Goal: Information Seeking & Learning: Learn about a topic

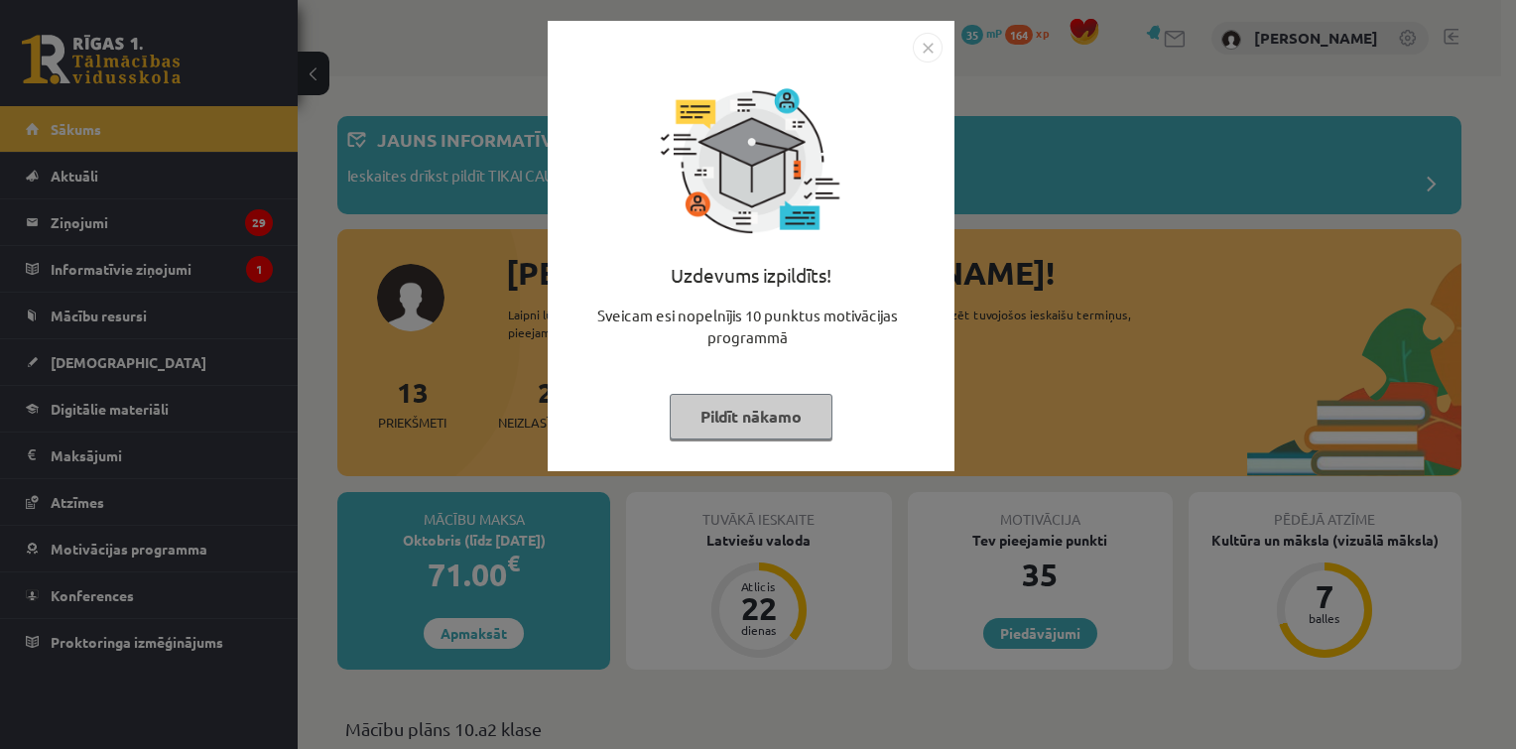
click at [789, 409] on button "Pildīt nākamo" at bounding box center [751, 417] width 163 height 46
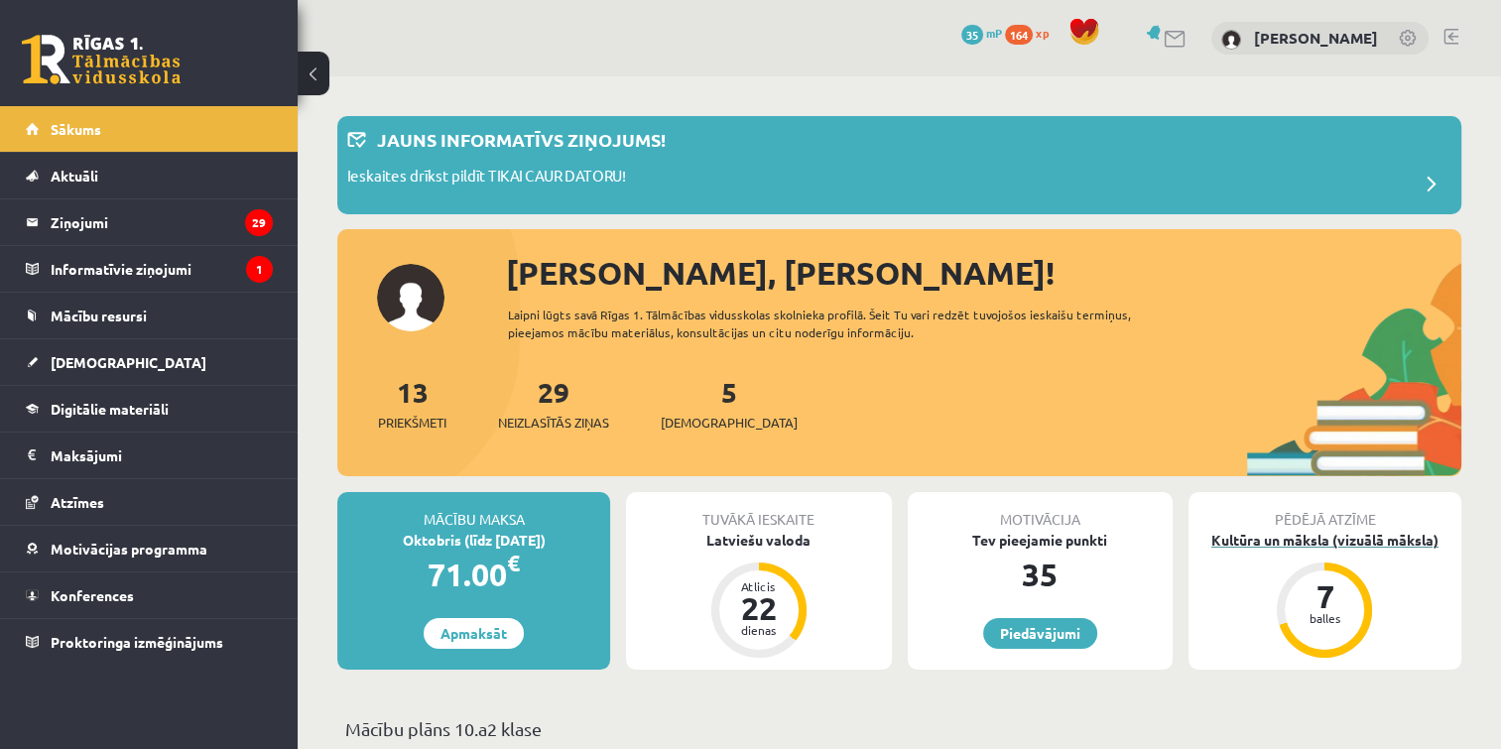
click at [1304, 532] on div "Kultūra un māksla (vizuālā māksla)" at bounding box center [1325, 540] width 273 height 21
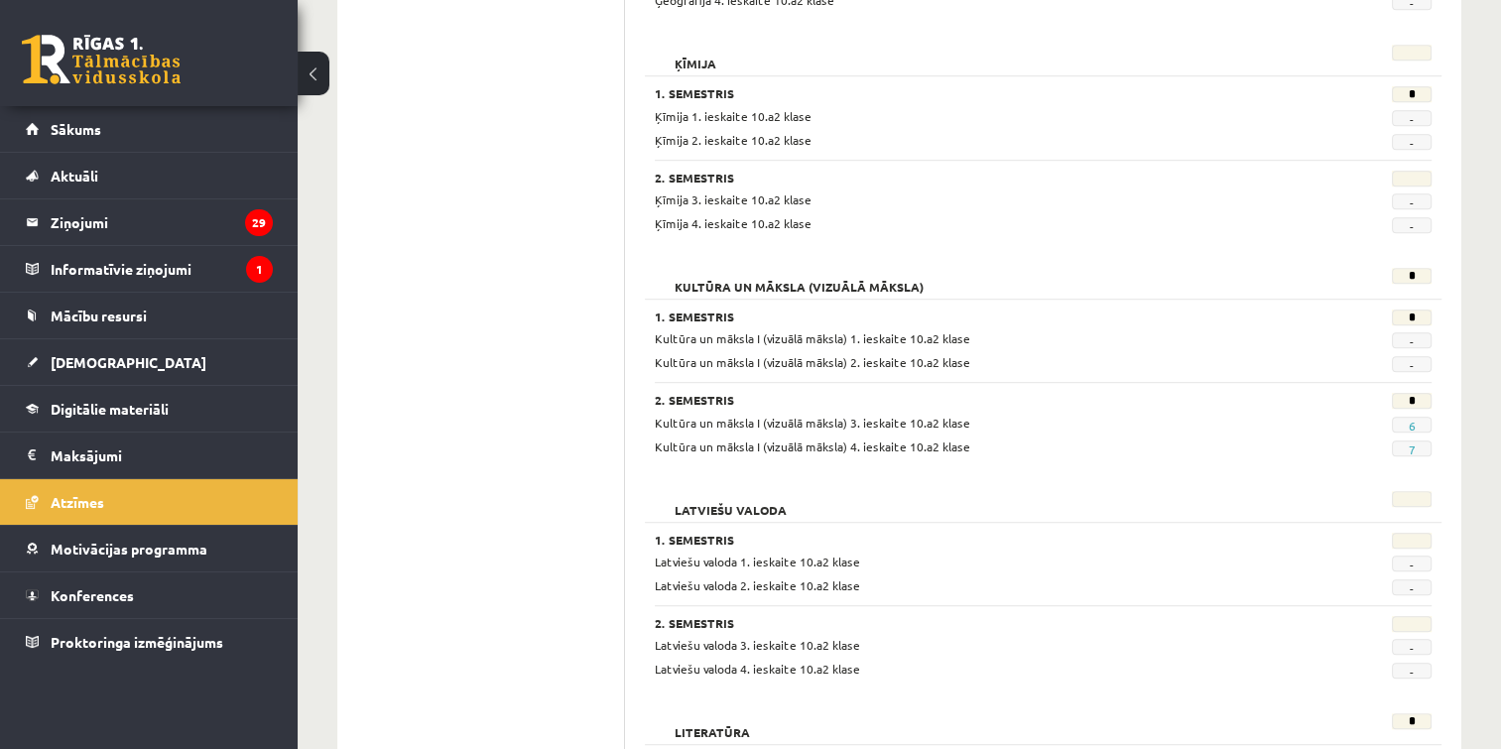
scroll to position [1175, 0]
click at [825, 414] on span "Kultūra un māksla I (vizuālā māksla) 3. ieskaite 10.a2 klase" at bounding box center [812, 422] width 315 height 16
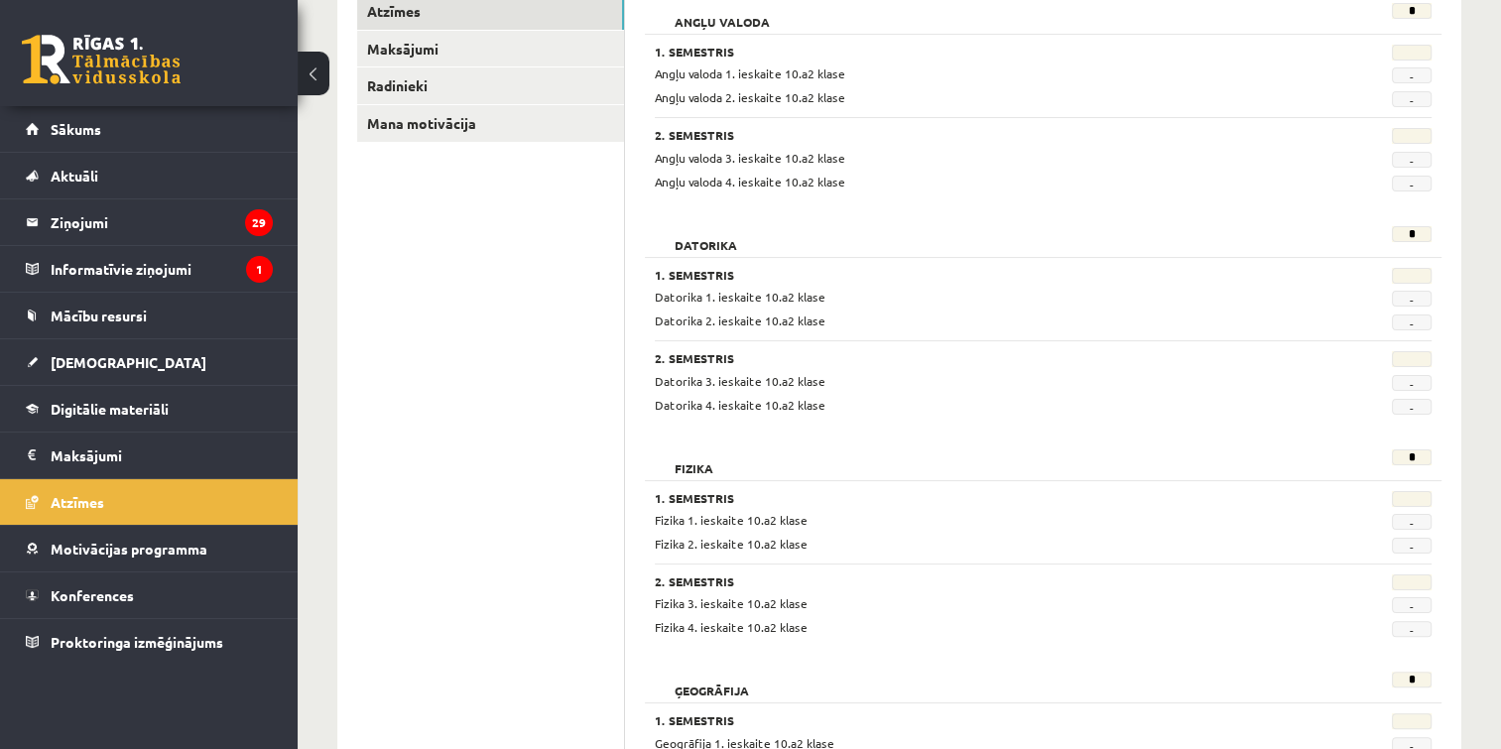
scroll to position [127, 0]
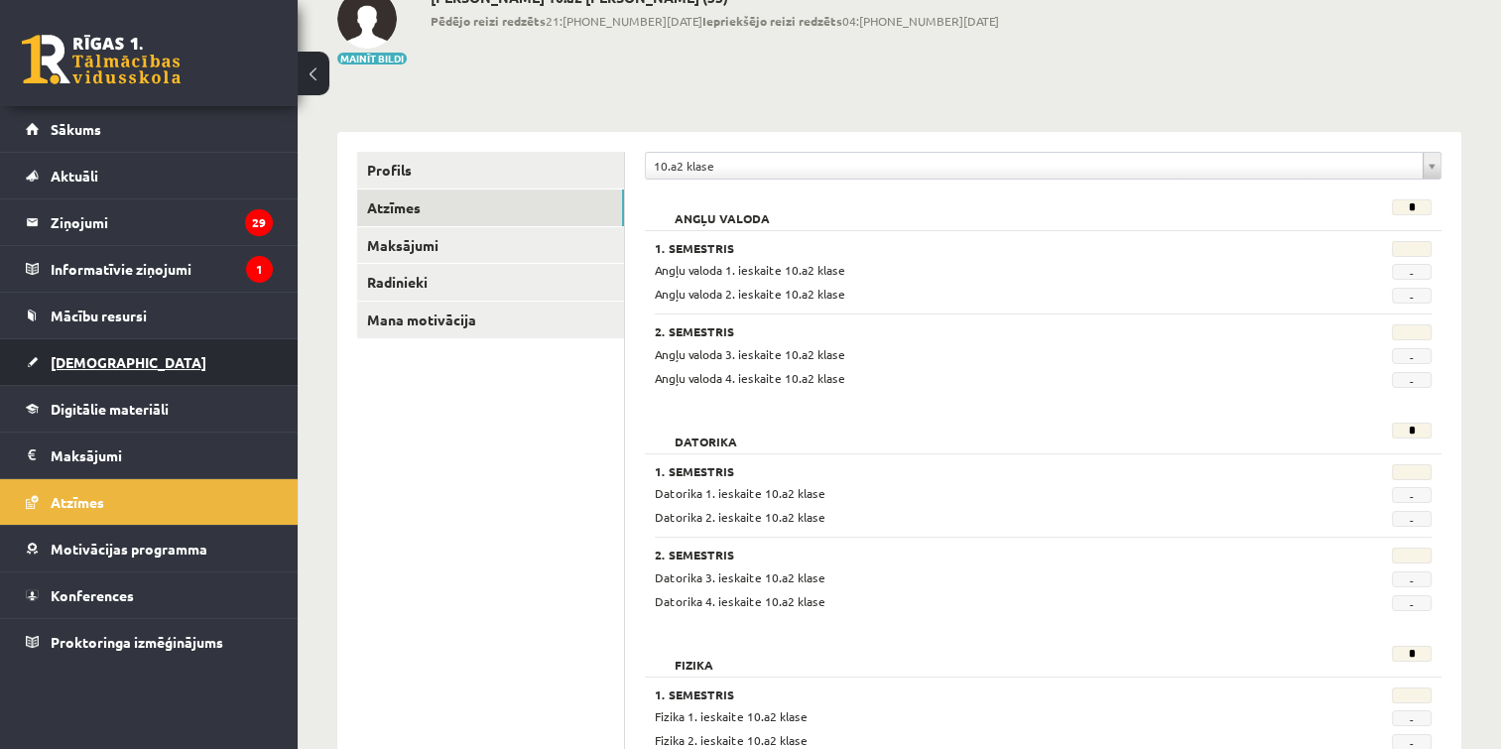
click at [90, 352] on link "[DEMOGRAPHIC_DATA]" at bounding box center [149, 362] width 247 height 46
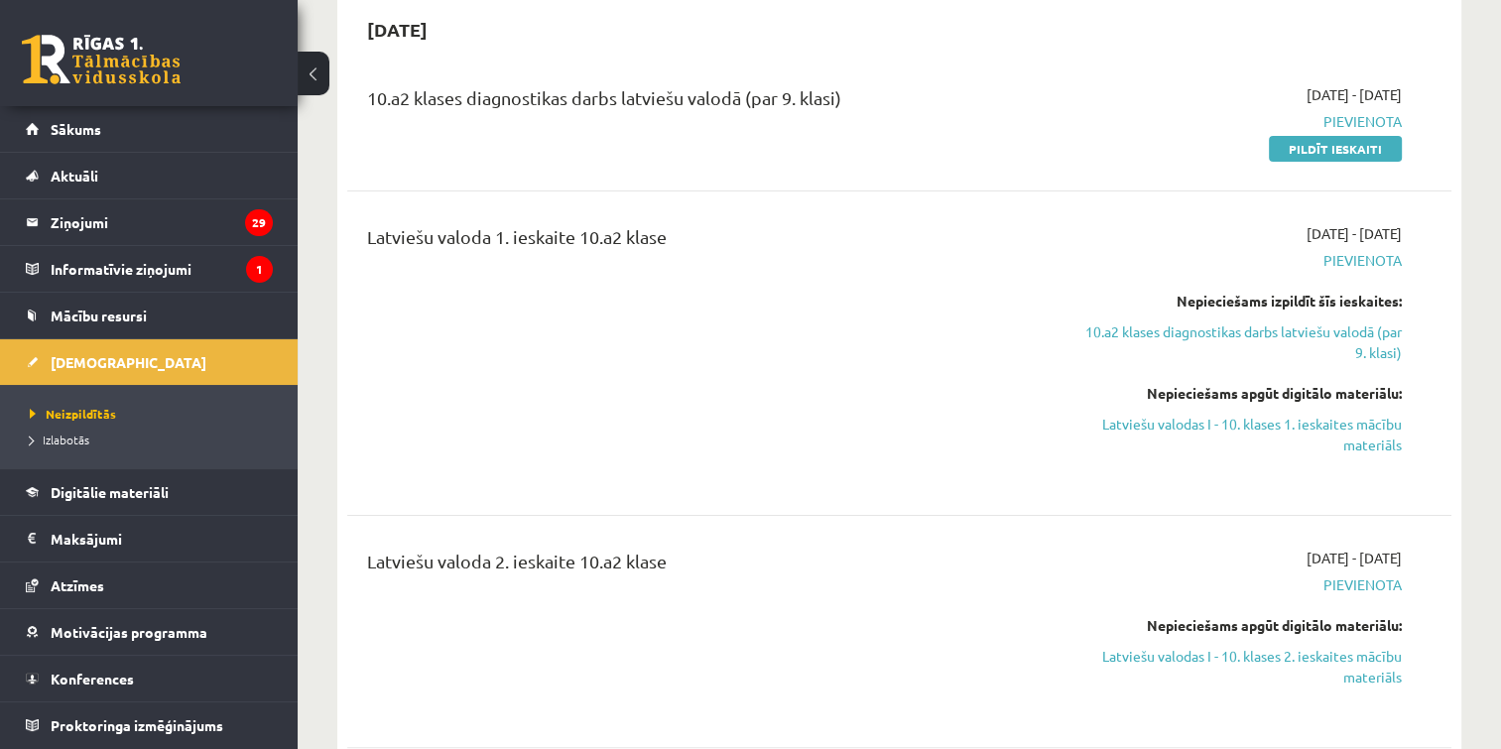
scroll to position [212, 0]
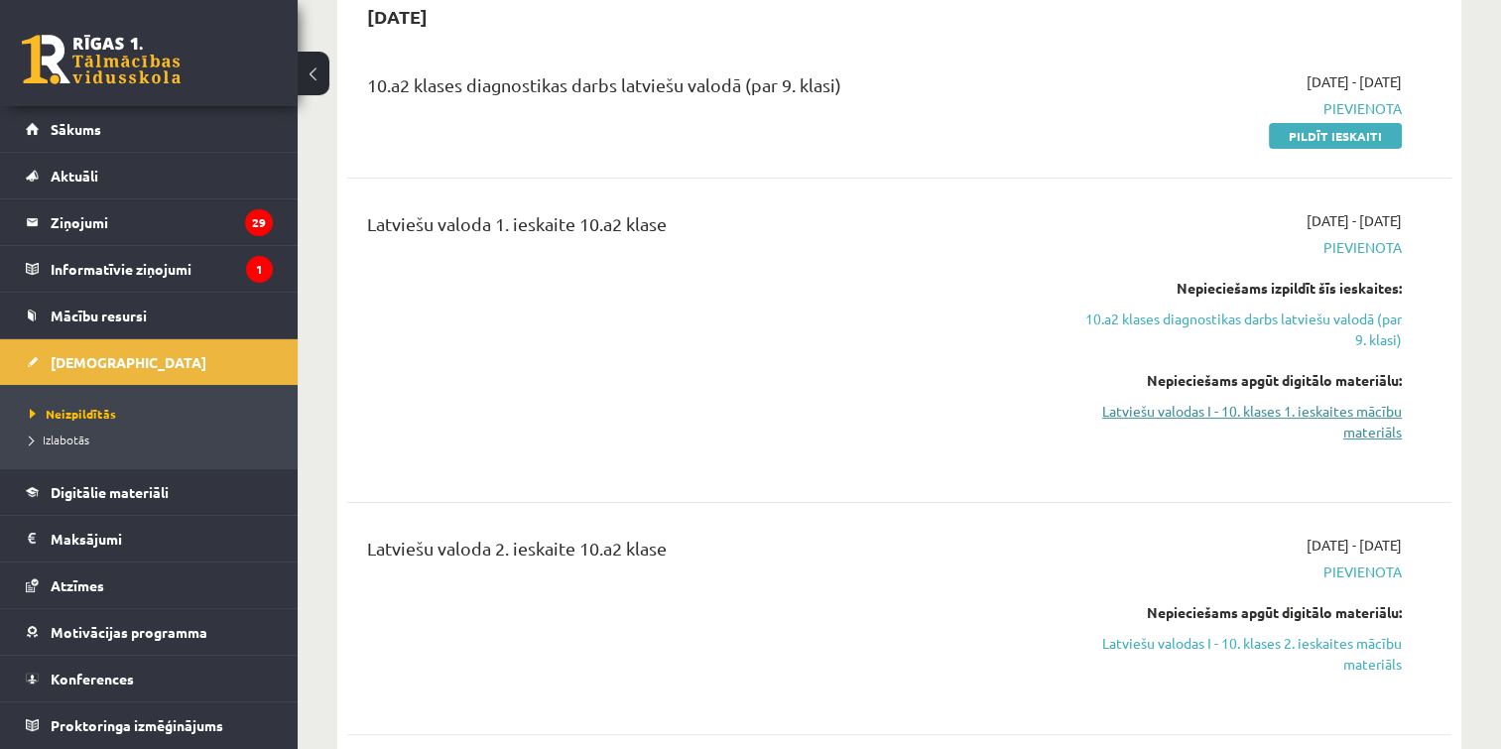
click at [1338, 413] on link "Latviešu valodas I - 10. klases 1. ieskaites mācību materiāls" at bounding box center [1238, 422] width 325 height 42
click at [1353, 420] on link "Latviešu valodas I - 10. klases 1. ieskaites mācību materiāls" at bounding box center [1238, 422] width 325 height 42
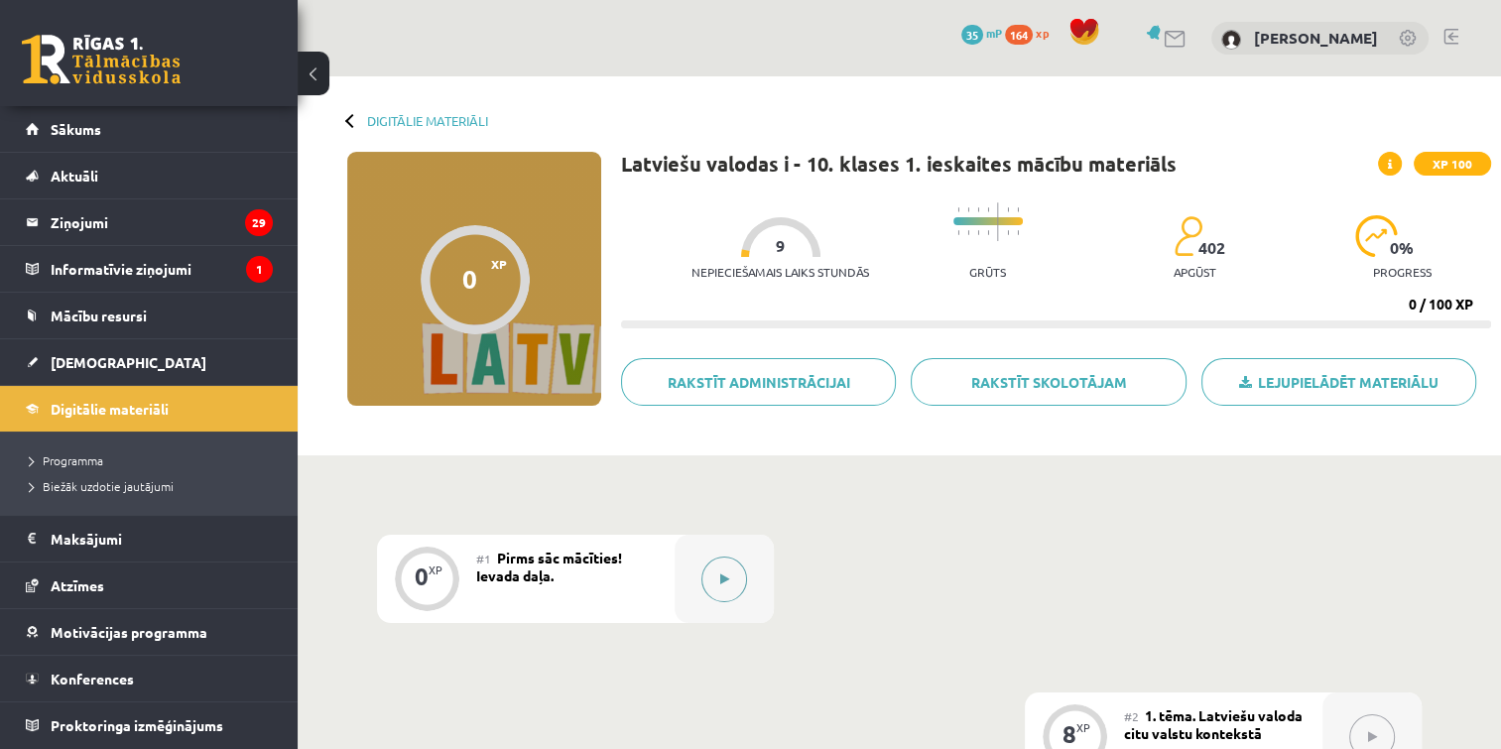
click at [700, 591] on div at bounding box center [724, 579] width 99 height 88
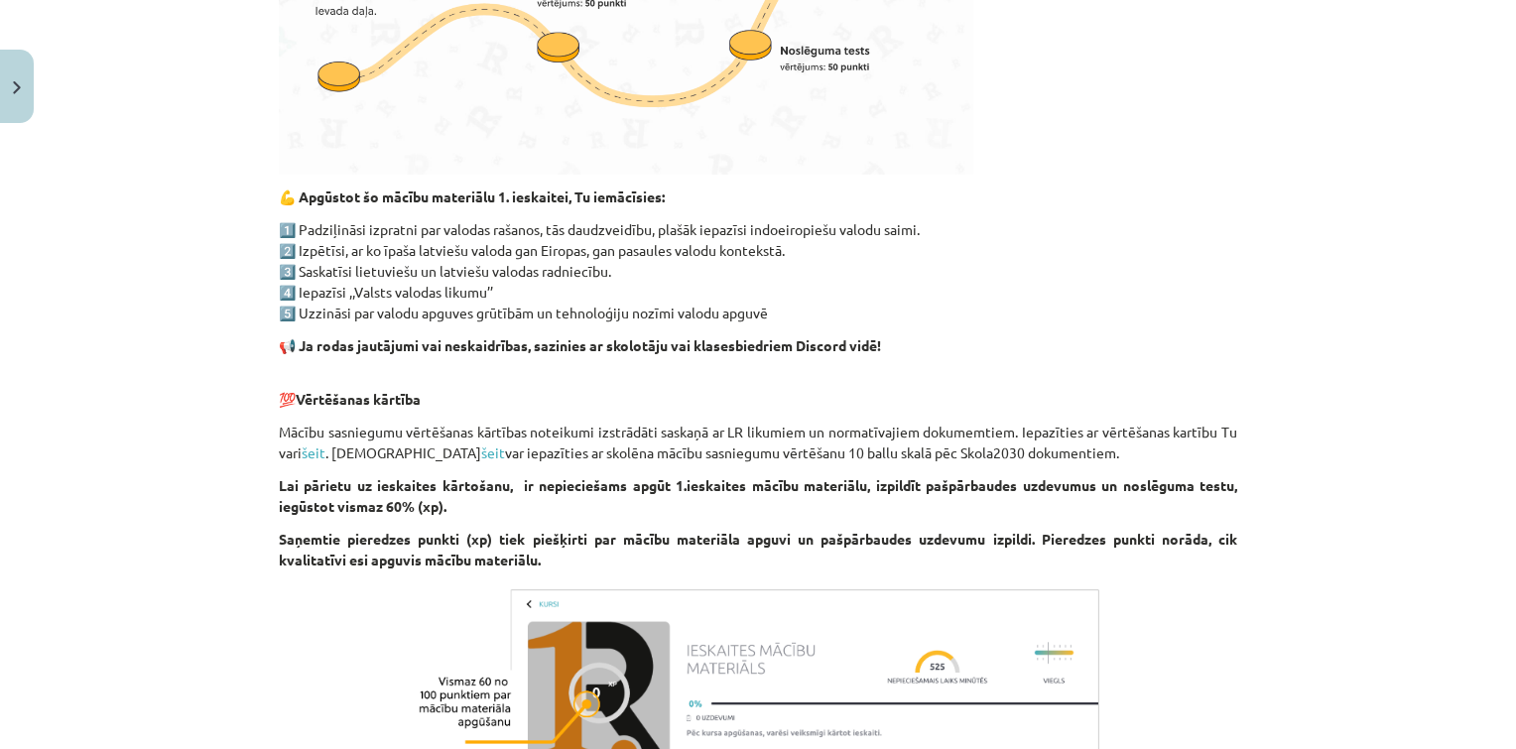
scroll to position [1177, 0]
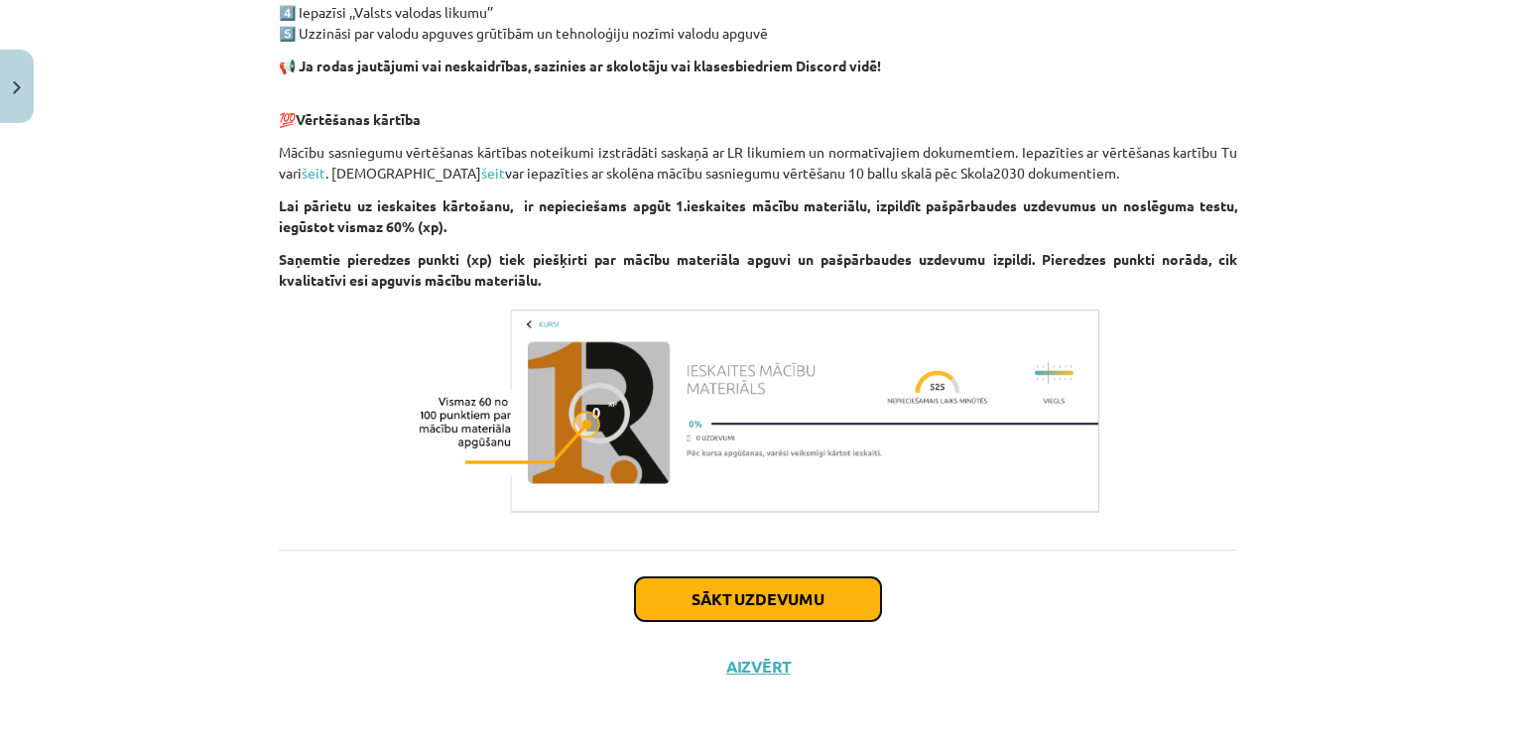
click at [795, 595] on button "Sākt uzdevumu" at bounding box center [758, 599] width 246 height 44
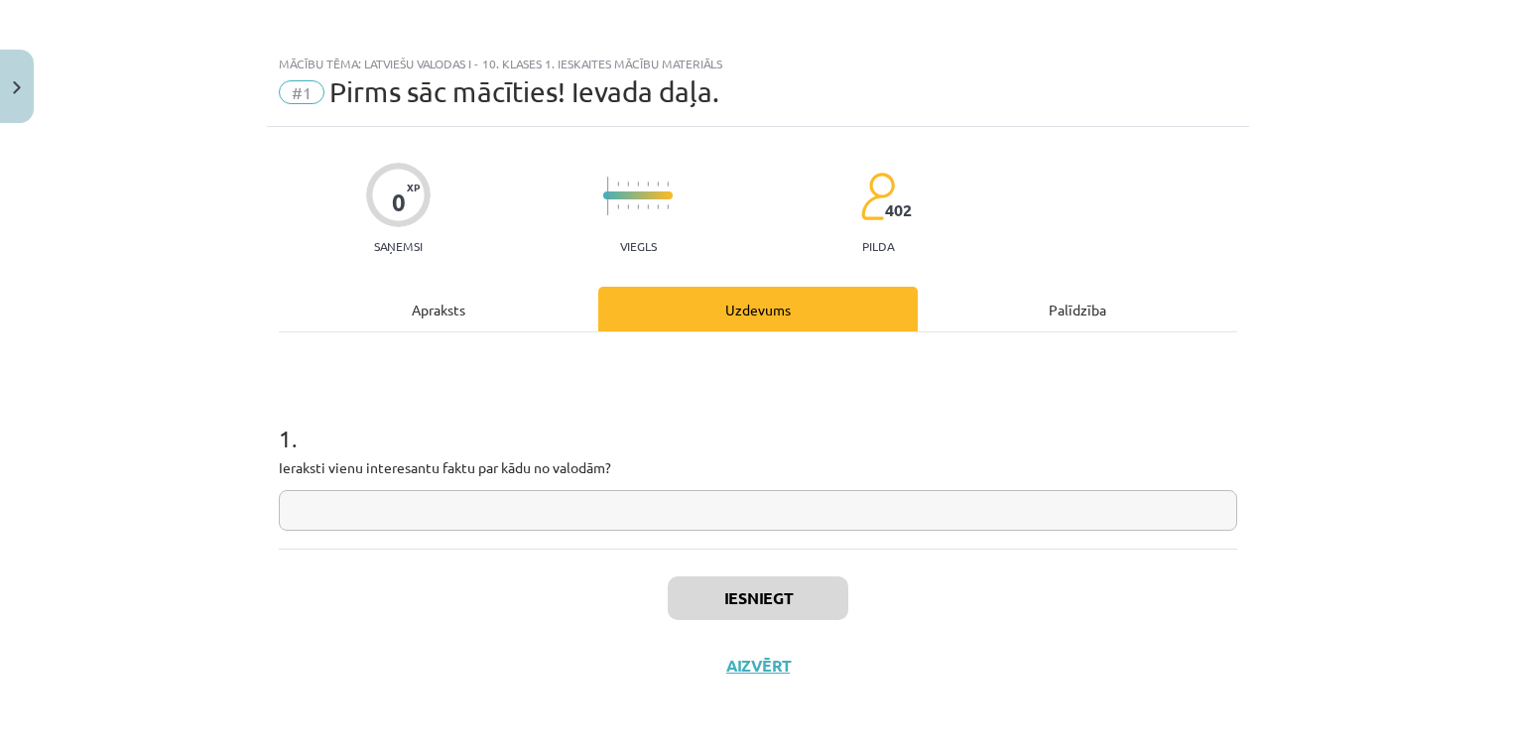
scroll to position [4, 0]
click at [719, 516] on input "text" at bounding box center [758, 511] width 958 height 41
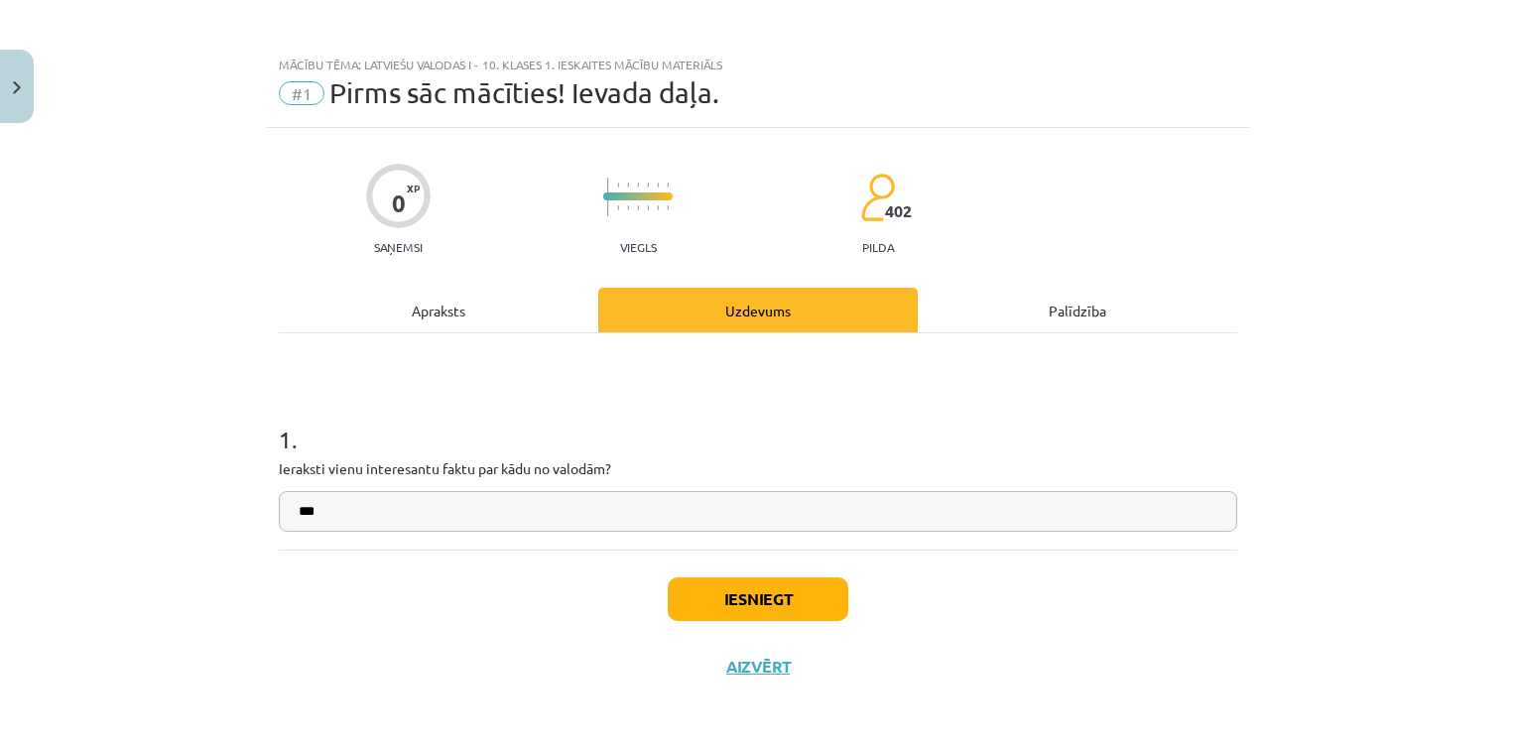
click at [638, 521] on input "***" at bounding box center [758, 511] width 958 height 41
click at [631, 518] on input "***" at bounding box center [758, 511] width 958 height 41
type input "**********"
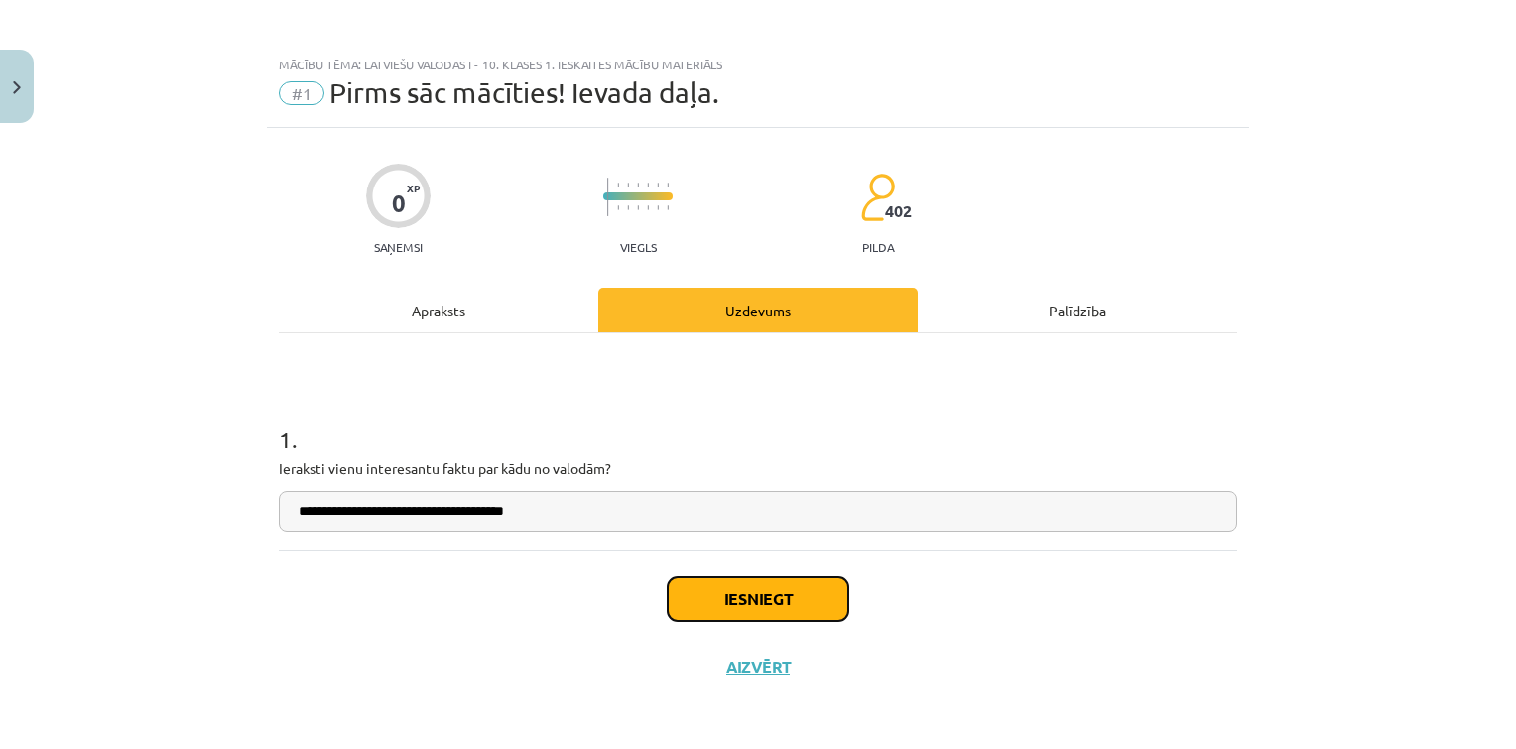
click at [724, 612] on button "Iesniegt" at bounding box center [758, 599] width 181 height 44
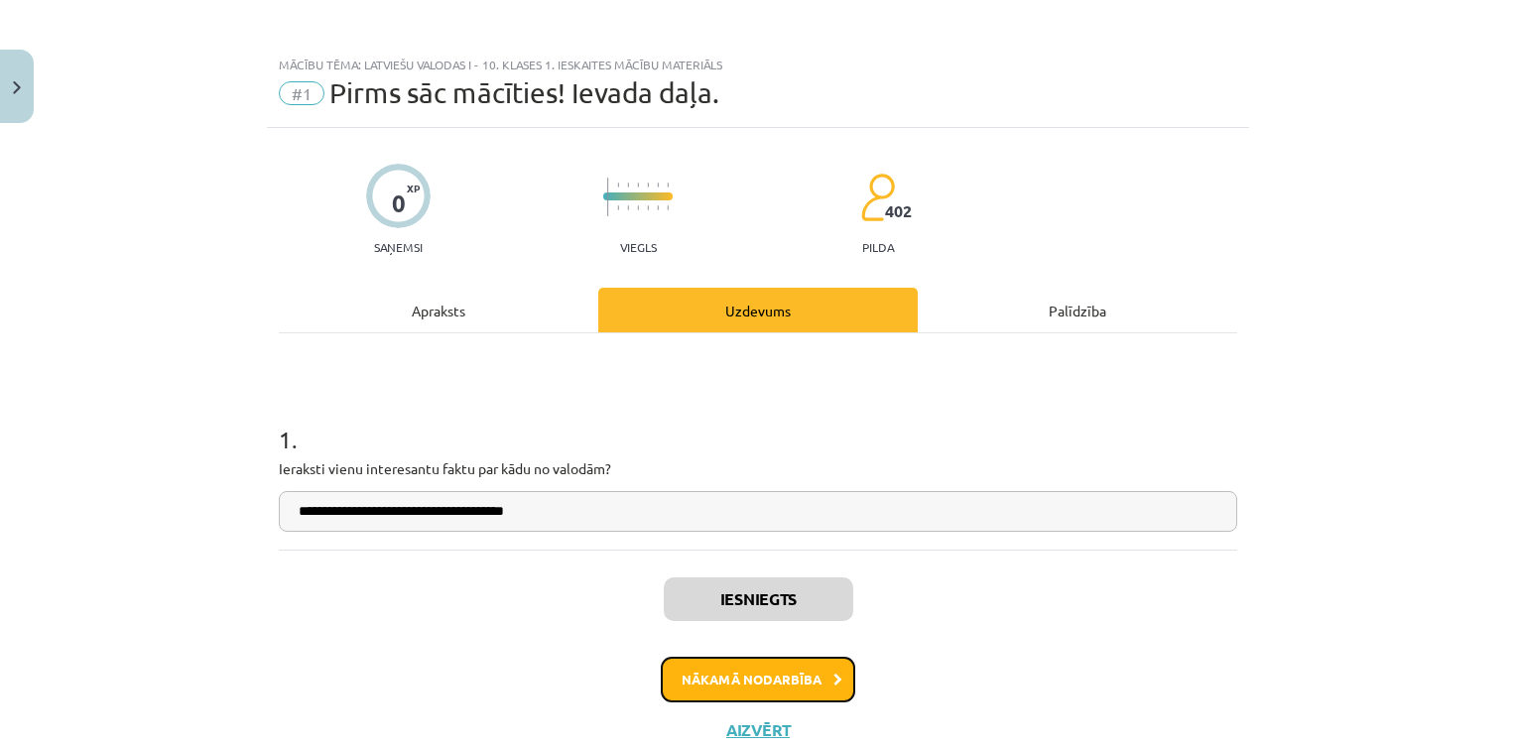
click at [743, 670] on button "Nākamā nodarbība" at bounding box center [758, 680] width 194 height 46
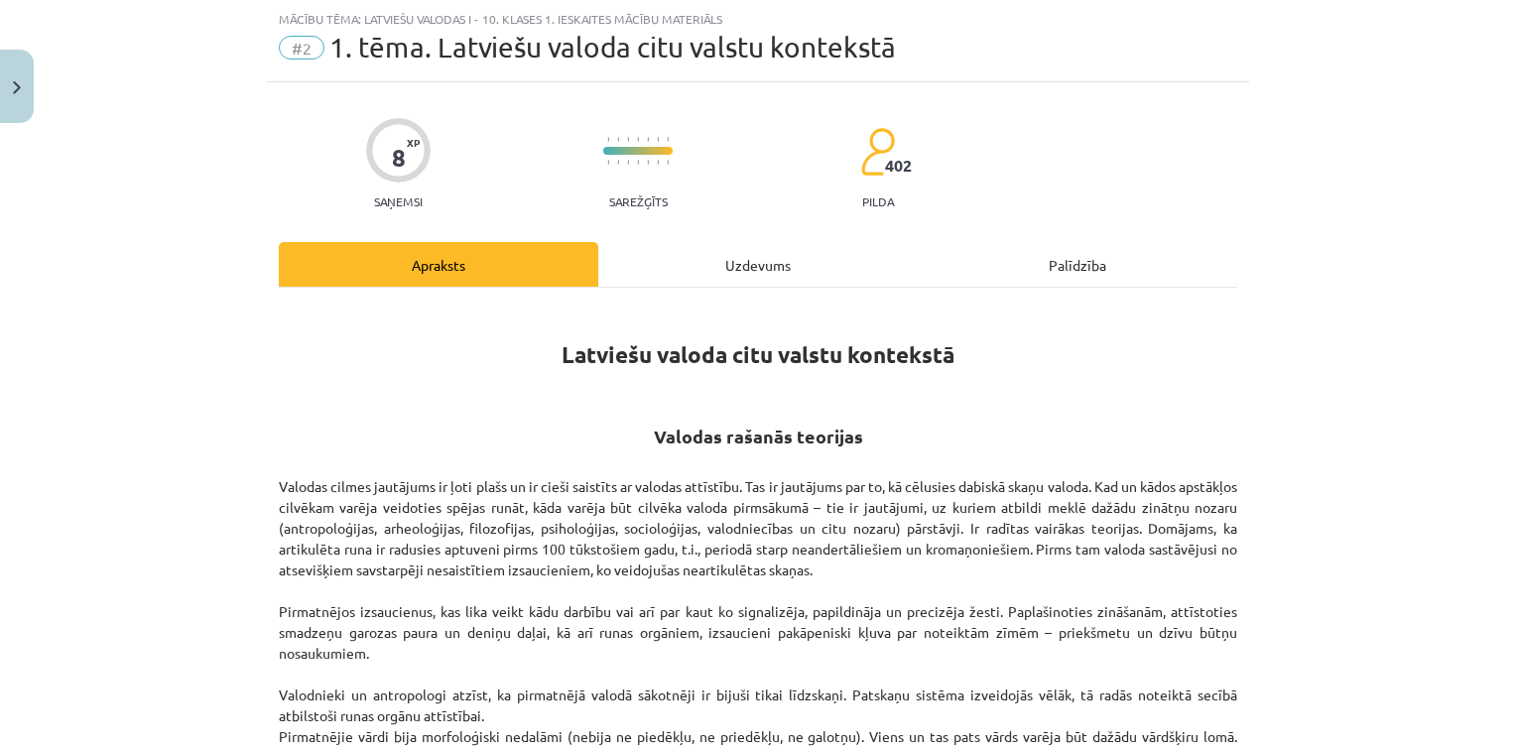
drag, startPoint x: 743, startPoint y: 670, endPoint x: 732, endPoint y: 626, distance: 45.0
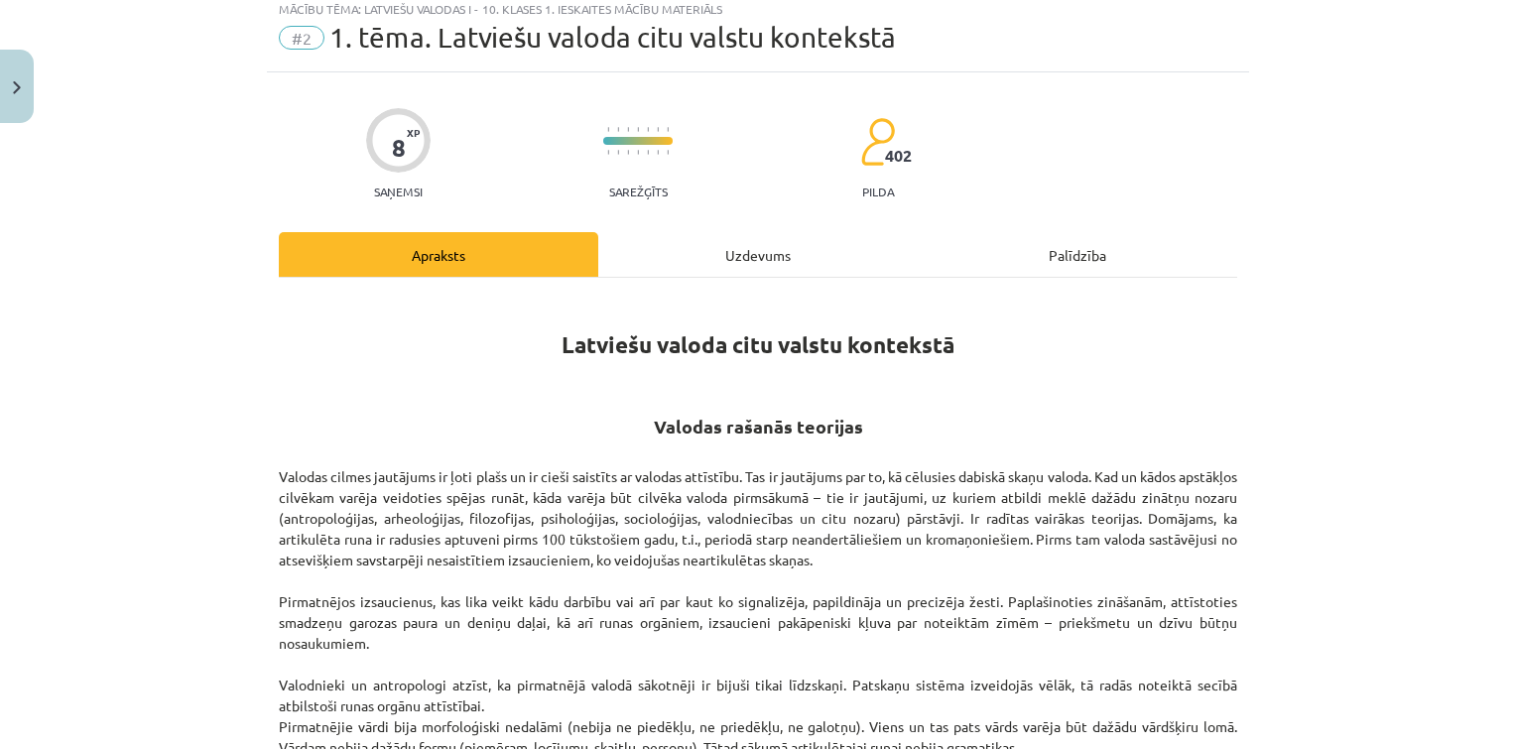
scroll to position [703, 0]
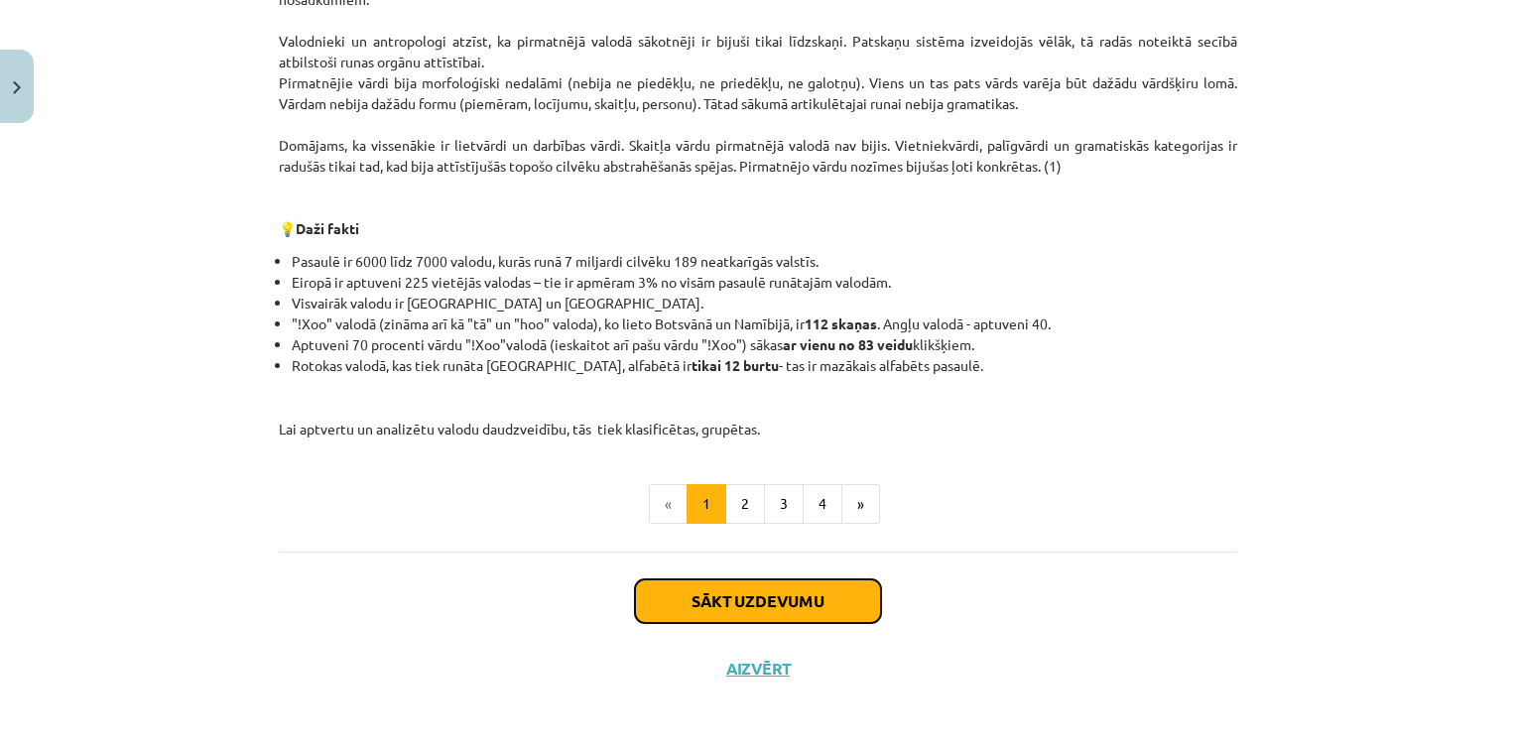
click at [697, 595] on button "Sākt uzdevumu" at bounding box center [758, 601] width 246 height 44
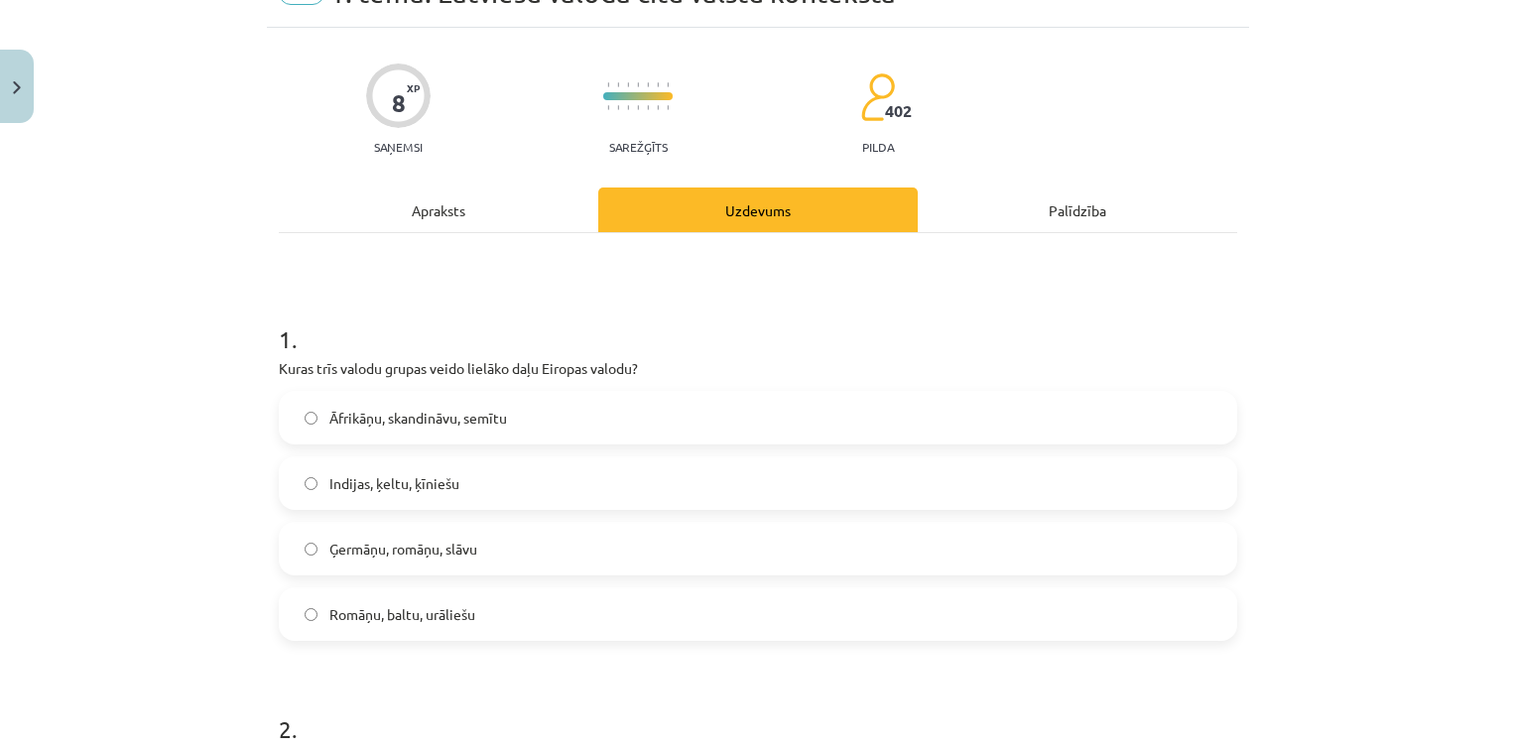
scroll to position [101, 0]
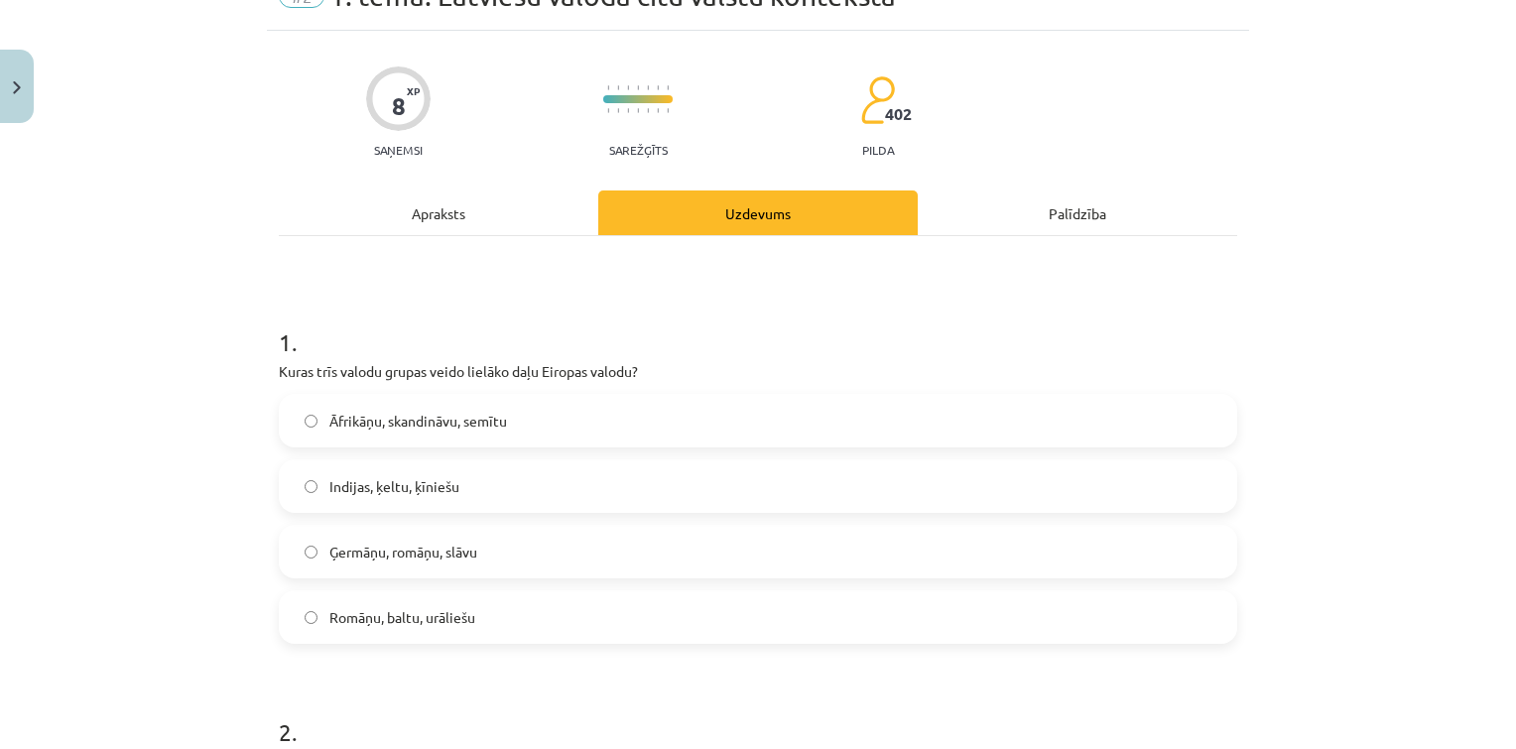
click at [399, 544] on span "Ģermāņu, romāņu, slāvu" at bounding box center [403, 552] width 148 height 21
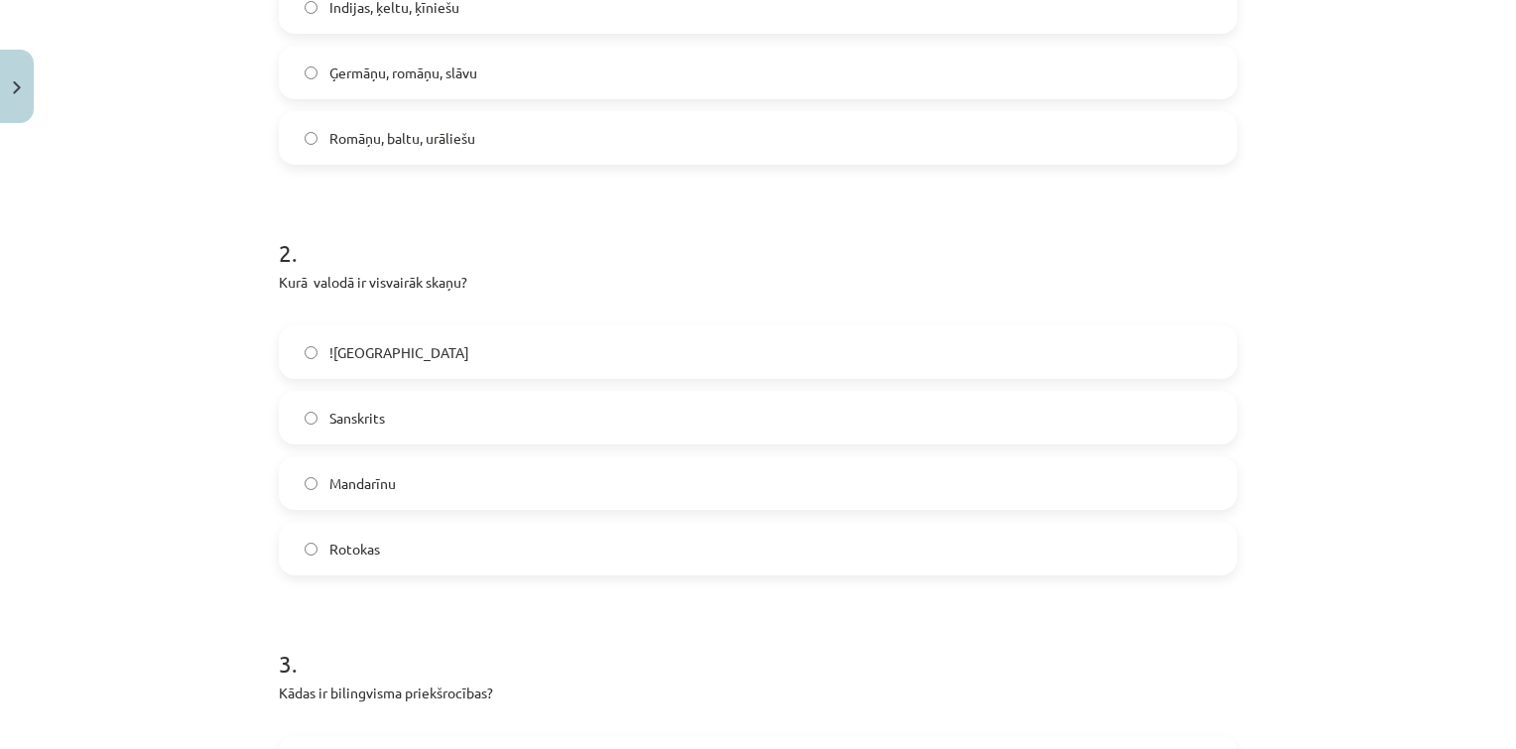
scroll to position [581, 0]
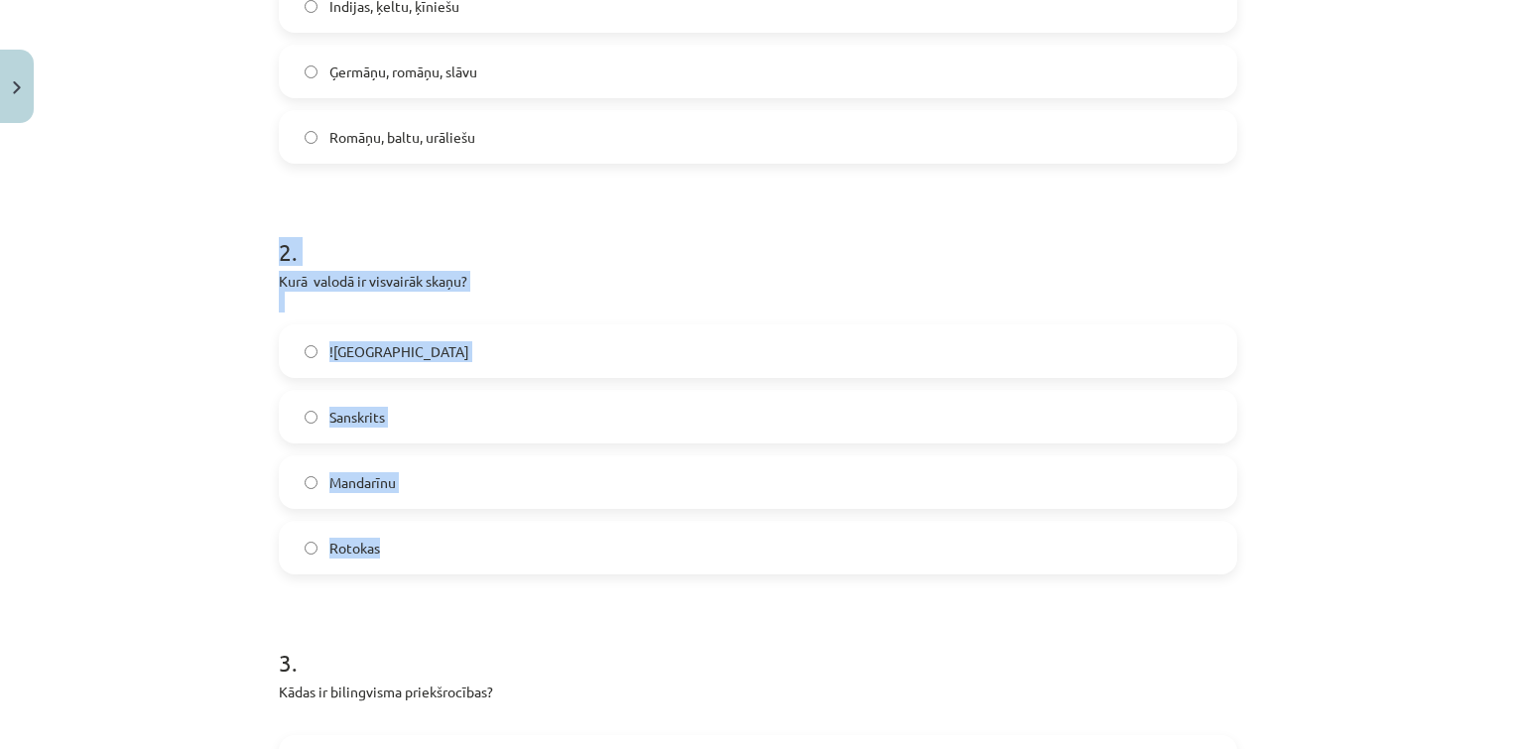
drag, startPoint x: 261, startPoint y: 237, endPoint x: 589, endPoint y: 536, distance: 443.9
click at [589, 536] on div "8 XP Saņemsi Sarežģīts 402 pilda Apraksts Uzdevums Palīdzība 1 . Kuras trīs val…" at bounding box center [758, 553] width 982 height 2005
copy div "2 . Kurā valodā ir visvairāk skaņu? !Xoo Sanskrits Mandarīnu Rotokas"
click at [447, 473] on label "Mandarīnu" at bounding box center [758, 482] width 954 height 50
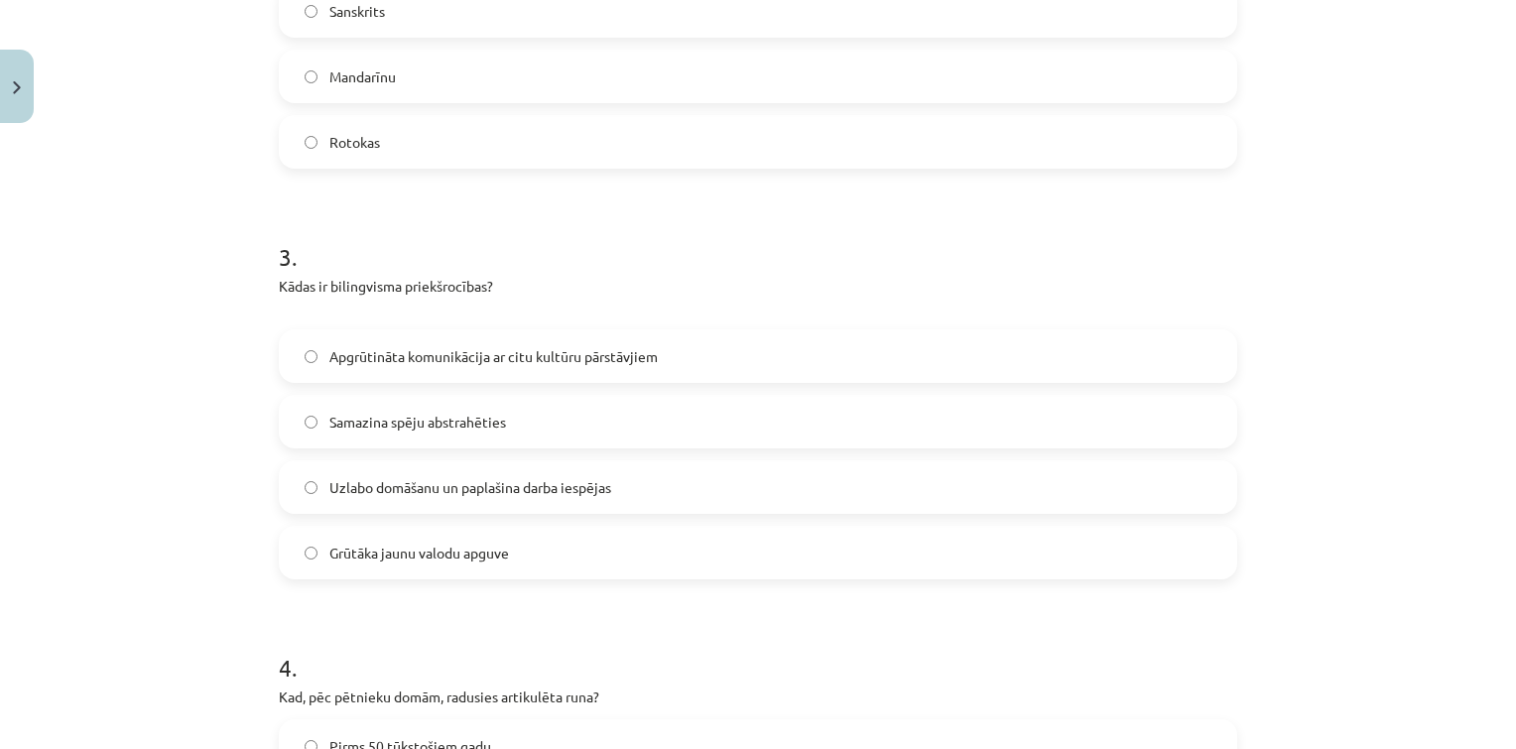
scroll to position [991, 0]
click at [549, 370] on label "Apgrūtināta komunikācija ar citu kultūru pārstāvjiem" at bounding box center [758, 352] width 954 height 50
click at [406, 555] on span "Grūtāka jaunu valodu apguve" at bounding box center [419, 549] width 180 height 21
click at [499, 495] on label "Uzlabo domāšanu un paplašina darba iespējas" at bounding box center [758, 483] width 954 height 50
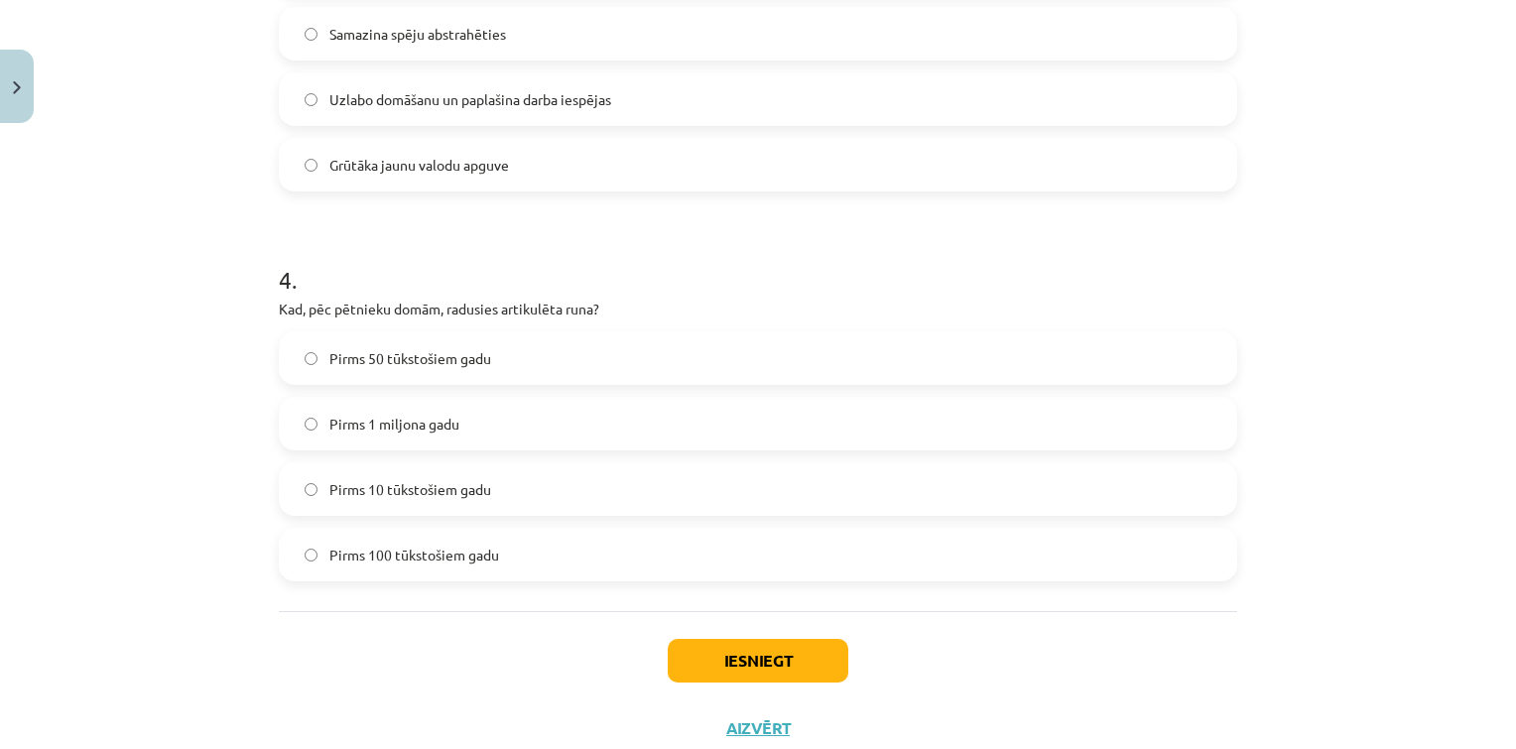
scroll to position [1377, 0]
click at [498, 492] on label "Pirms 10 tūkstošiem gadu" at bounding box center [758, 487] width 954 height 50
click at [702, 648] on button "Iesniegt" at bounding box center [758, 659] width 181 height 44
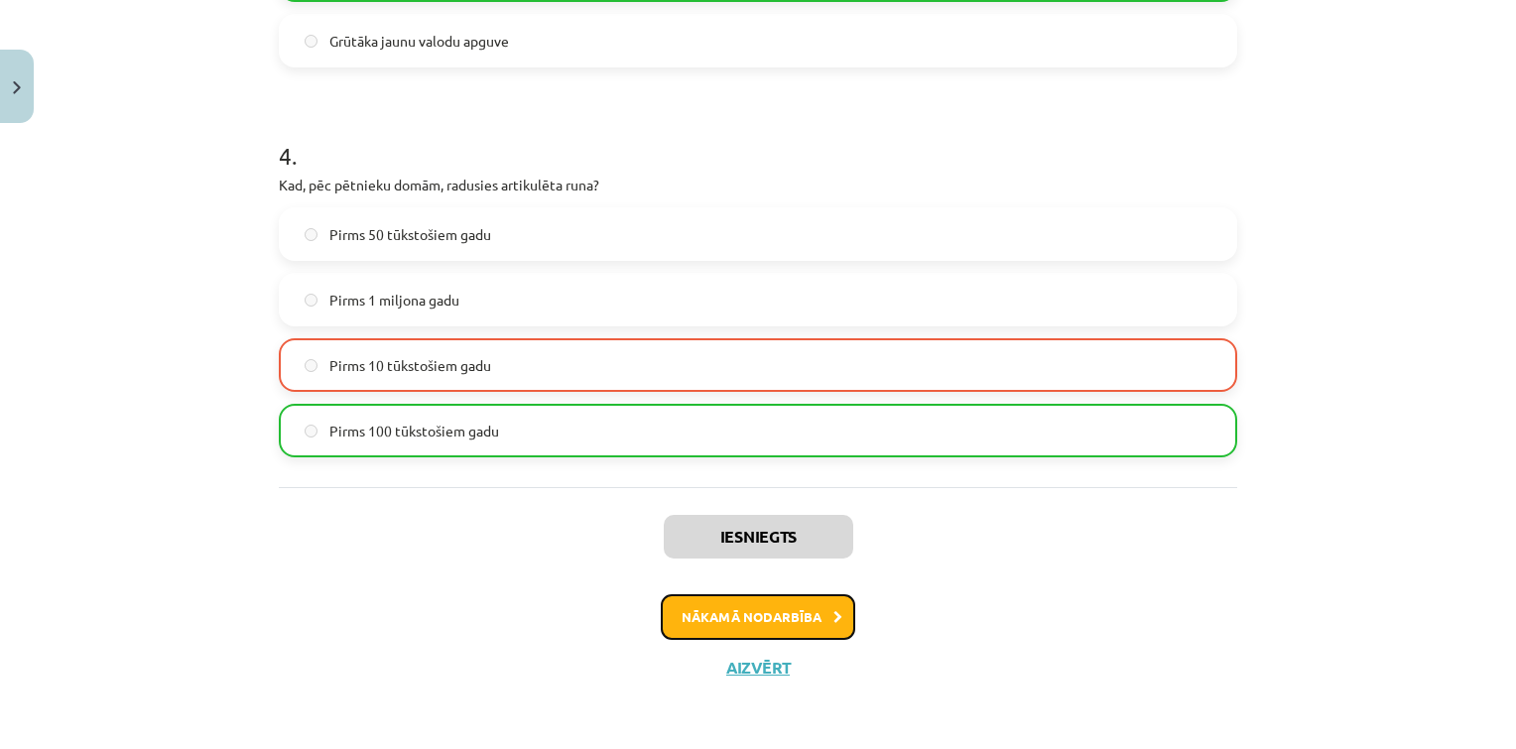
click at [707, 603] on button "Nākamā nodarbība" at bounding box center [758, 617] width 194 height 46
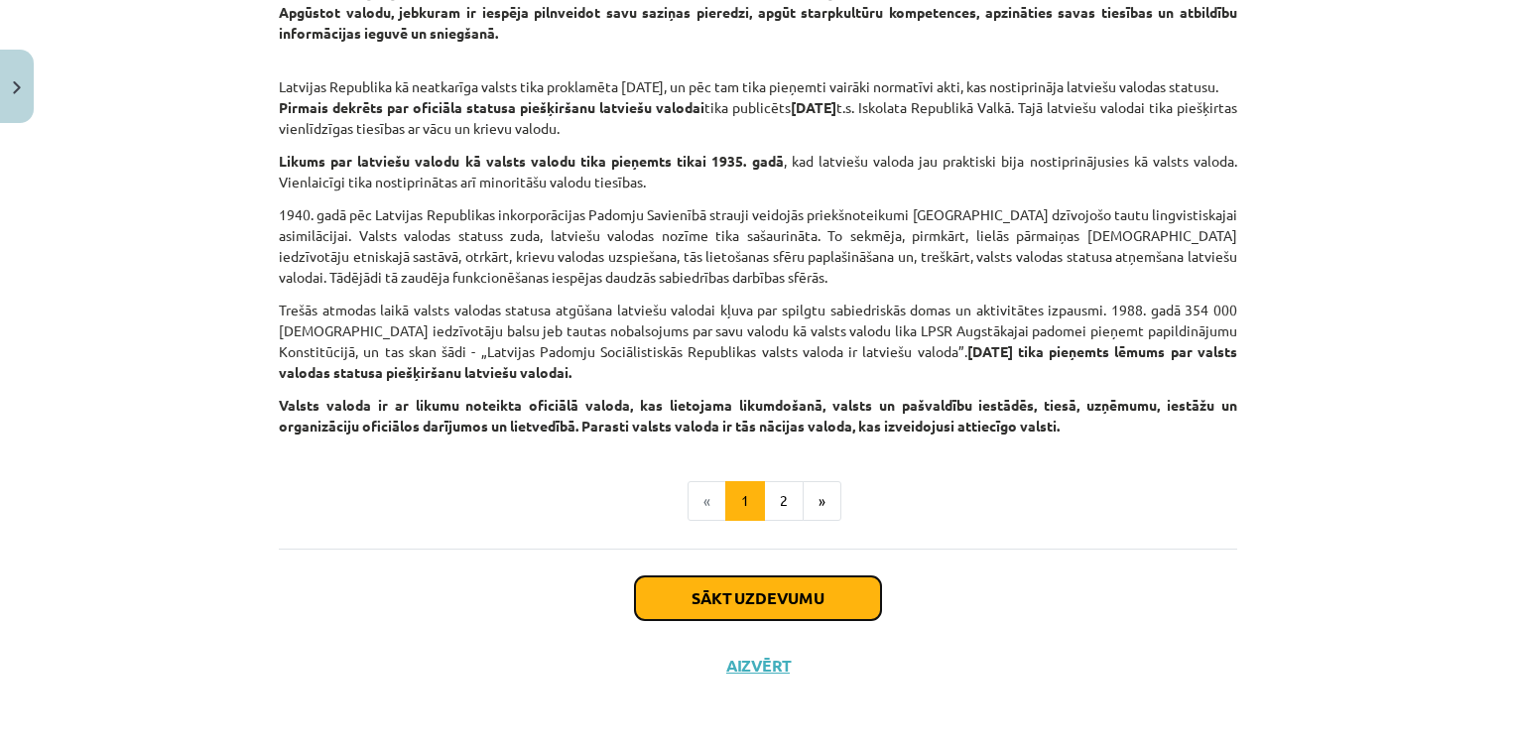
click at [723, 599] on button "Sākt uzdevumu" at bounding box center [758, 598] width 246 height 44
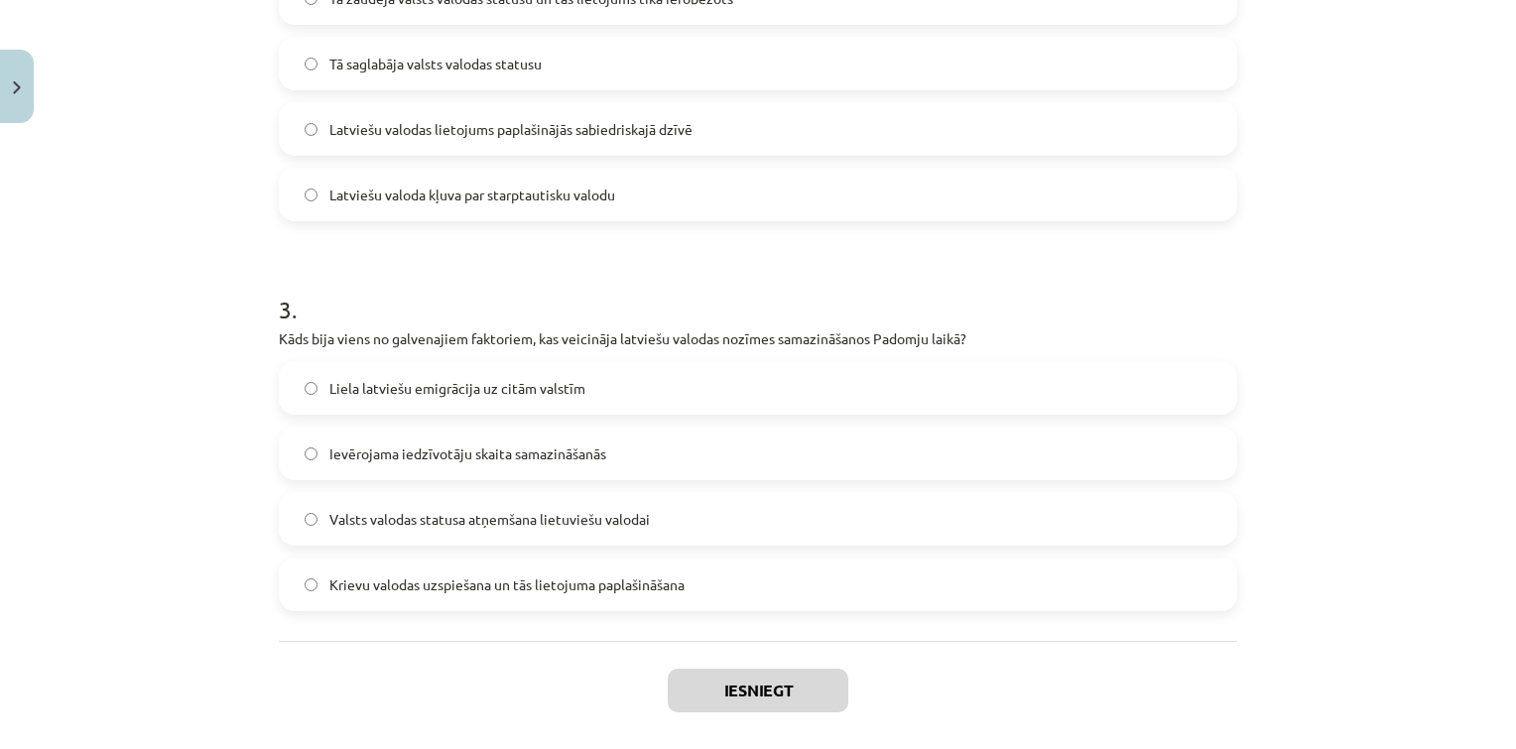
scroll to position [1038, 0]
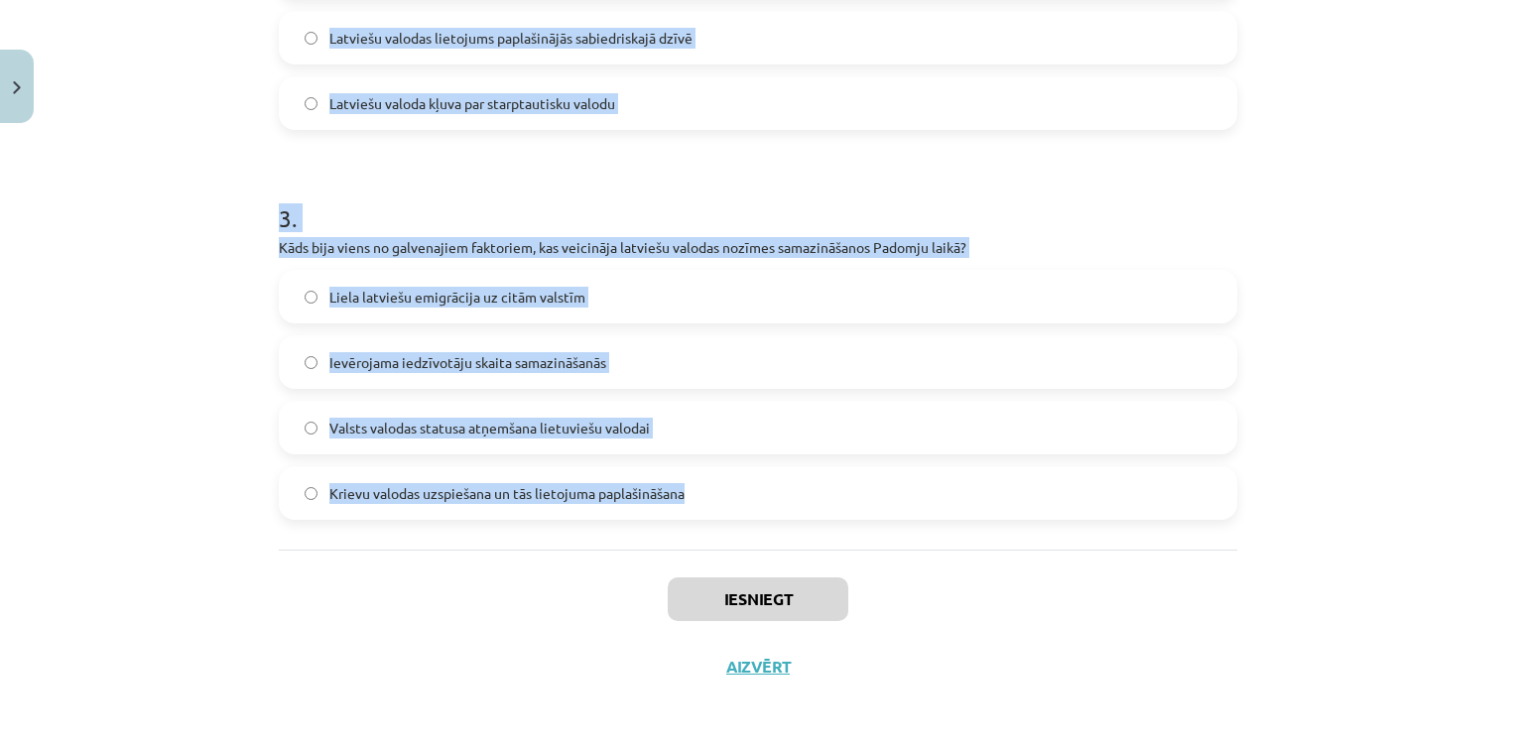
drag, startPoint x: 248, startPoint y: 389, endPoint x: 749, endPoint y: 548, distance: 525.6
click at [749, 548] on div "Mācību tēma: Latviešu valodas i - 10. klases 1. ieskaites mācību materiāls #3 2…" at bounding box center [758, 374] width 1516 height 749
copy form "1 . Kāds ir ES valodu politikas galvenais mērķis? Atcelt mazākumtautību valodas…"
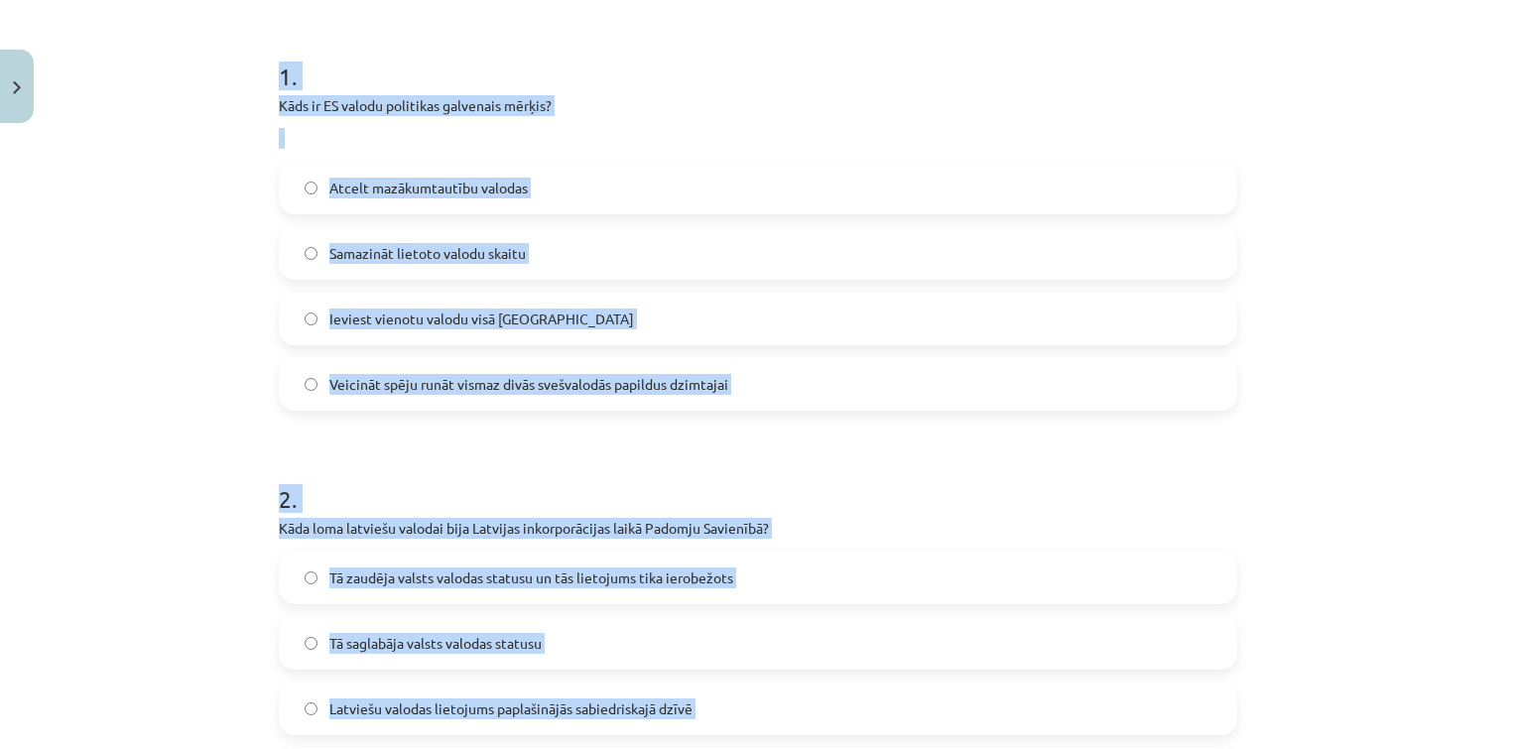
scroll to position [338, 0]
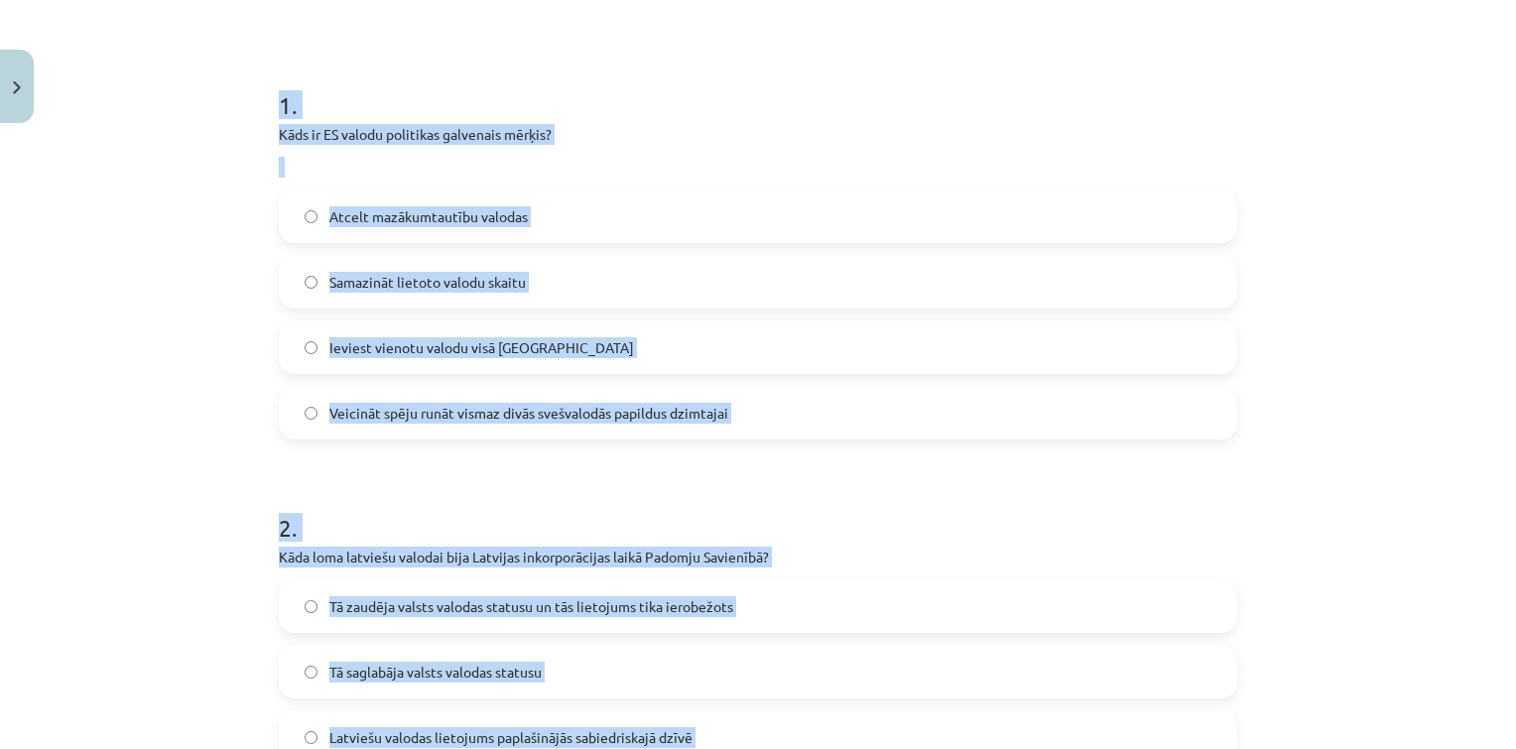
click at [548, 397] on label "Veicināt spēju runāt vismaz divās svešvalodās papildus dzimtajai" at bounding box center [758, 413] width 954 height 50
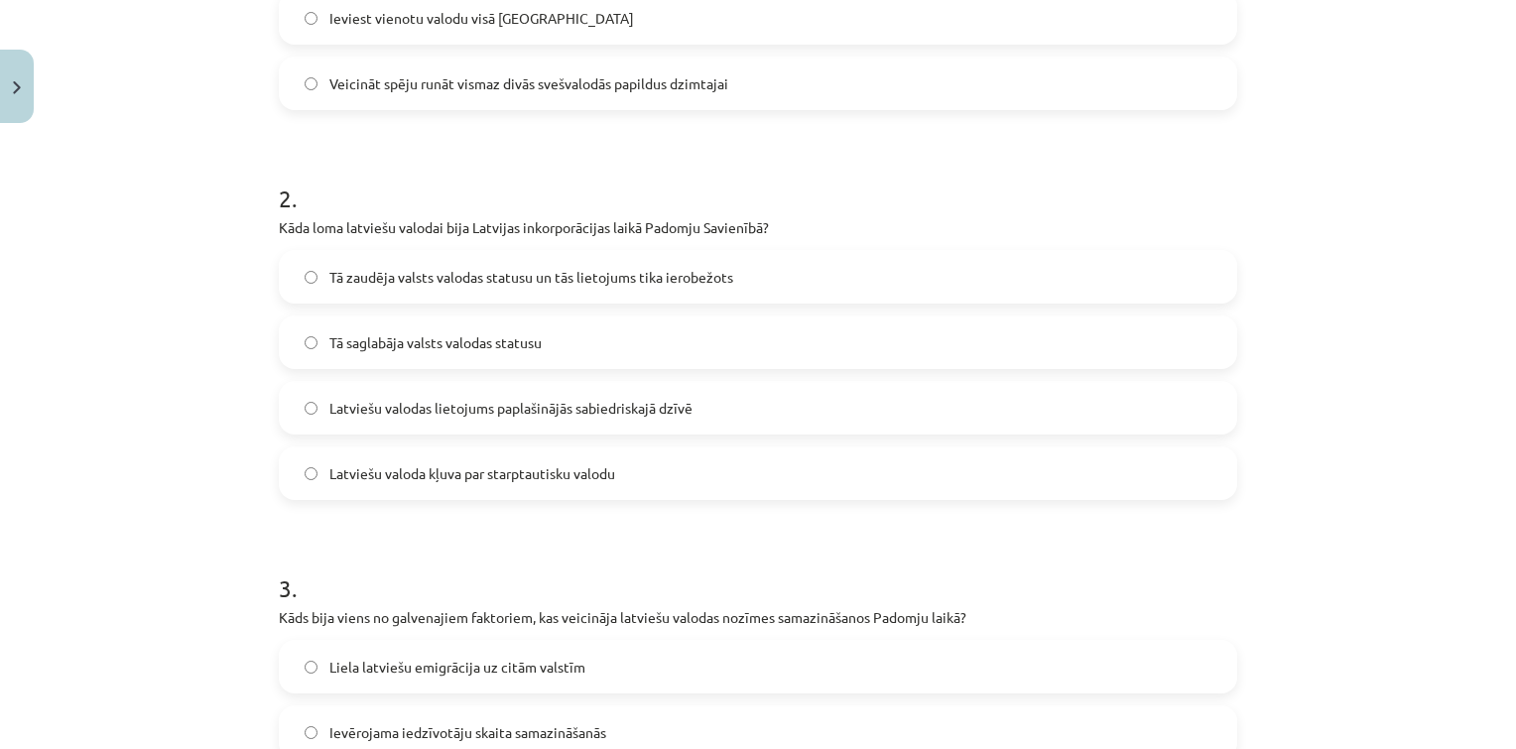
scroll to position [672, 0]
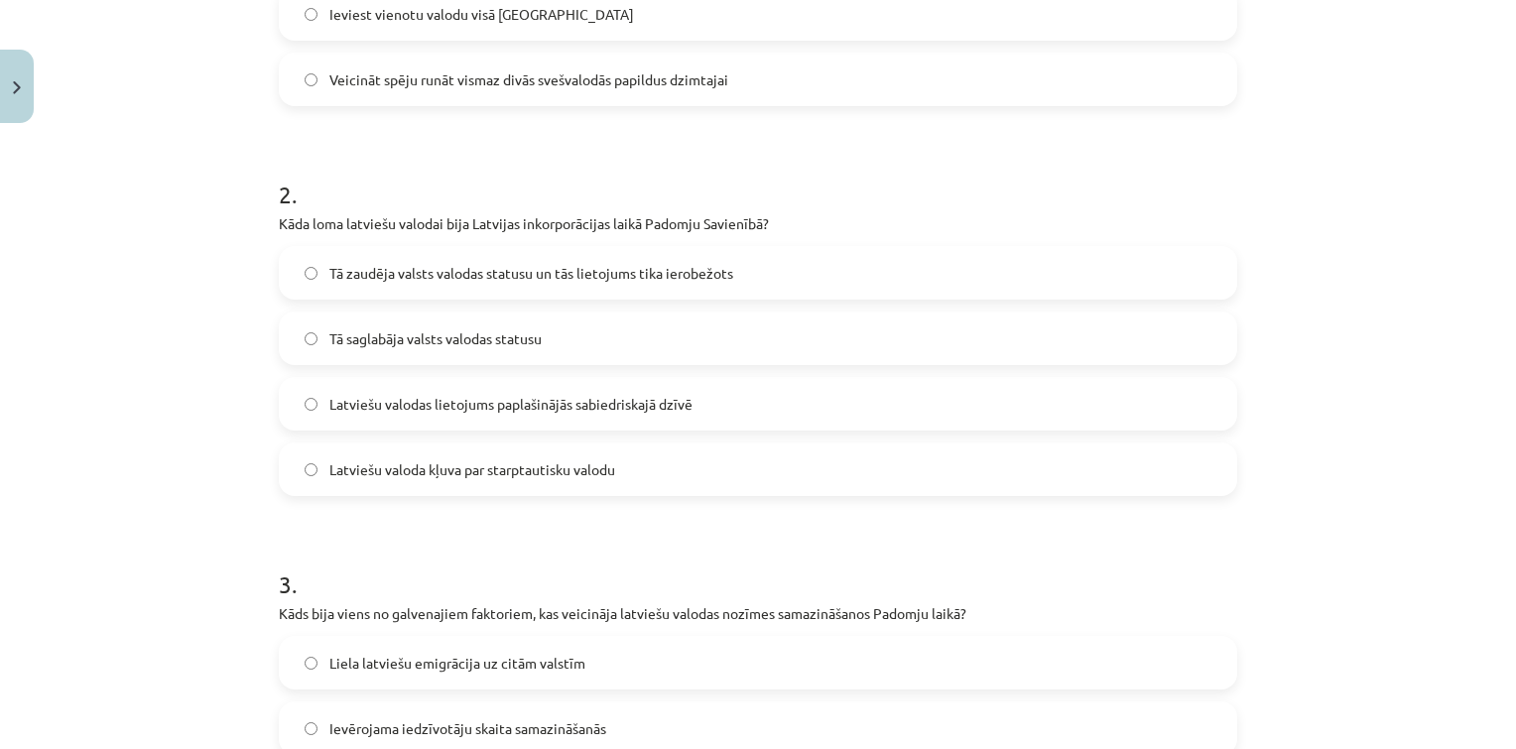
click at [478, 277] on span "Tā zaudēja valsts valodas statusu un tās lietojums tika ierobežots" at bounding box center [531, 273] width 404 height 21
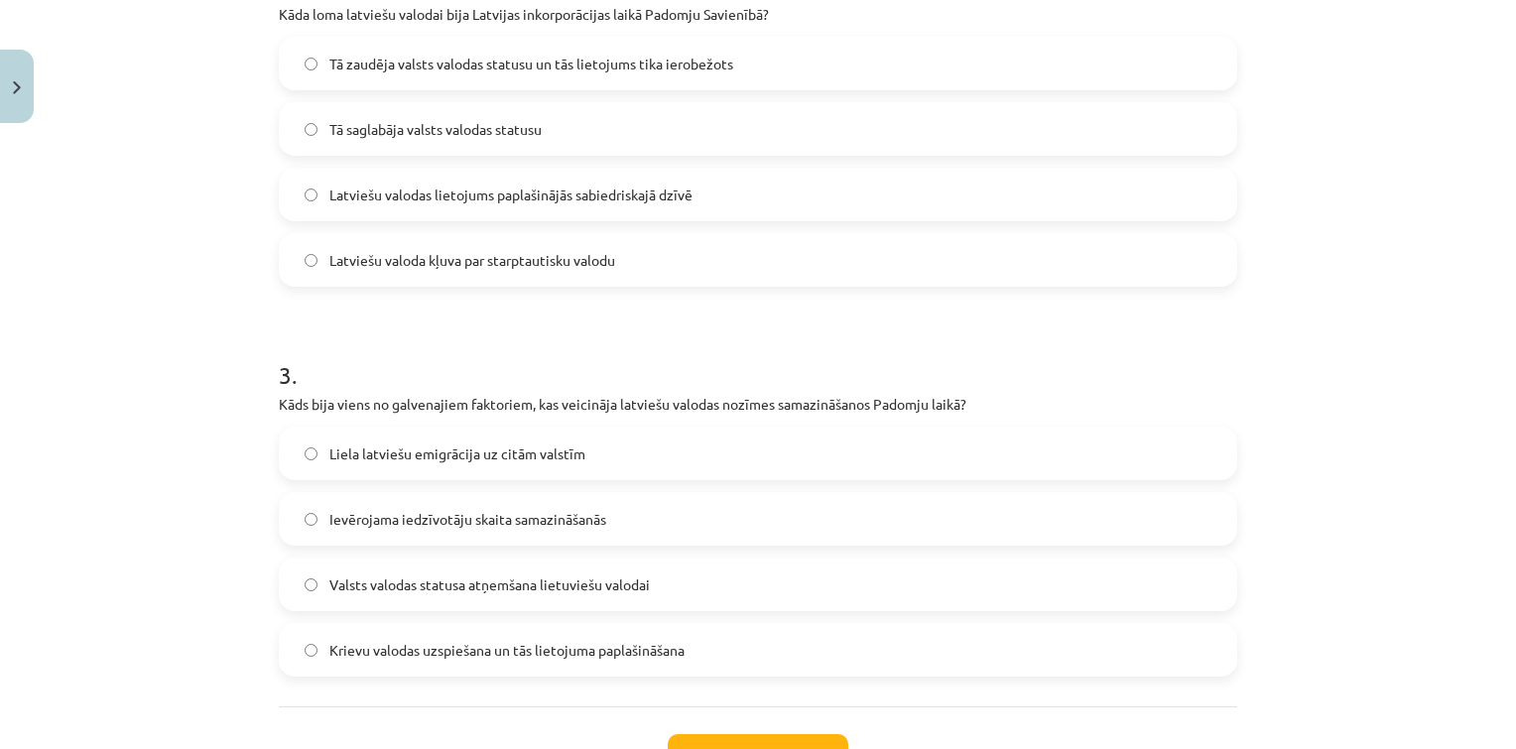
scroll to position [887, 0]
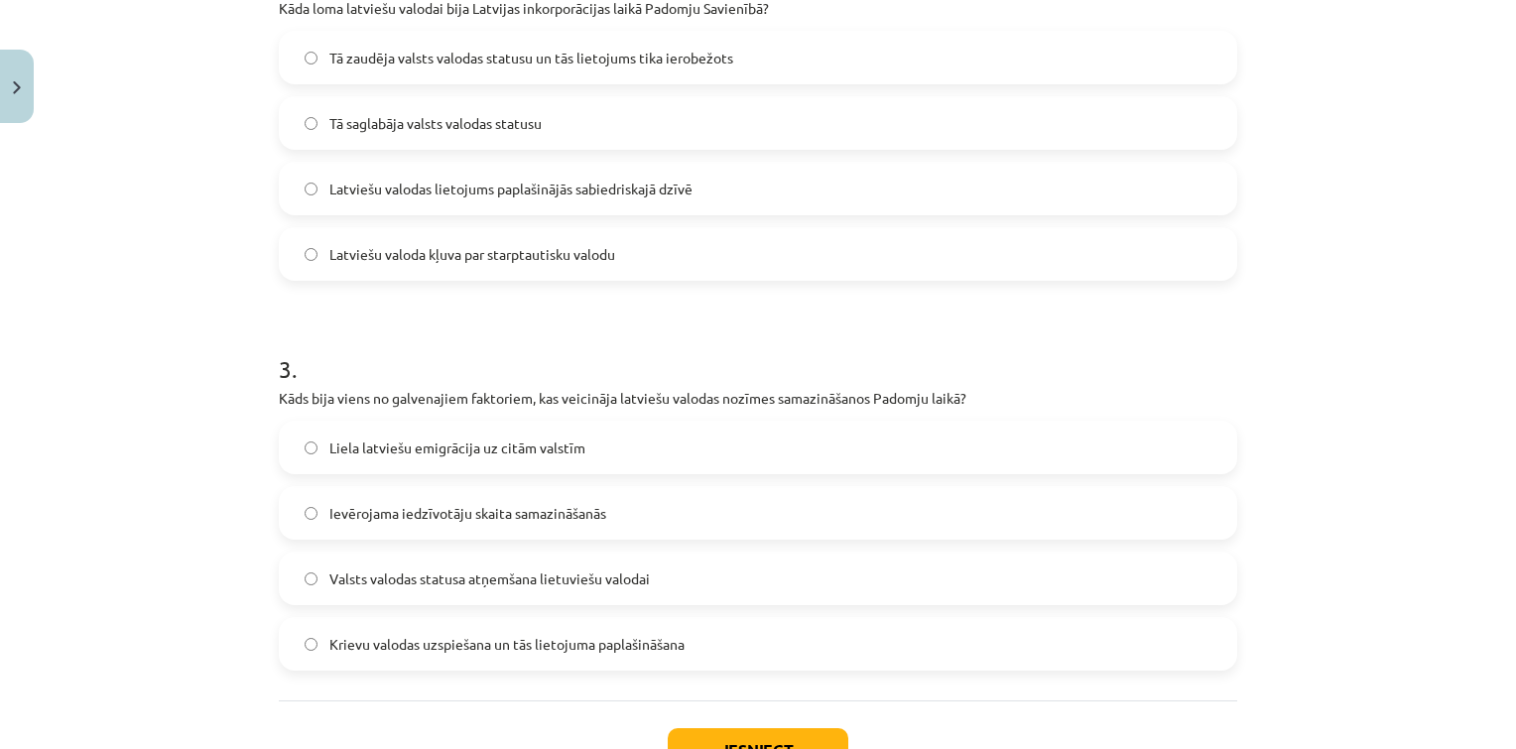
click at [408, 639] on span "Krievu valodas uzspiešana un tās lietojuma paplašināšana" at bounding box center [506, 644] width 355 height 21
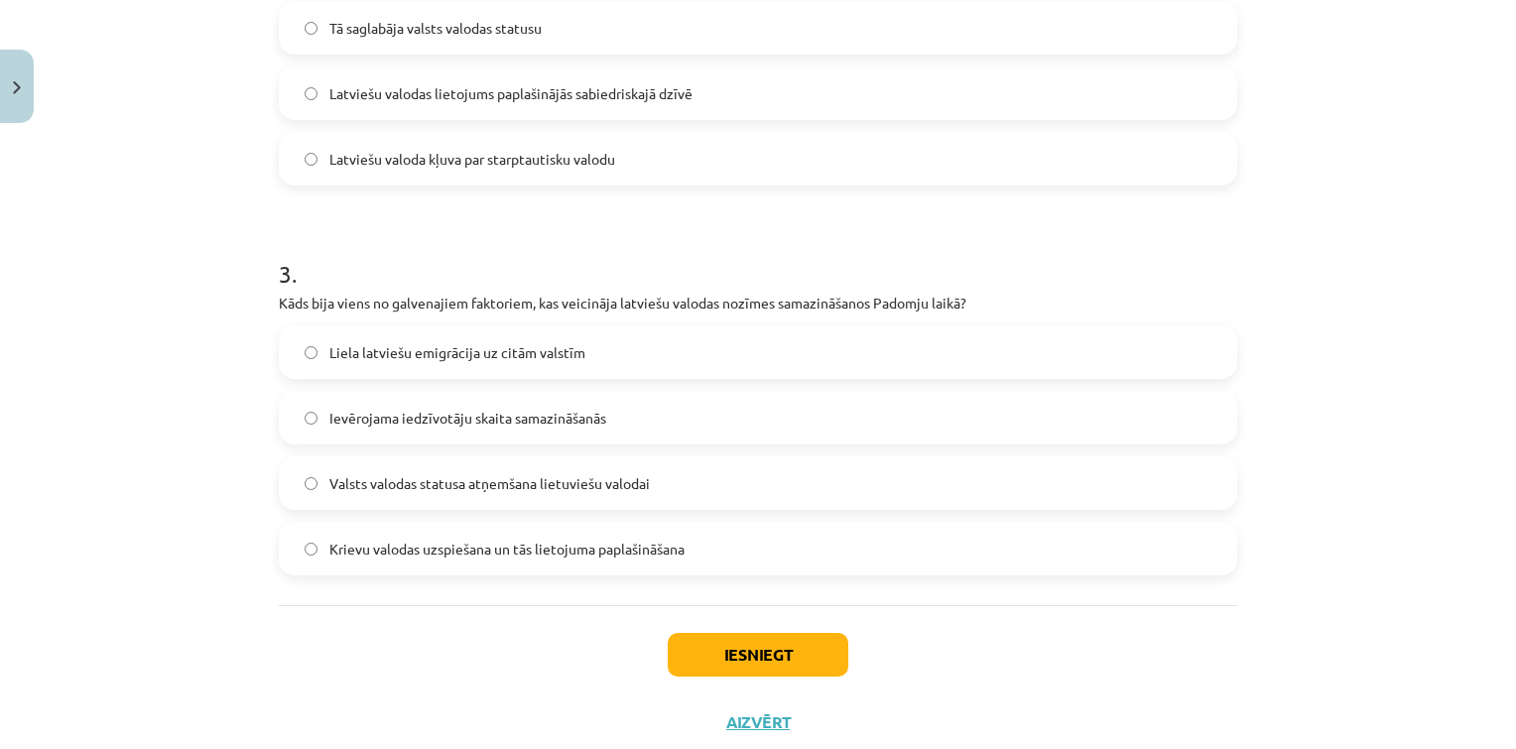
scroll to position [985, 0]
click at [768, 640] on button "Iesniegt" at bounding box center [758, 652] width 181 height 44
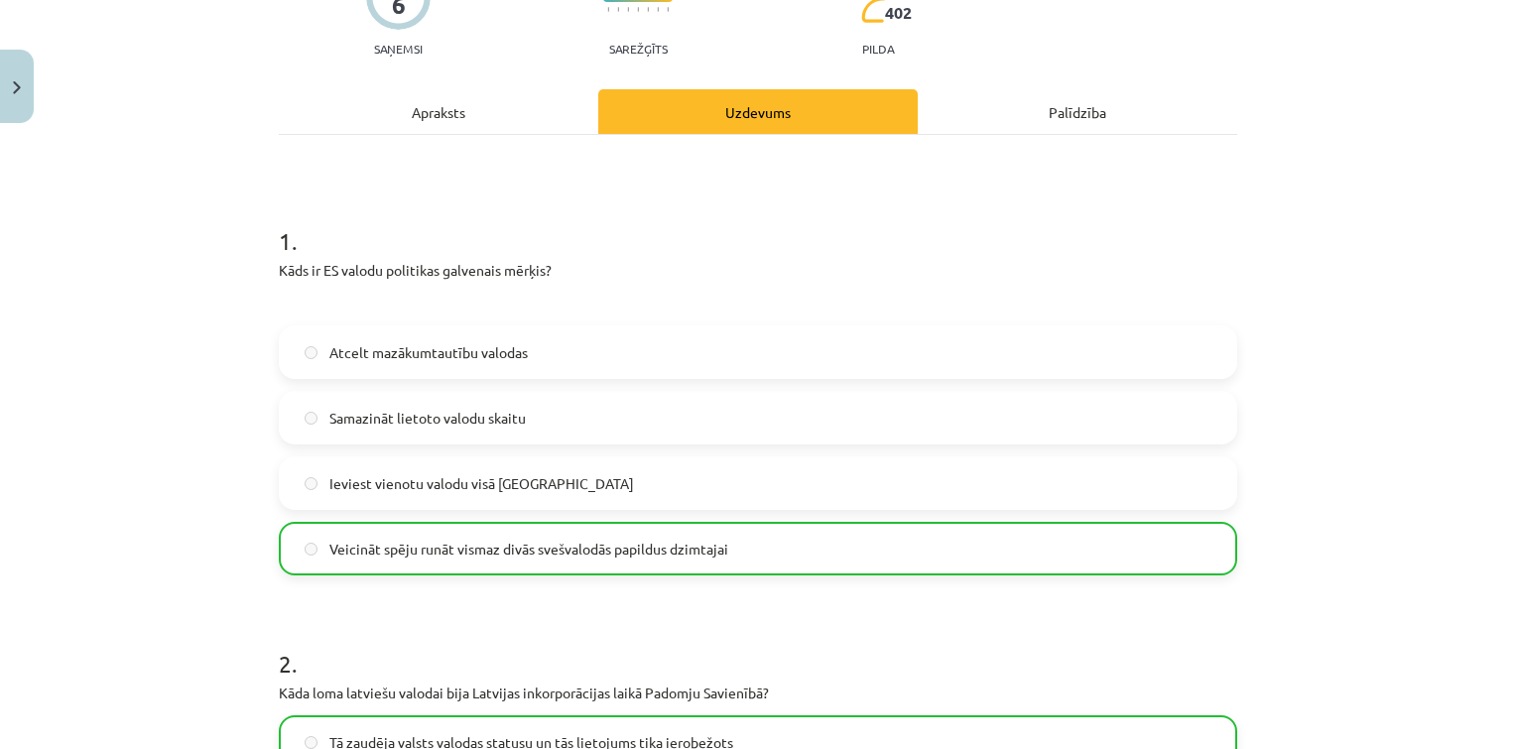
scroll to position [0, 0]
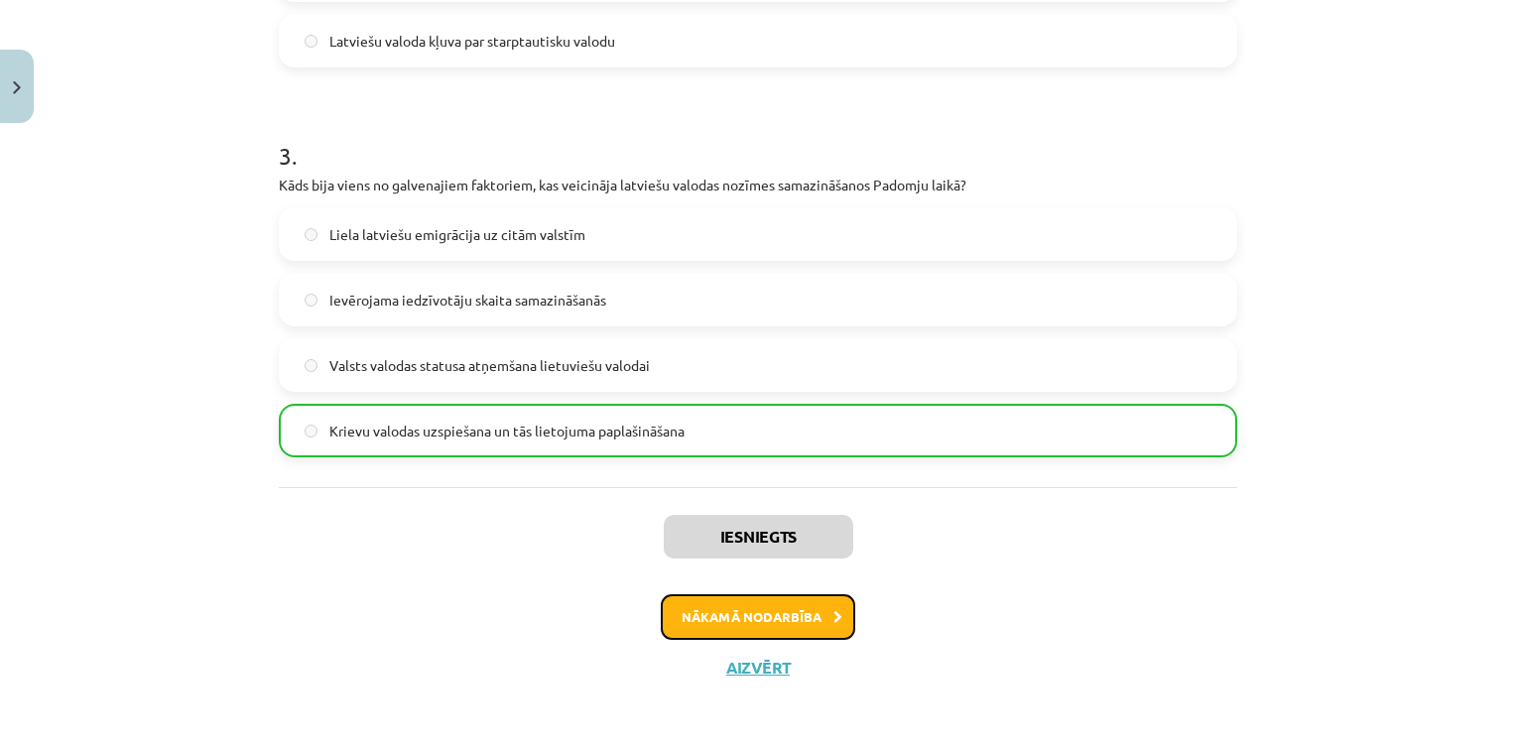
click at [751, 616] on button "Nākamā nodarbība" at bounding box center [758, 617] width 194 height 46
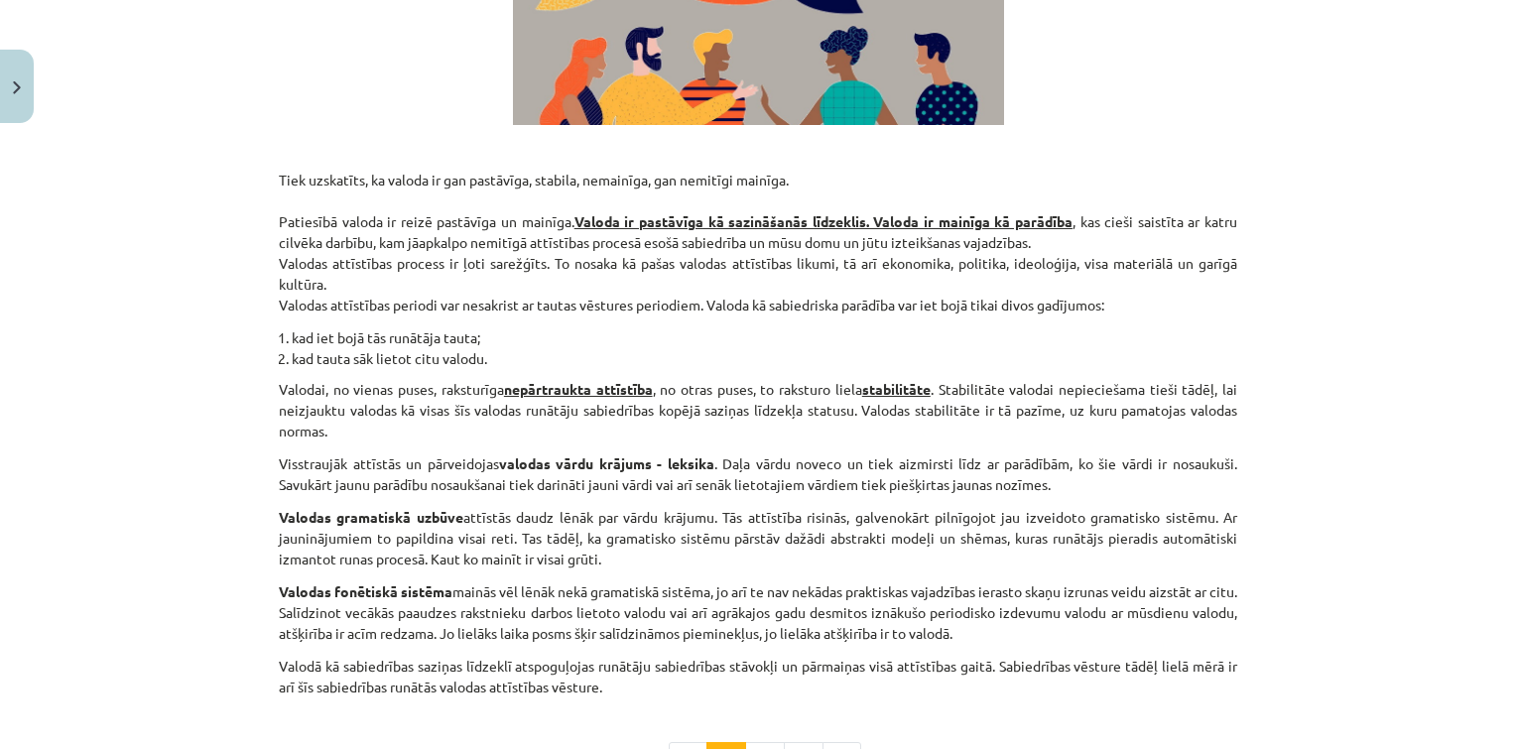
scroll to position [861, 0]
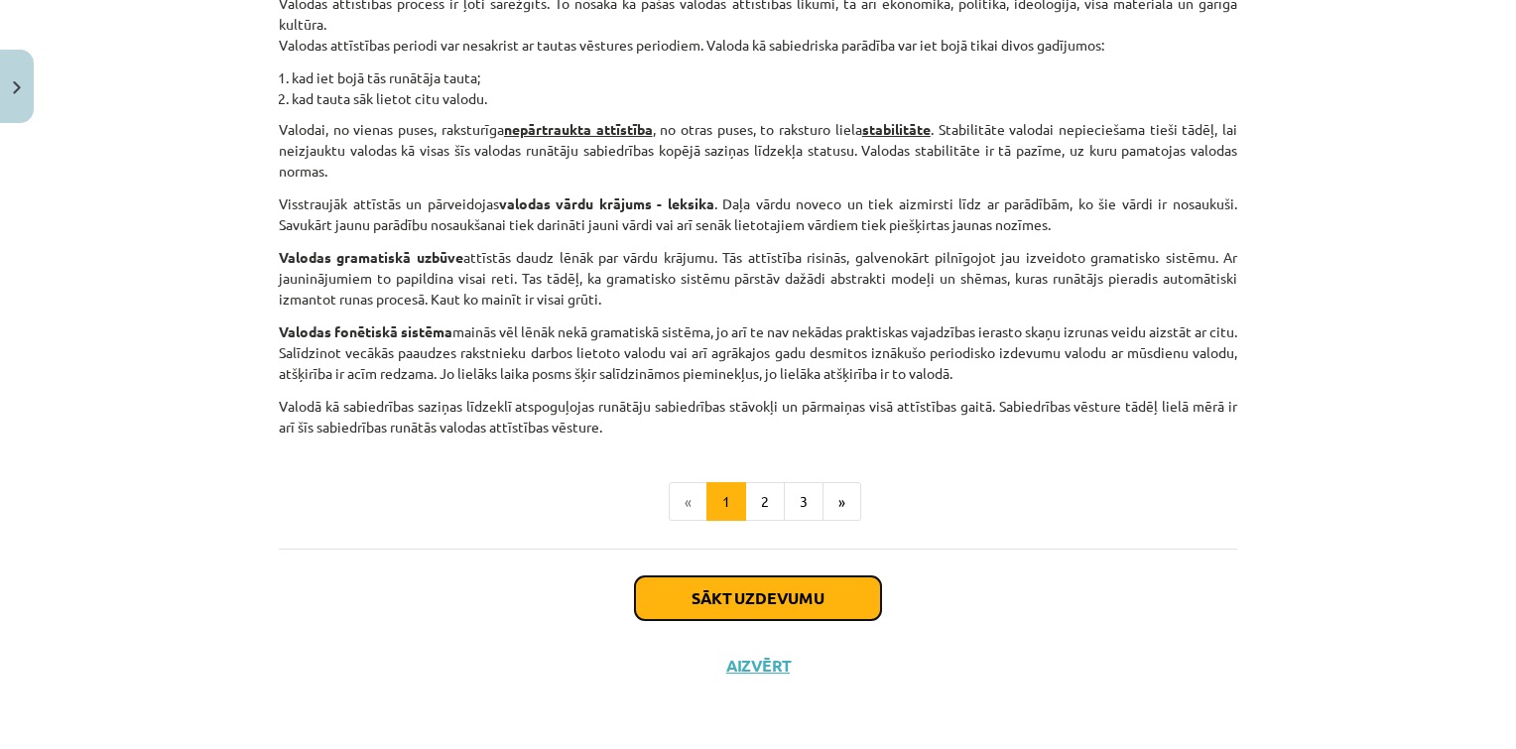
drag, startPoint x: 743, startPoint y: 613, endPoint x: 711, endPoint y: 607, distance: 32.3
click at [711, 607] on button "Sākt uzdevumu" at bounding box center [758, 598] width 246 height 44
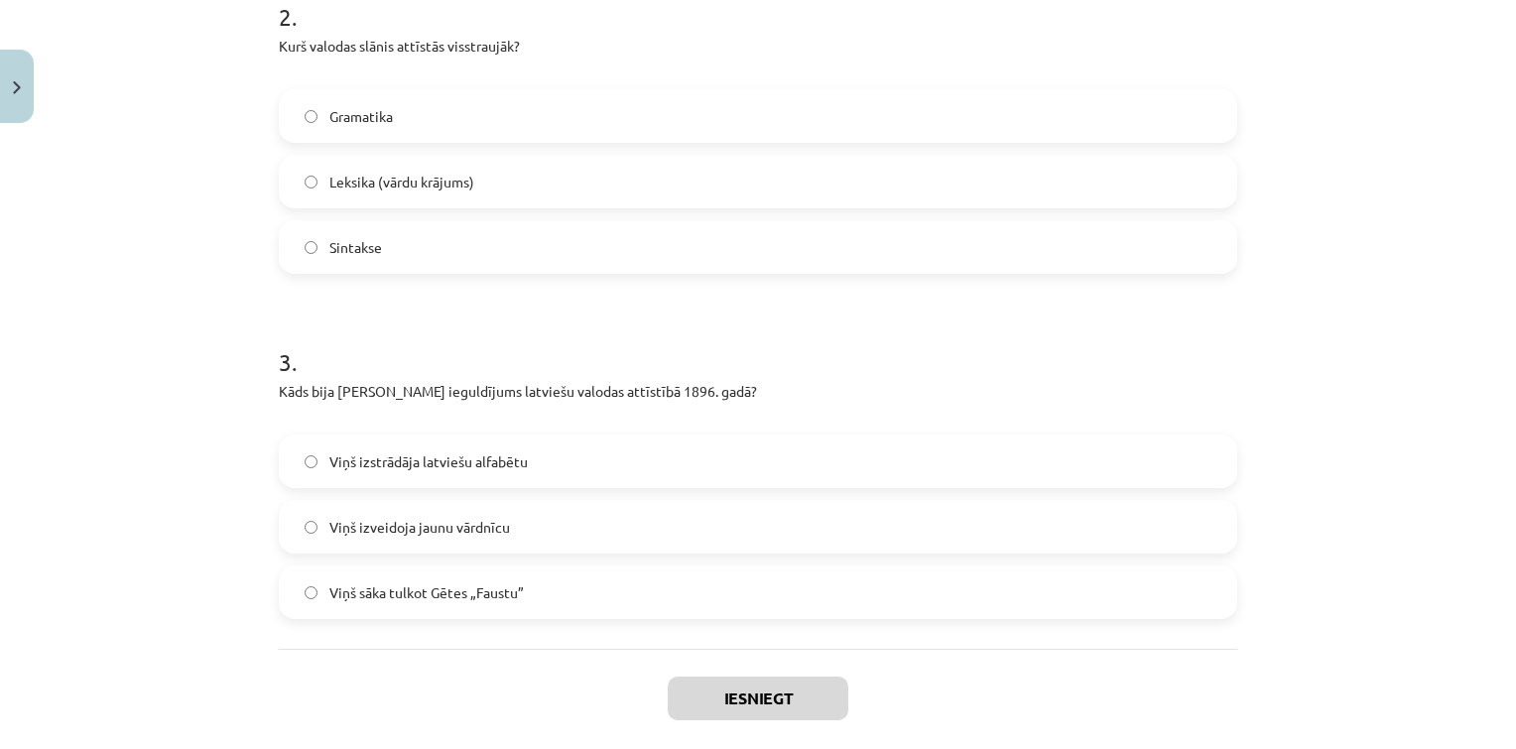
scroll to position [871, 0]
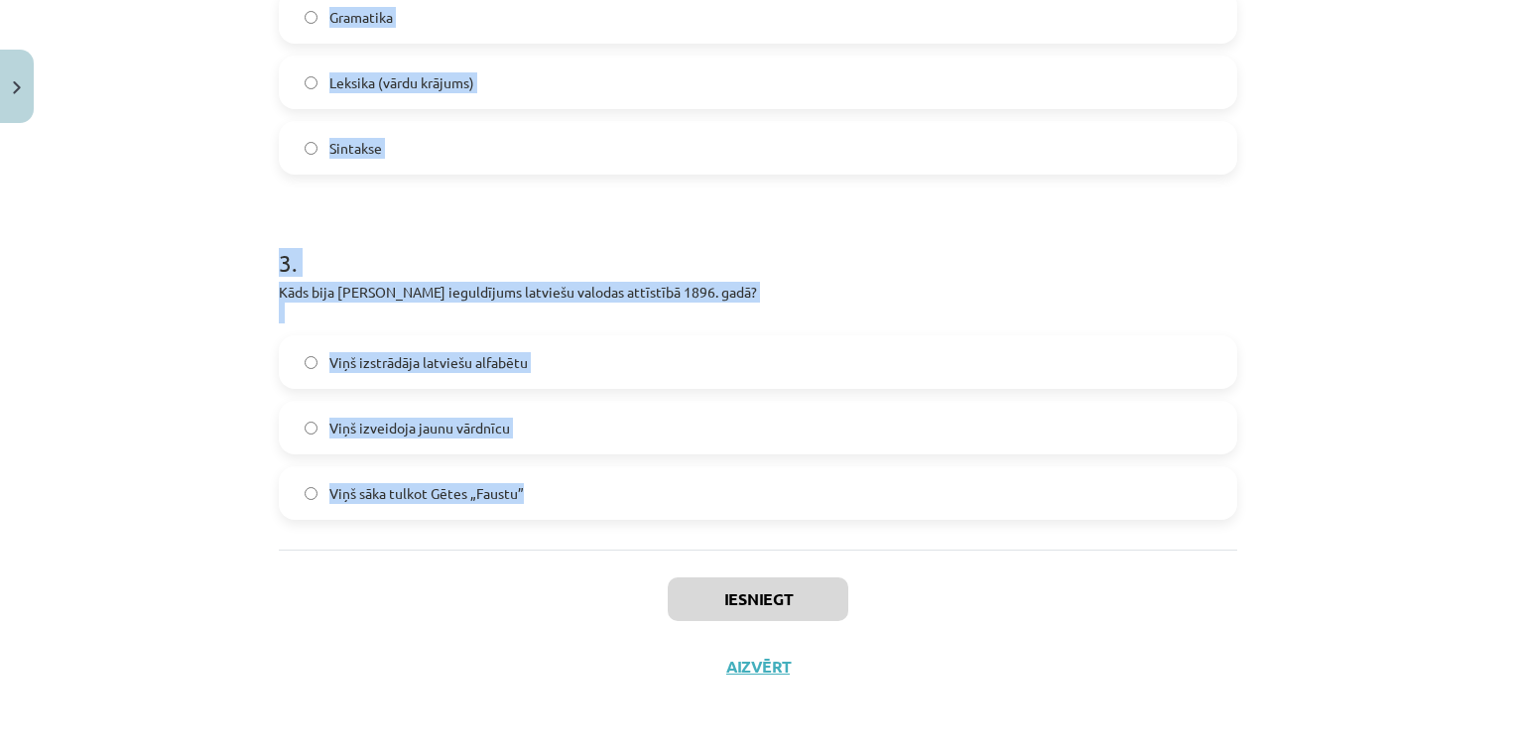
drag, startPoint x: 271, startPoint y: 397, endPoint x: 801, endPoint y: 521, distance: 544.1
click at [801, 521] on div "1 . Kurā gadā latviešu valoda tika iekļauta Satversmē kā valsts valoda? 1998. g…" at bounding box center [758, 7] width 958 height 1083
copy form "1 . Kurā gadā latviešu valoda tika iekļauta Satversmē kā valsts valoda? 1998. g…"
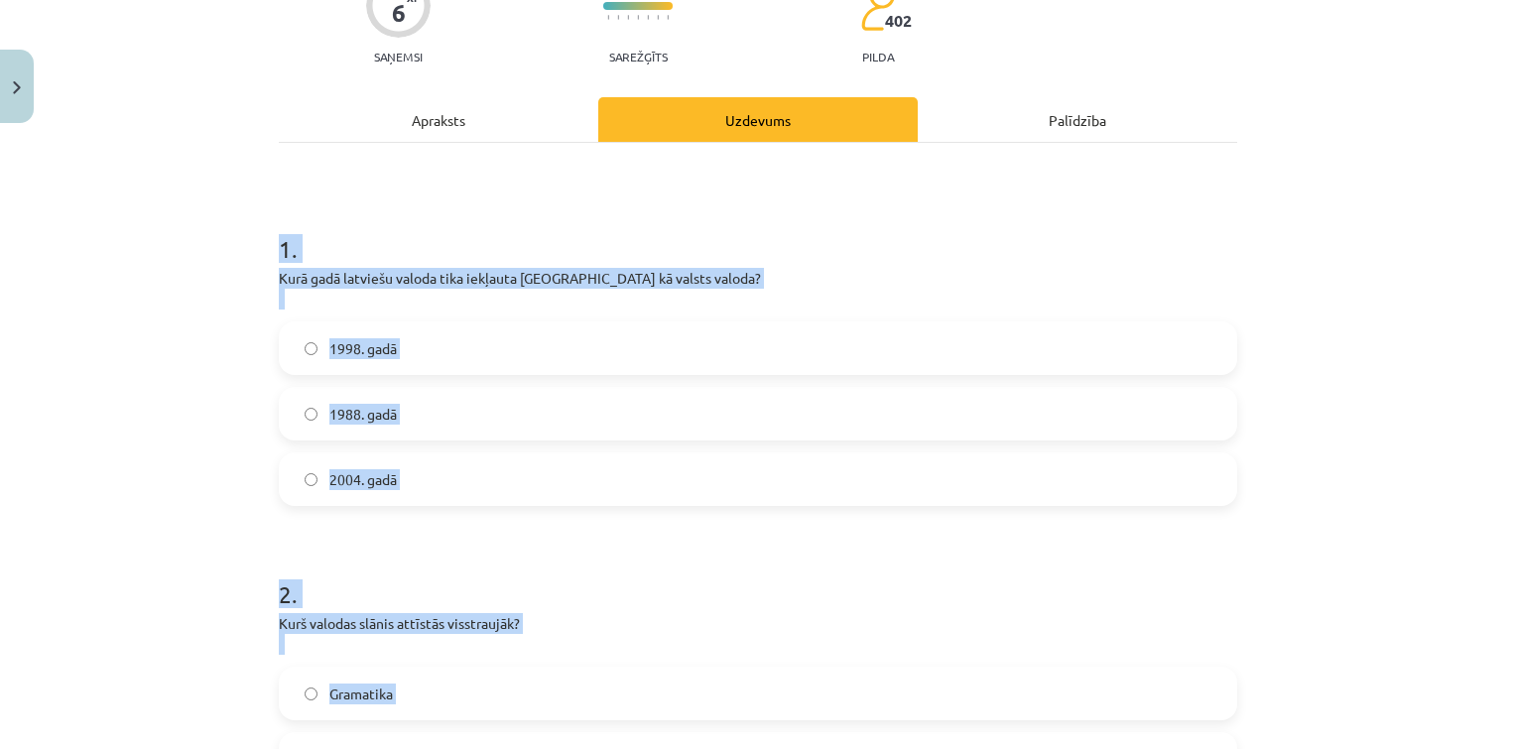
scroll to position [113, 0]
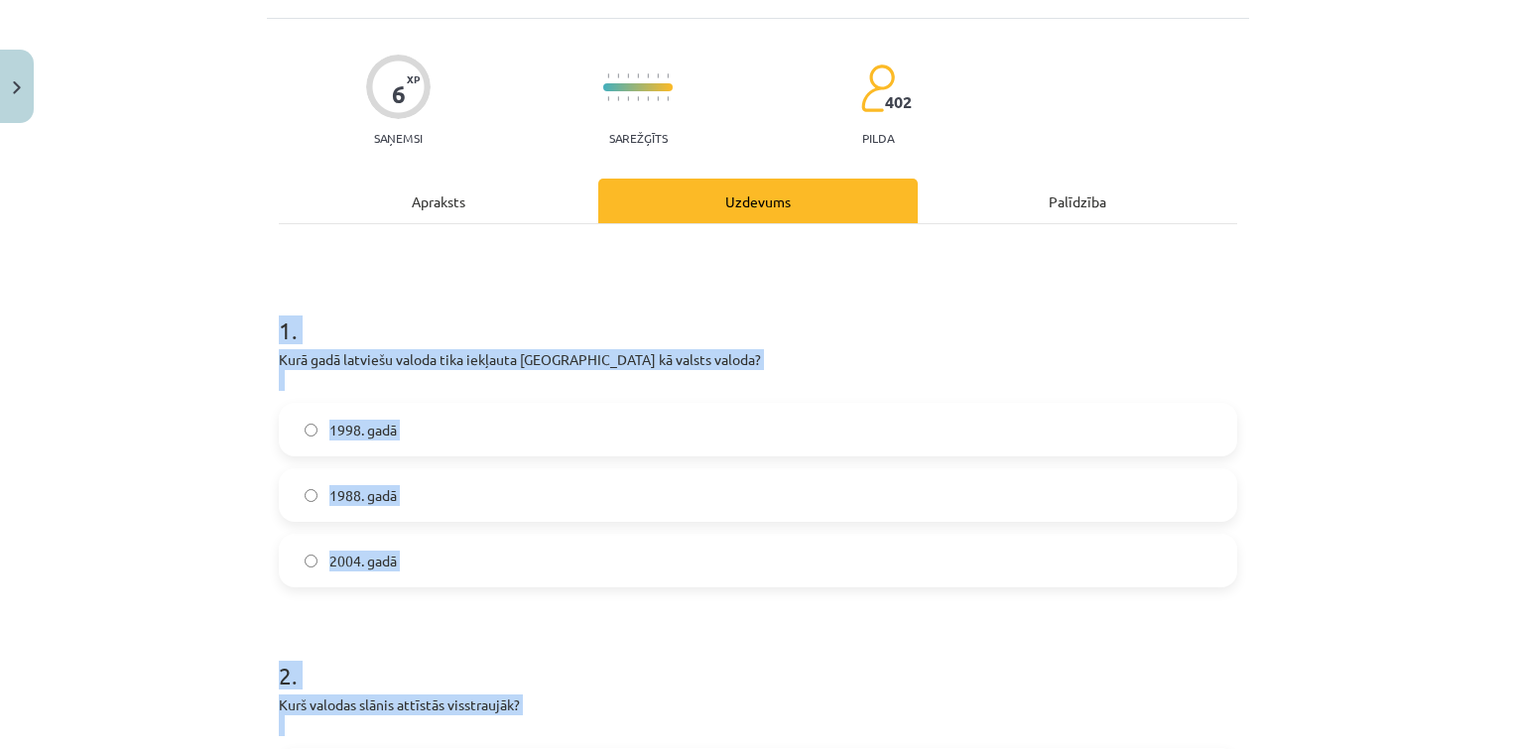
click at [486, 409] on label "1998. gadā" at bounding box center [758, 430] width 954 height 50
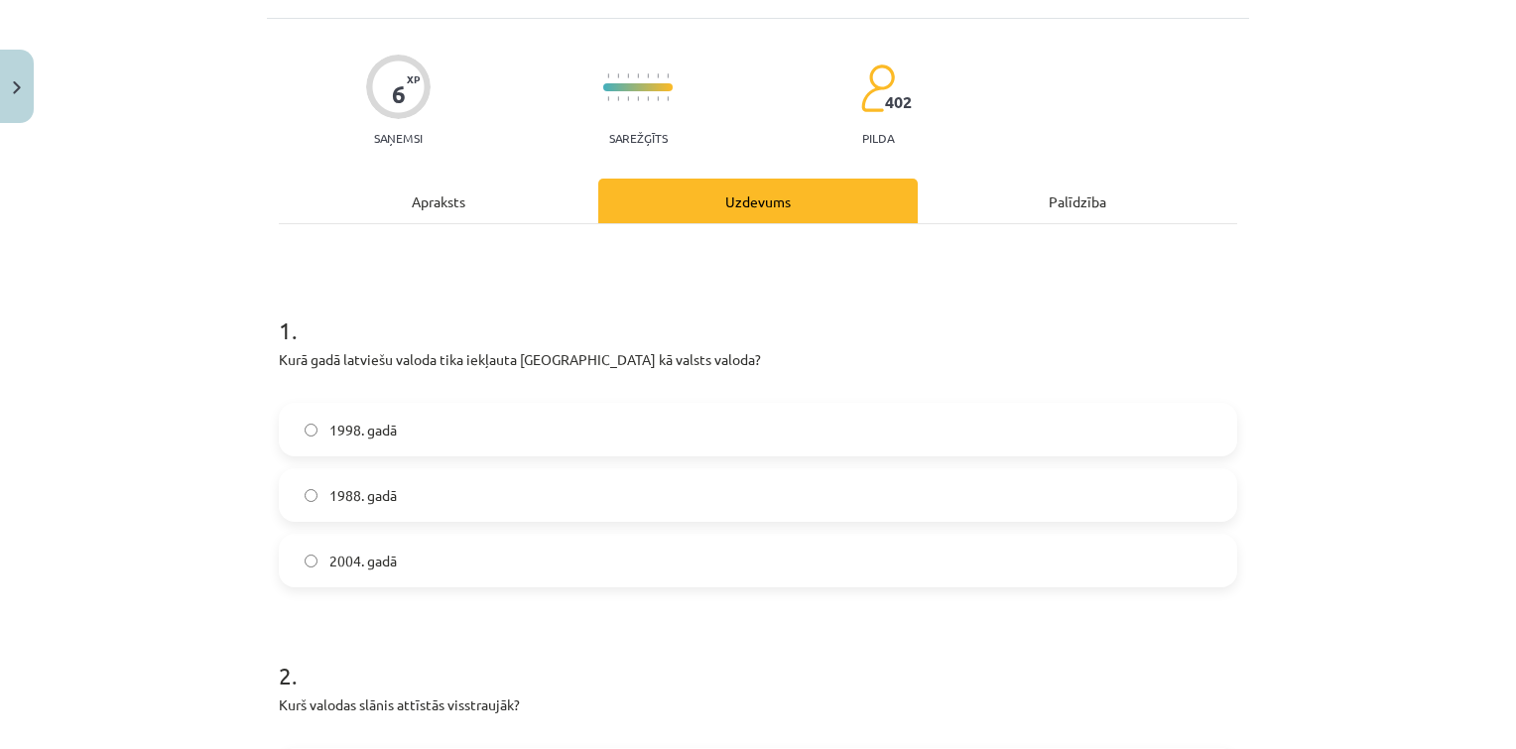
click at [481, 431] on label "1998. gadā" at bounding box center [758, 430] width 954 height 50
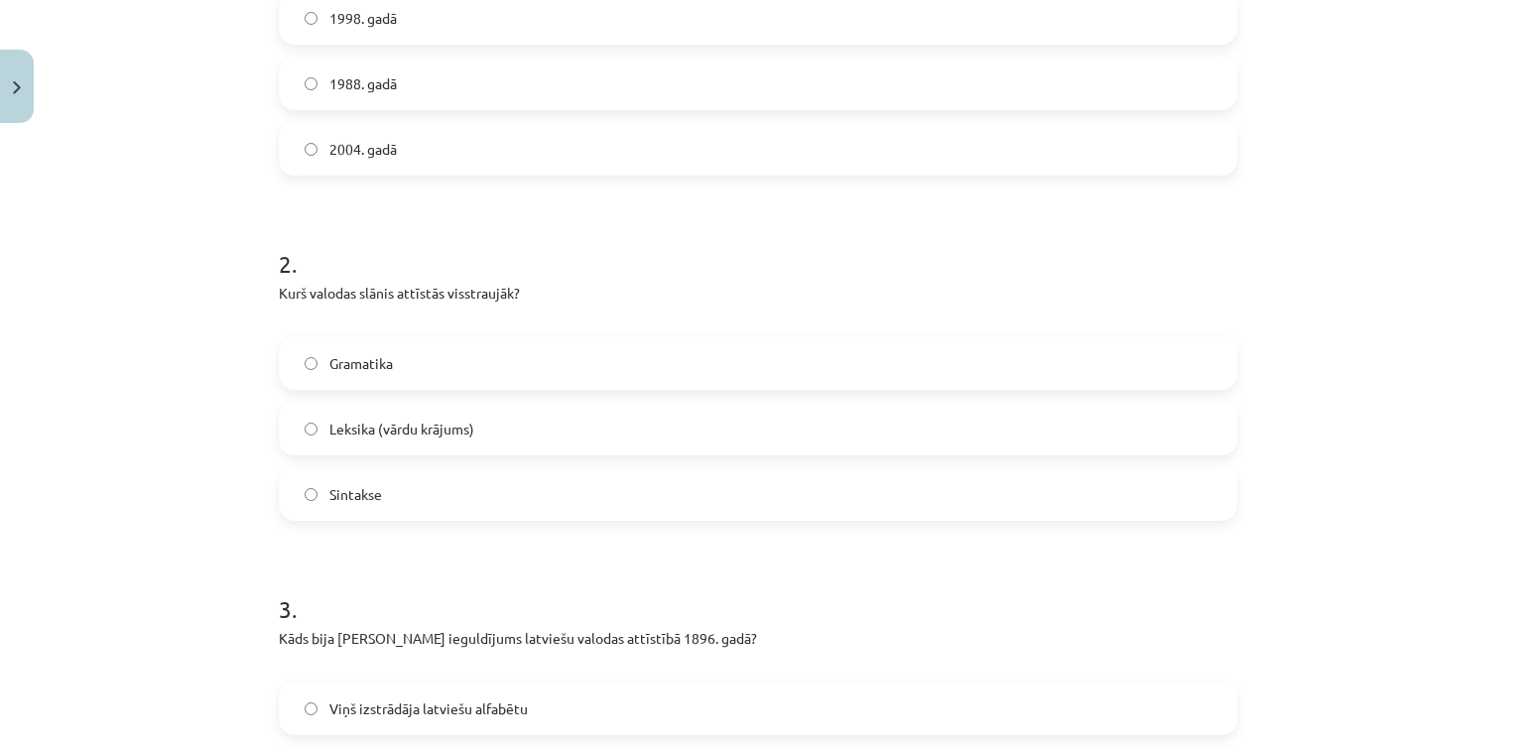
scroll to position [527, 0]
click at [500, 422] on label "Leksika (vārdu krājums)" at bounding box center [758, 427] width 954 height 50
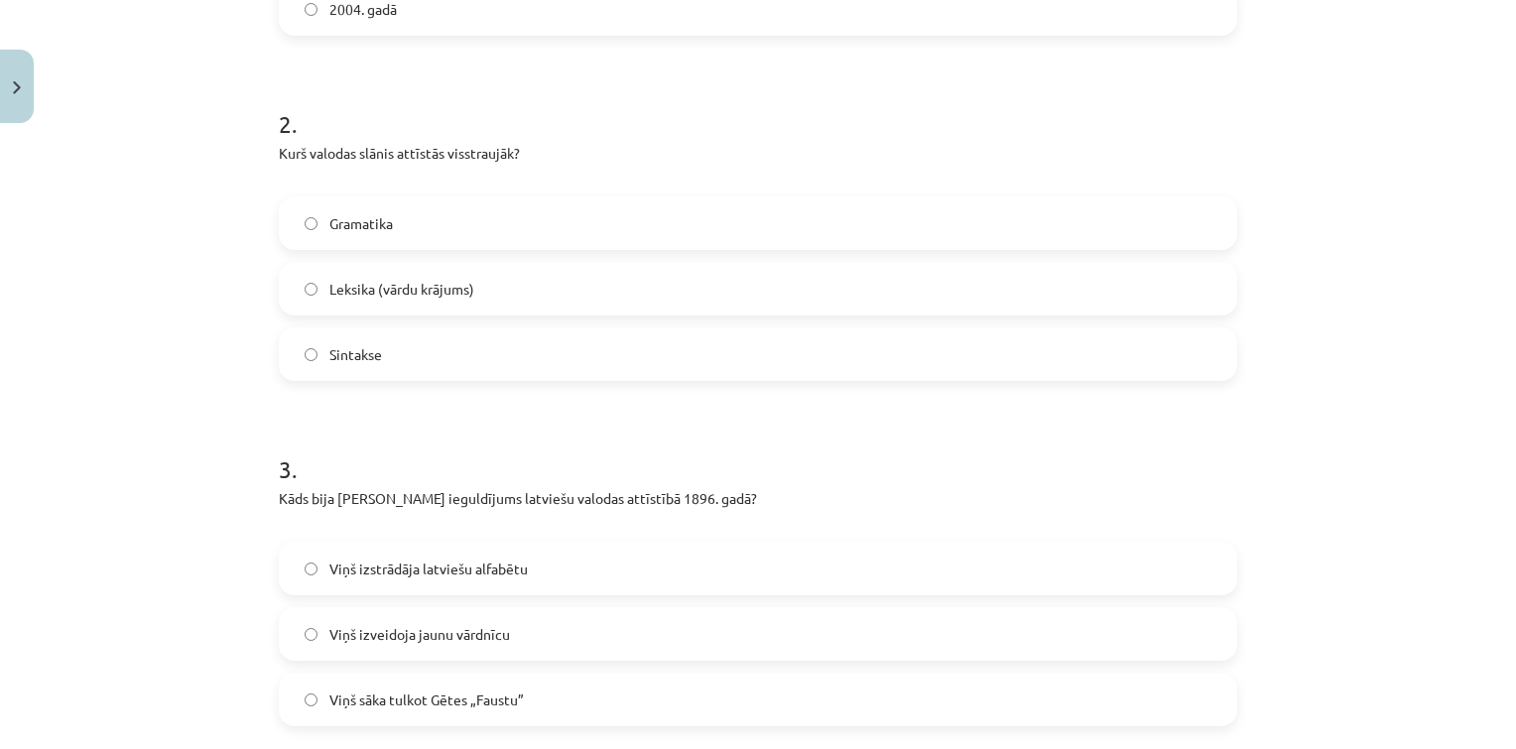
scroll to position [745, 0]
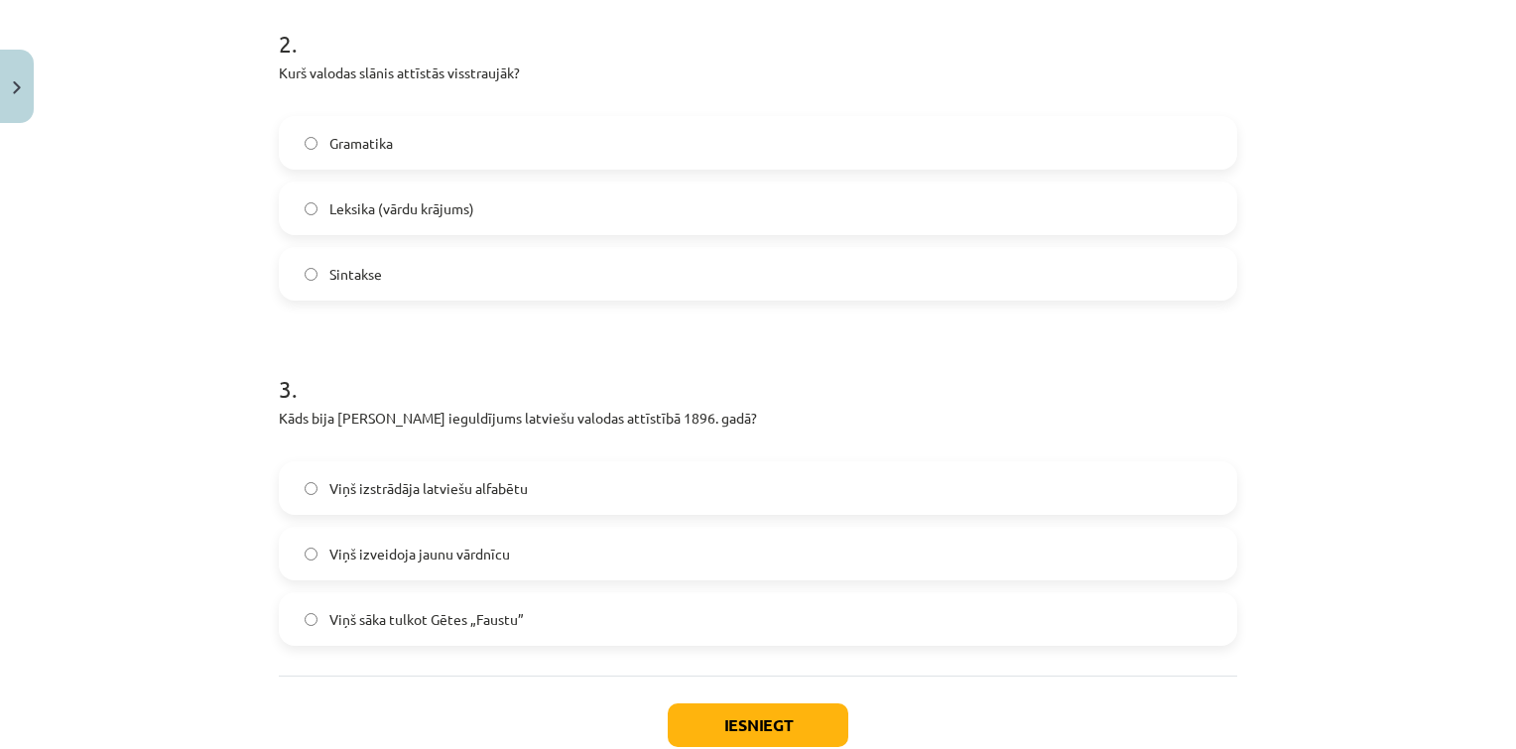
click at [506, 605] on label "Viņš sāka tulkot Gētes „Faustu”" at bounding box center [758, 619] width 954 height 50
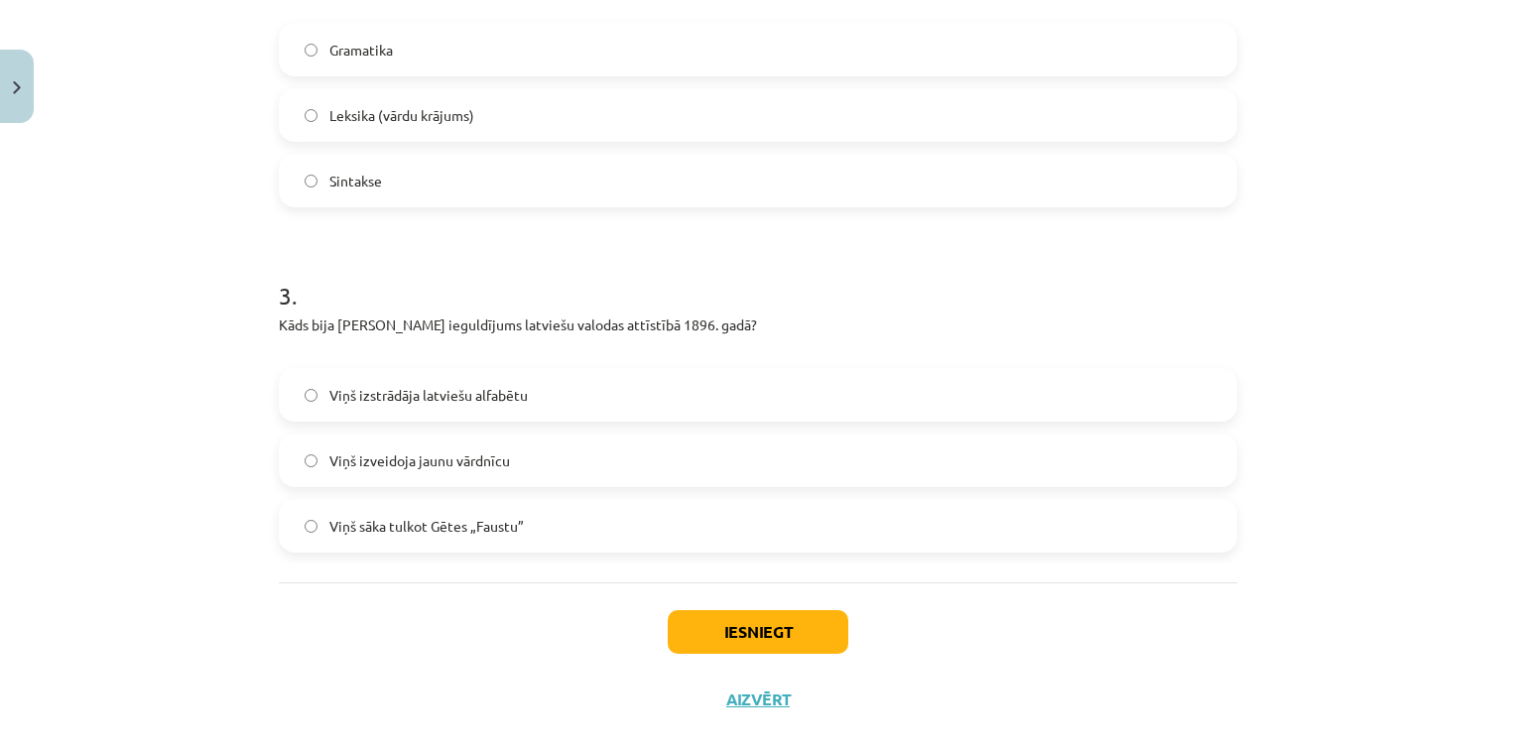
scroll to position [839, 0]
click at [672, 633] on button "Iesniegt" at bounding box center [758, 631] width 181 height 44
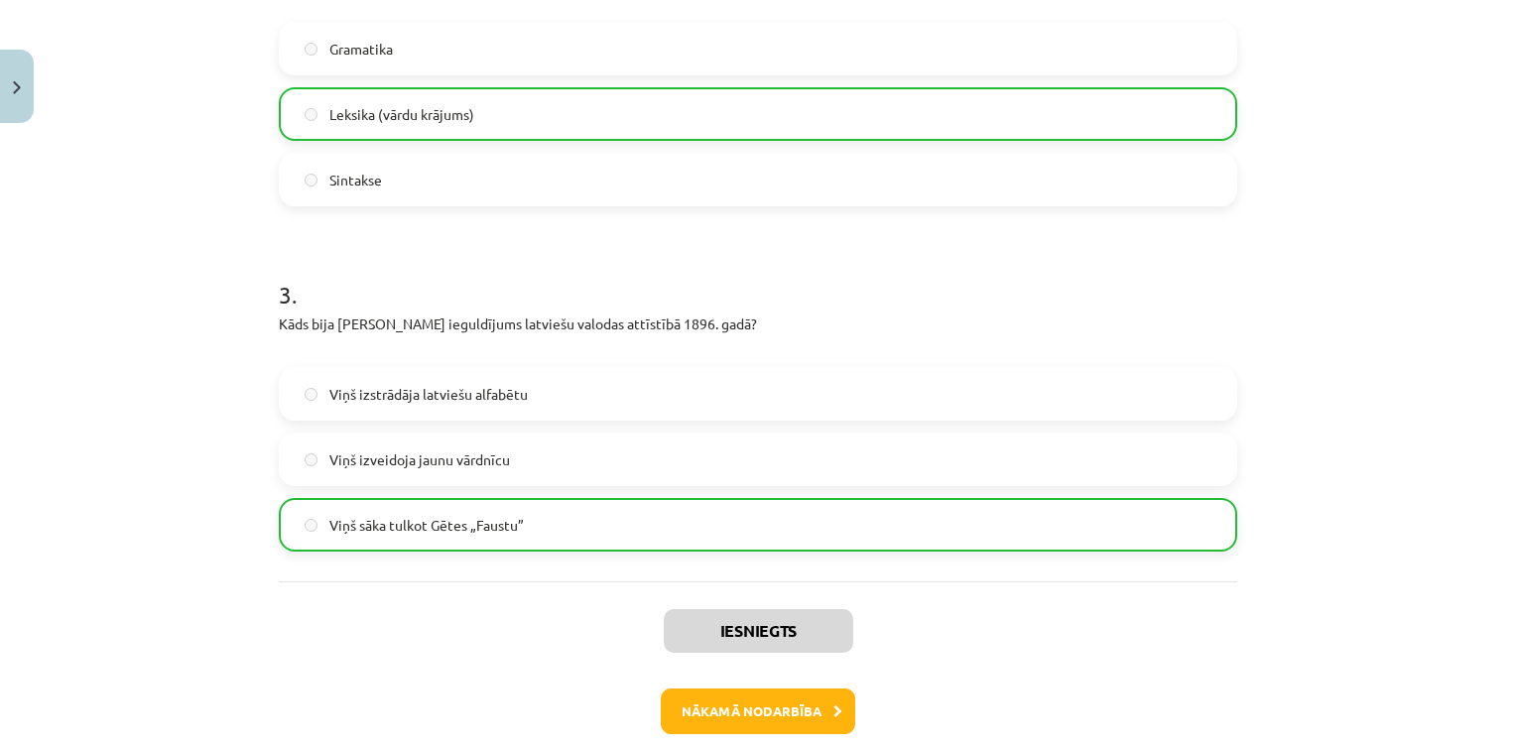
click at [693, 737] on div "Iesniegts Nākamā nodarbība Aizvērt" at bounding box center [758, 682] width 958 height 202
click at [688, 712] on button "Nākamā nodarbība" at bounding box center [758, 712] width 194 height 46
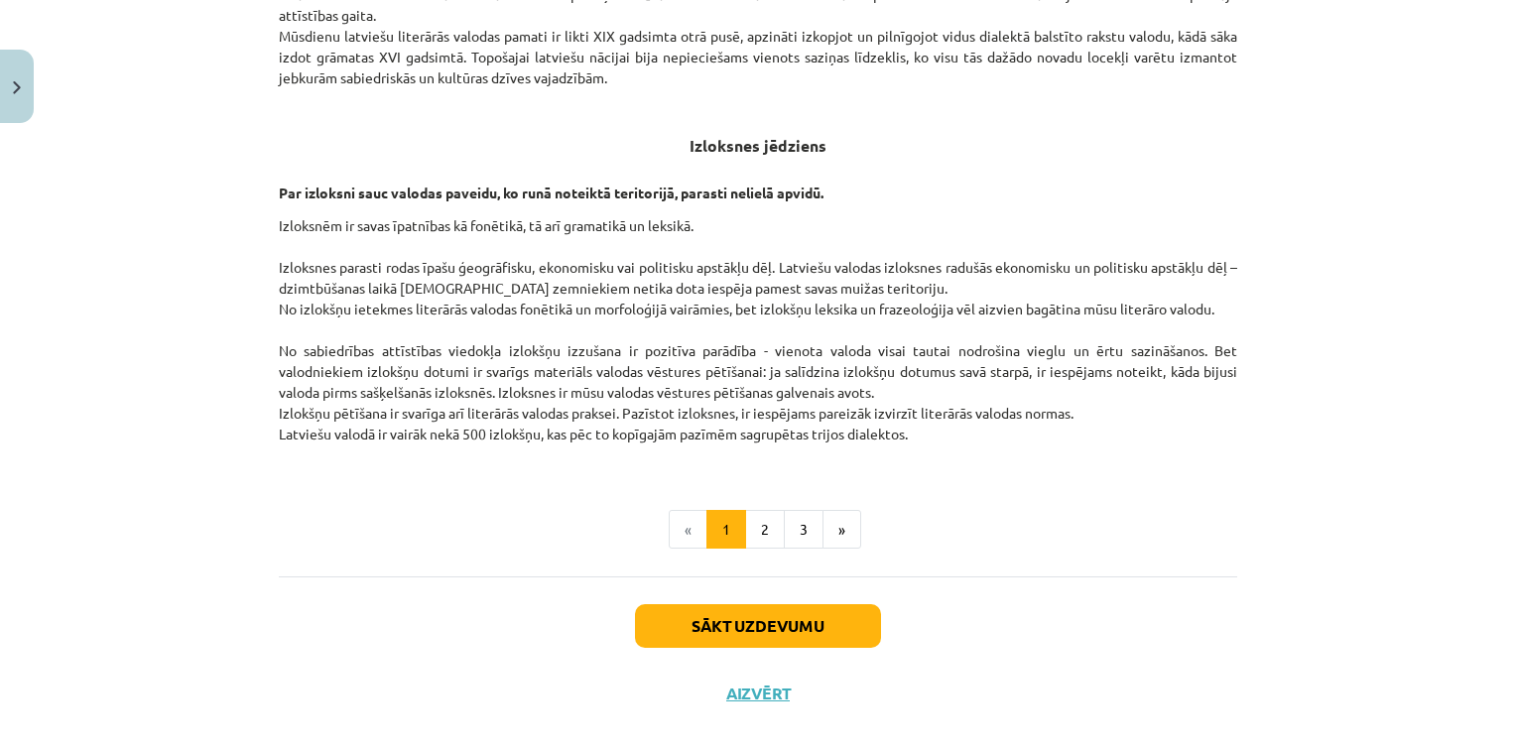
scroll to position [524, 0]
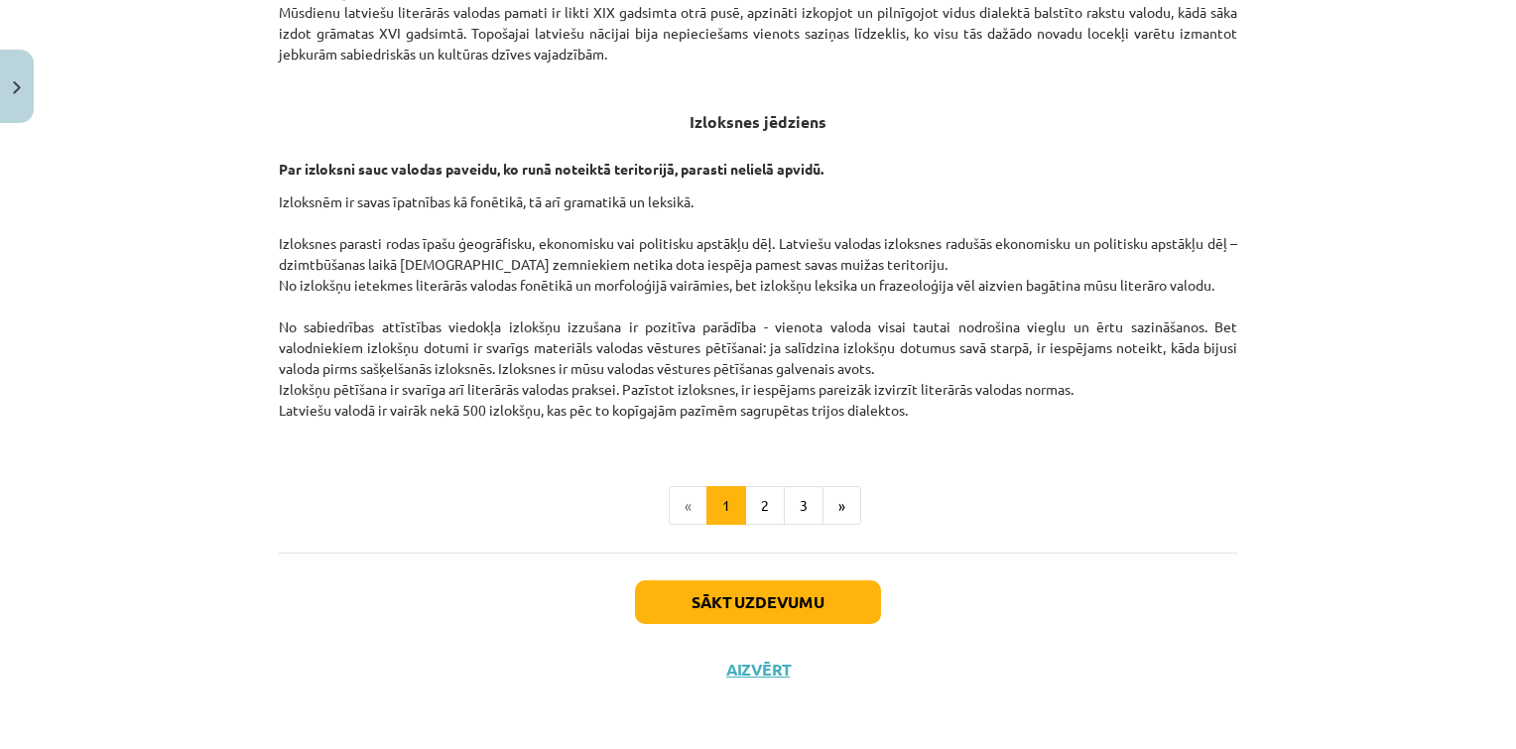
click at [692, 559] on div "Sākt uzdevumu Aizvērt" at bounding box center [758, 622] width 958 height 139
click at [730, 600] on button "Sākt uzdevumu" at bounding box center [758, 602] width 246 height 44
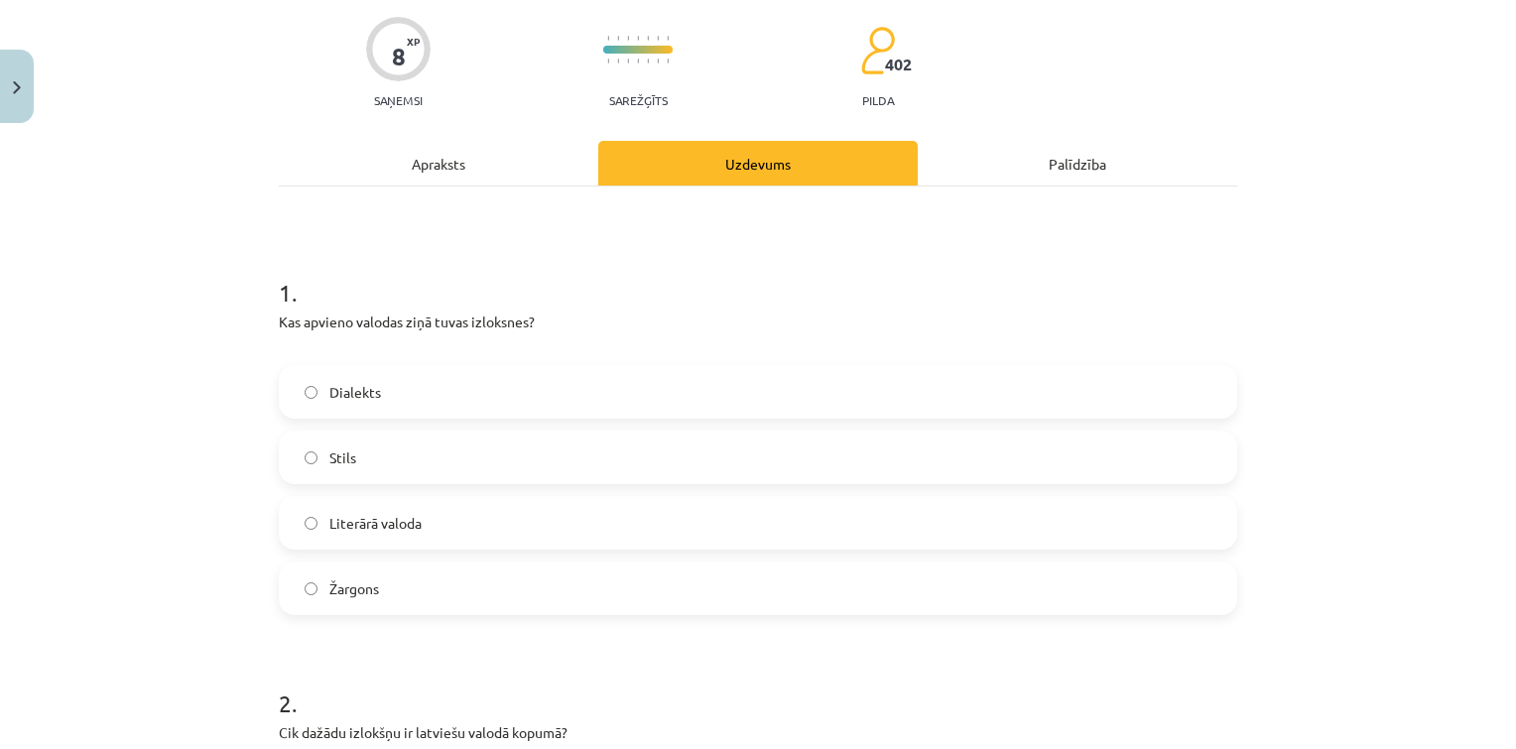
scroll to position [50, 0]
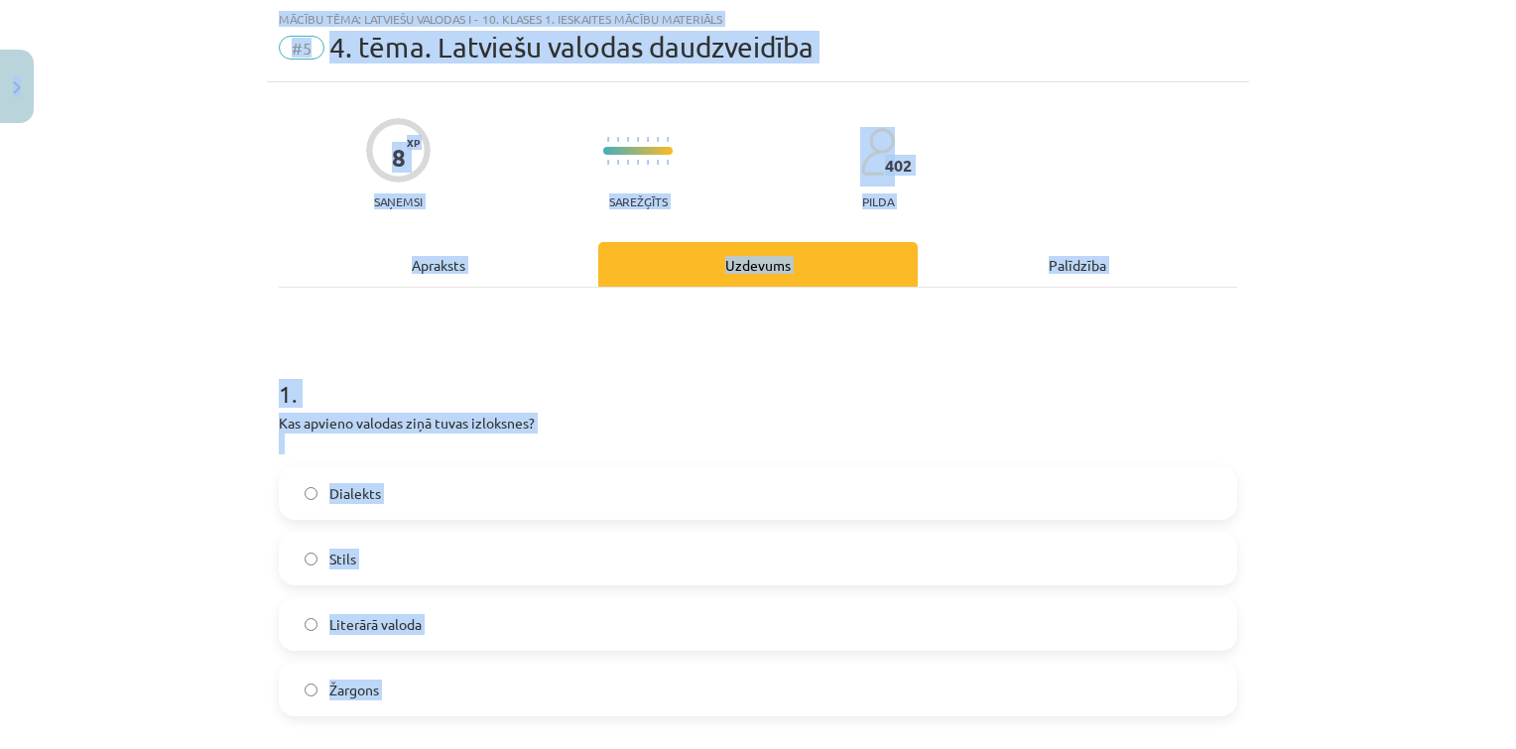
copy div "0 Dāvanas 35 mP 164 xp Arsēnijs Rodins Sākums Aktuāli Kā mācīties eSKOLĀ Kontak…"
click at [501, 486] on label "Dialekts" at bounding box center [758, 493] width 954 height 50
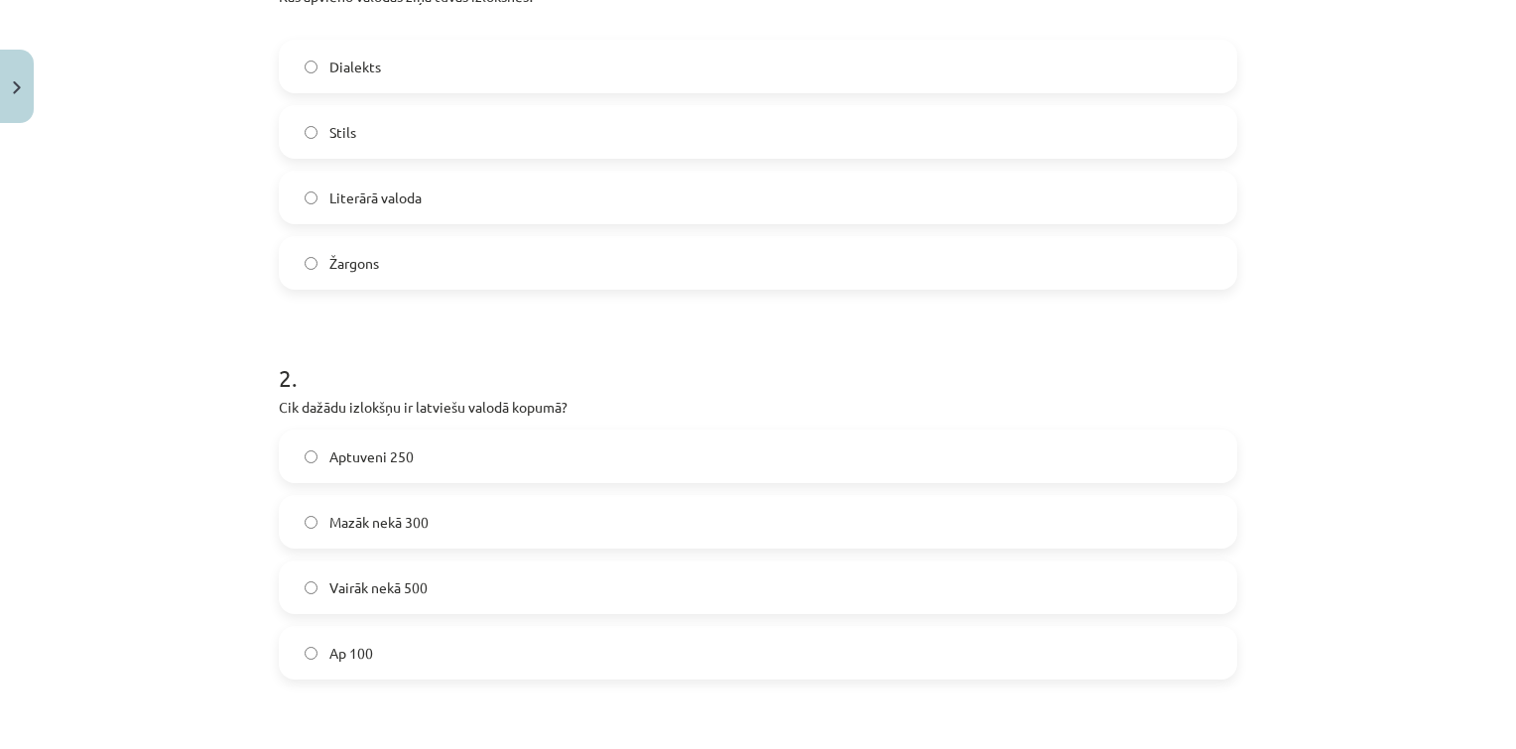
scroll to position [483, 0]
click at [437, 597] on label "Vairāk nekā 500" at bounding box center [758, 581] width 954 height 50
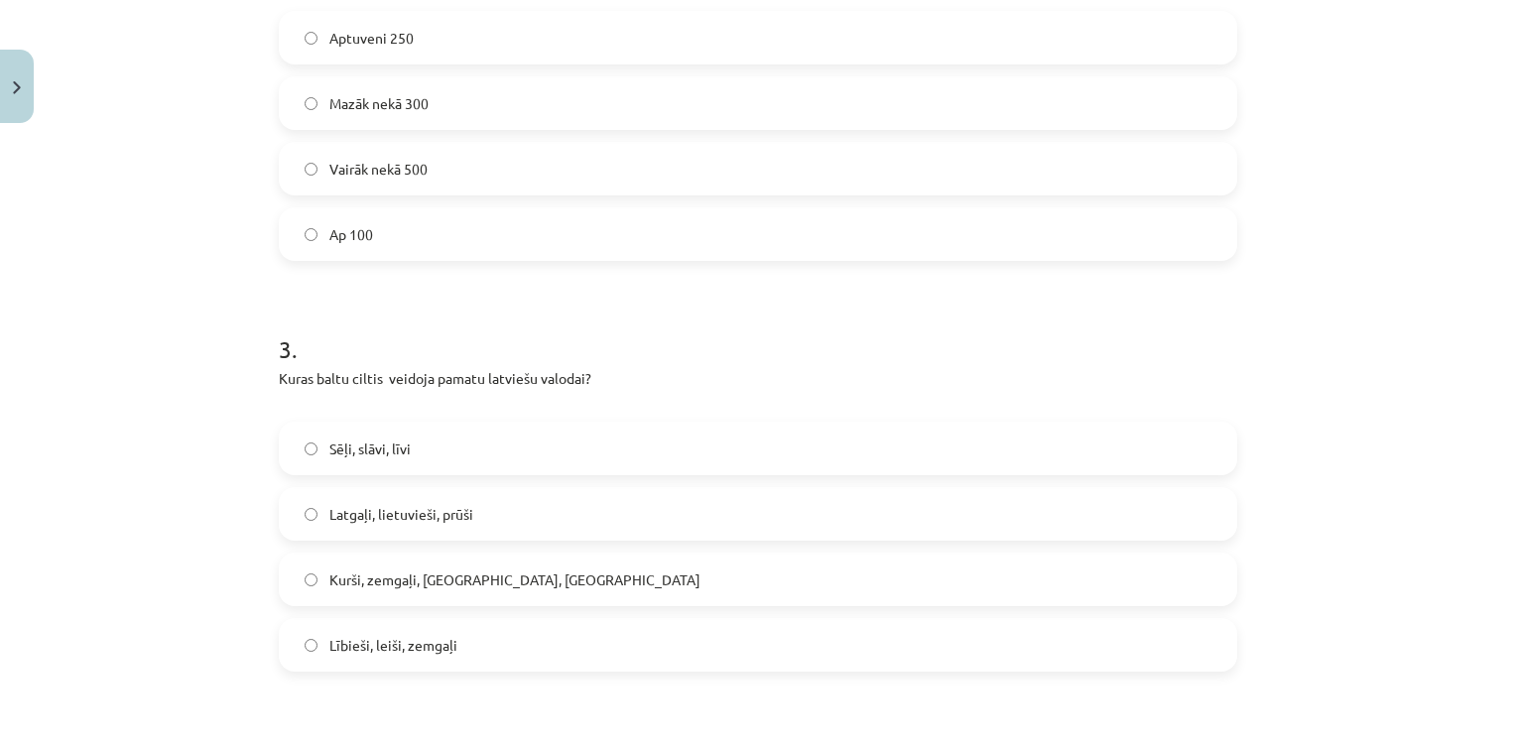
scroll to position [896, 0]
click at [452, 568] on span "Kurši, zemgaļi, letgaļi, sēļi" at bounding box center [514, 578] width 371 height 21
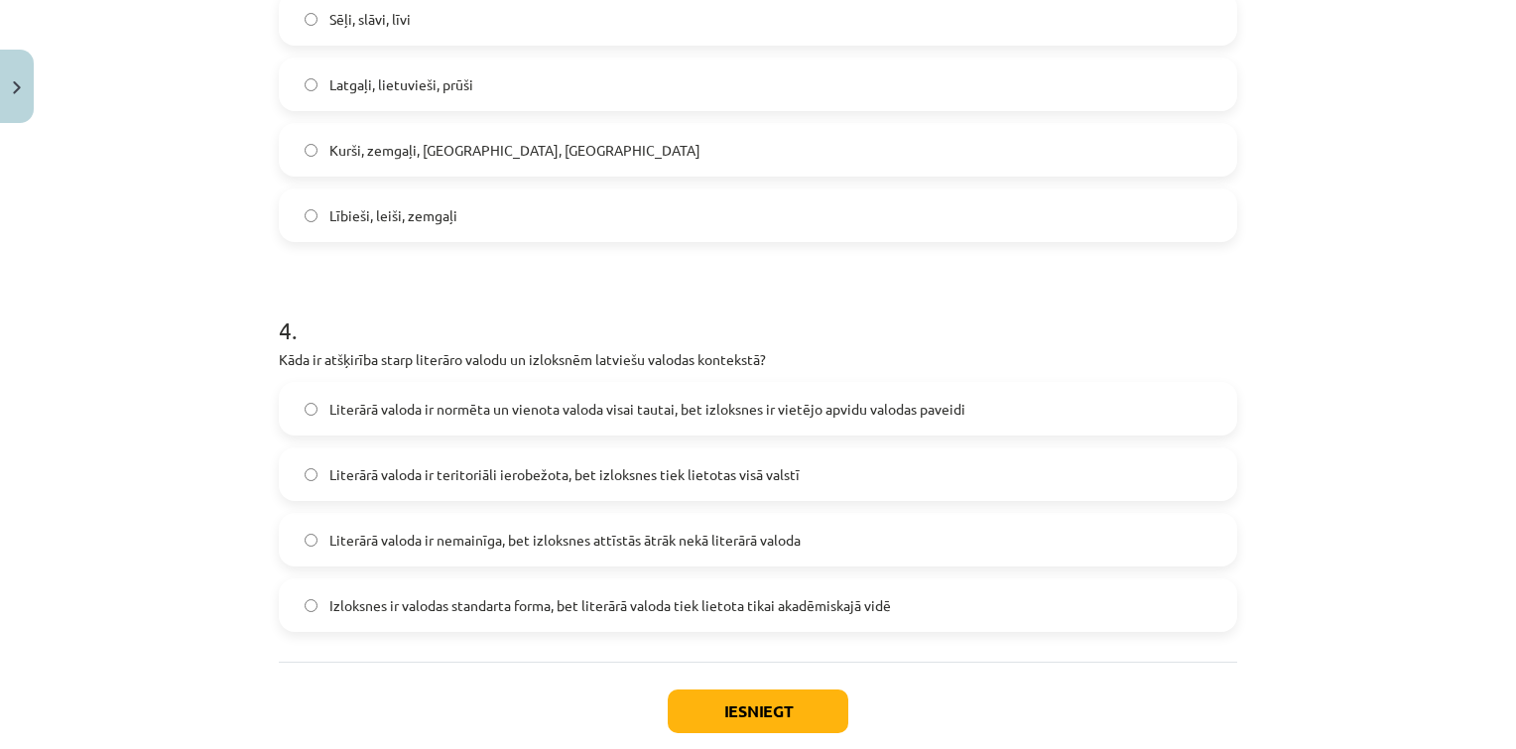
scroll to position [1331, 0]
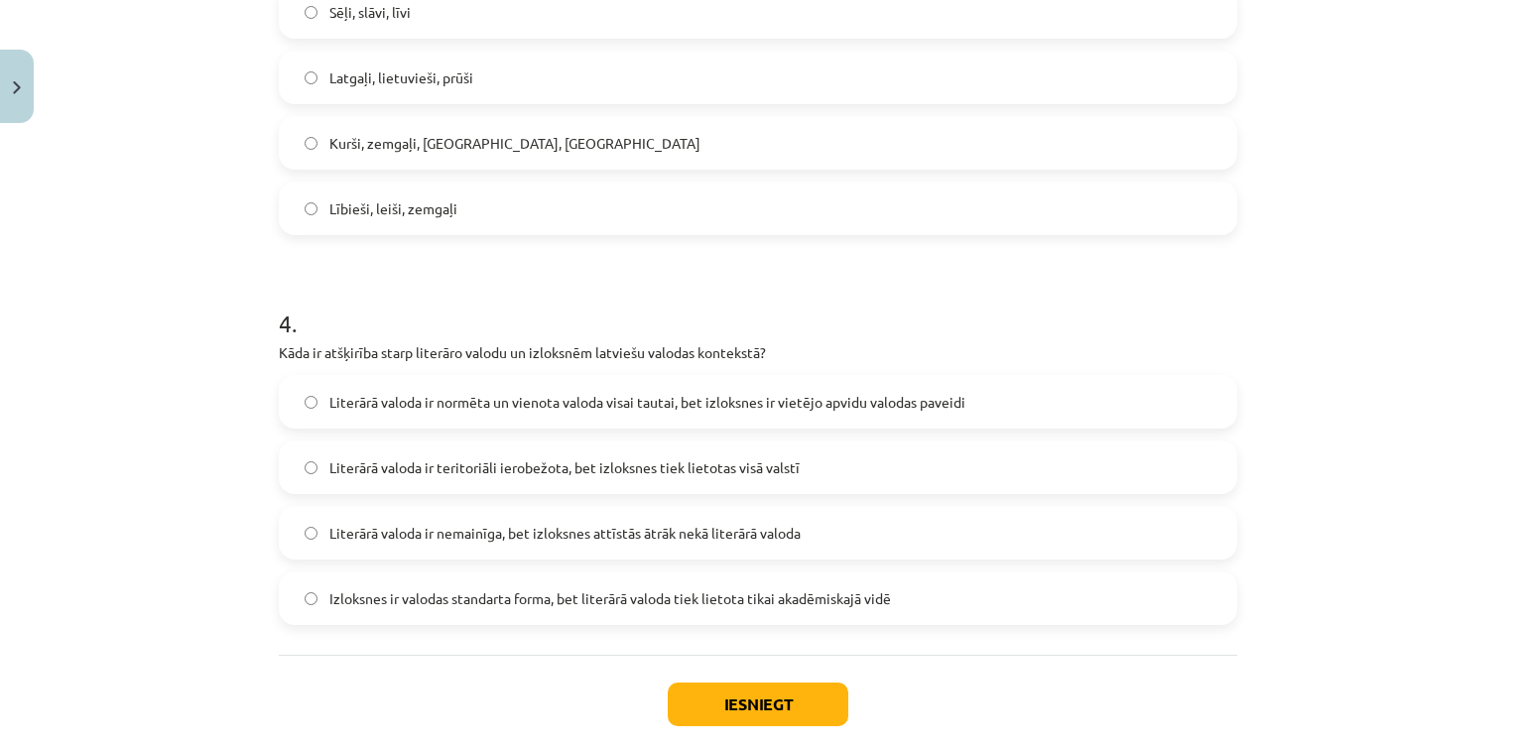
click at [504, 415] on label "Literārā valoda ir normēta un vienota valoda visai tautai, bet izloksnes ir vie…" at bounding box center [758, 402] width 954 height 50
click at [711, 711] on button "Iesniegt" at bounding box center [758, 705] width 181 height 44
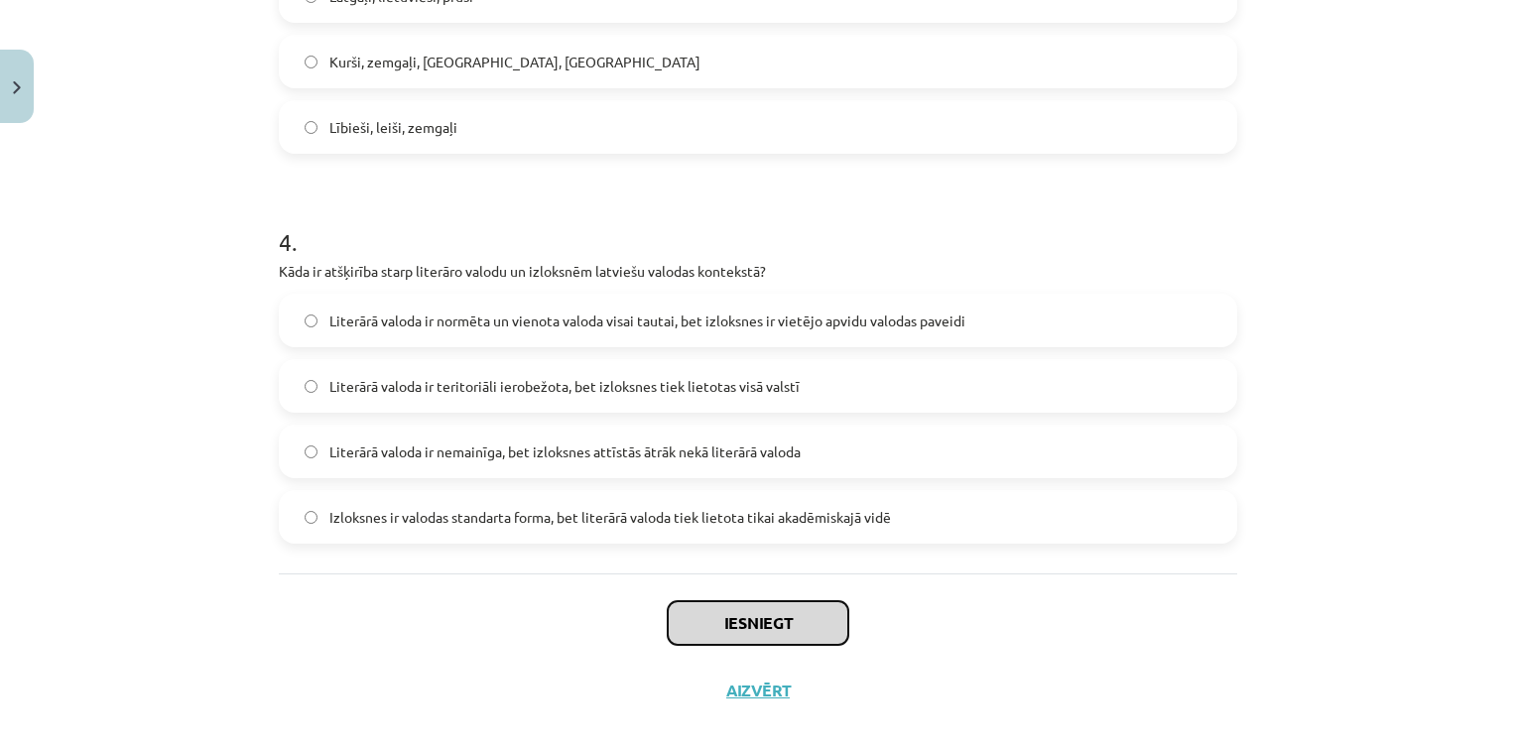
scroll to position [1414, 0]
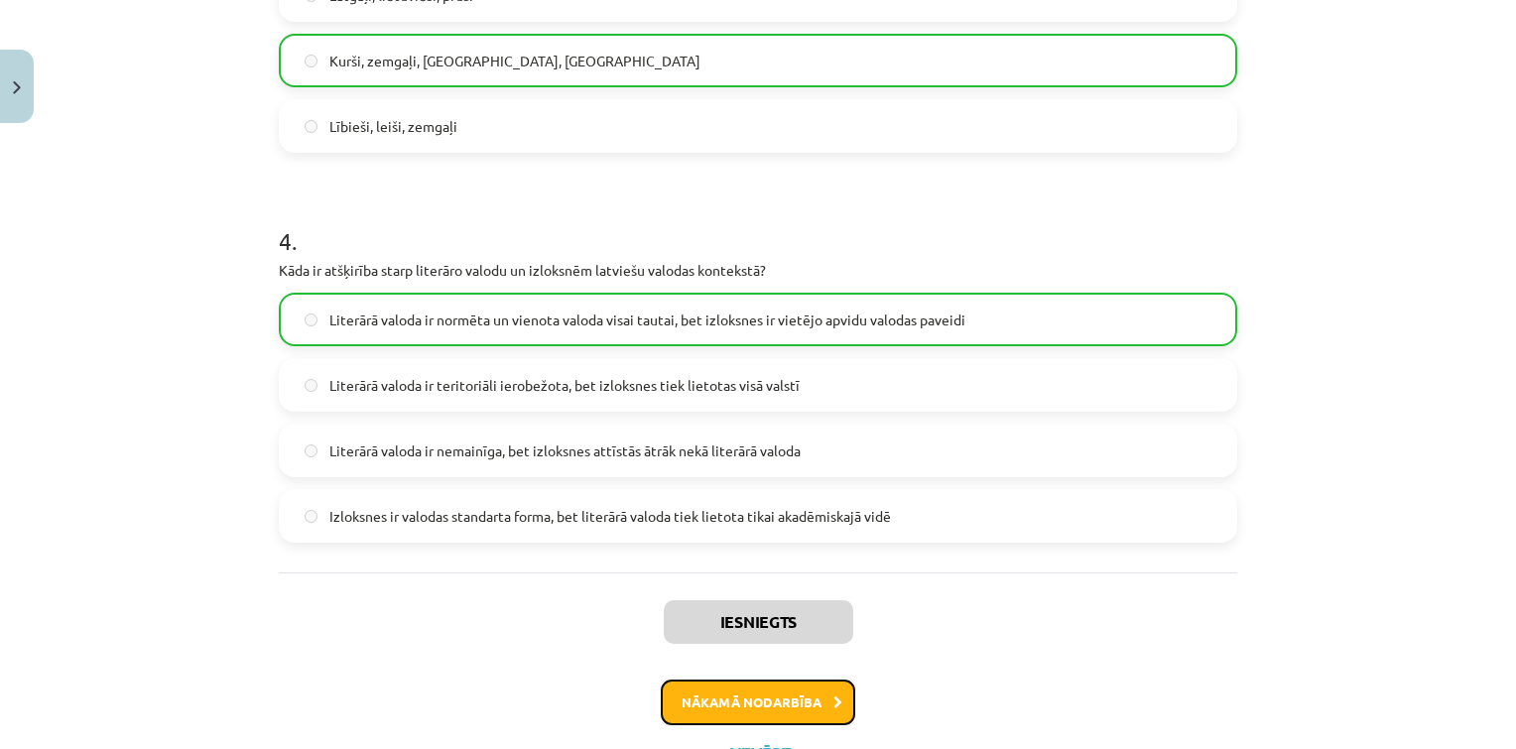
drag, startPoint x: 711, startPoint y: 711, endPoint x: 663, endPoint y: 702, distance: 49.4
click at [663, 702] on button "Nākamā nodarbība" at bounding box center [758, 703] width 194 height 46
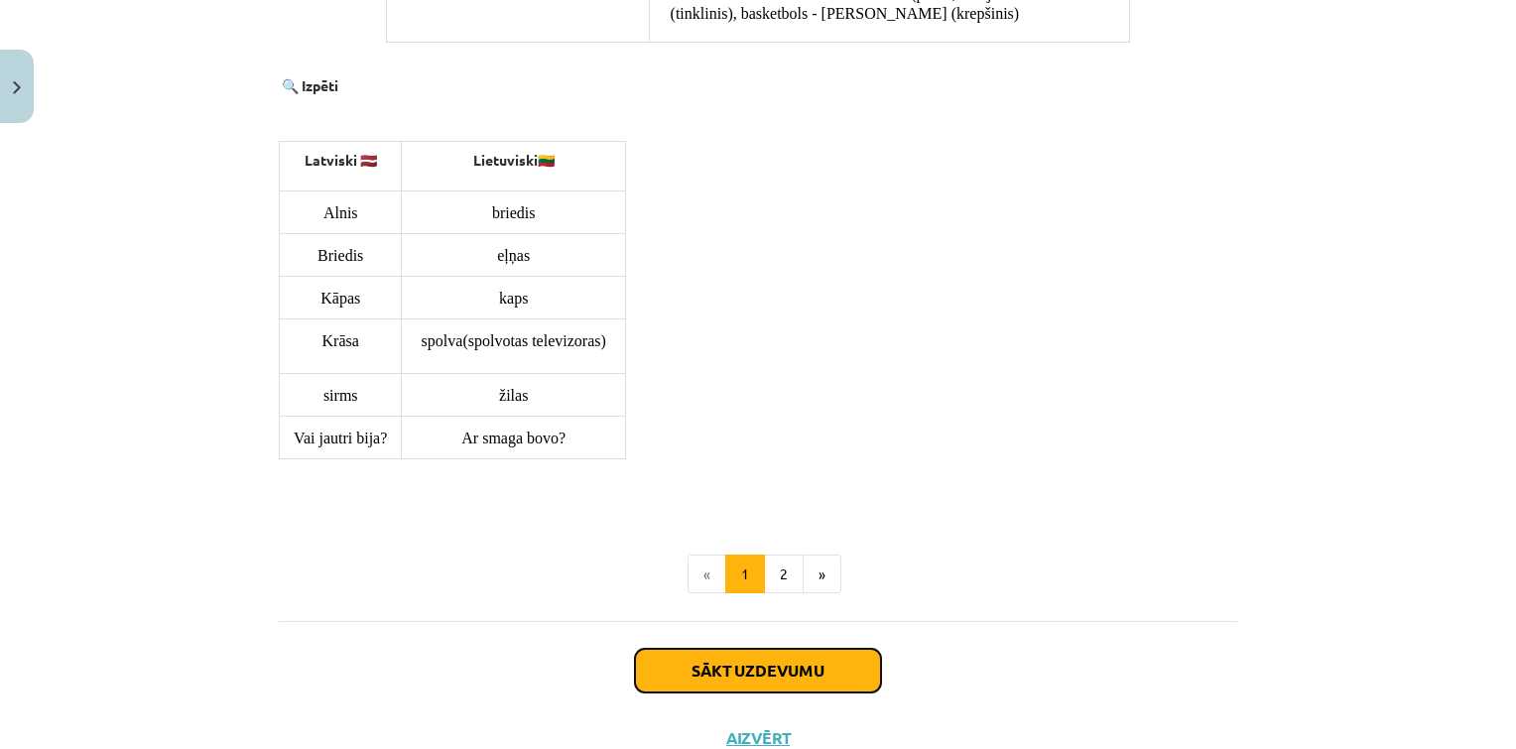
click at [791, 649] on button "Sākt uzdevumu" at bounding box center [758, 671] width 246 height 44
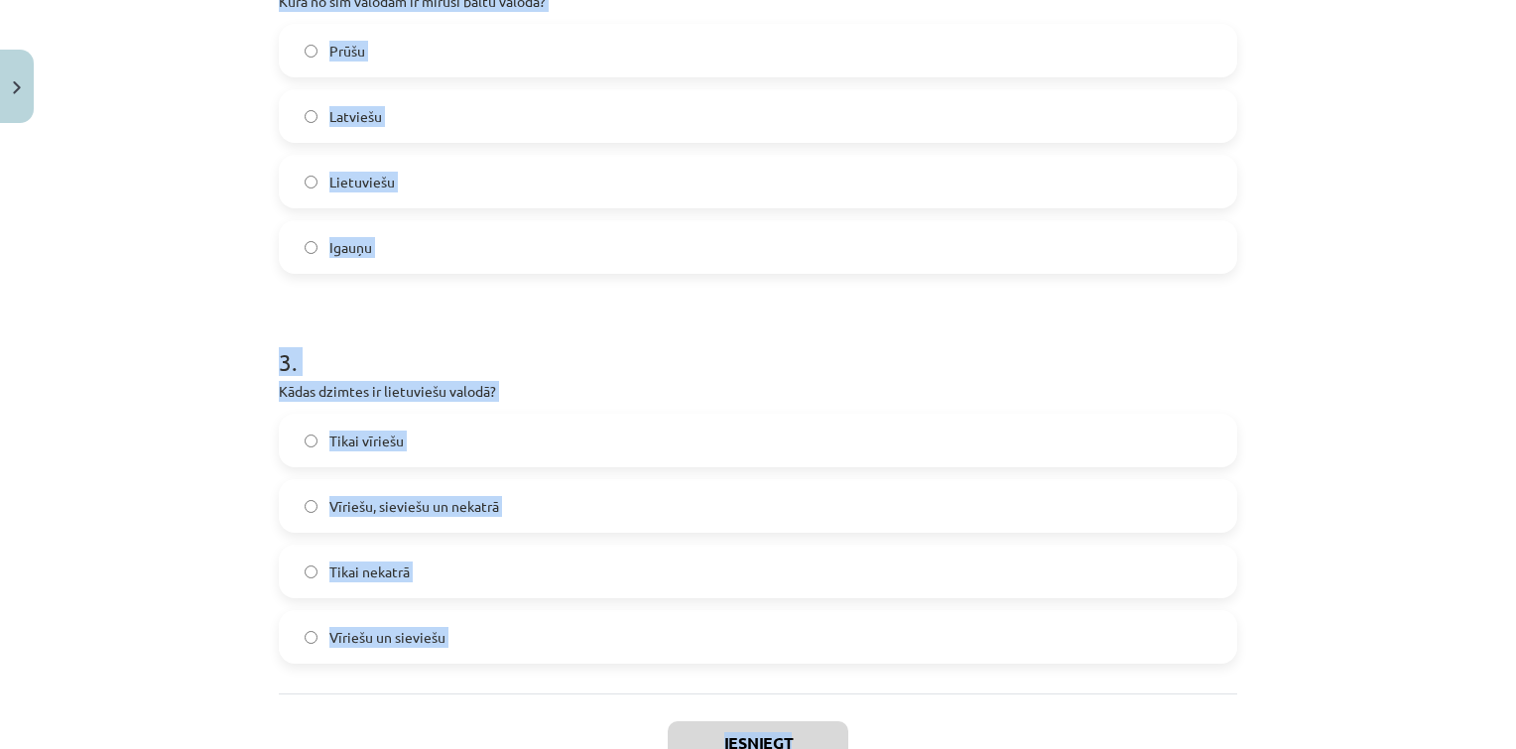
scroll to position [869, 0]
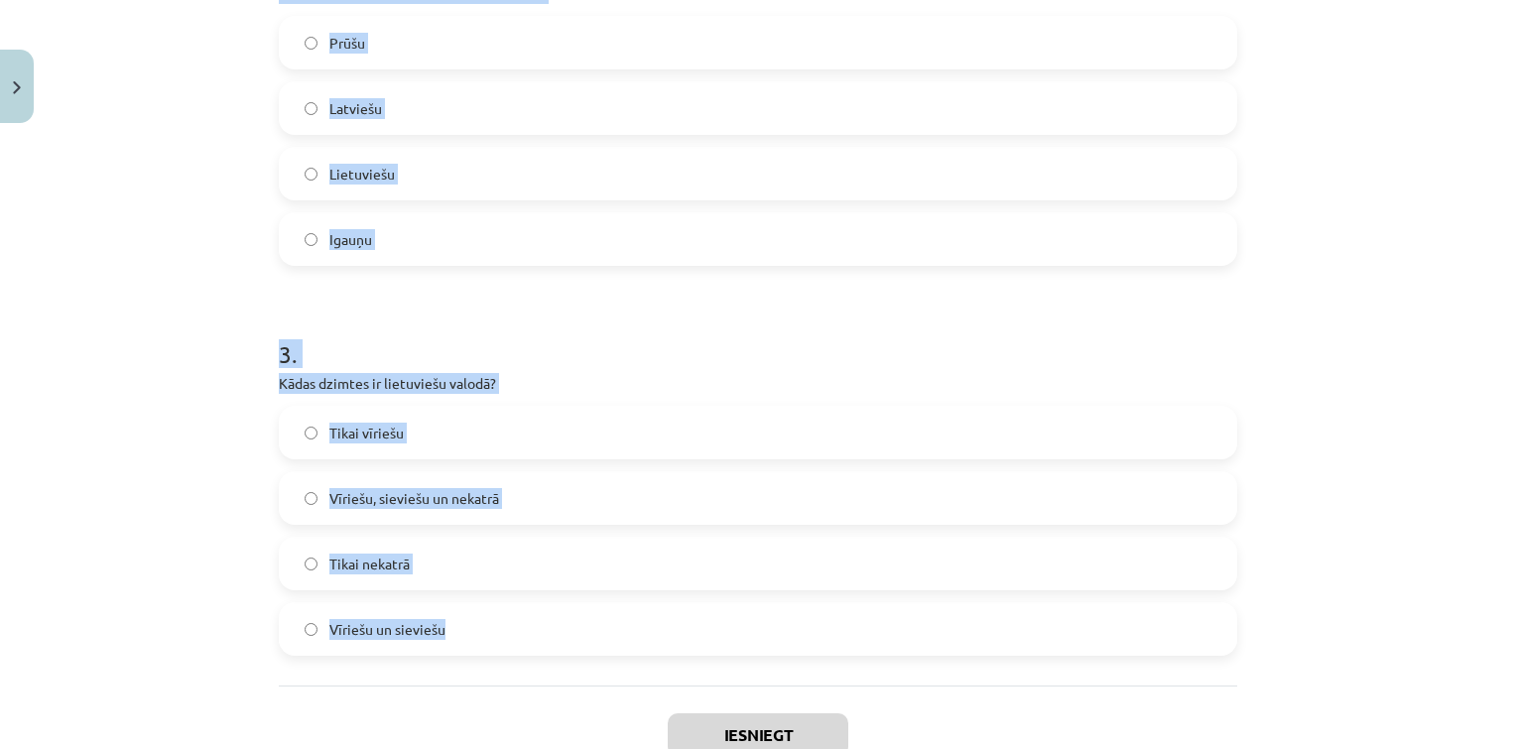
drag, startPoint x: 262, startPoint y: 387, endPoint x: 852, endPoint y: 678, distance: 658.0
click at [852, 678] on div "6 XP Saņemsi Sarežģīts 402 pilda Apraksts Uzdevums Palīdzība 1 . Kuras no baltu…" at bounding box center [758, 49] width 982 height 1573
copy form "1 . Kuras no baltu valodām ir saglabājušās kā dzīvas valodas? Jātvingu un latvi…"
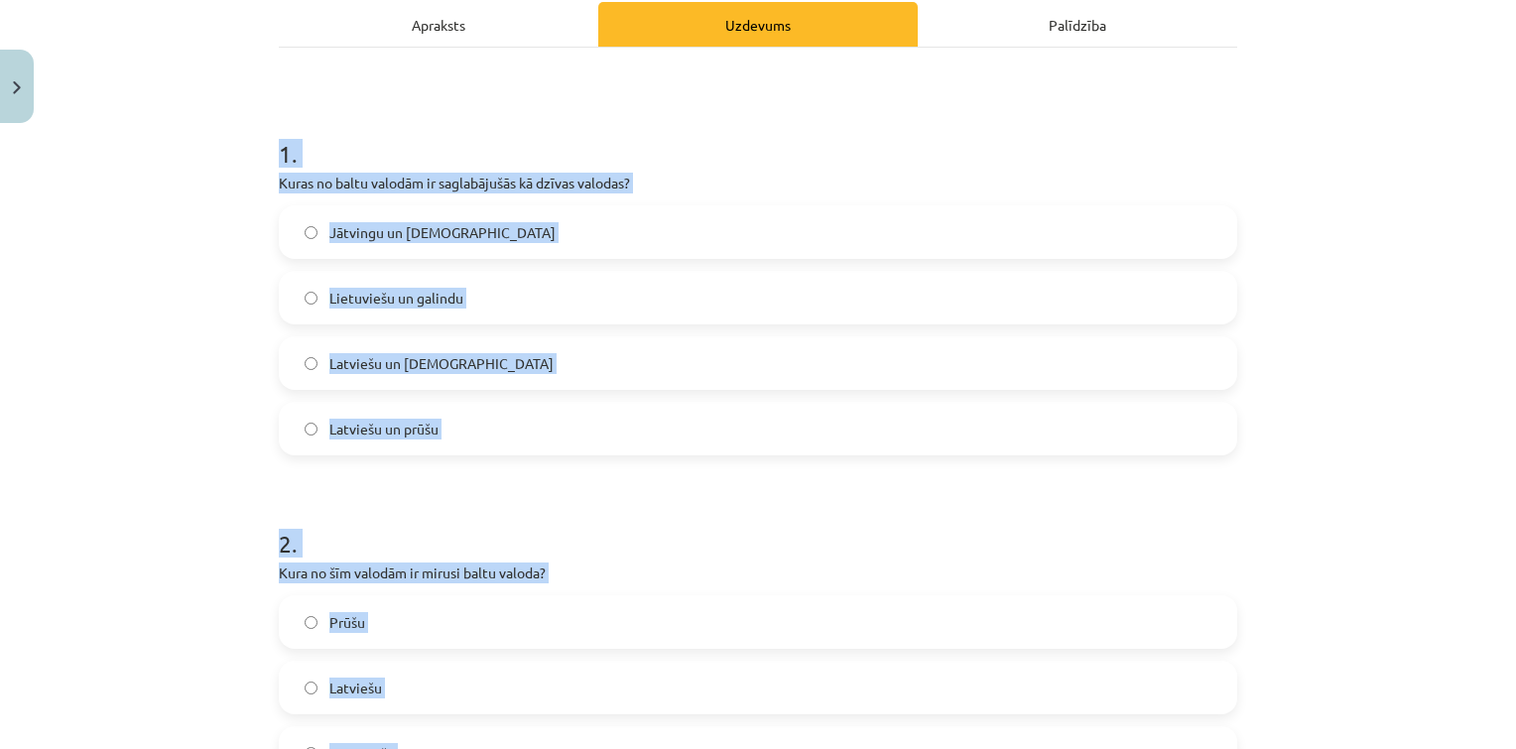
scroll to position [245, 0]
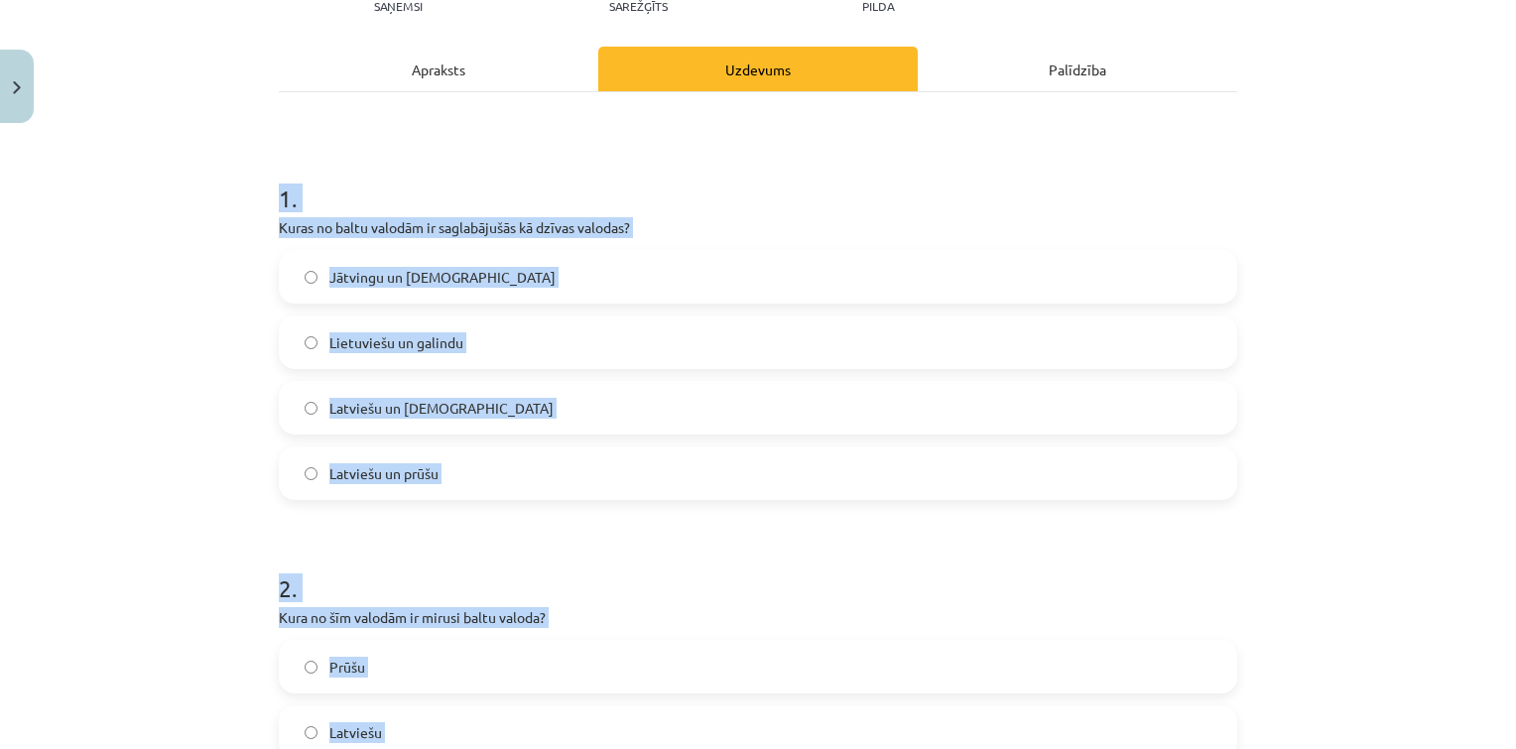
click at [464, 421] on label "Latviešu un lietuviešu" at bounding box center [758, 408] width 954 height 50
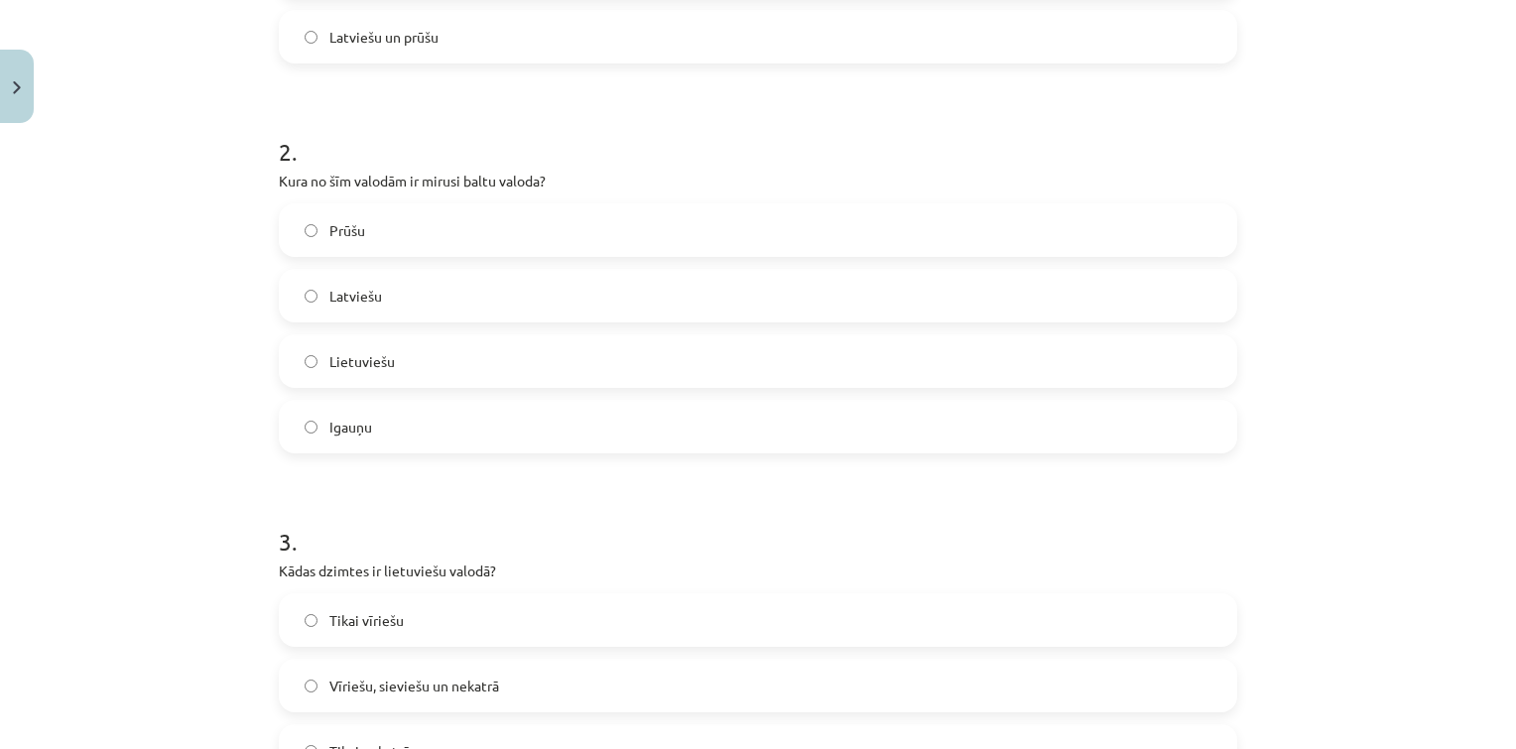
scroll to position [683, 0]
click at [566, 234] on label "Prūšu" at bounding box center [758, 229] width 954 height 50
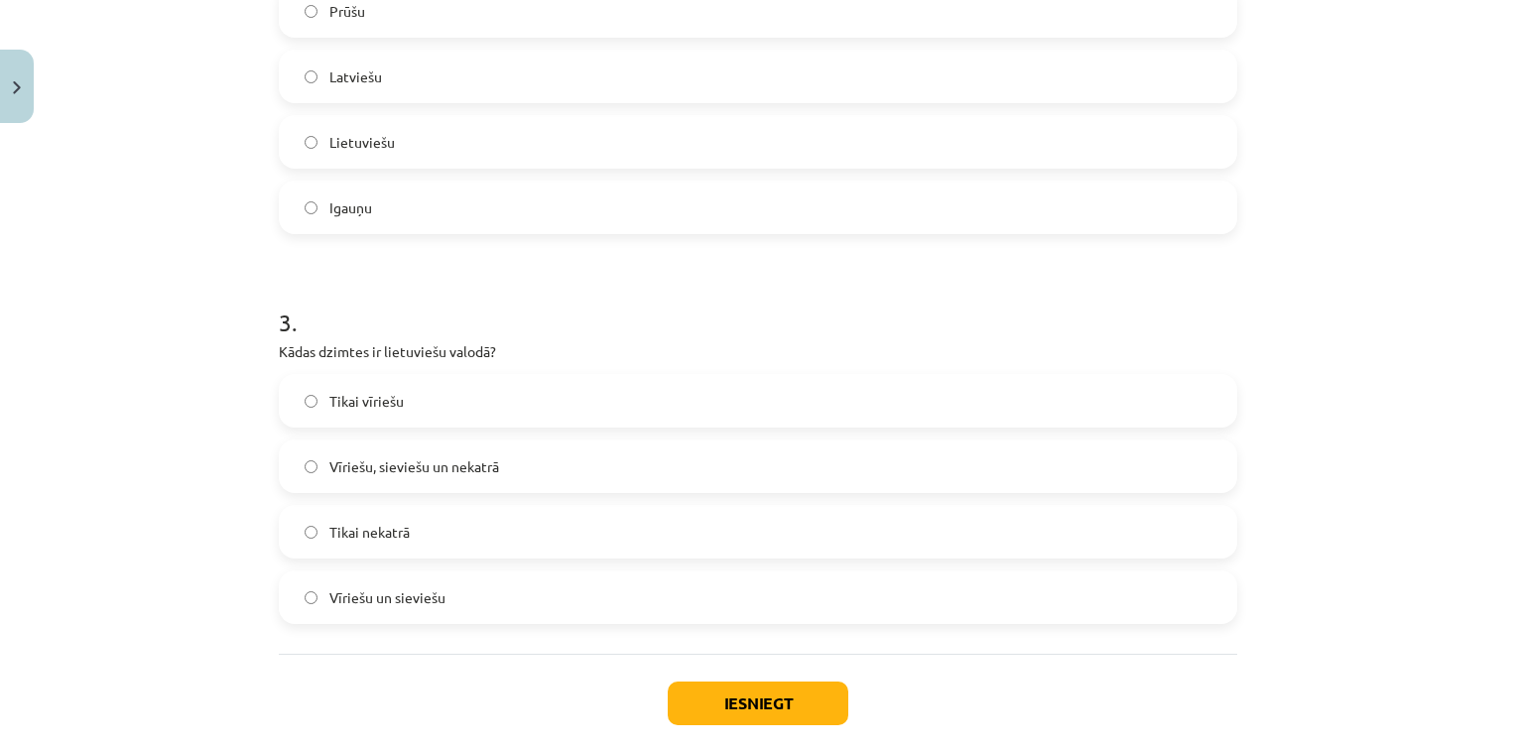
scroll to position [909, 0]
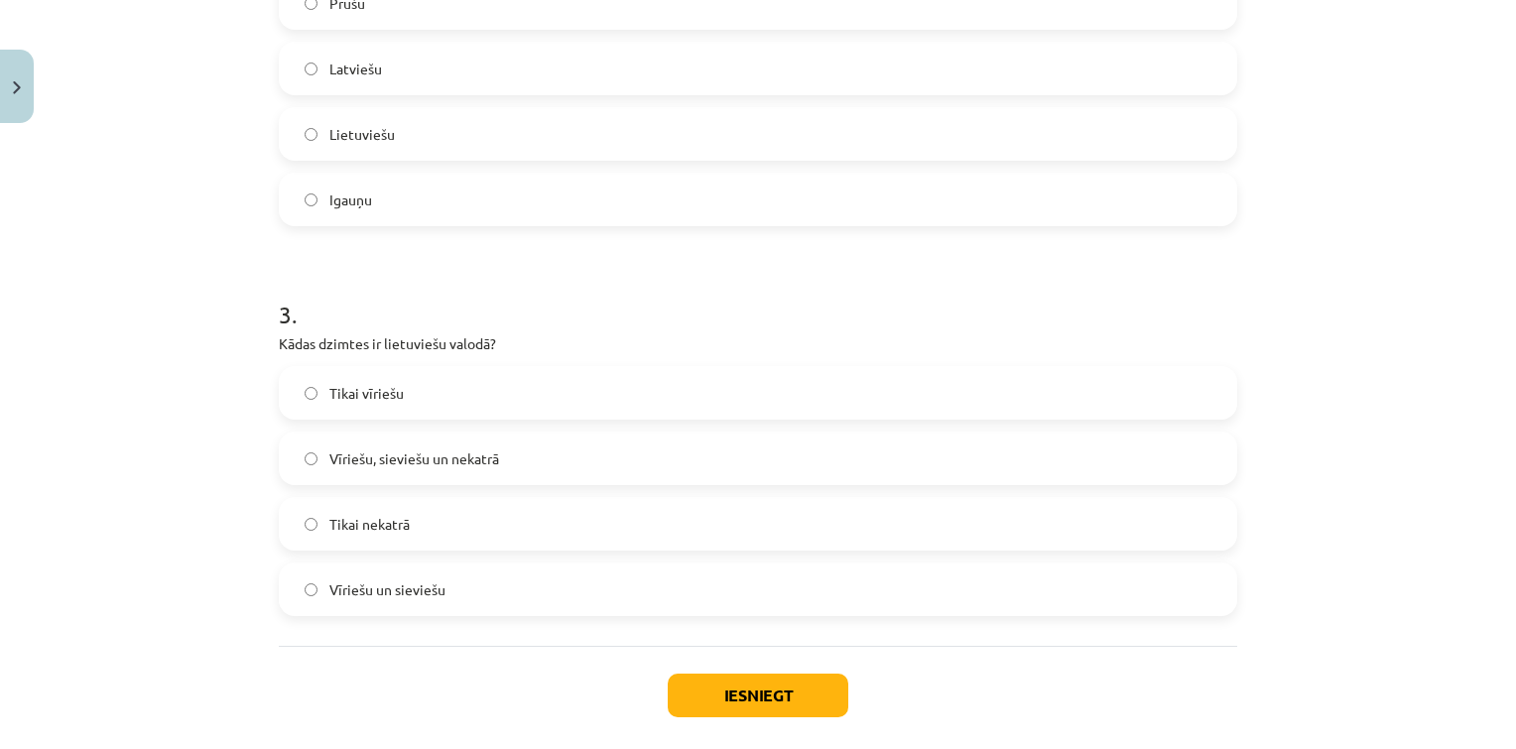
click at [409, 590] on span "Vīriešu un sieviešu" at bounding box center [387, 589] width 116 height 21
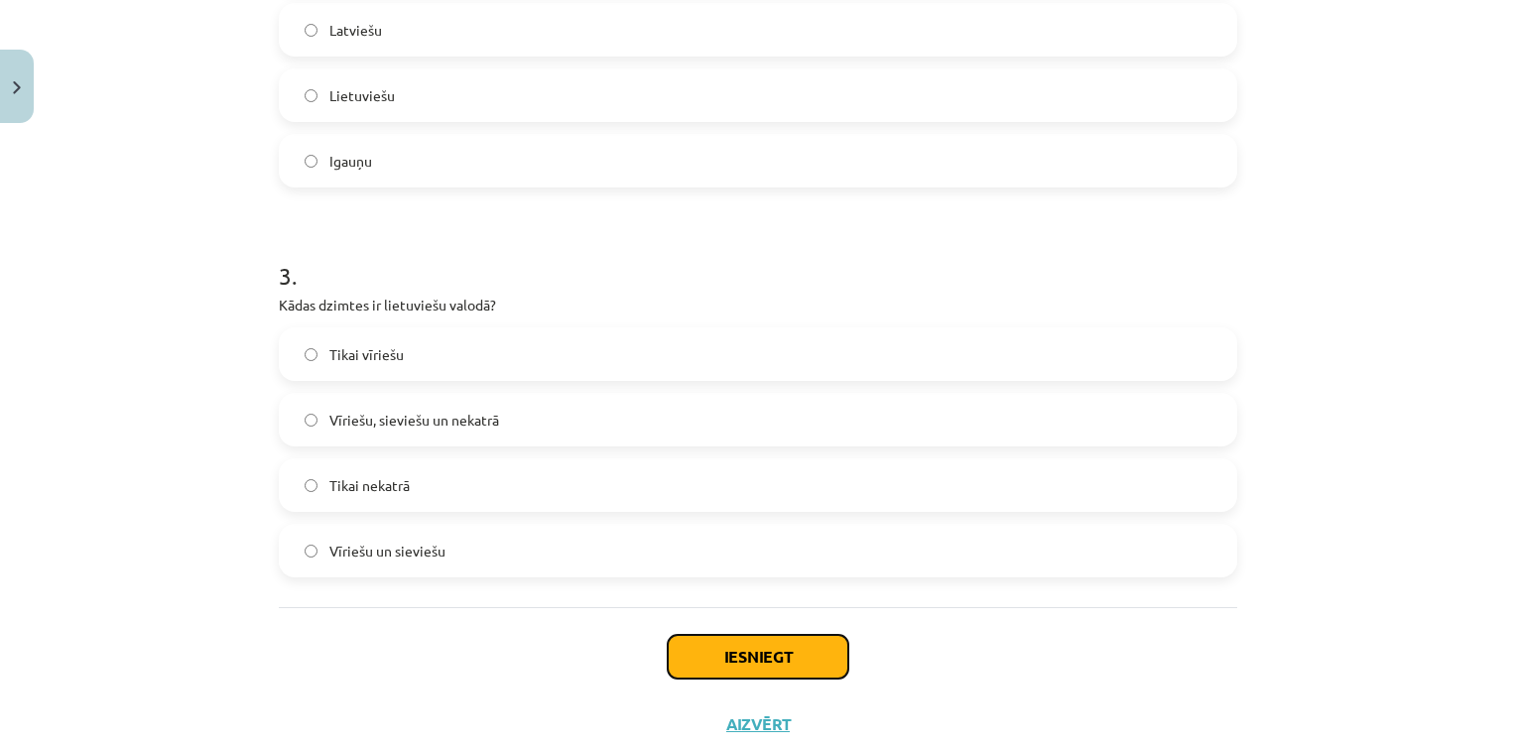
click at [671, 655] on button "Iesniegt" at bounding box center [758, 657] width 181 height 44
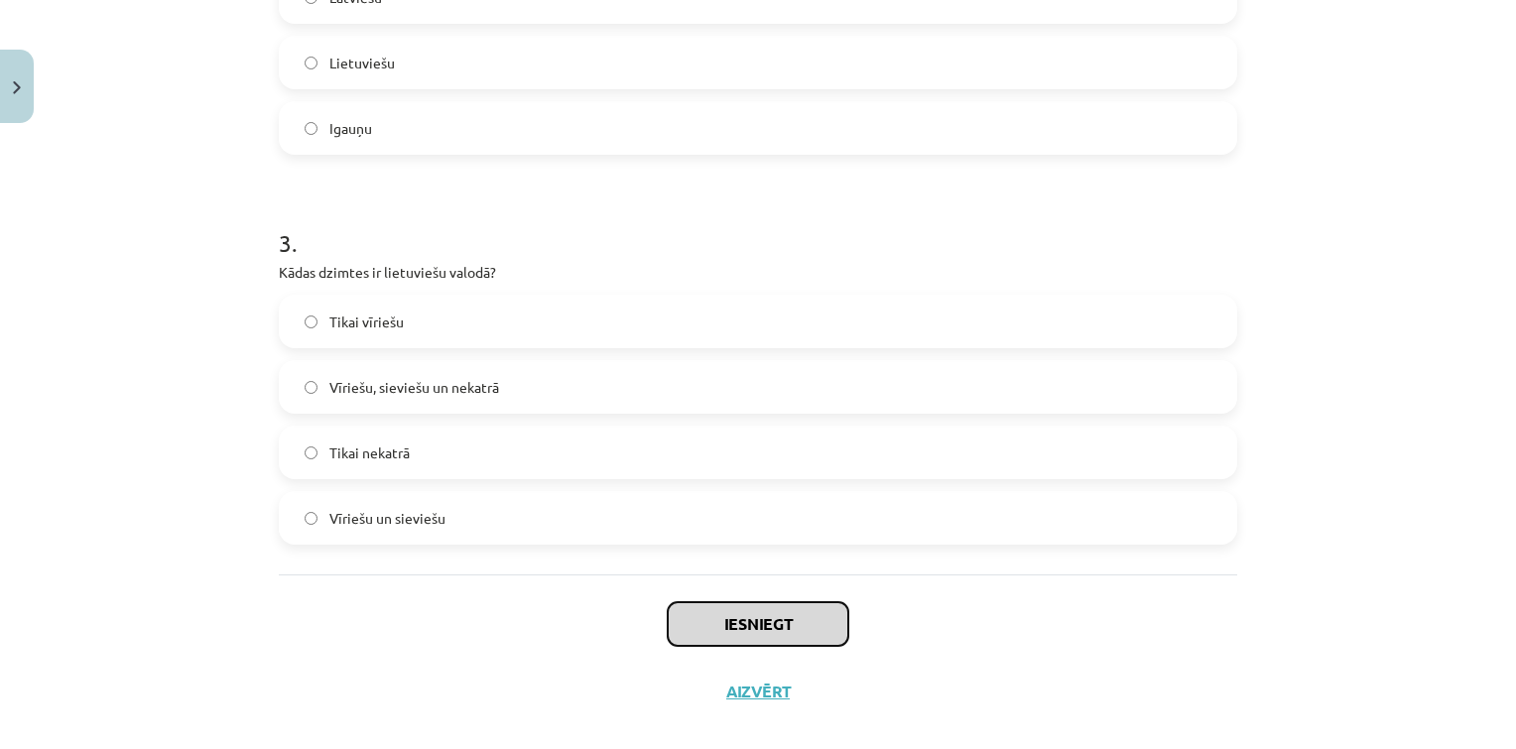
scroll to position [1005, 0]
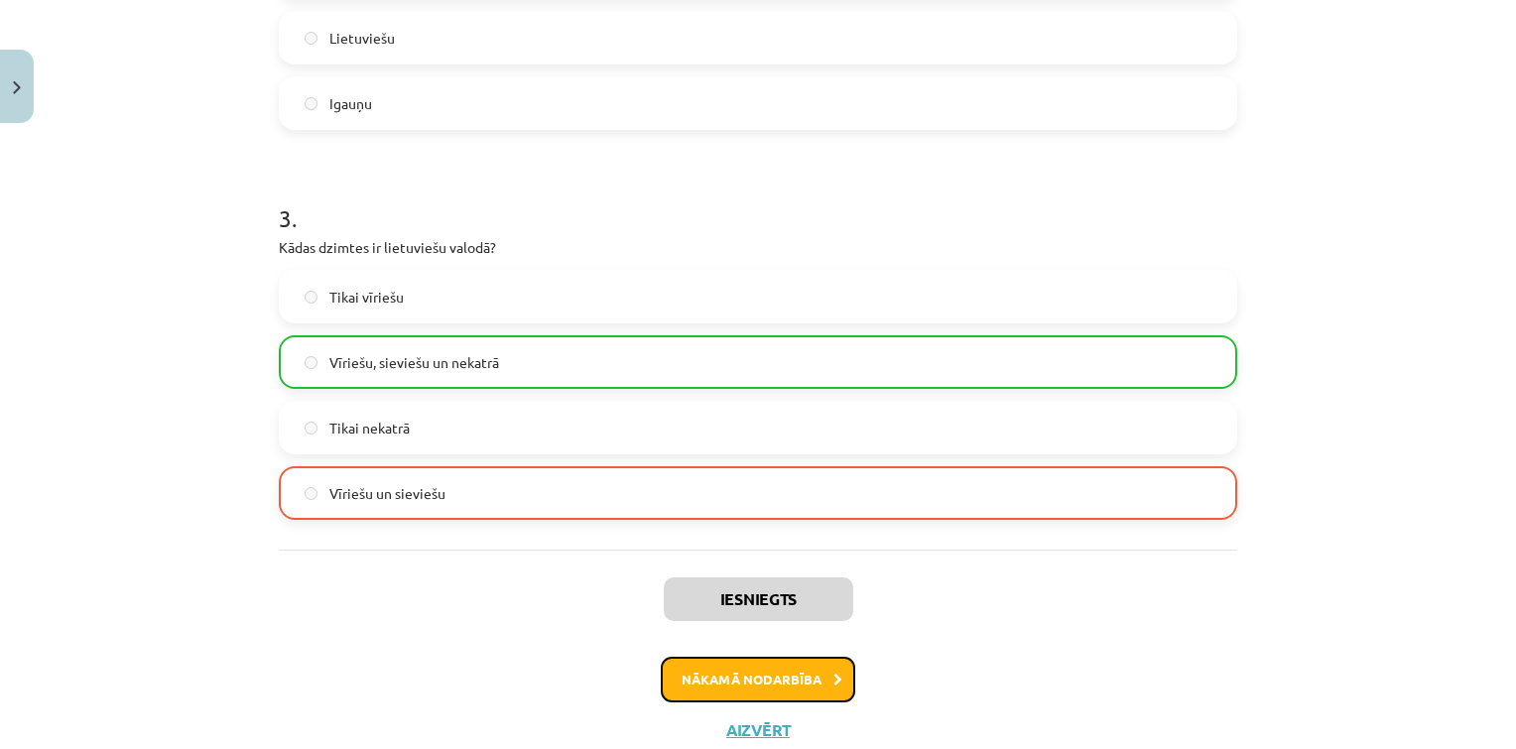
click at [723, 685] on button "Nākamā nodarbība" at bounding box center [758, 680] width 194 height 46
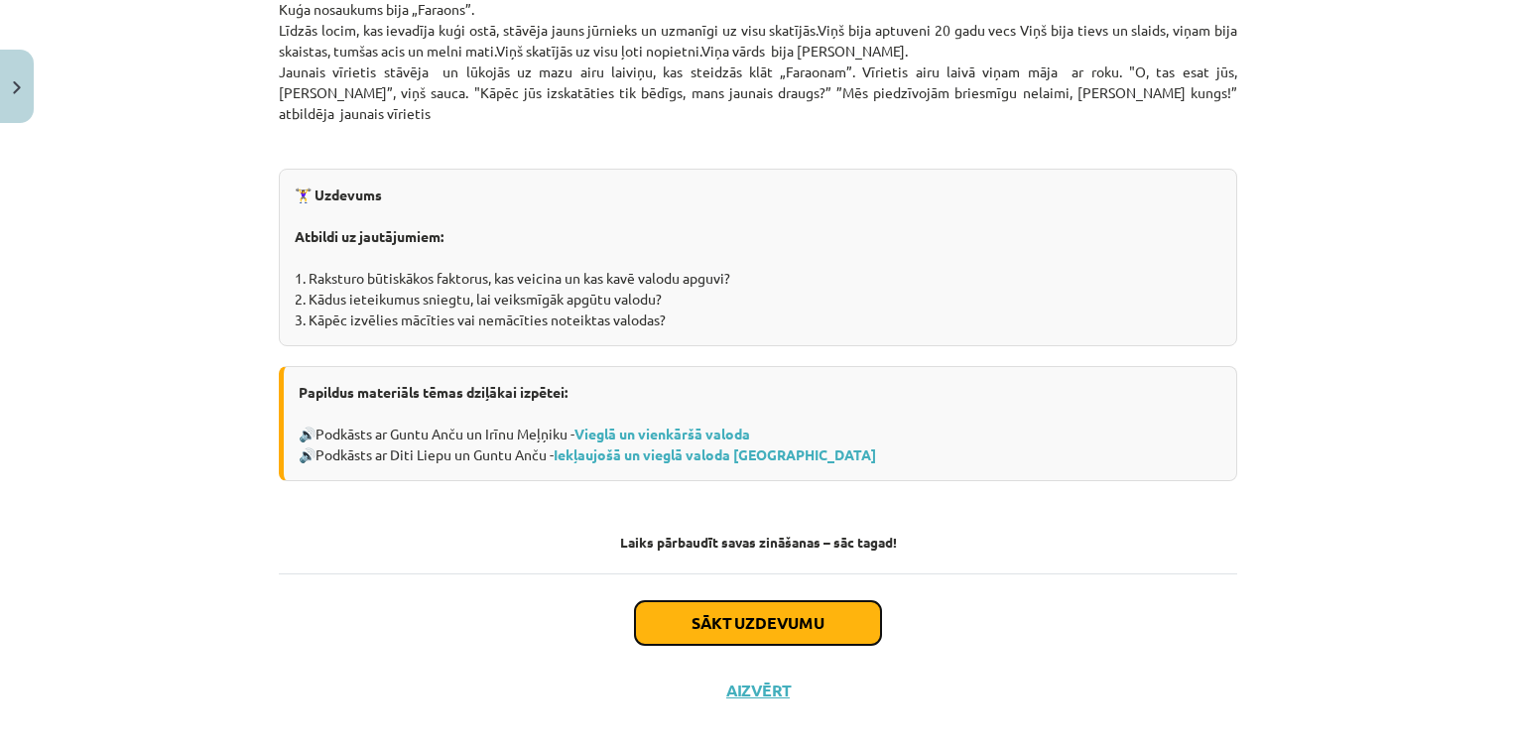
click at [700, 611] on button "Sākt uzdevumu" at bounding box center [758, 623] width 246 height 44
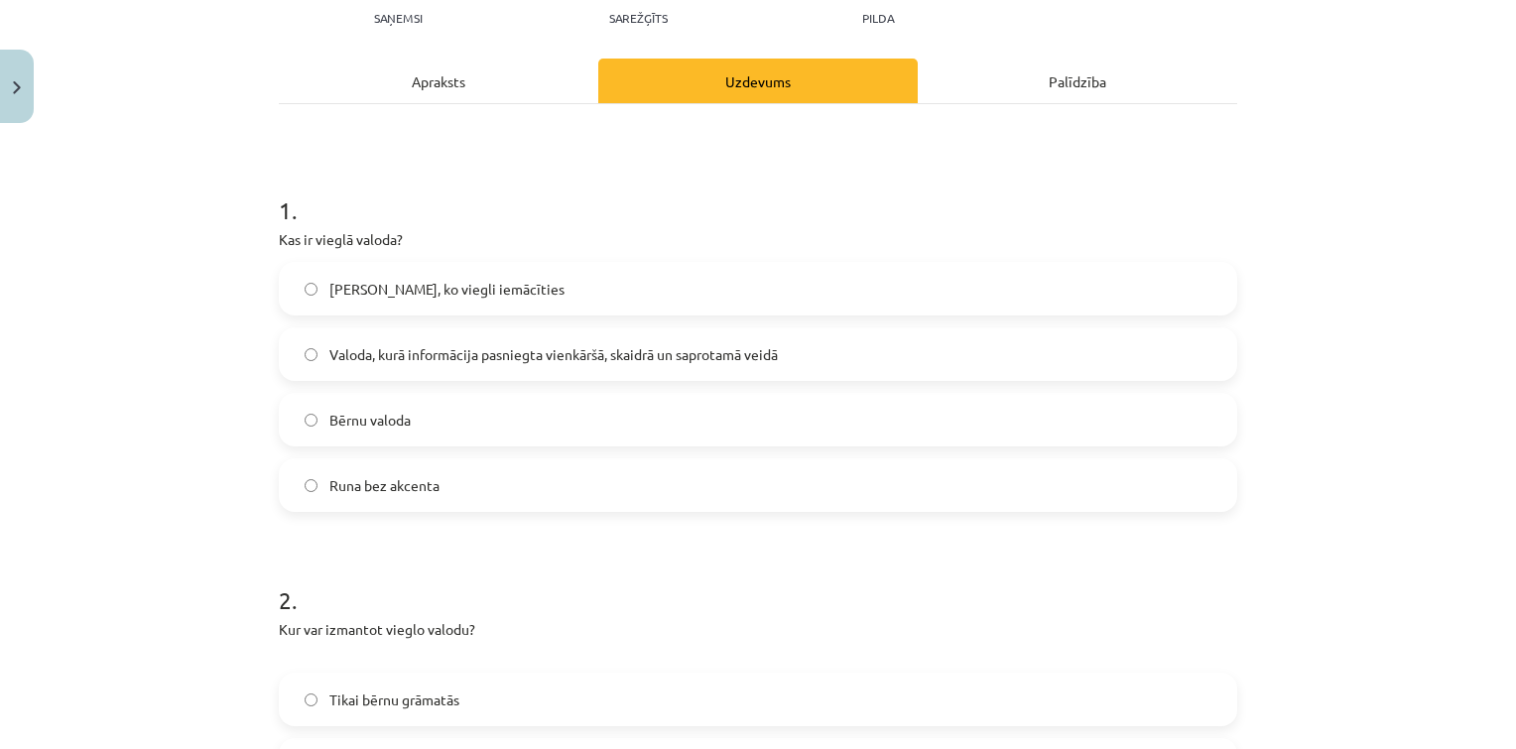
scroll to position [50, 0]
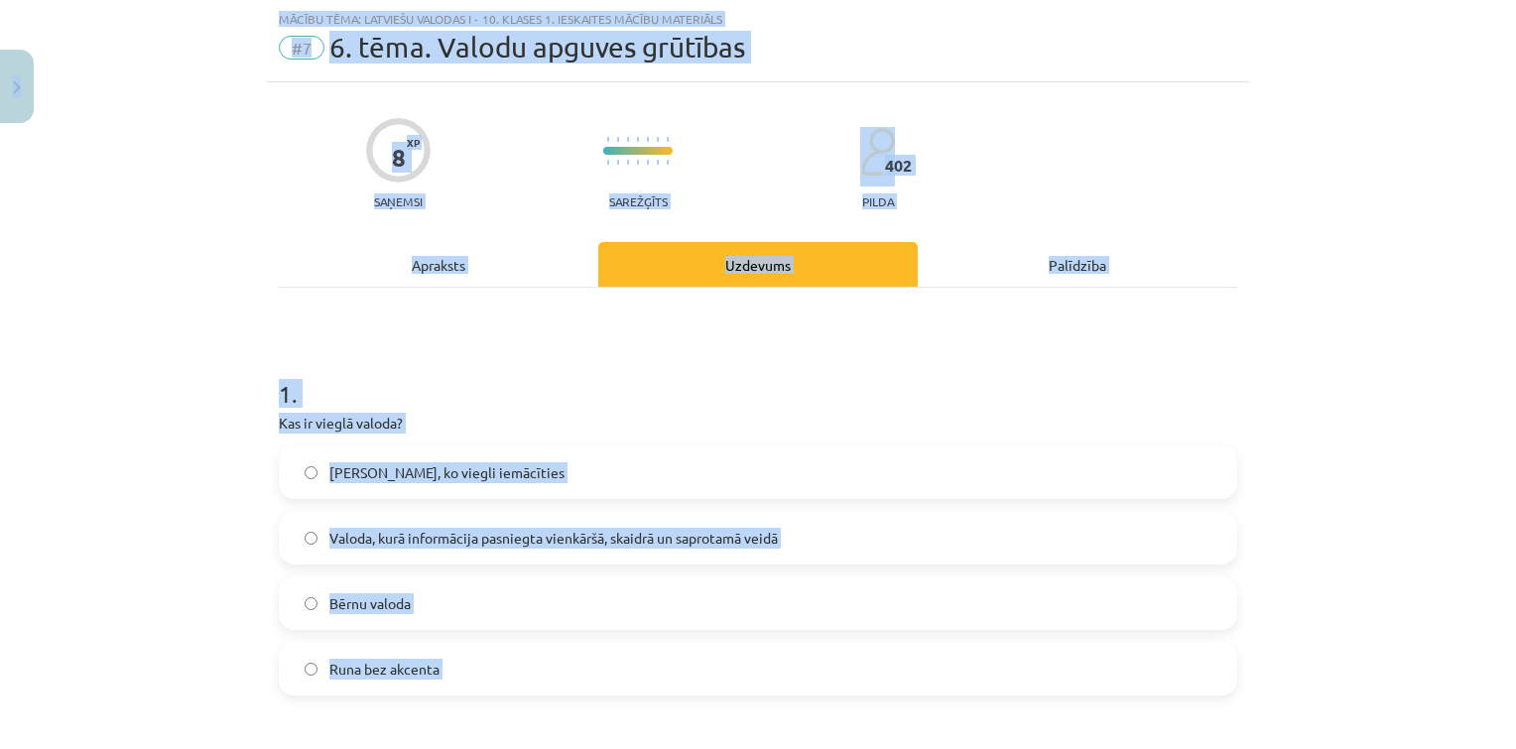
copy div "0 Dāvanas 35 mP 164 xp Arsēnijs Rodins Sākums Aktuāli Kā mācīties eSKOLĀ Kontak…"
click at [551, 398] on h1 "1 ." at bounding box center [758, 376] width 958 height 62
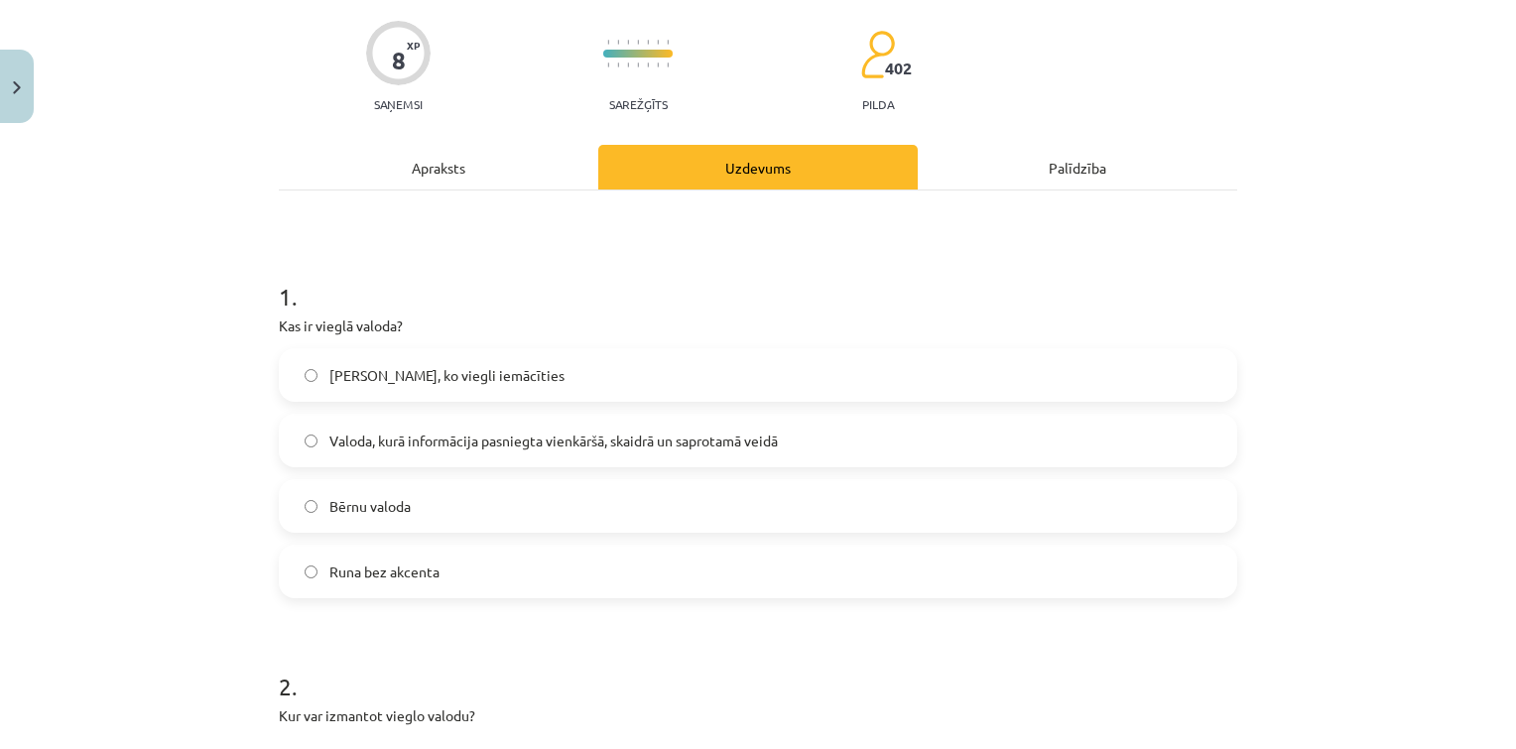
scroll to position [147, 0]
click at [516, 442] on span "Valoda, kurā informācija pasniegta vienkāršā, skaidrā un saprotamā veidā" at bounding box center [553, 441] width 448 height 21
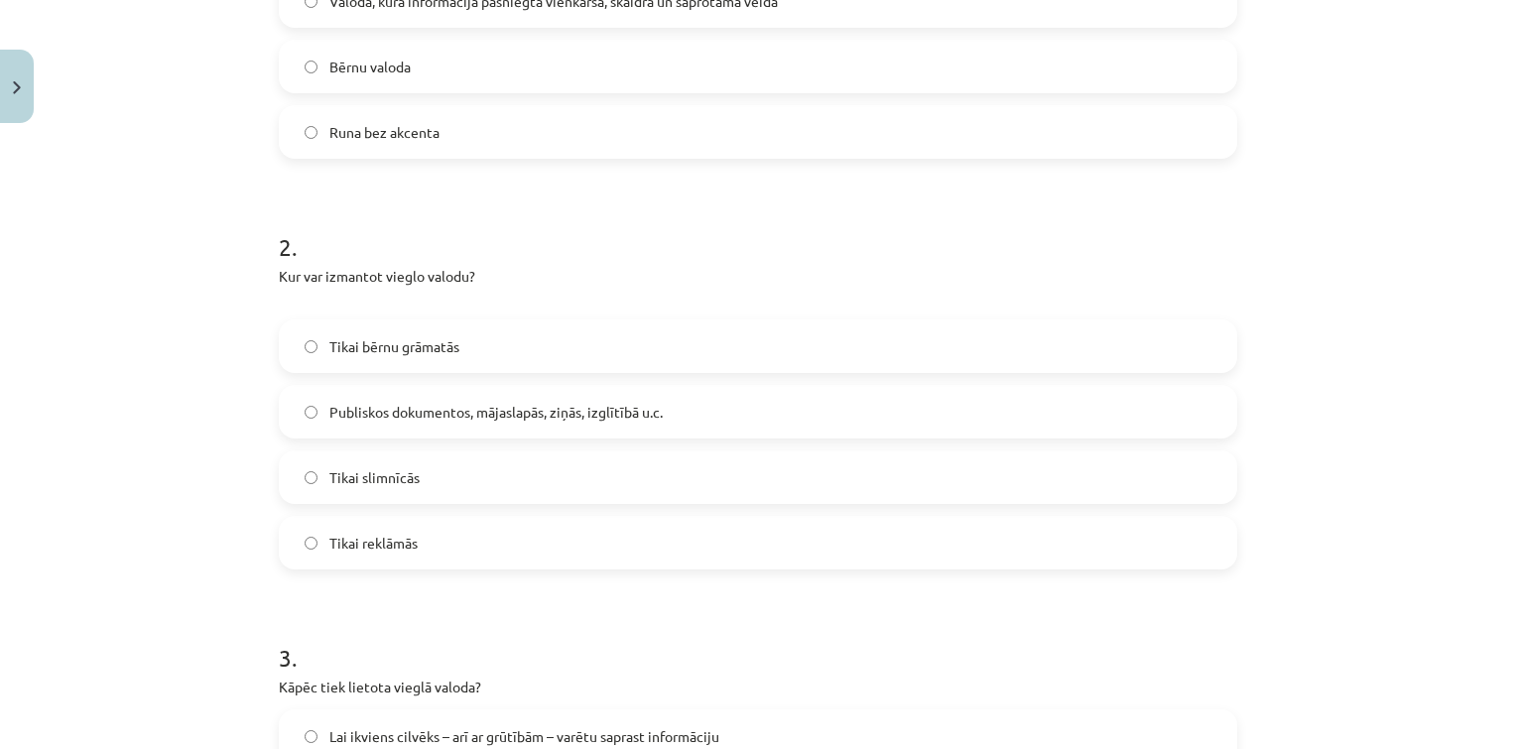
scroll to position [591, 0]
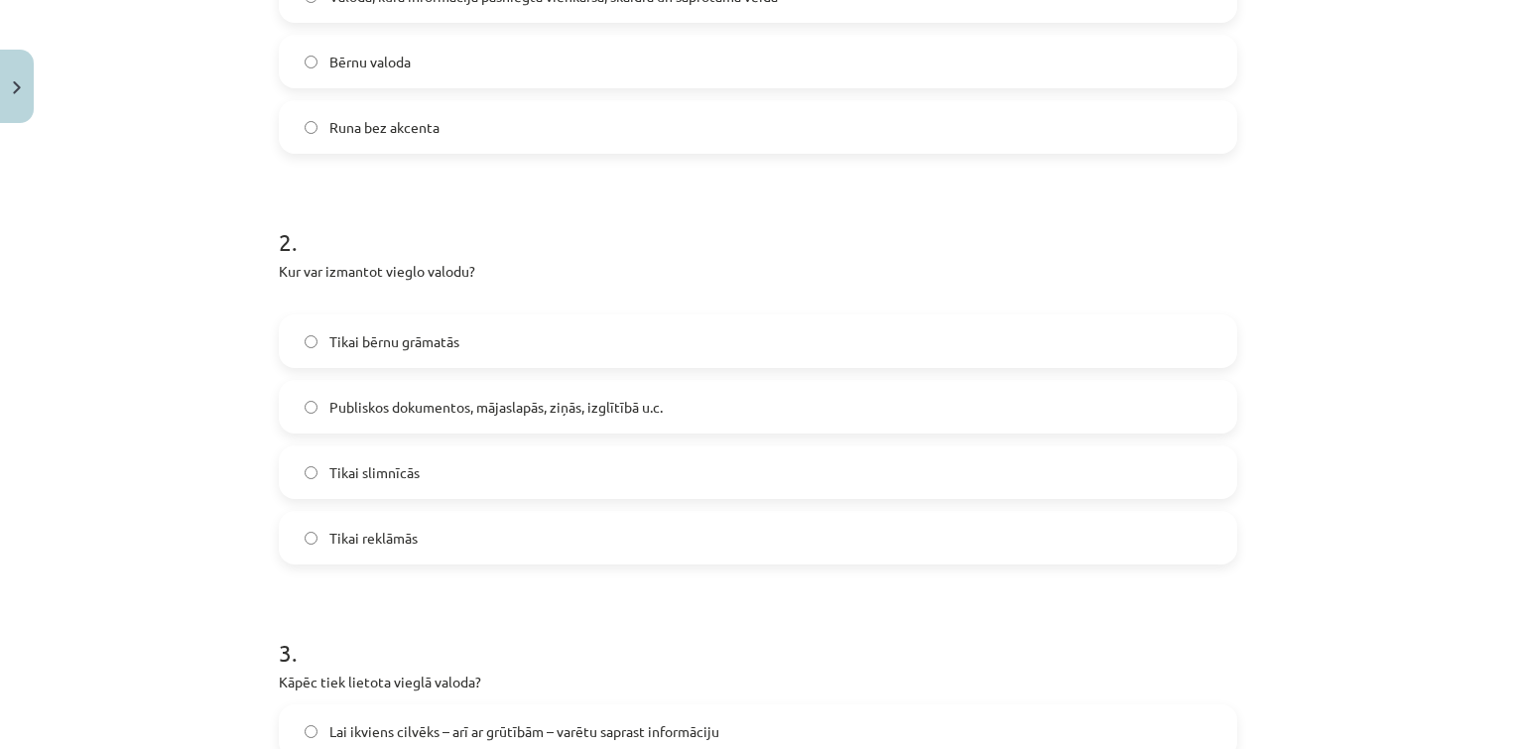
click at [542, 422] on label "Publiskos dokumentos, mājaslapās, ziņās, izglītībā u.c." at bounding box center [758, 407] width 954 height 50
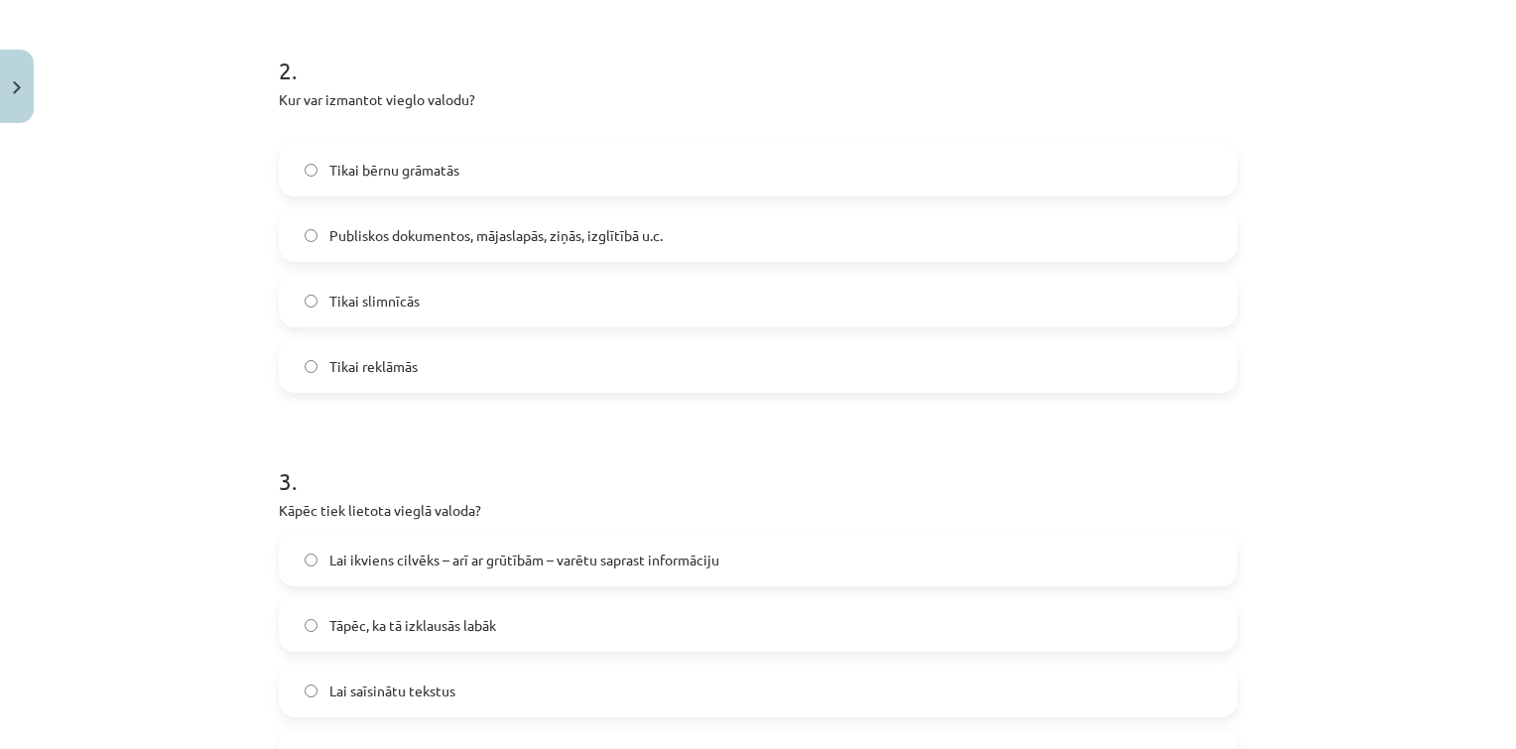
scroll to position [765, 0]
click at [444, 568] on label "Lai ikviens cilvēks – arī ar grūtībām – varētu saprast informāciju" at bounding box center [758, 558] width 954 height 50
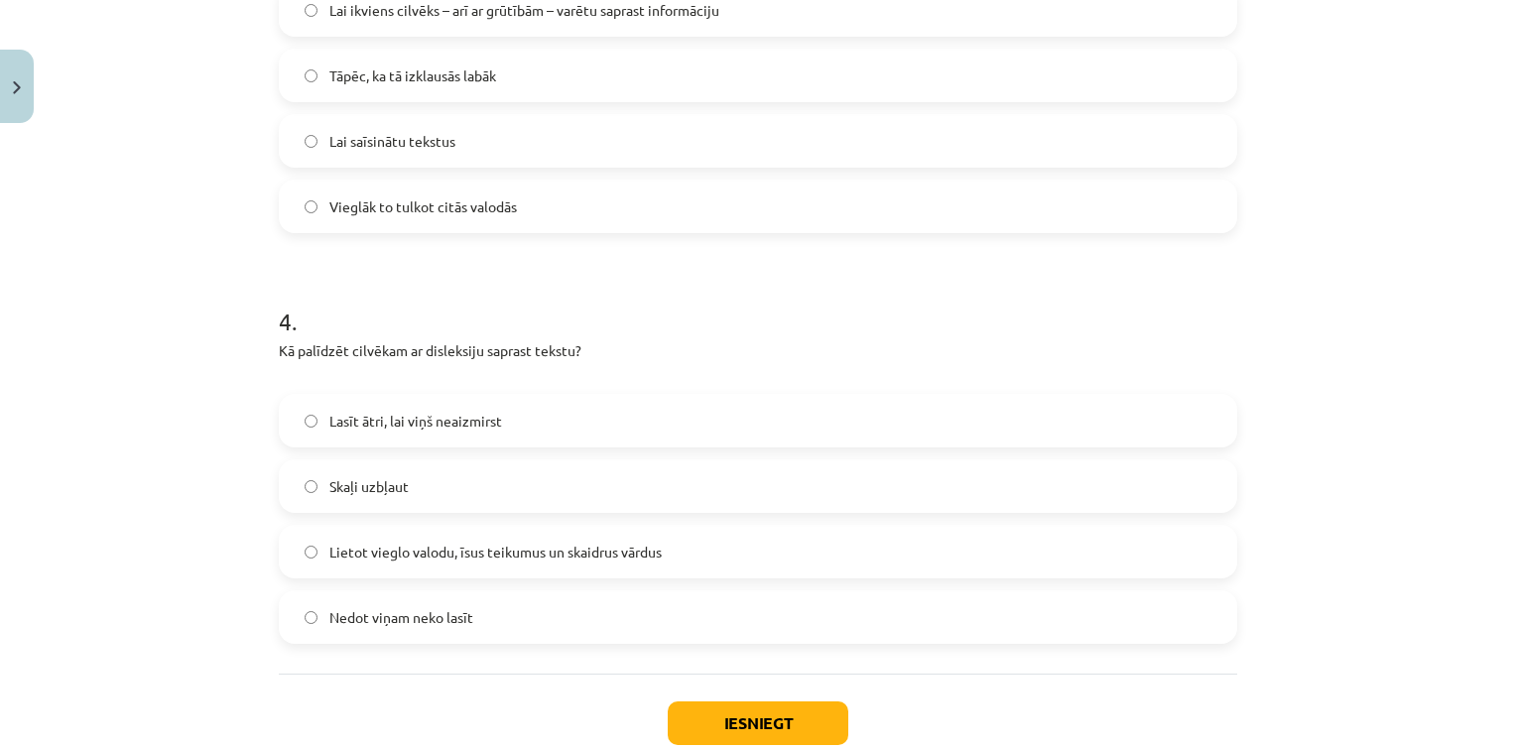
scroll to position [1318, 0]
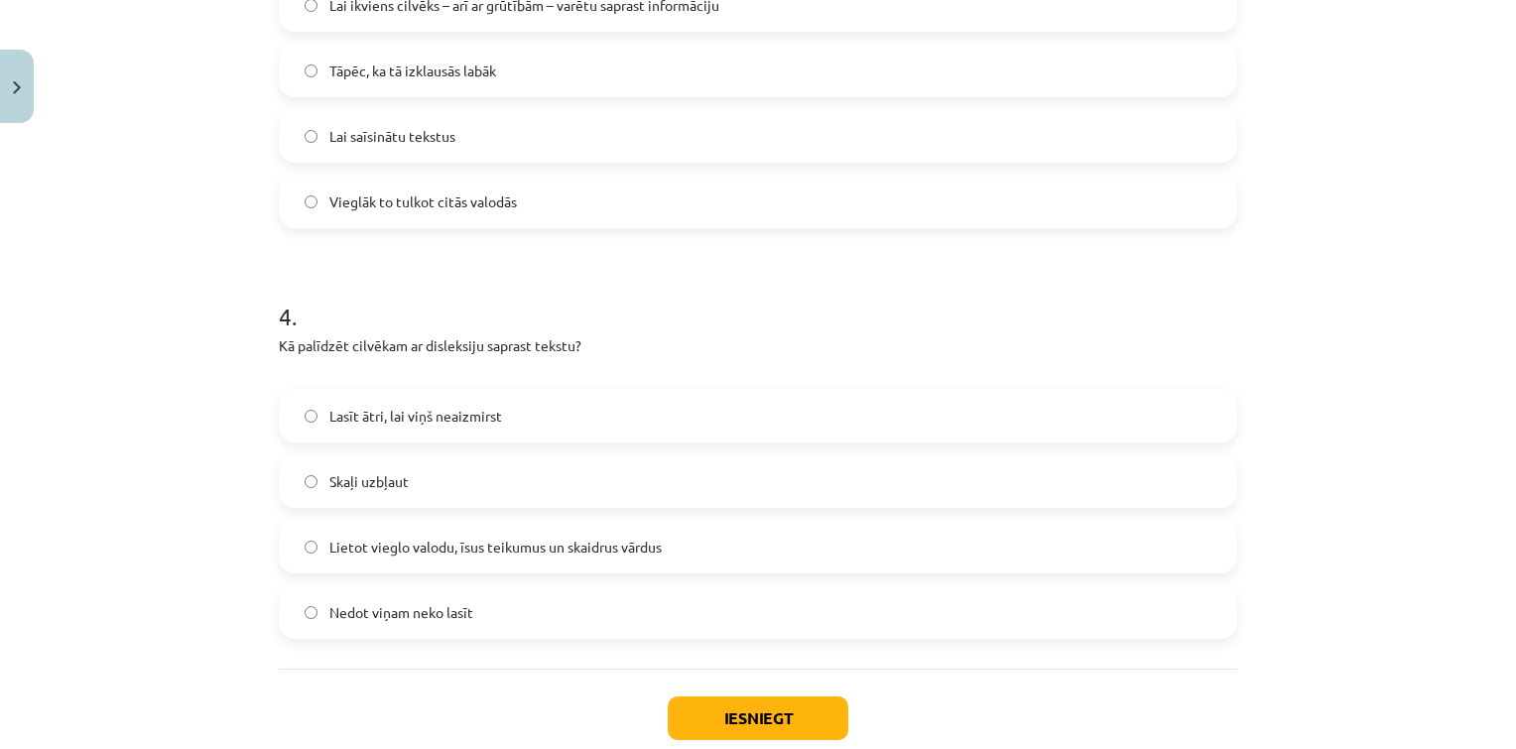
click at [532, 571] on div "Lietot vieglo valodu, īsus teikumus un skaidrus vārdus" at bounding box center [758, 547] width 958 height 54
click at [532, 556] on span "Lietot vieglo valodu, īsus teikumus un skaidrus vārdus" at bounding box center [495, 547] width 332 height 21
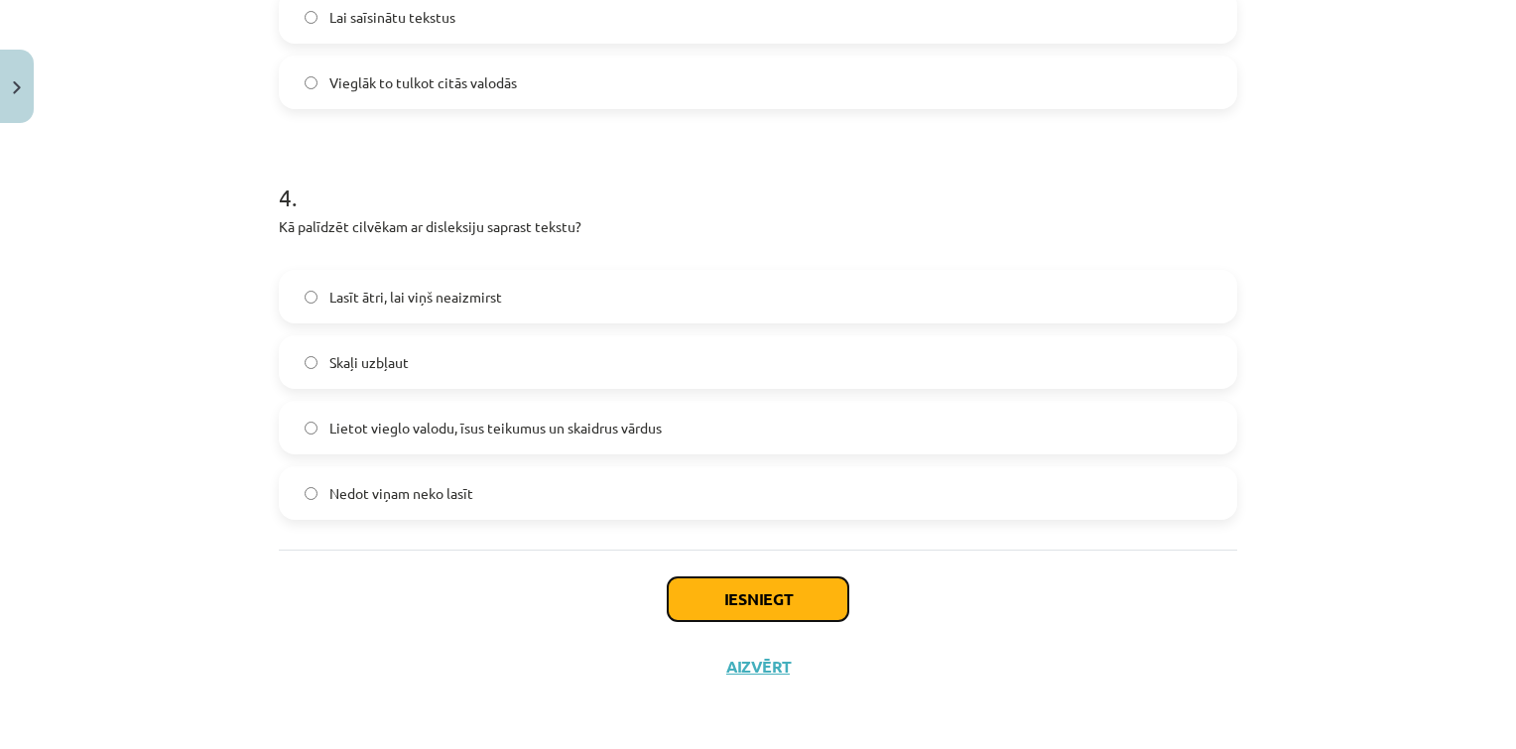
click at [745, 595] on button "Iesniegt" at bounding box center [758, 599] width 181 height 44
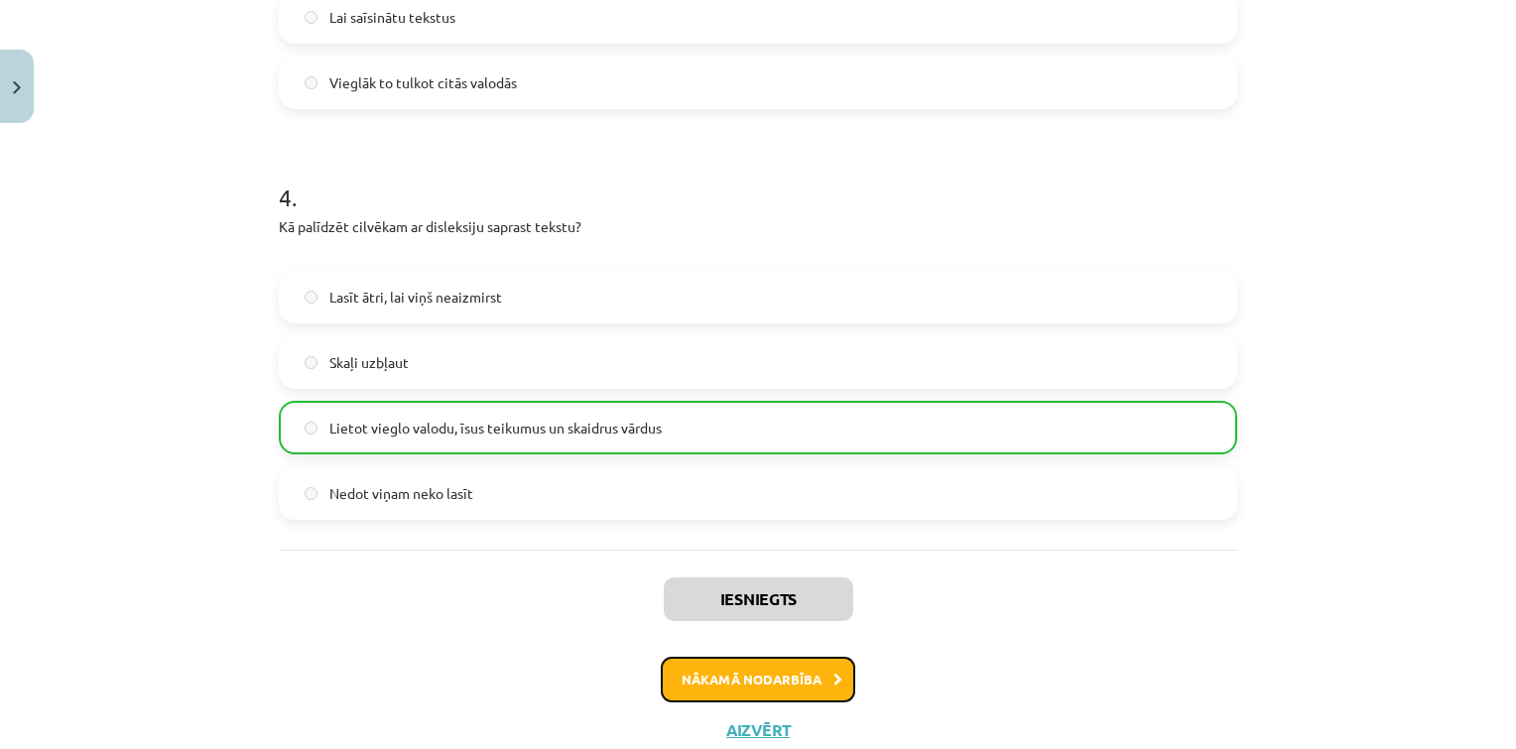
click at [747, 675] on button "Nākamā nodarbība" at bounding box center [758, 680] width 194 height 46
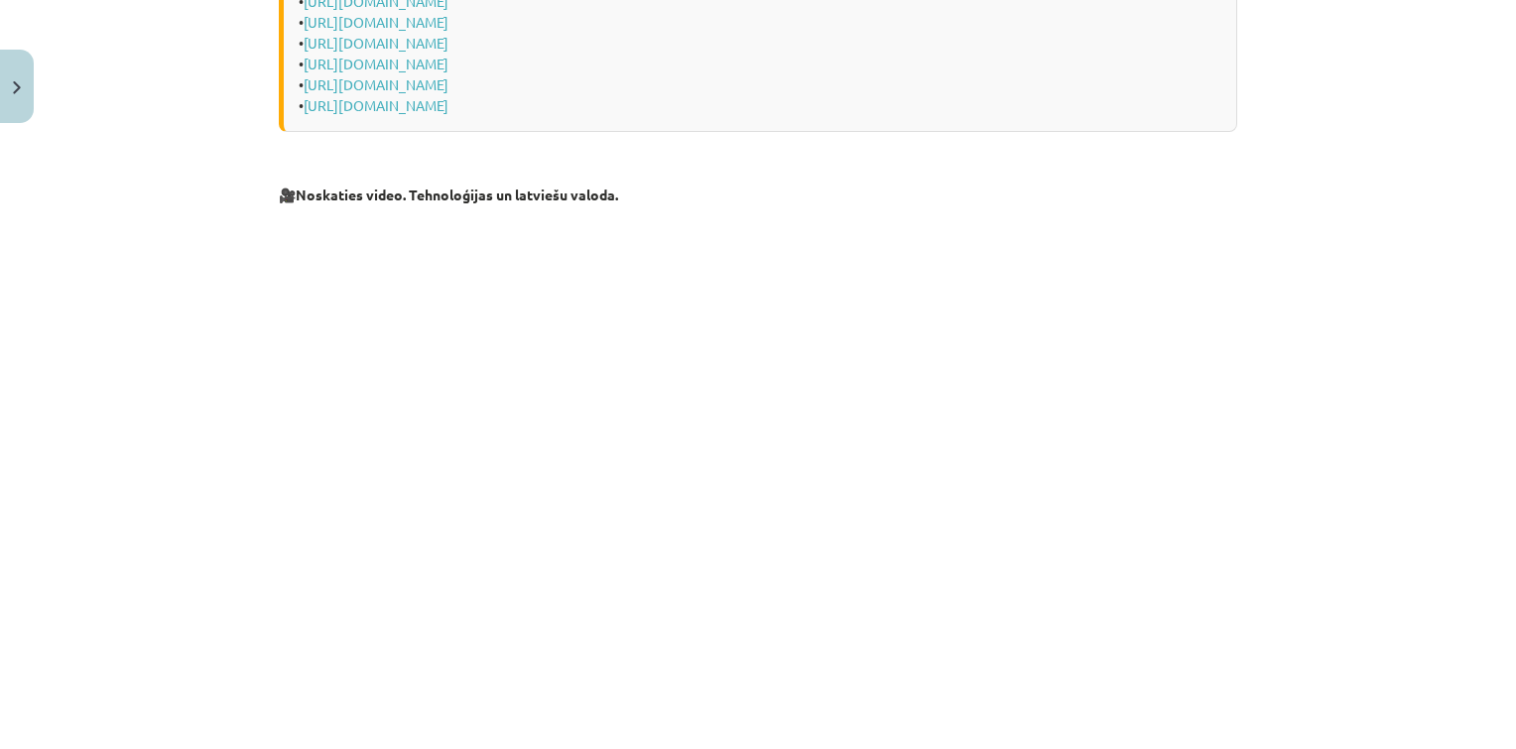
scroll to position [1091, 0]
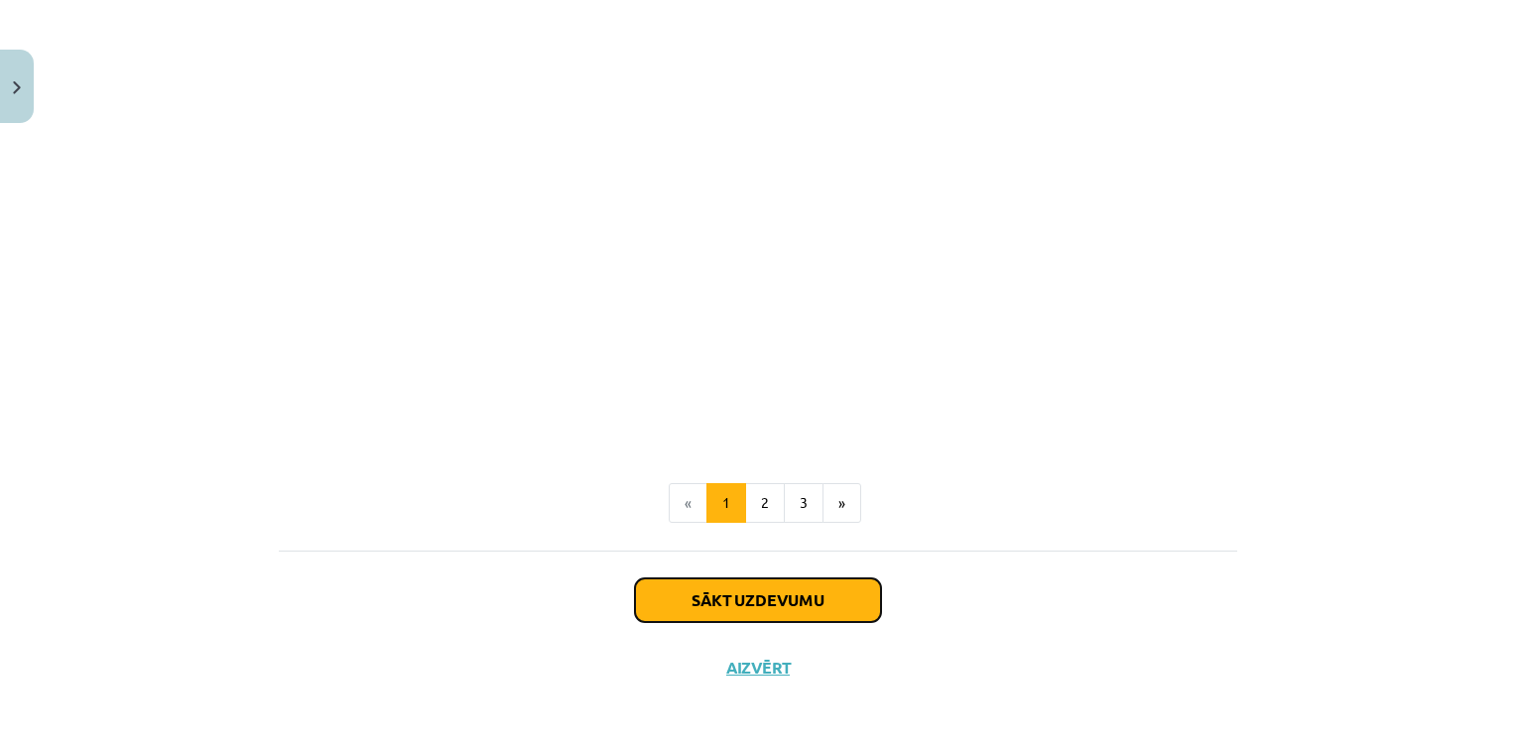
click at [765, 587] on button "Sākt uzdevumu" at bounding box center [758, 600] width 246 height 44
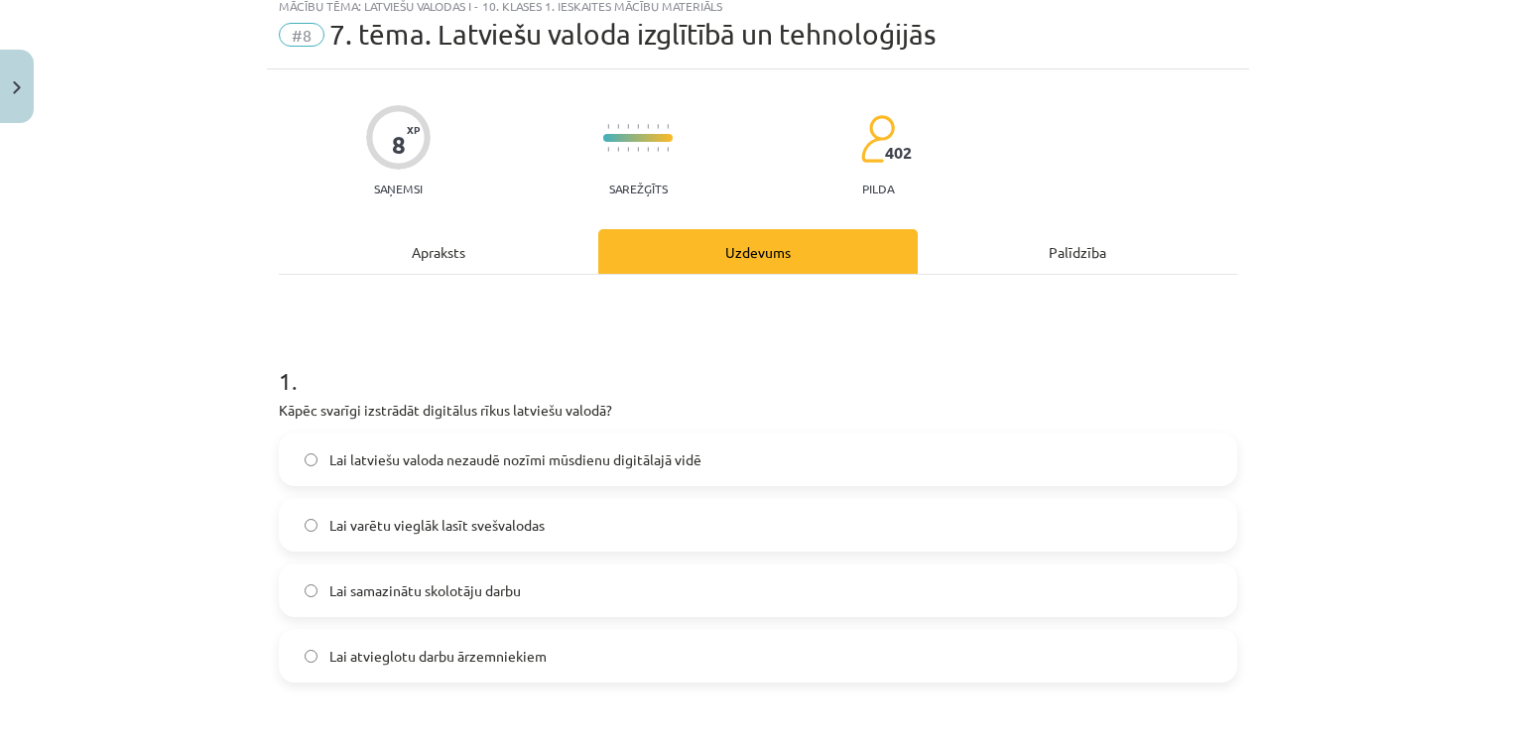
scroll to position [50, 0]
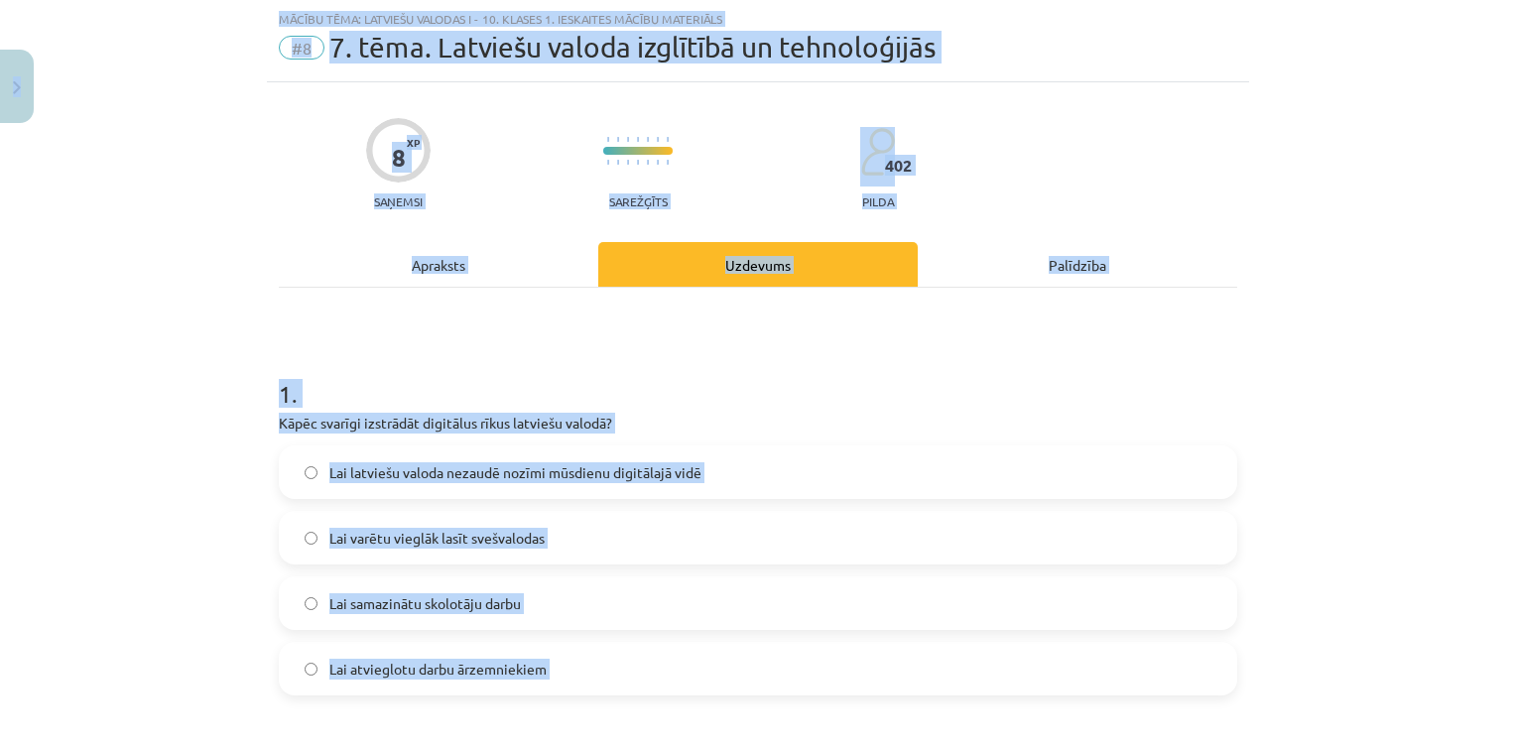
copy div "0 Dāvanas 35 mP 164 xp Arsēnijs Rodins Sākums Aktuāli Kā mācīties eSKOLĀ Kontak…"
click at [389, 279] on div "Apraksts" at bounding box center [438, 264] width 319 height 45
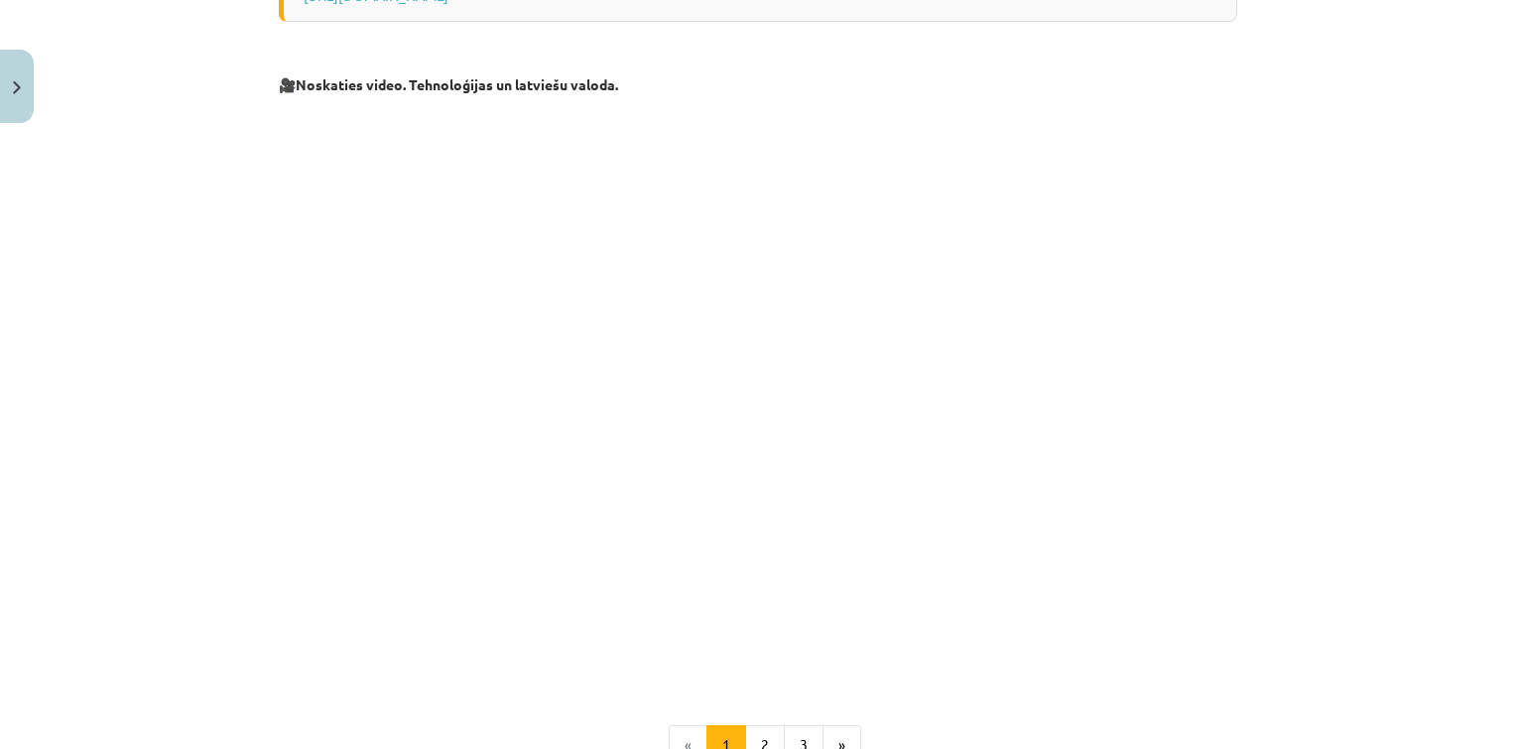
scroll to position [1091, 0]
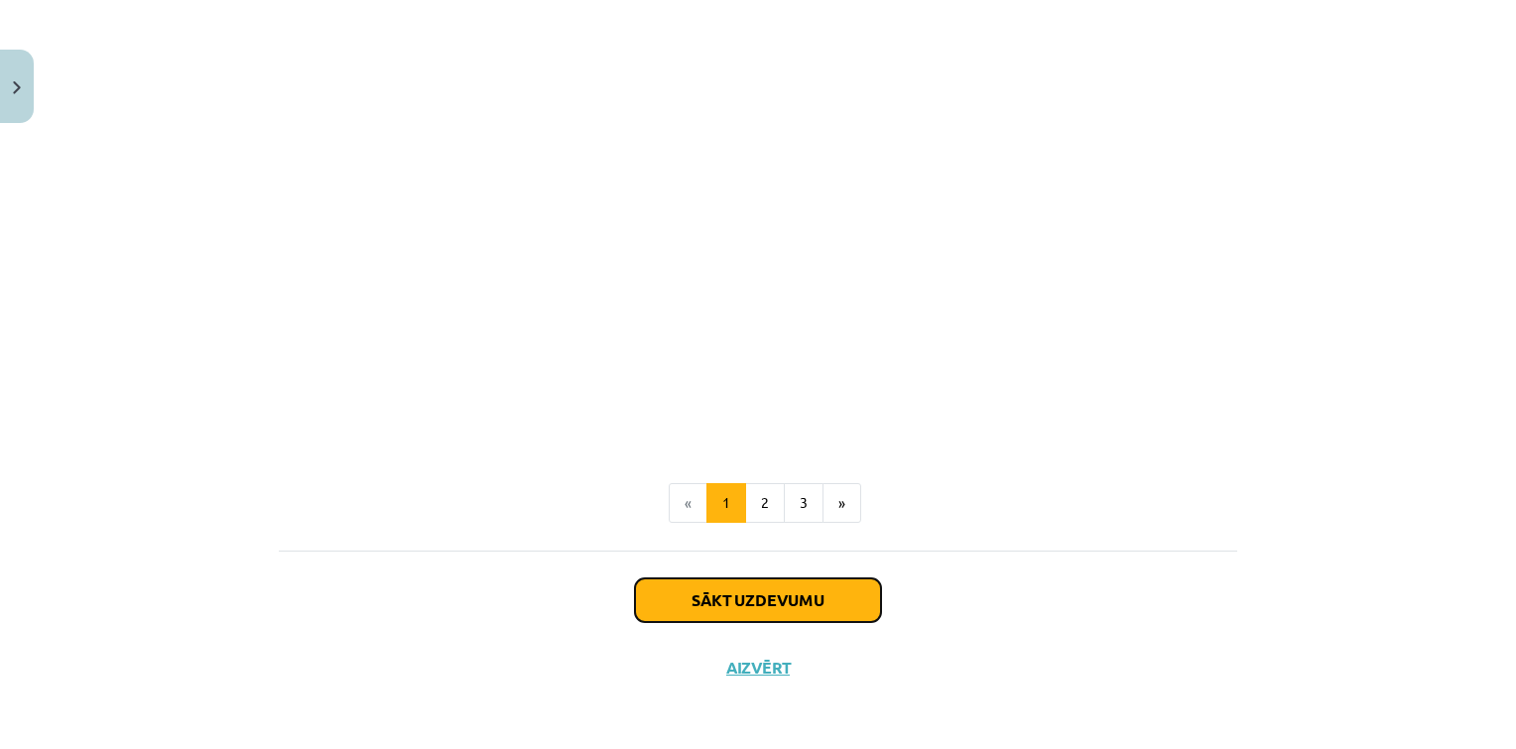
click at [798, 604] on button "Sākt uzdevumu" at bounding box center [758, 600] width 246 height 44
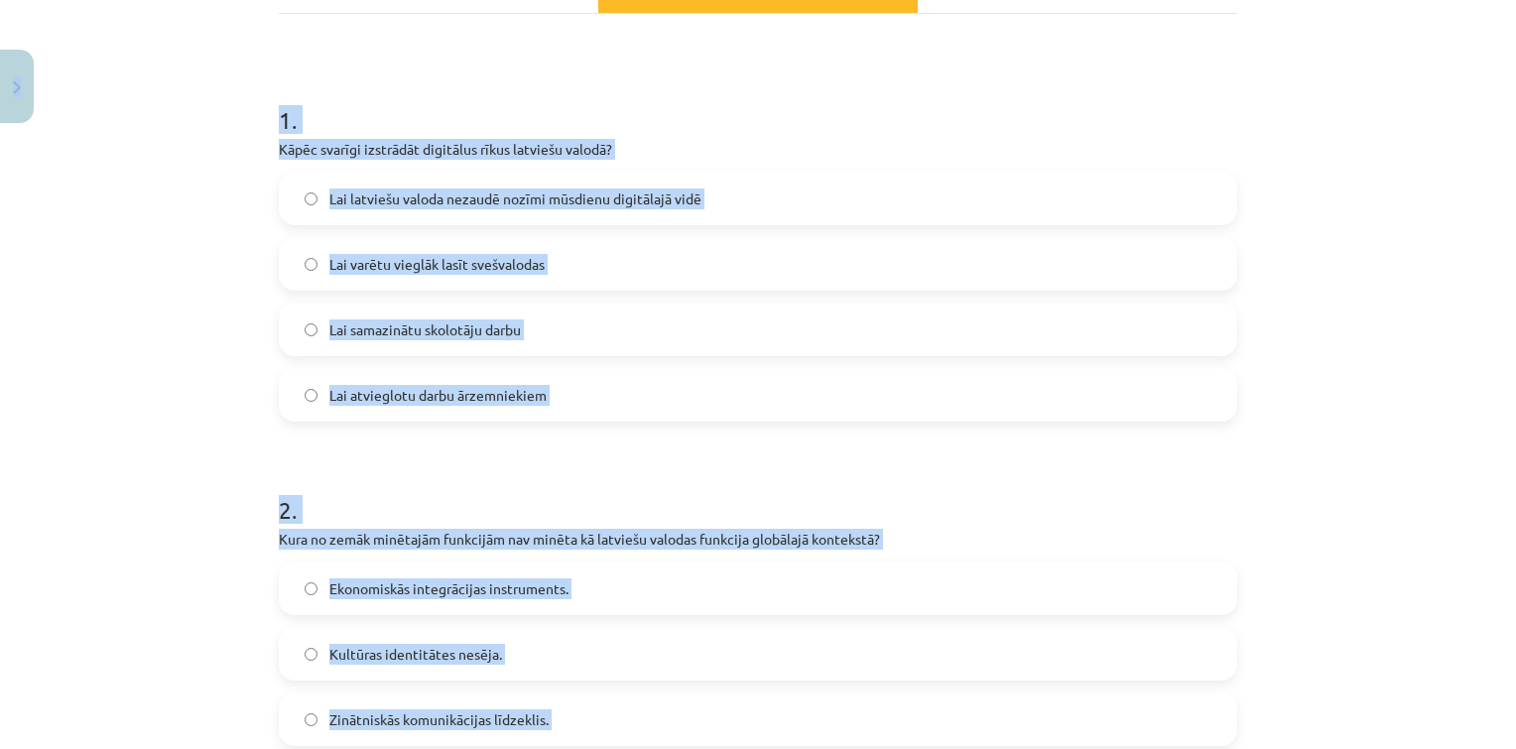
scroll to position [269, 0]
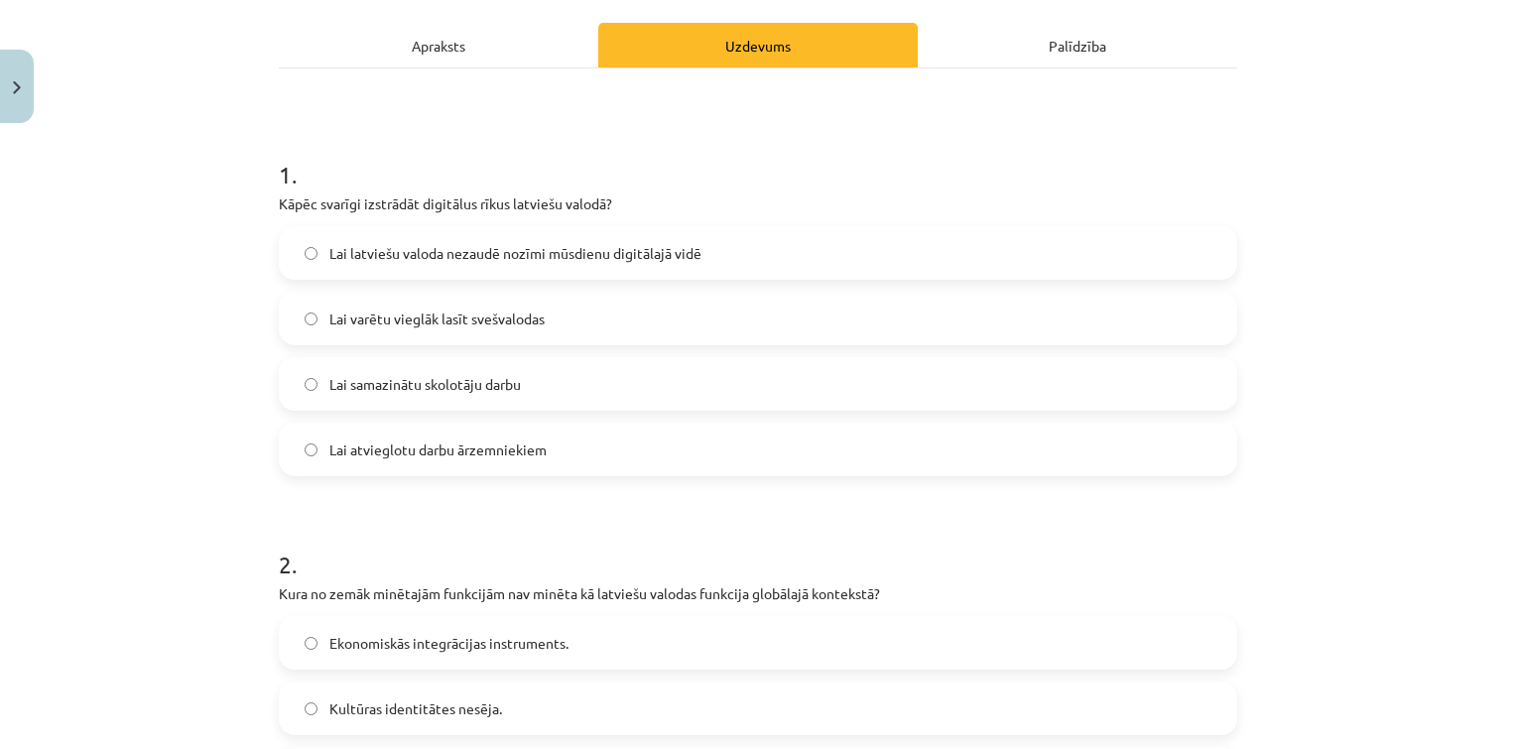
click at [543, 254] on span "Lai latviešu valoda nezaudē nozīmi mūsdienu digitālajā vidē" at bounding box center [515, 253] width 372 height 21
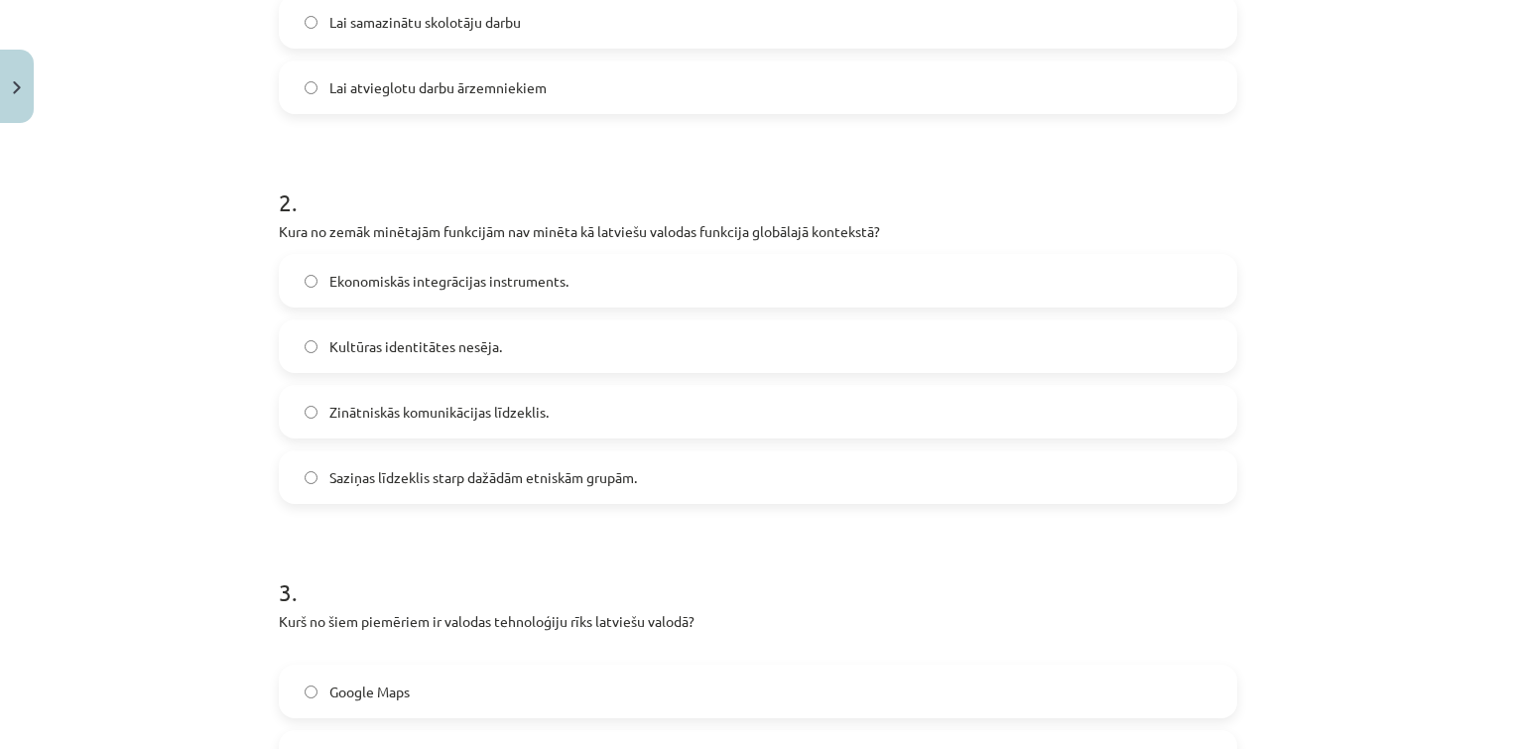
scroll to position [635, 0]
click at [627, 292] on label "Ekonomiskās integrācijas instruments." at bounding box center [758, 277] width 954 height 50
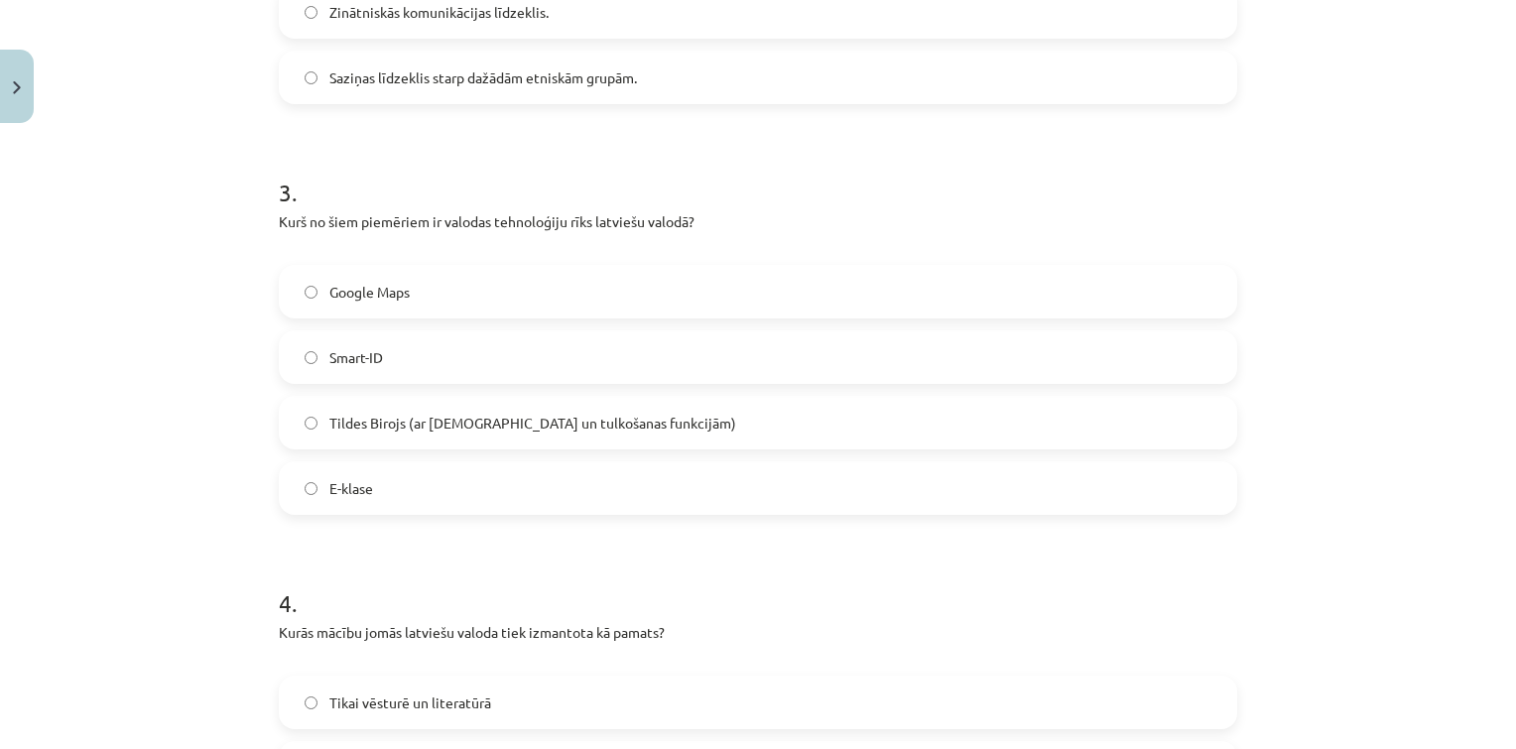
scroll to position [1032, 0]
click at [520, 478] on label "E-klase" at bounding box center [758, 487] width 954 height 50
click at [460, 426] on span "Tildes Birojs (ar pareizrakstības un tulkošanas funkcijām)" at bounding box center [532, 422] width 407 height 21
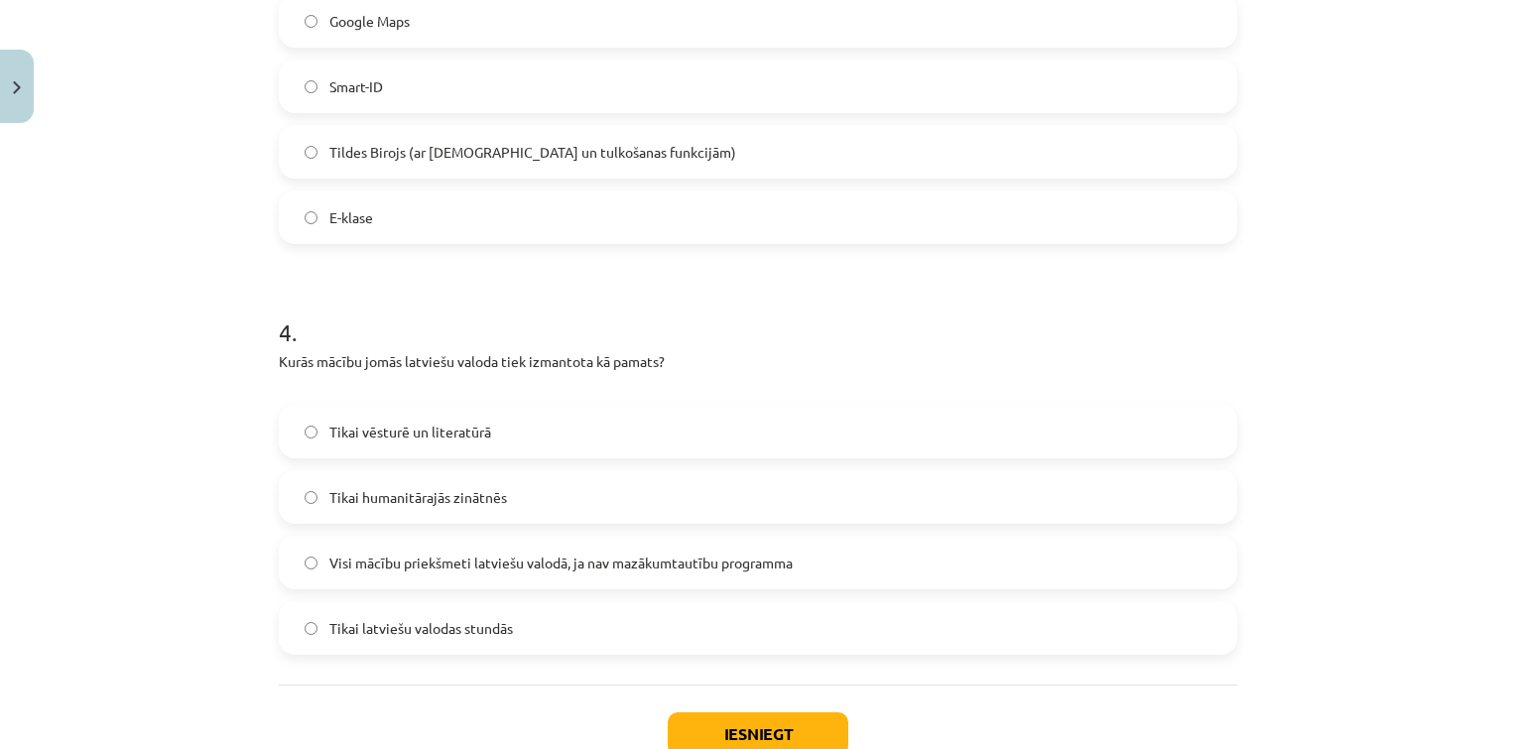
scroll to position [1302, 0]
click at [559, 570] on span "Visi mācību priekšmeti latviešu valodā, ja nav mazākumtautību programma" at bounding box center [560, 563] width 463 height 21
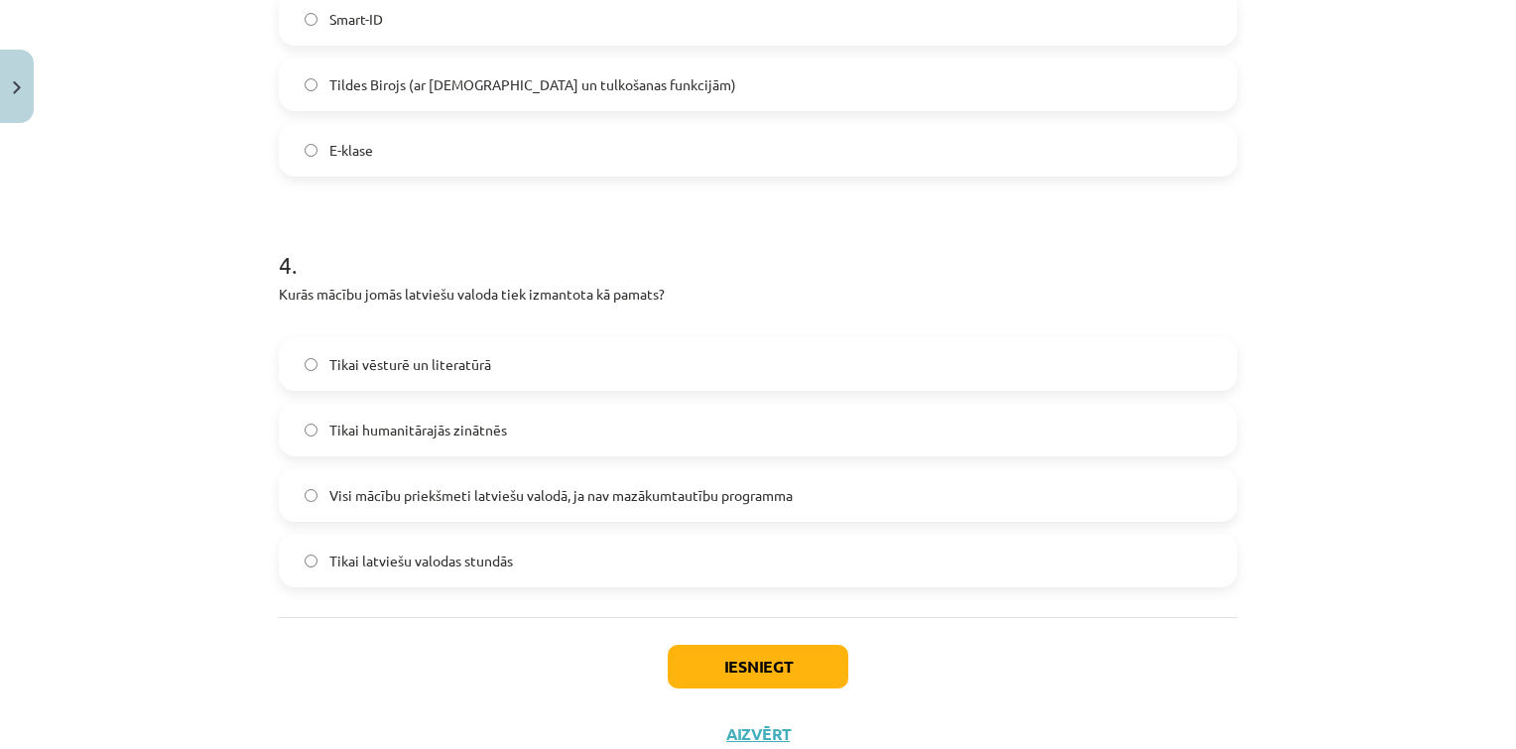
scroll to position [1372, 0]
click at [782, 659] on button "Iesniegt" at bounding box center [758, 664] width 181 height 44
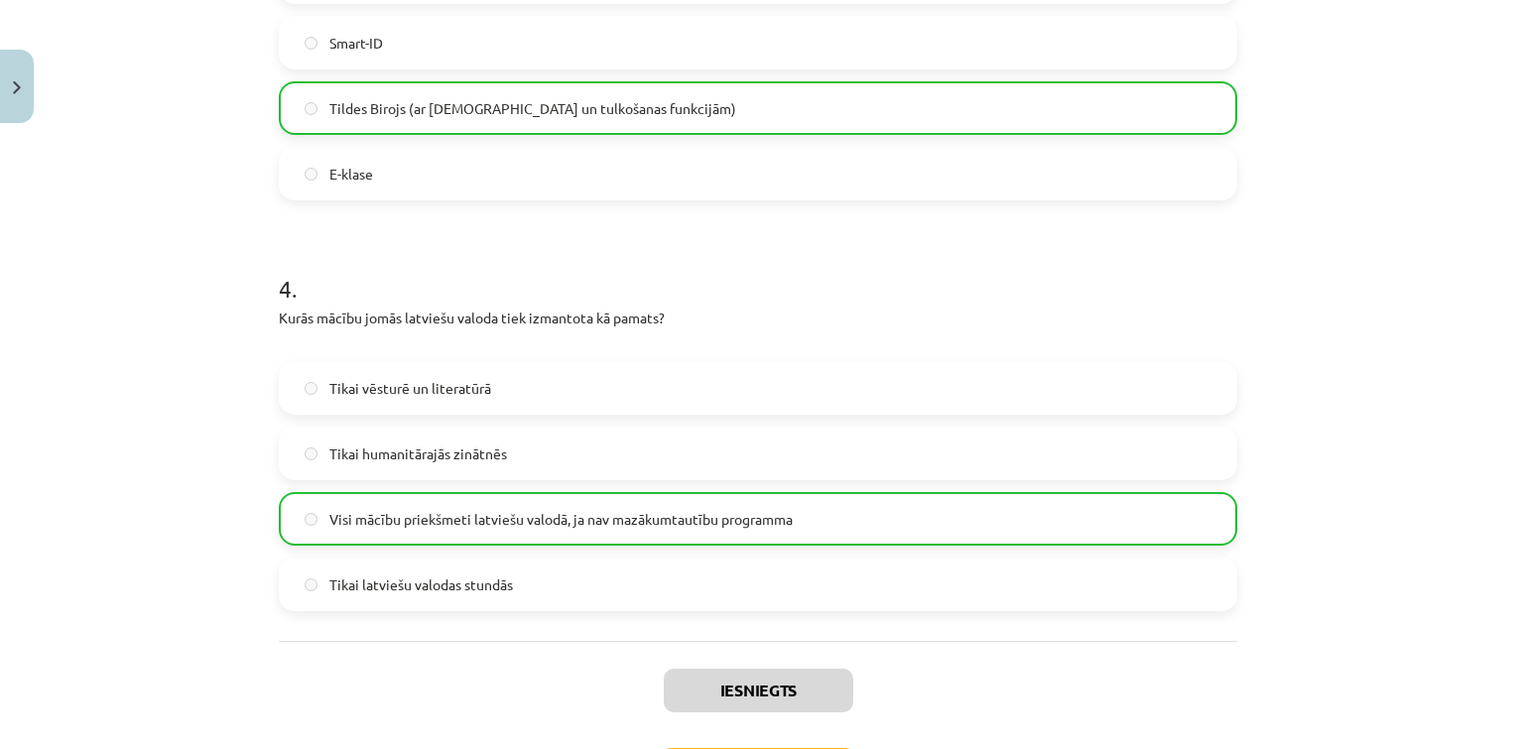
scroll to position [1476, 0]
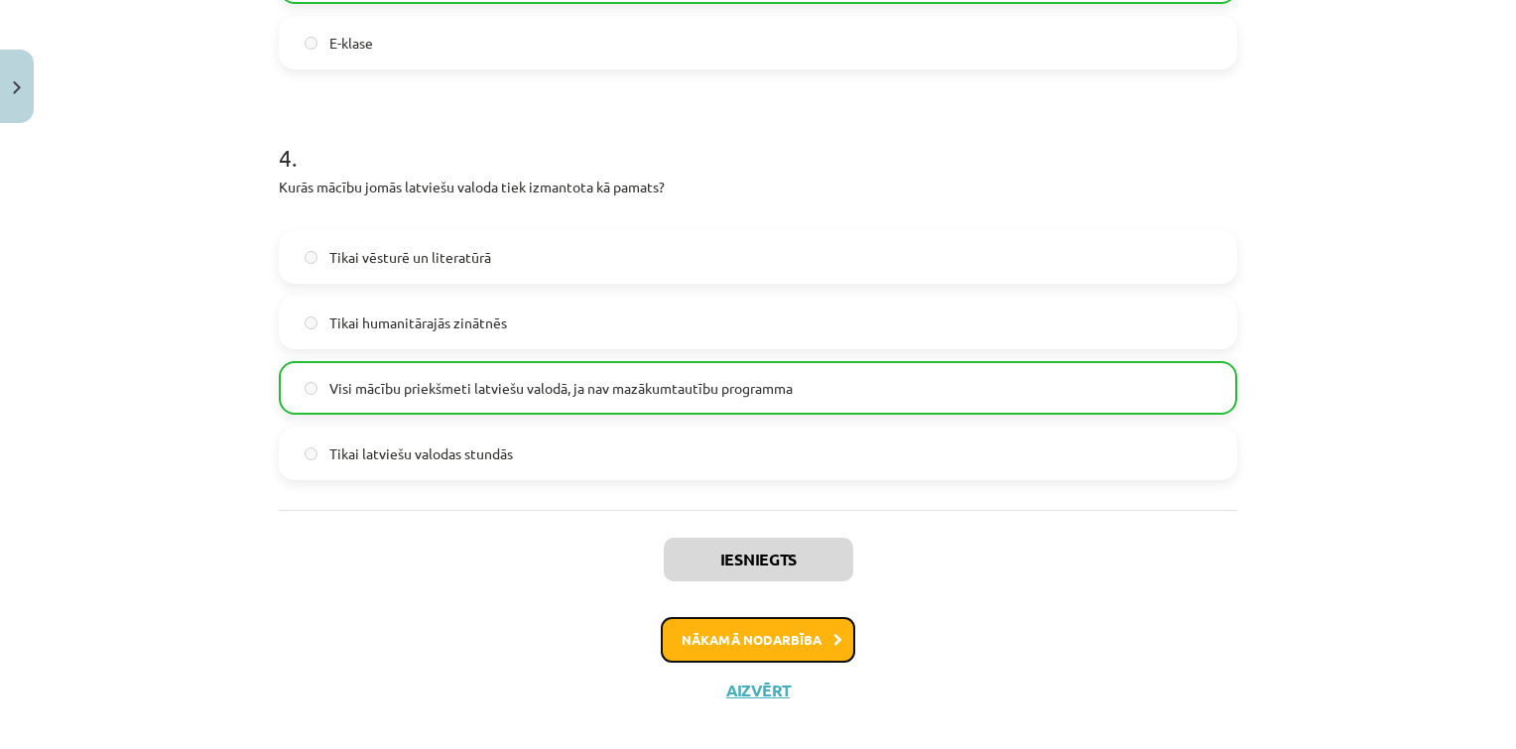
click at [807, 639] on button "Nākamā nodarbība" at bounding box center [758, 640] width 194 height 46
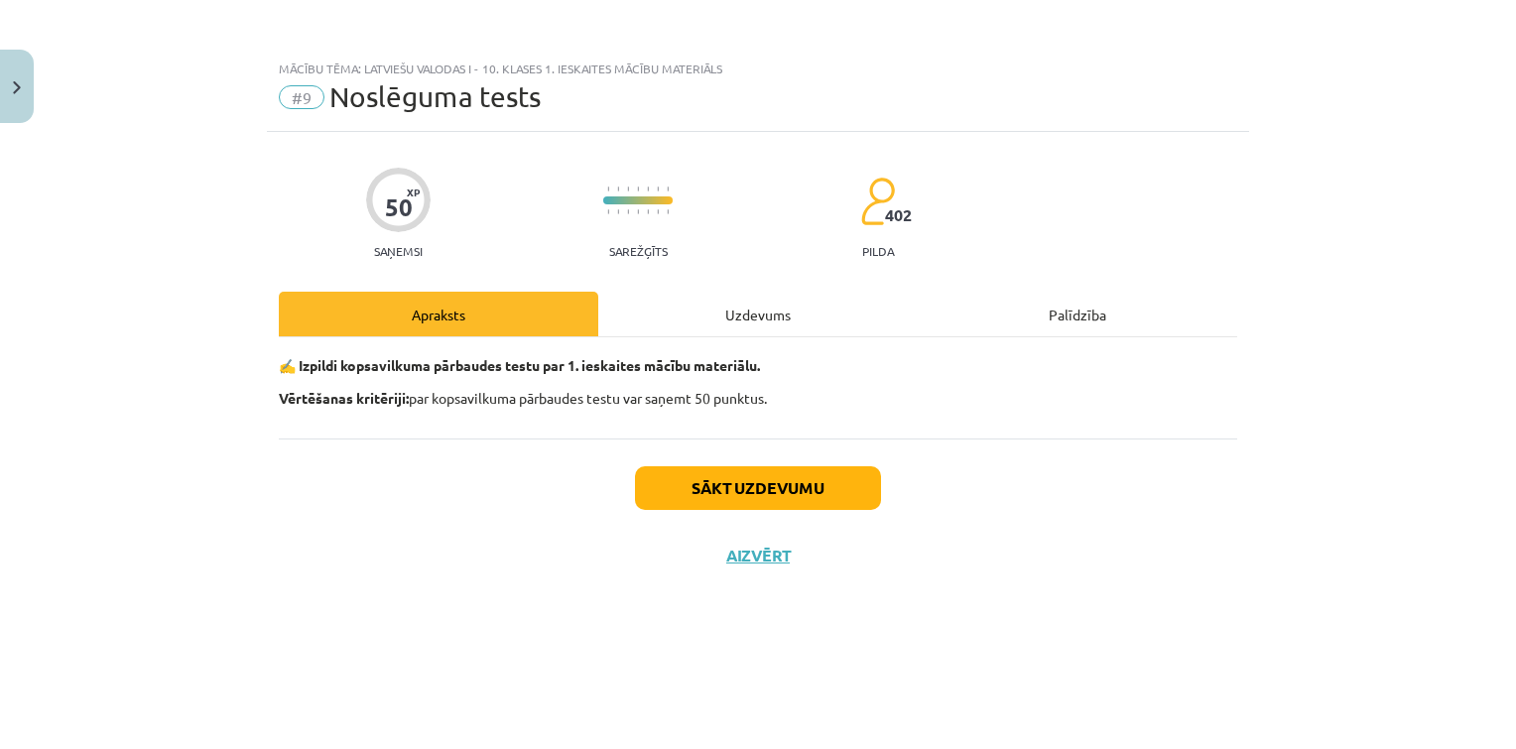
scroll to position [0, 0]
click at [802, 470] on button "Sākt uzdevumu" at bounding box center [758, 488] width 246 height 44
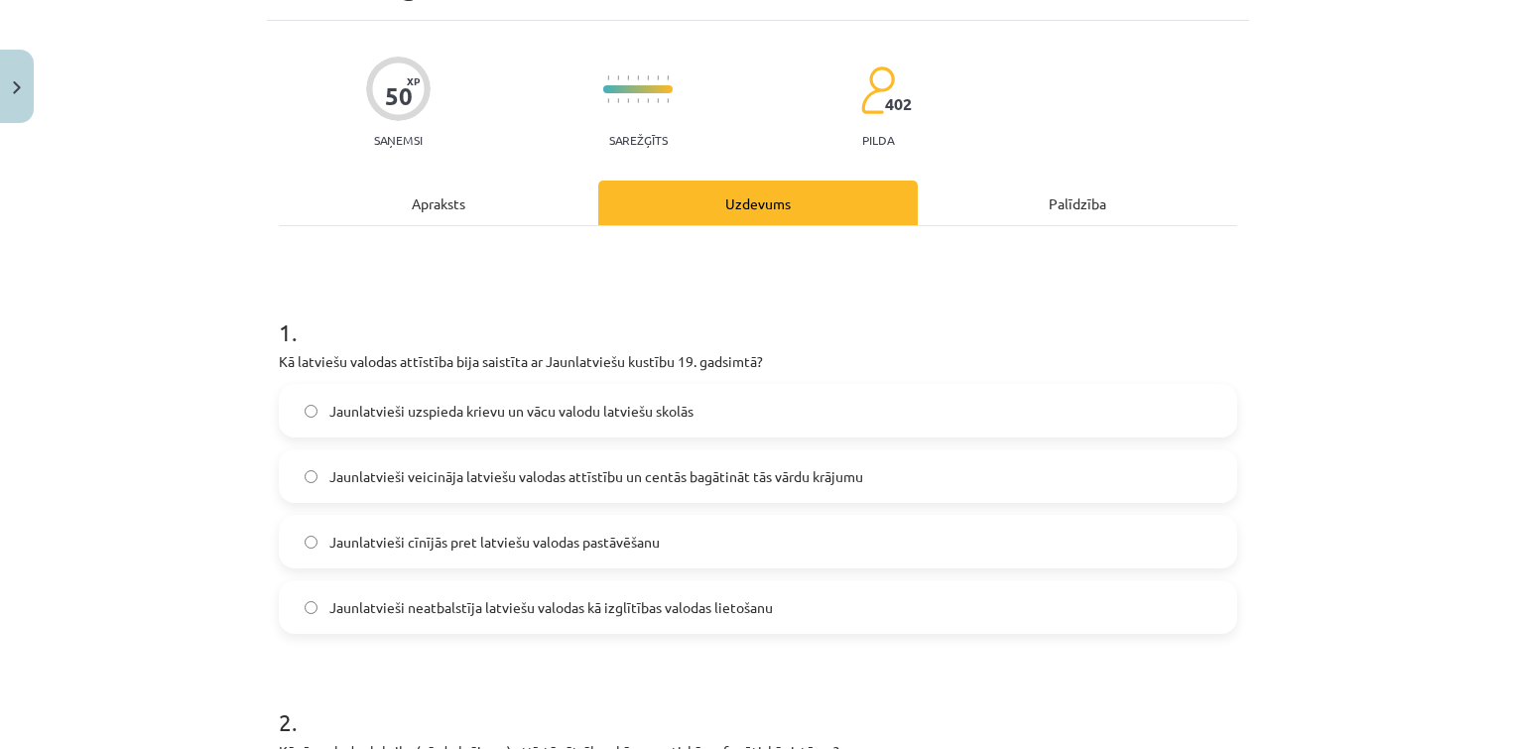
scroll to position [194, 0]
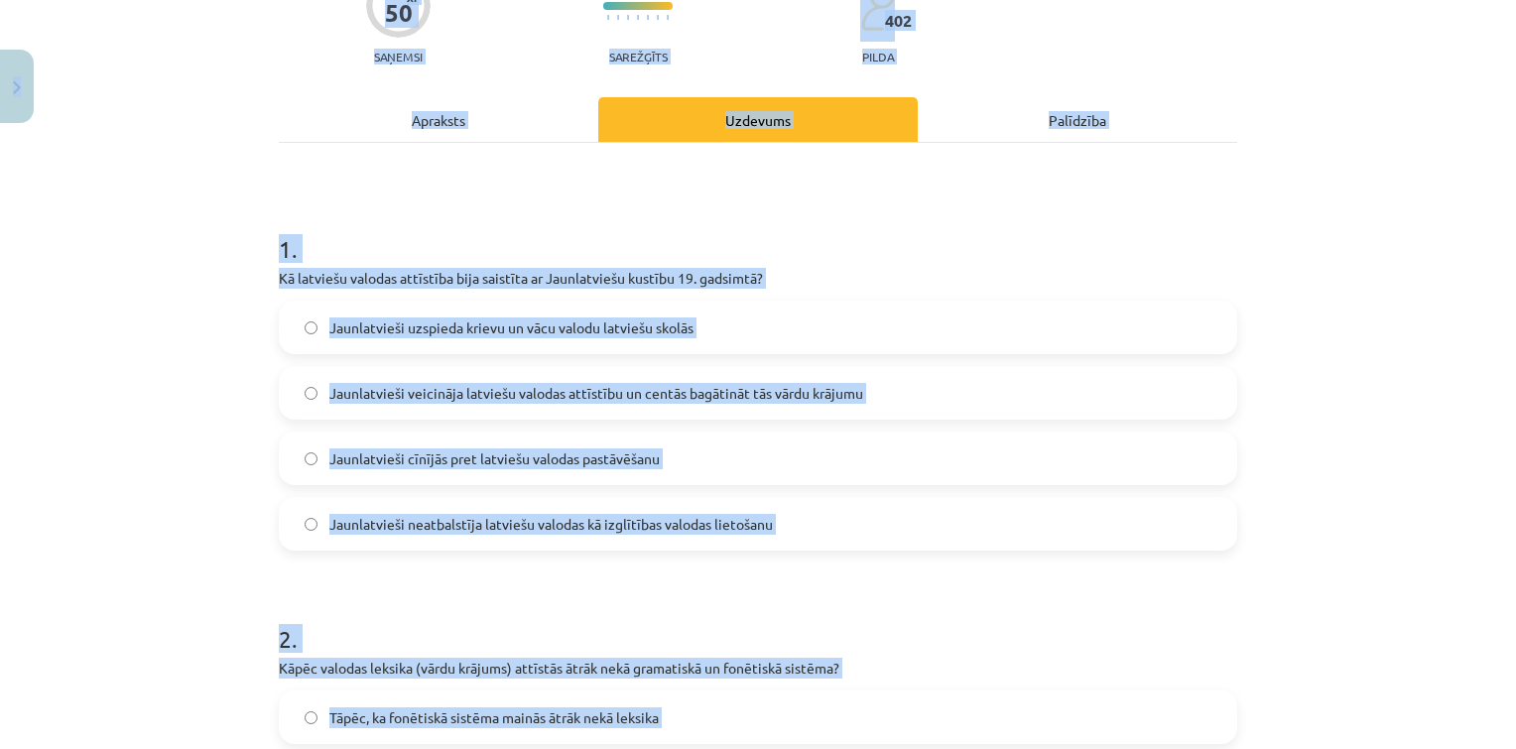
copy div "0 Dāvanas 35 mP 164 xp Arsēnijs Rodins Sākums Aktuāli Kā mācīties eSKOLĀ Kontak…"
click at [556, 383] on span "Jaunlatvieši veicināja latviešu valodas attīstību un centās bagātināt tās vārdu…" at bounding box center [596, 393] width 534 height 21
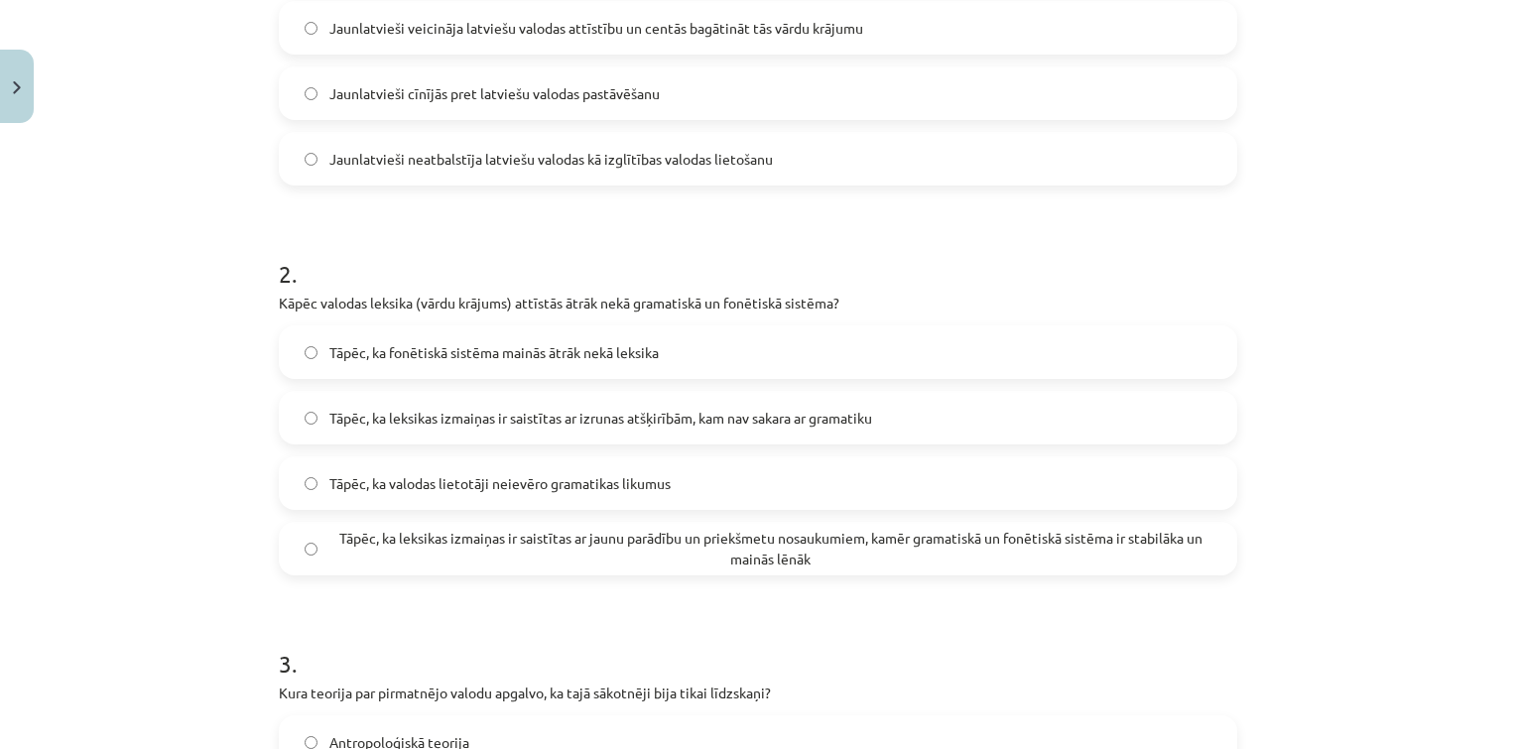
scroll to position [563, 0]
click at [553, 549] on span "Tāpēc, ka leksikas izmaiņas ir saistītas ar jaunu parādību un priekšmetu nosauk…" at bounding box center [770, 546] width 882 height 42
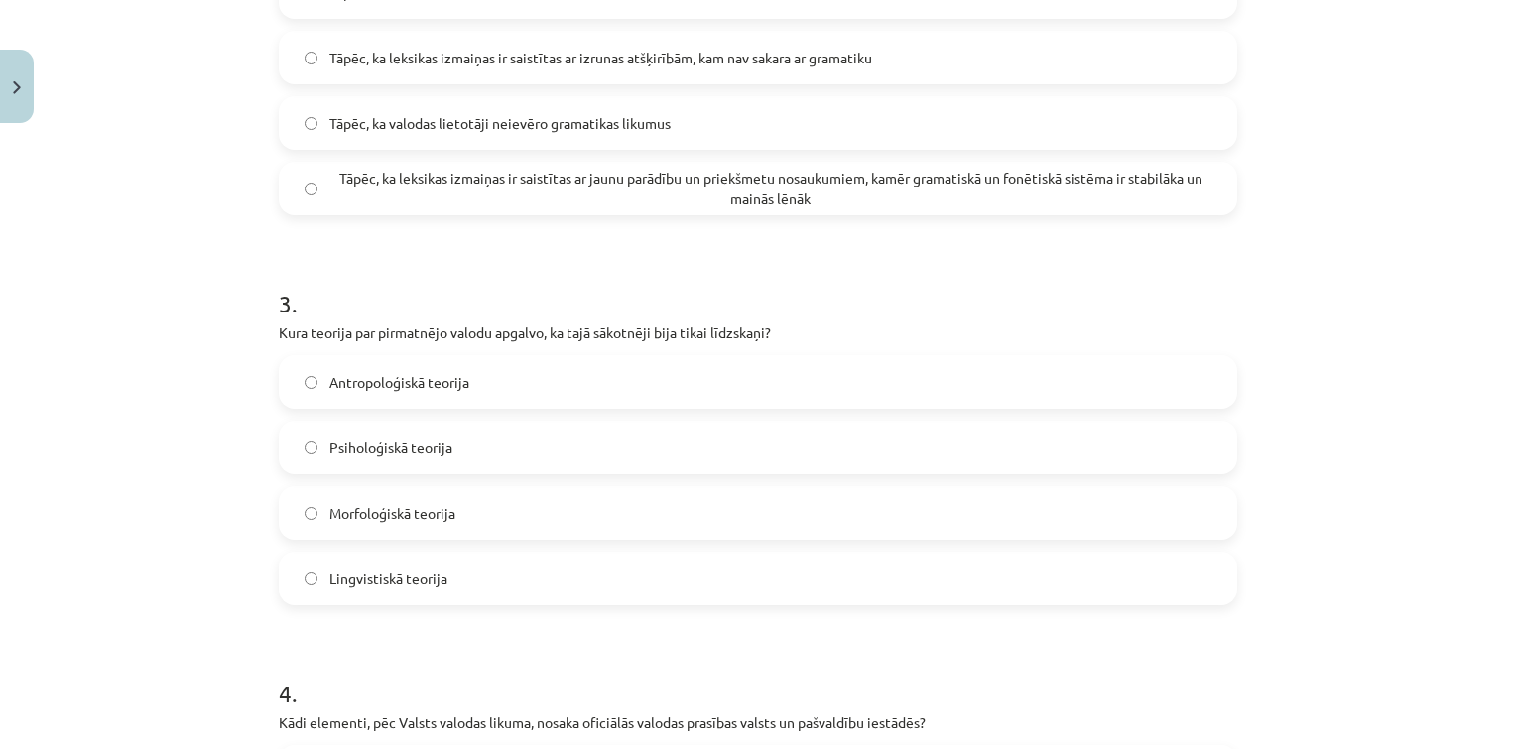
scroll to position [932, 0]
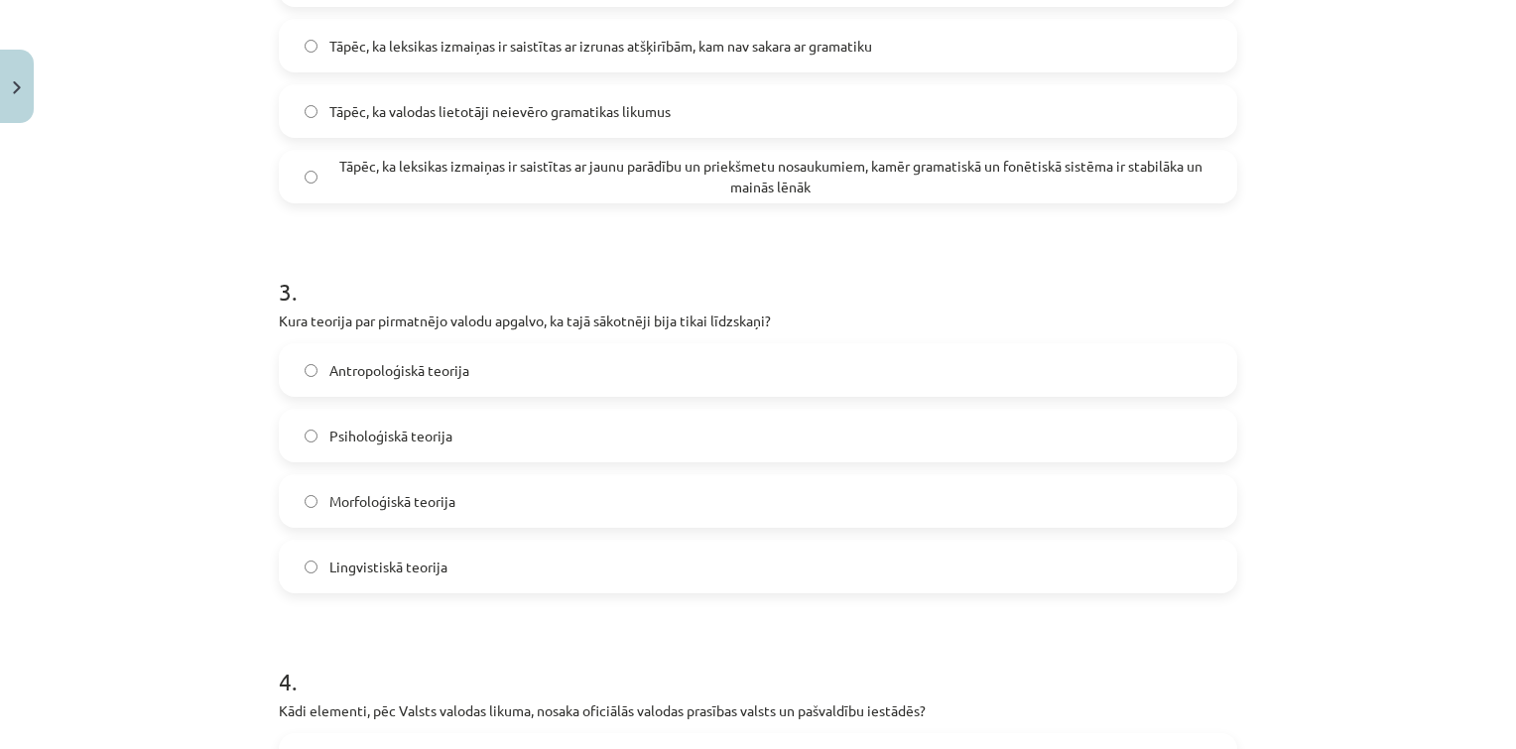
click at [537, 494] on label "Morfoloģiskā teorija" at bounding box center [758, 501] width 954 height 50
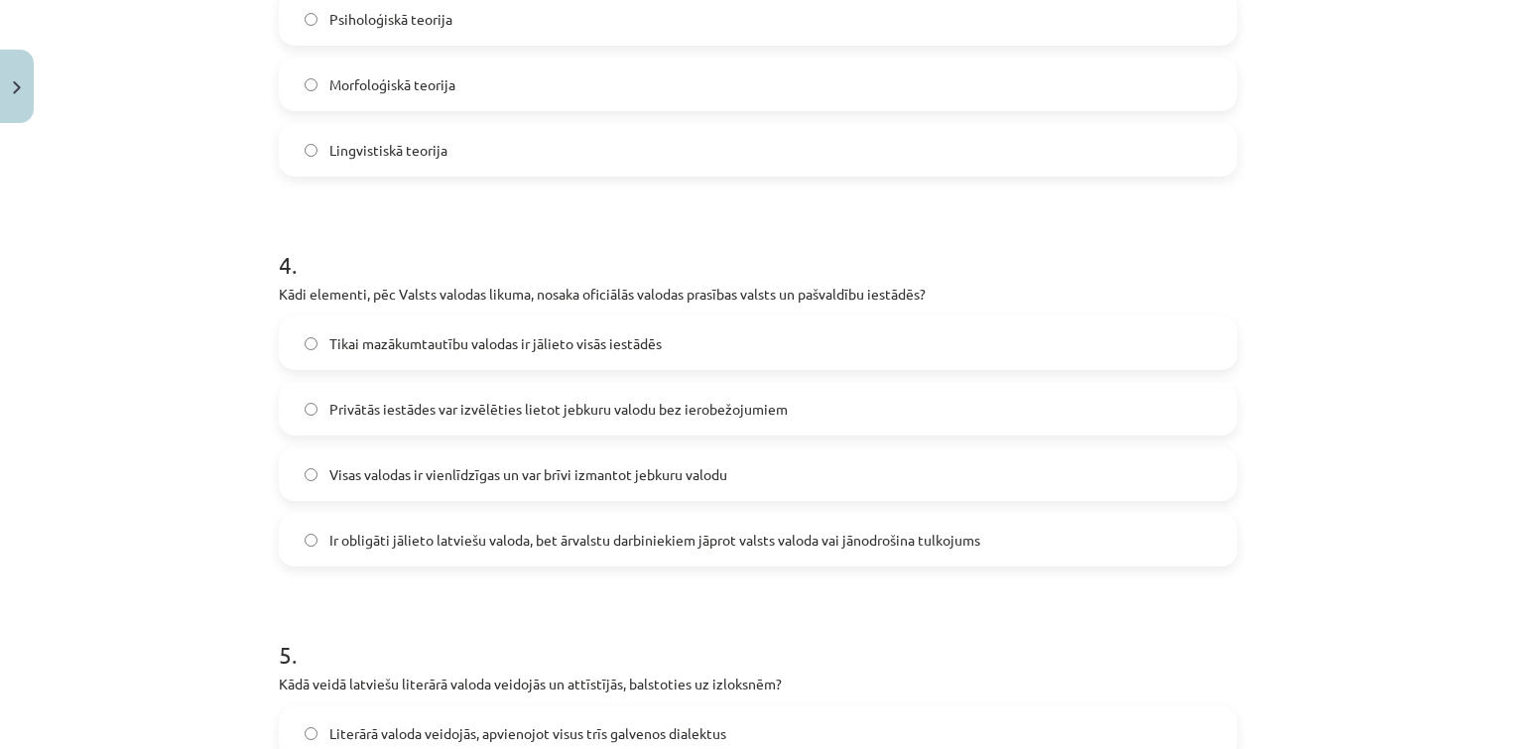
scroll to position [1357, 0]
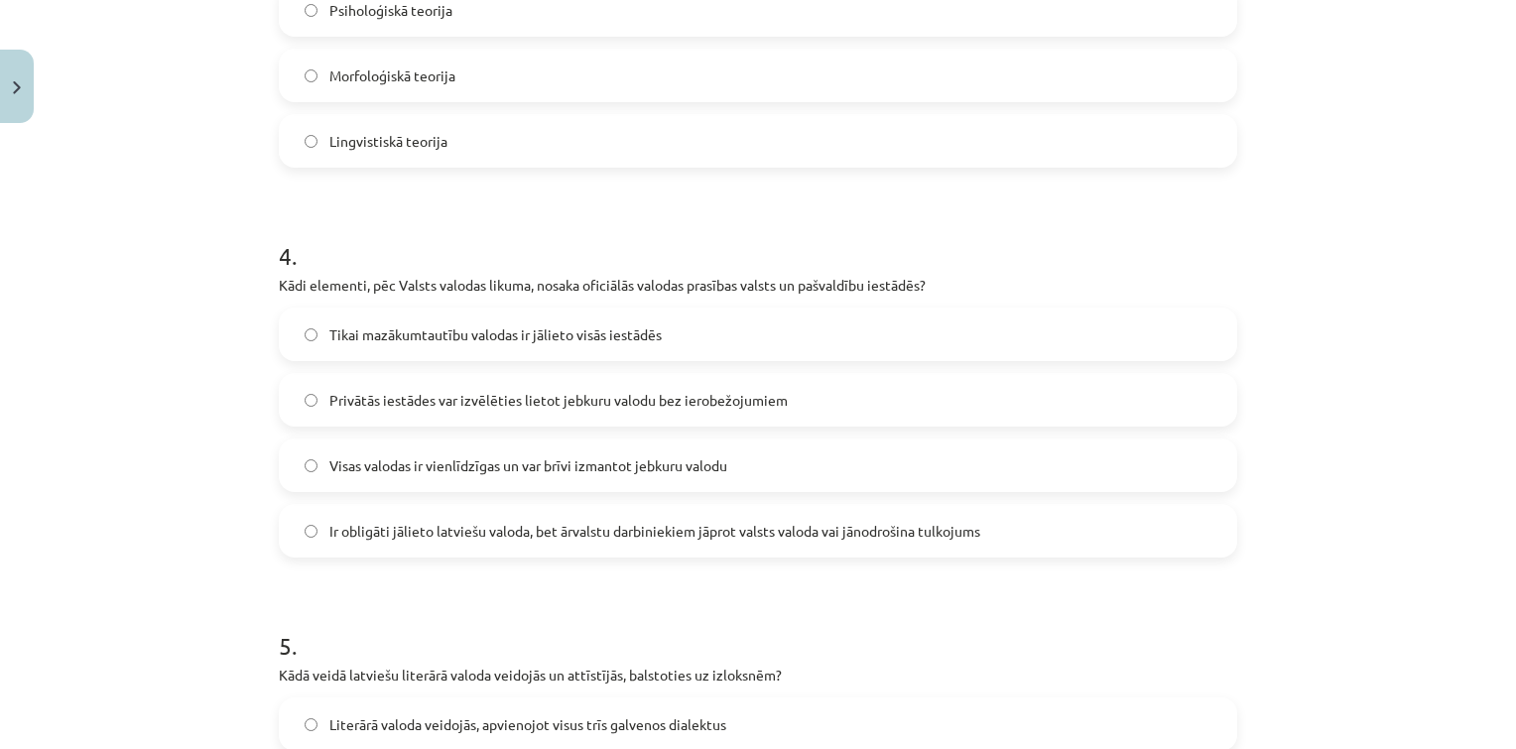
click at [540, 546] on label "Ir obligāti jālieto latviešu valoda, bet ārvalstu darbiniekiem jāprot valsts va…" at bounding box center [758, 531] width 954 height 50
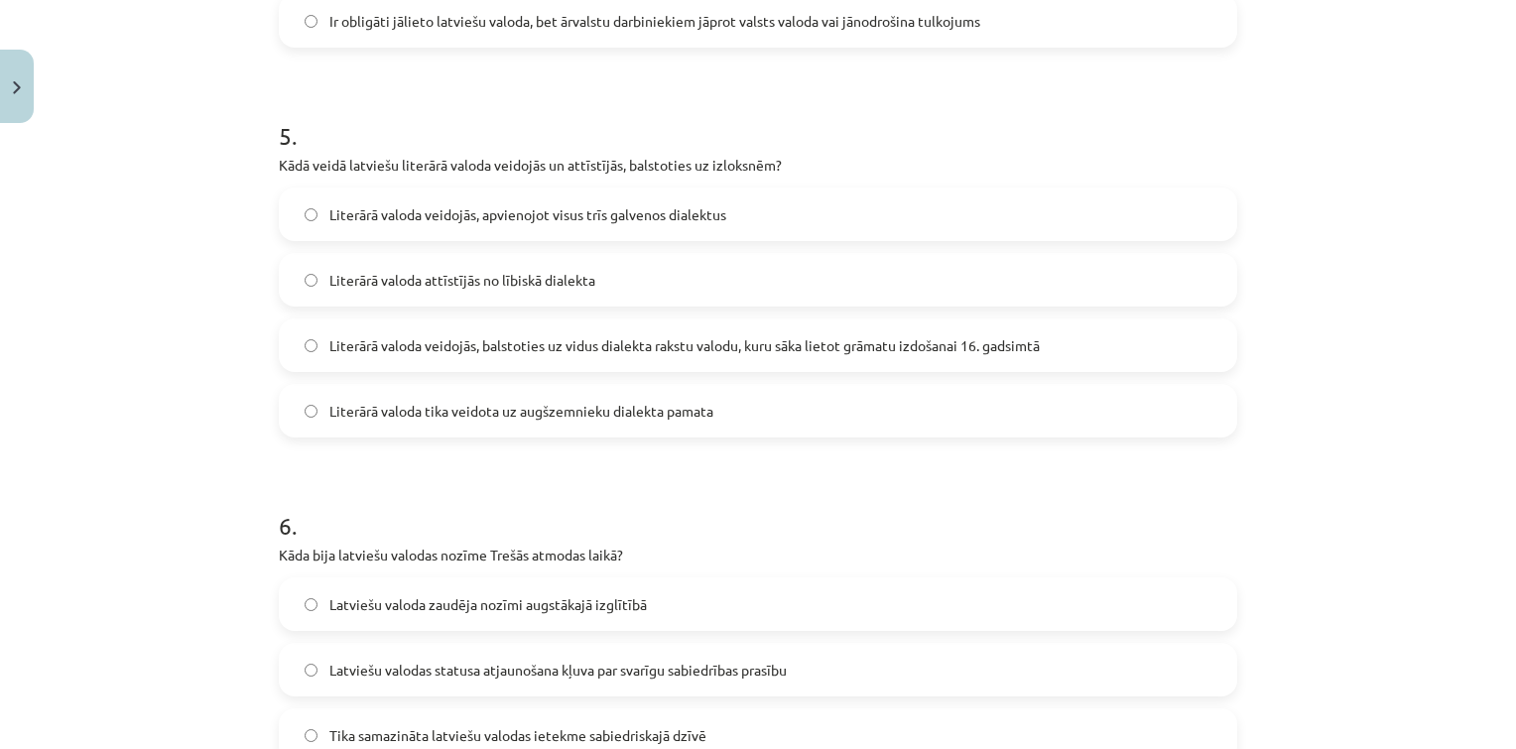
scroll to position [1868, 0]
click at [762, 369] on div "Literārā valoda veidojās, balstoties uz vidus dialekta rakstu valodu, kuru sāka…" at bounding box center [758, 344] width 958 height 54
click at [757, 341] on span "Literārā valoda veidojās, balstoties uz vidus dialekta rakstu valodu, kuru sāka…" at bounding box center [684, 344] width 710 height 21
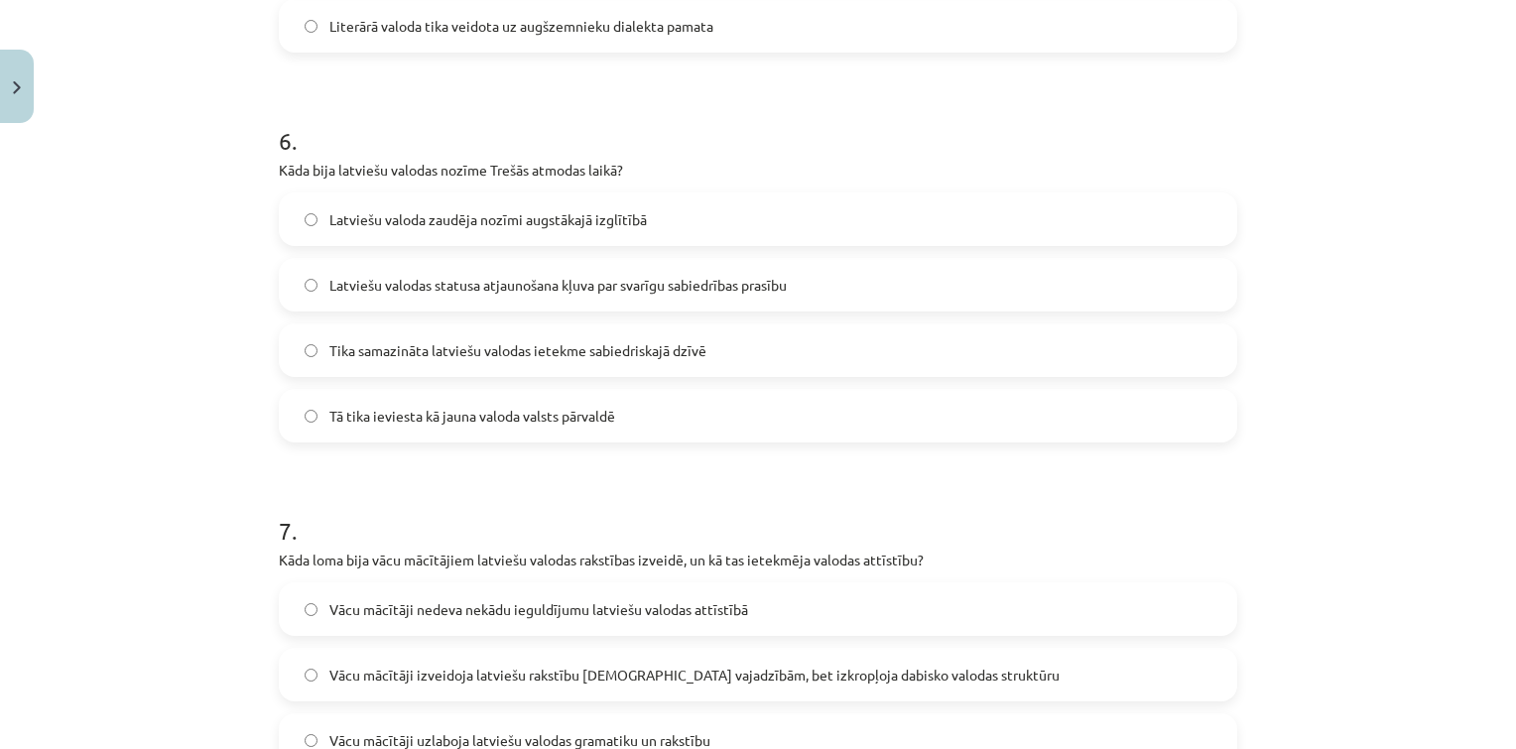
scroll to position [2254, 0]
click at [774, 294] on label "Latviešu valodas statusa atjaunošana kļuva par svarīgu sabiedrības prasību" at bounding box center [758, 283] width 954 height 50
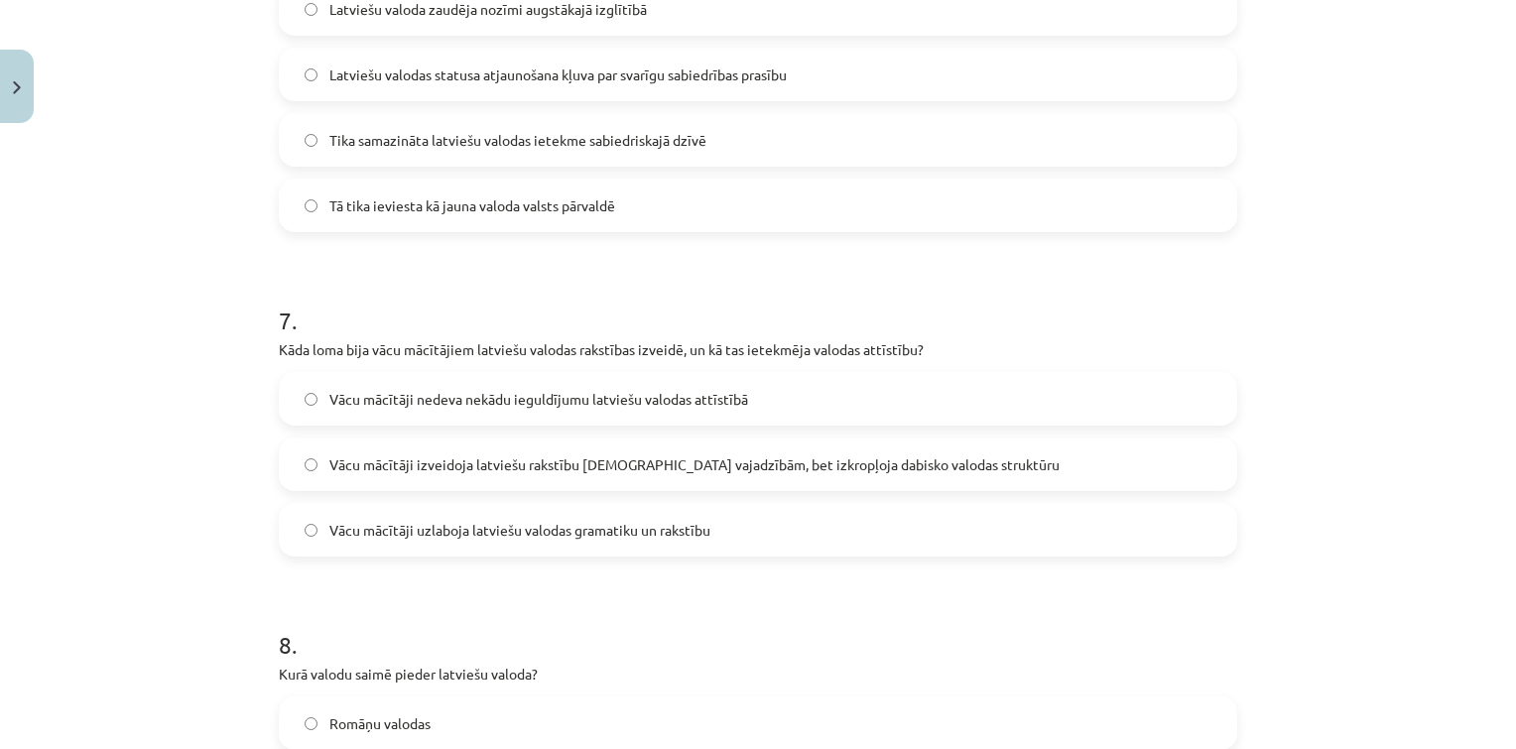
scroll to position [2464, 0]
click at [793, 467] on span "Vācu mācītāji izveidoja latviešu rakstību baznīcas vajadzībām, bet izkropļoja d…" at bounding box center [694, 462] width 730 height 21
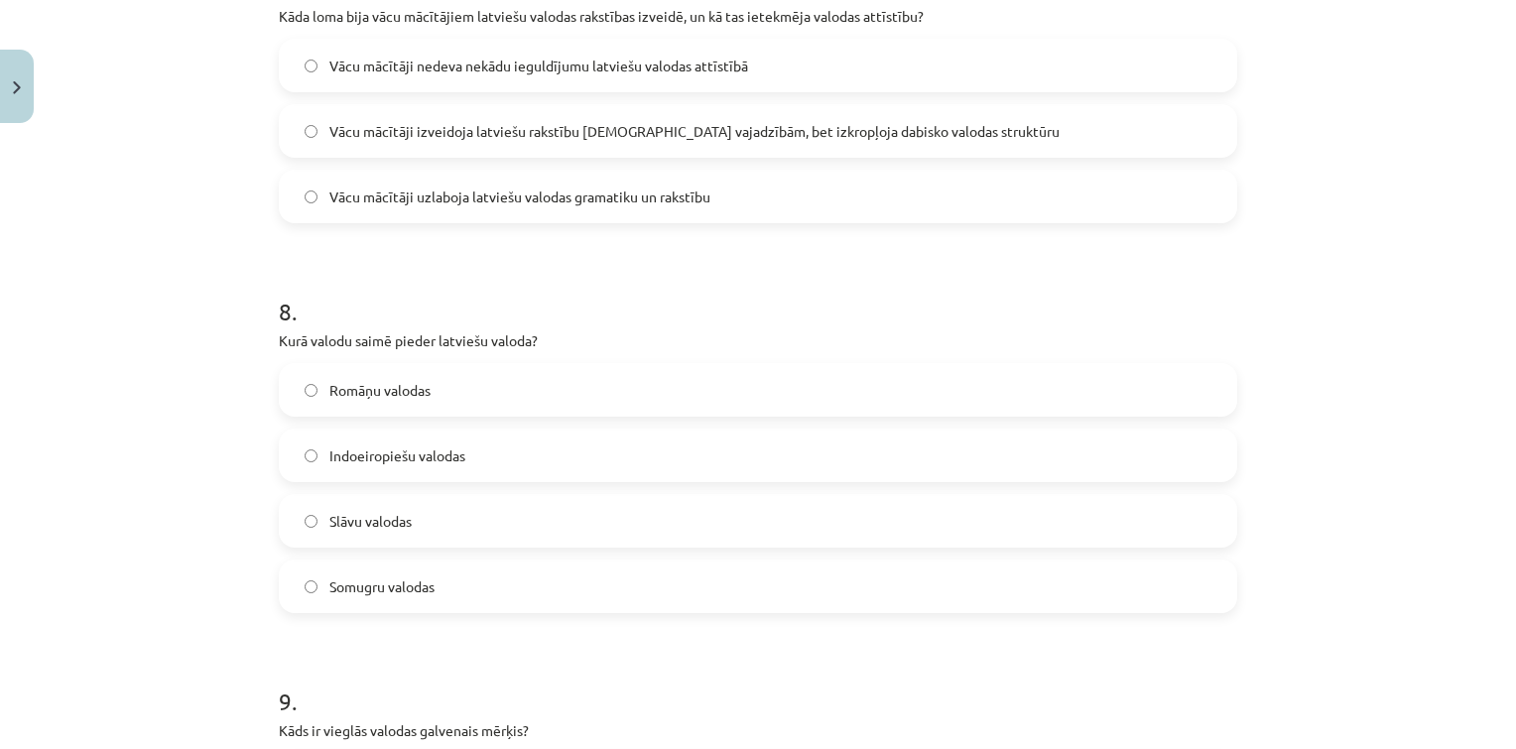
scroll to position [2797, 0]
click at [461, 462] on label "Indoeiropiešu valodas" at bounding box center [758, 455] width 954 height 50
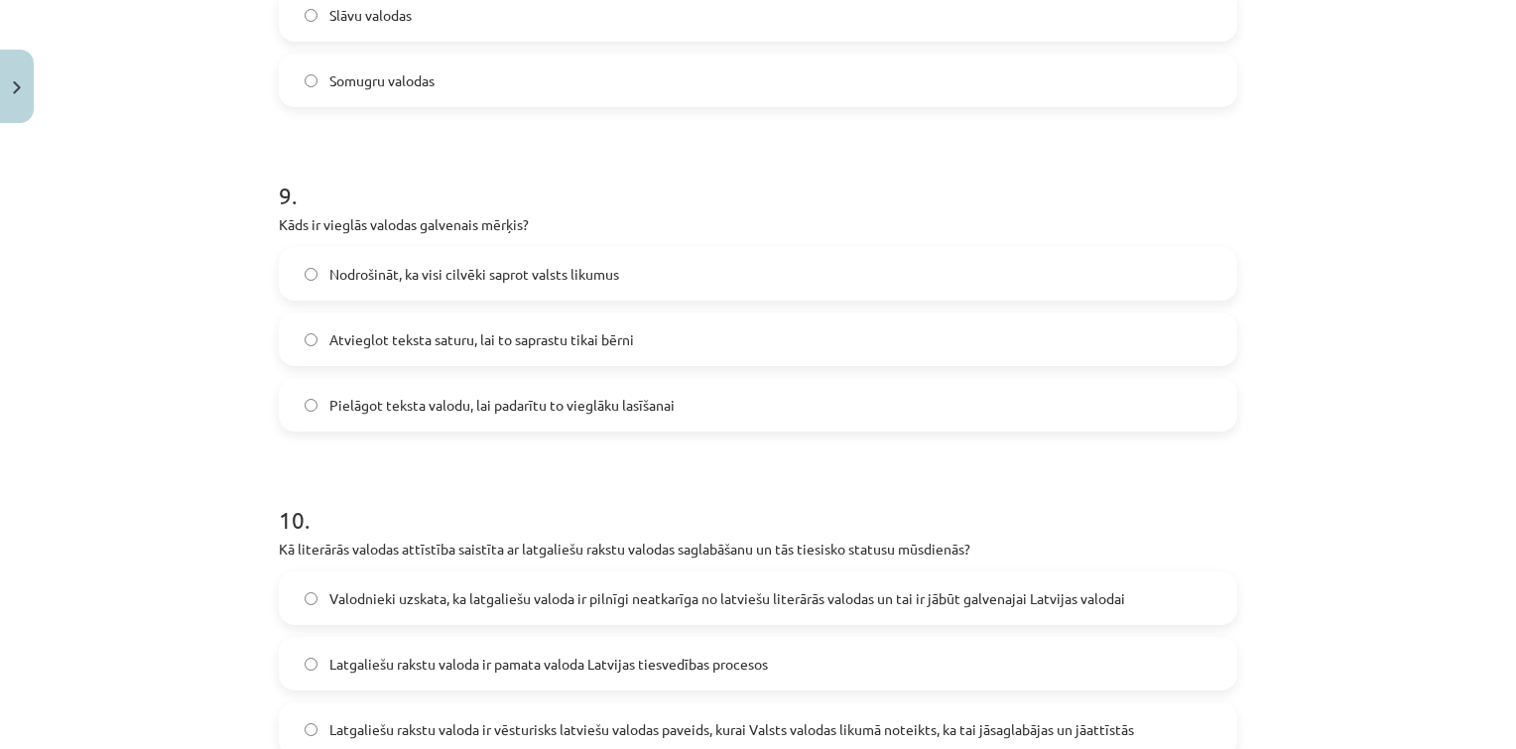
scroll to position [3367, 0]
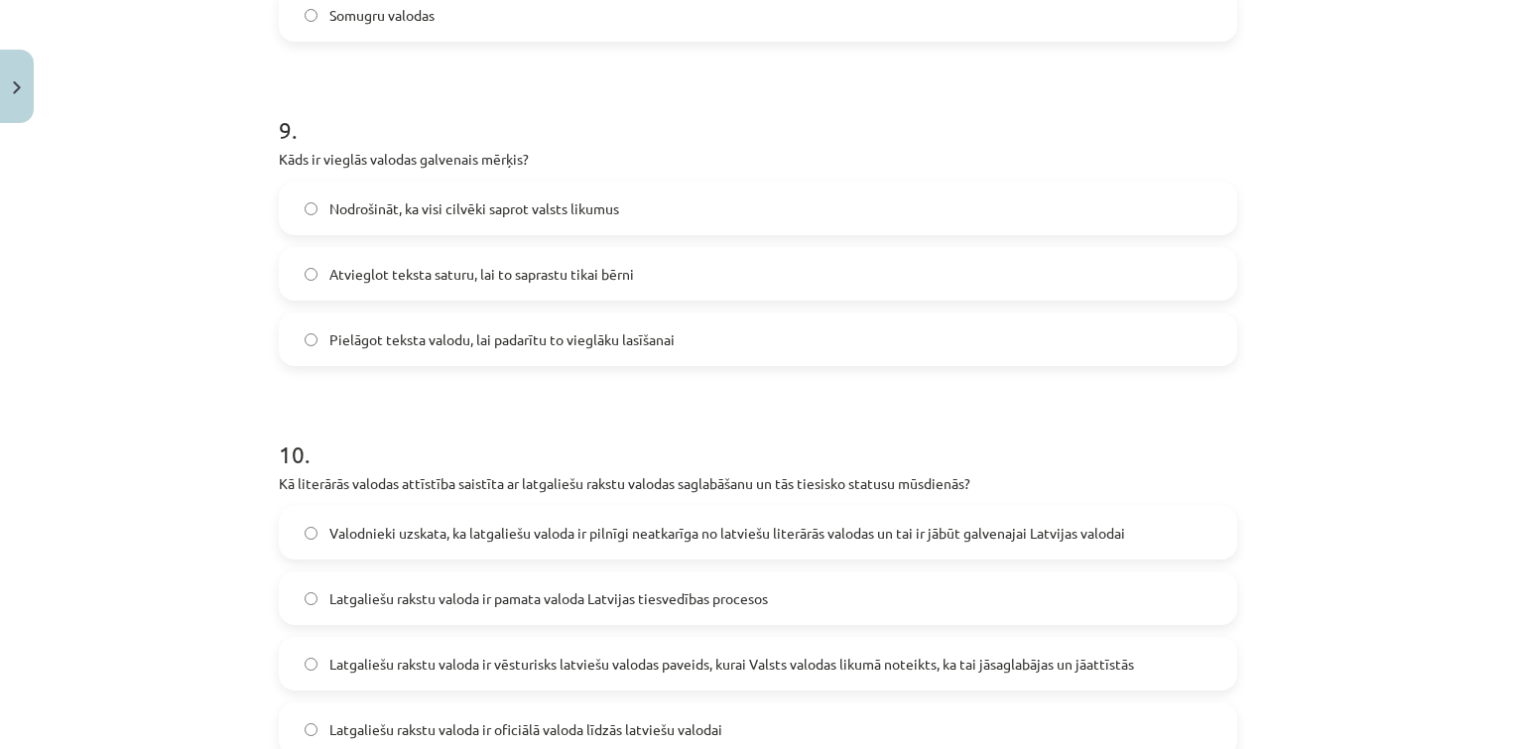
click at [629, 345] on span "Pielāgot teksta valodu, lai padarītu to vieglāku lasīšanai" at bounding box center [501, 339] width 345 height 21
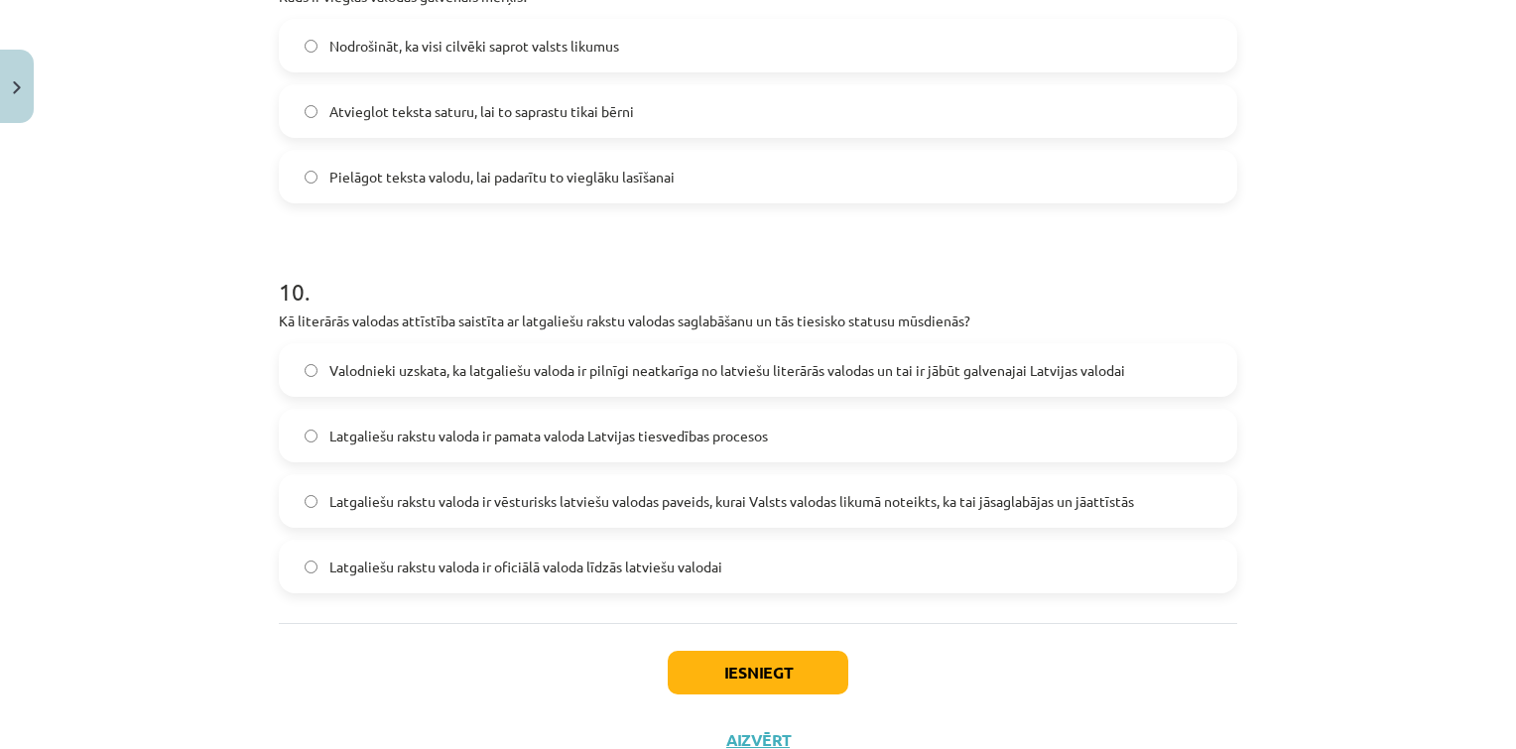
click at [829, 504] on span "Latgaliešu rakstu valoda ir vēsturisks latviešu valodas paveids, kurai Valsts v…" at bounding box center [731, 501] width 805 height 21
click at [800, 659] on button "Iesniegt" at bounding box center [758, 673] width 181 height 44
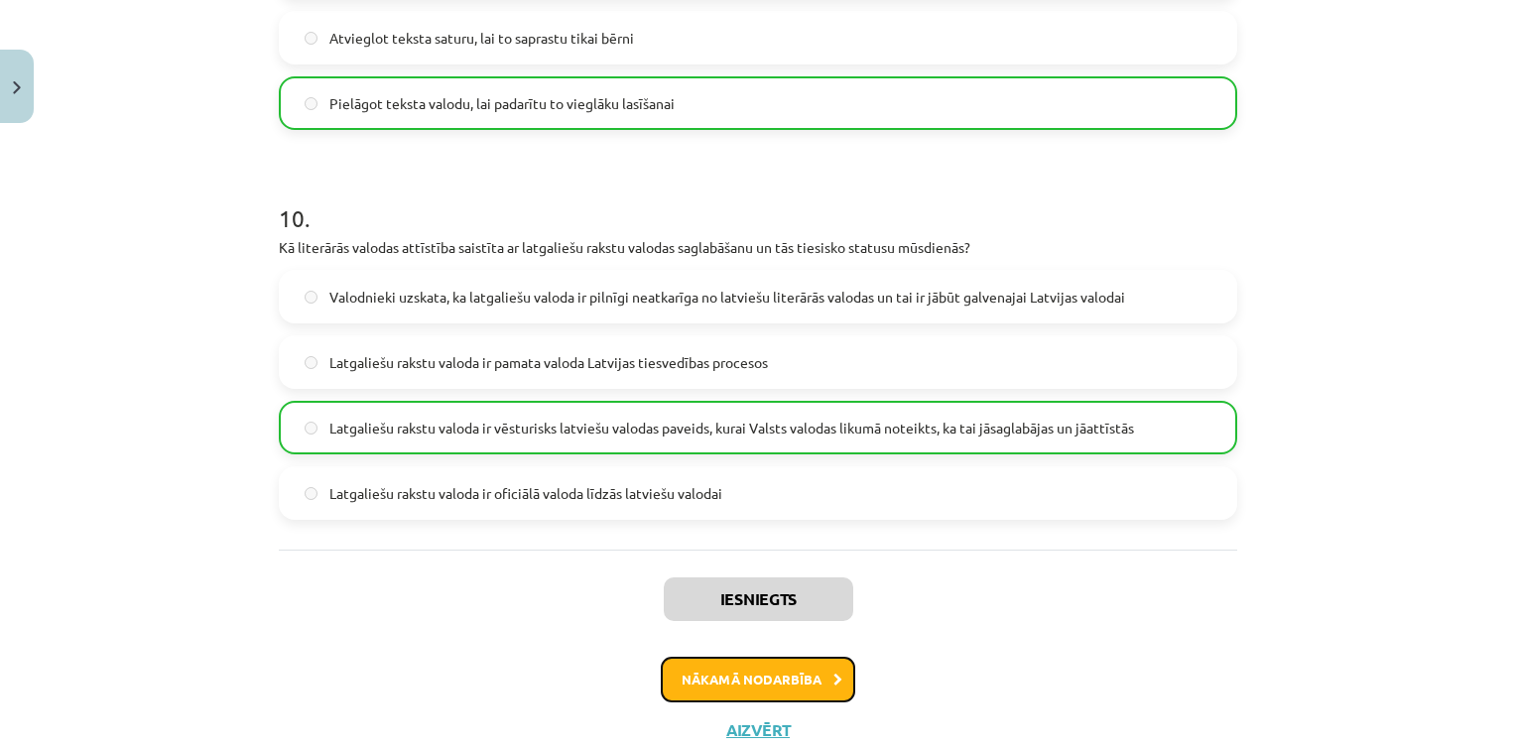
click at [783, 690] on button "Nākamā nodarbība" at bounding box center [758, 680] width 194 height 46
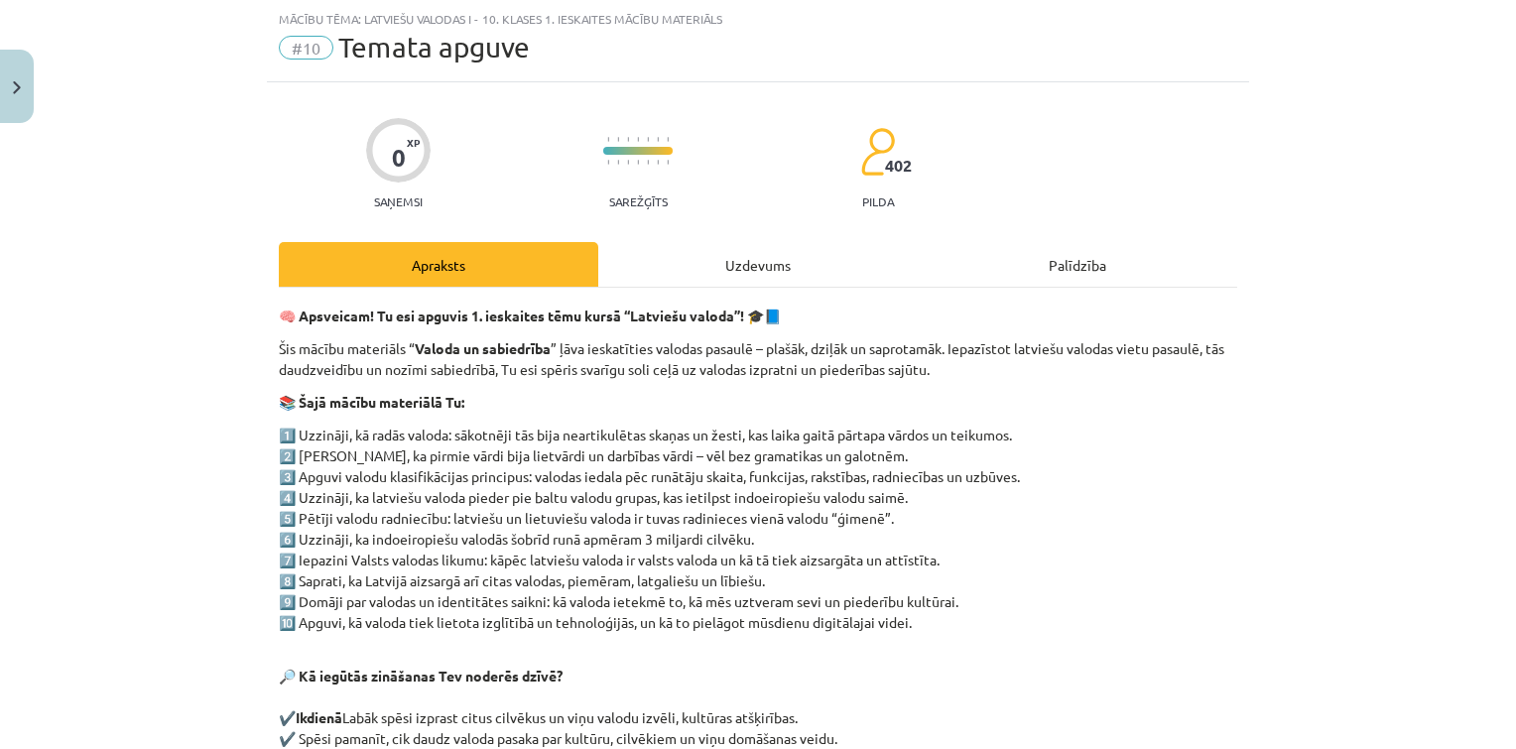
scroll to position [416, 0]
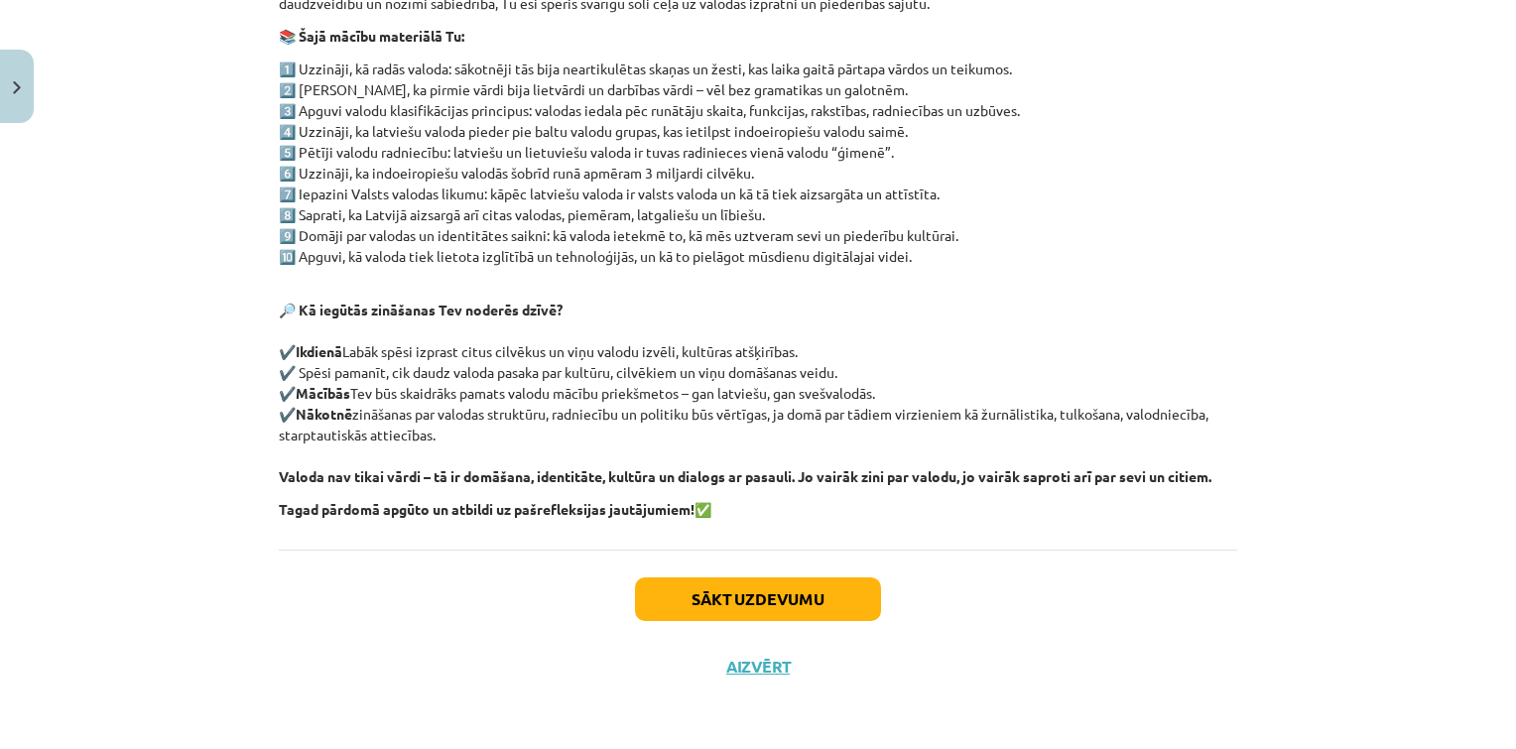
click at [797, 623] on div "Sākt uzdevumu Aizvērt" at bounding box center [758, 619] width 958 height 139
click at [788, 615] on button "Sākt uzdevumu" at bounding box center [758, 599] width 246 height 44
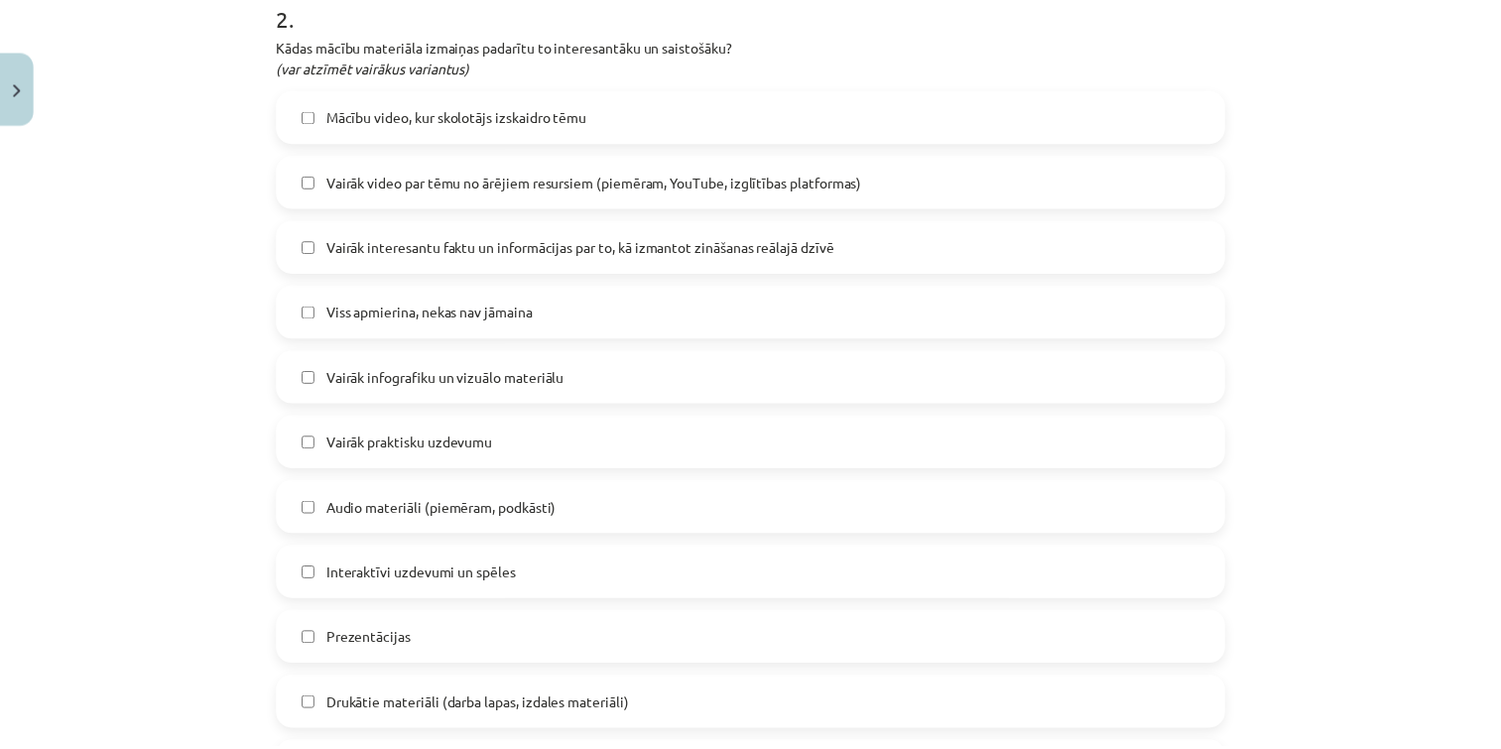
scroll to position [1574, 0]
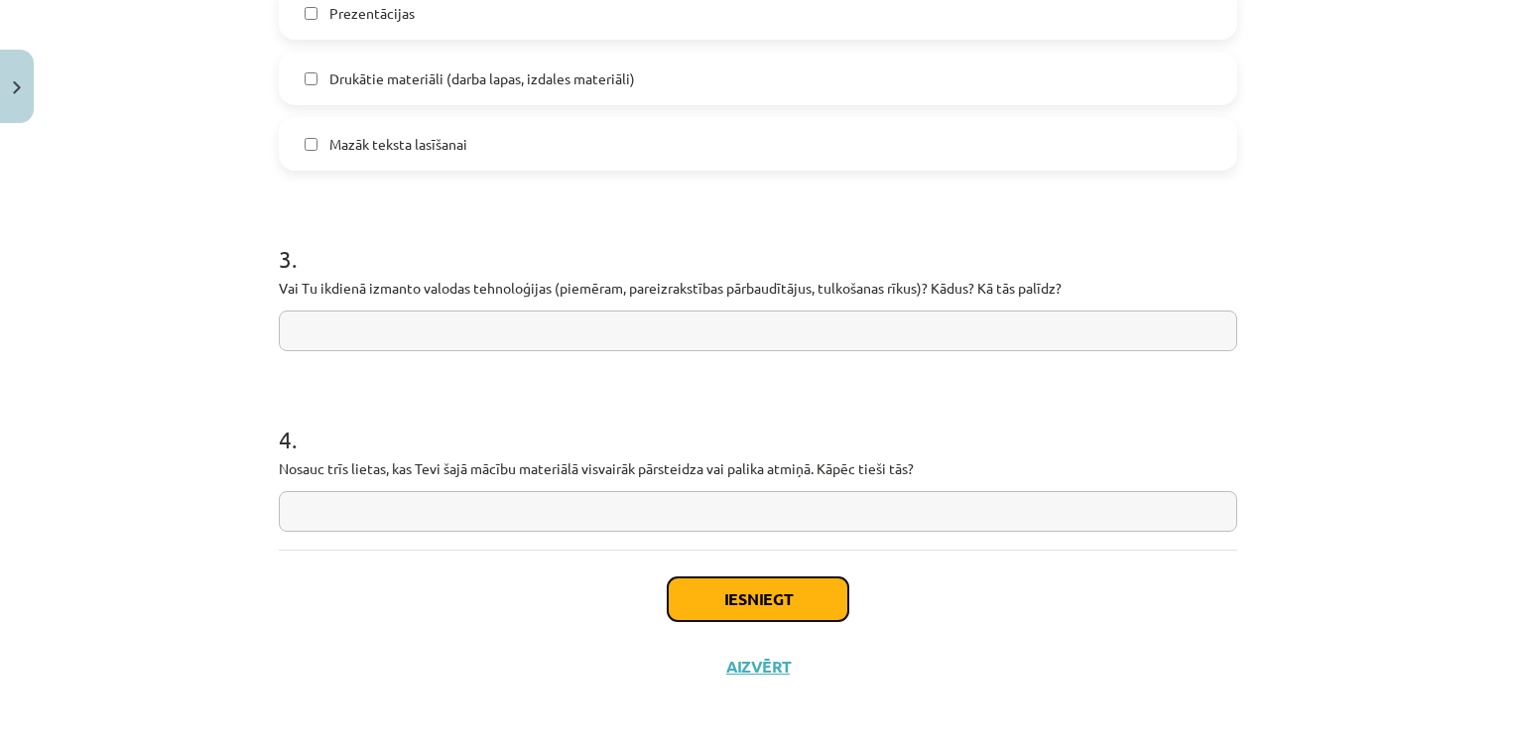
drag, startPoint x: 782, startPoint y: 611, endPoint x: 719, endPoint y: 600, distance: 63.4
click at [719, 600] on button "Iesniegt" at bounding box center [758, 599] width 181 height 44
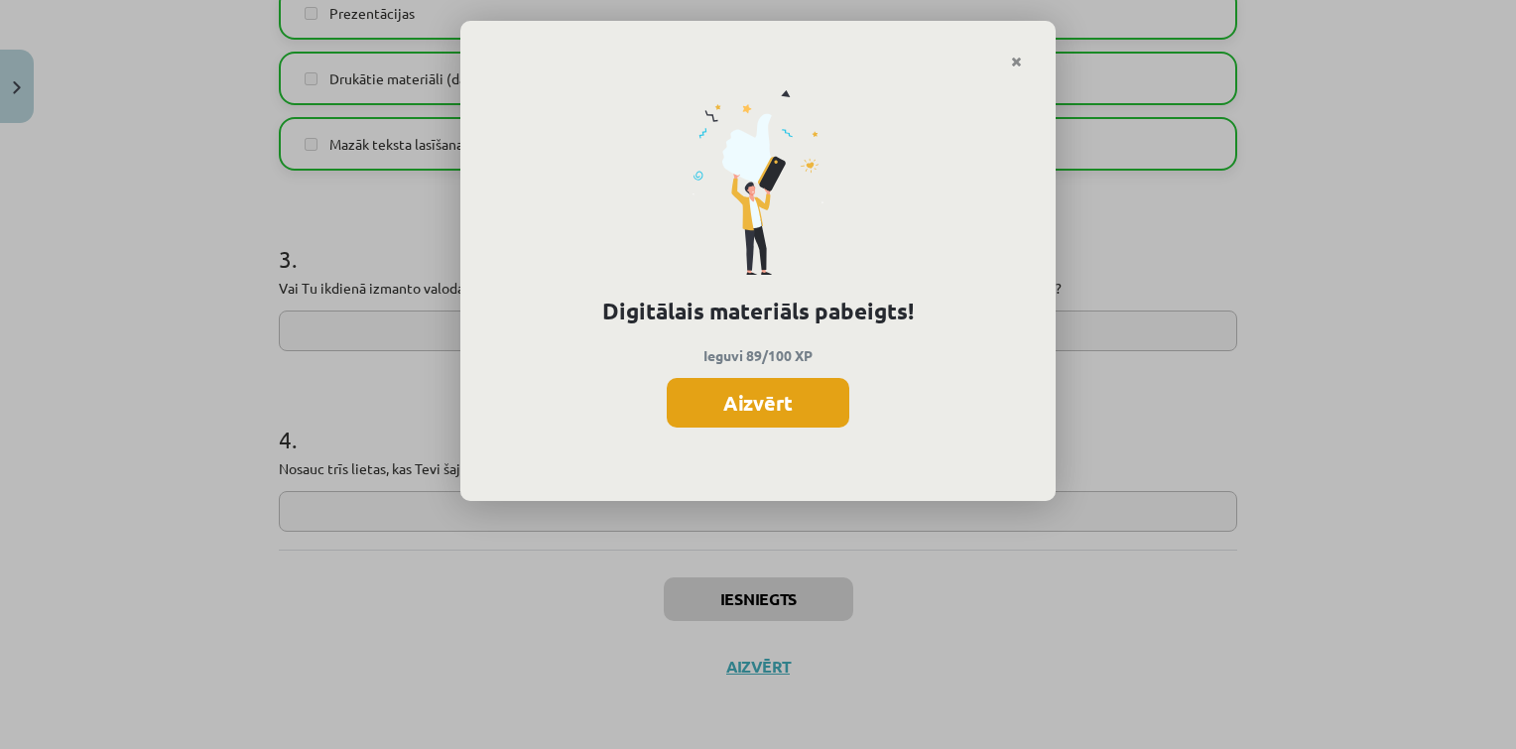
click at [779, 416] on button "Aizvērt" at bounding box center [758, 403] width 183 height 50
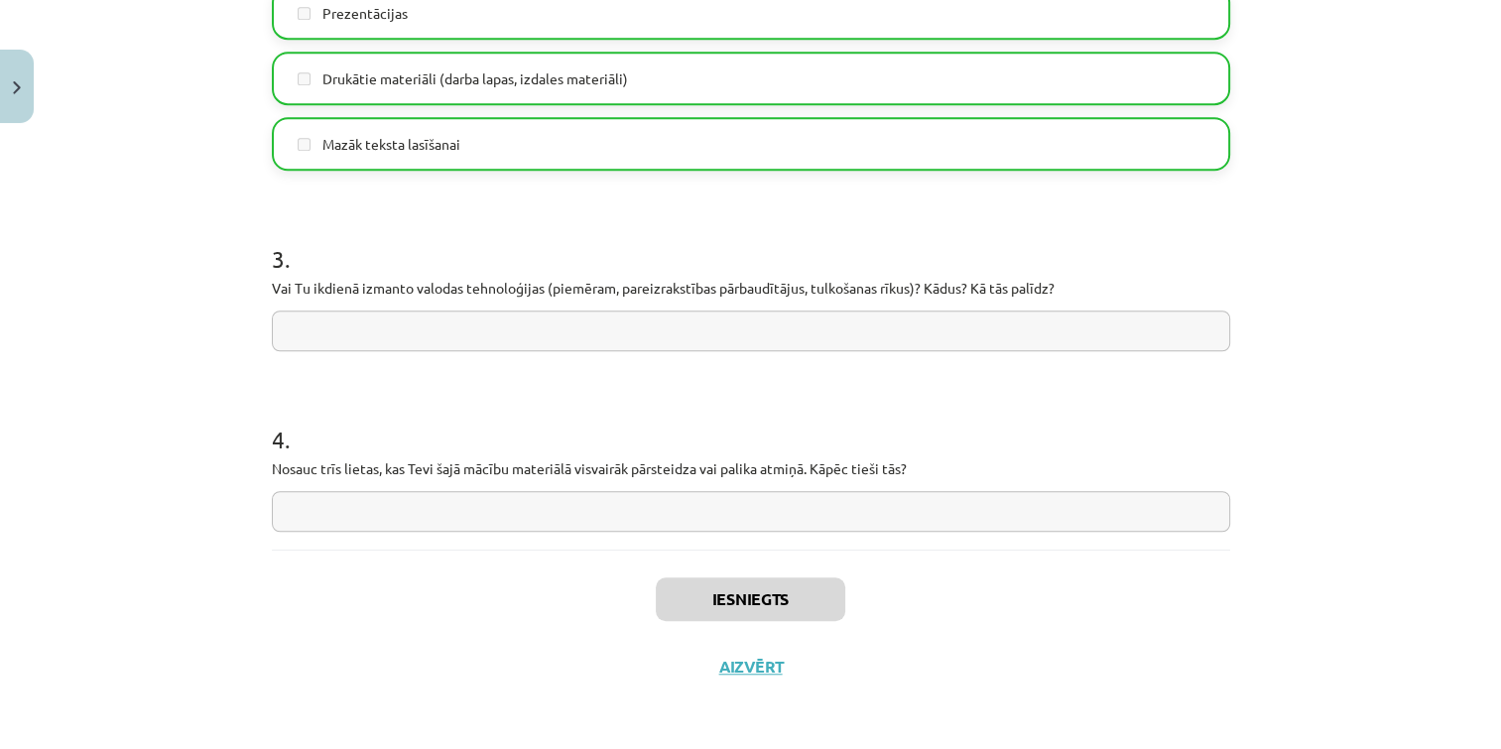
scroll to position [12, 0]
click at [742, 658] on button "Aizvērt" at bounding box center [750, 667] width 75 height 20
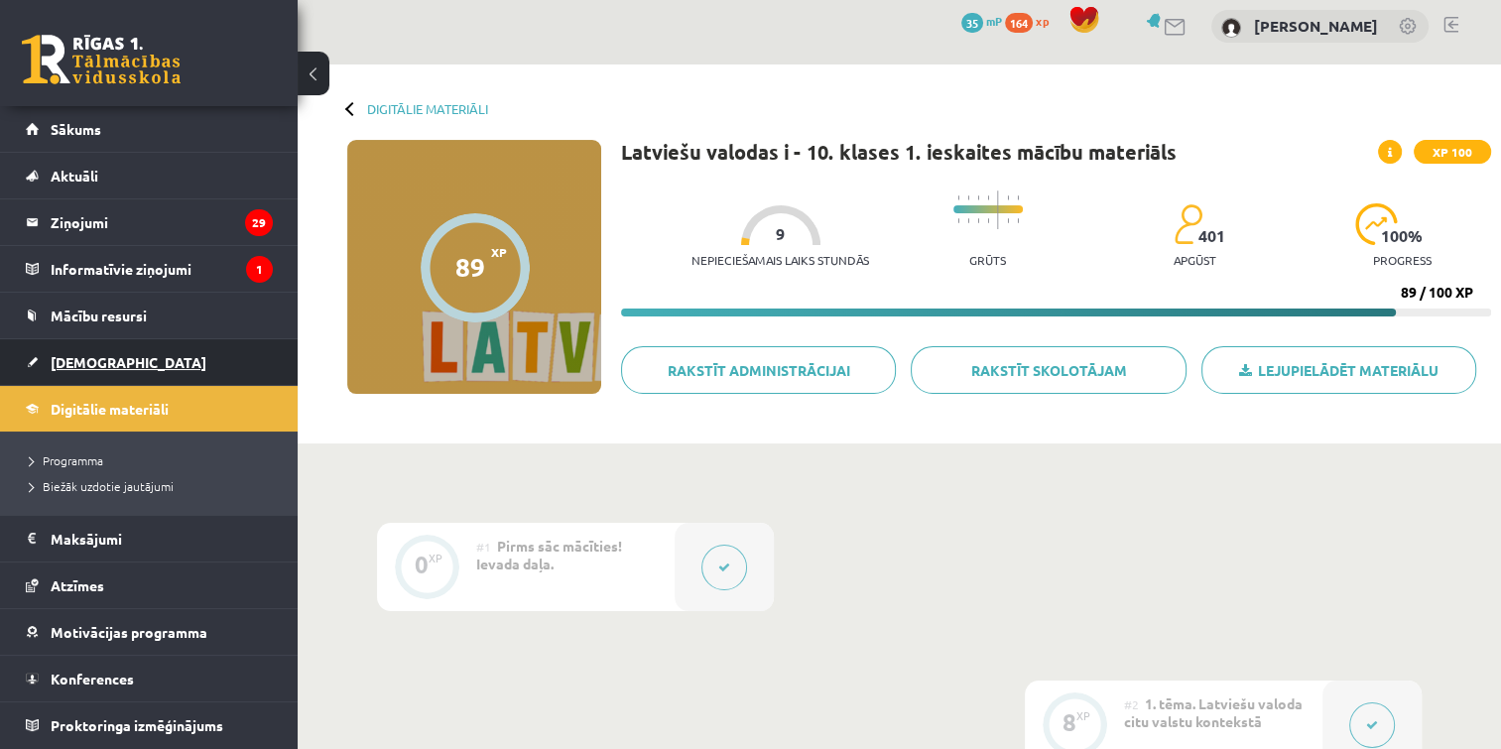
click at [154, 358] on link "[DEMOGRAPHIC_DATA]" at bounding box center [149, 362] width 247 height 46
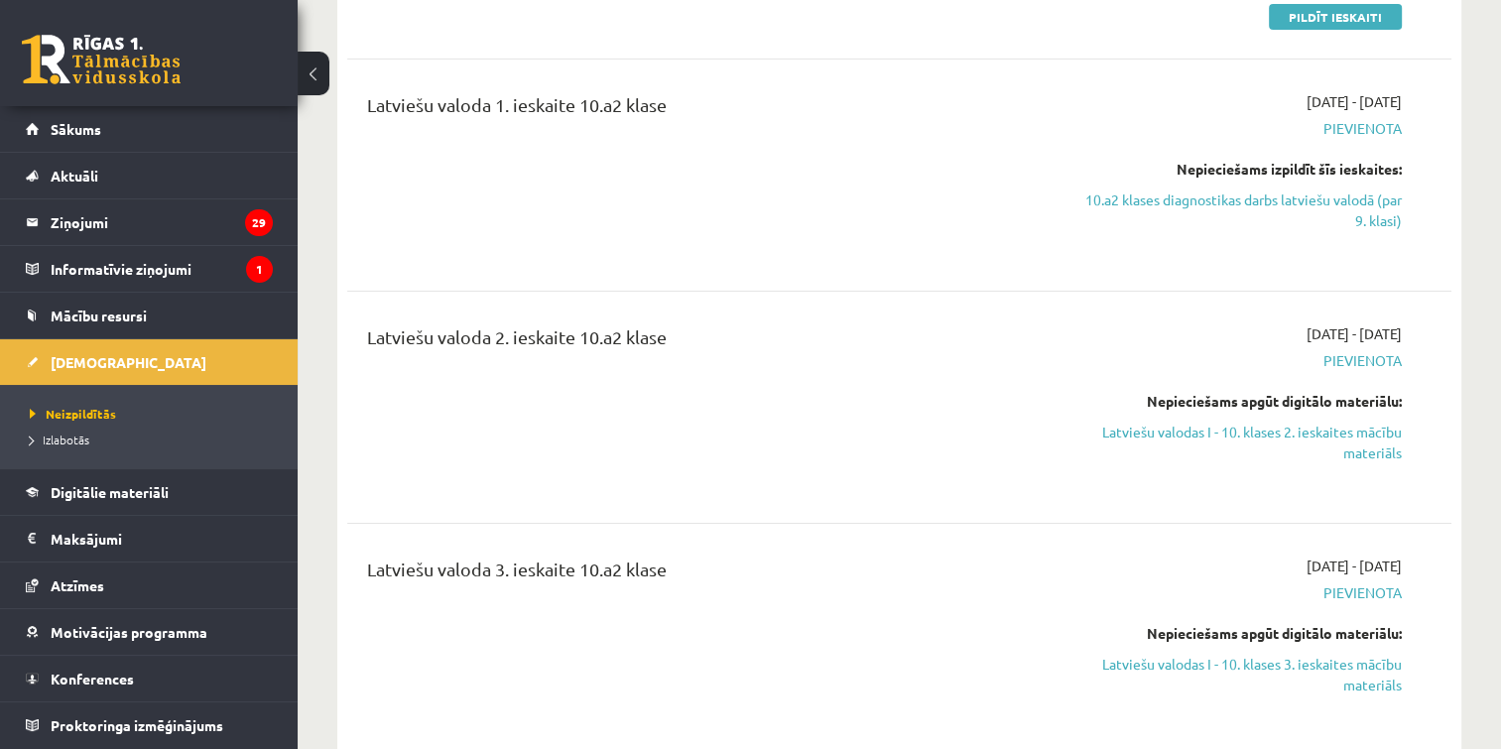
scroll to position [353, 0]
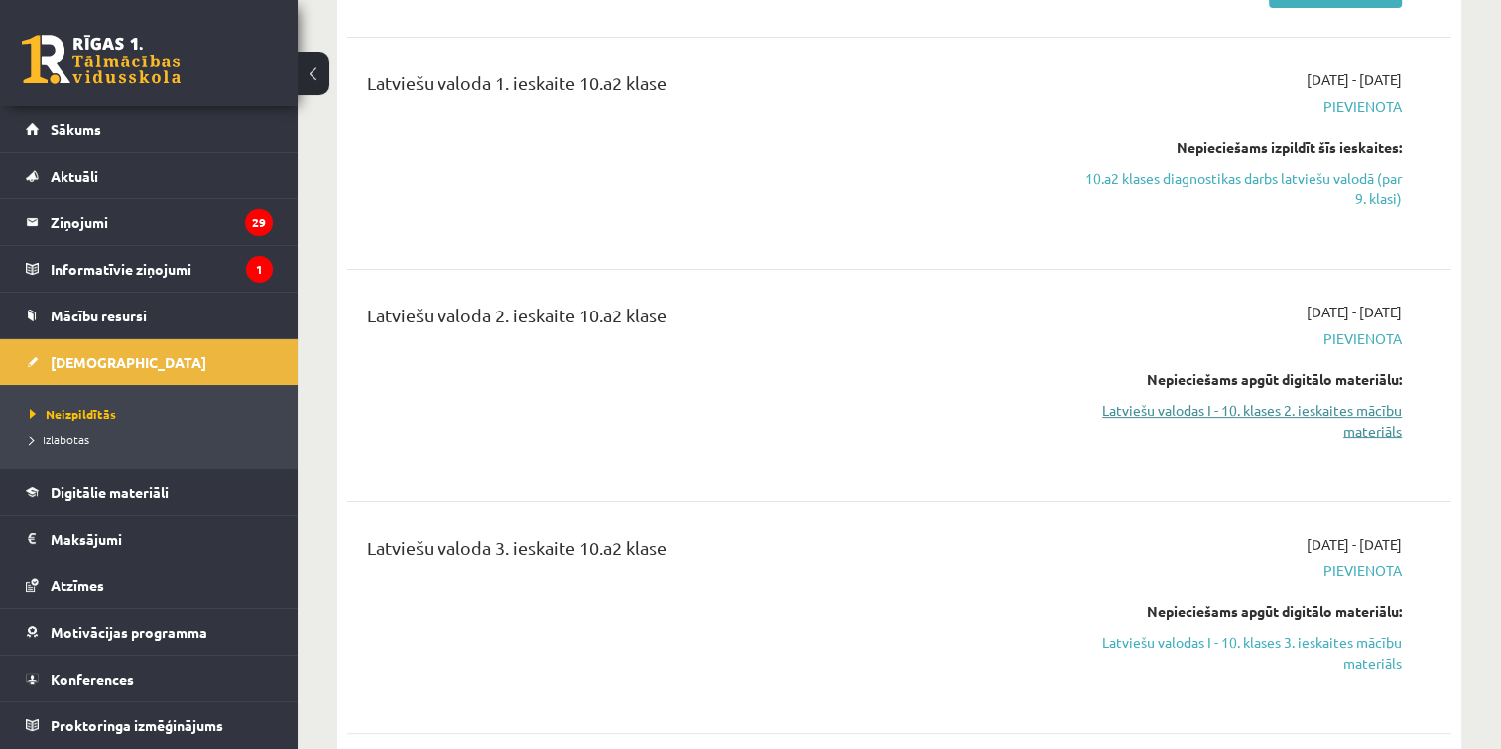
click at [1373, 418] on link "Latviešu valodas I - 10. klases 2. ieskaites mācību materiāls" at bounding box center [1238, 421] width 325 height 42
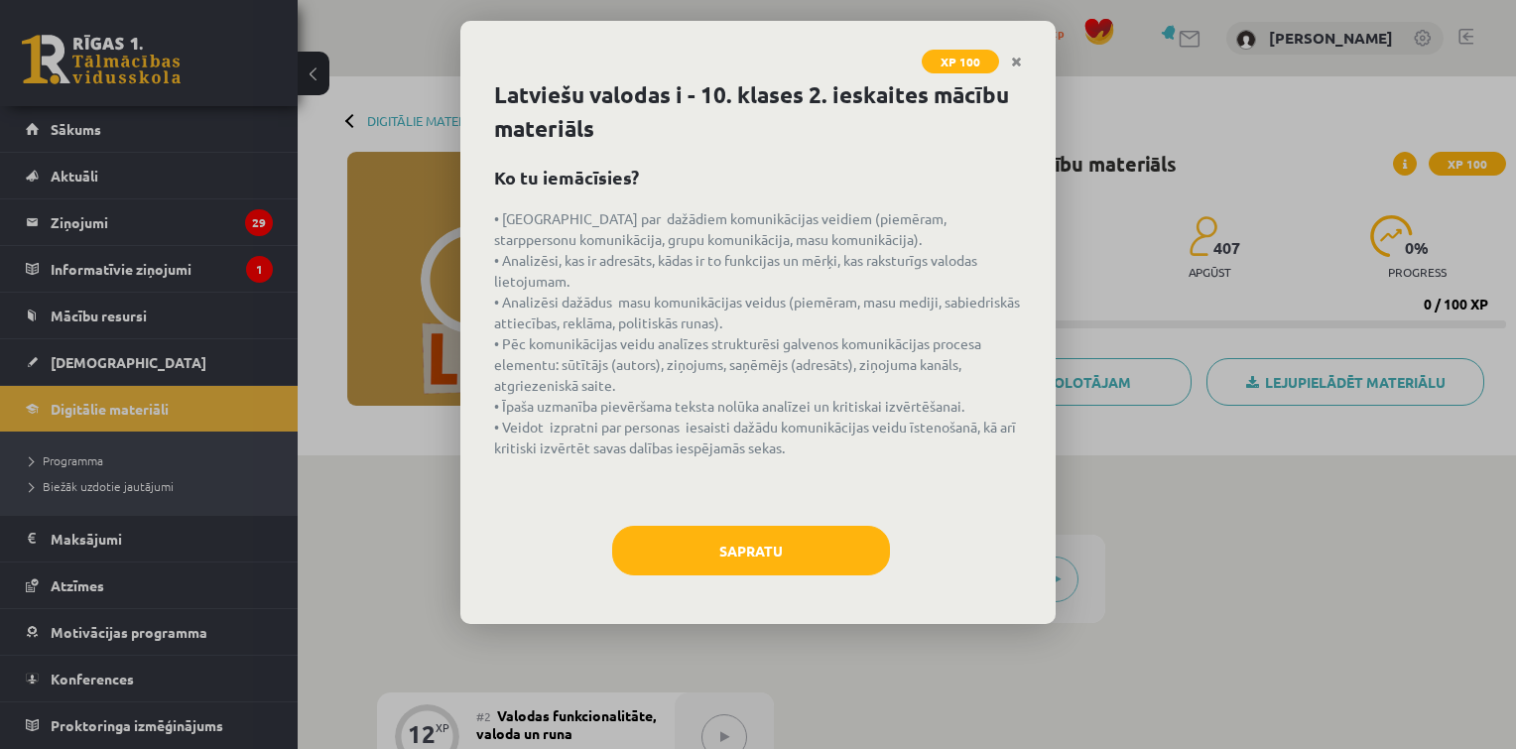
click at [799, 512] on div "Latviešu valodas i - 10. klases 2. ieskaites mācību materiāls Ko tu iemācīsies?…" at bounding box center [757, 351] width 595 height 546
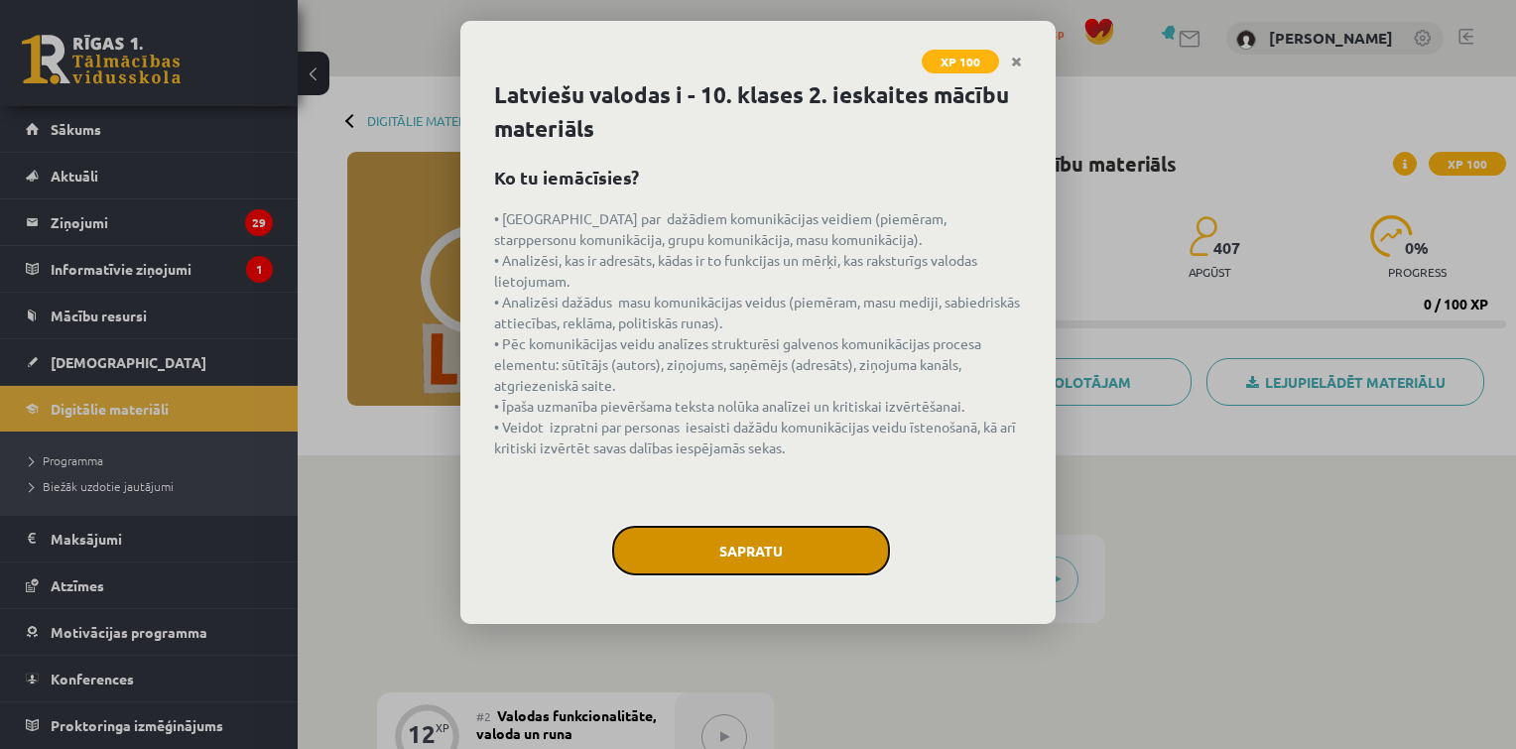
click at [802, 536] on button "Sapratu" at bounding box center [751, 551] width 278 height 50
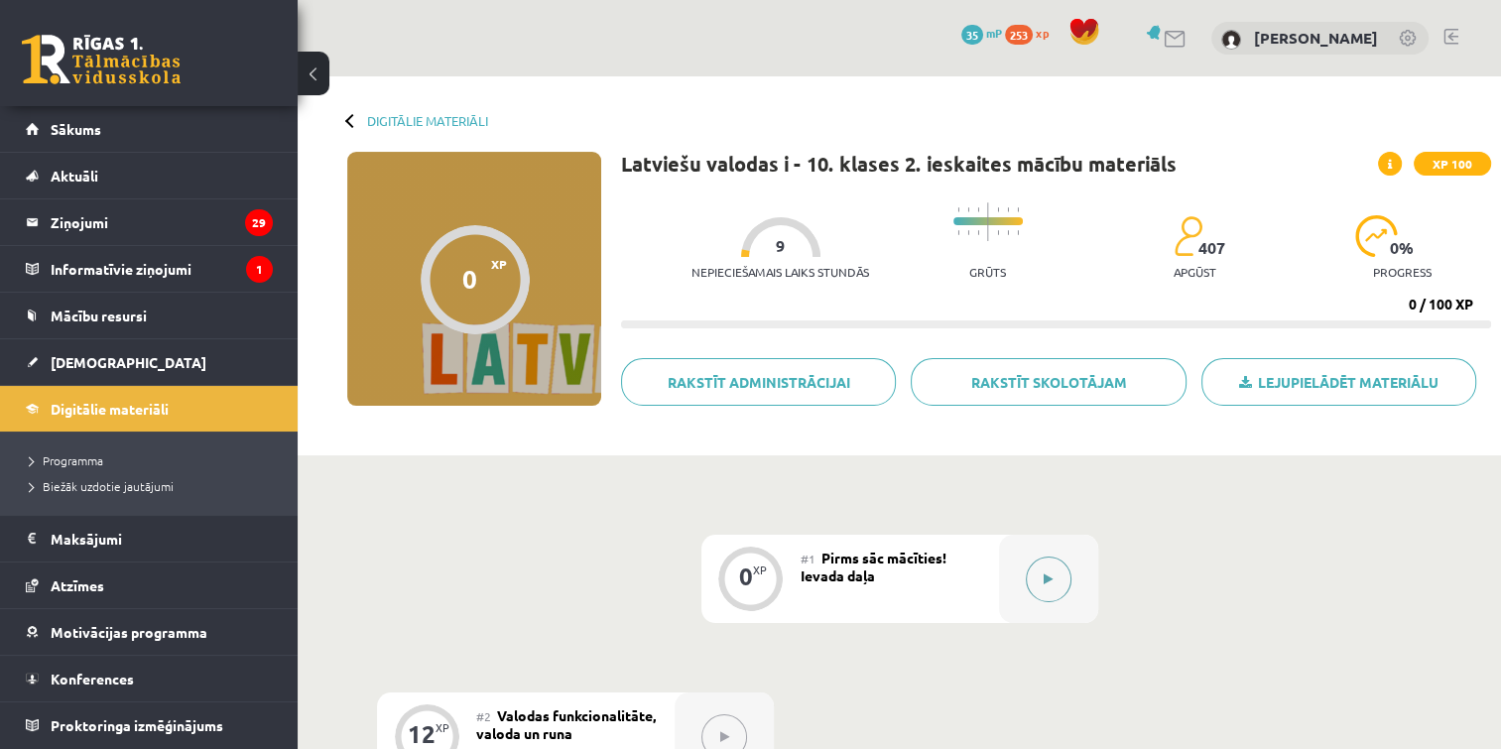
click at [1044, 576] on icon at bounding box center [1048, 579] width 9 height 12
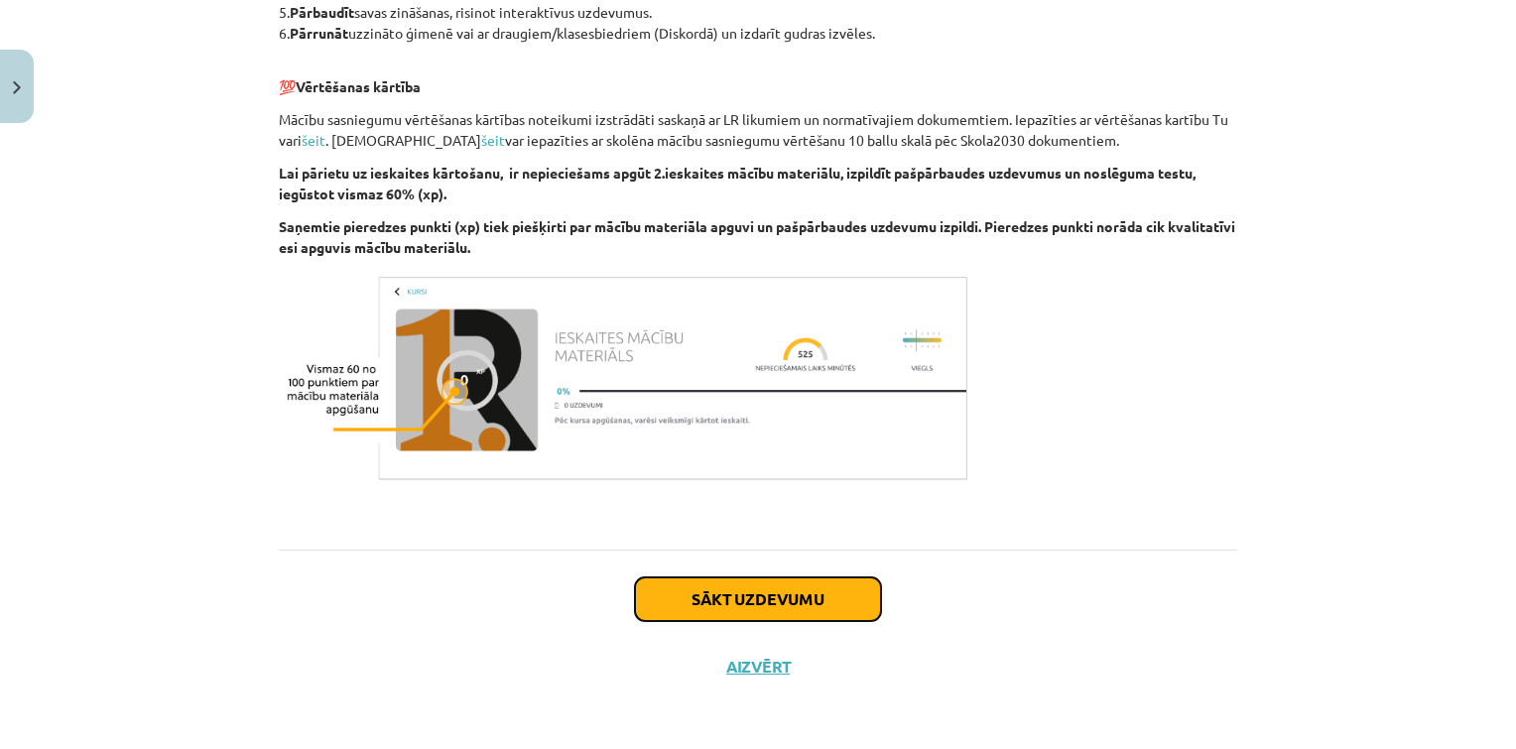
click at [825, 582] on button "Sākt uzdevumu" at bounding box center [758, 599] width 246 height 44
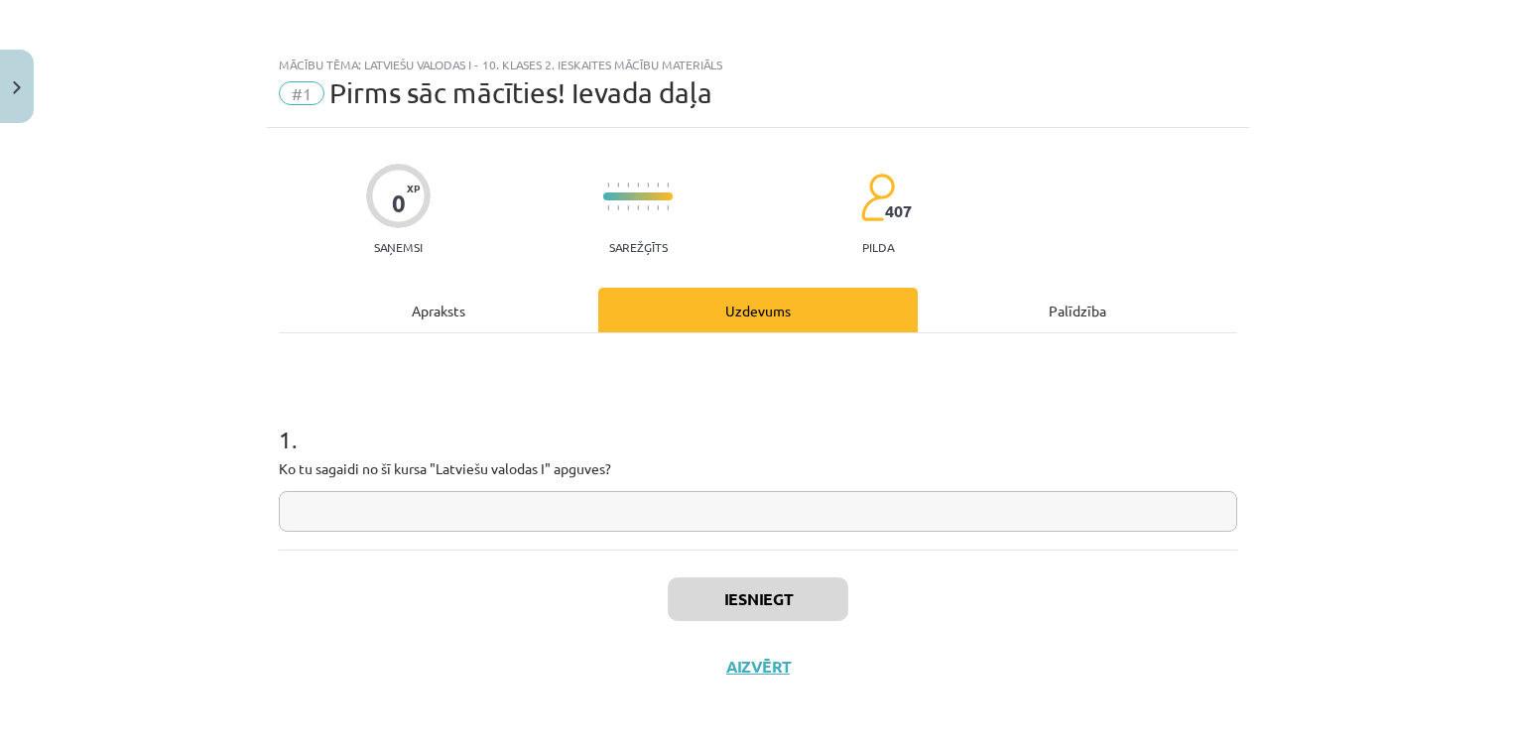
click at [712, 488] on div "1 . Ko tu sagaidi no šī kursa "Latviešu valodas I" apguves?" at bounding box center [758, 461] width 958 height 141
click at [714, 492] on div "1 . Ko tu sagaidi no šī kursa "Latviešu valodas I" apguves?" at bounding box center [758, 461] width 958 height 141
click at [717, 496] on input "text" at bounding box center [758, 511] width 958 height 41
type input "**"
click at [742, 595] on button "Iesniegt" at bounding box center [758, 599] width 181 height 44
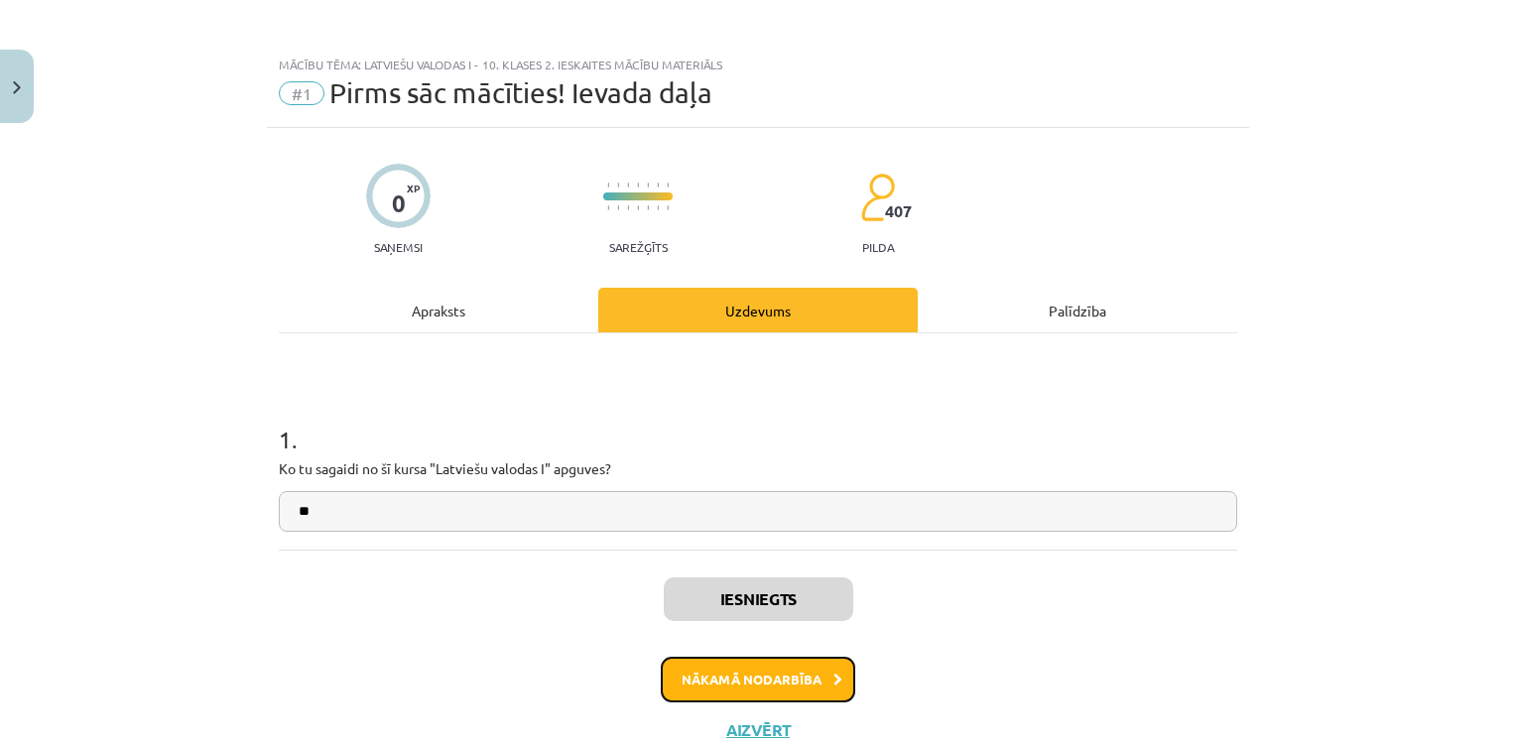
click at [774, 685] on button "Nākamā nodarbība" at bounding box center [758, 680] width 194 height 46
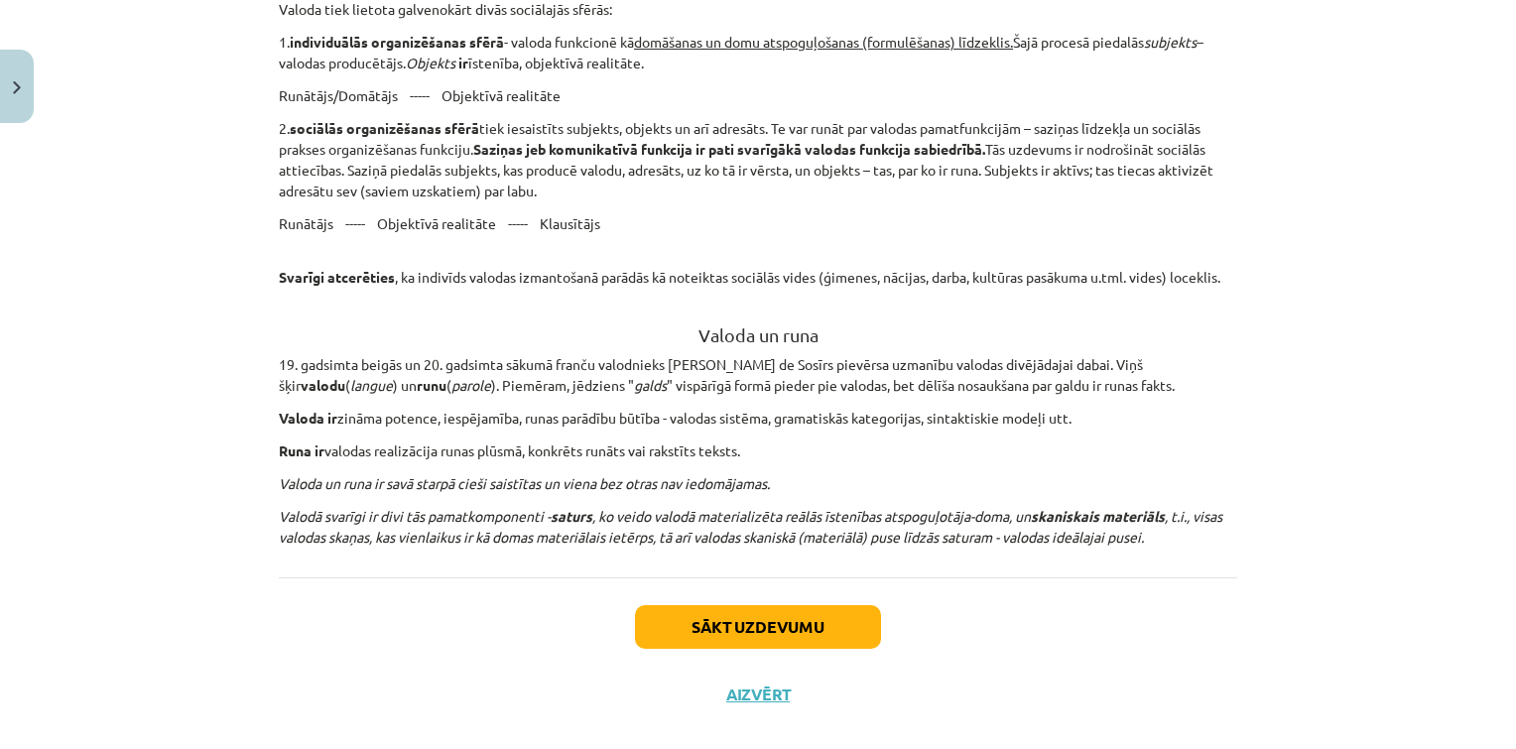
scroll to position [1770, 0]
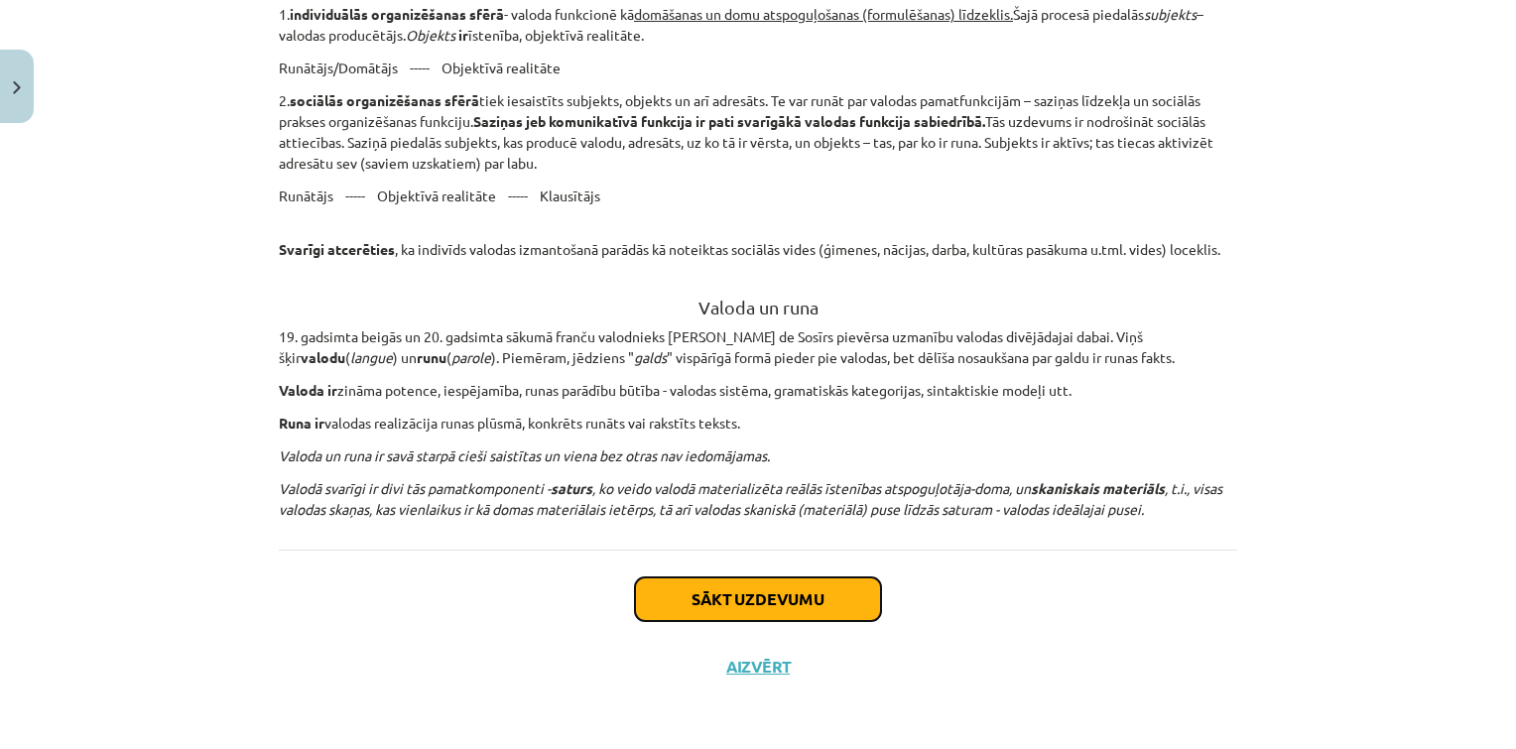
click at [749, 595] on button "Sākt uzdevumu" at bounding box center [758, 599] width 246 height 44
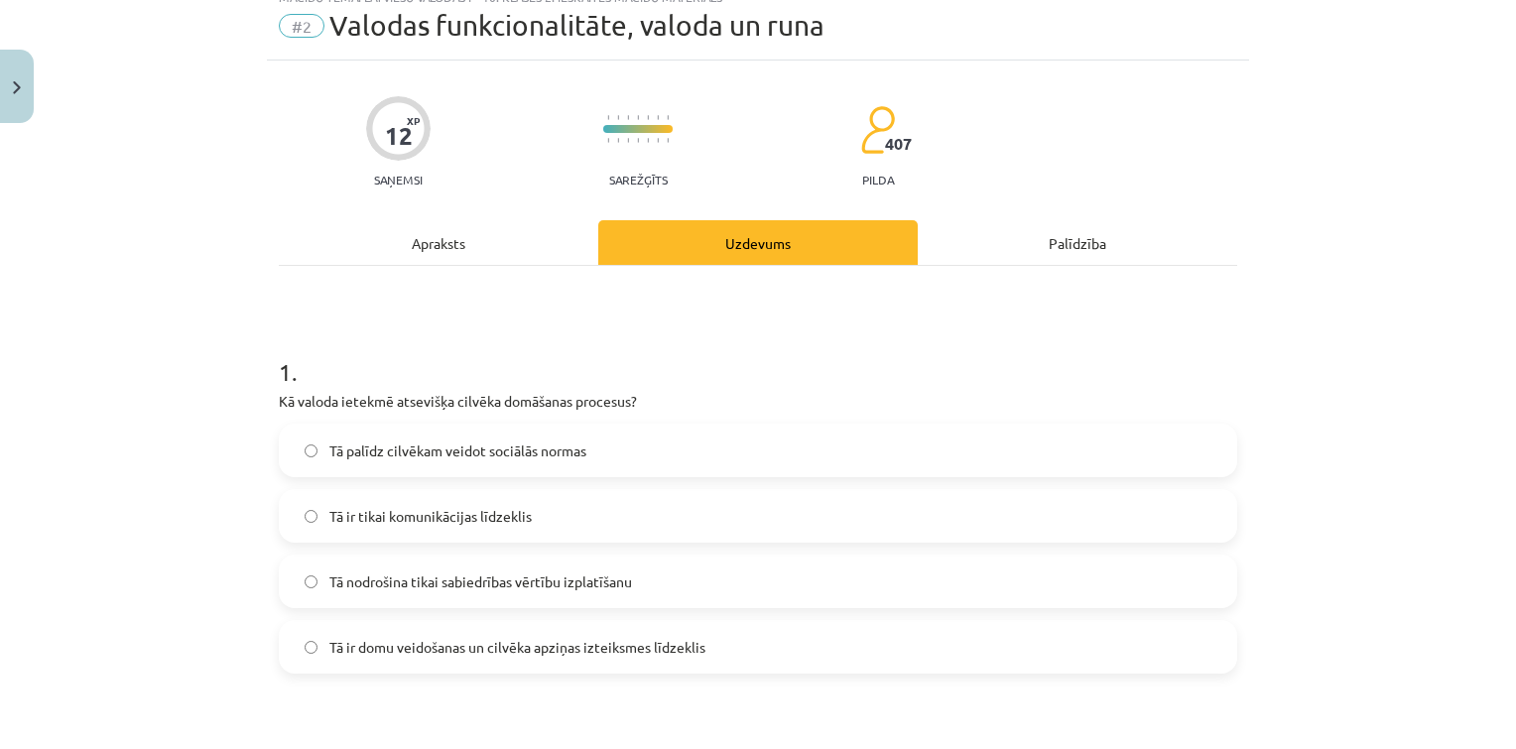
scroll to position [50, 0]
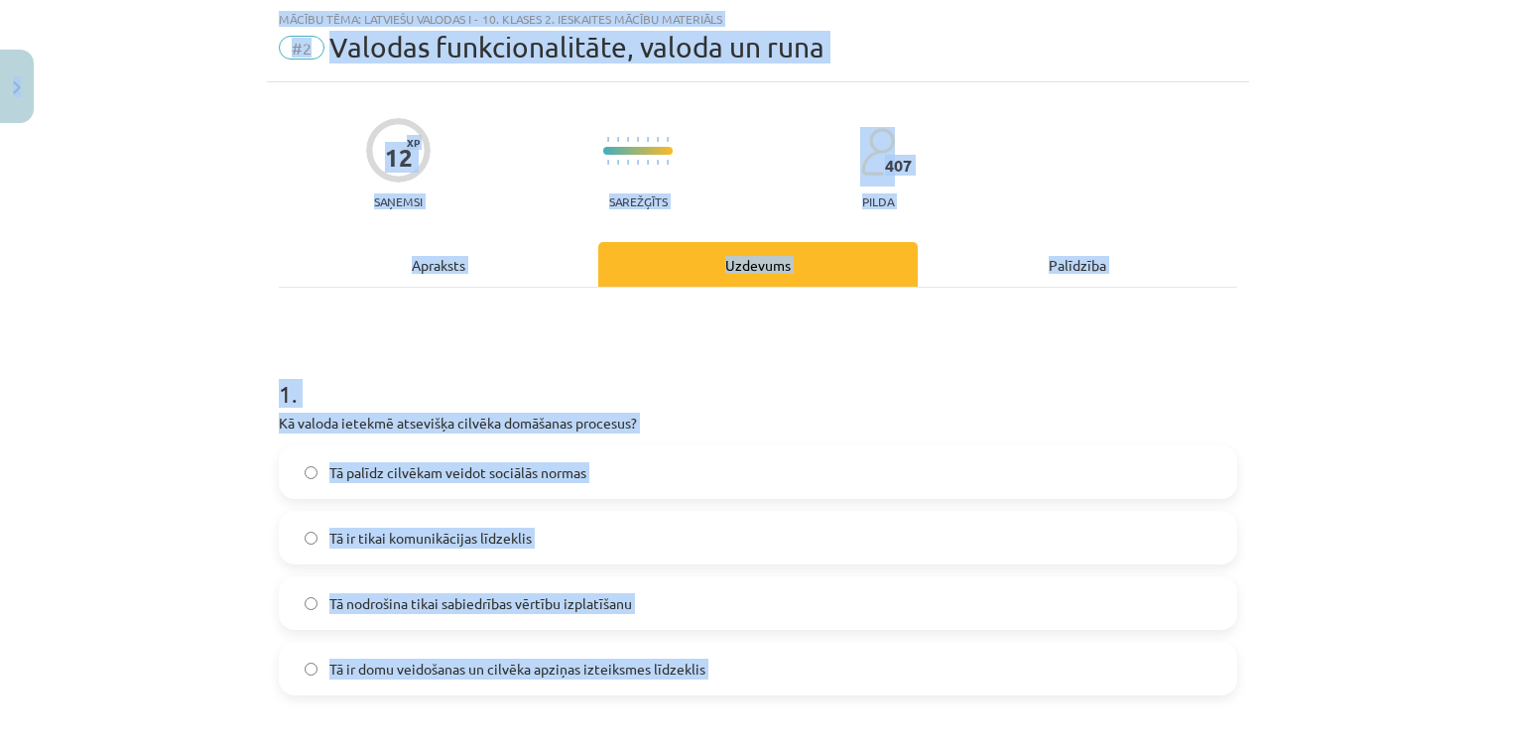
copy div "0 Dāvanas 35 mP 253 xp Arsēnijs Rodins Sākums Aktuāli Kā mācīties eSKOLĀ Kontak…"
click at [734, 385] on h1 "1 ." at bounding box center [758, 376] width 958 height 62
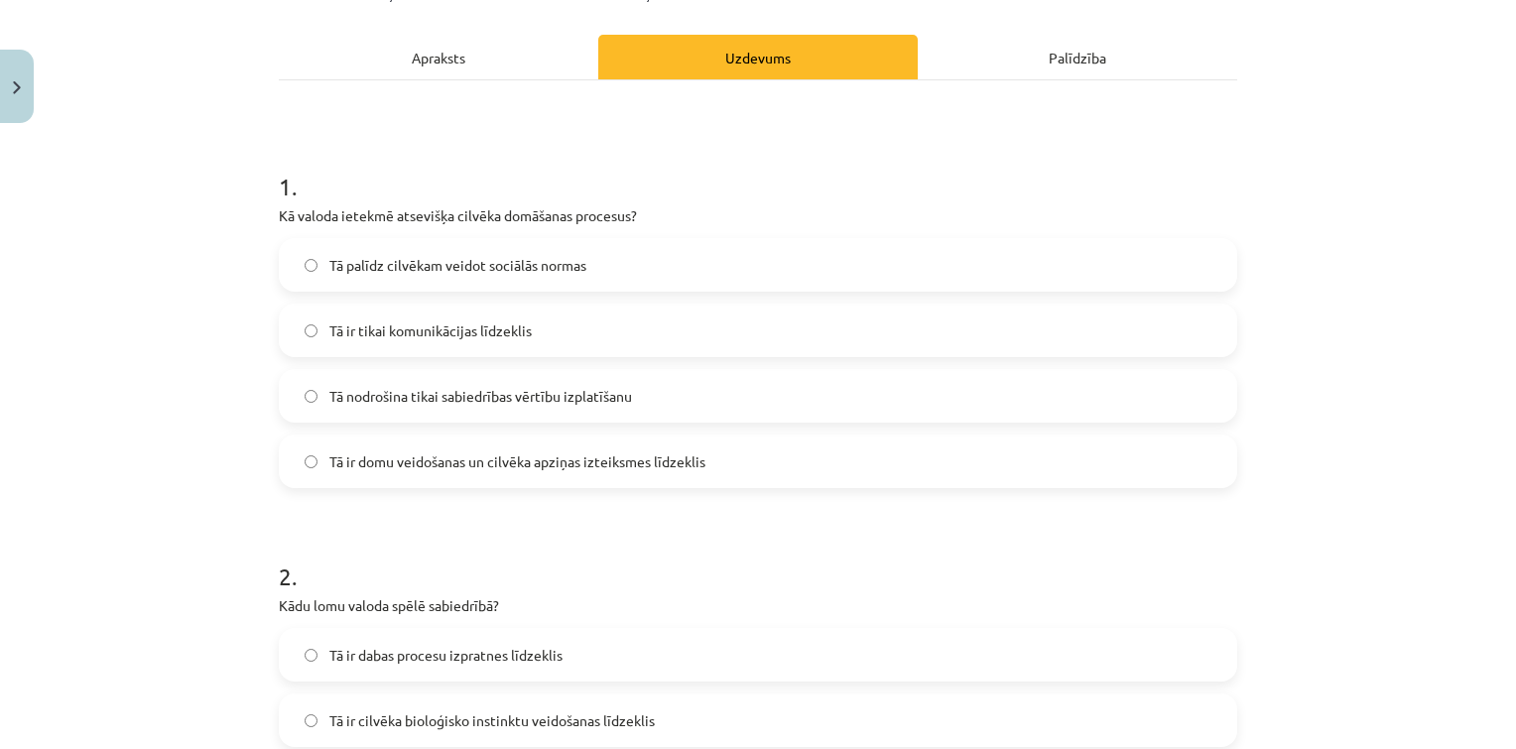
scroll to position [263, 0]
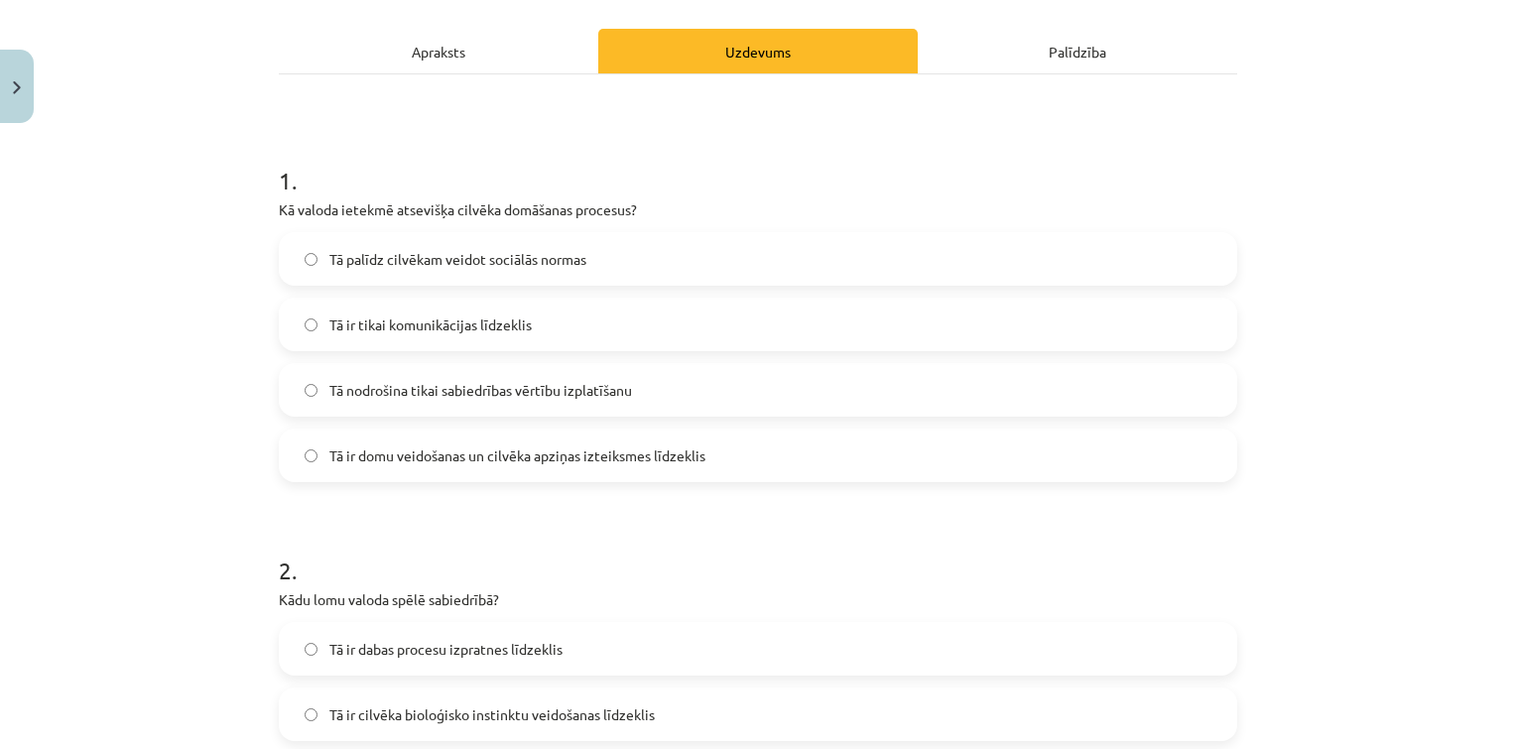
click at [687, 429] on div "Tā ir domu veidošanas un cilvēka apziņas izteiksmes līdzeklis" at bounding box center [758, 456] width 958 height 54
click at [663, 445] on span "Tā ir domu veidošanas un cilvēka apziņas izteiksmes līdzeklis" at bounding box center [517, 455] width 376 height 21
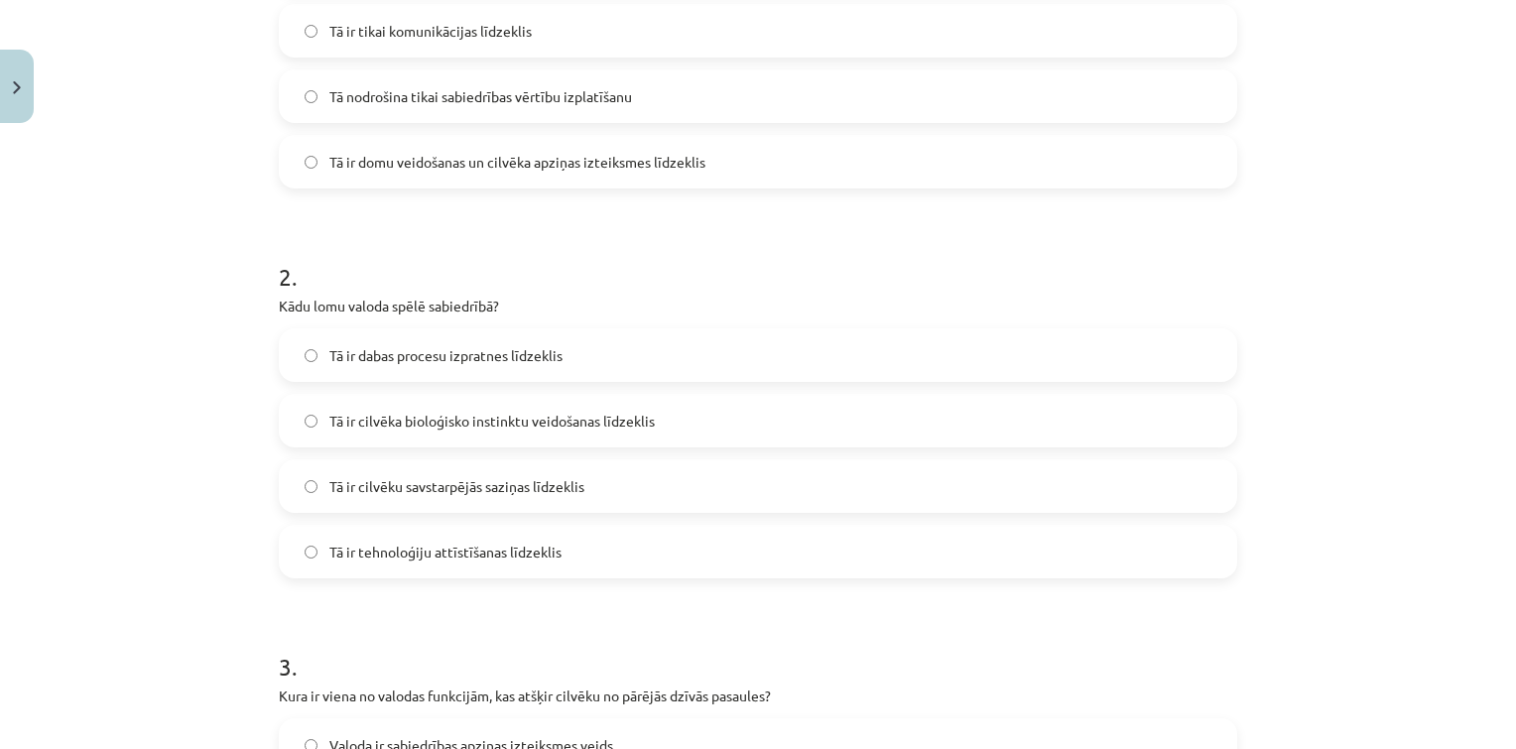
scroll to position [561, 0]
click at [661, 416] on label "Tā ir cilvēka bioloģisko instinktu veidošanas līdzeklis" at bounding box center [758, 417] width 954 height 50
click at [623, 497] on label "Tā ir cilvēku savstarpējās saziņas līdzeklis" at bounding box center [758, 482] width 954 height 50
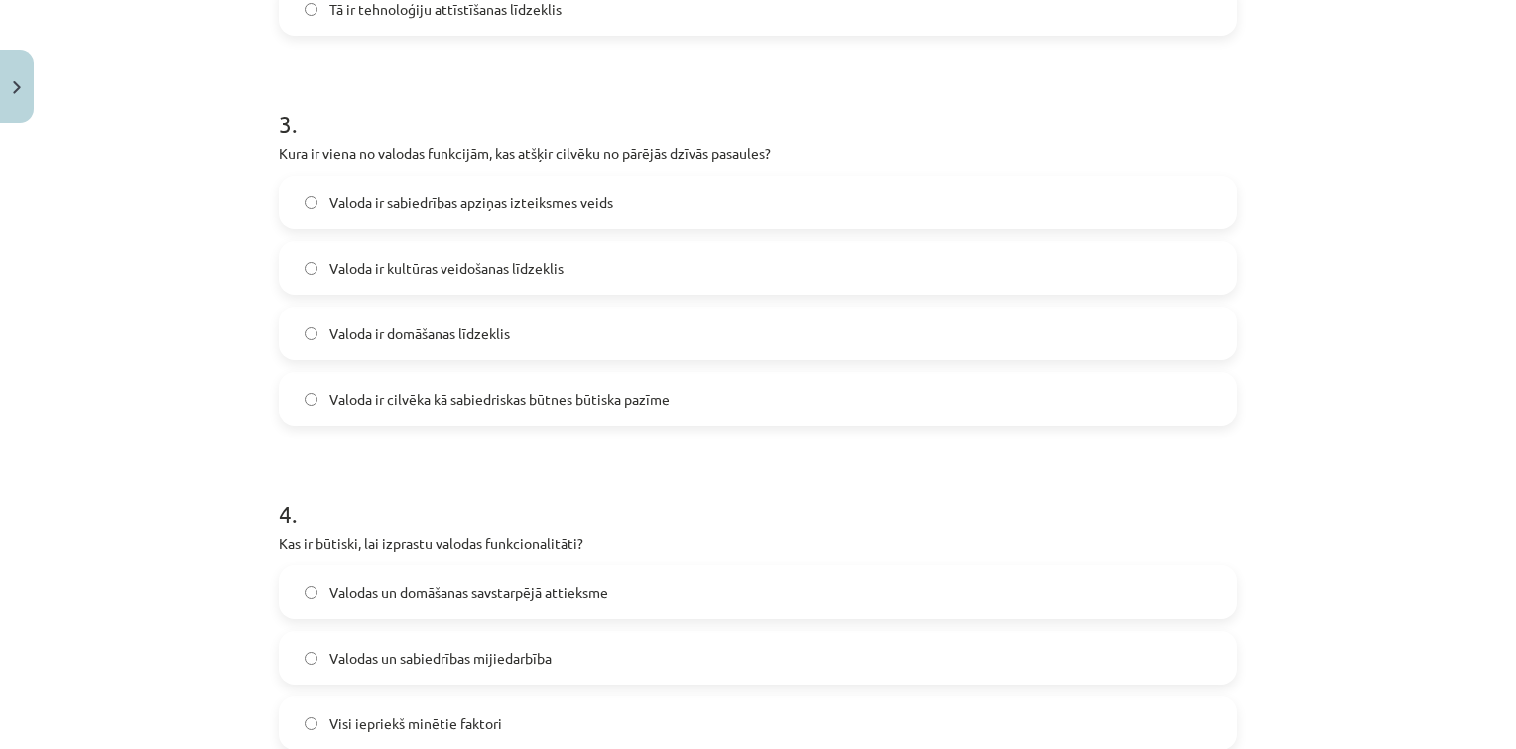
scroll to position [1104, 0]
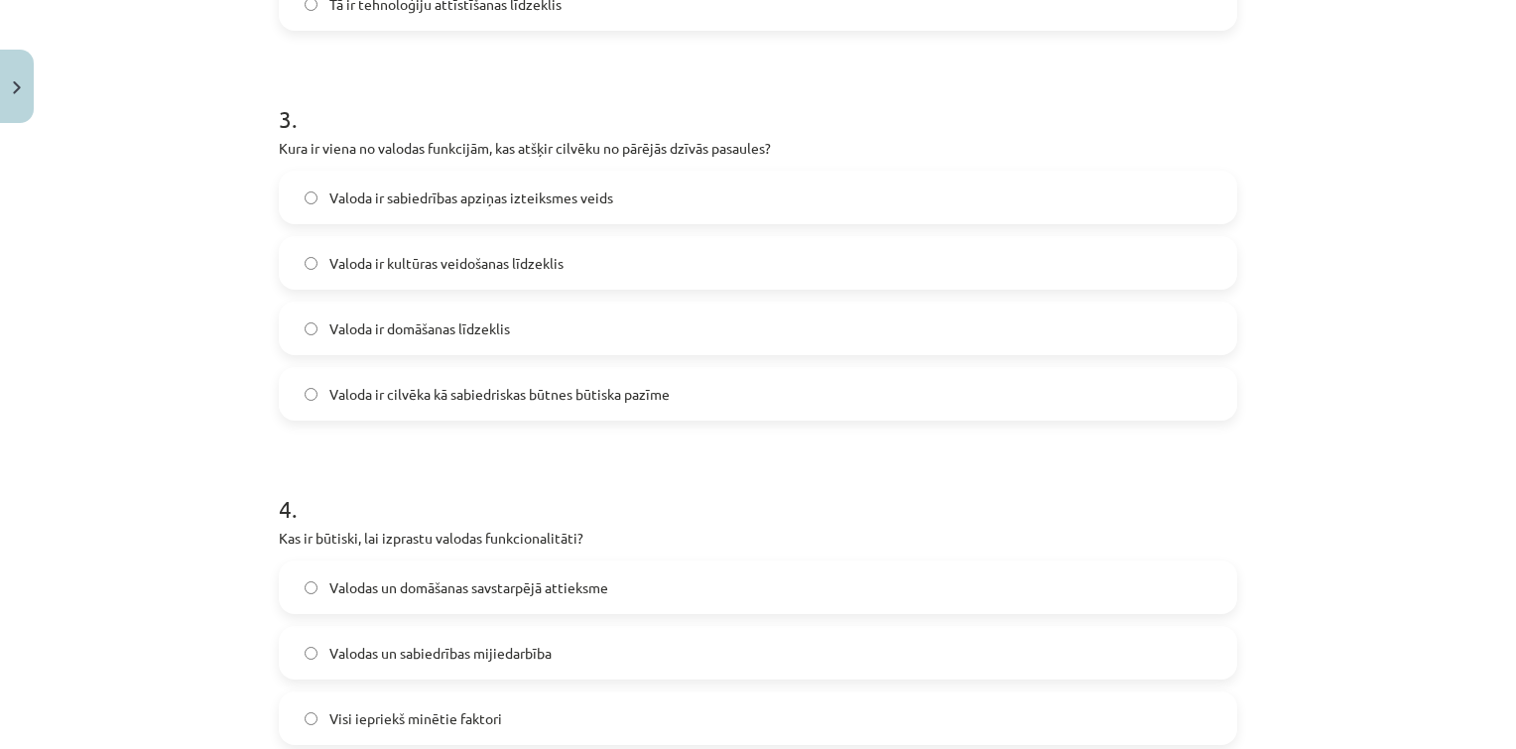
click at [716, 383] on label "Valoda ir cilvēka kā sabiedriskas būtnes būtiska pazīme" at bounding box center [758, 394] width 954 height 50
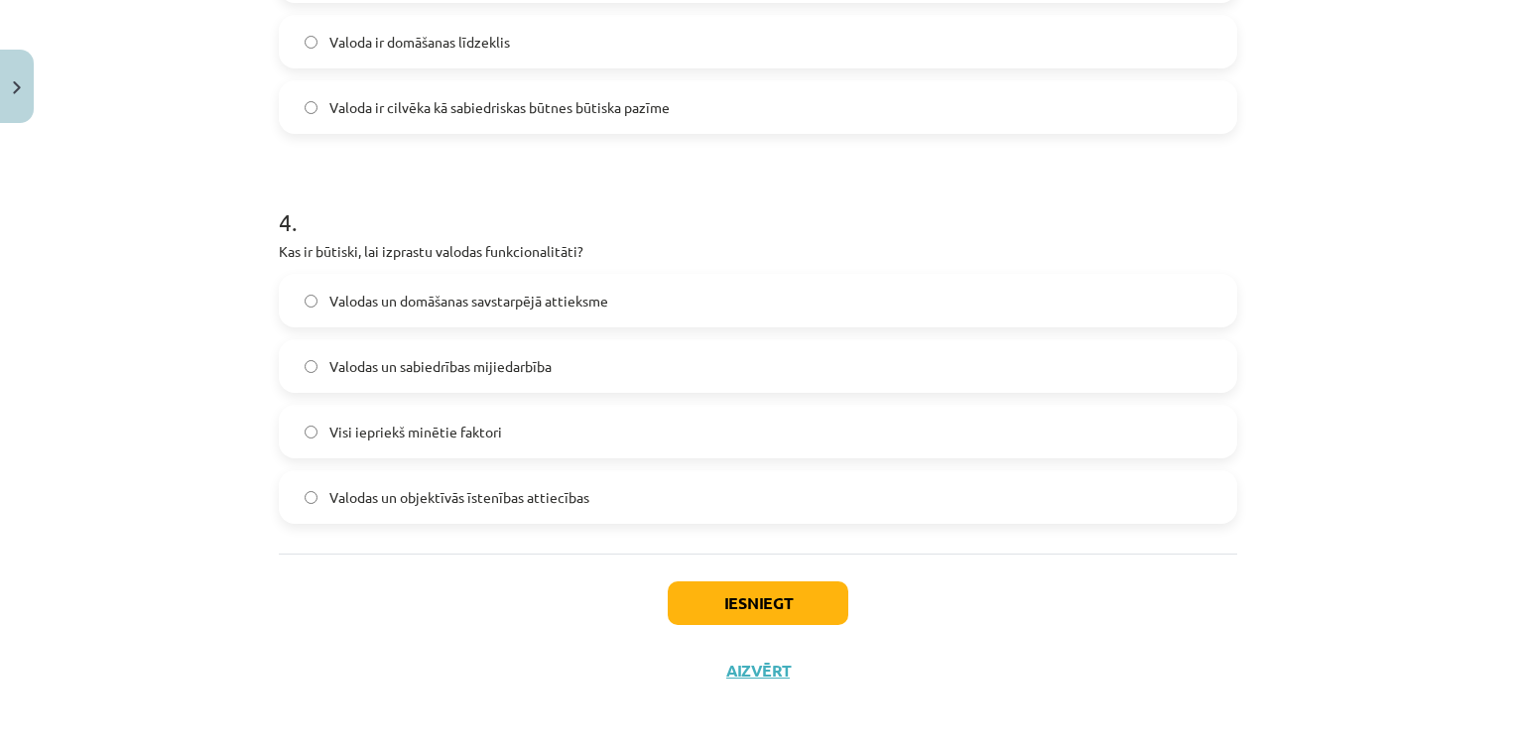
scroll to position [1395, 0]
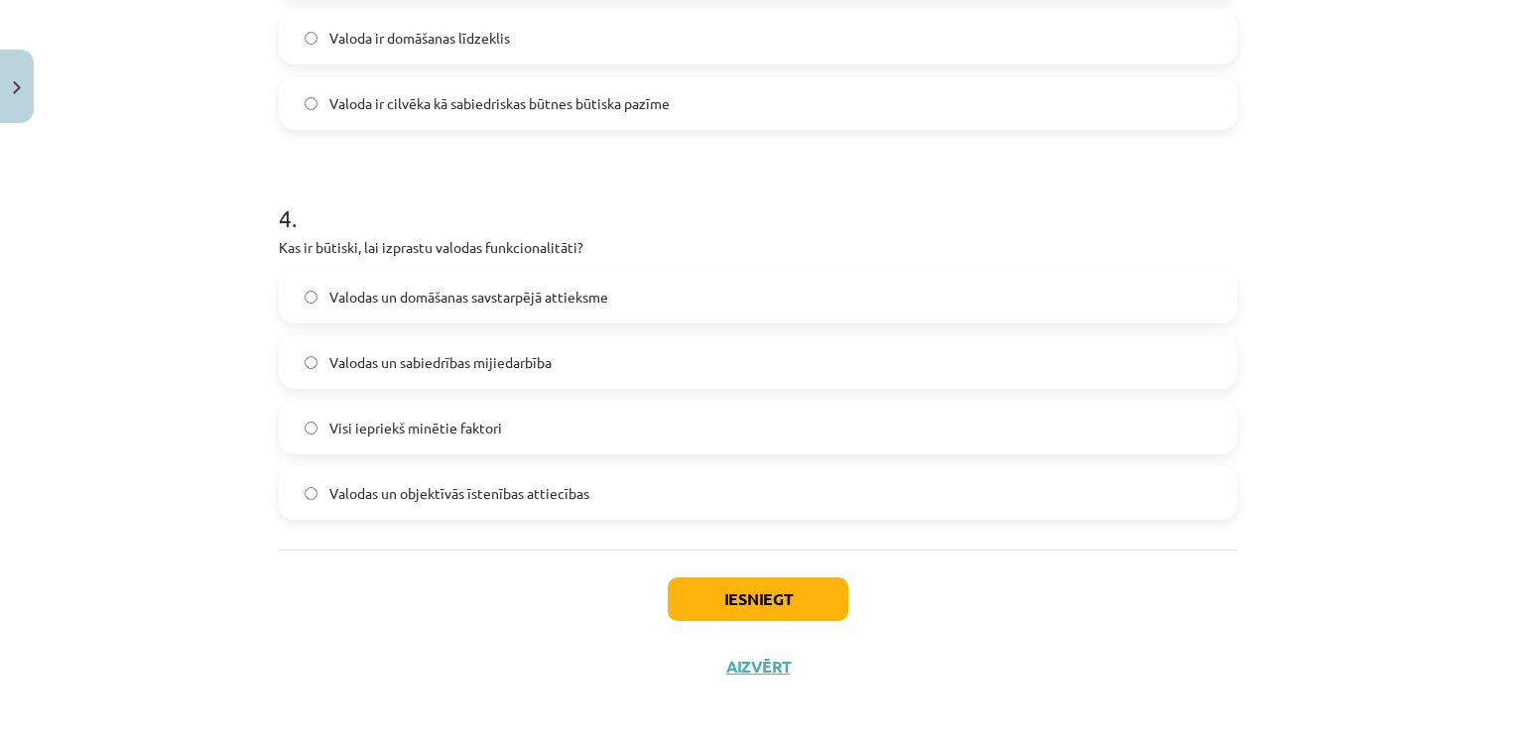
click at [504, 438] on label "Visi iepriekš minētie faktori" at bounding box center [758, 428] width 954 height 50
click at [750, 582] on button "Iesniegt" at bounding box center [758, 599] width 181 height 44
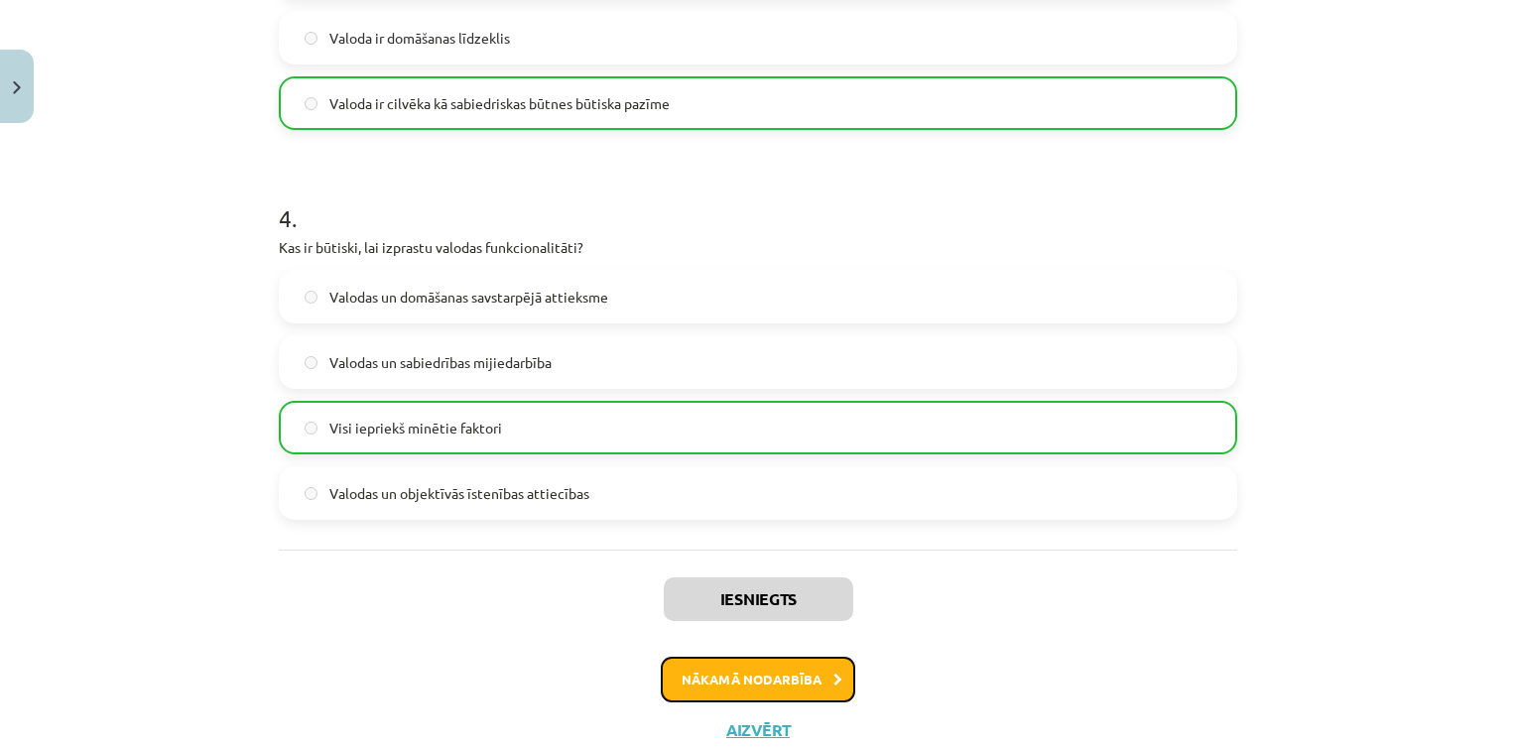
click at [754, 673] on button "Nākamā nodarbība" at bounding box center [758, 680] width 194 height 46
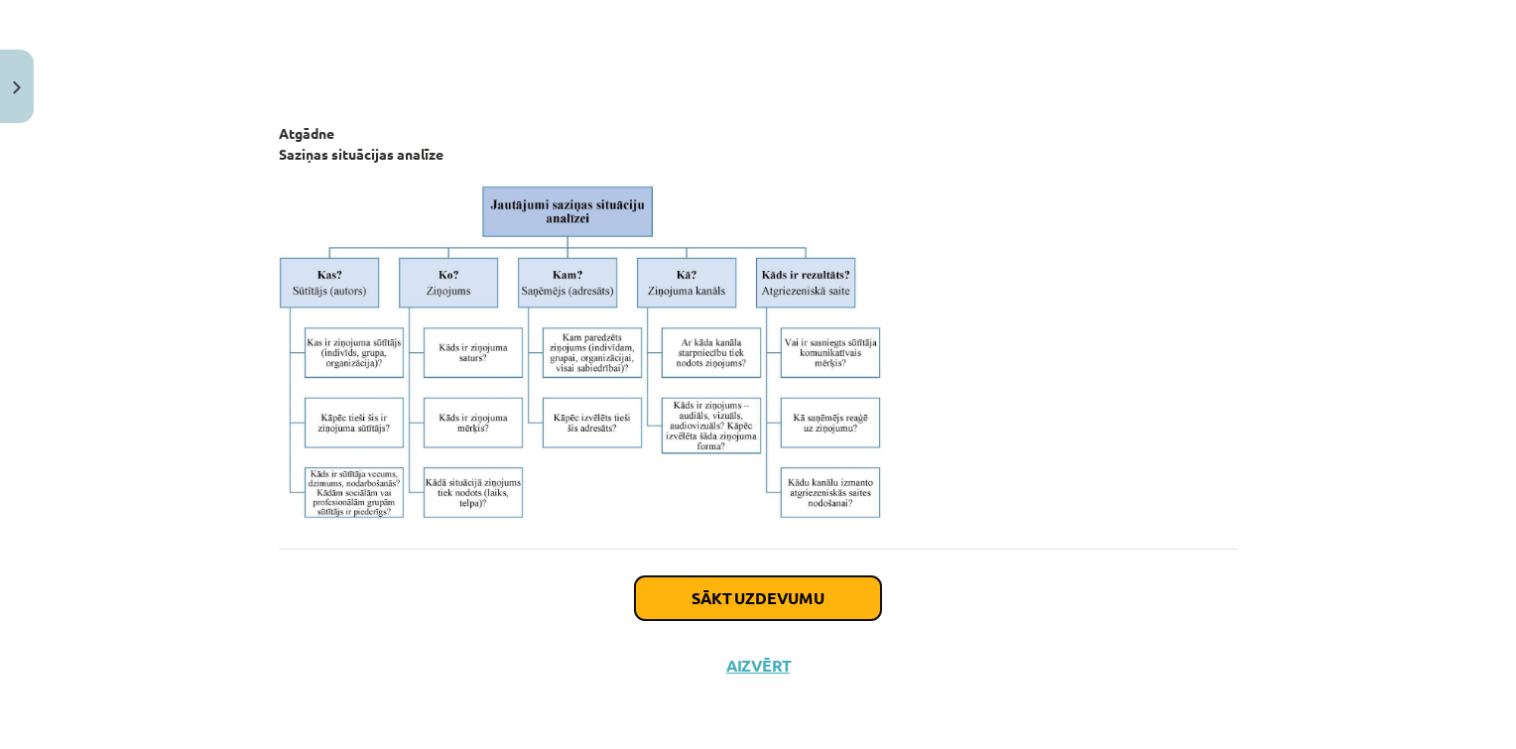
click at [725, 608] on button "Sākt uzdevumu" at bounding box center [758, 598] width 246 height 44
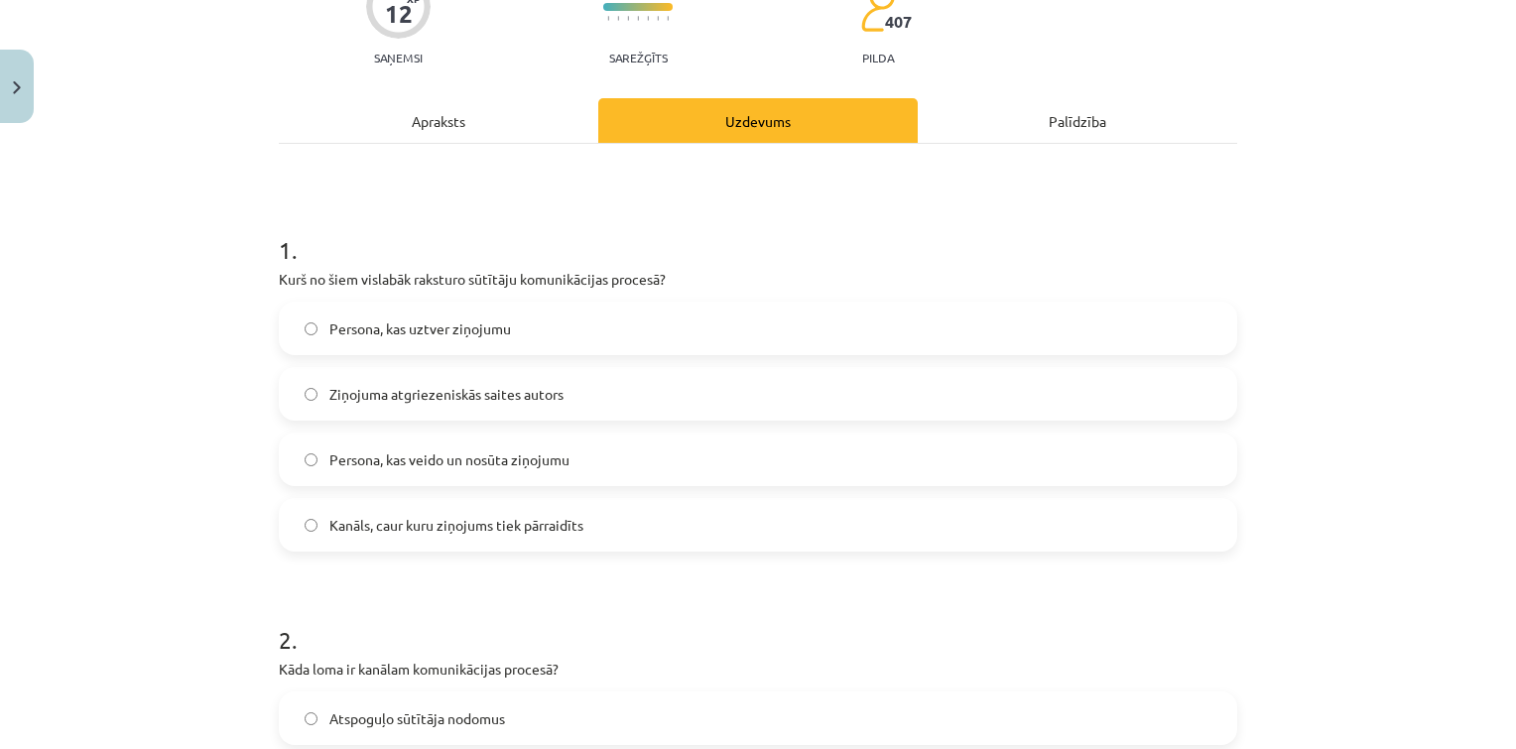
scroll to position [192, 0]
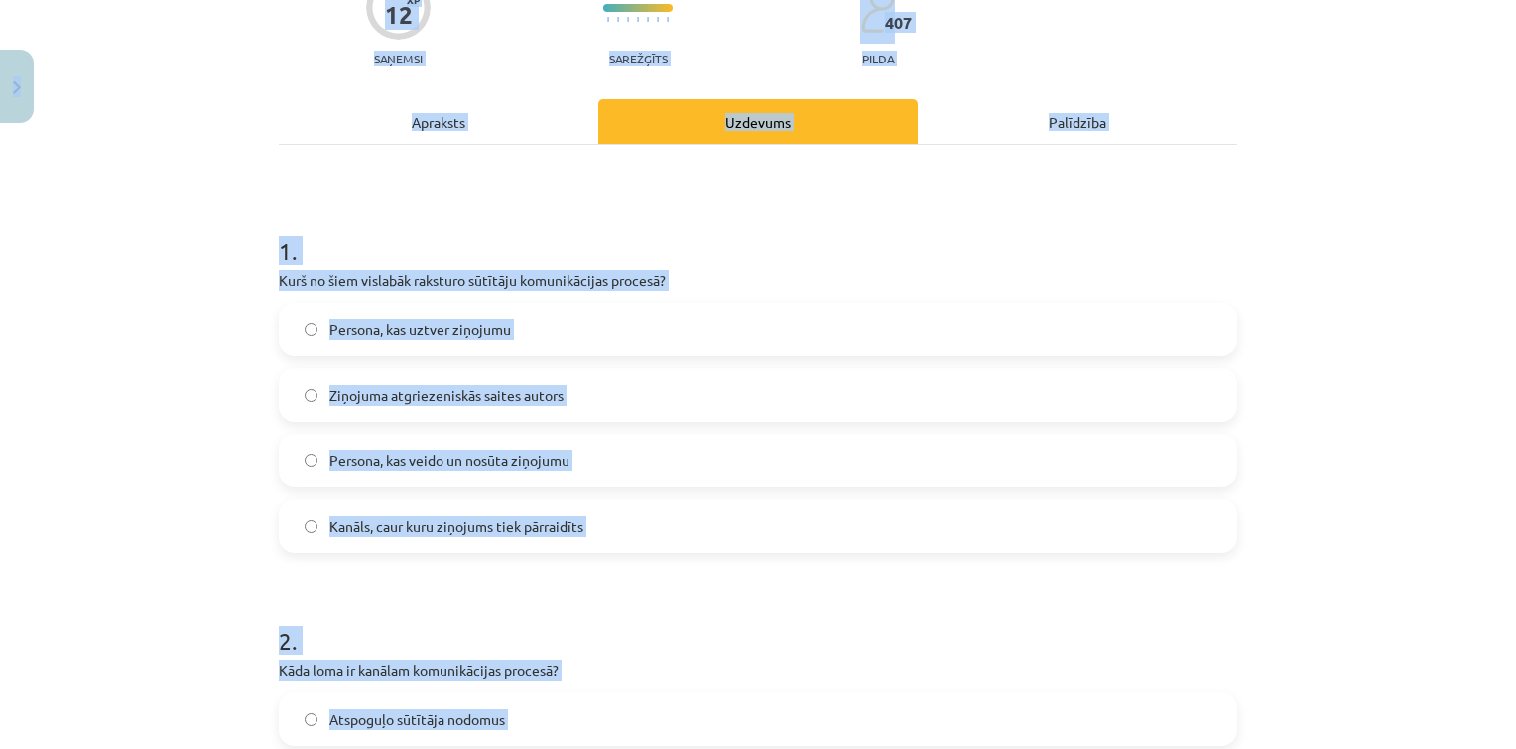
copy div "0 Dāvanas 35 mP 253 xp Arsēnijs Rodins Sākums Aktuāli Kā mācīties eSKOLĀ Kontak…"
click at [520, 468] on span "Persona, kas veido un nosūta ziņojumu" at bounding box center [449, 460] width 240 height 21
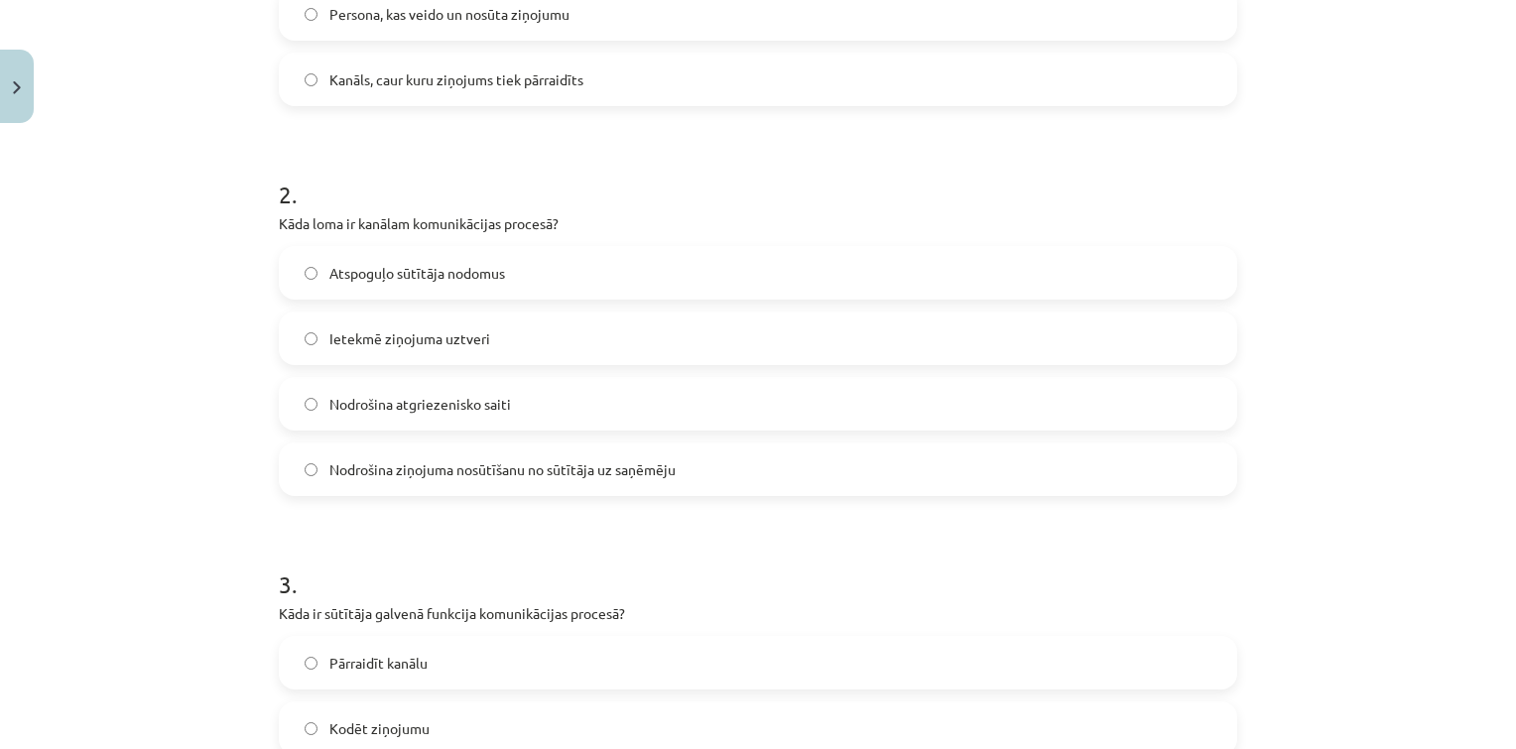
scroll to position [641, 0]
click at [548, 462] on span "Nodrošina ziņojuma nosūtīšanu no sūtītāja uz saņēmēju" at bounding box center [502, 467] width 346 height 21
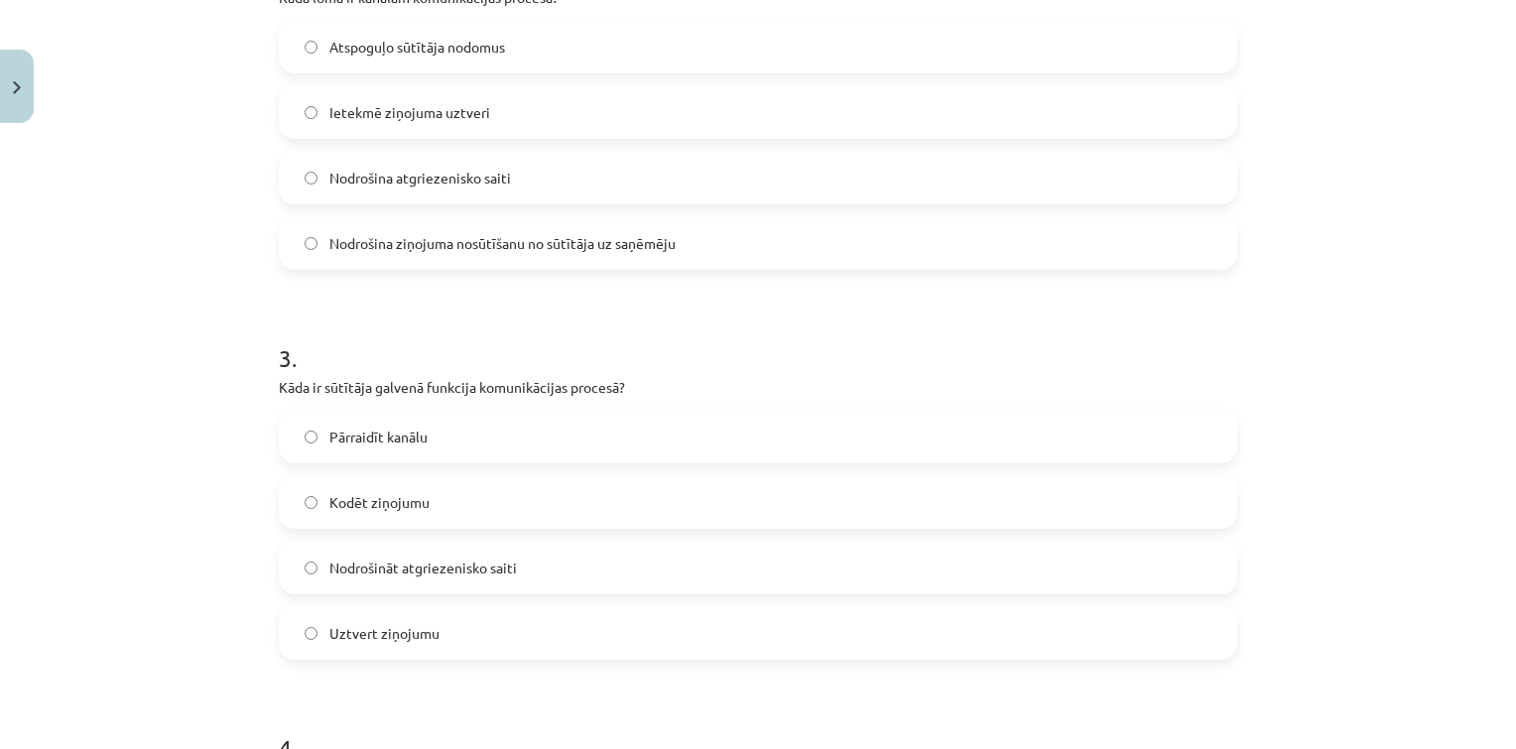
scroll to position [866, 0]
click at [497, 509] on label "Kodēt ziņojumu" at bounding box center [758, 501] width 954 height 50
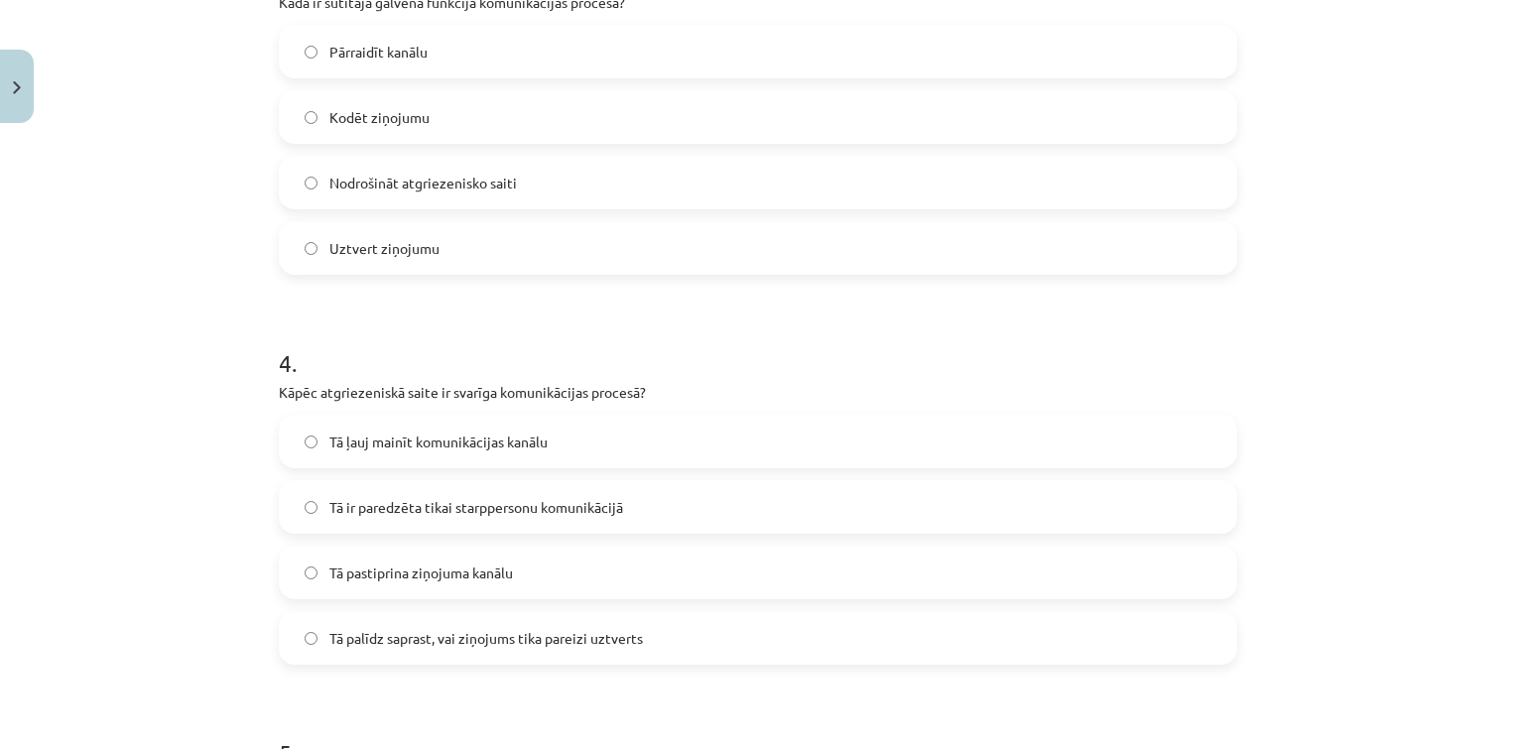
scroll to position [1254, 0]
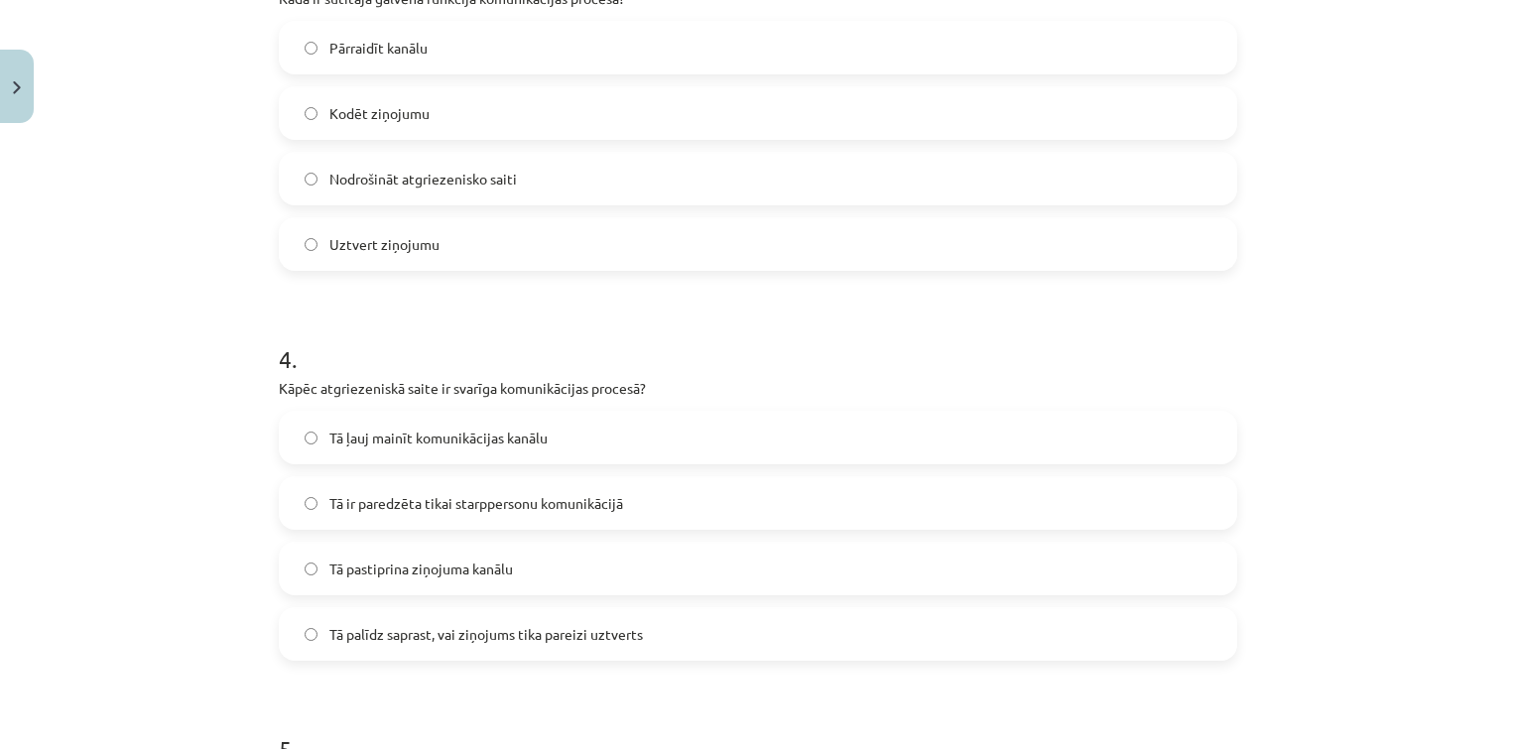
click at [464, 635] on span "Tā palīdz saprast, vai ziņojums tika pareizi uztverts" at bounding box center [486, 634] width 314 height 21
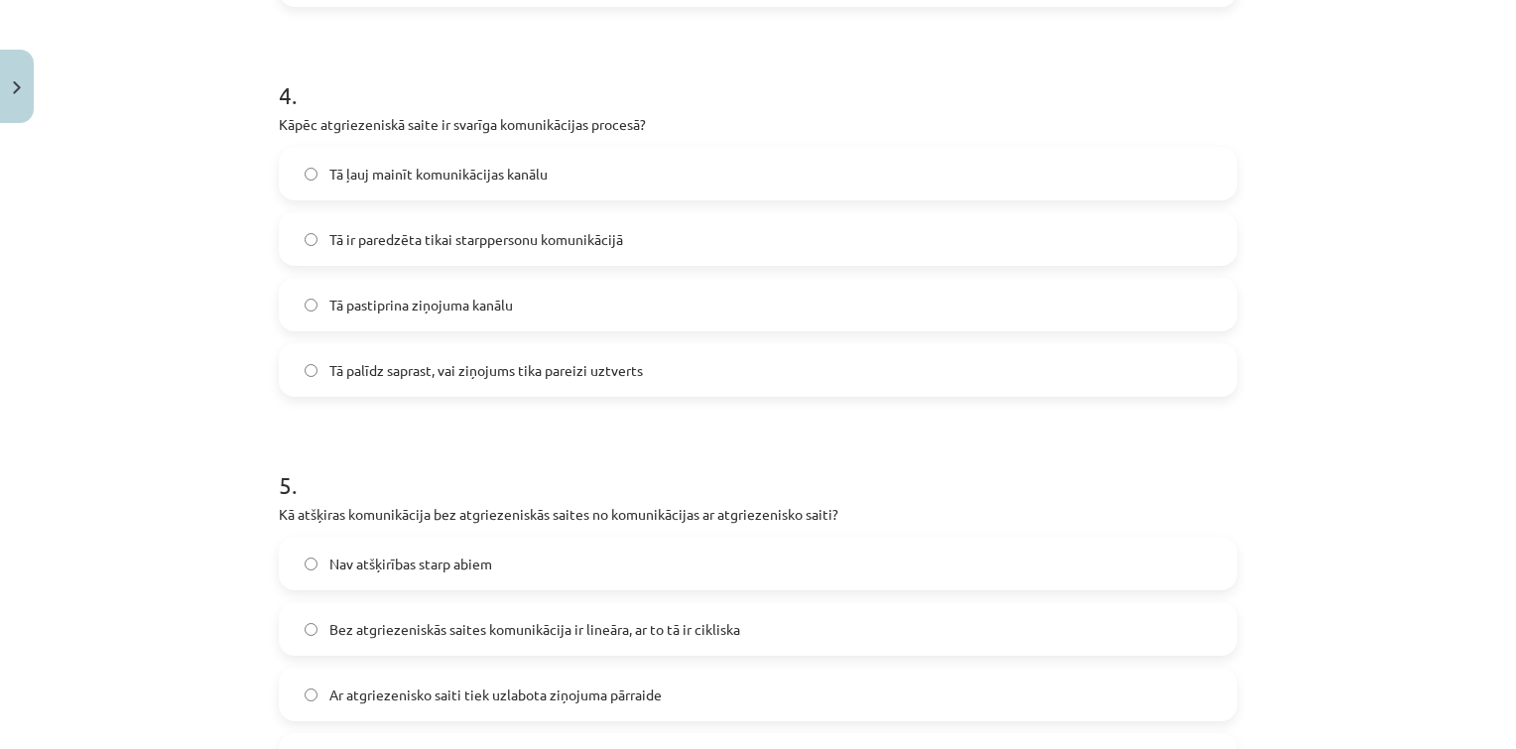
scroll to position [1537, 0]
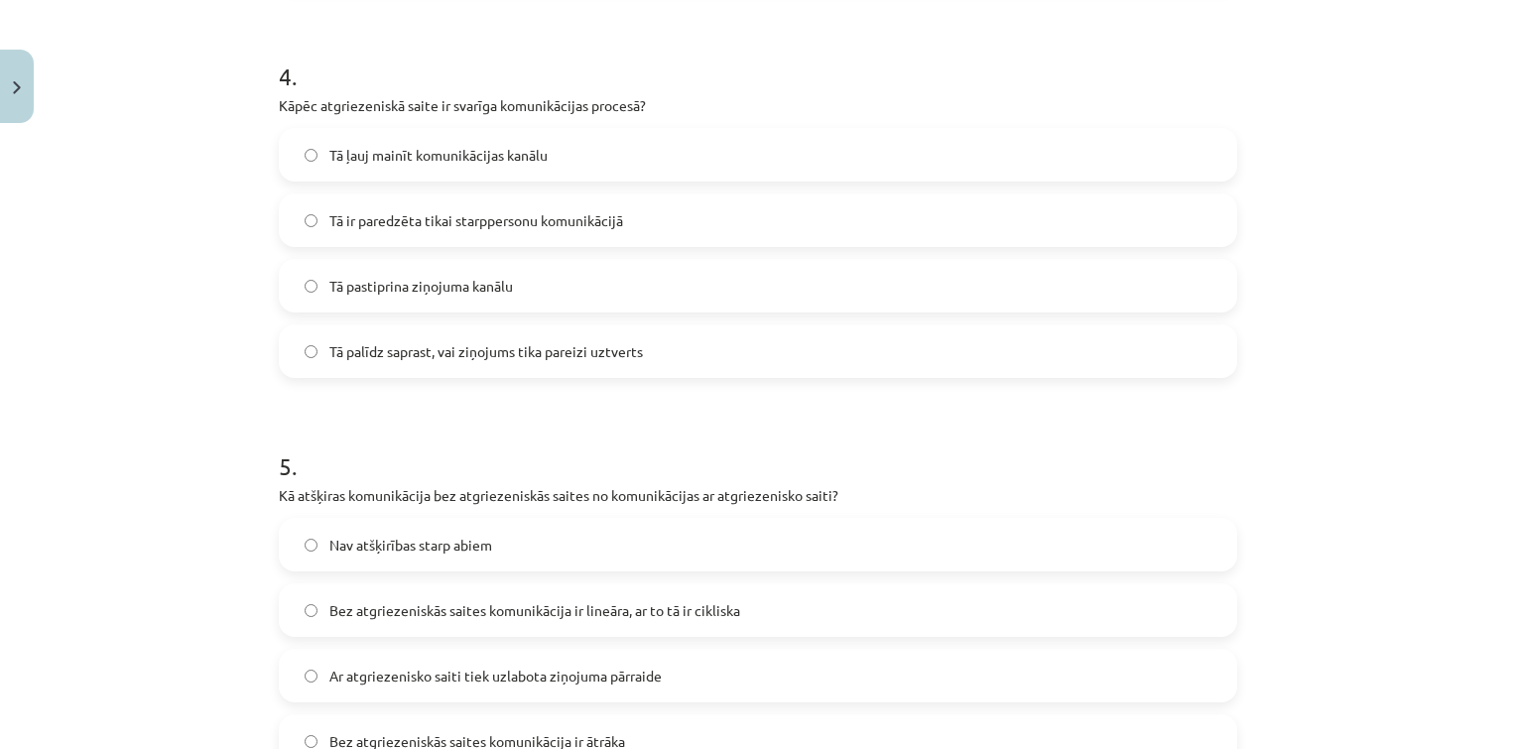
click at [432, 627] on label "Bez atgriezeniskās saites komunikācija ir lineāra, ar to tā ir cikliska" at bounding box center [758, 610] width 954 height 50
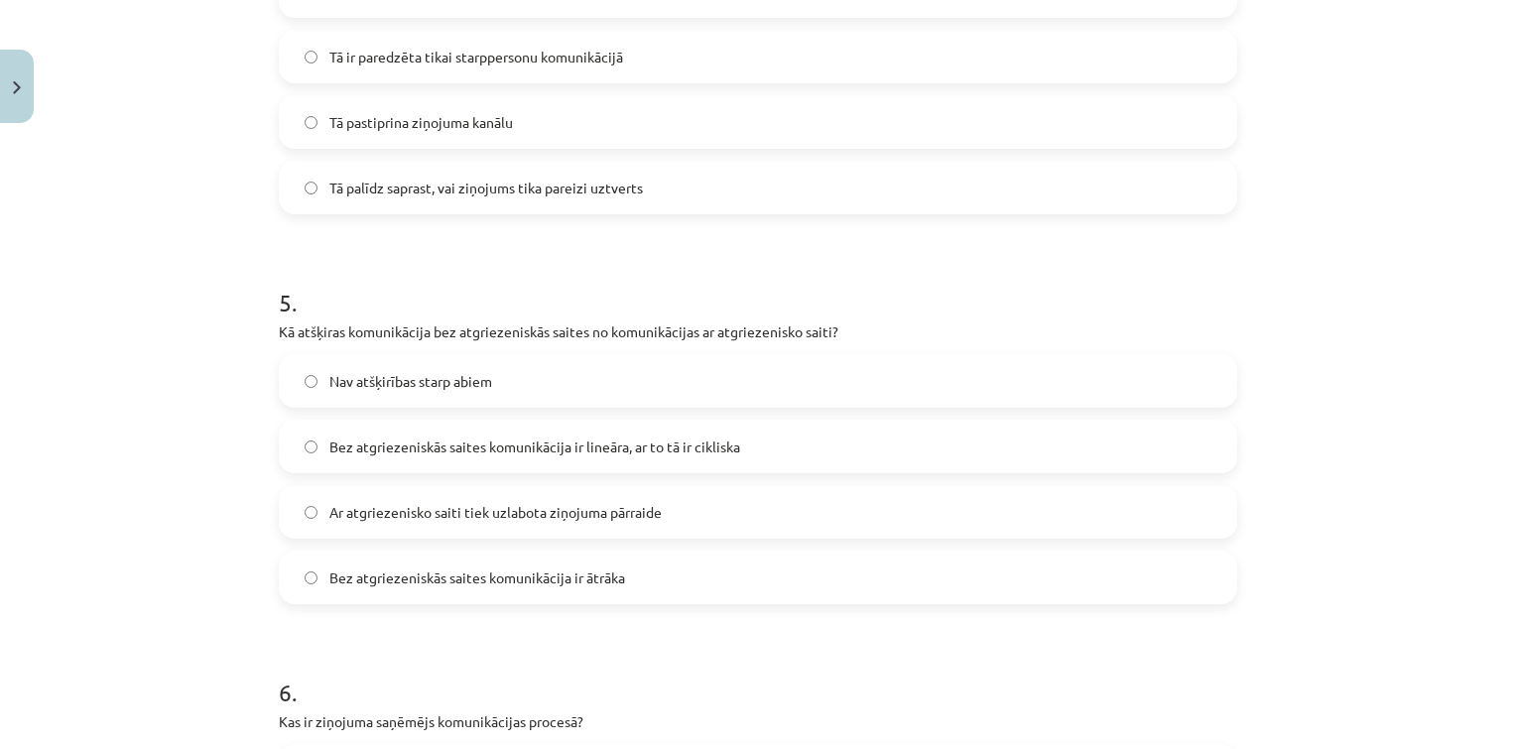
scroll to position [1719, 0]
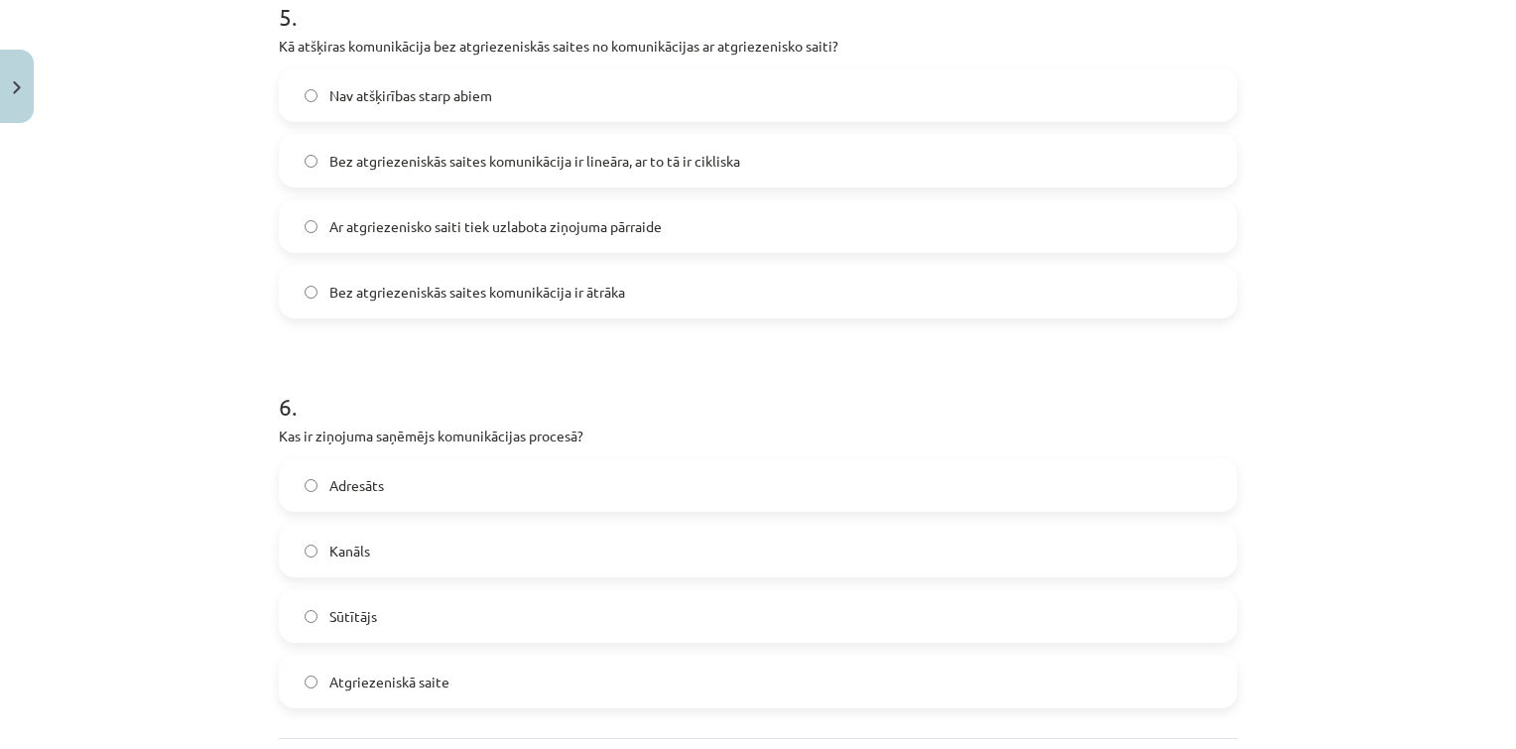
click at [501, 476] on label "Adresāts" at bounding box center [758, 485] width 954 height 50
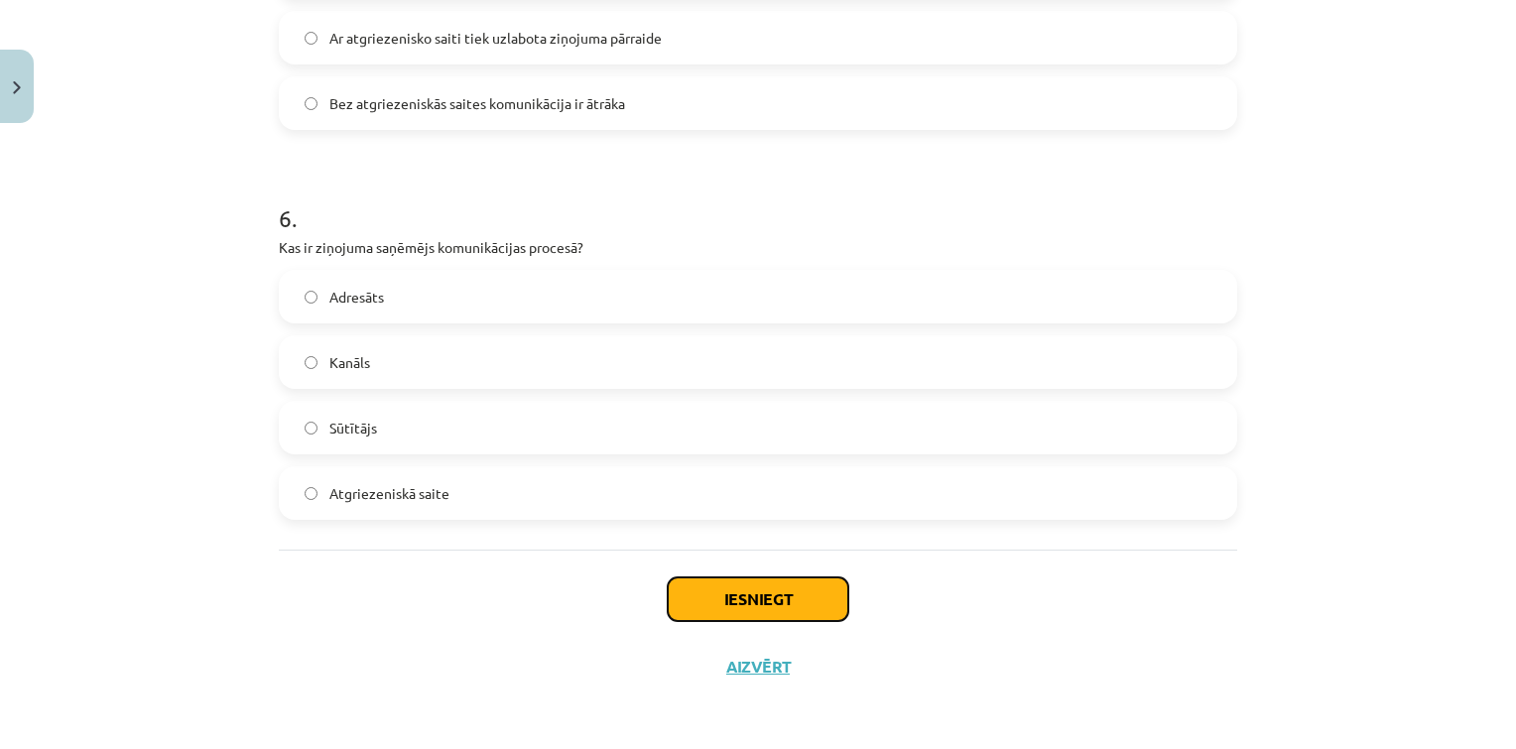
click at [705, 577] on button "Iesniegt" at bounding box center [758, 599] width 181 height 44
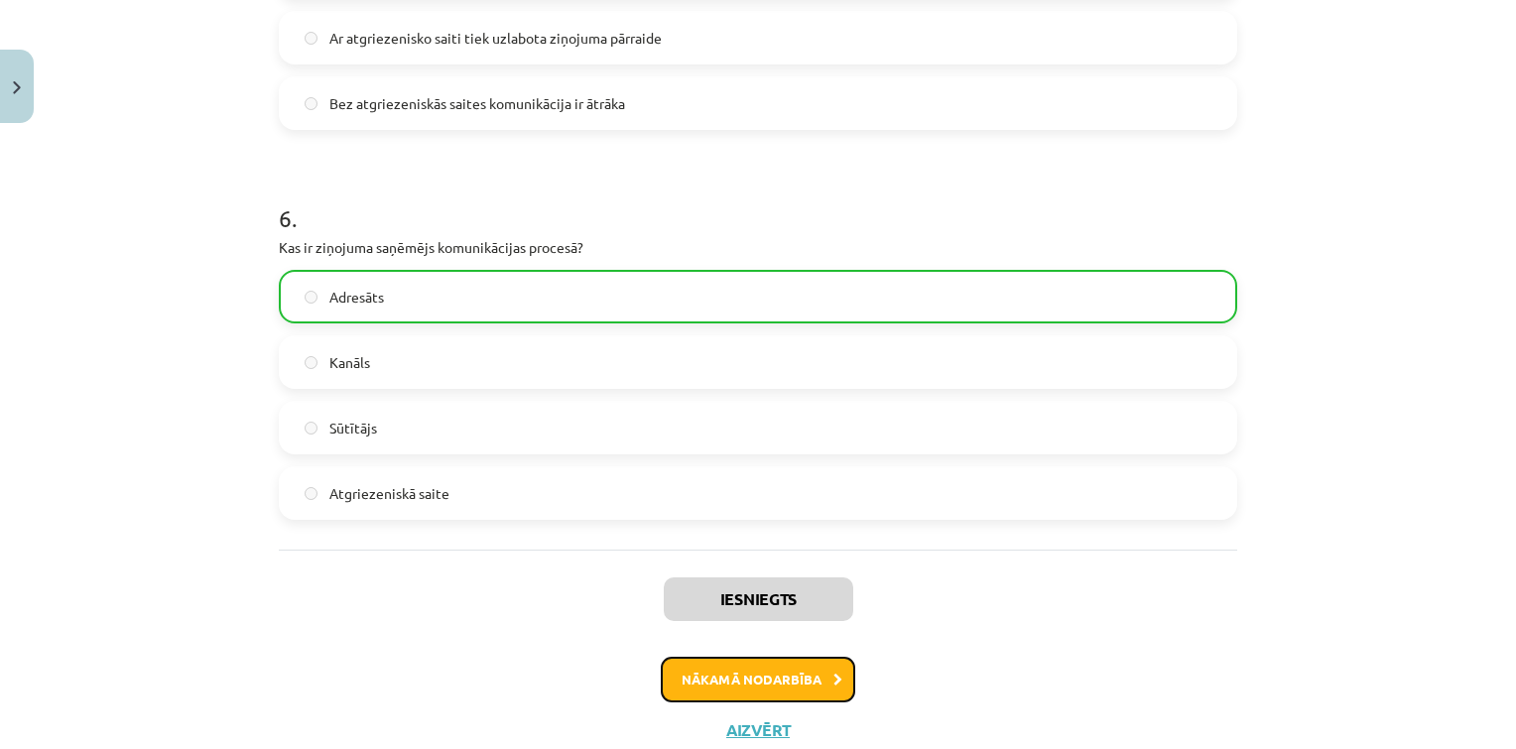
click at [759, 686] on button "Nākamā nodarbība" at bounding box center [758, 680] width 194 height 46
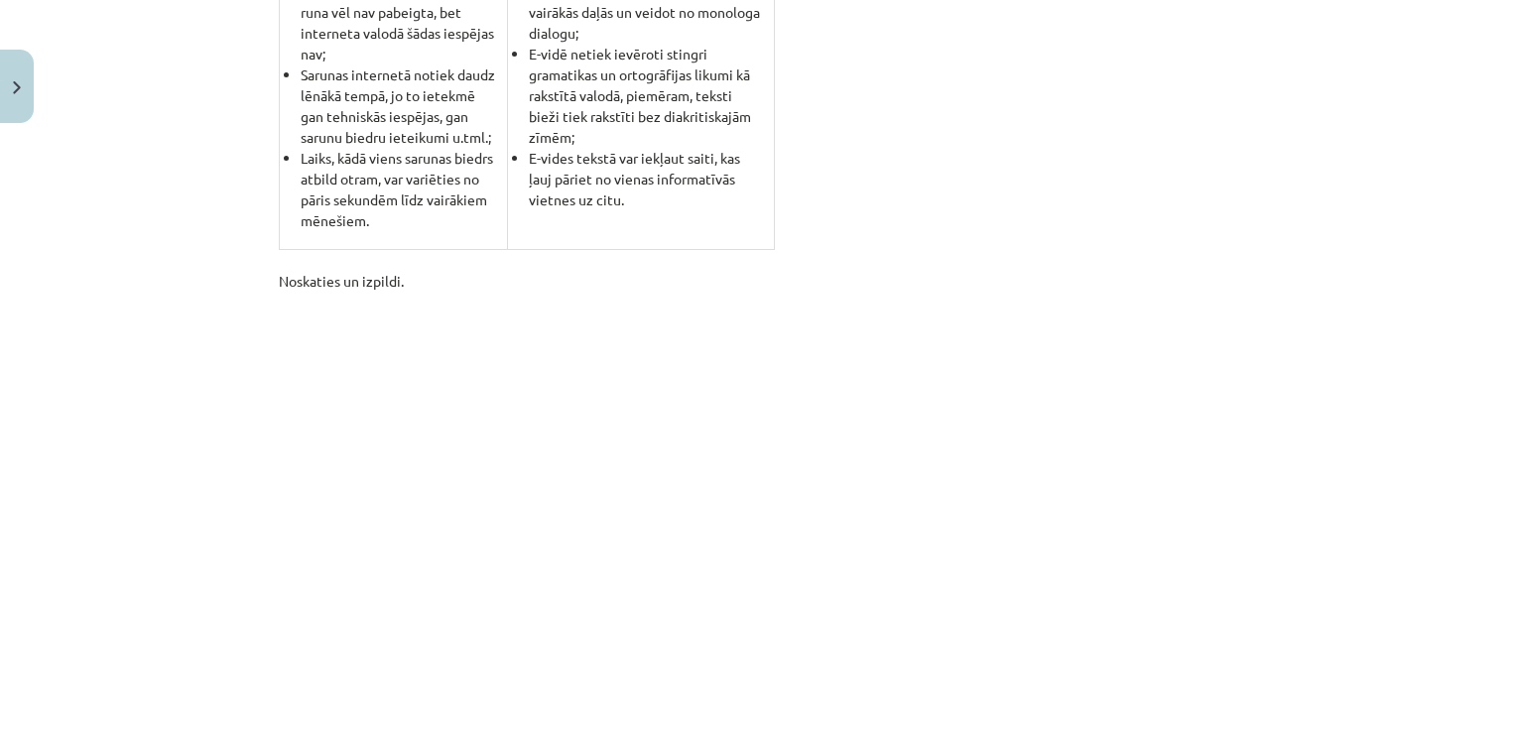
scroll to position [2810, 0]
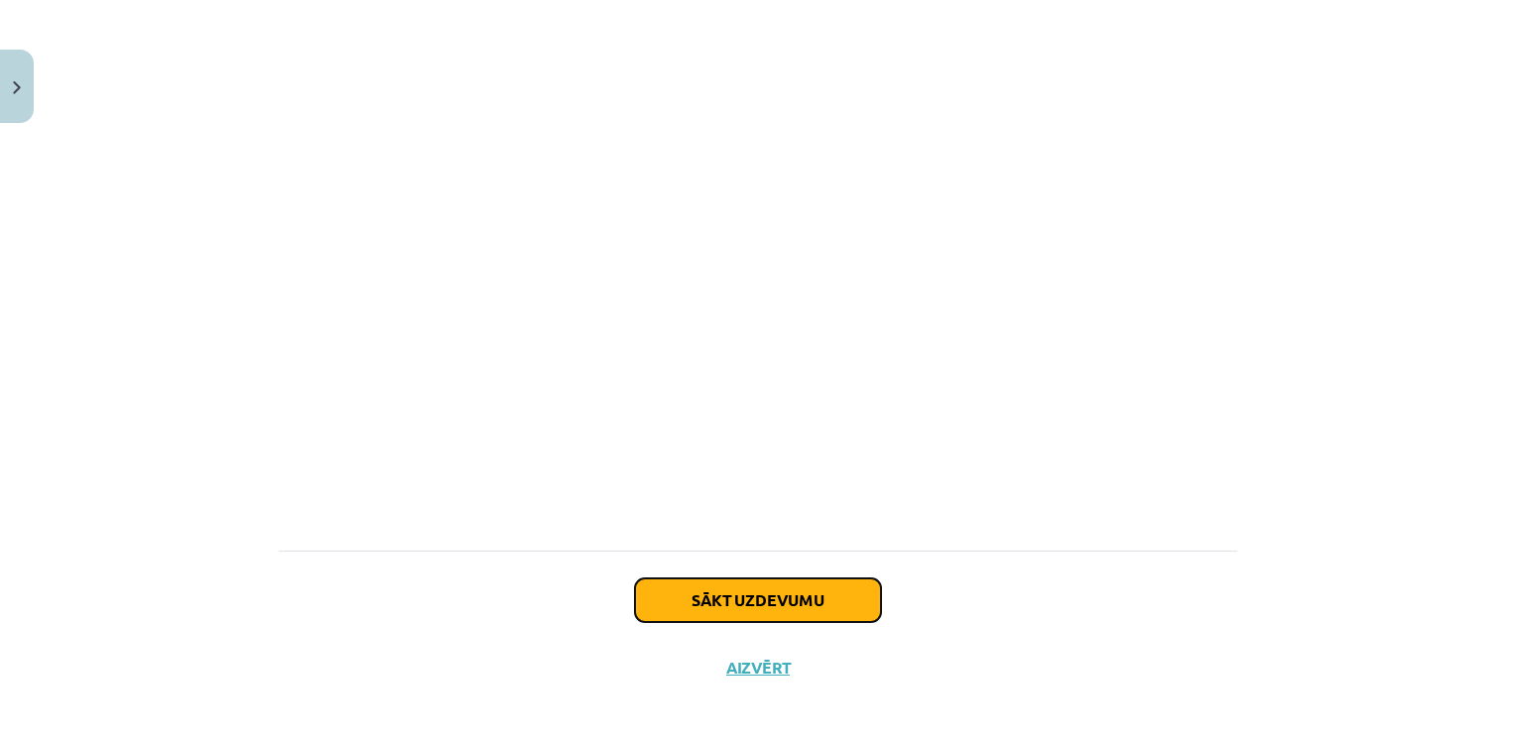
click at [776, 592] on button "Sākt uzdevumu" at bounding box center [758, 600] width 246 height 44
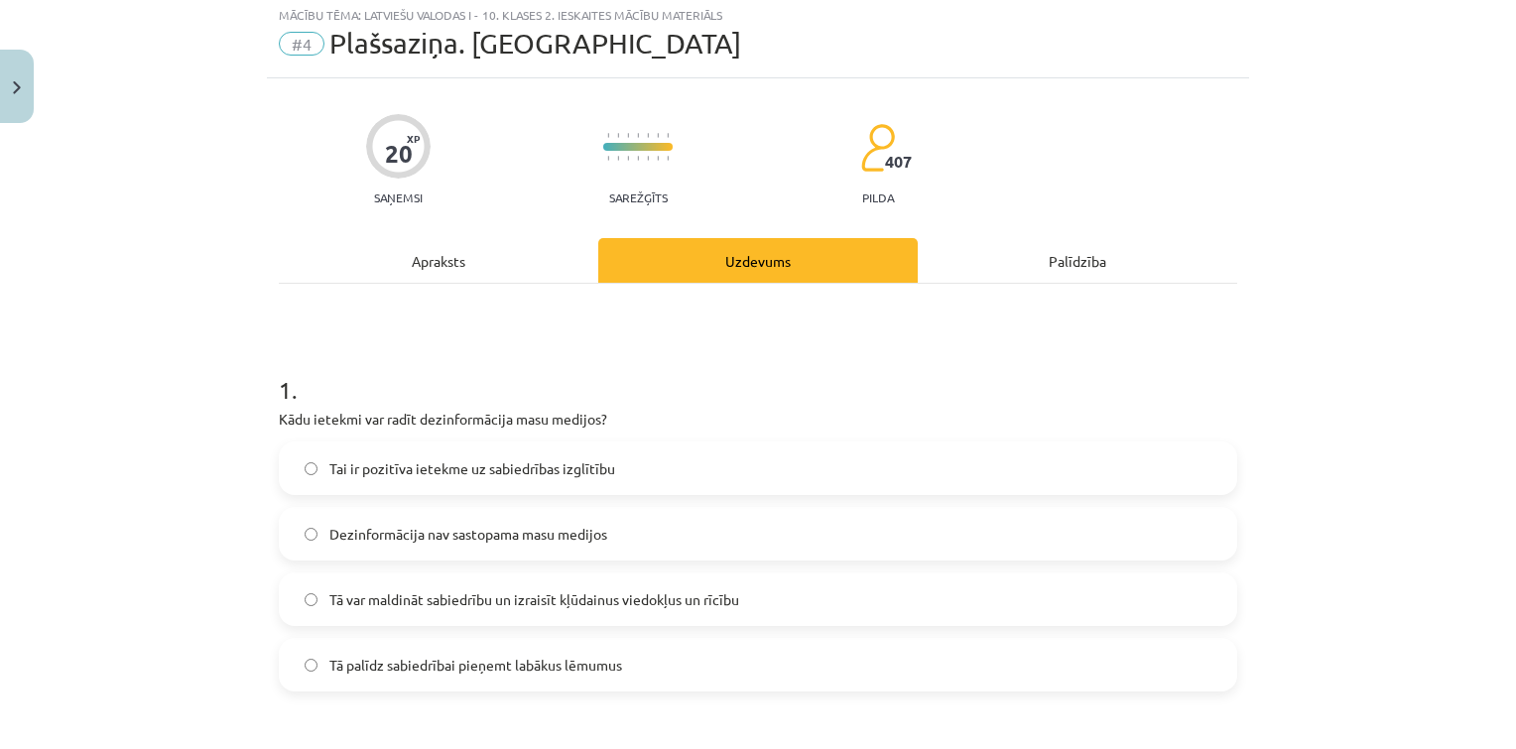
scroll to position [50, 0]
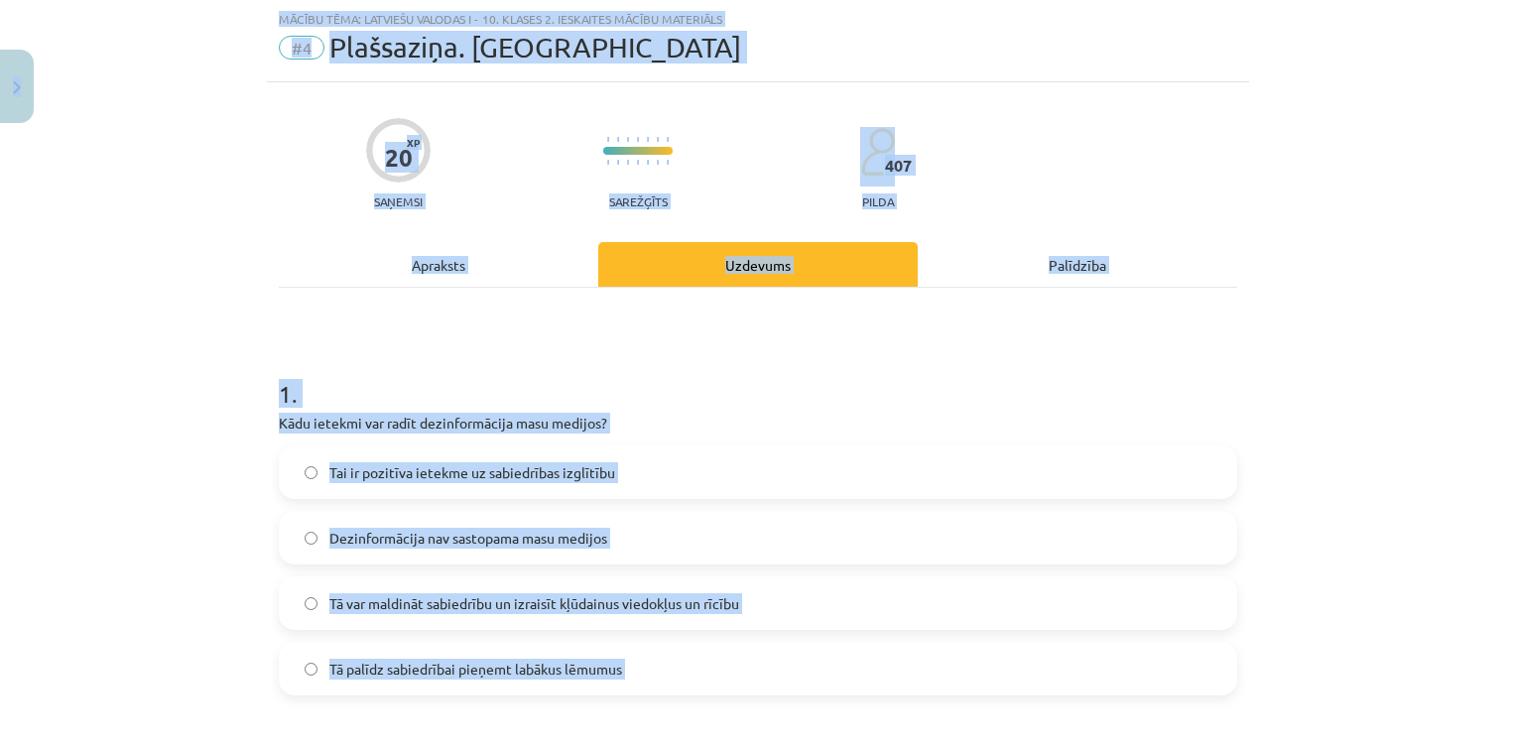
copy div "0 Dāvanas 35 mP 253 xp Arsēnijs Rodins Sākums Aktuāli Kā mācīties eSKOLĀ Kontak…"
click at [670, 409] on div "1 . Kādu ietekmi var radīt dezinformācija masu medijos? Tai ir pozitīva ietekme…" at bounding box center [758, 520] width 958 height 350
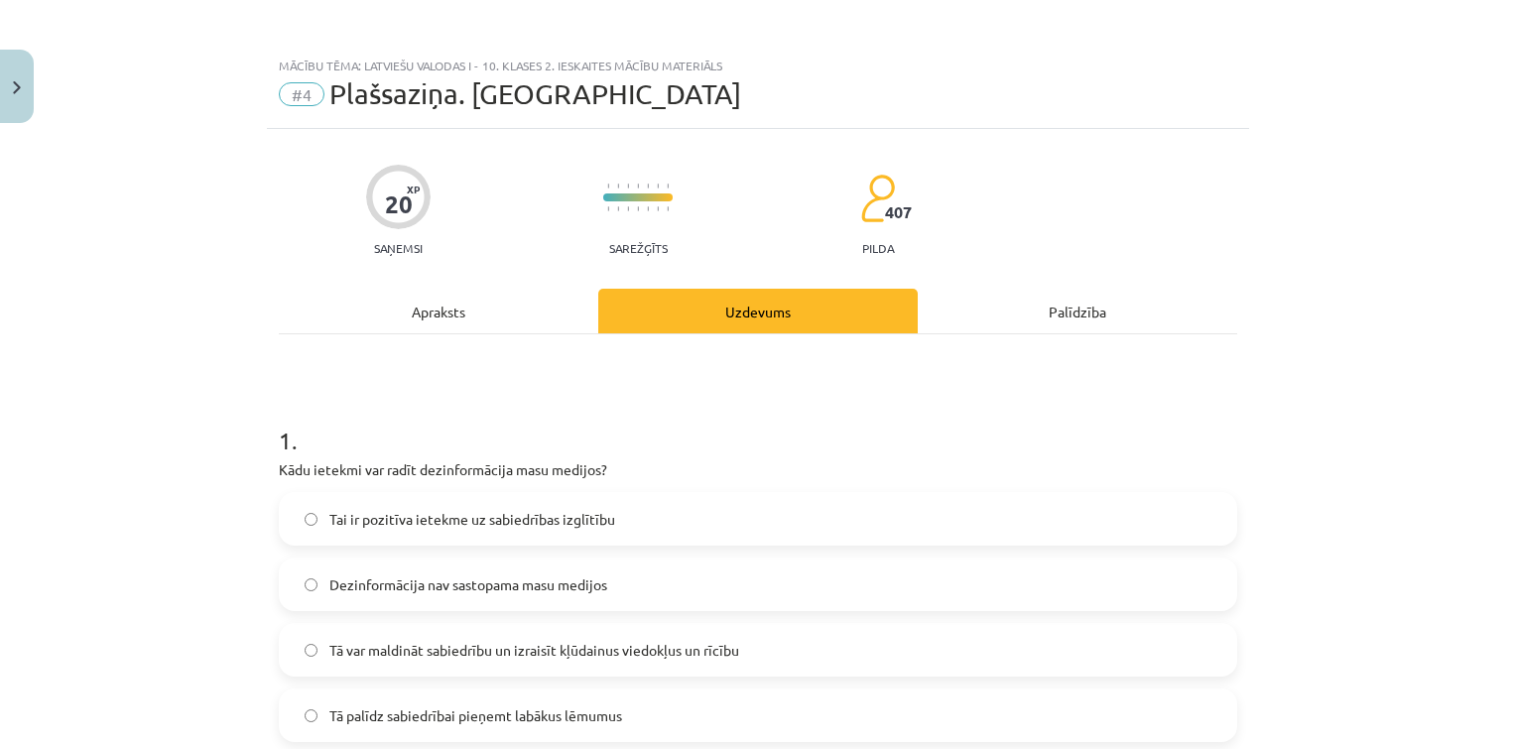
scroll to position [0, 0]
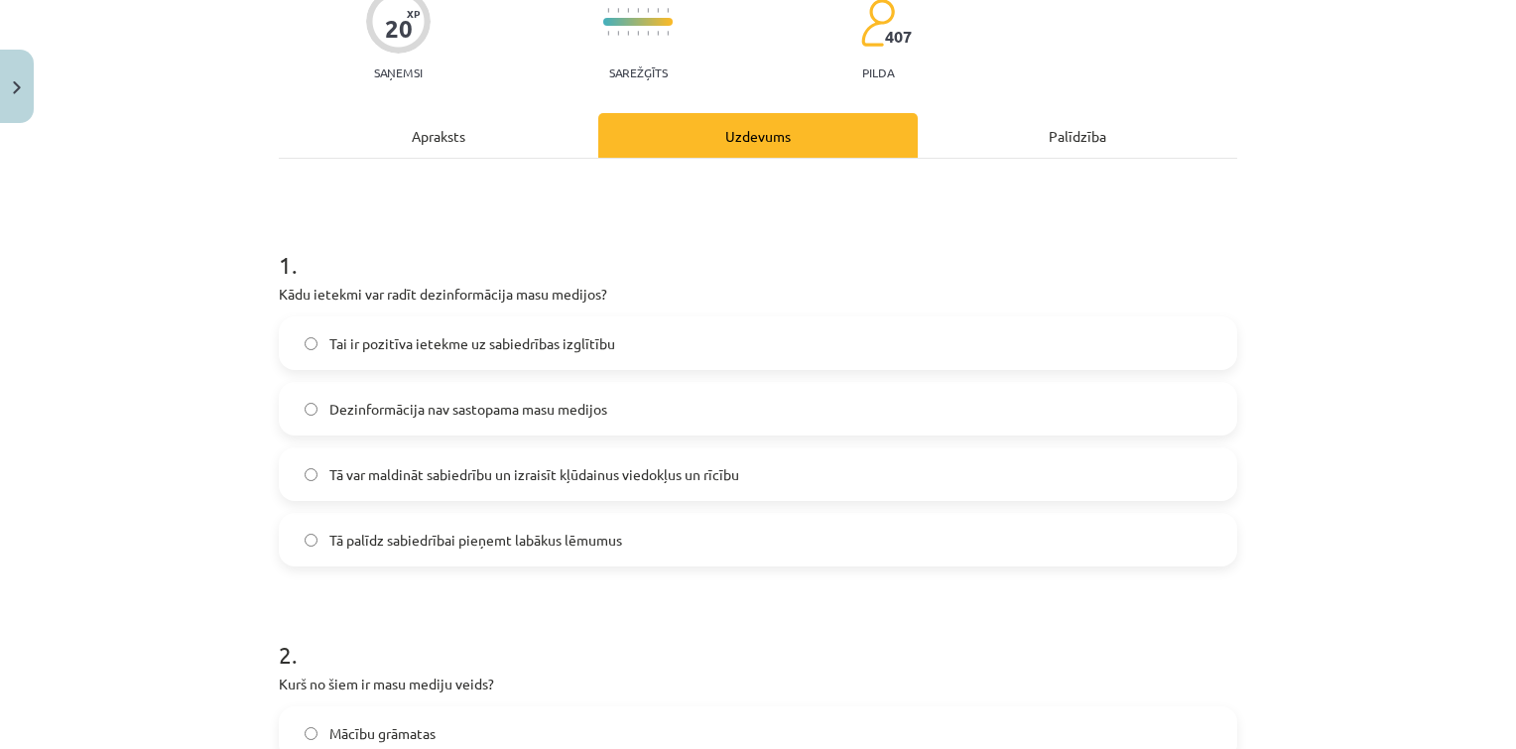
click at [639, 450] on label "Tā var maldināt sabiedrību un izraisīt kļūdainus viedokļus un rīcību" at bounding box center [758, 474] width 954 height 50
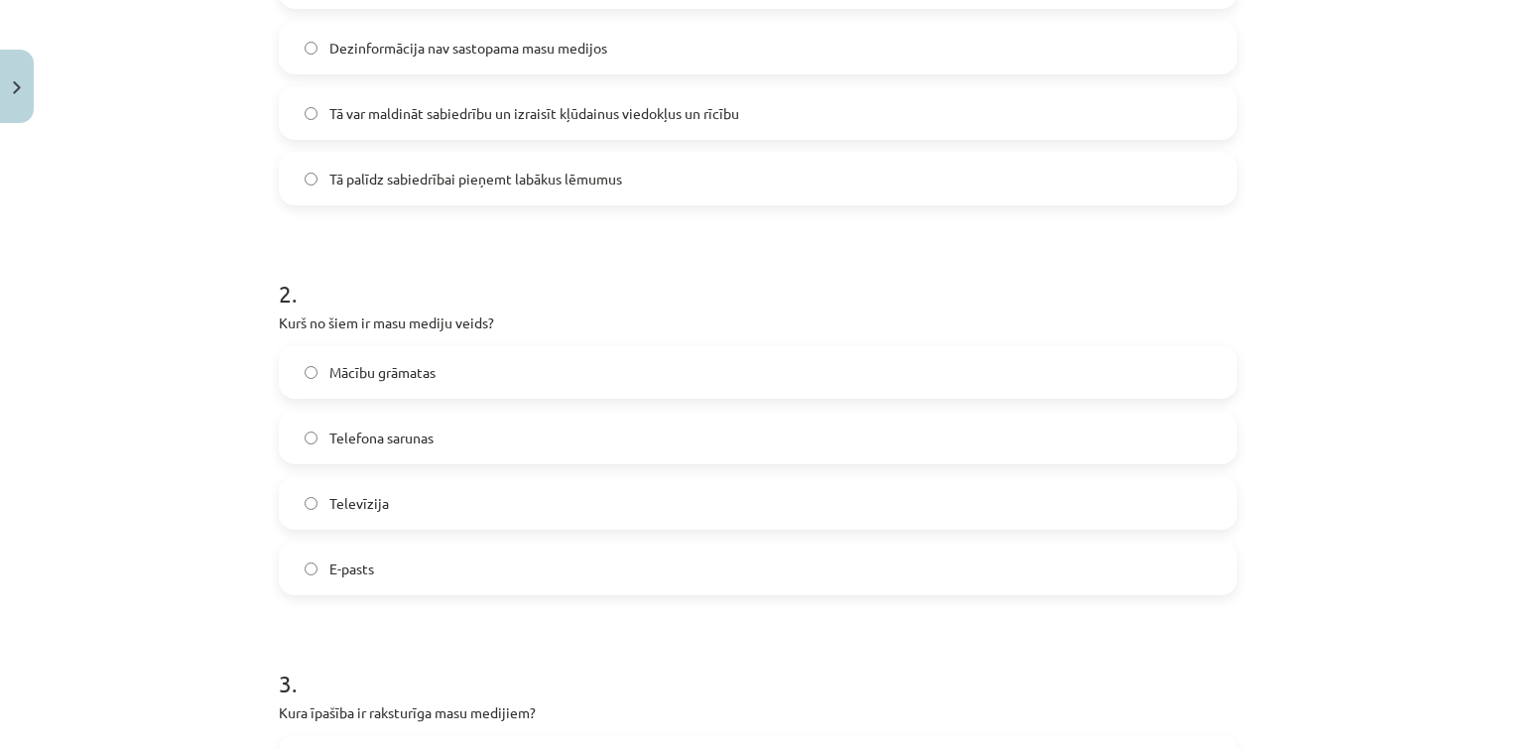
scroll to position [574, 0]
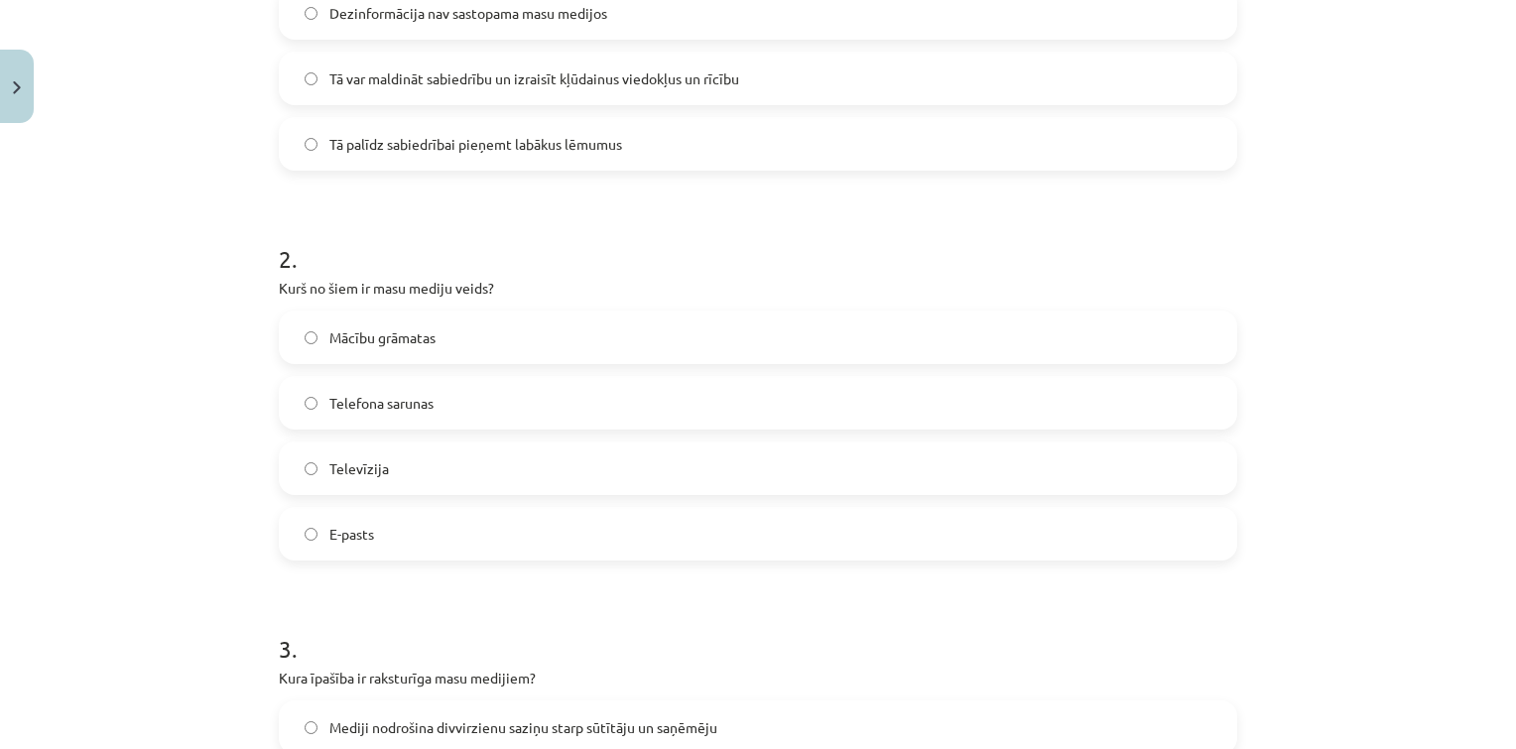
click at [421, 465] on label "Televīzija" at bounding box center [758, 468] width 954 height 50
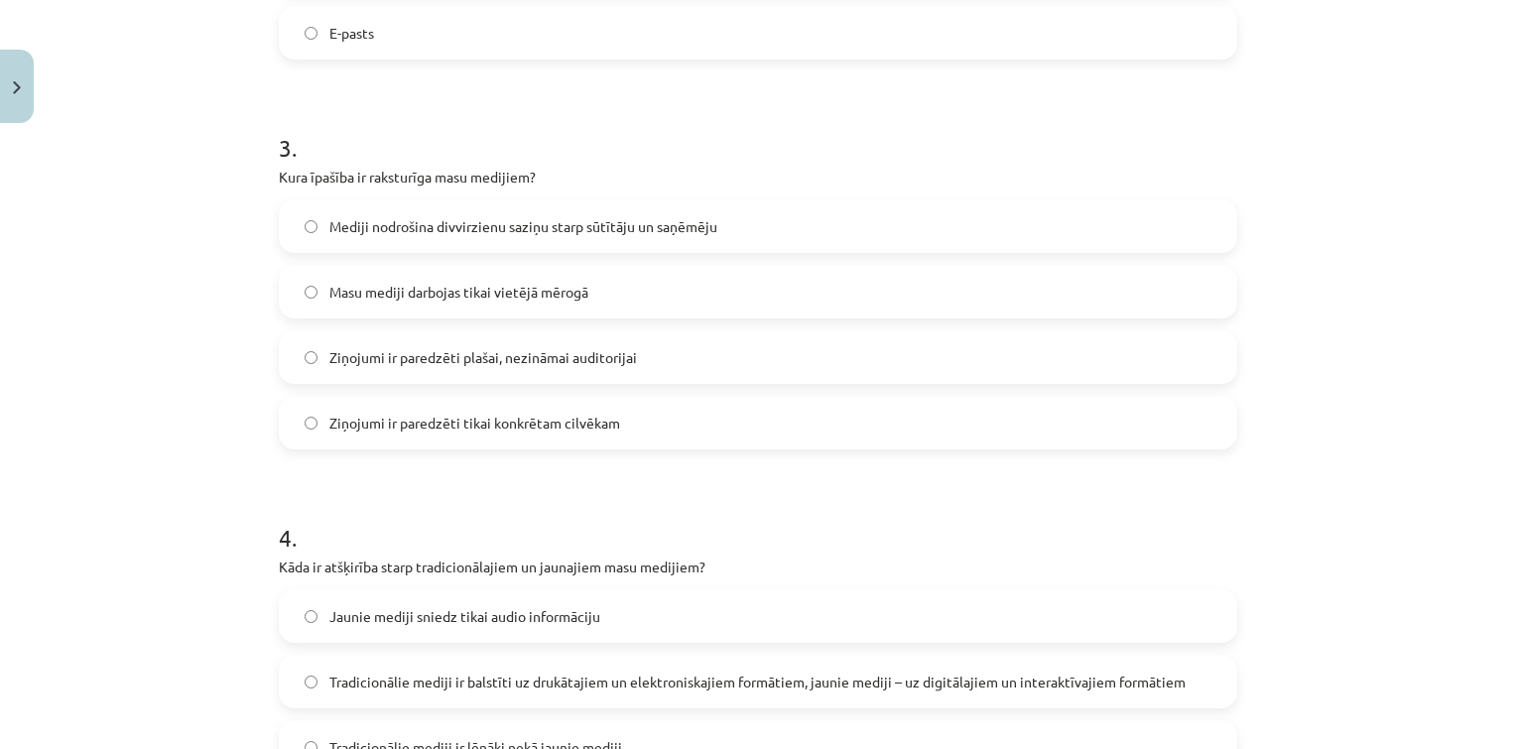
scroll to position [1075, 0]
click at [468, 369] on label "Ziņojumi ir paredzēti plašai, nezināmai auditorijai" at bounding box center [758, 357] width 954 height 50
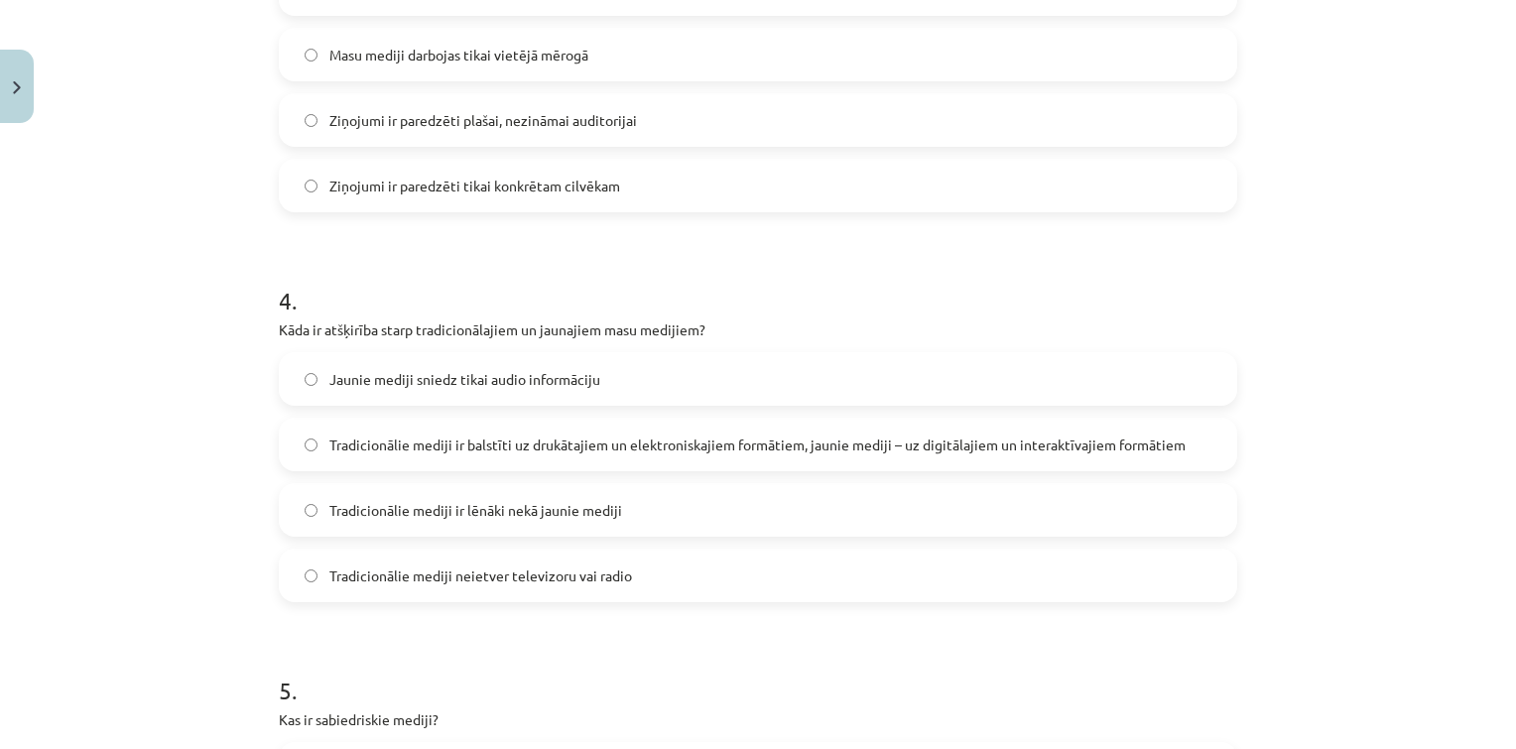
scroll to position [1321, 0]
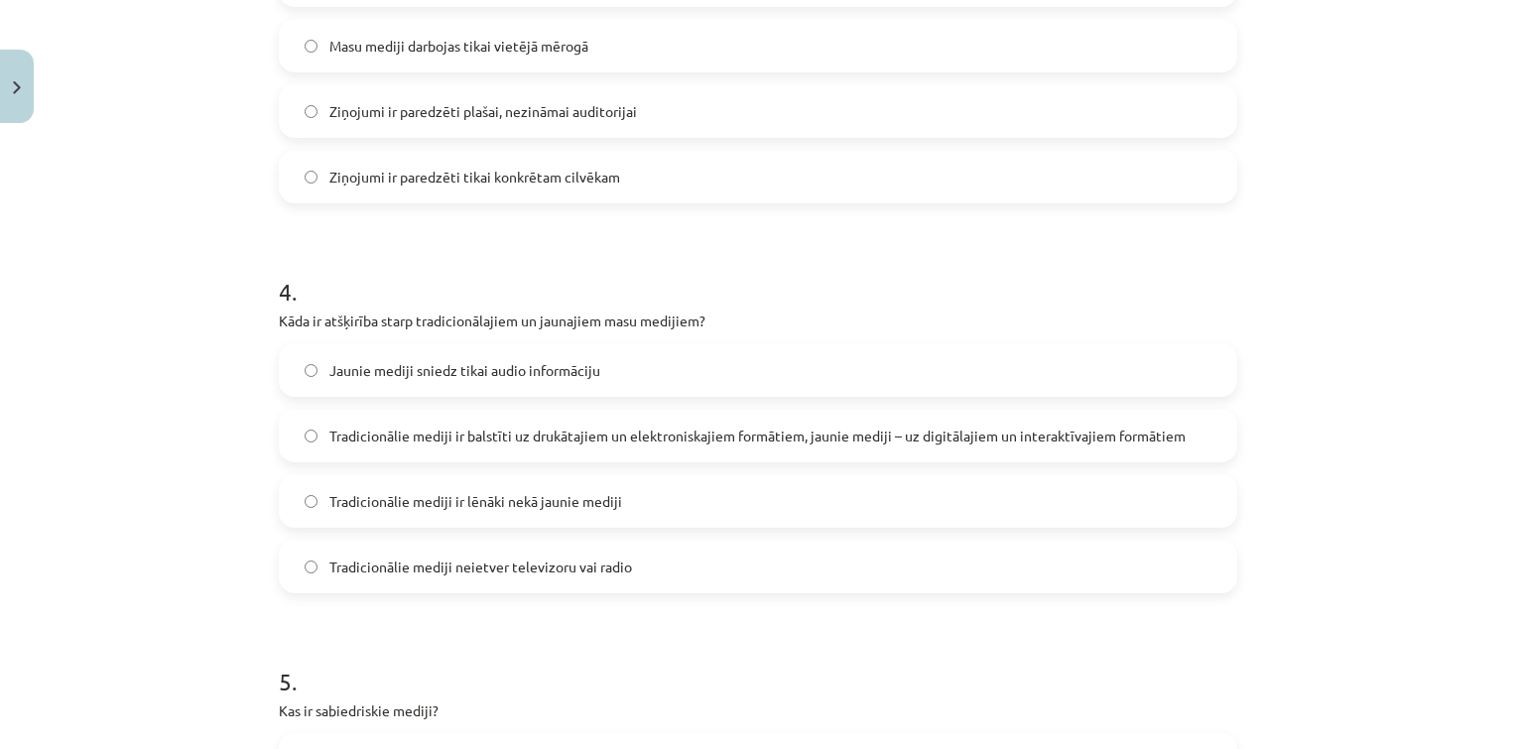
click at [562, 442] on span "Tradicionālie mediji ir balstīti uz drukātajiem un elektroniskajiem formātiem, …" at bounding box center [757, 436] width 856 height 21
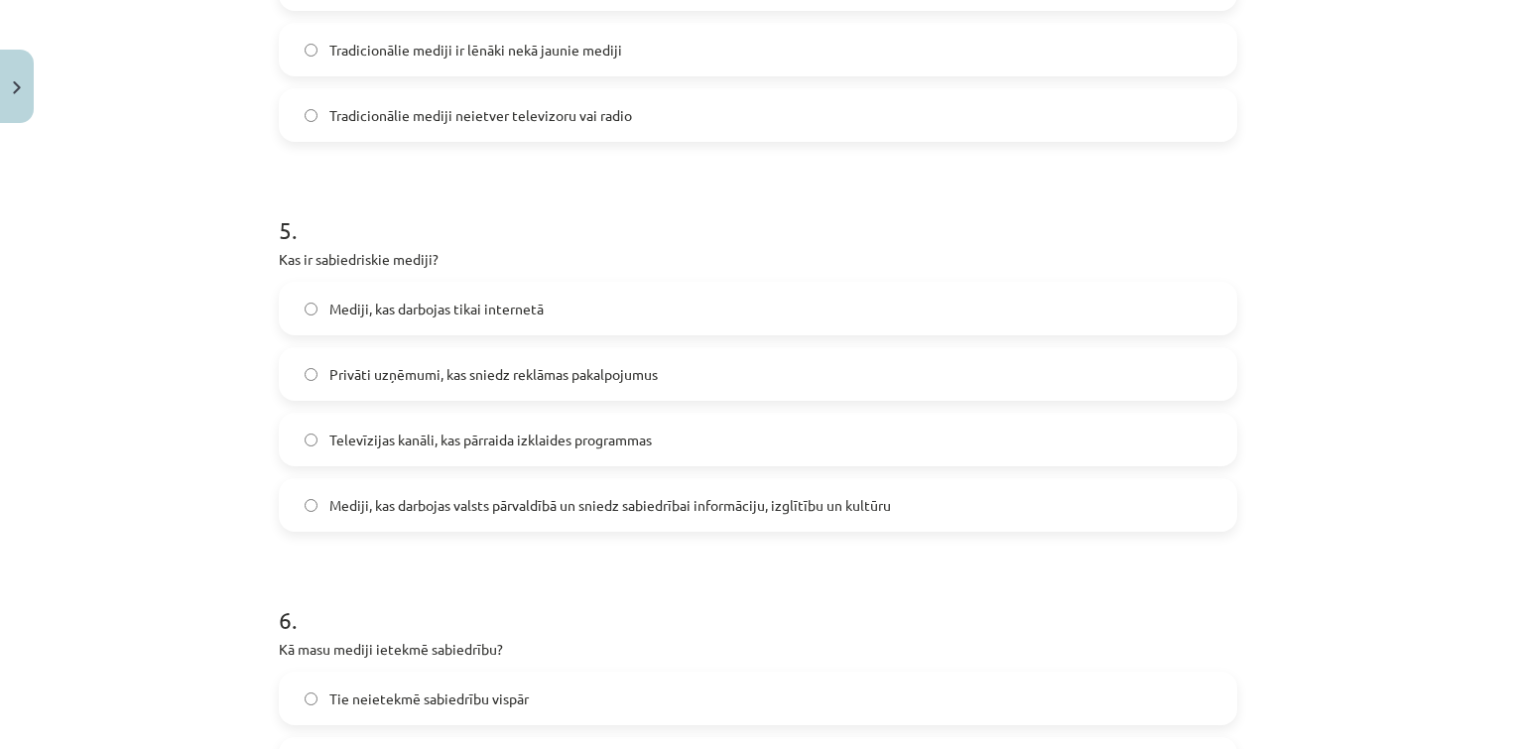
scroll to position [1774, 0]
click at [548, 488] on label "Mediji, kas darbojas valsts pārvaldībā un sniedz sabiedrībai informāciju, izglī…" at bounding box center [758, 504] width 954 height 50
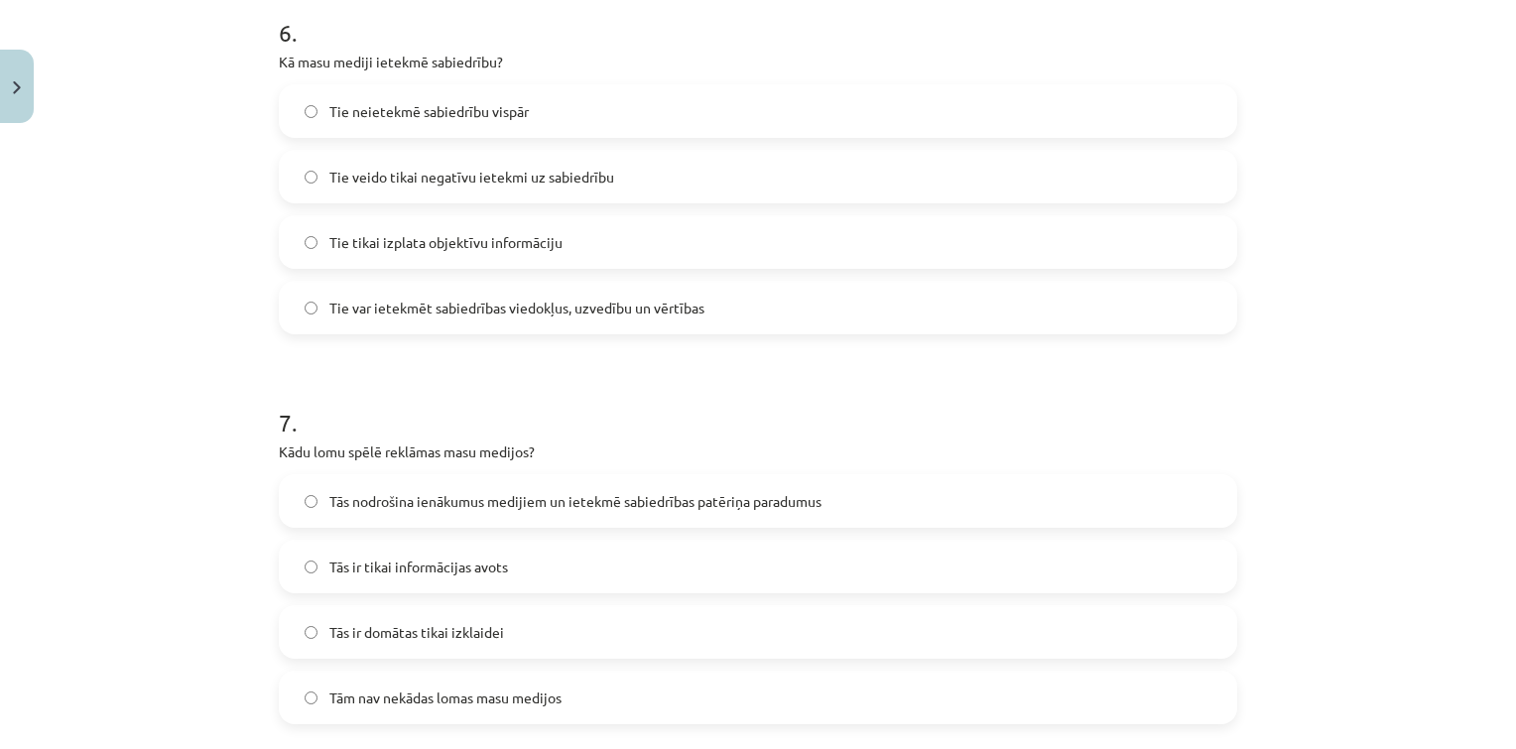
scroll to position [2361, 0]
click at [502, 303] on span "Tie var ietekmēt sabiedrības viedokļus, uzvedību un vērtības" at bounding box center [516, 307] width 375 height 21
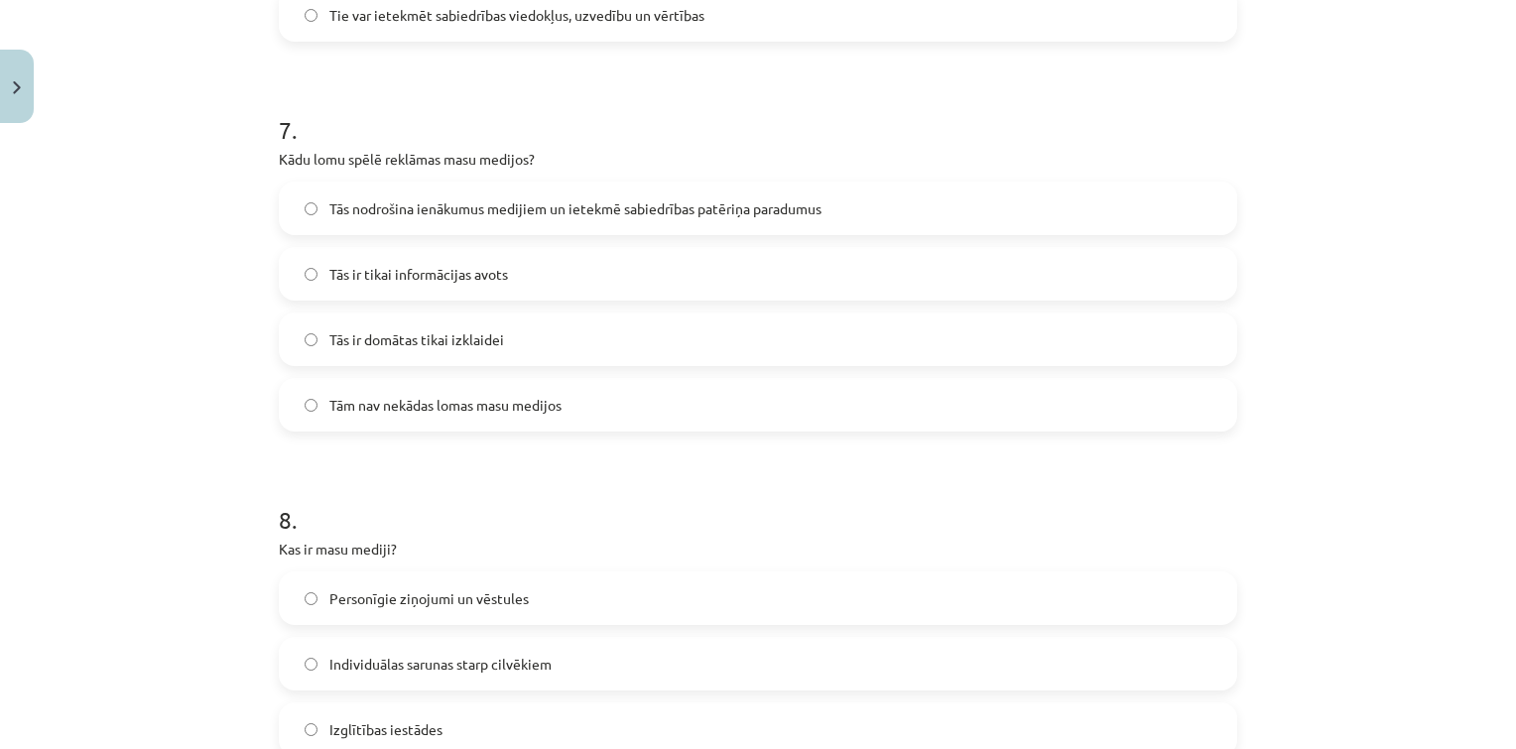
scroll to position [2654, 0]
click at [675, 193] on label "Tās nodrošina ienākumus medijiem un ietekmē sabiedrības patēriņa paradumus" at bounding box center [758, 208] width 954 height 50
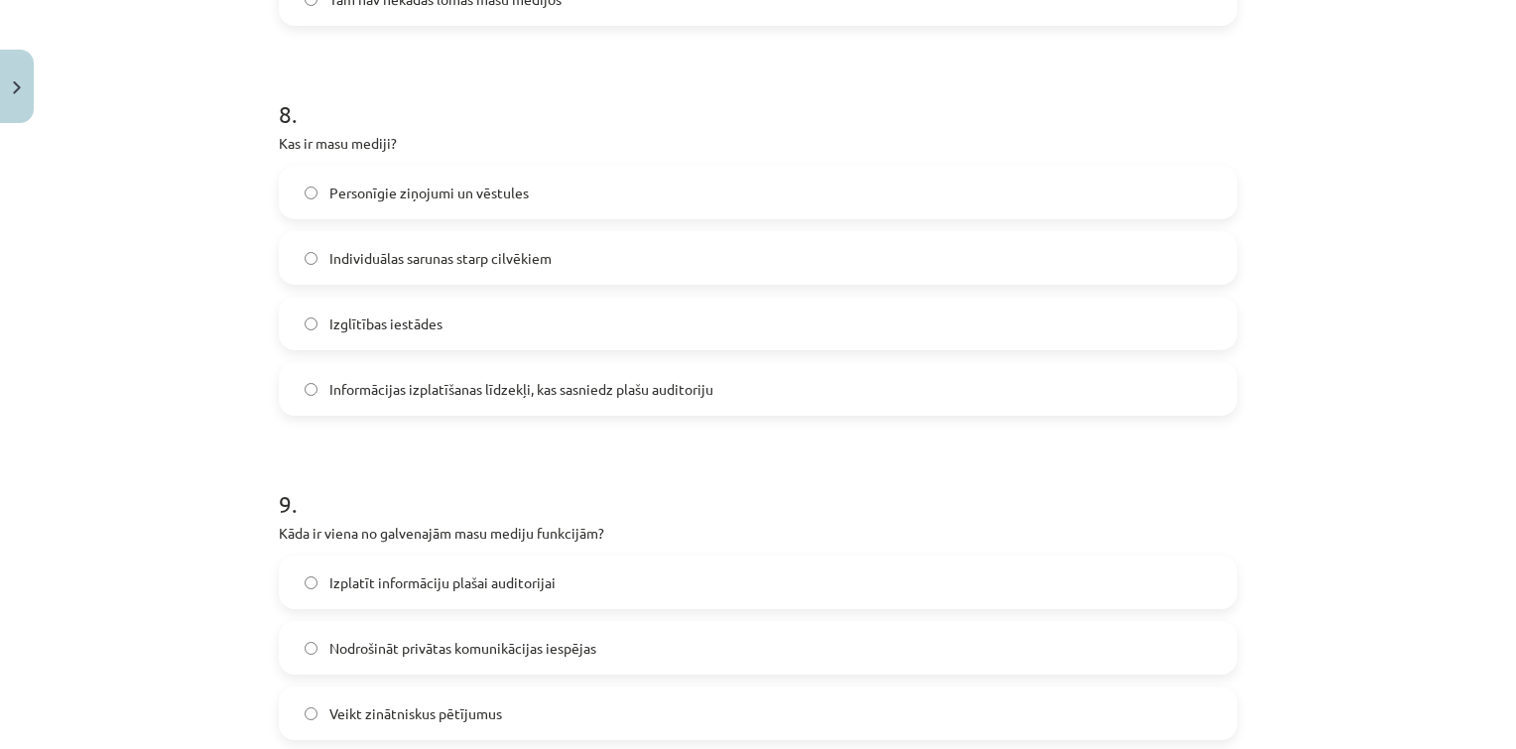
scroll to position [3060, 0]
click at [696, 392] on span "Informācijas izplatīšanas līdzekļi, kas sasniedz plašu auditoriju" at bounding box center [521, 388] width 384 height 21
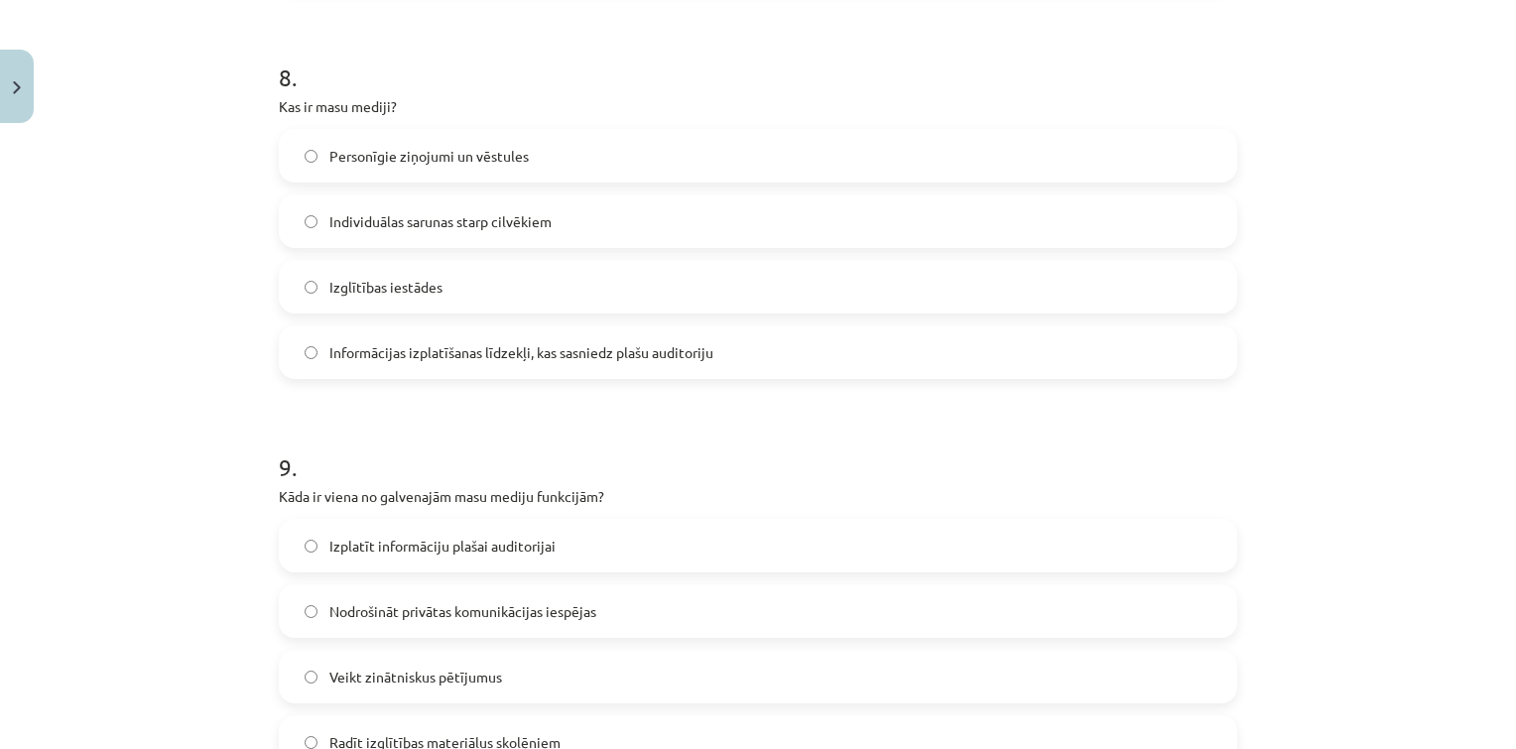
click at [611, 563] on label "Izplatīt informāciju plašai auditorijai" at bounding box center [758, 546] width 954 height 50
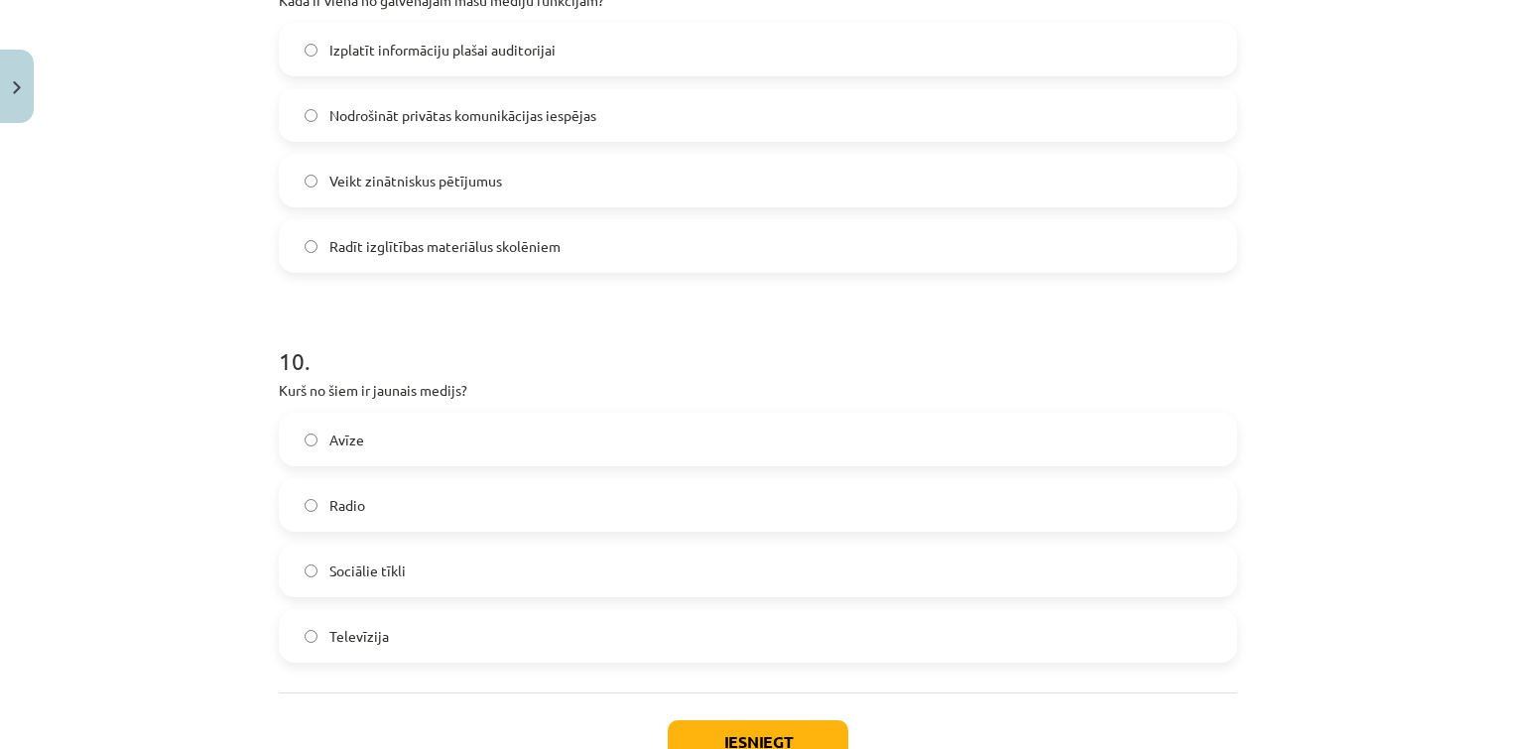
scroll to position [3611, 0]
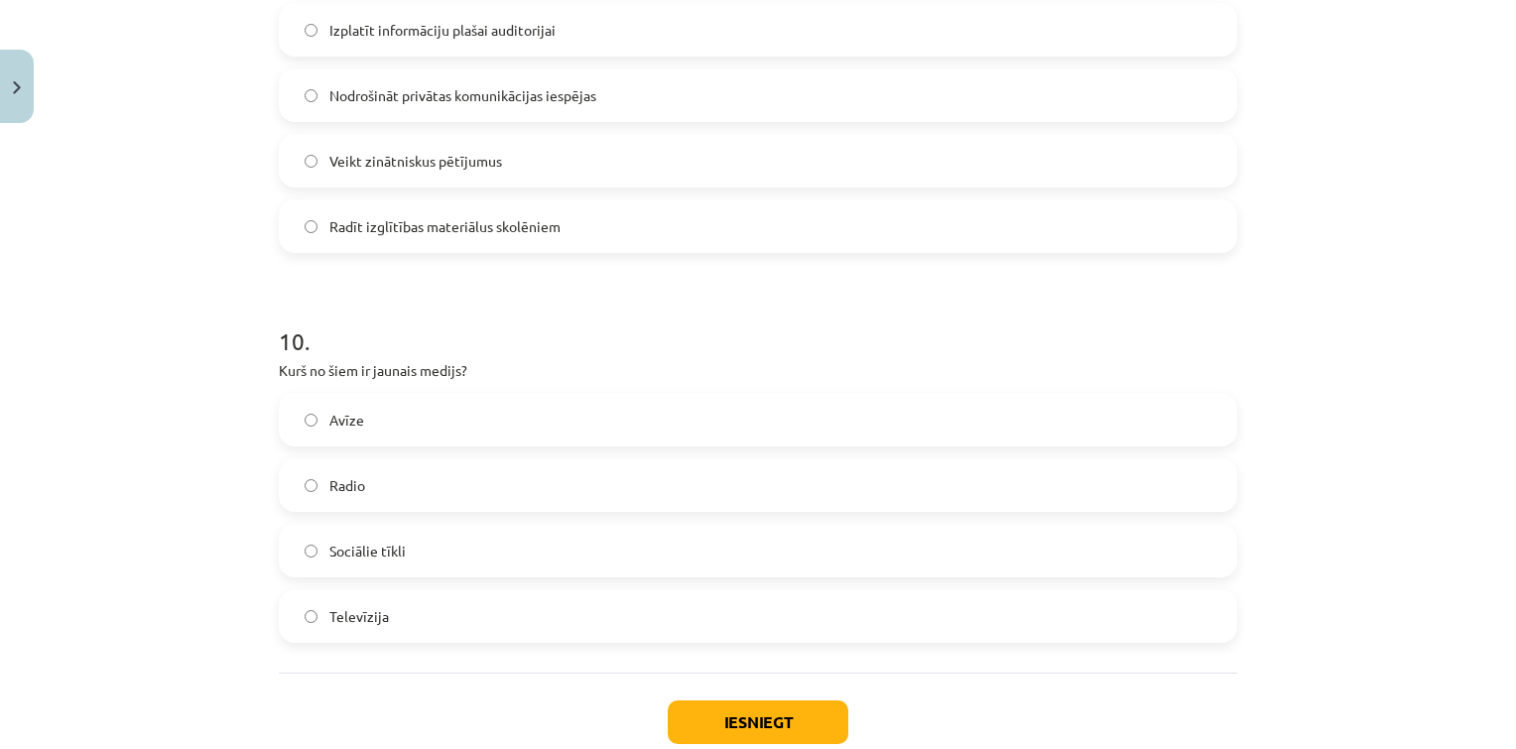
click at [364, 531] on label "Sociālie tīkli" at bounding box center [758, 551] width 954 height 50
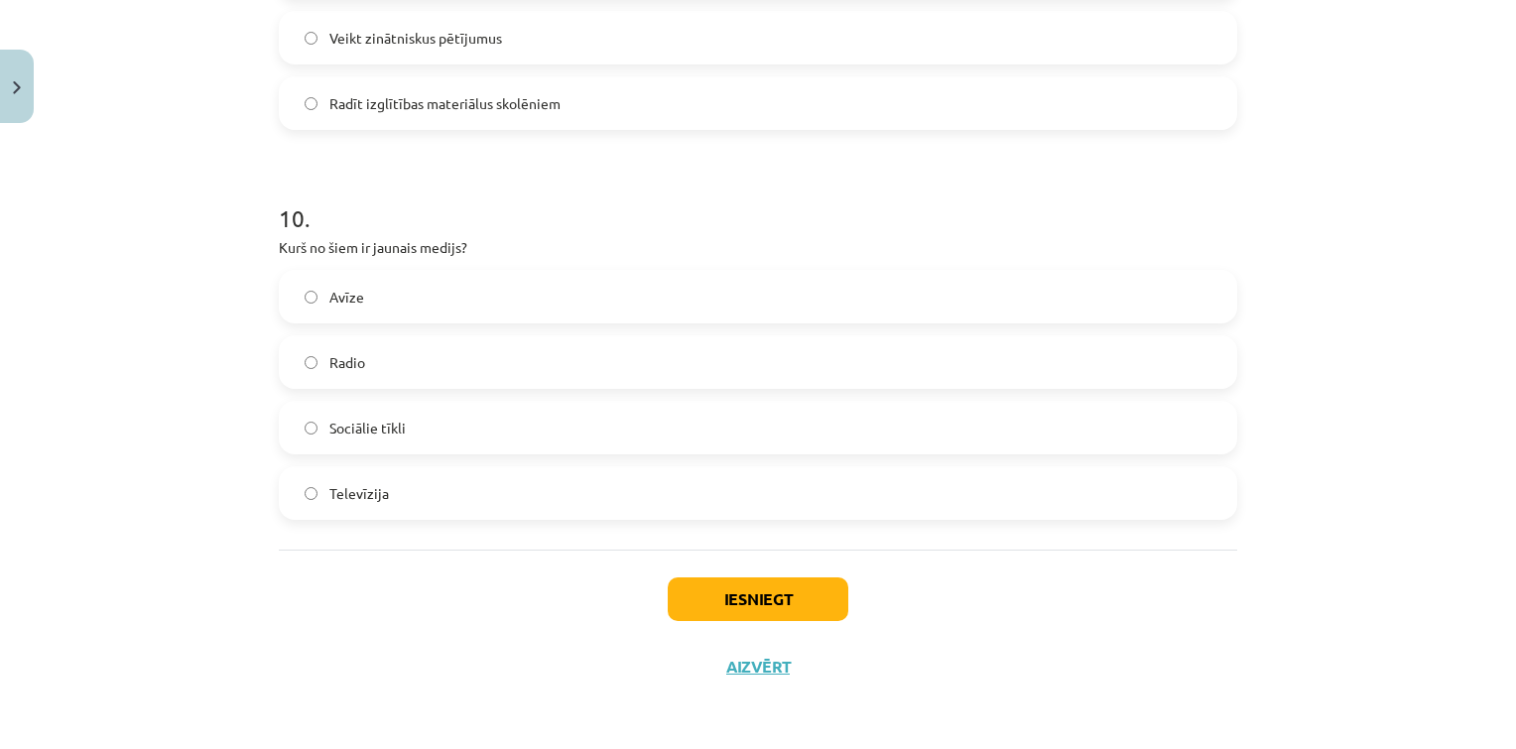
scroll to position [3734, 0]
click at [700, 587] on button "Iesniegt" at bounding box center [758, 599] width 181 height 44
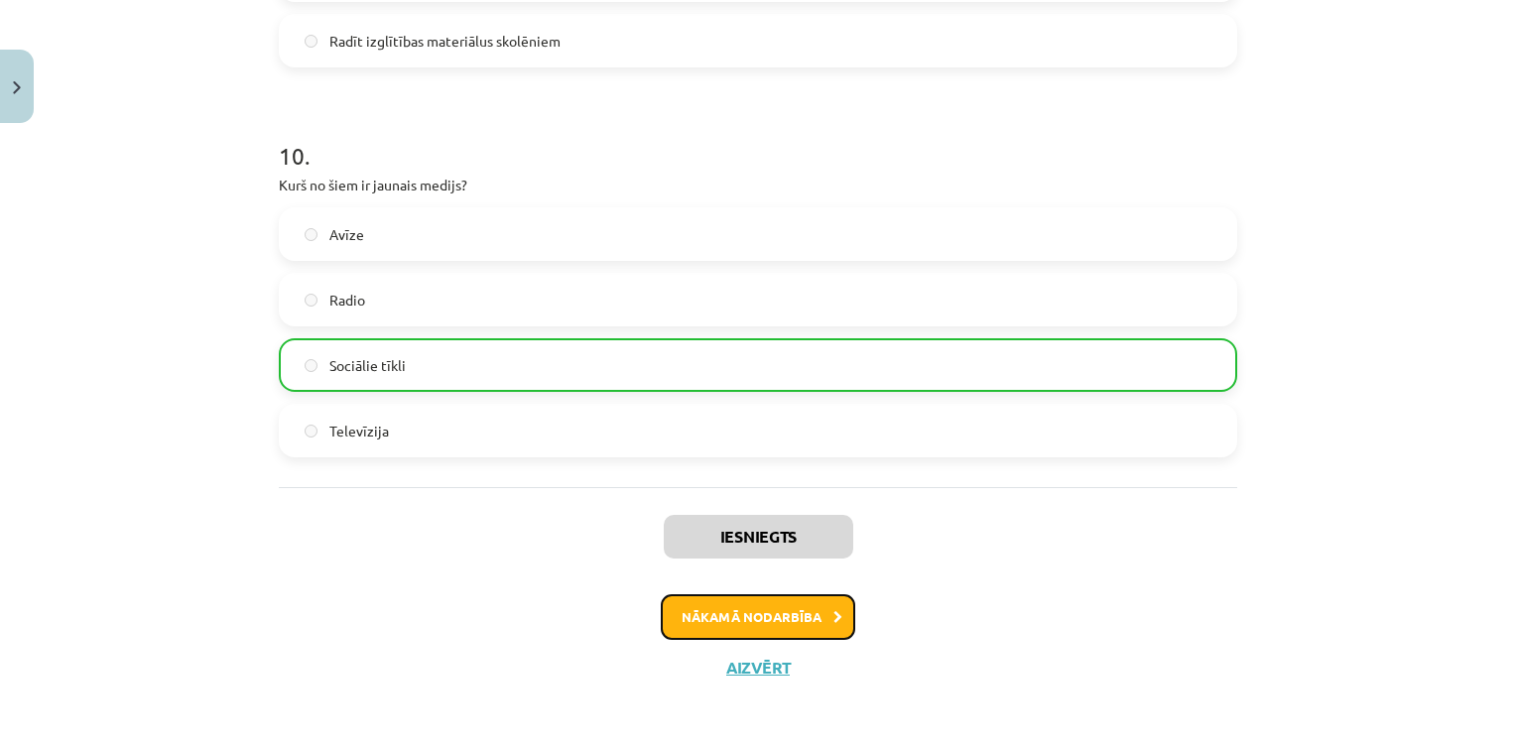
click at [790, 618] on button "Nākamā nodarbība" at bounding box center [758, 617] width 194 height 46
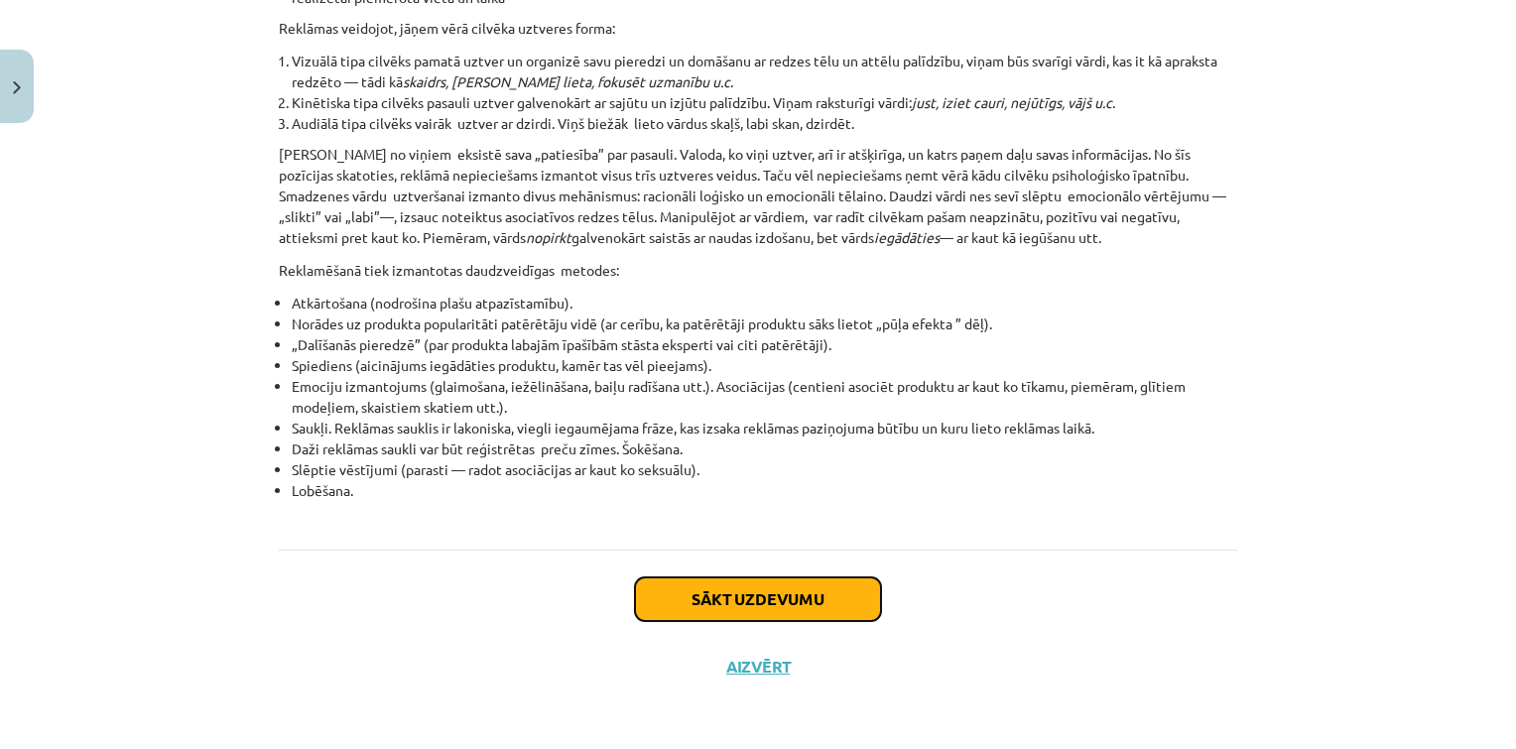
click at [754, 598] on button "Sākt uzdevumu" at bounding box center [758, 599] width 246 height 44
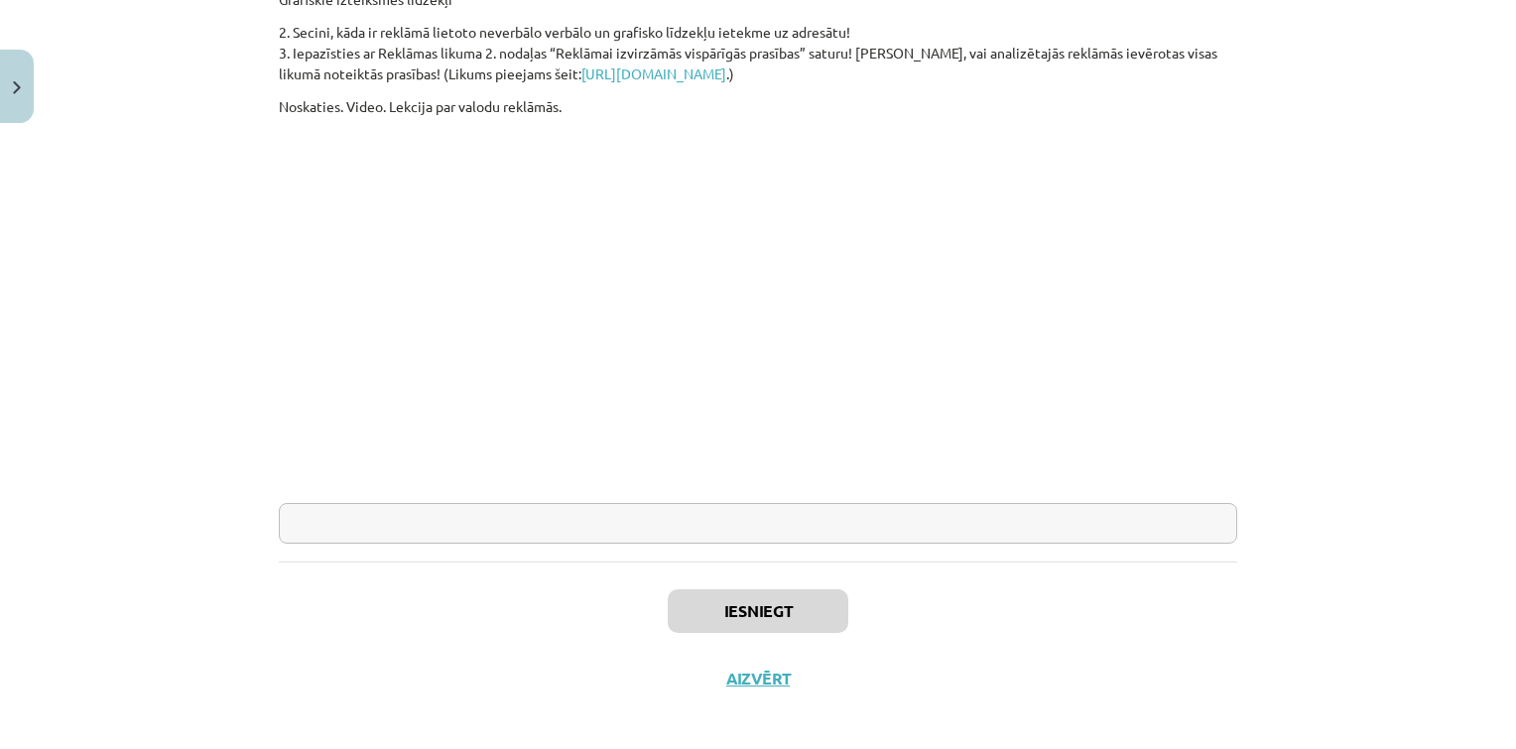
scroll to position [631, 0]
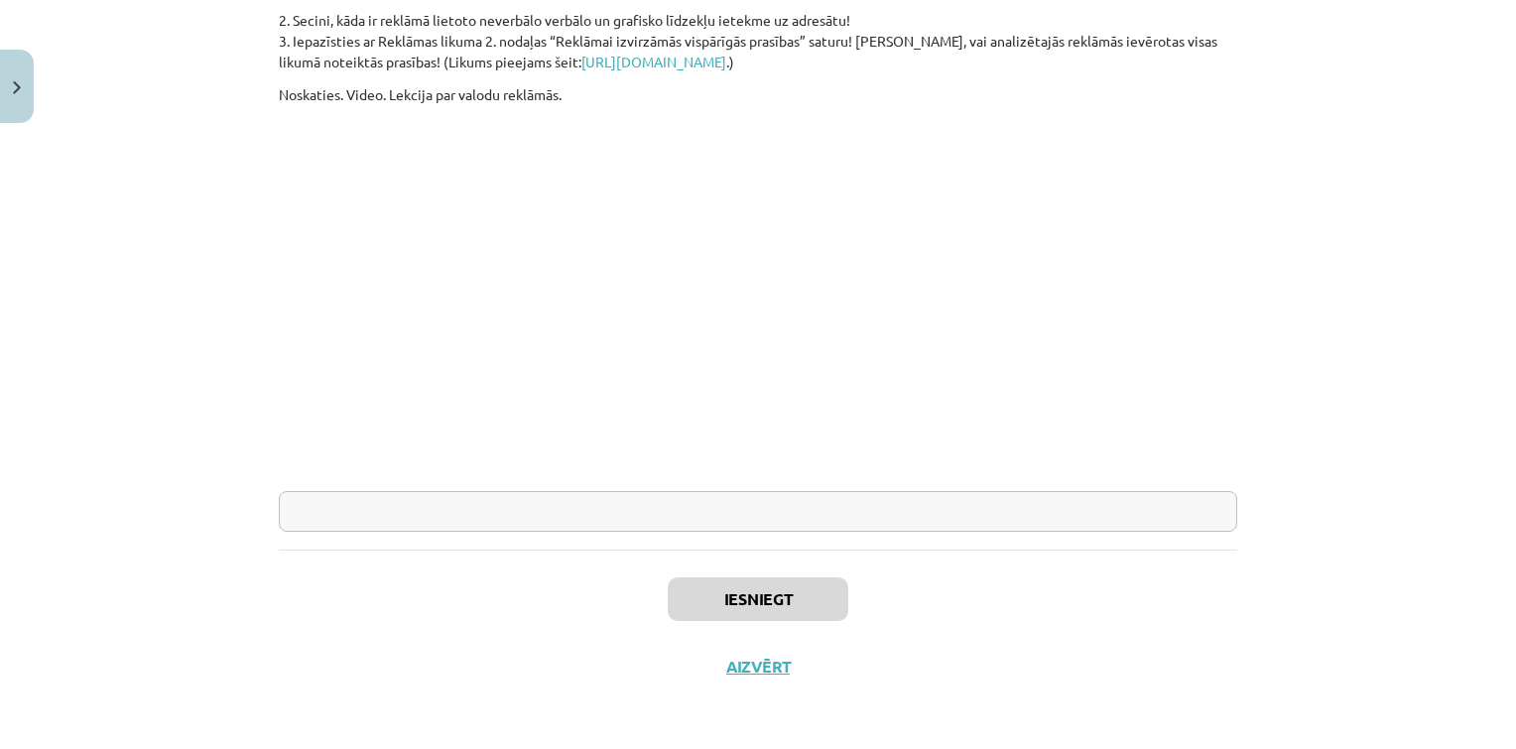
click at [672, 518] on input "text" at bounding box center [758, 511] width 958 height 41
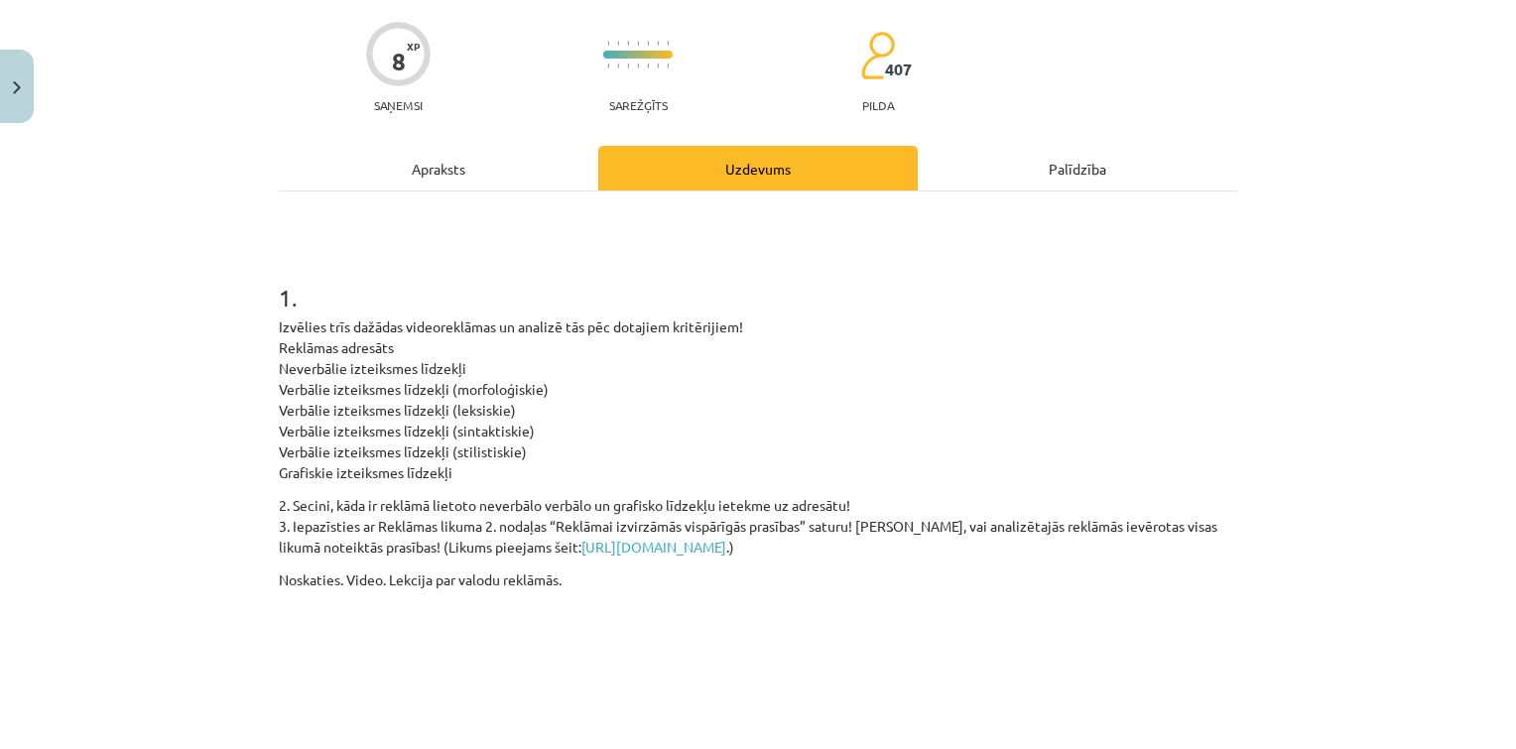
scroll to position [147, 0]
click at [354, 304] on h1 "1 ." at bounding box center [758, 279] width 958 height 62
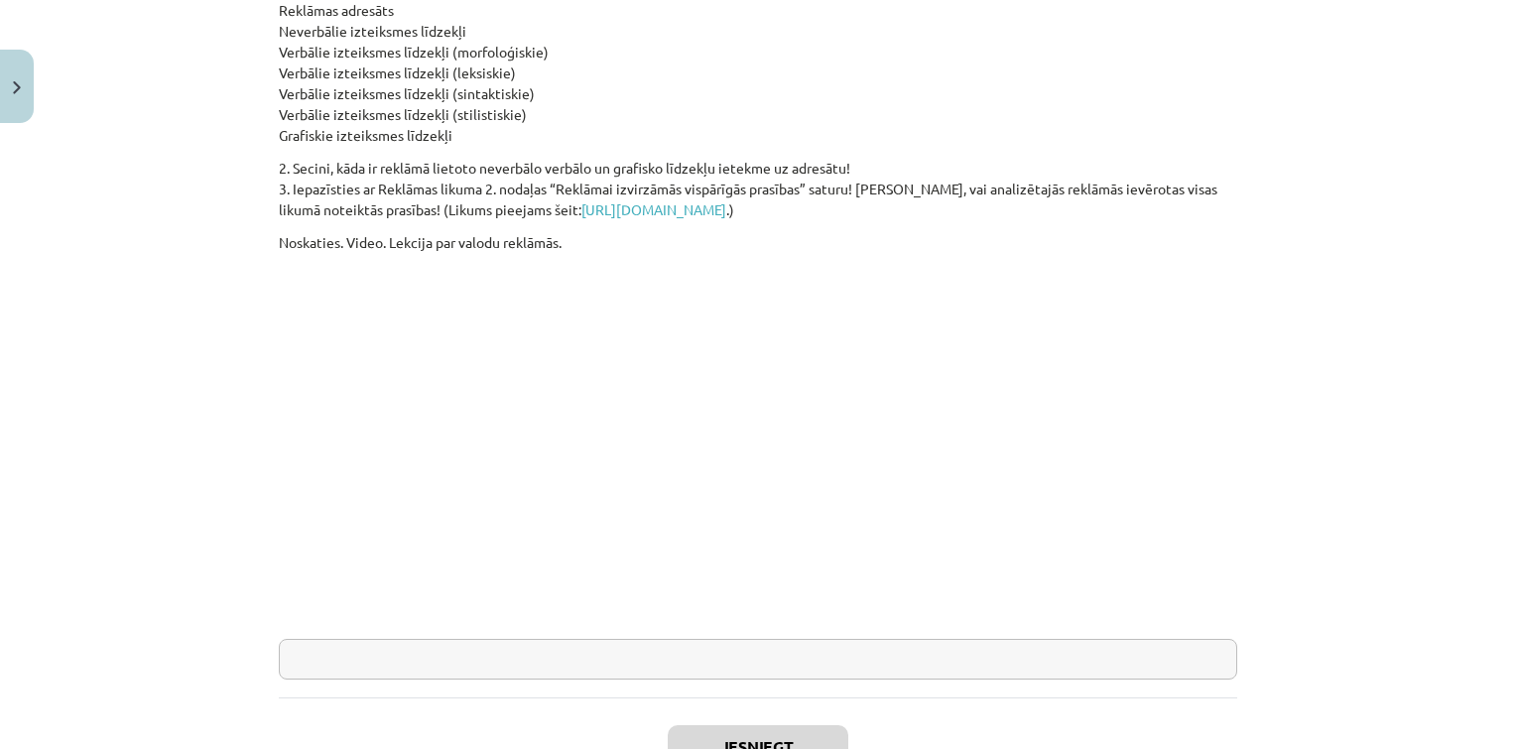
scroll to position [484, 0]
click at [661, 671] on input "text" at bounding box center [758, 658] width 958 height 41
click at [140, 169] on div "Mācību tēma: Latviešu valodas i - 10. klases 2. ieskaites mācību materiāls #5 M…" at bounding box center [758, 374] width 1516 height 749
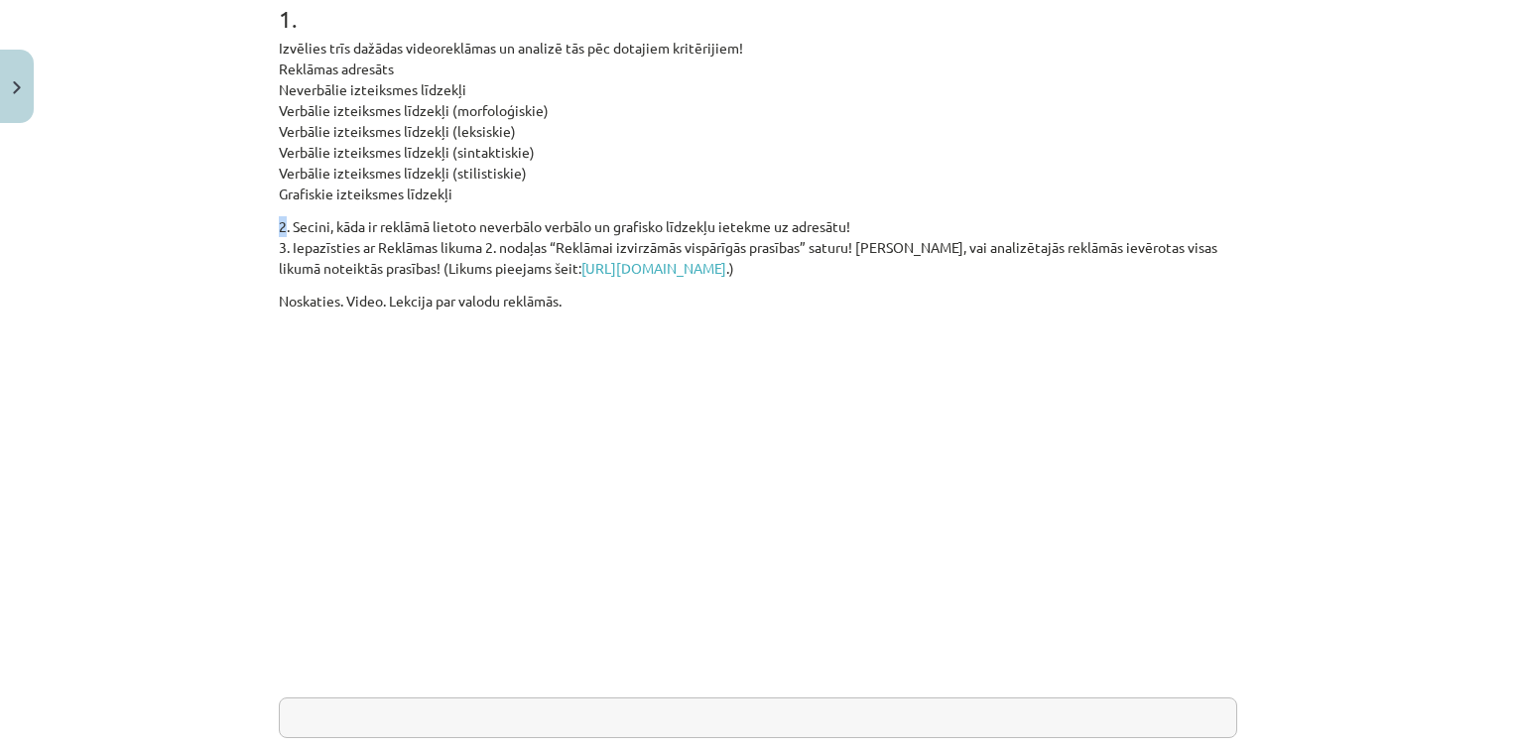
scroll to position [417, 0]
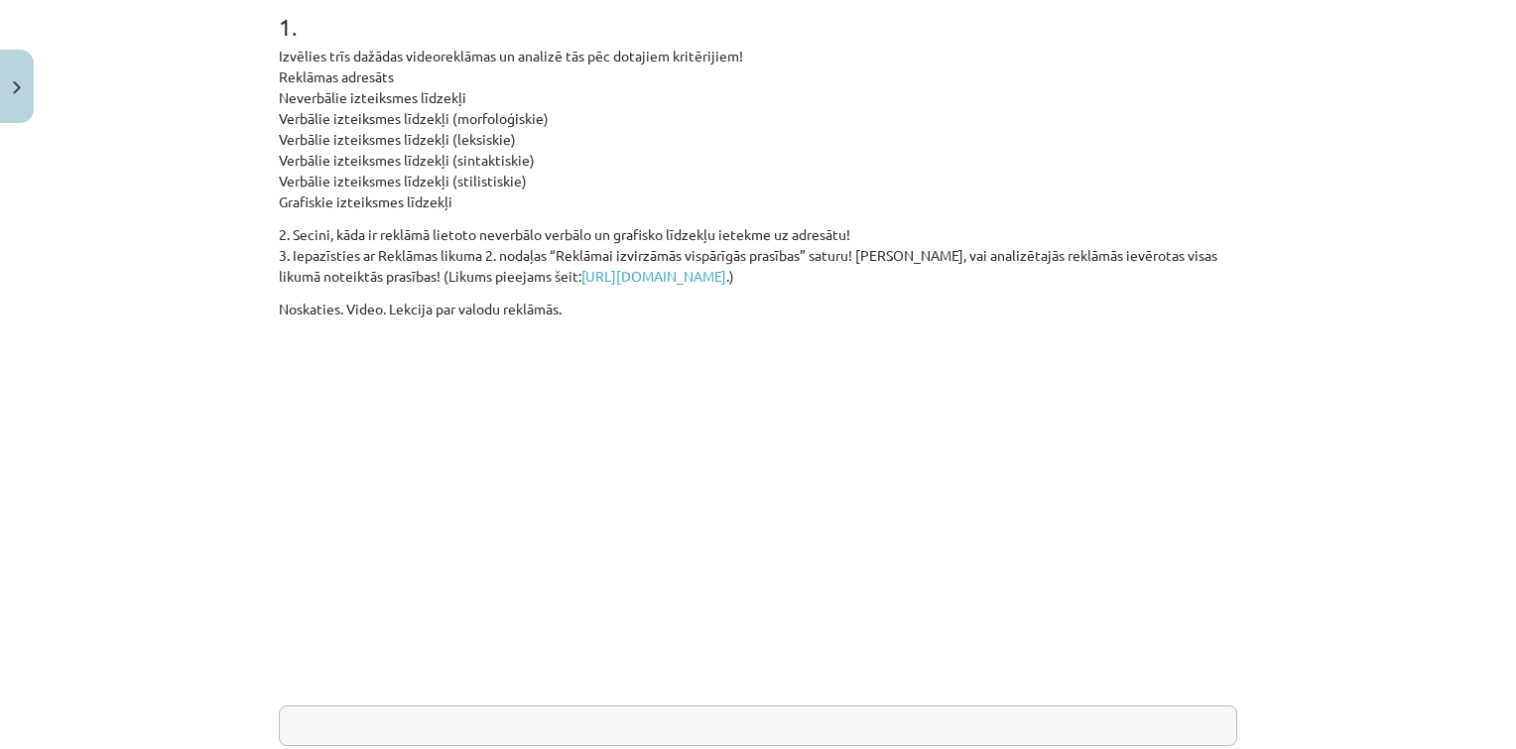
click at [383, 127] on p "Izvēlies trīs dažādas videoreklāmas un analizē tās pēc dotajiem kritērijiem! Re…" at bounding box center [758, 129] width 958 height 167
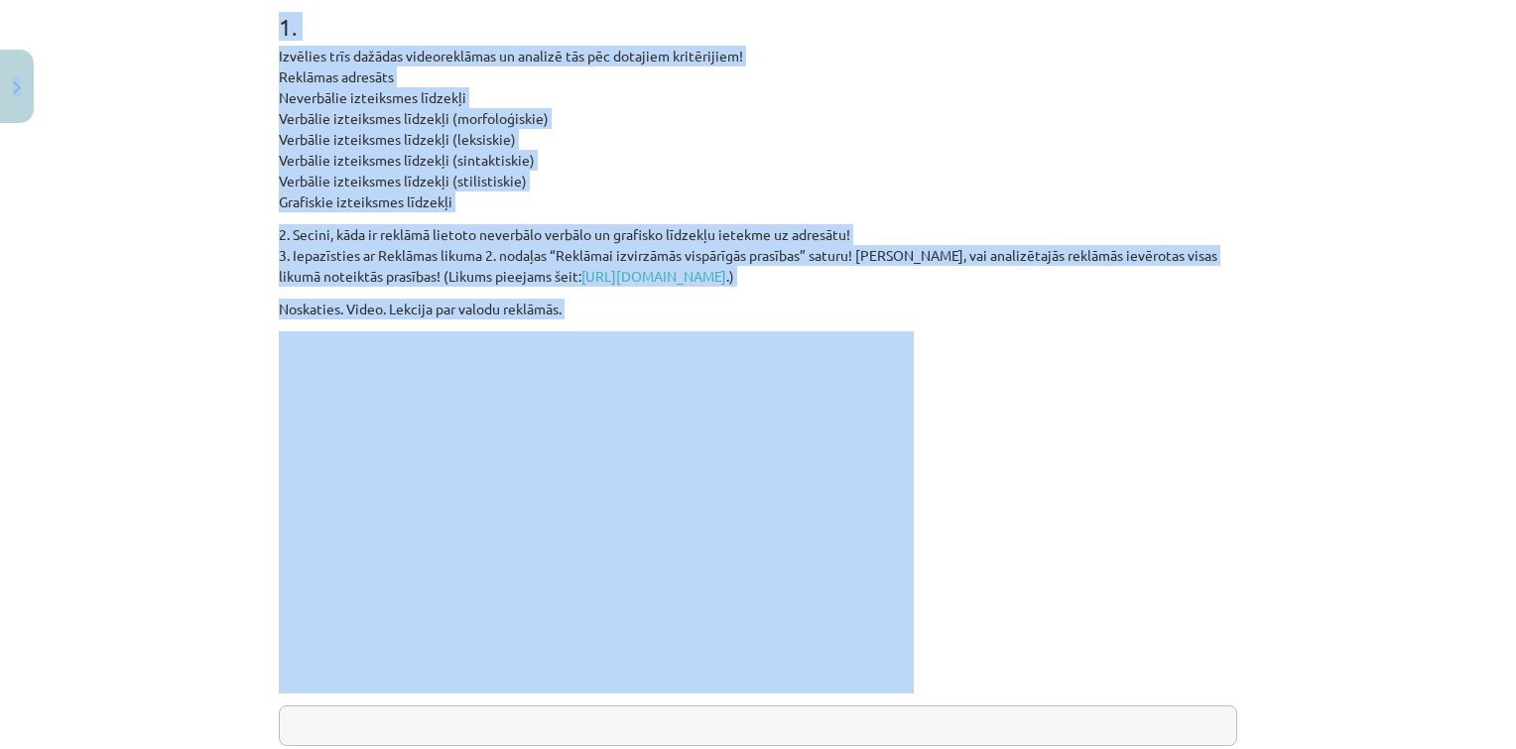
copy div "0 Dāvanas 35 mP 253 xp Arsēnijs Rodins Sākums Aktuāli Kā mācīties eSKOLĀ Kontak…"
click at [682, 216] on div "Izvēlies trīs dažādas videoreklāmas un analizē tās pēc dotajiem kritērijiem! Re…" at bounding box center [758, 370] width 958 height 648
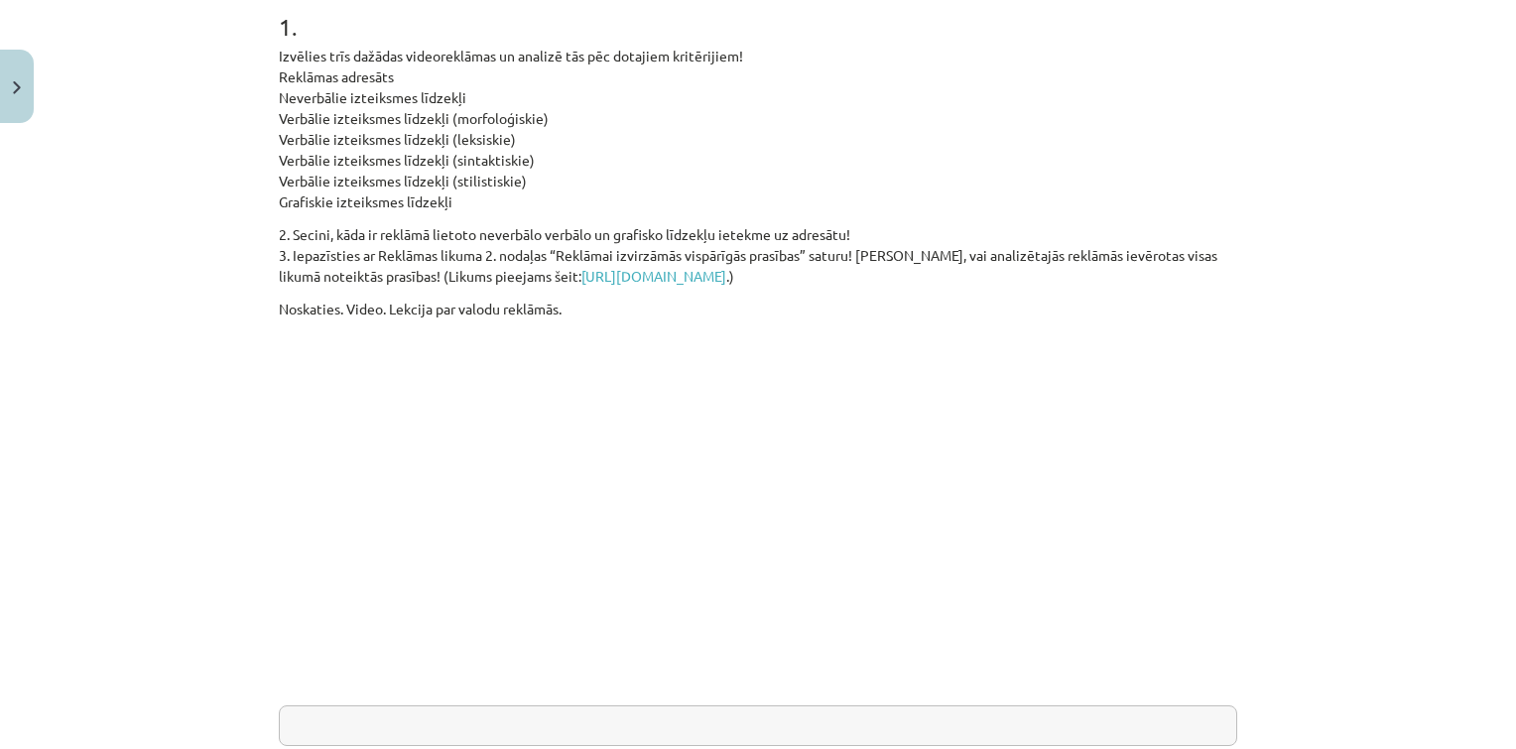
scroll to position [631, 0]
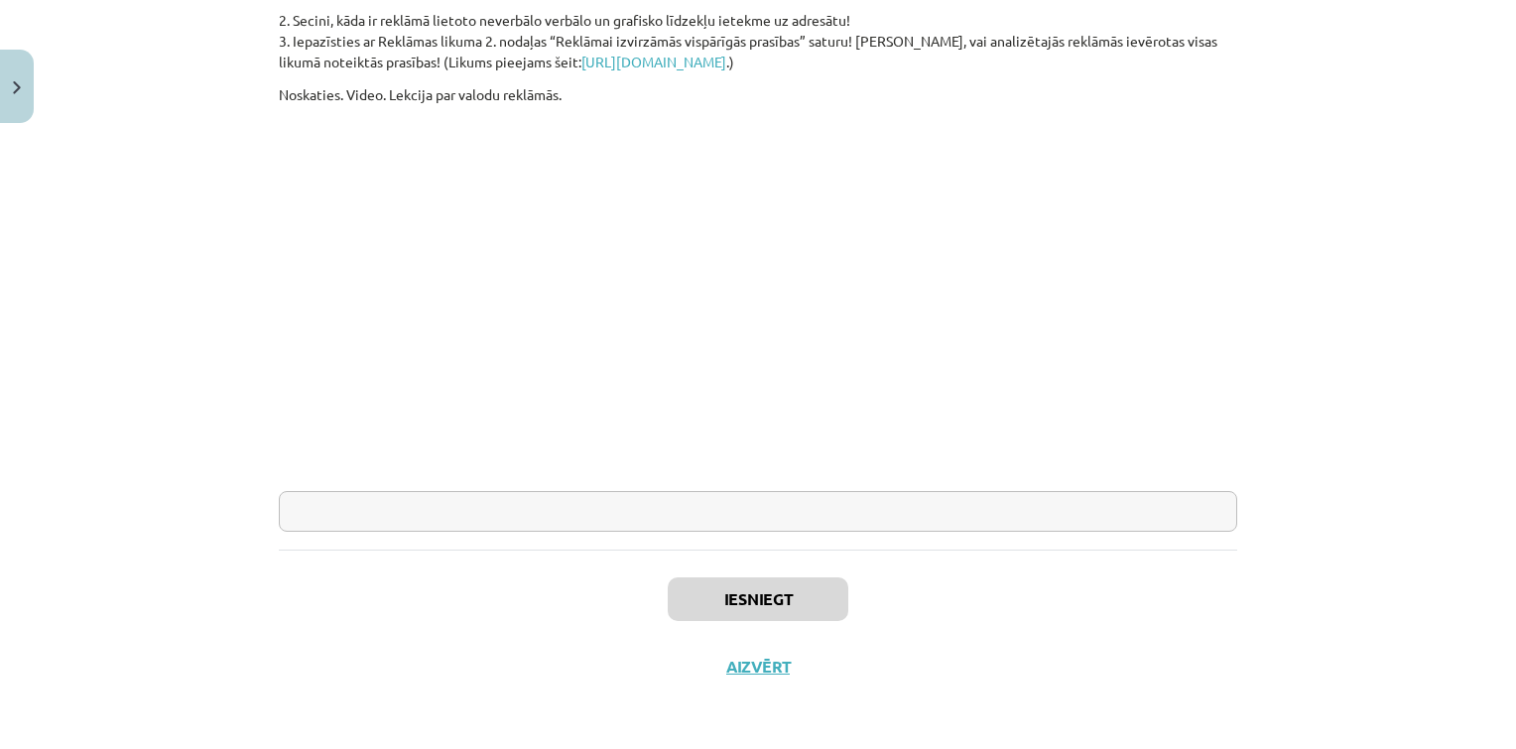
click at [751, 516] on input "text" at bounding box center [758, 511] width 958 height 41
type input "**"
click at [735, 610] on button "Iesniegt" at bounding box center [758, 599] width 181 height 44
click at [734, 608] on button "Iesniegt" at bounding box center [758, 599] width 181 height 44
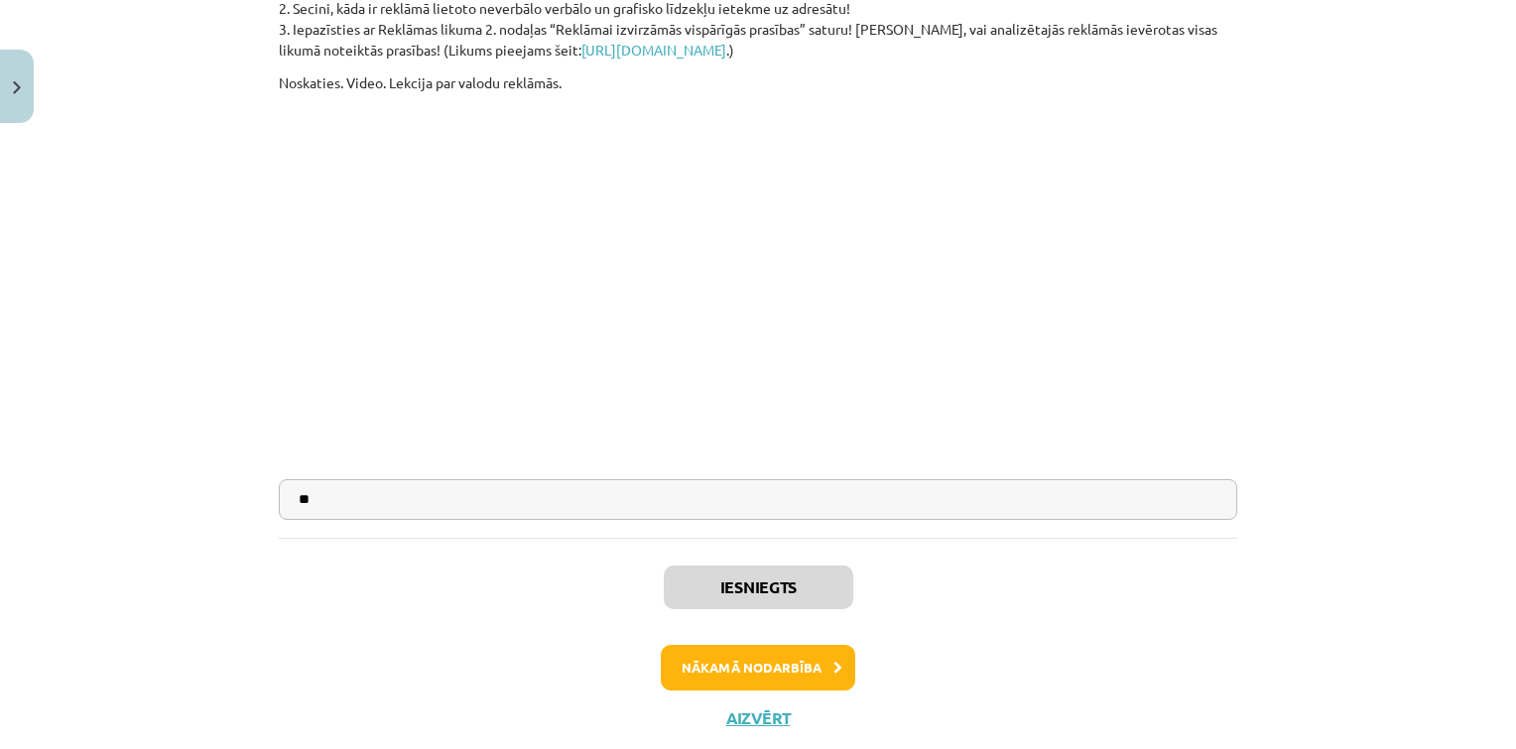
scroll to position [640, 0]
click at [738, 669] on button "Nākamā nodarbība" at bounding box center [758, 671] width 194 height 46
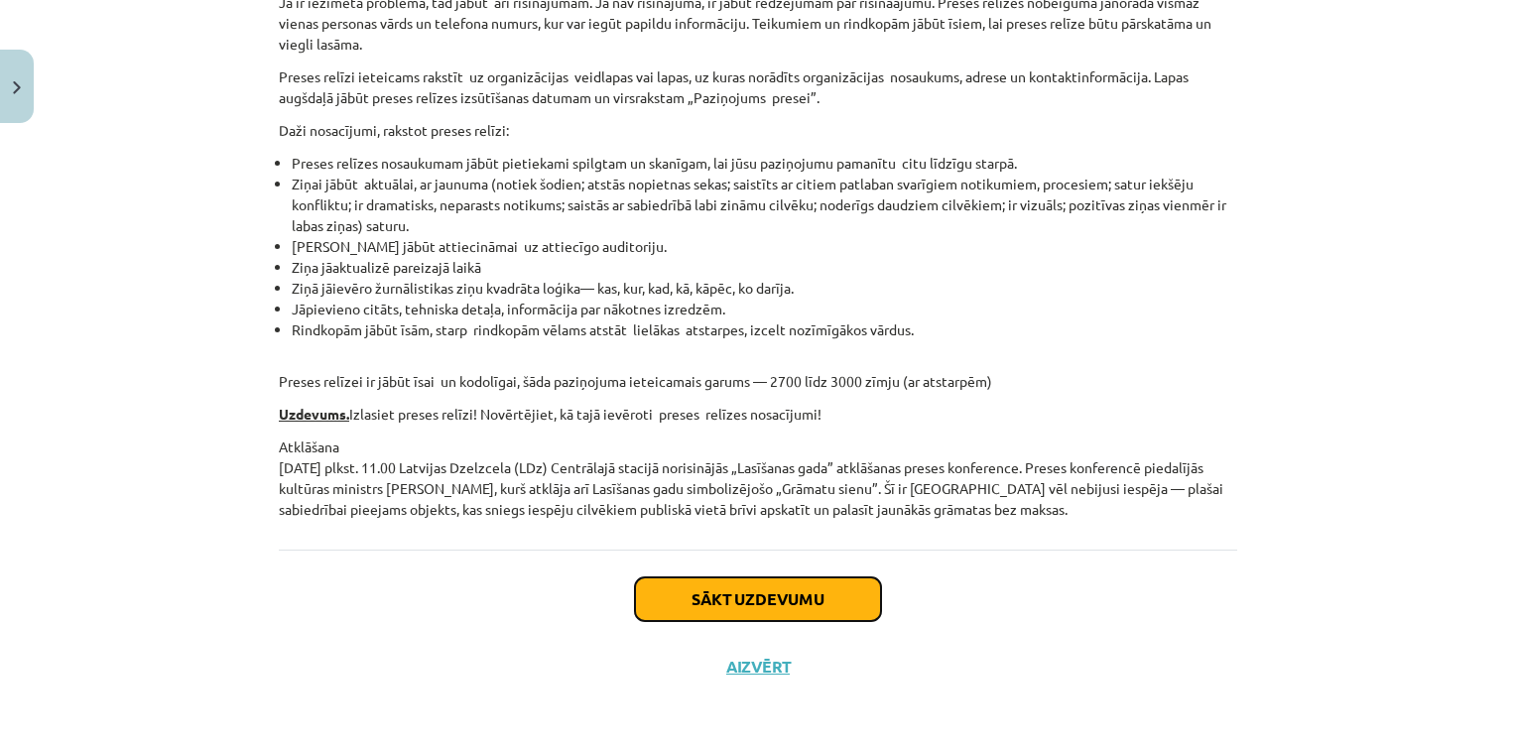
click at [698, 595] on button "Sākt uzdevumu" at bounding box center [758, 599] width 246 height 44
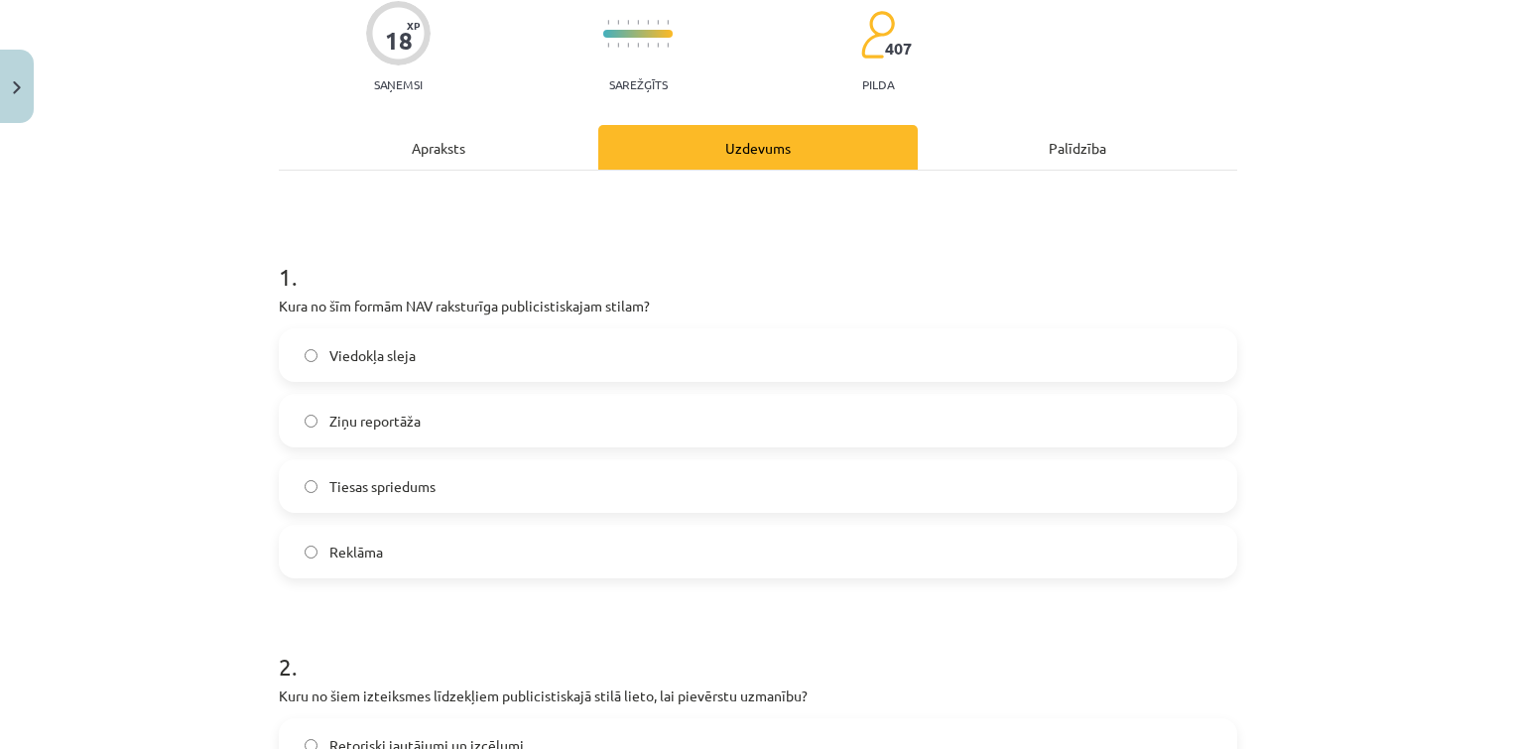
scroll to position [50, 0]
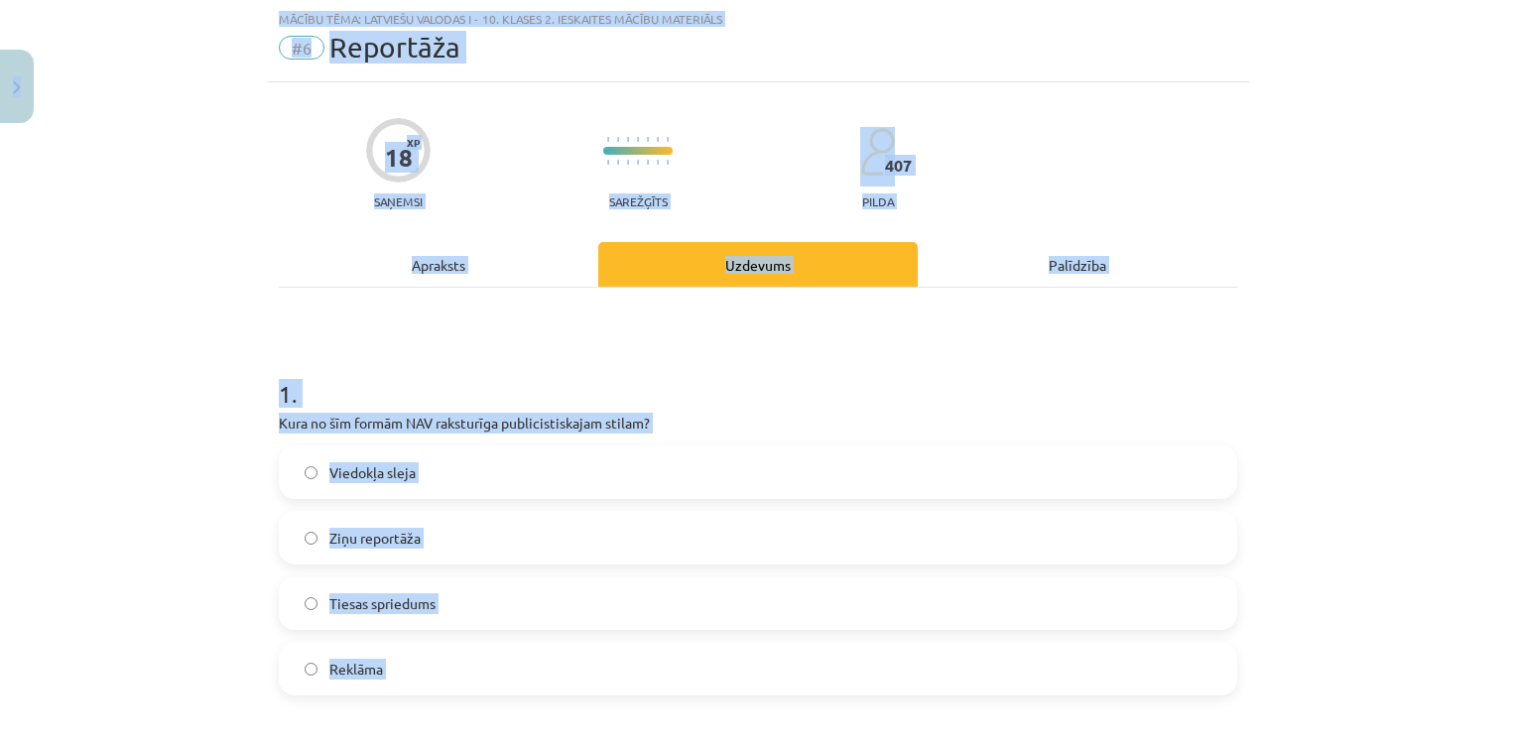
copy div "0 Dāvanas 35 mP 253 xp Arsēnijs Rodins Sākums Aktuāli Kā mācīties eSKOLĀ Kontak…"
click at [493, 607] on label "Tiesas spriedums" at bounding box center [758, 603] width 954 height 50
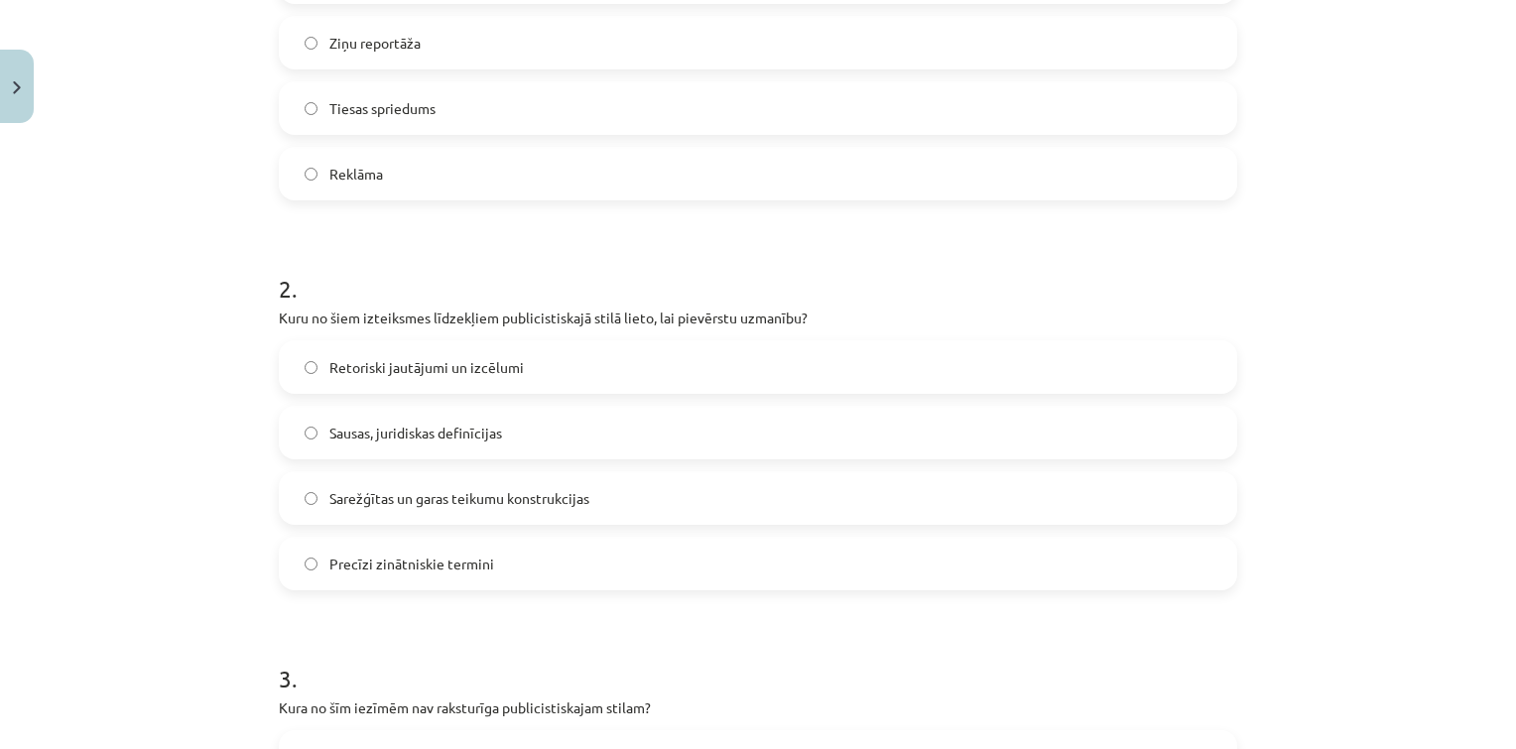
scroll to position [546, 0]
click at [447, 346] on label "Retoriski jautājumi un izcēlumi" at bounding box center [758, 366] width 954 height 50
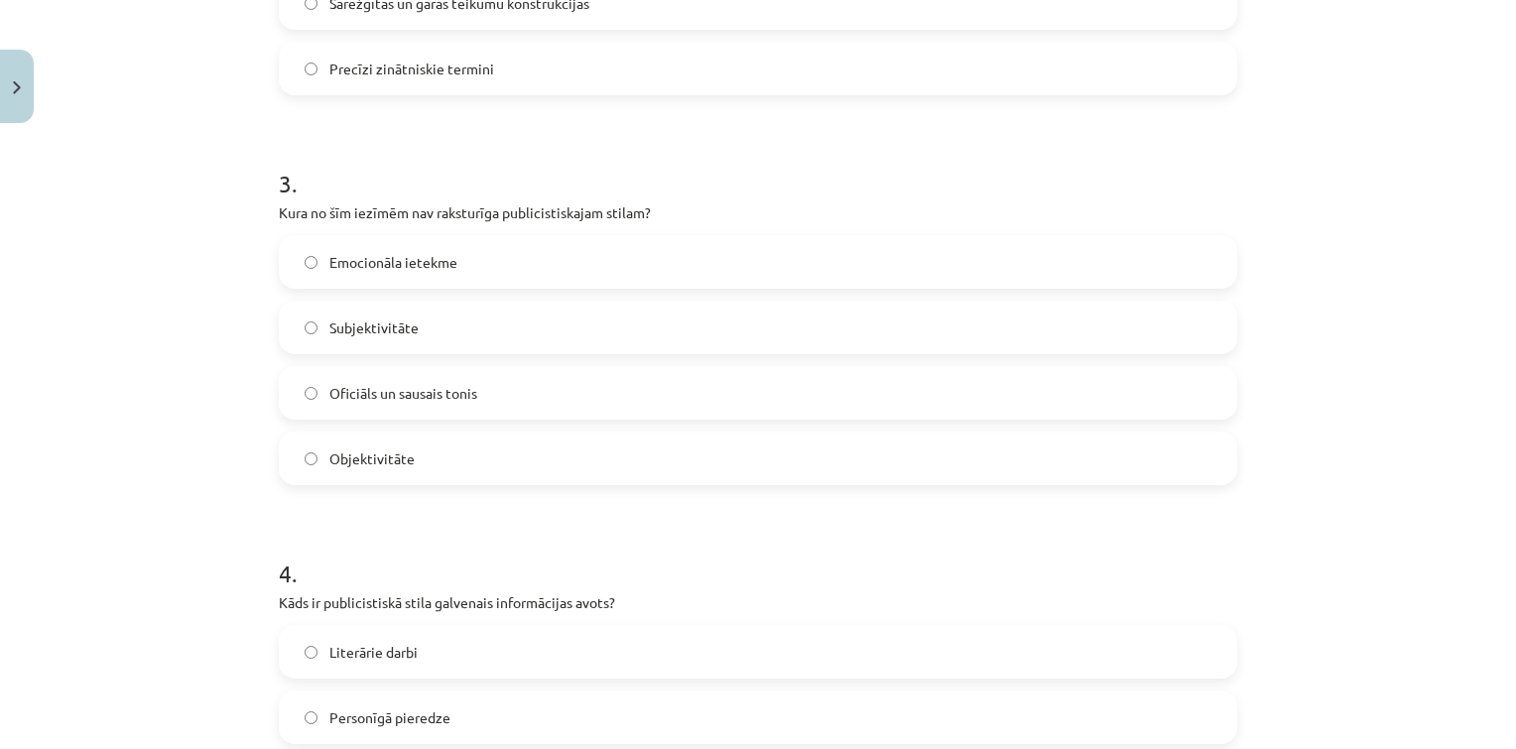
scroll to position [1117, 0]
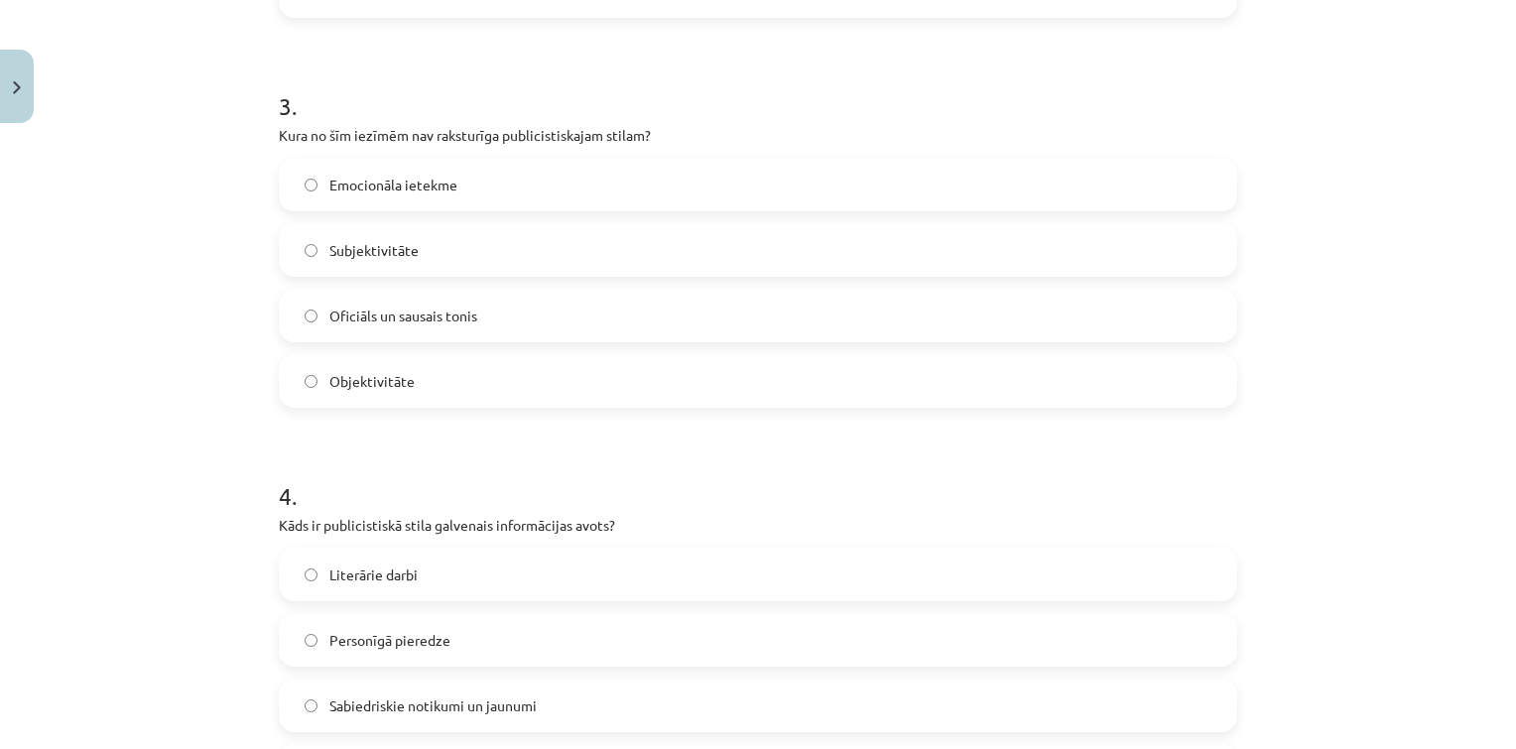
click at [410, 398] on label "Objektivitāte" at bounding box center [758, 381] width 954 height 50
click at [413, 314] on span "Oficiāls un sausais tonis" at bounding box center [403, 316] width 148 height 21
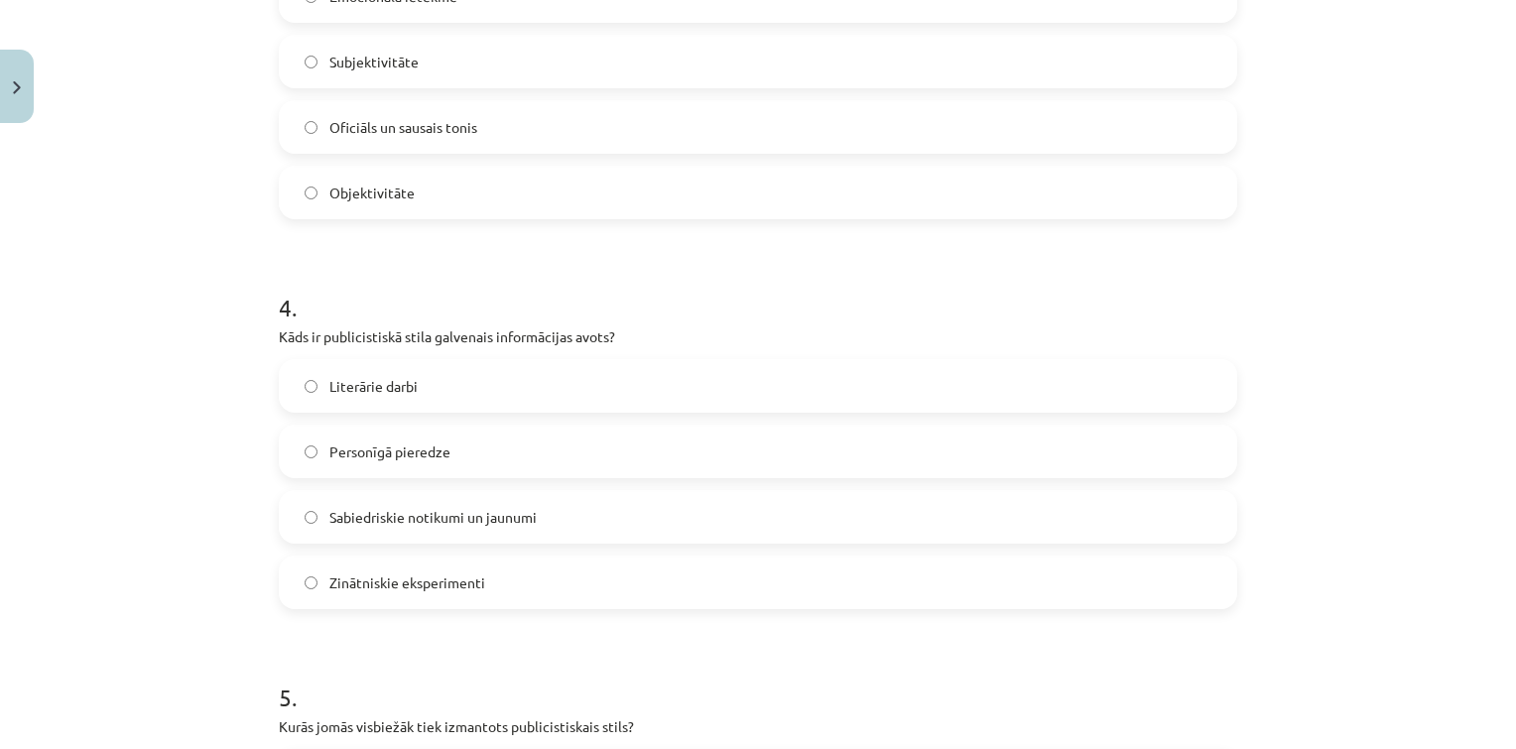
scroll to position [1308, 0]
click at [433, 552] on div "Literārie darbi Personīgā pieredze Sabiedriskie notikumi un jaunumi Zinātniskie…" at bounding box center [758, 482] width 958 height 250
click at [402, 525] on label "Sabiedriskie notikumi un jaunumi" at bounding box center [758, 515] width 954 height 50
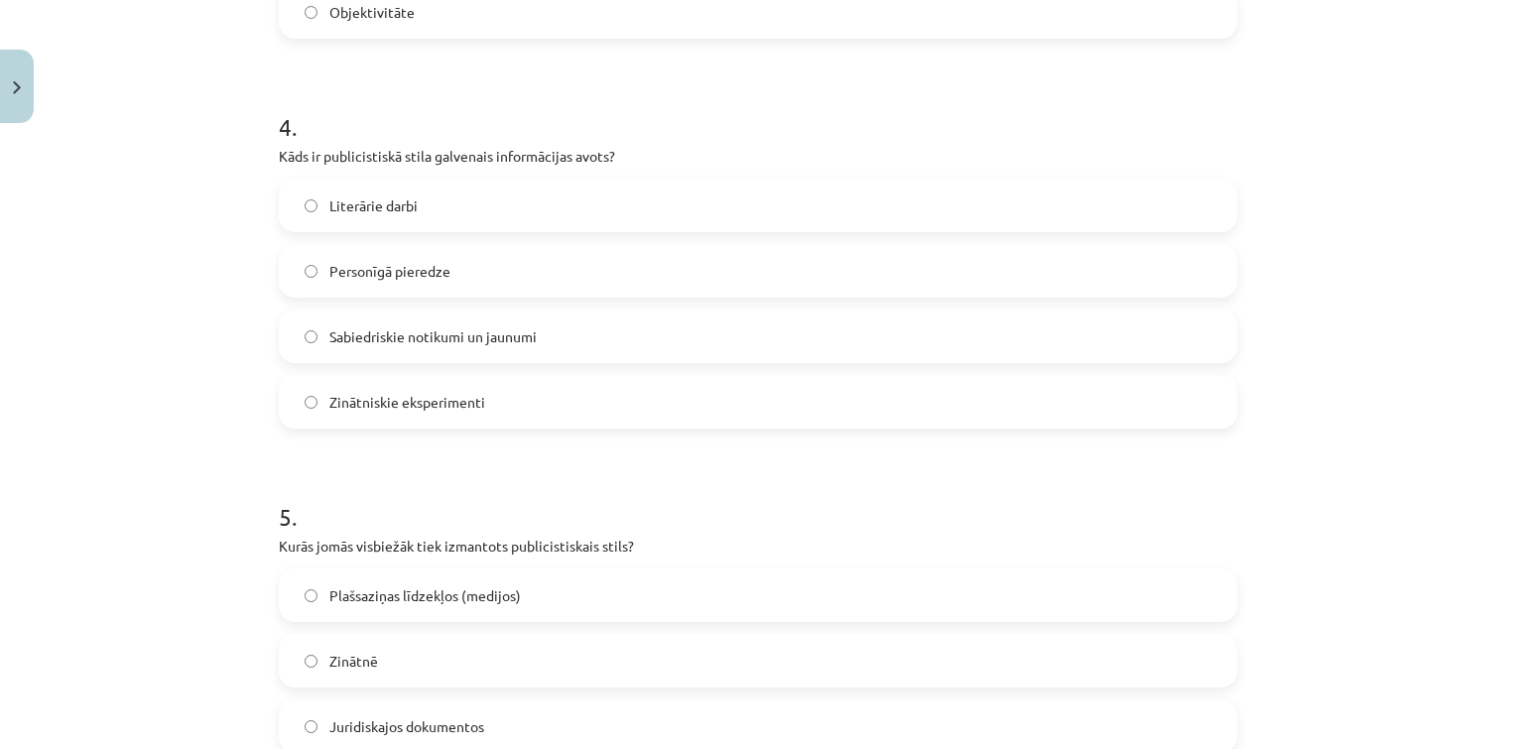
scroll to position [1485, 0]
click at [419, 589] on span "Plašsaziņas līdzekļos (medijos)" at bounding box center [424, 596] width 191 height 21
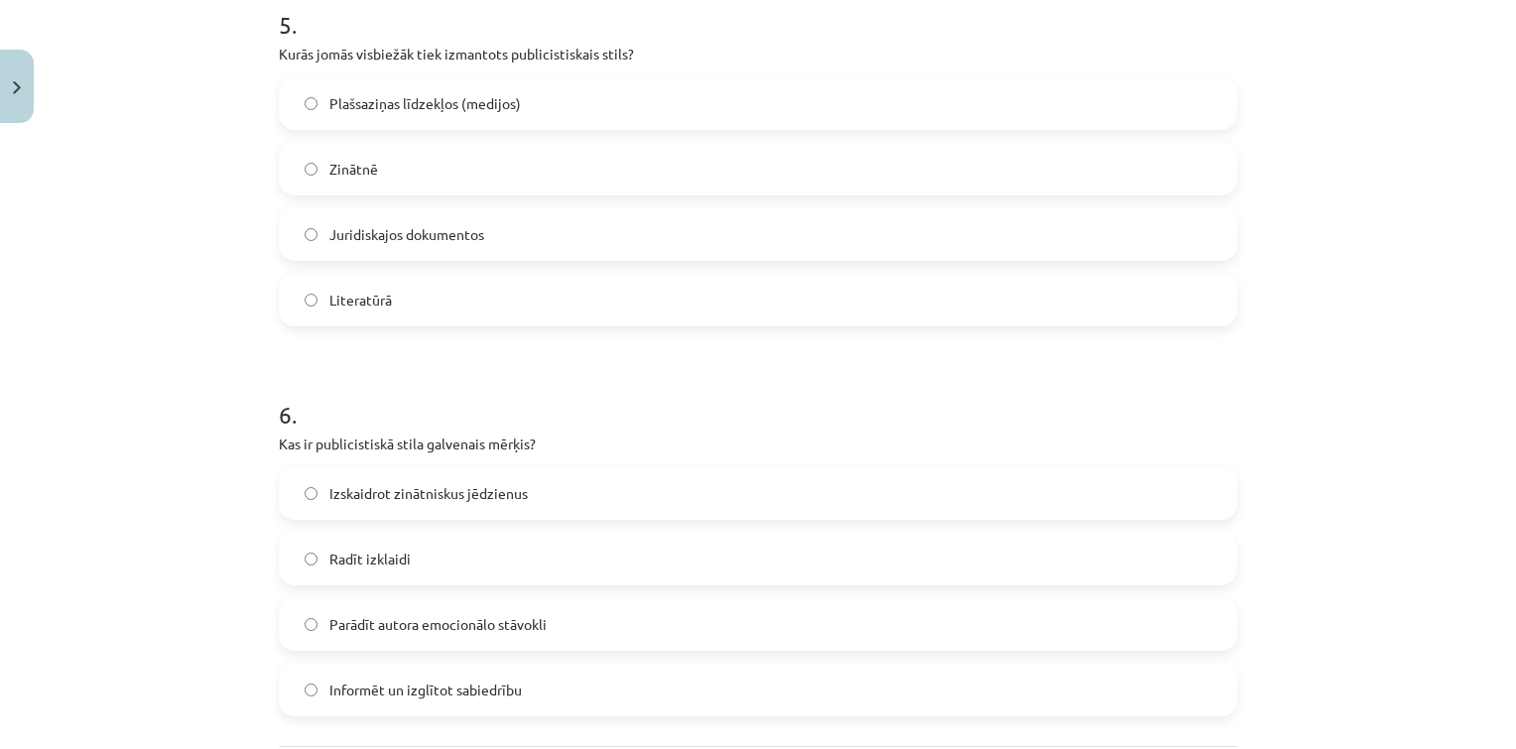
scroll to position [1996, 0]
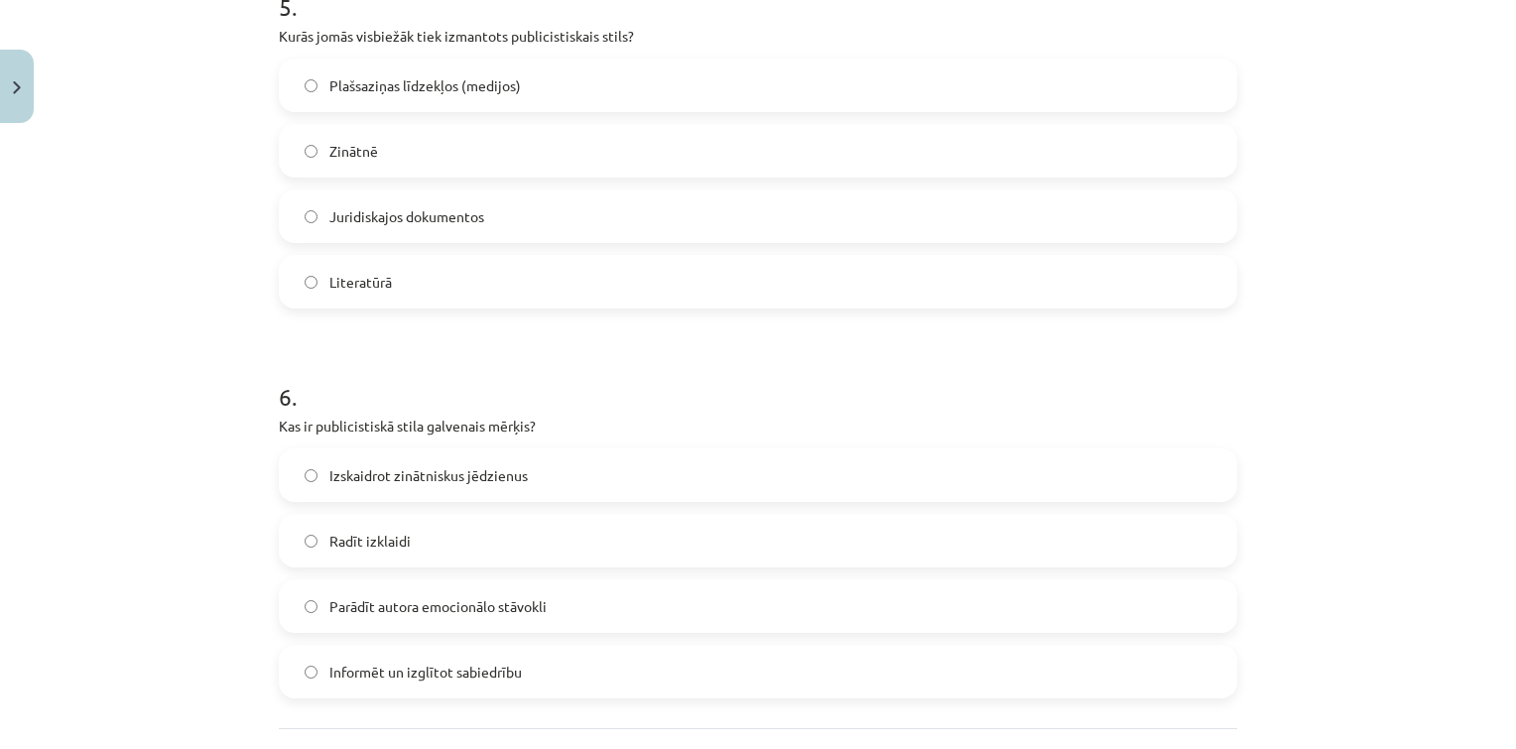
click at [496, 666] on span "Informēt un izglītot sabiedrību" at bounding box center [425, 672] width 192 height 21
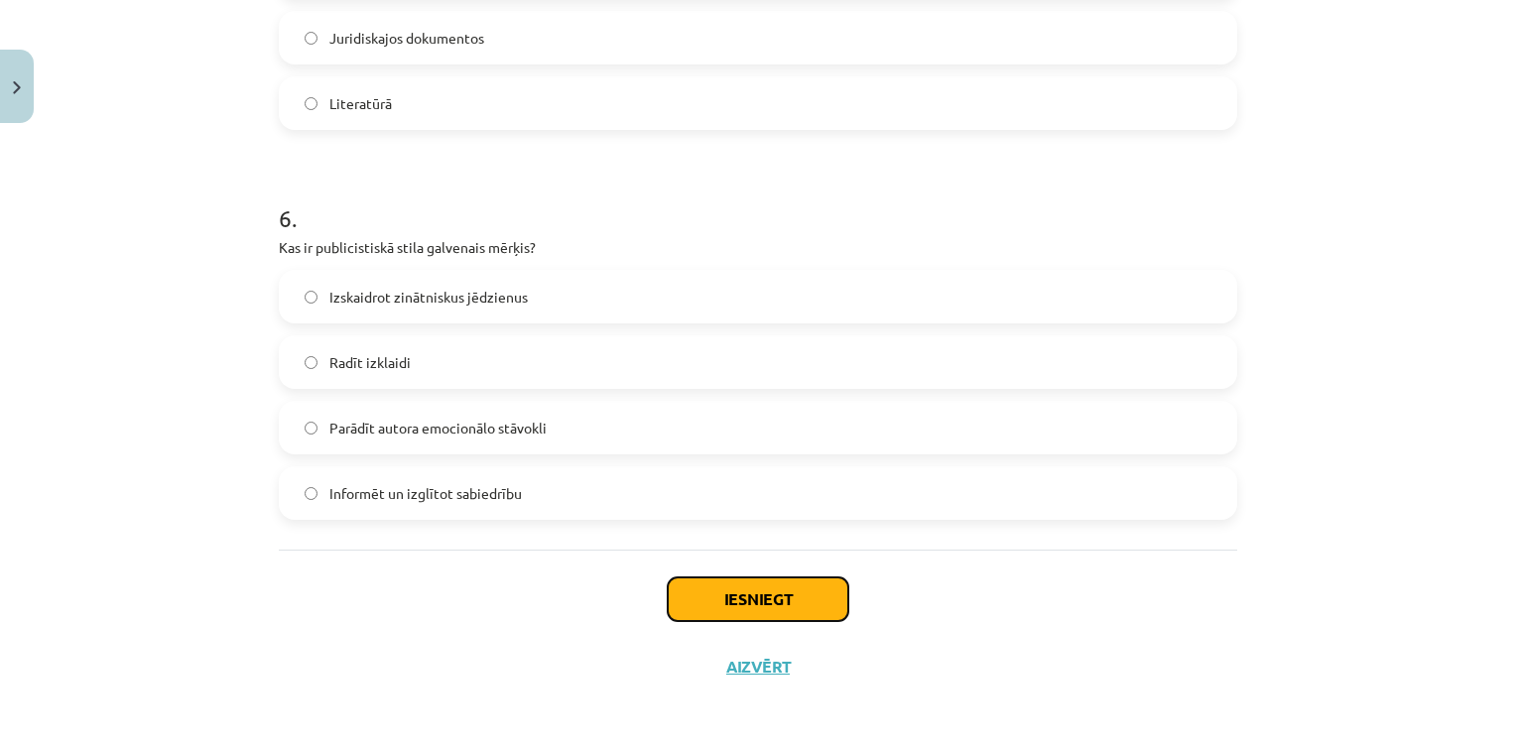
click at [762, 599] on button "Iesniegt" at bounding box center [758, 599] width 181 height 44
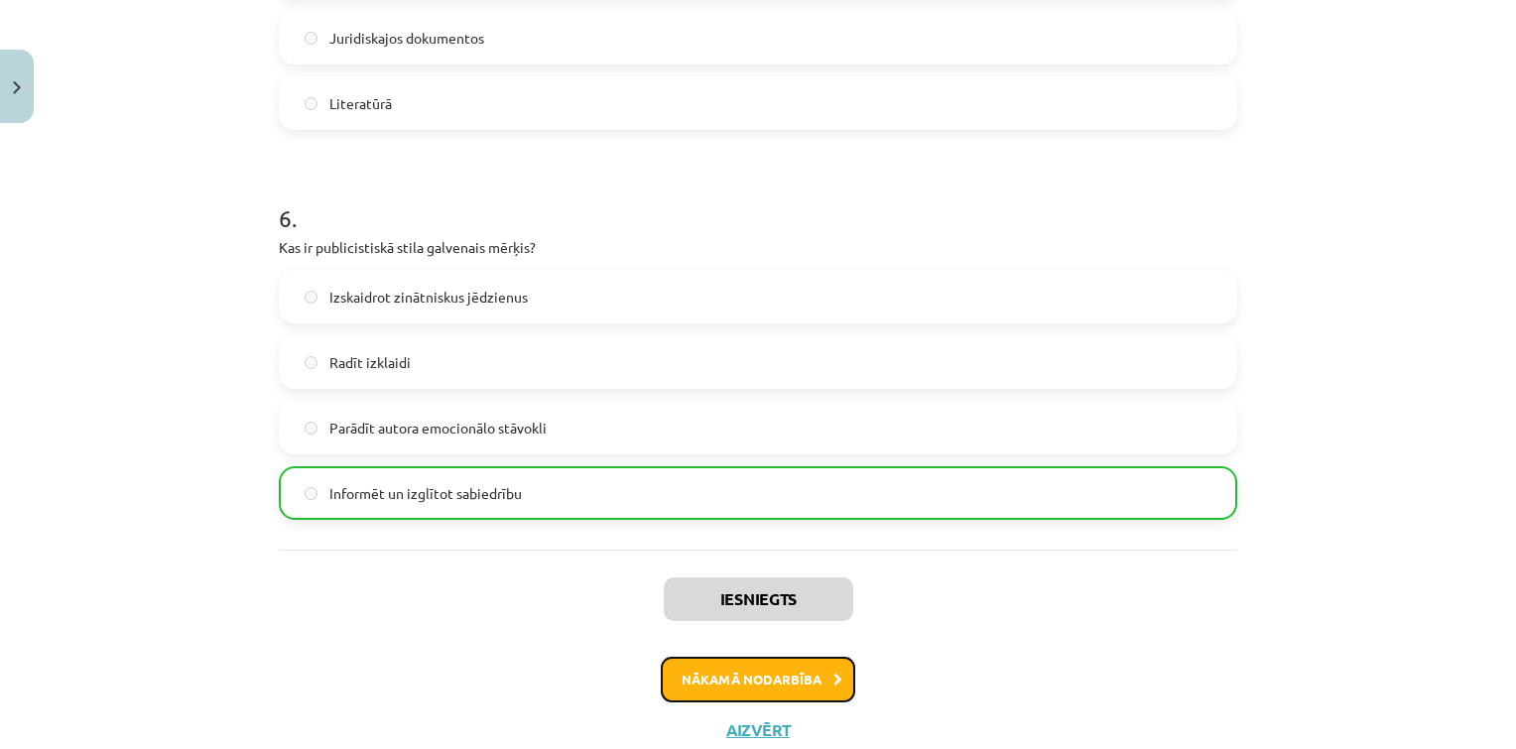
click at [754, 686] on button "Nākamā nodarbība" at bounding box center [758, 680] width 194 height 46
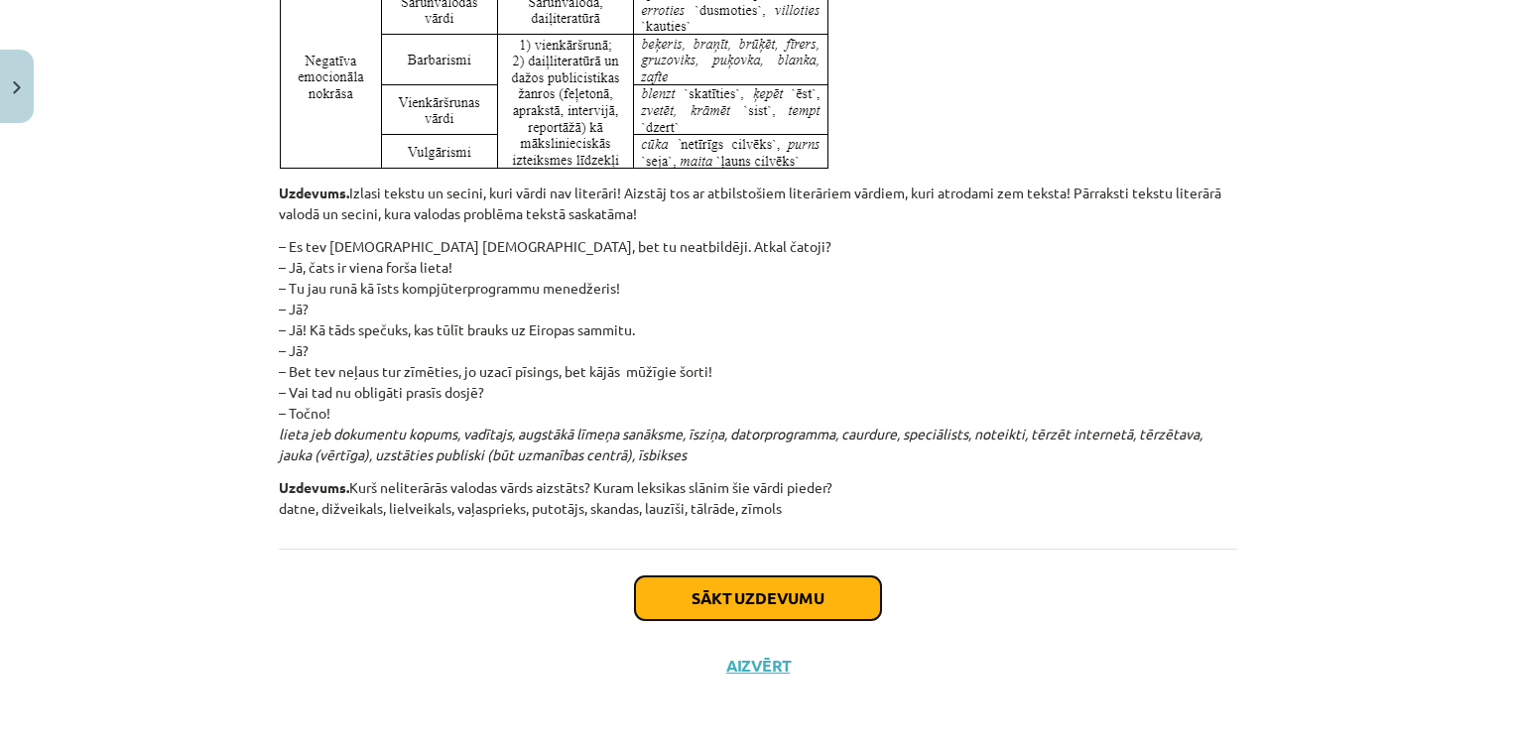
click at [761, 603] on button "Sākt uzdevumu" at bounding box center [758, 598] width 246 height 44
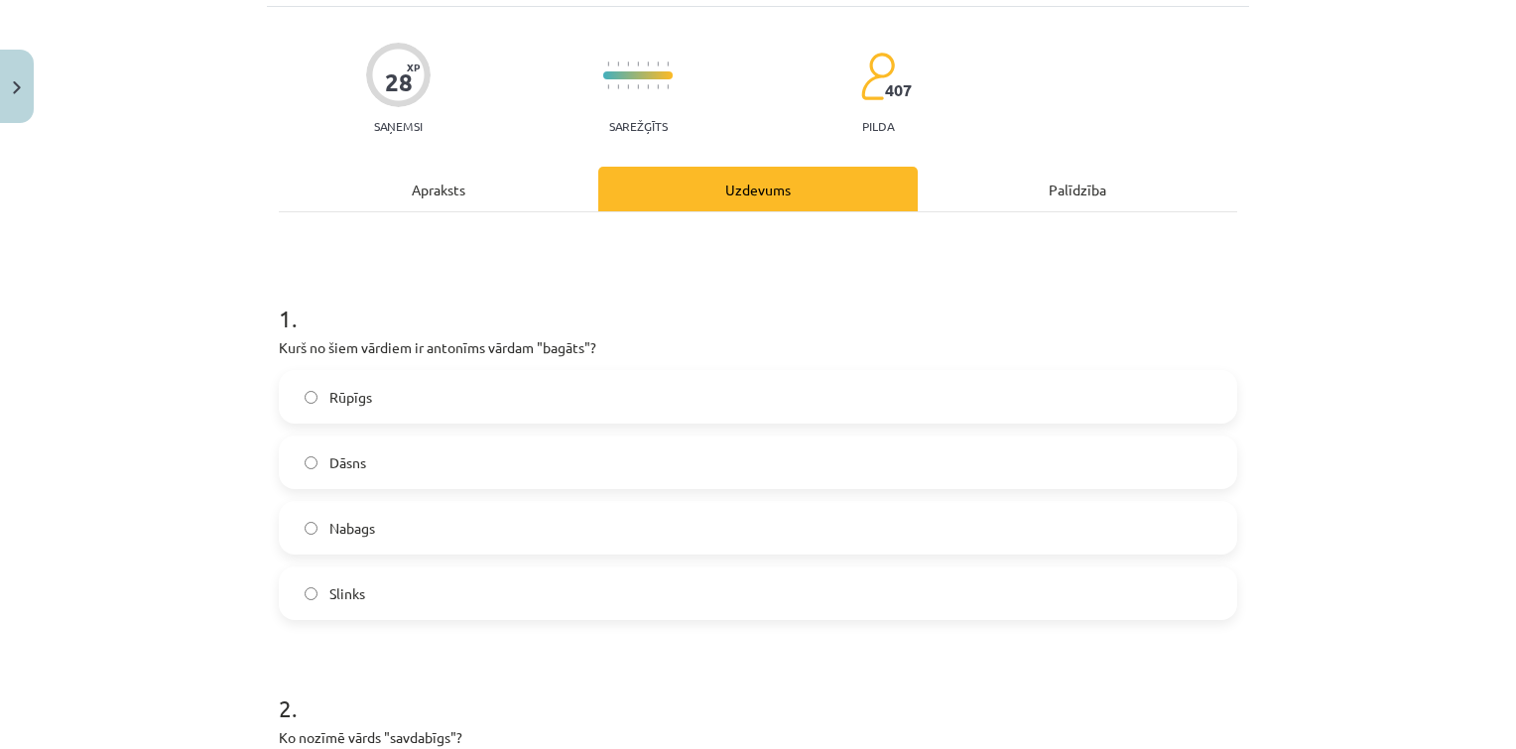
scroll to position [50, 0]
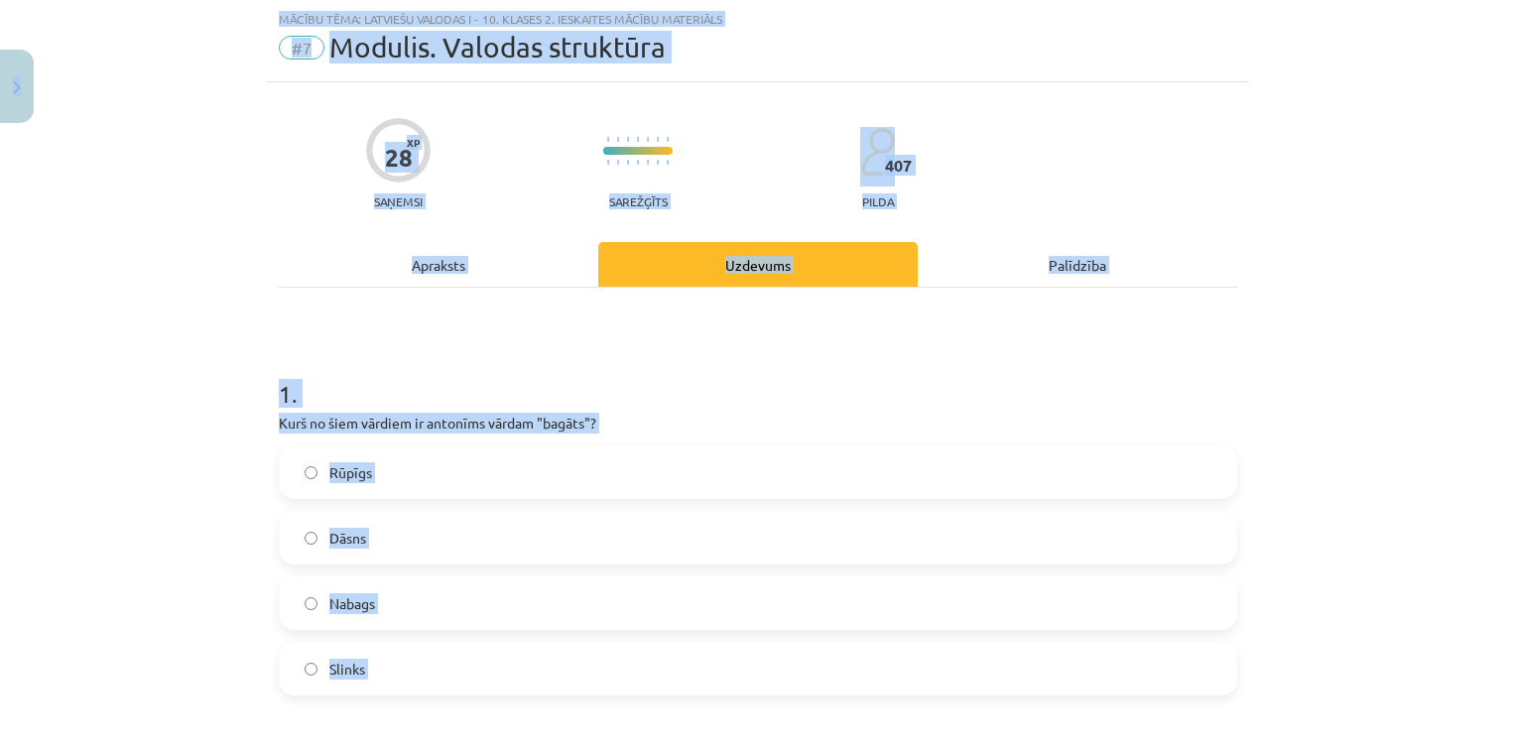
copy div "0 Dāvanas 35 mP 253 xp Arsēnijs Rodins Sākums Aktuāli Kā mācīties eSKOLĀ Kontak…"
click at [435, 612] on label "Nabags" at bounding box center [758, 603] width 954 height 50
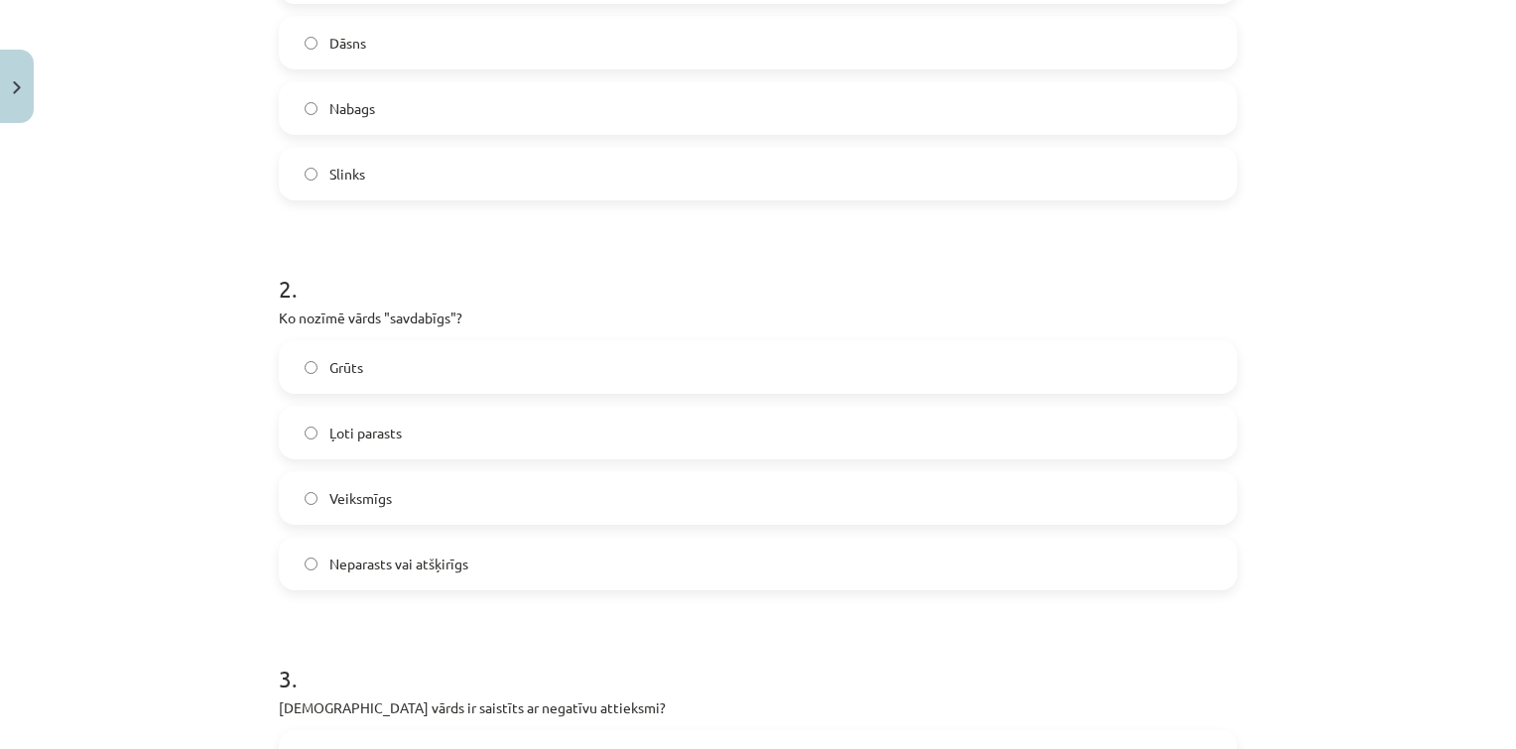
scroll to position [546, 0]
click at [444, 549] on label "Neparasts vai atšķirīgs" at bounding box center [758, 563] width 954 height 50
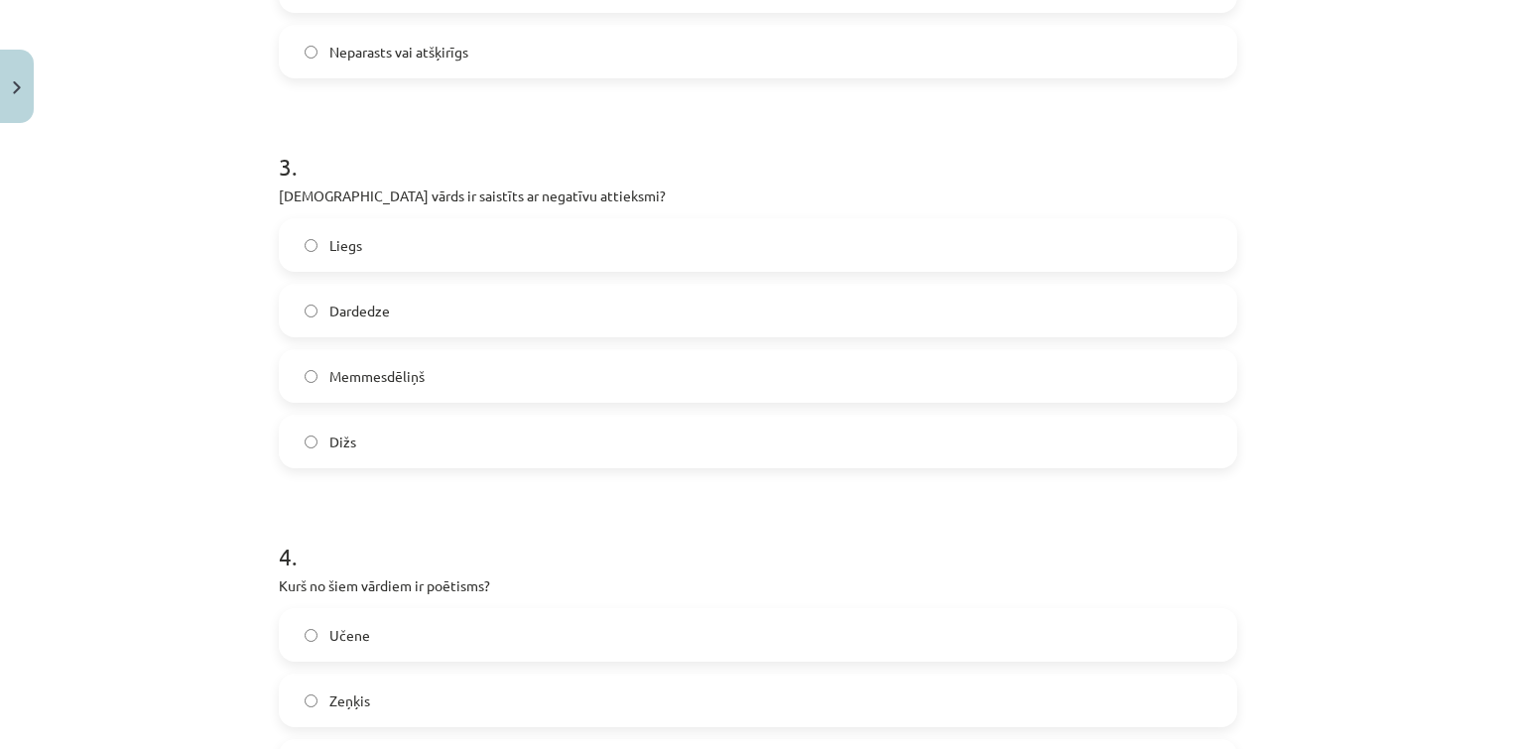
scroll to position [1058, 0]
click at [456, 309] on label "Dardedze" at bounding box center [758, 310] width 954 height 50
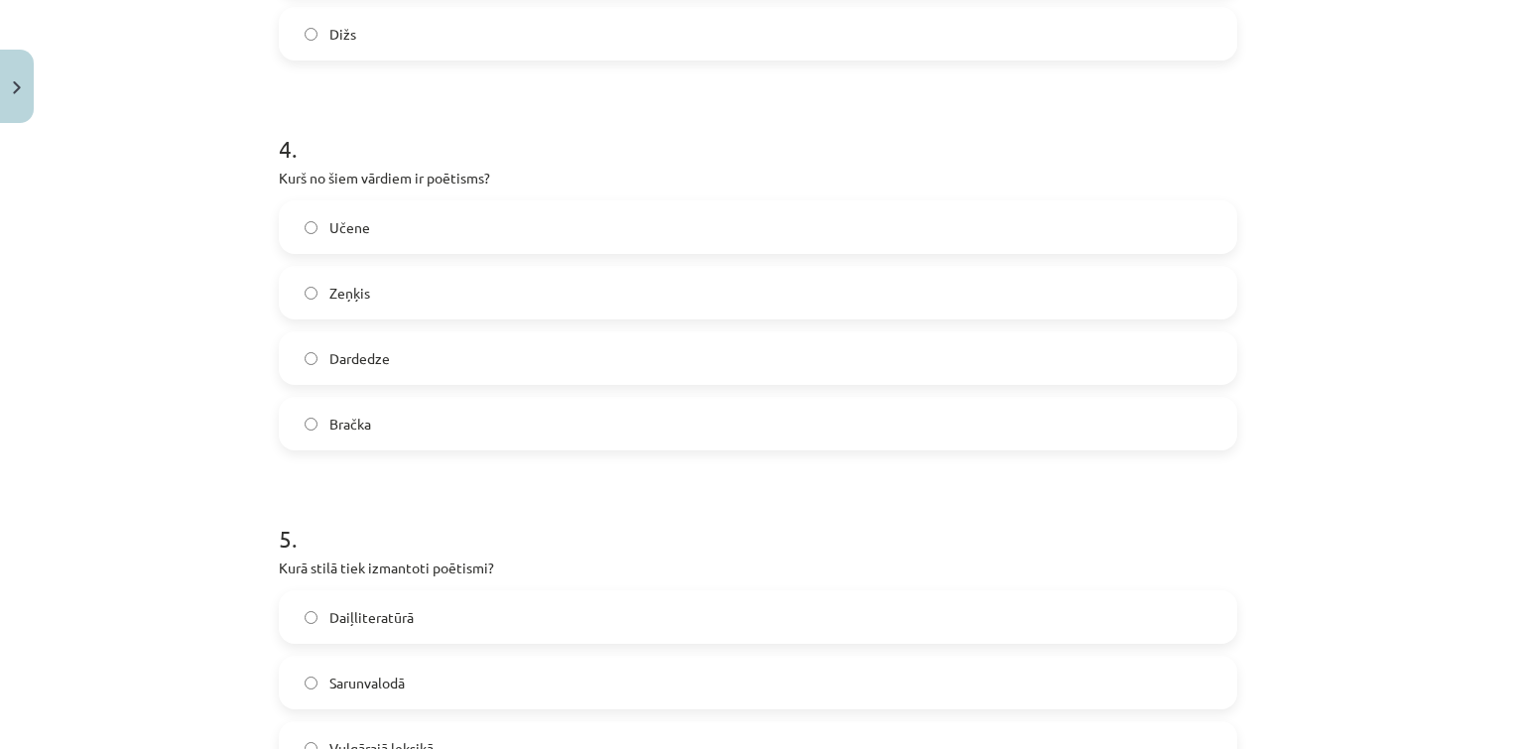
scroll to position [1465, 0]
click at [465, 335] on label "Dardedze" at bounding box center [758, 357] width 954 height 50
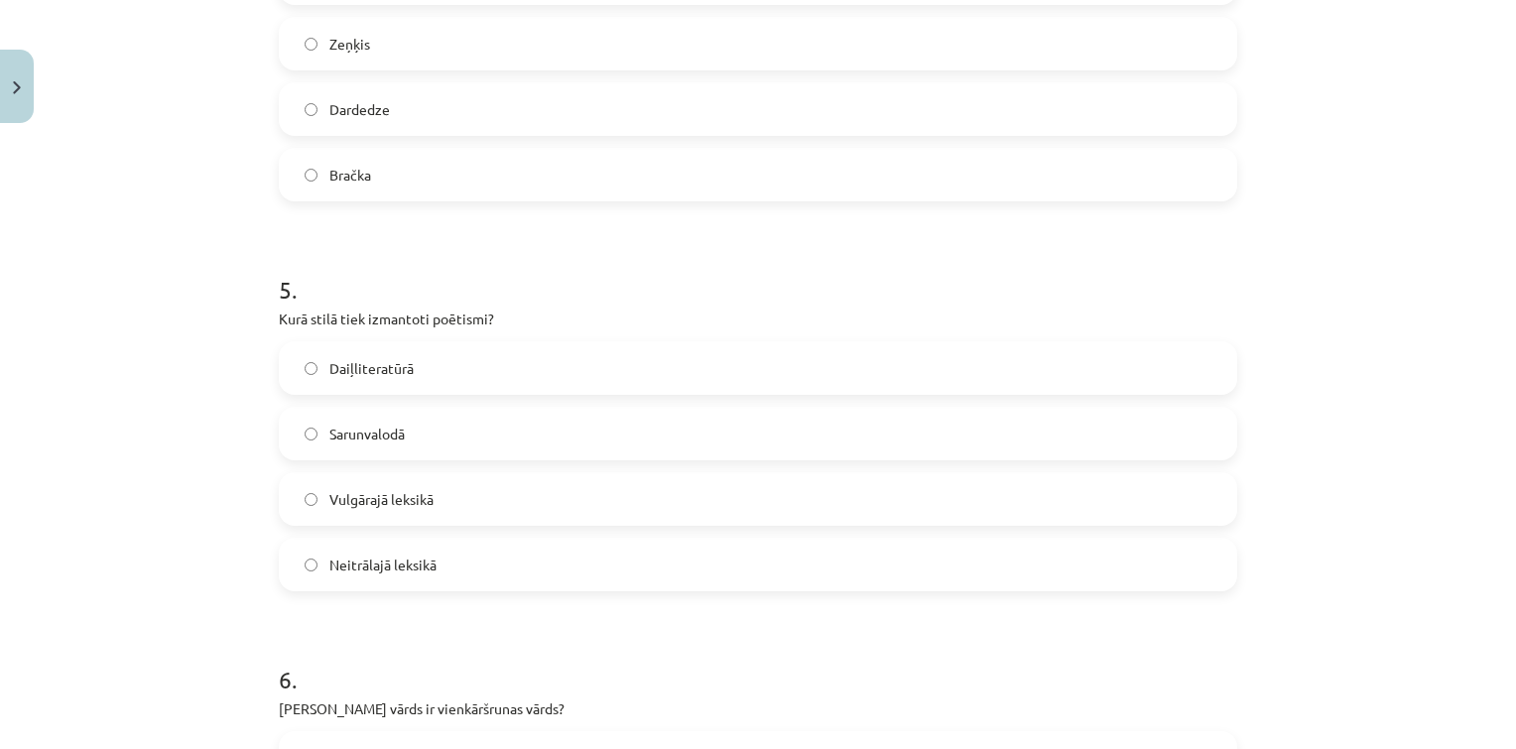
scroll to position [1715, 0]
click at [445, 339] on div "Daiļliteratūrā" at bounding box center [758, 366] width 958 height 54
click at [445, 366] on label "Daiļliteratūrā" at bounding box center [758, 366] width 954 height 50
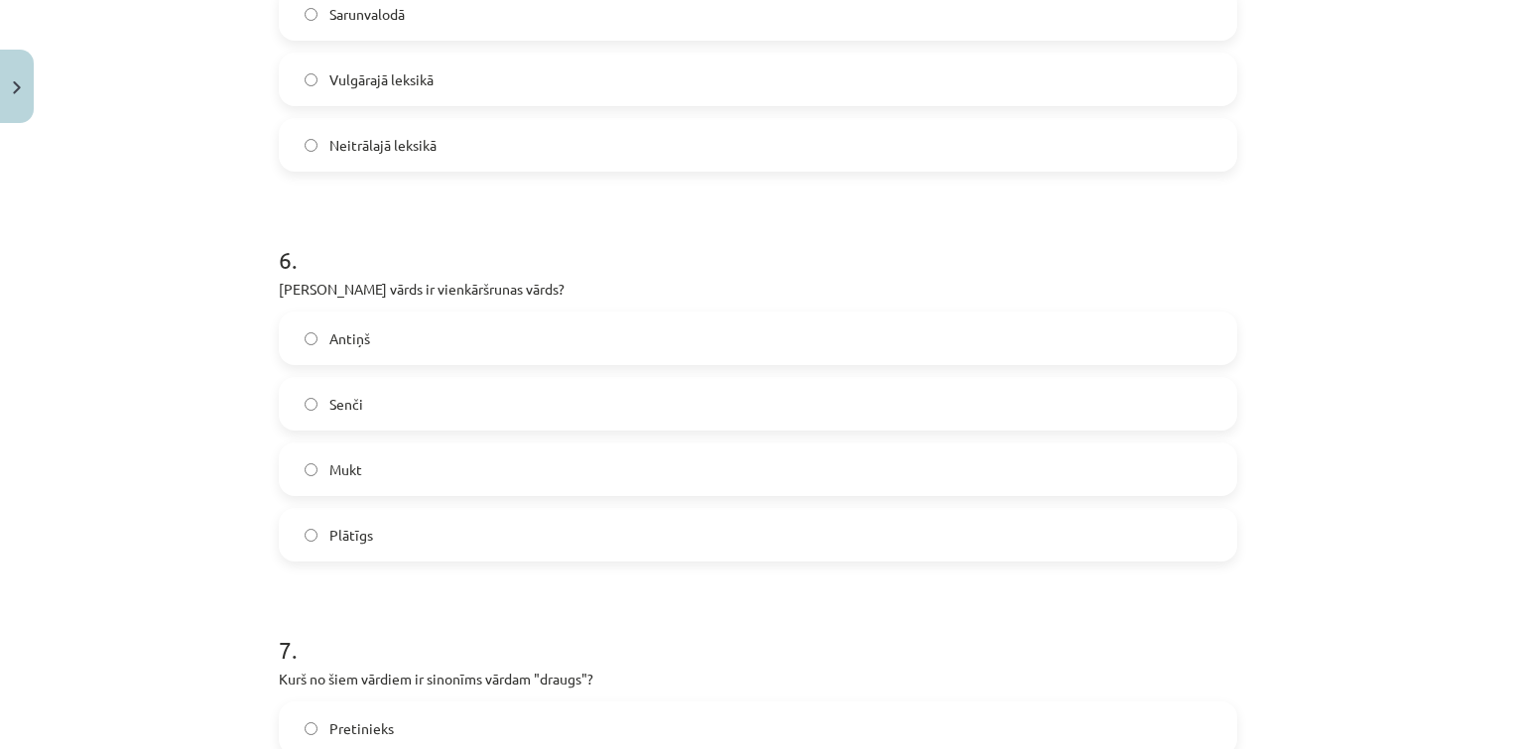
click at [378, 467] on label "Mukt" at bounding box center [758, 469] width 954 height 50
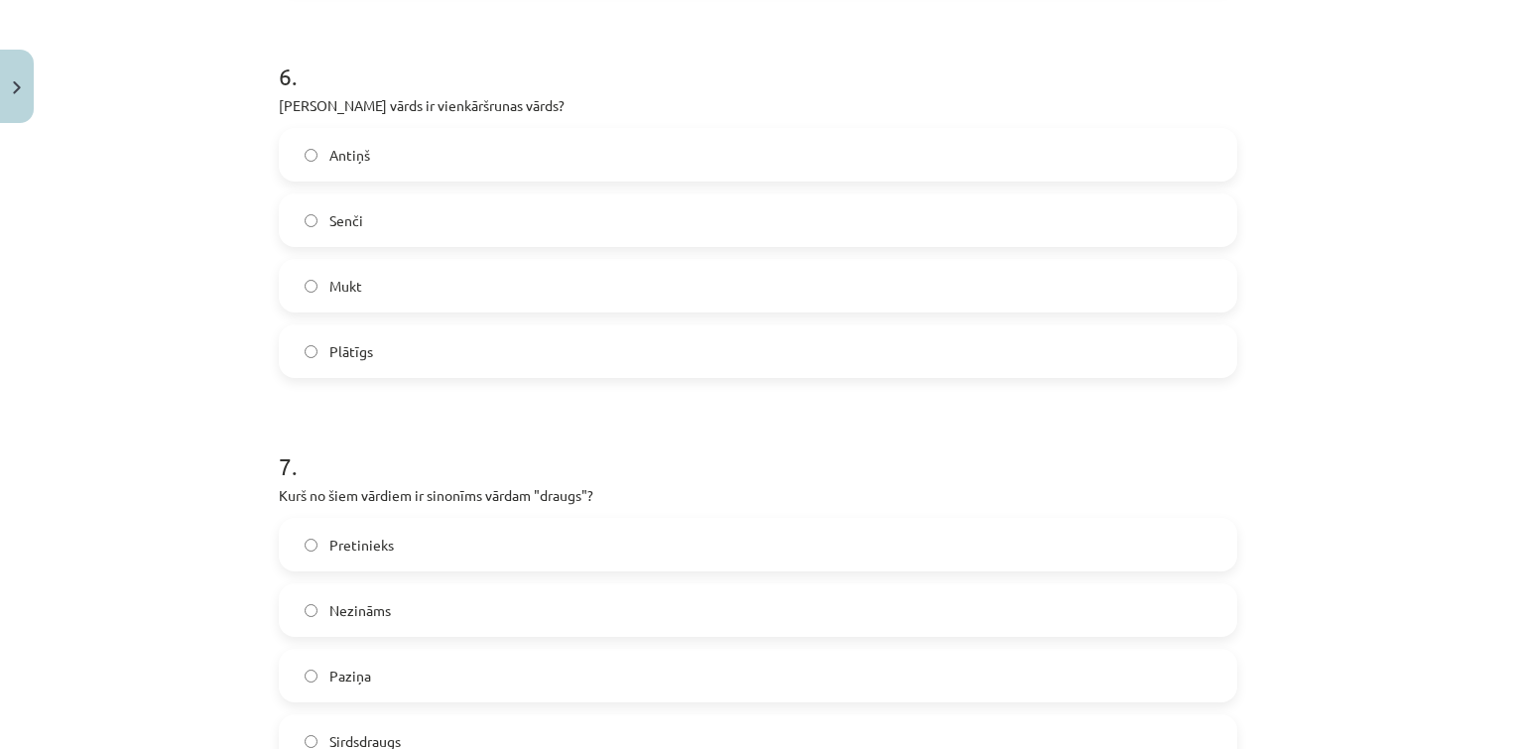
scroll to position [2316, 0]
click at [386, 210] on label "Senči" at bounding box center [758, 221] width 954 height 50
click at [386, 280] on label "Mukt" at bounding box center [758, 287] width 954 height 50
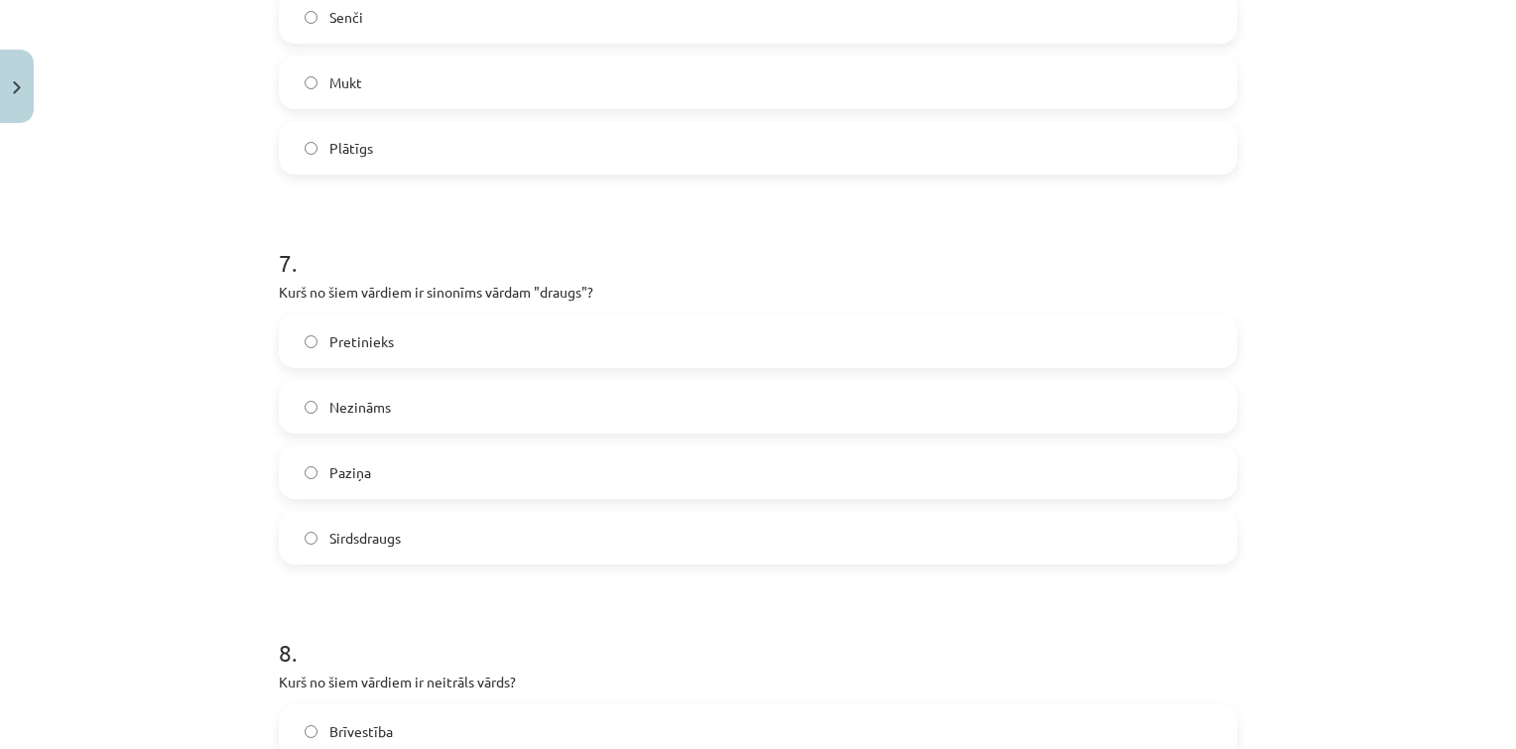
scroll to position [2523, 0]
click at [496, 548] on label "Sirdsdraugs" at bounding box center [758, 535] width 954 height 50
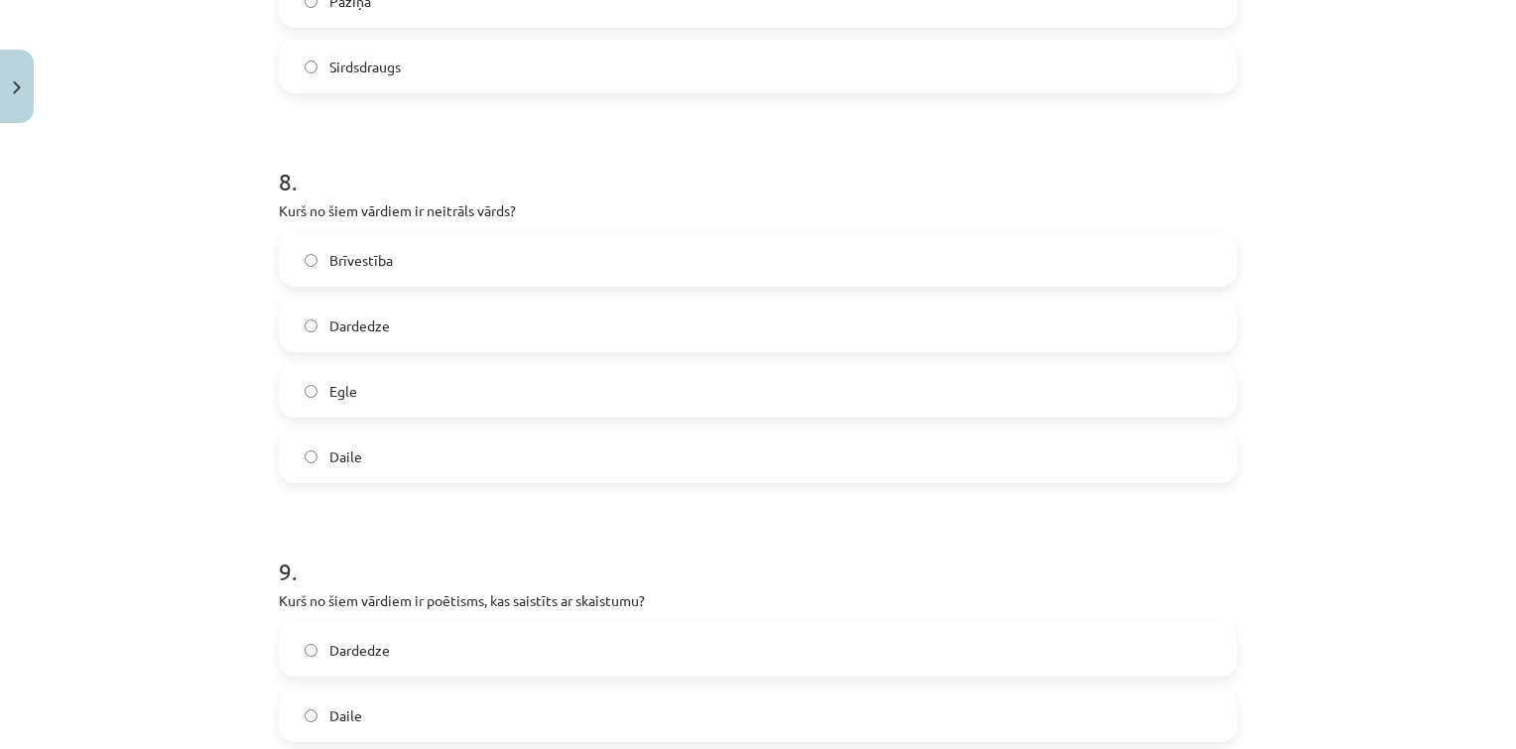
scroll to position [2992, 0]
click at [373, 408] on label "Egle" at bounding box center [758, 390] width 954 height 50
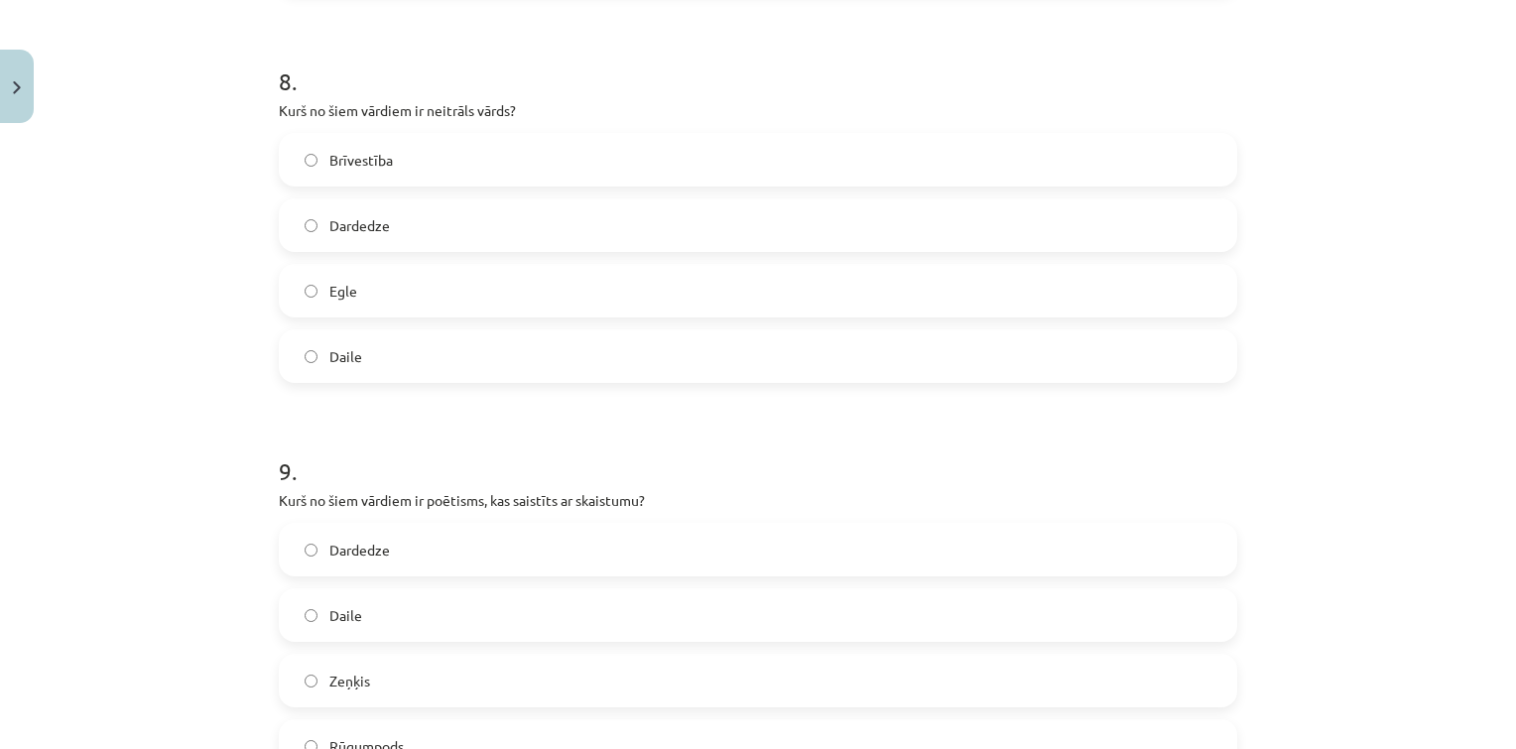
scroll to position [3095, 0]
click at [377, 624] on label "Daile" at bounding box center [758, 611] width 954 height 50
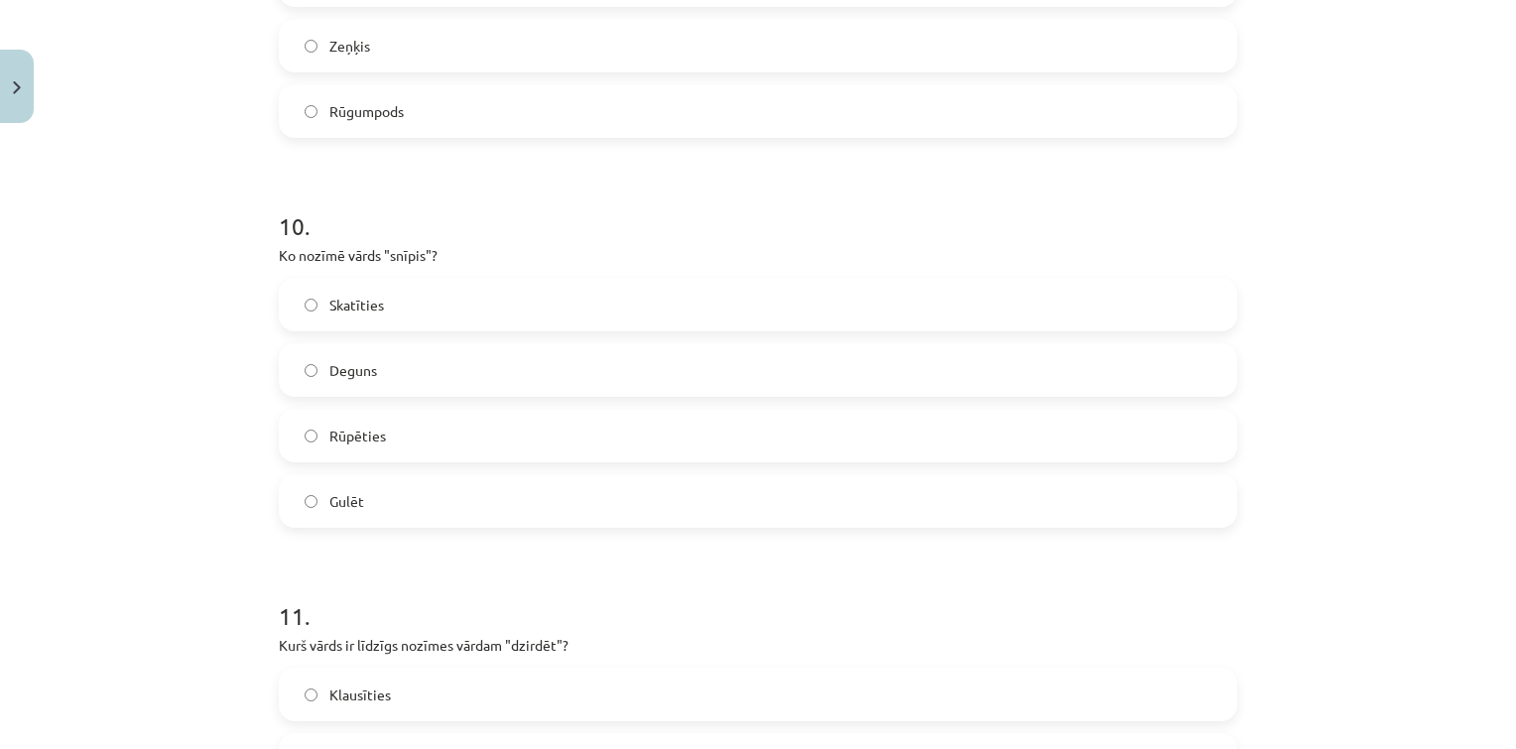
click at [430, 370] on label "Deguns" at bounding box center [758, 370] width 954 height 50
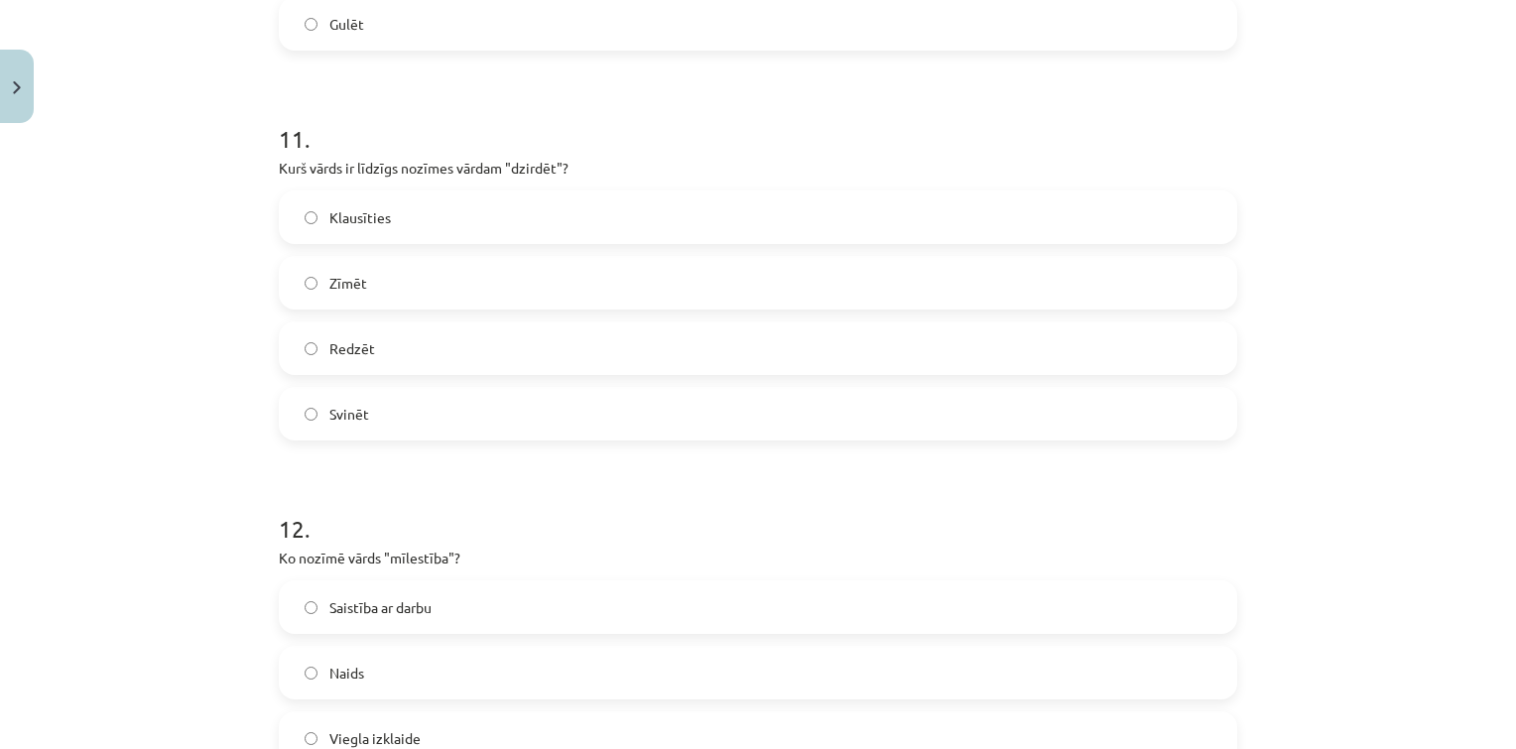
scroll to position [4206, 0]
click at [452, 221] on label "Klausīties" at bounding box center [758, 215] width 954 height 50
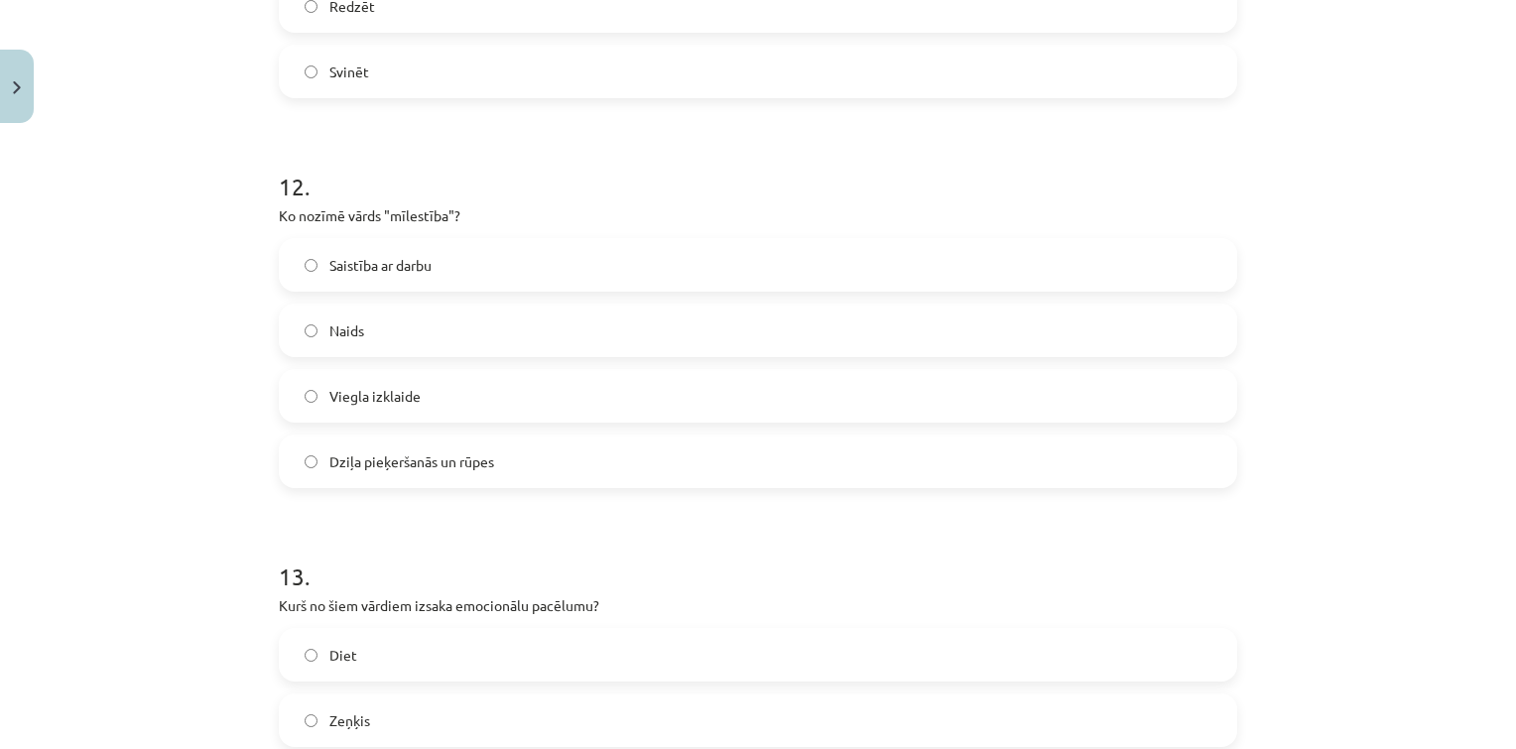
scroll to position [4547, 0]
click at [381, 440] on label "Dziļa pieķeršanās un rūpes" at bounding box center [758, 461] width 954 height 50
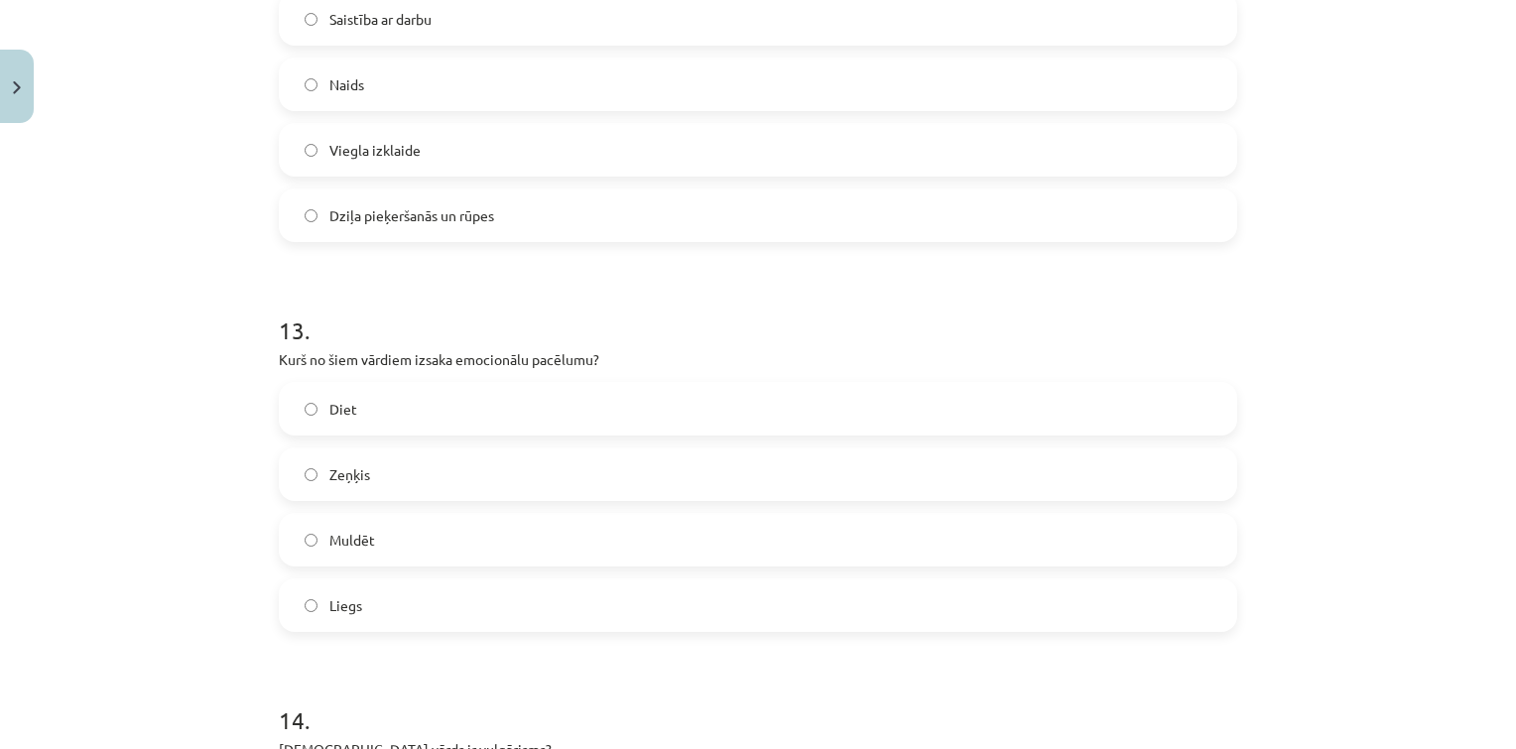
scroll to position [4793, 0]
click at [373, 506] on div "Diet Zeņķis Muldēt Liegs" at bounding box center [758, 506] width 958 height 250
click at [361, 492] on label "Zeņķis" at bounding box center [758, 473] width 954 height 50
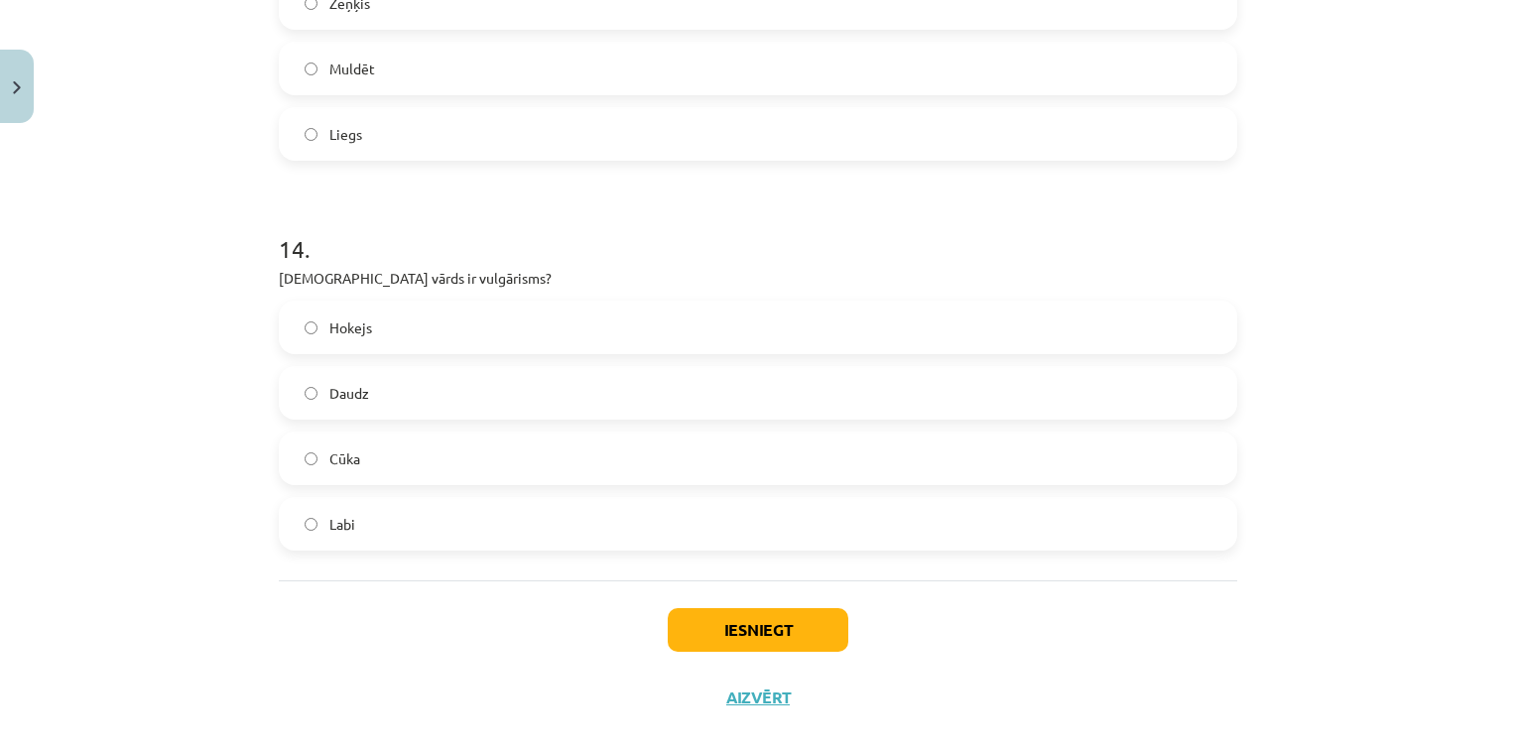
scroll to position [5283, 0]
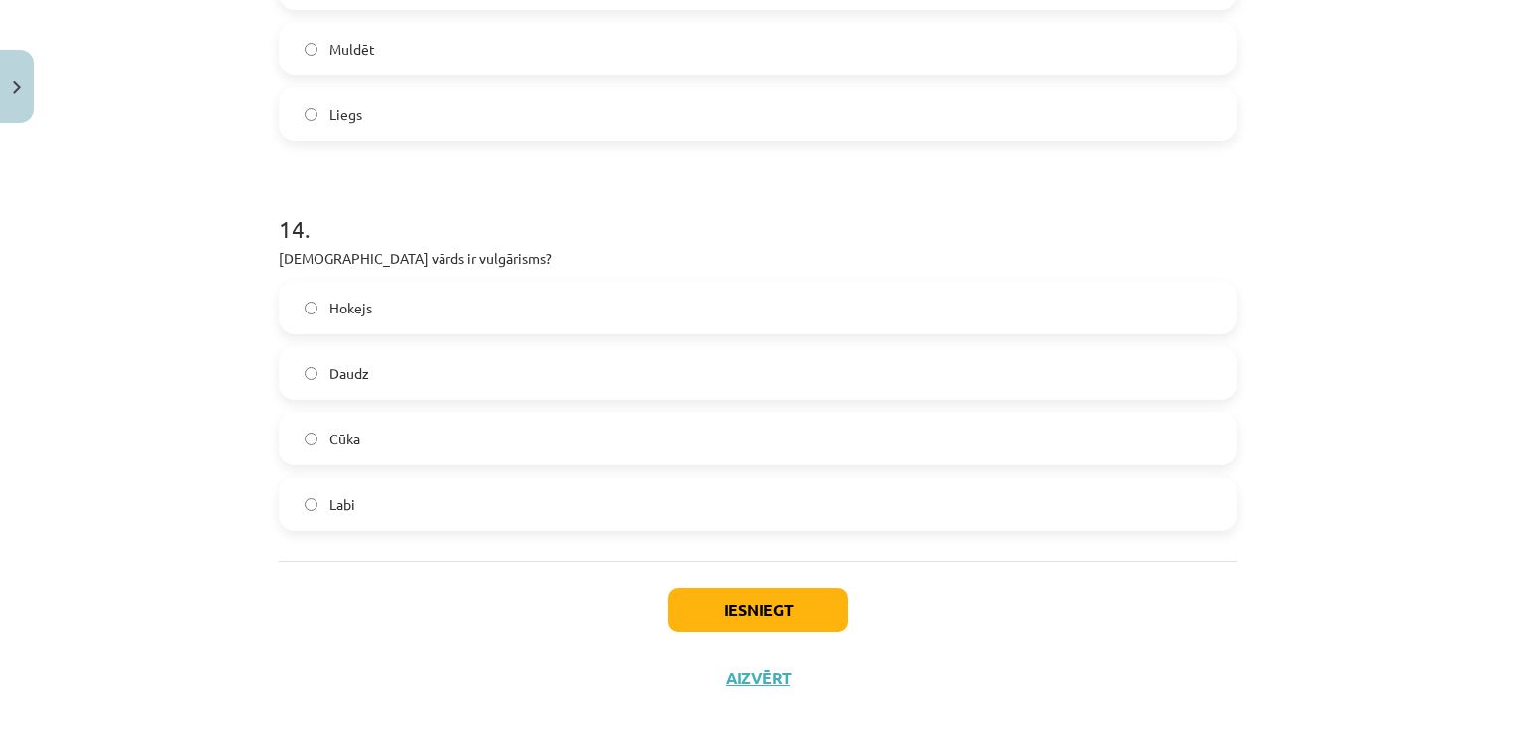
click at [574, 429] on label "Cūka" at bounding box center [758, 439] width 954 height 50
click at [749, 639] on div "Iesniegt Aizvērt" at bounding box center [758, 630] width 958 height 139
click at [743, 623] on button "Iesniegt" at bounding box center [758, 610] width 181 height 44
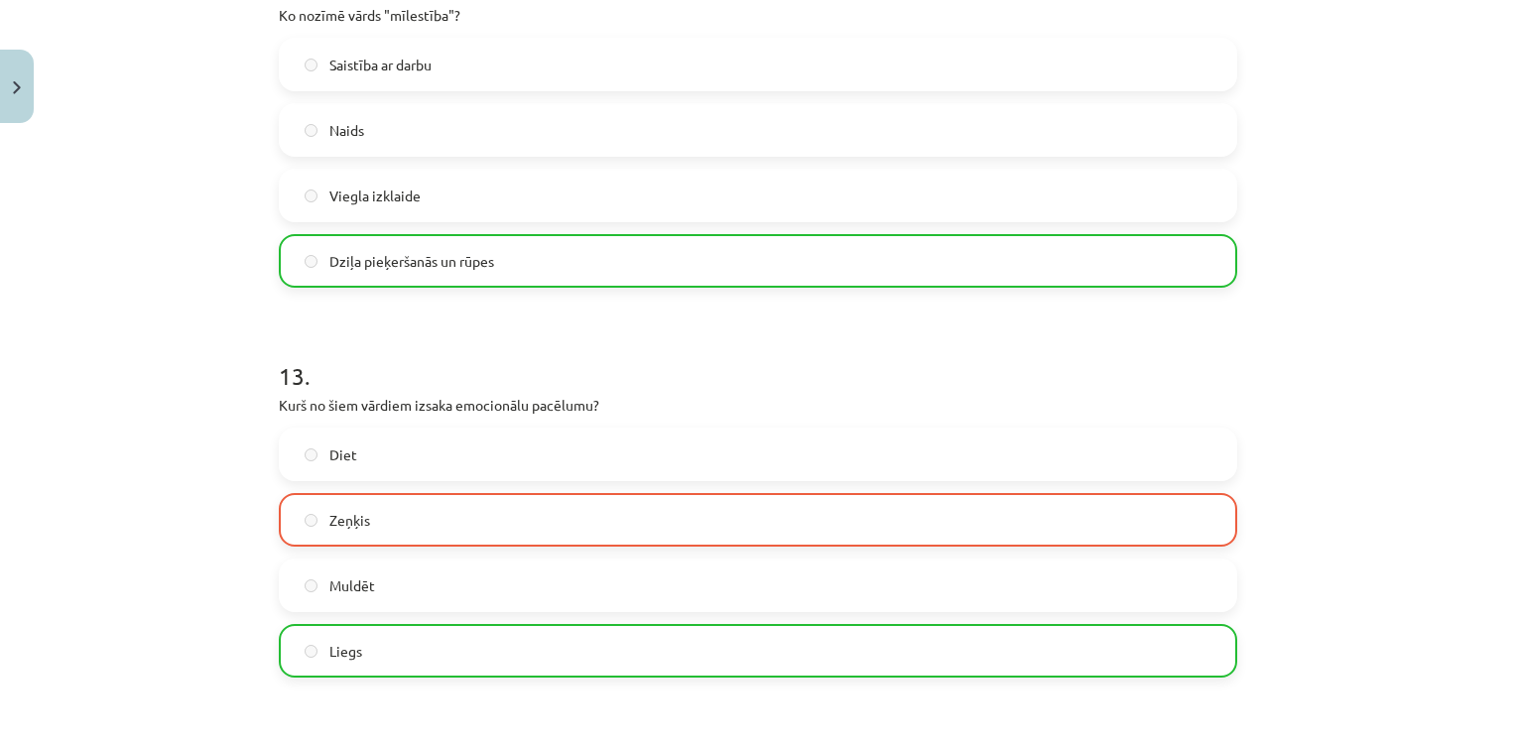
scroll to position [5356, 0]
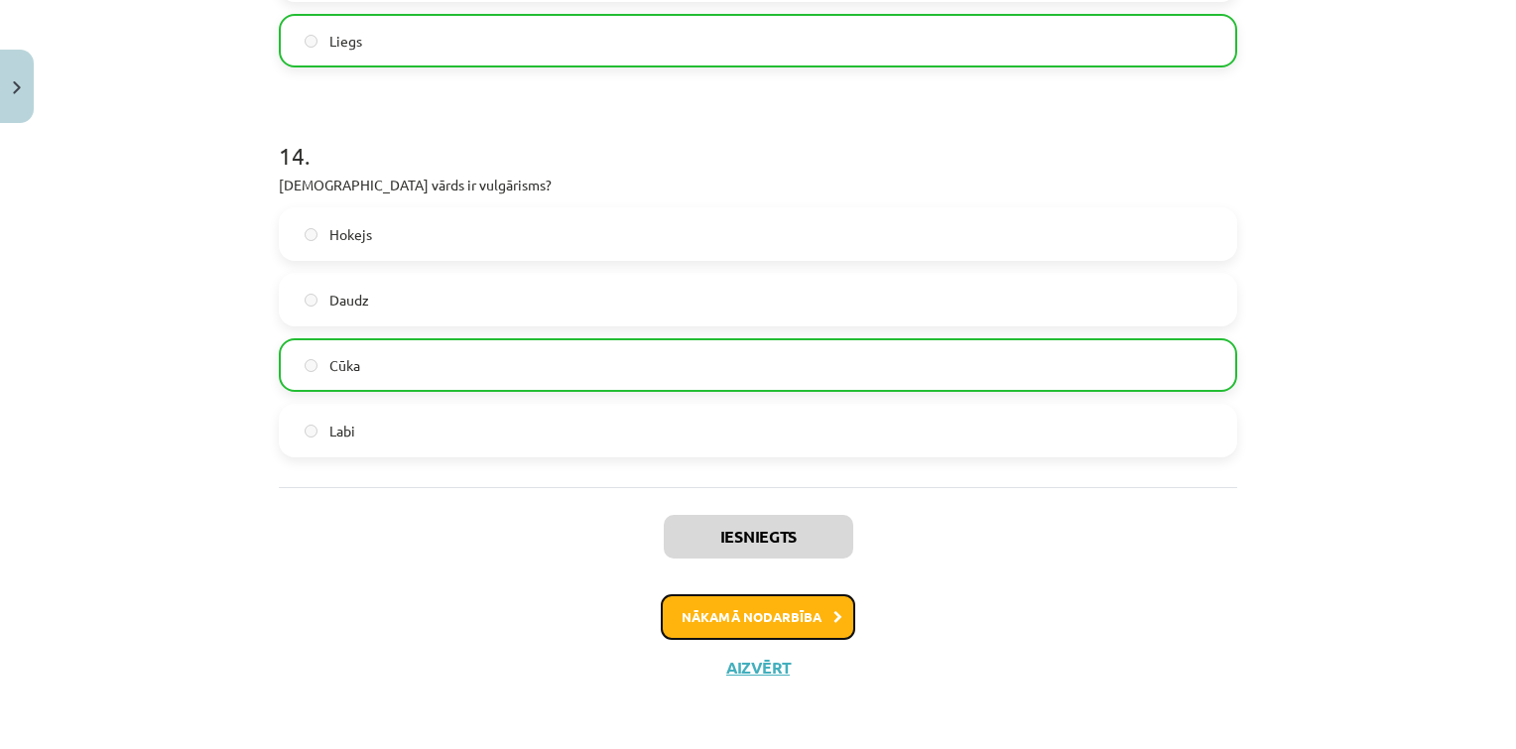
click at [726, 612] on button "Nākamā nodarbība" at bounding box center [758, 617] width 194 height 46
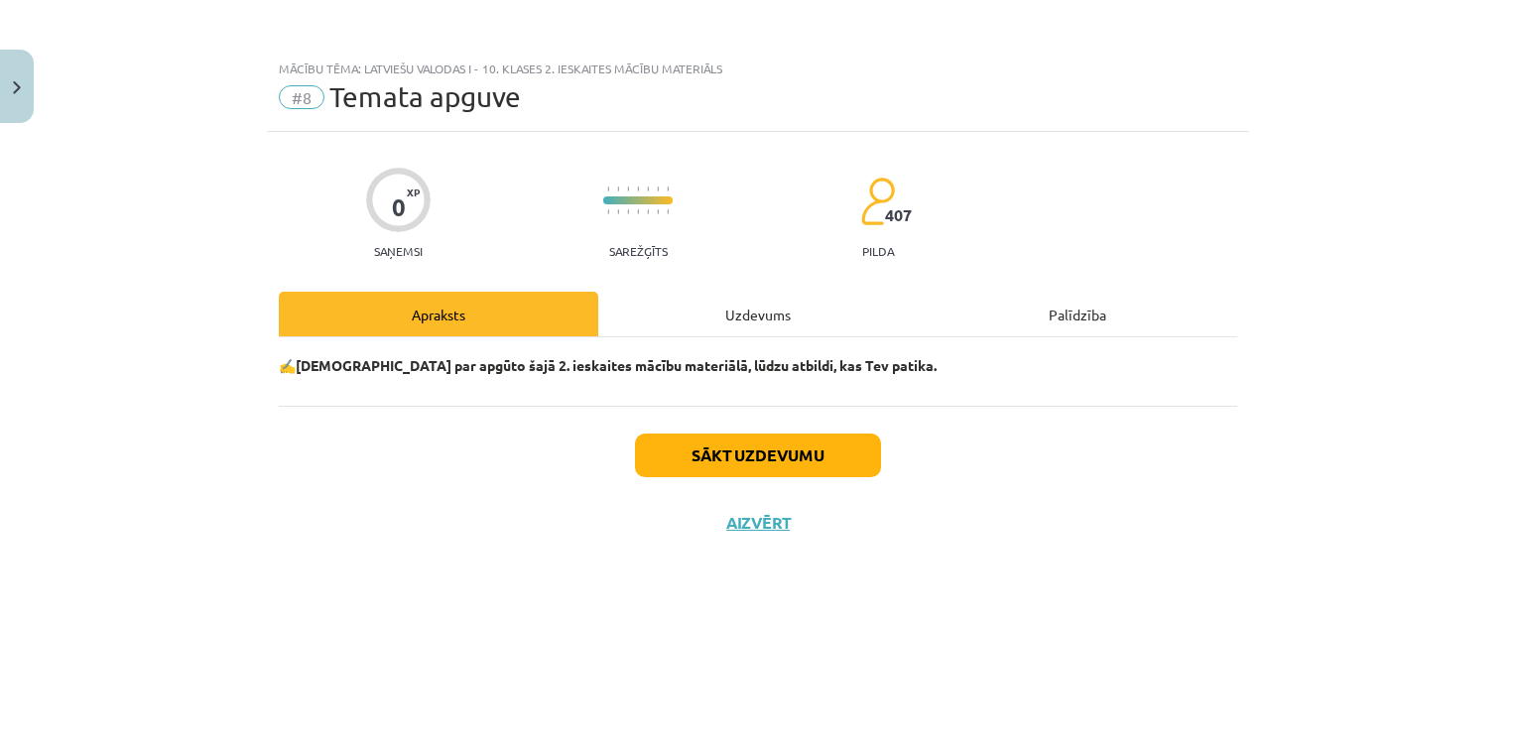
scroll to position [0, 0]
click at [669, 454] on button "Sākt uzdevumu" at bounding box center [758, 456] width 246 height 44
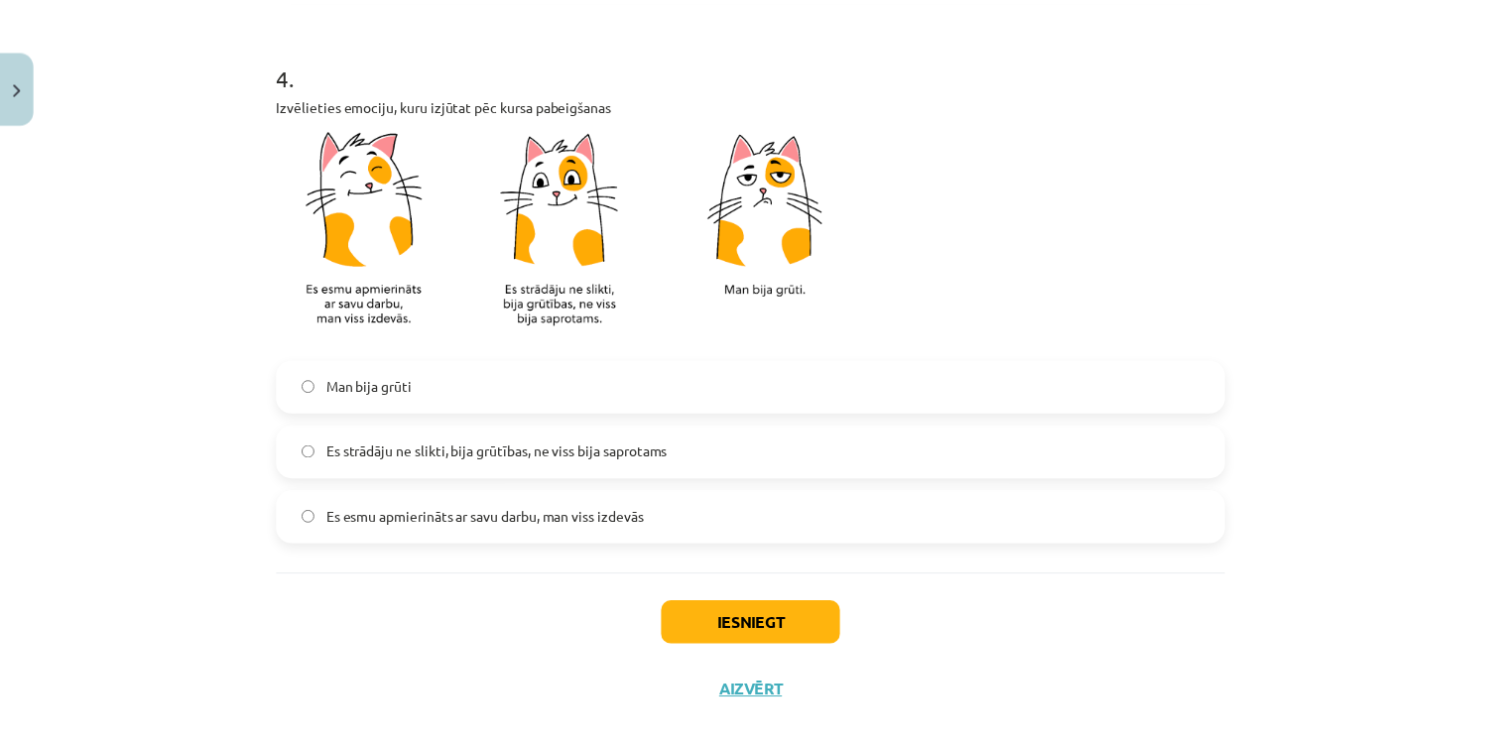
scroll to position [1746, 0]
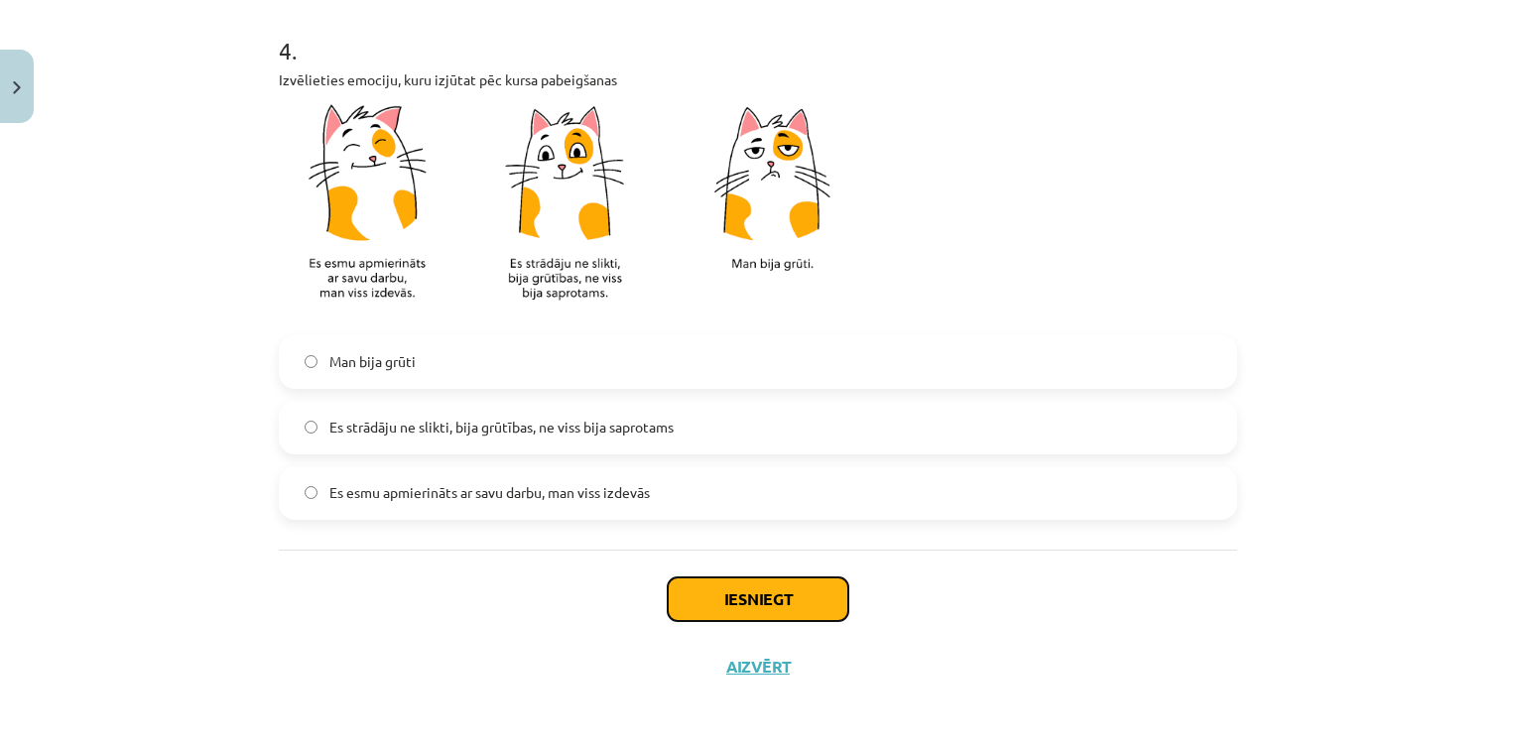
click at [738, 579] on button "Iesniegt" at bounding box center [758, 599] width 181 height 44
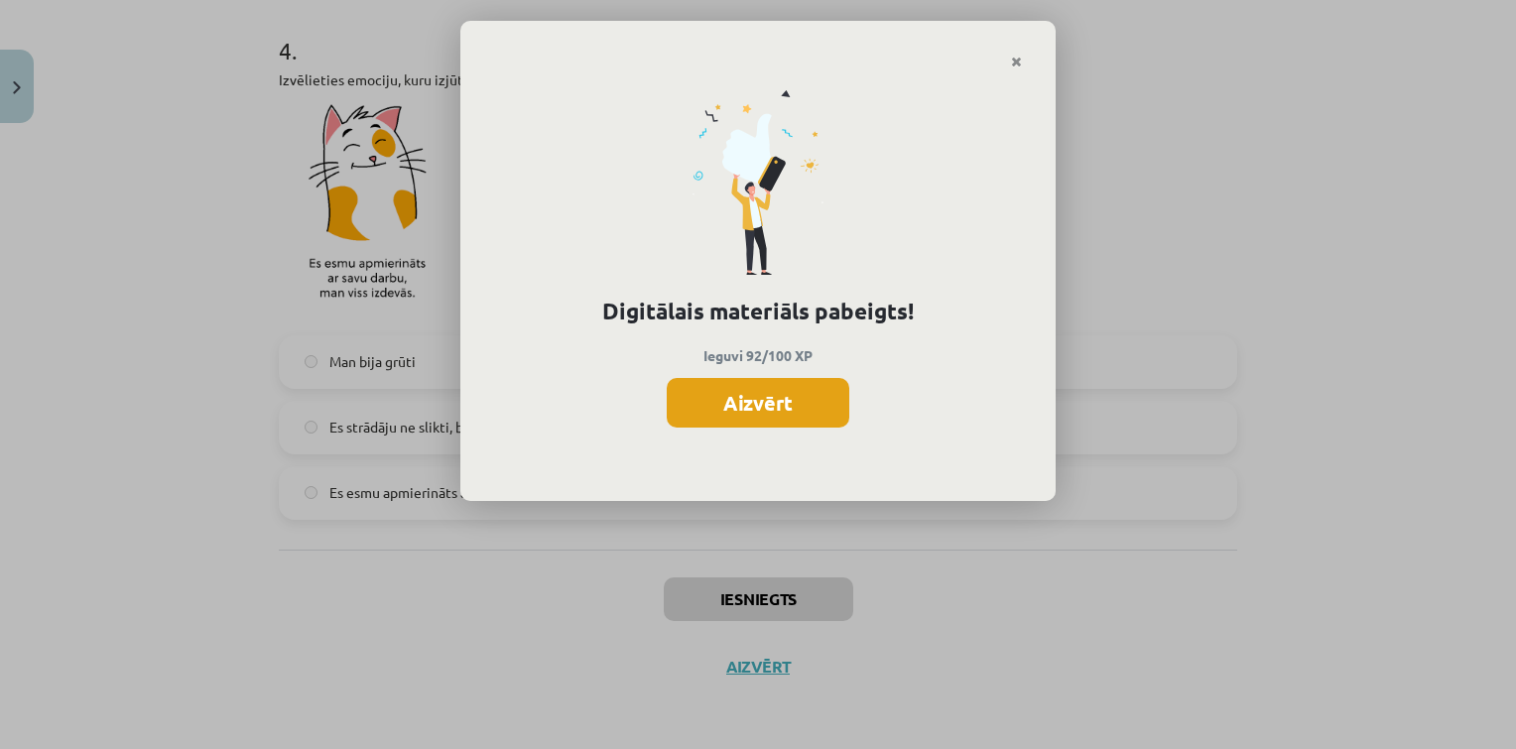
click at [726, 378] on button "Aizvērt" at bounding box center [758, 403] width 183 height 50
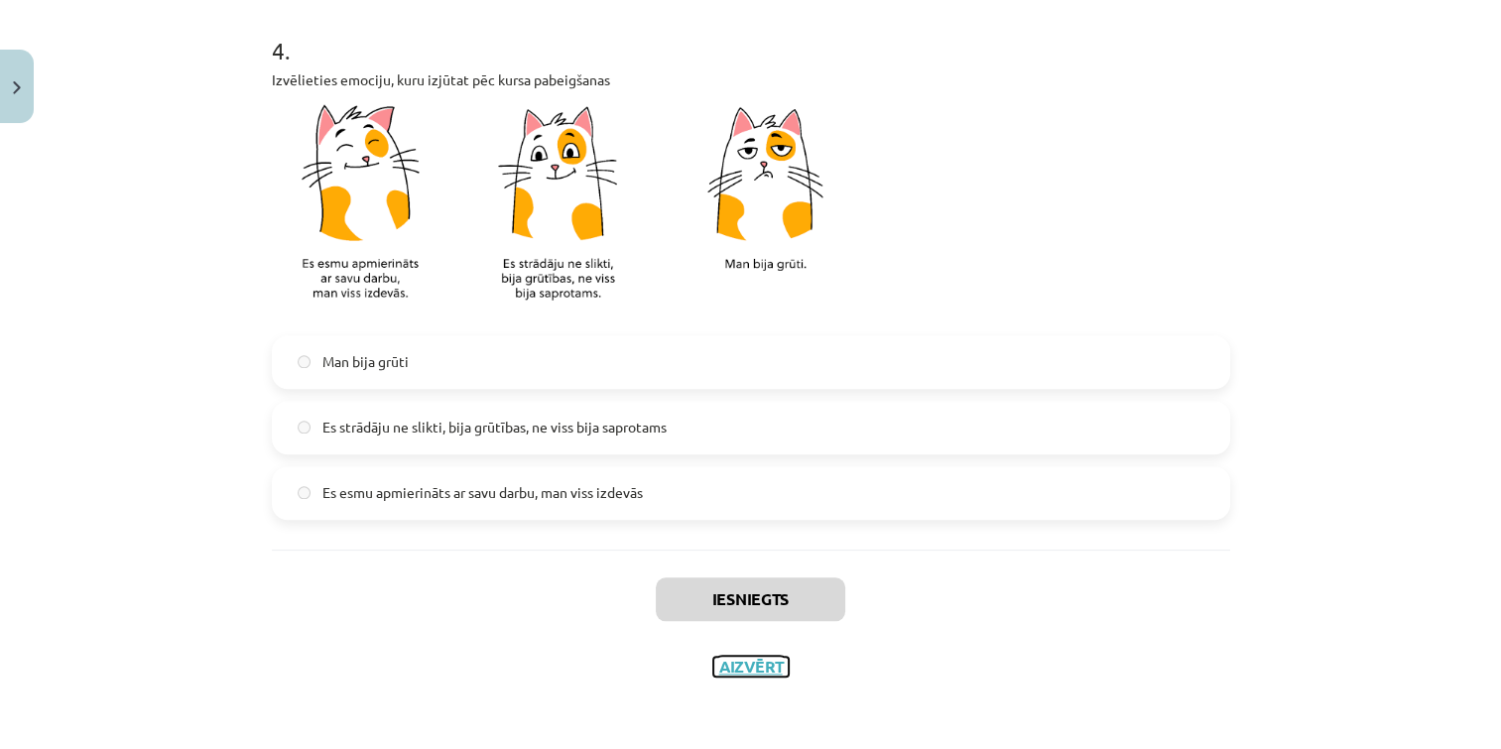
click at [757, 663] on button "Aizvērt" at bounding box center [750, 667] width 75 height 20
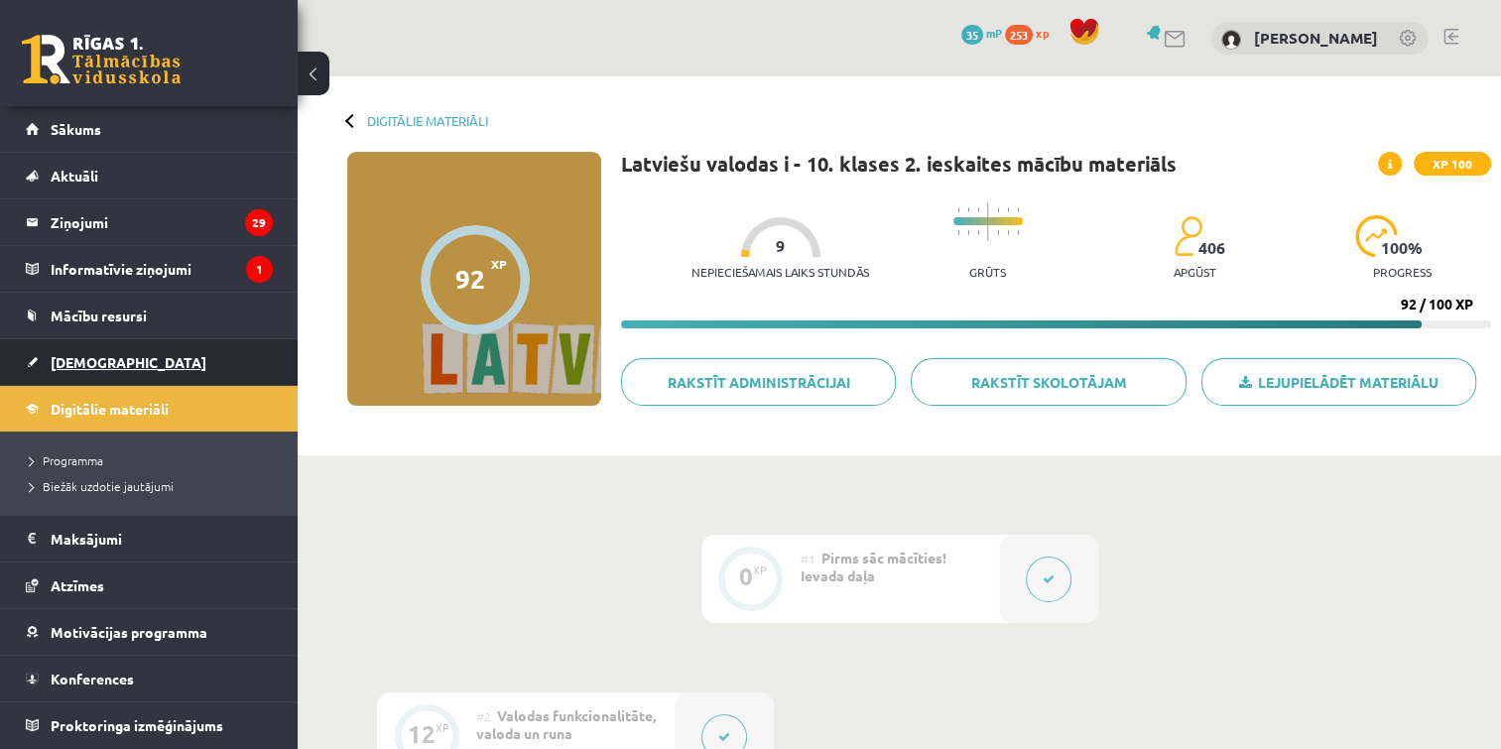
click at [157, 359] on link "[DEMOGRAPHIC_DATA]" at bounding box center [149, 362] width 247 height 46
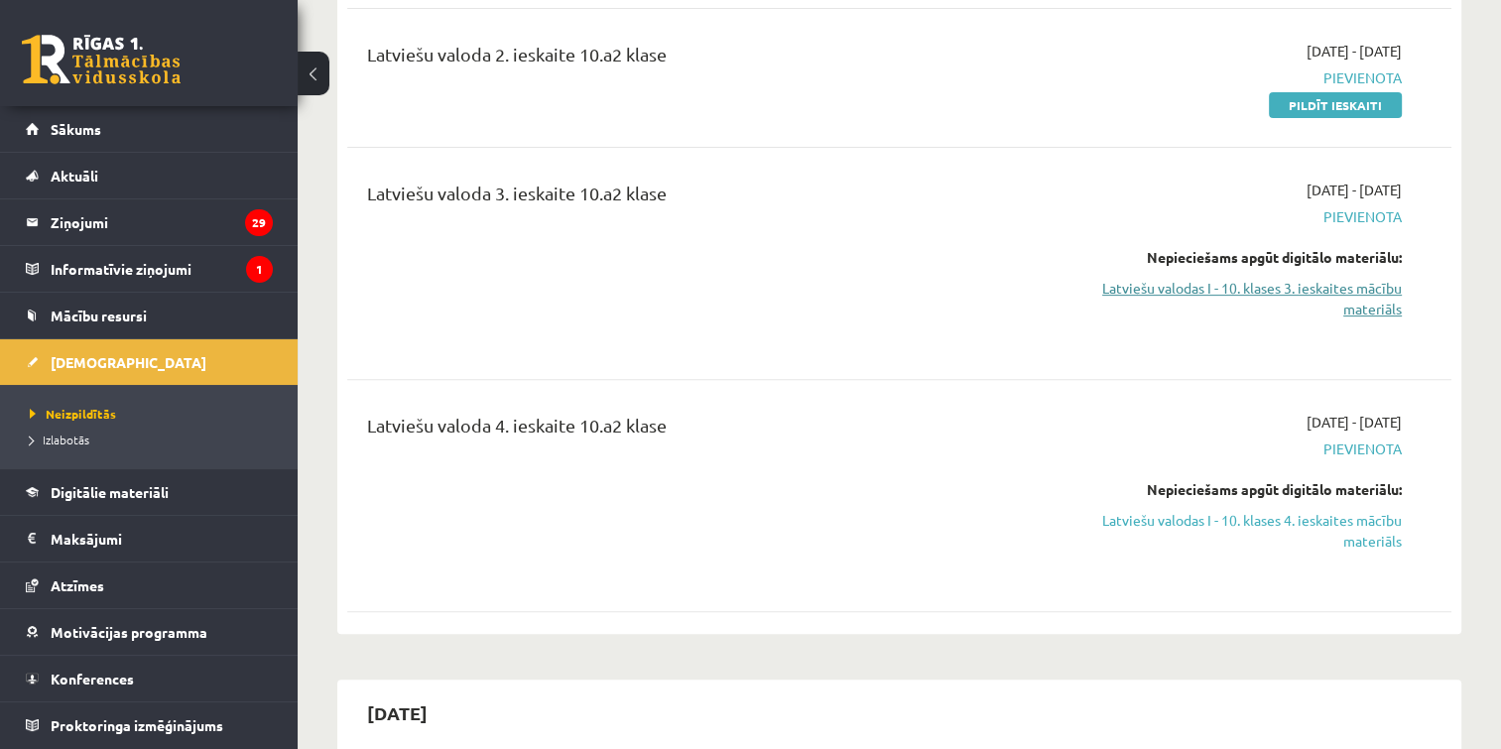
scroll to position [615, 0]
click at [1385, 293] on link "Latviešu valodas I - 10. klases 3. ieskaites mācību materiāls" at bounding box center [1238, 298] width 325 height 42
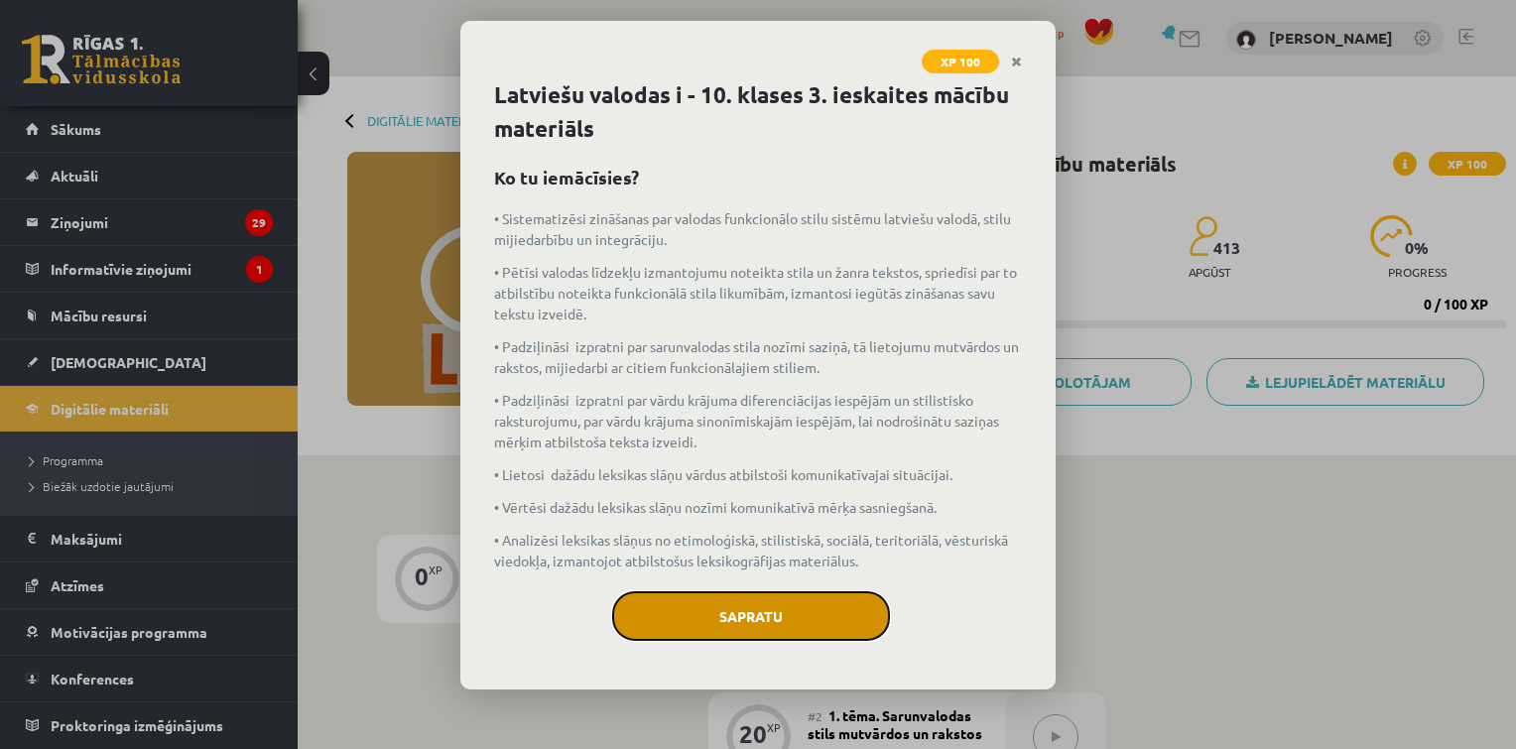
click at [758, 608] on button "Sapratu" at bounding box center [751, 616] width 278 height 50
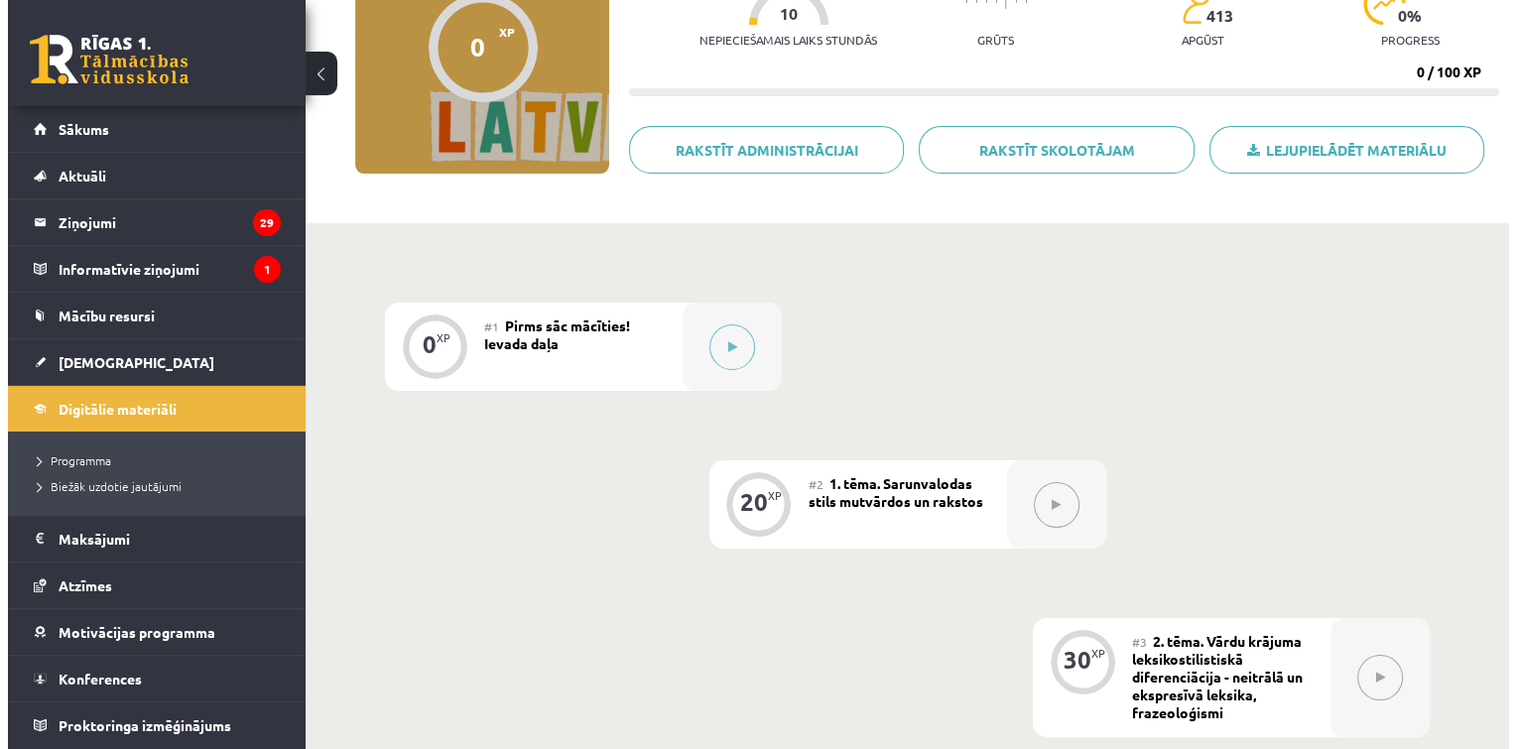
scroll to position [228, 0]
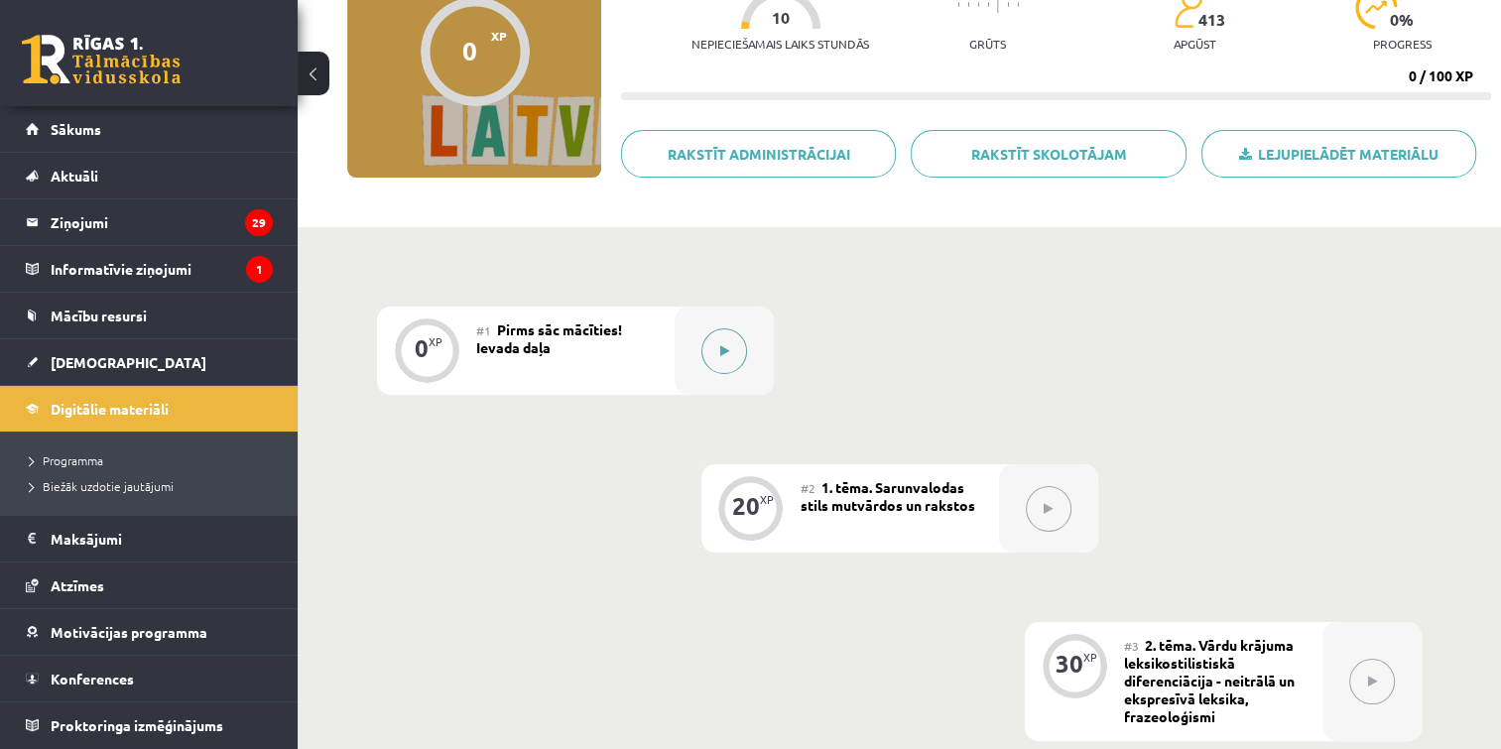
click at [725, 347] on icon at bounding box center [724, 351] width 9 height 12
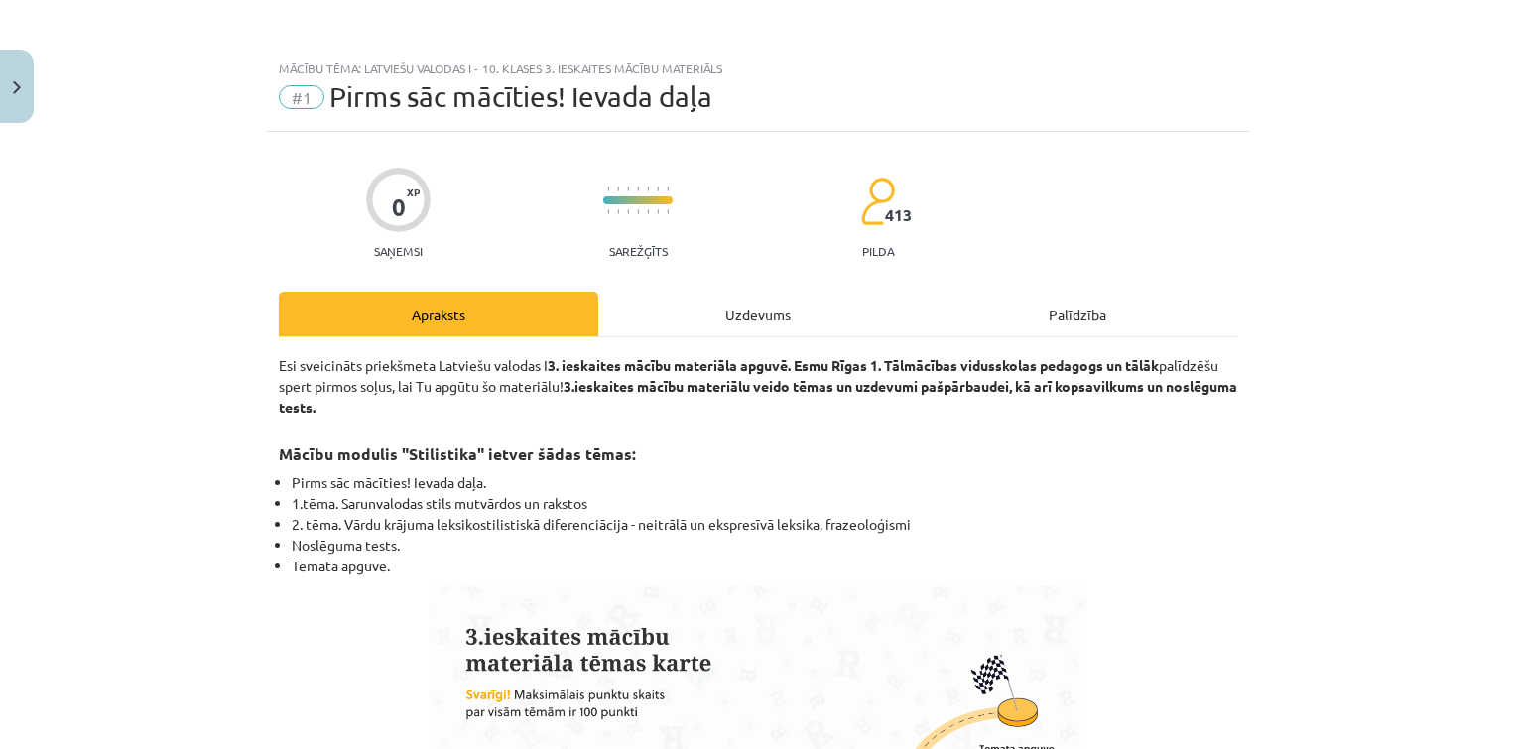
click at [706, 320] on div "Uzdevums" at bounding box center [757, 314] width 319 height 45
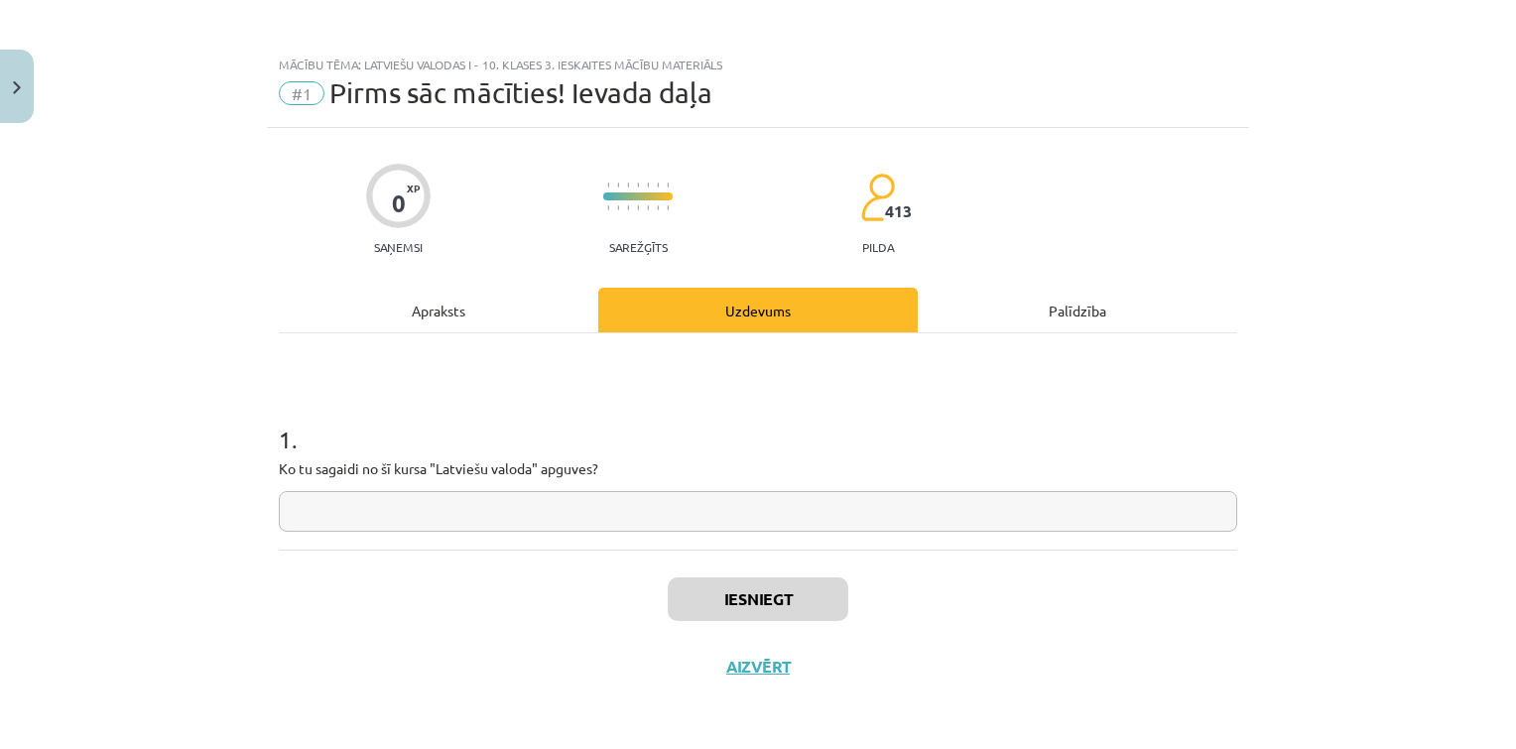
click at [609, 492] on input "text" at bounding box center [758, 511] width 958 height 41
type input "*"
click at [720, 598] on button "Iesniegt" at bounding box center [758, 599] width 181 height 44
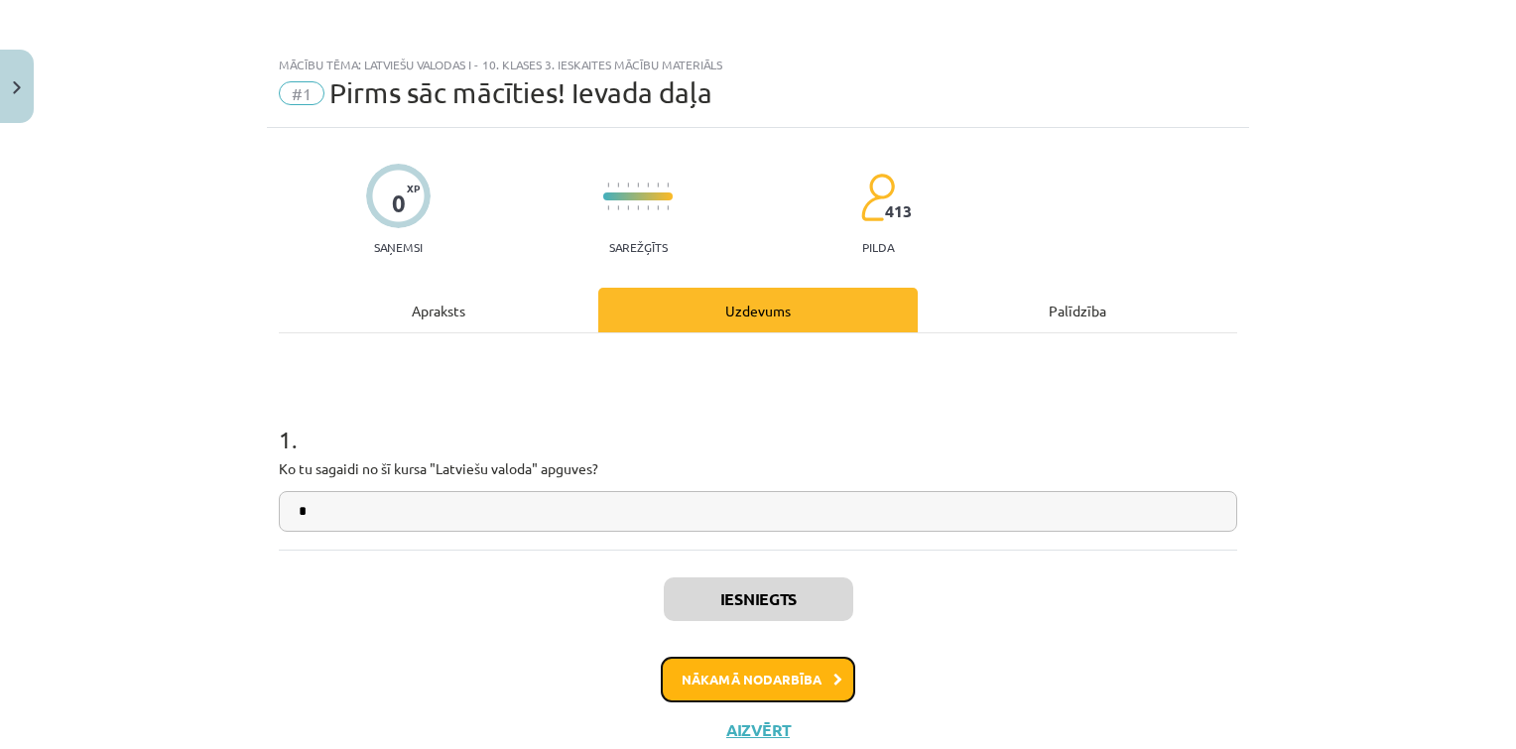
click at [827, 686] on button "Nākamā nodarbība" at bounding box center [758, 680] width 194 height 46
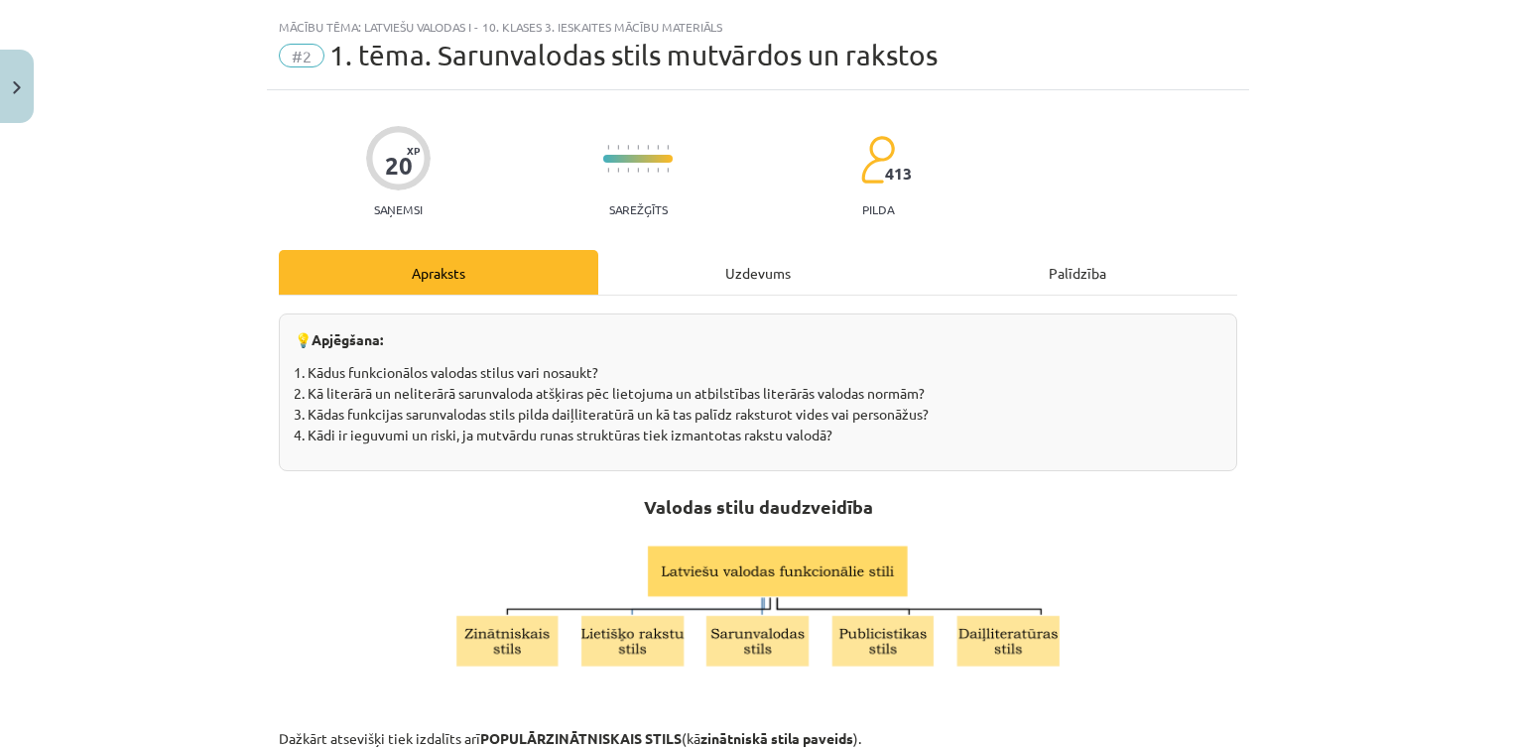
scroll to position [50, 0]
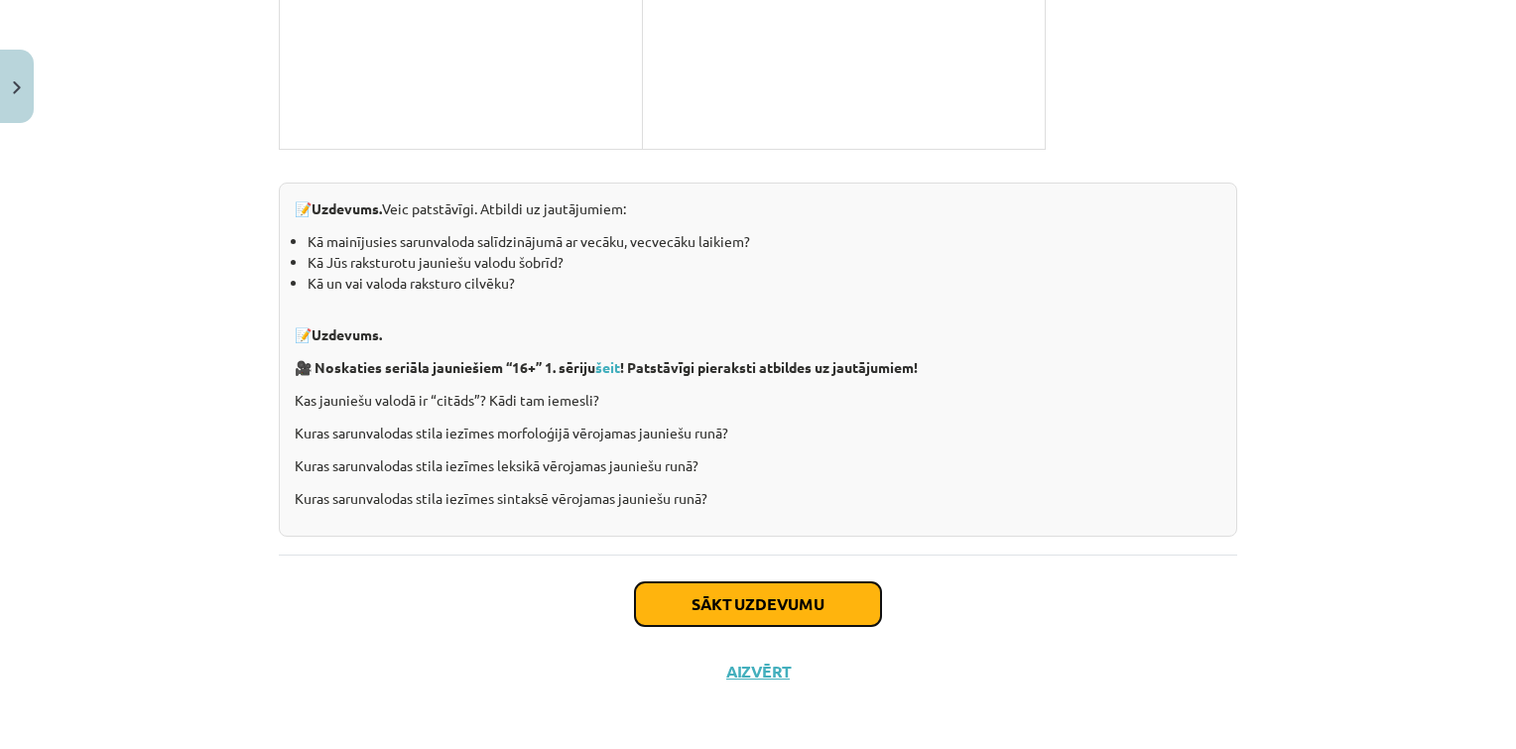
click at [734, 590] on button "Sākt uzdevumu" at bounding box center [758, 604] width 246 height 44
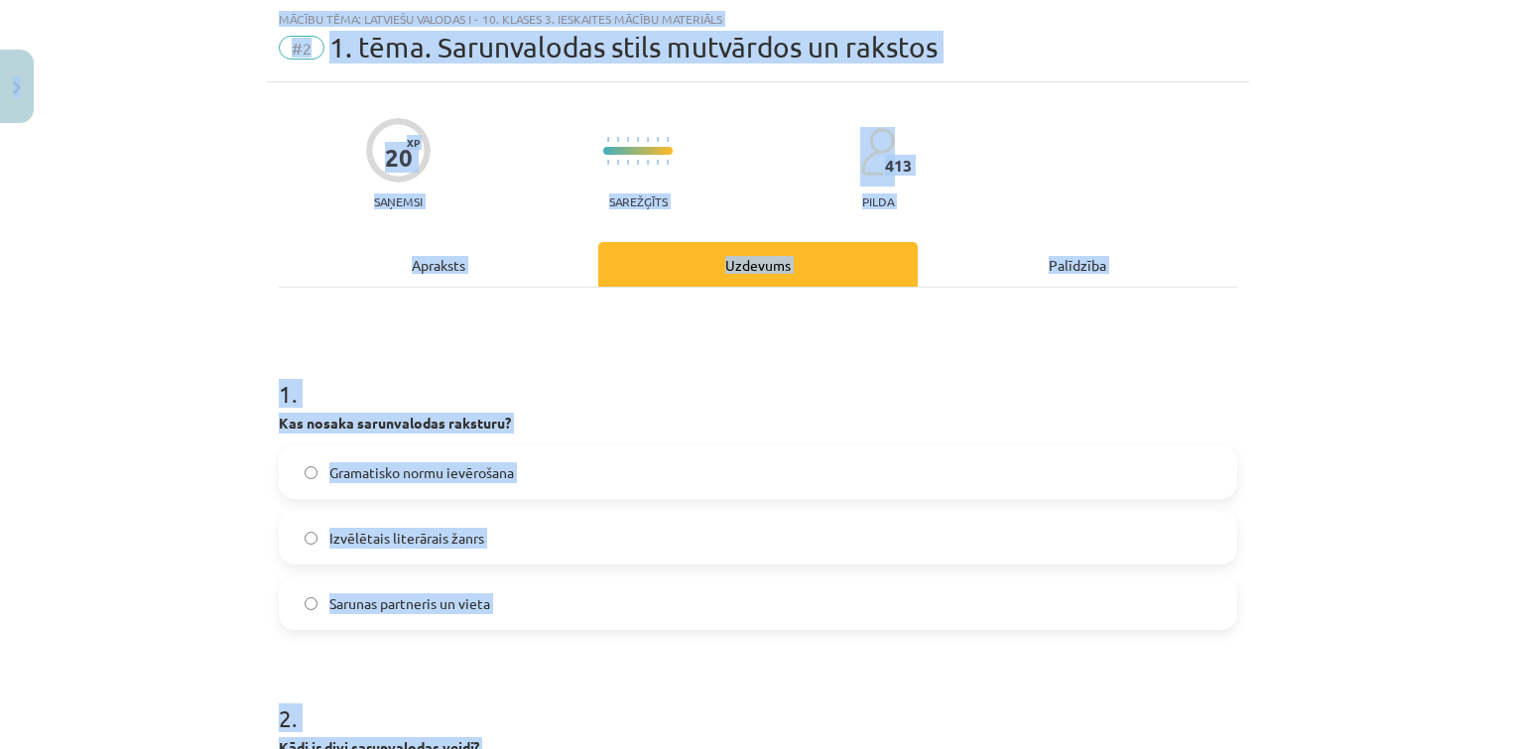
copy div "2 Loremip 00 dO 753 si Ametcons Adipis Elitse Doeiusm Te incididu uTLABO Etdolo…"
click at [516, 583] on label "Sarunas partneris un vieta" at bounding box center [758, 603] width 954 height 50
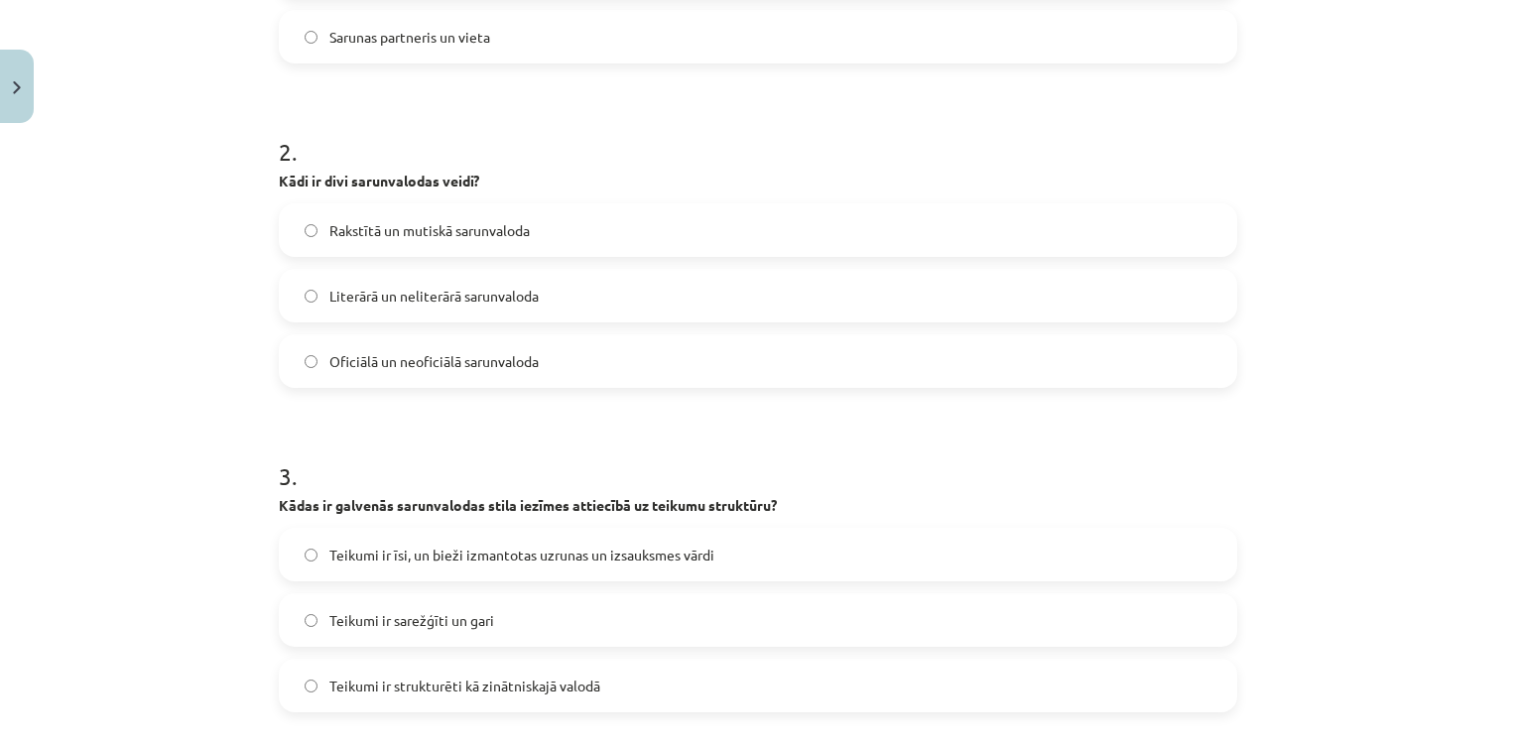
scroll to position [617, 0]
click at [420, 231] on span "Rakstītā un mutiskā sarunvaloda" at bounding box center [429, 229] width 200 height 21
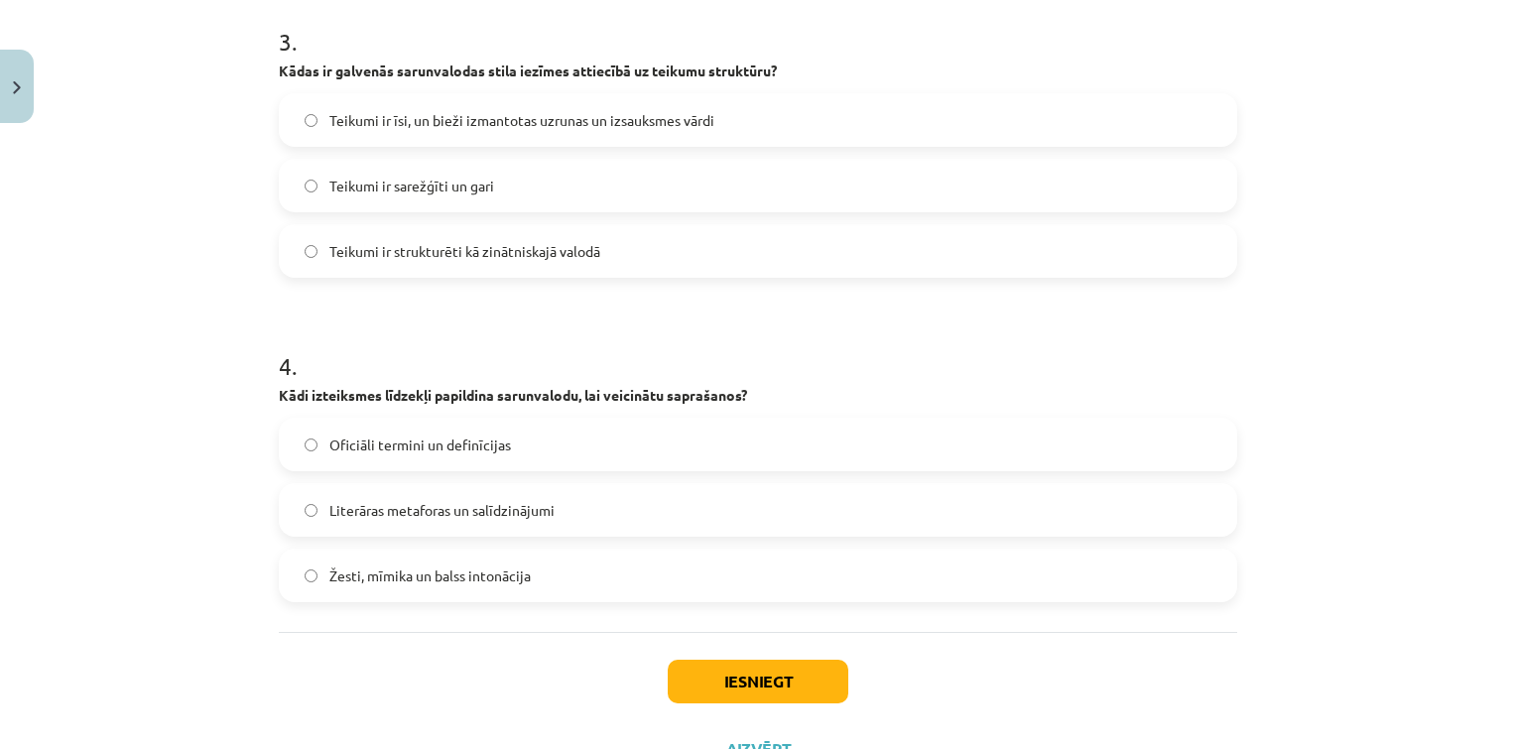
scroll to position [1054, 0]
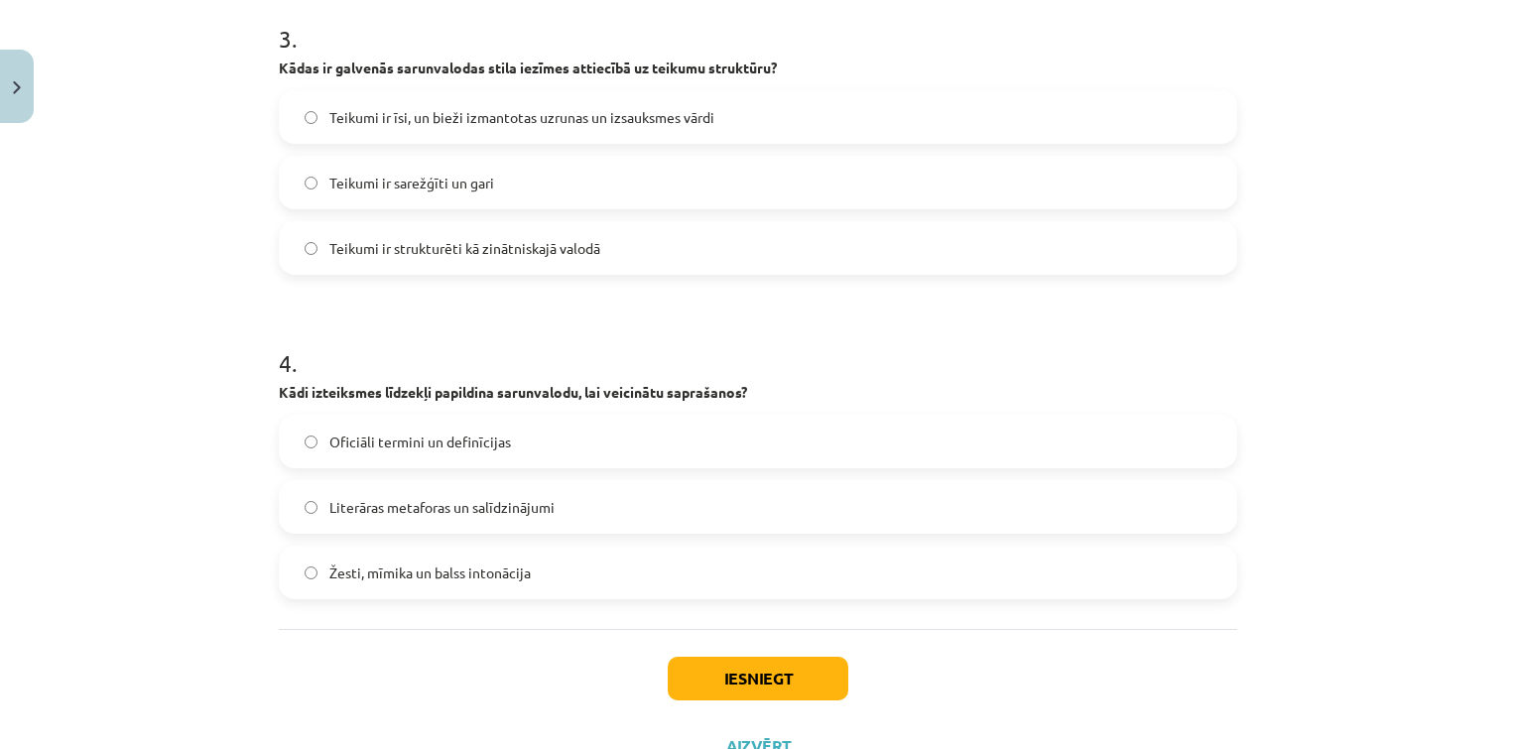
click at [459, 115] on span "Teikumi ir īsi, un bieži izmantotas uzrunas un izsauksmes vārdi" at bounding box center [521, 117] width 385 height 21
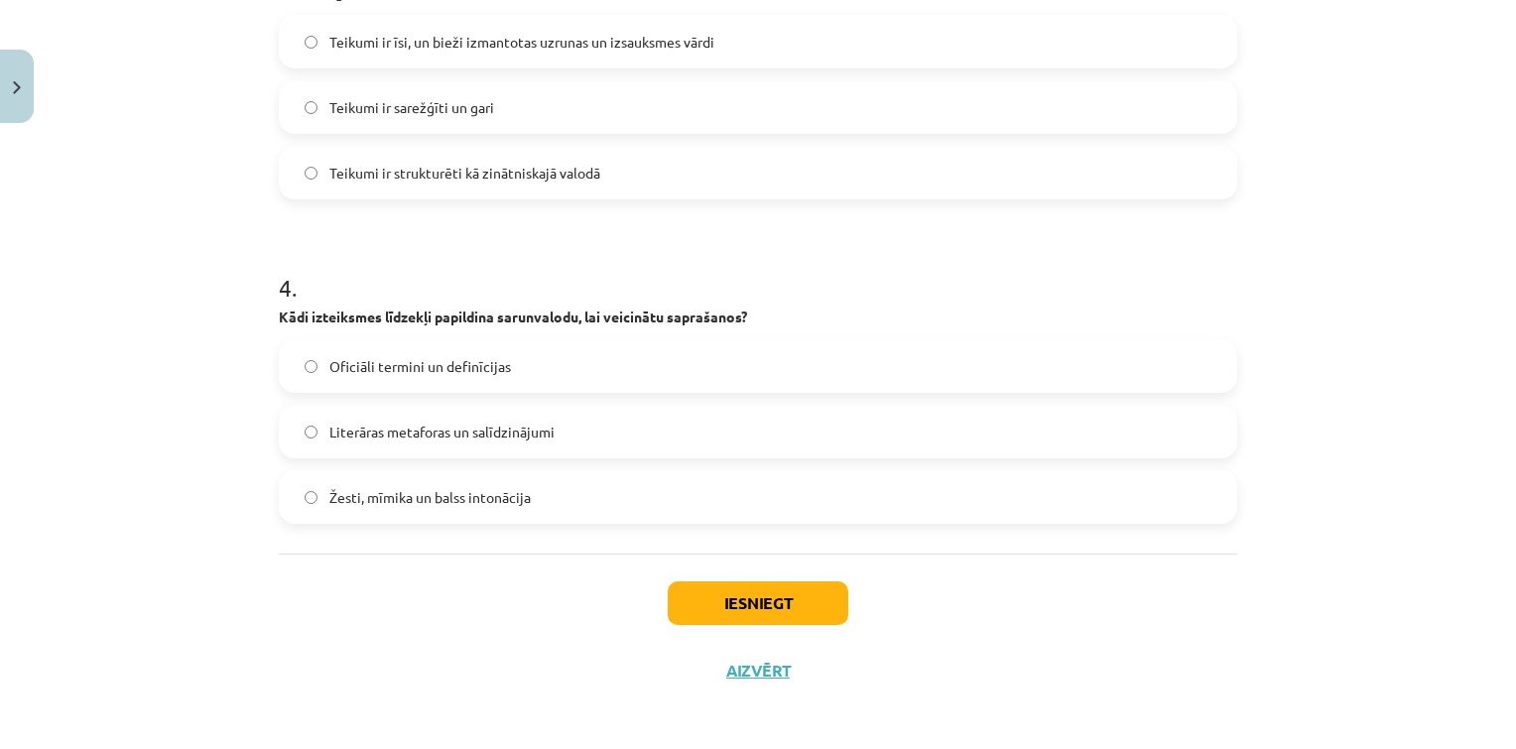
scroll to position [1133, 0]
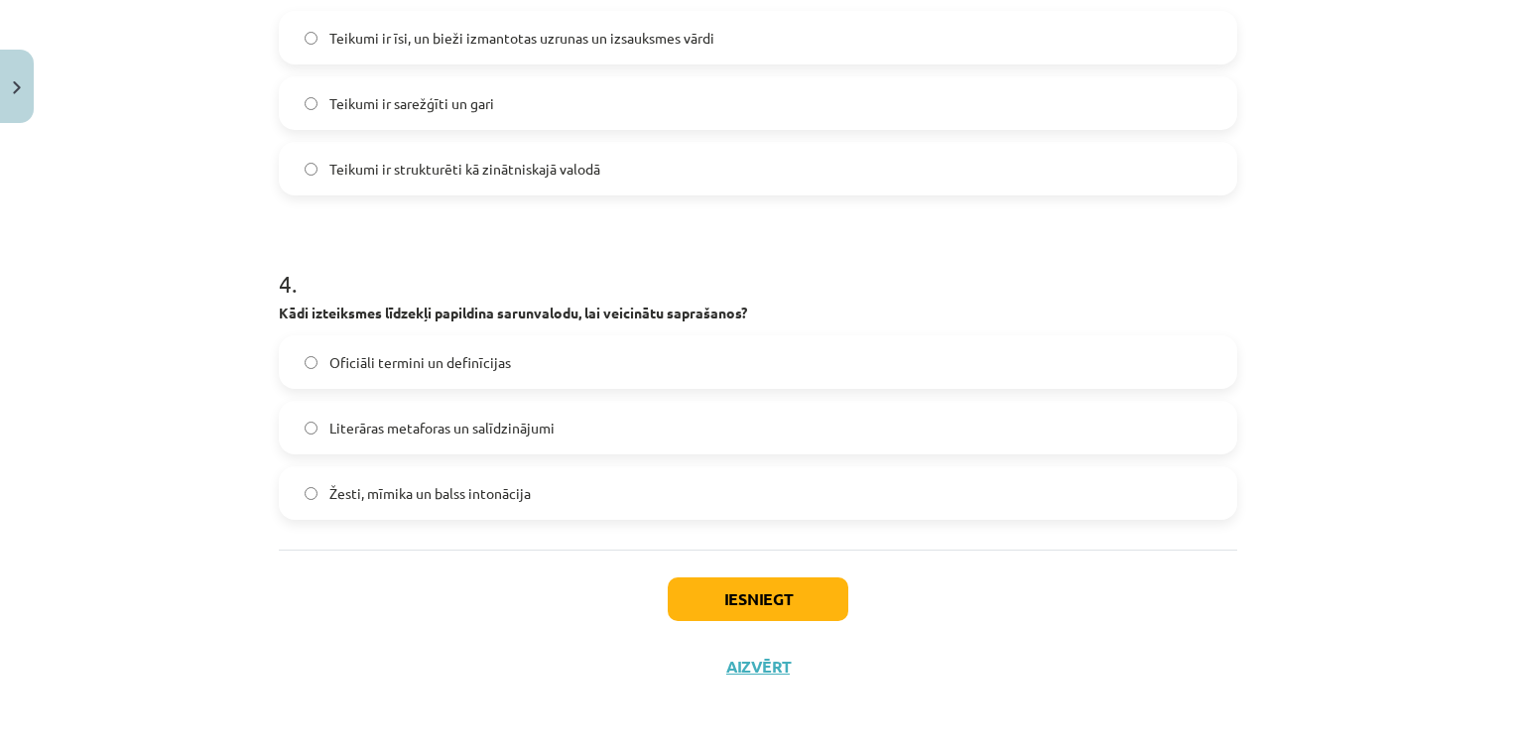
click at [494, 478] on label "Žesti, mīmika un balss intonācija" at bounding box center [758, 493] width 954 height 50
click at [714, 598] on button "Iesniegt" at bounding box center [758, 599] width 181 height 44
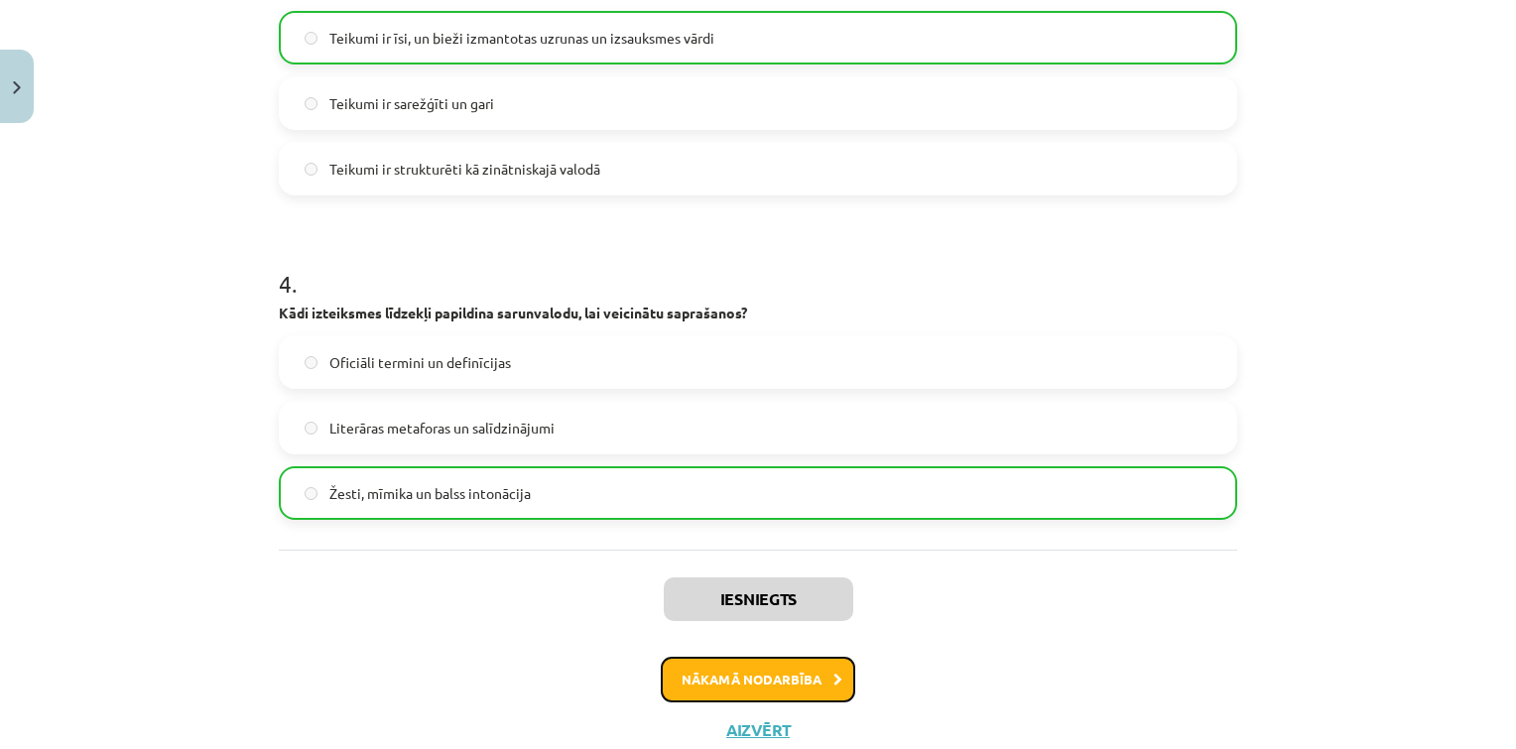
click at [726, 690] on button "Nākamā nodarbība" at bounding box center [758, 680] width 194 height 46
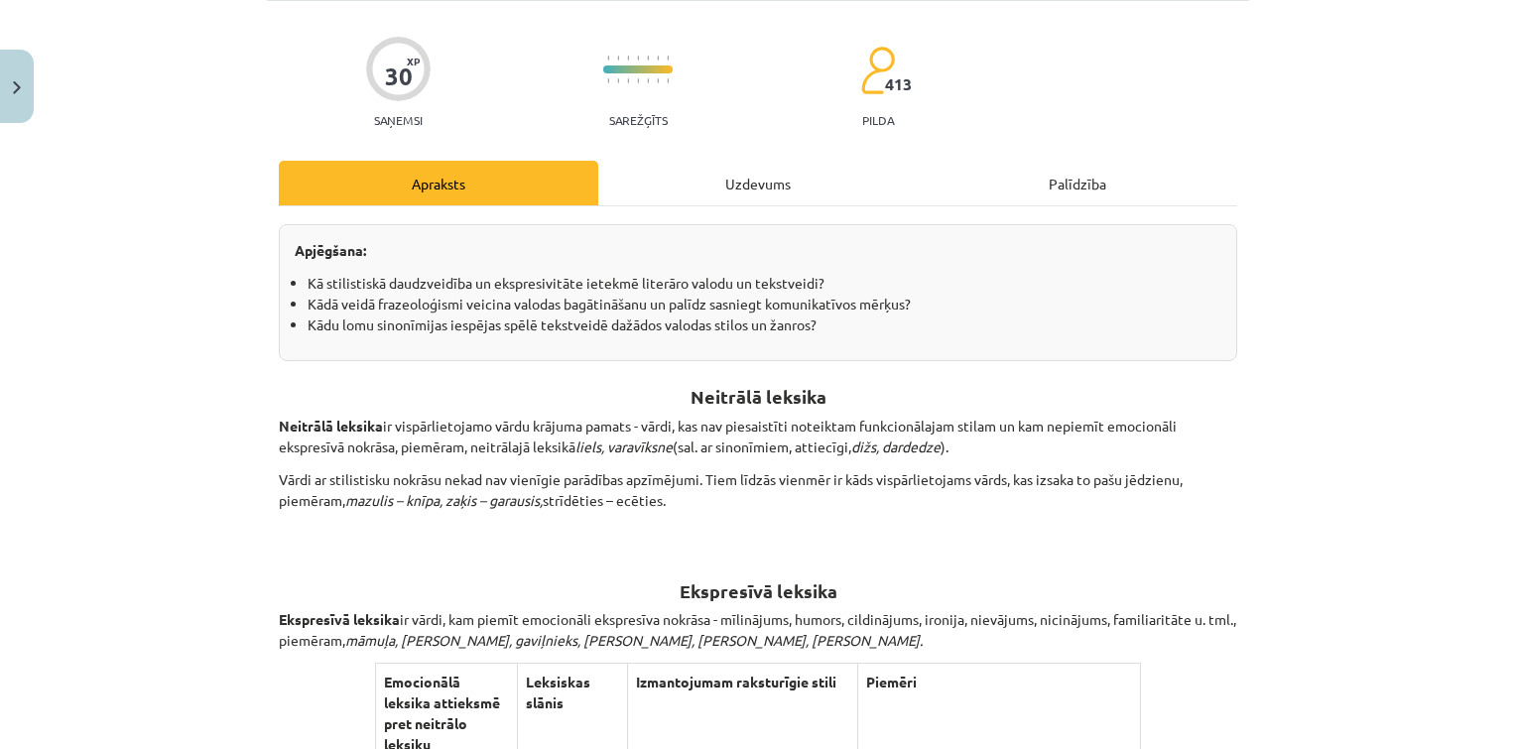
scroll to position [50, 0]
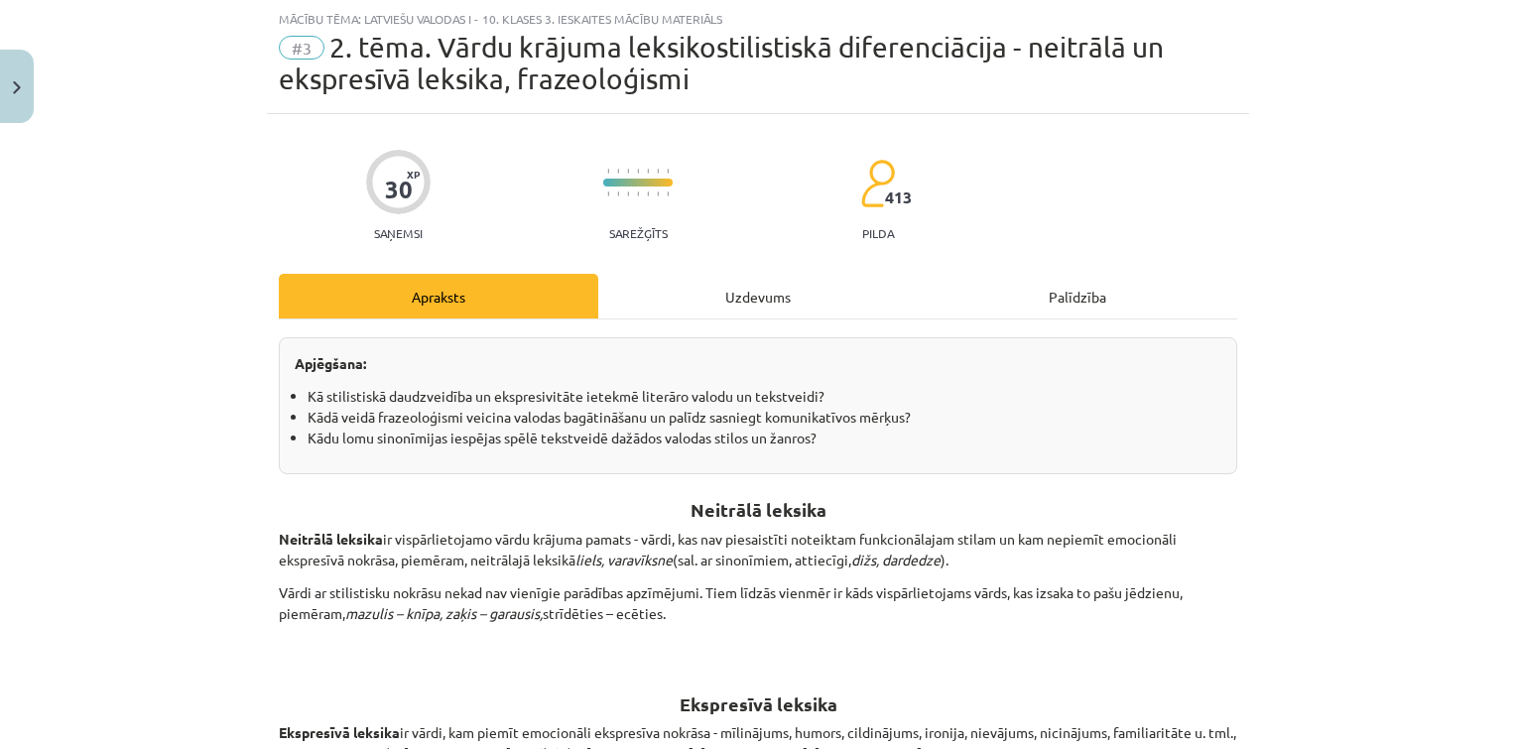
click at [701, 281] on div "Uzdevums" at bounding box center [757, 296] width 319 height 45
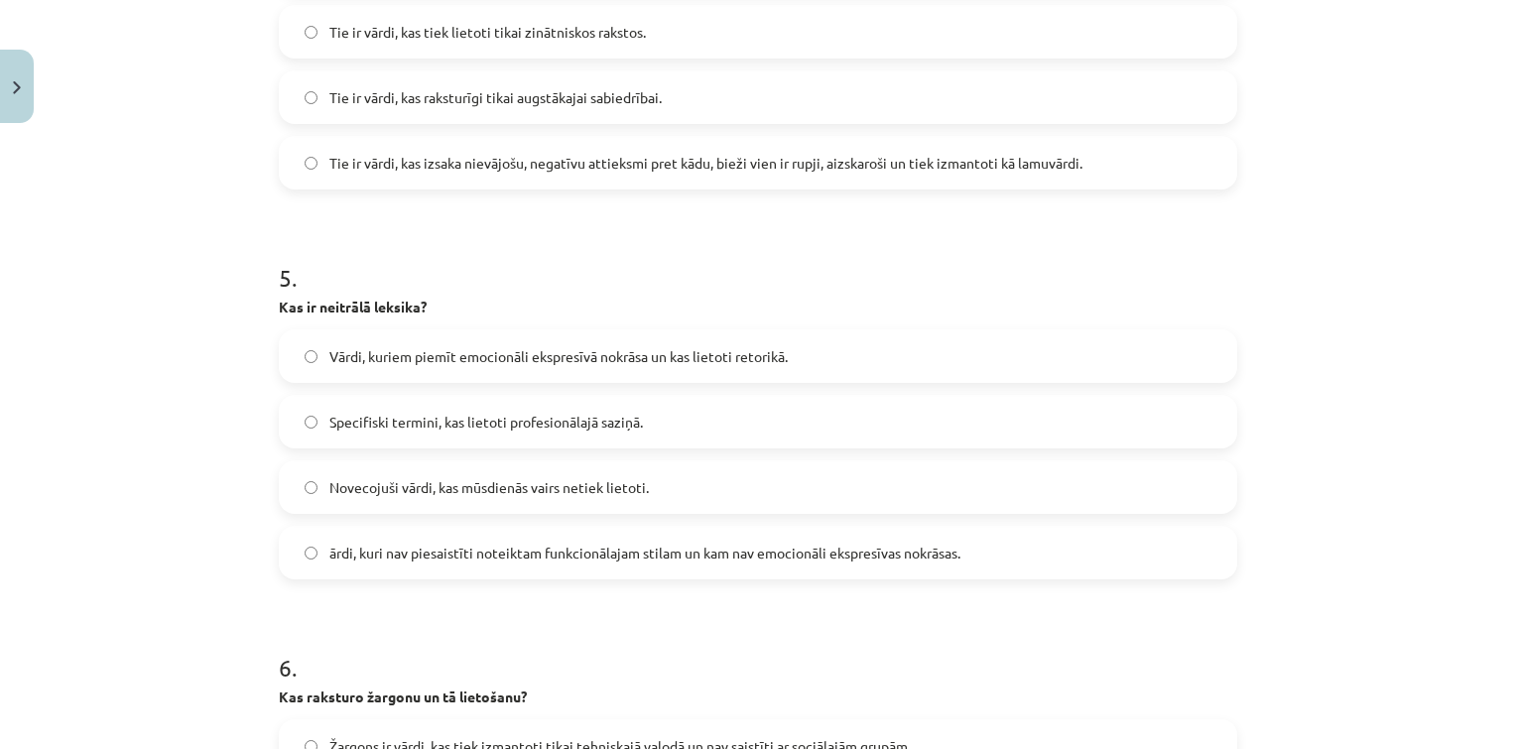
scroll to position [2010, 0]
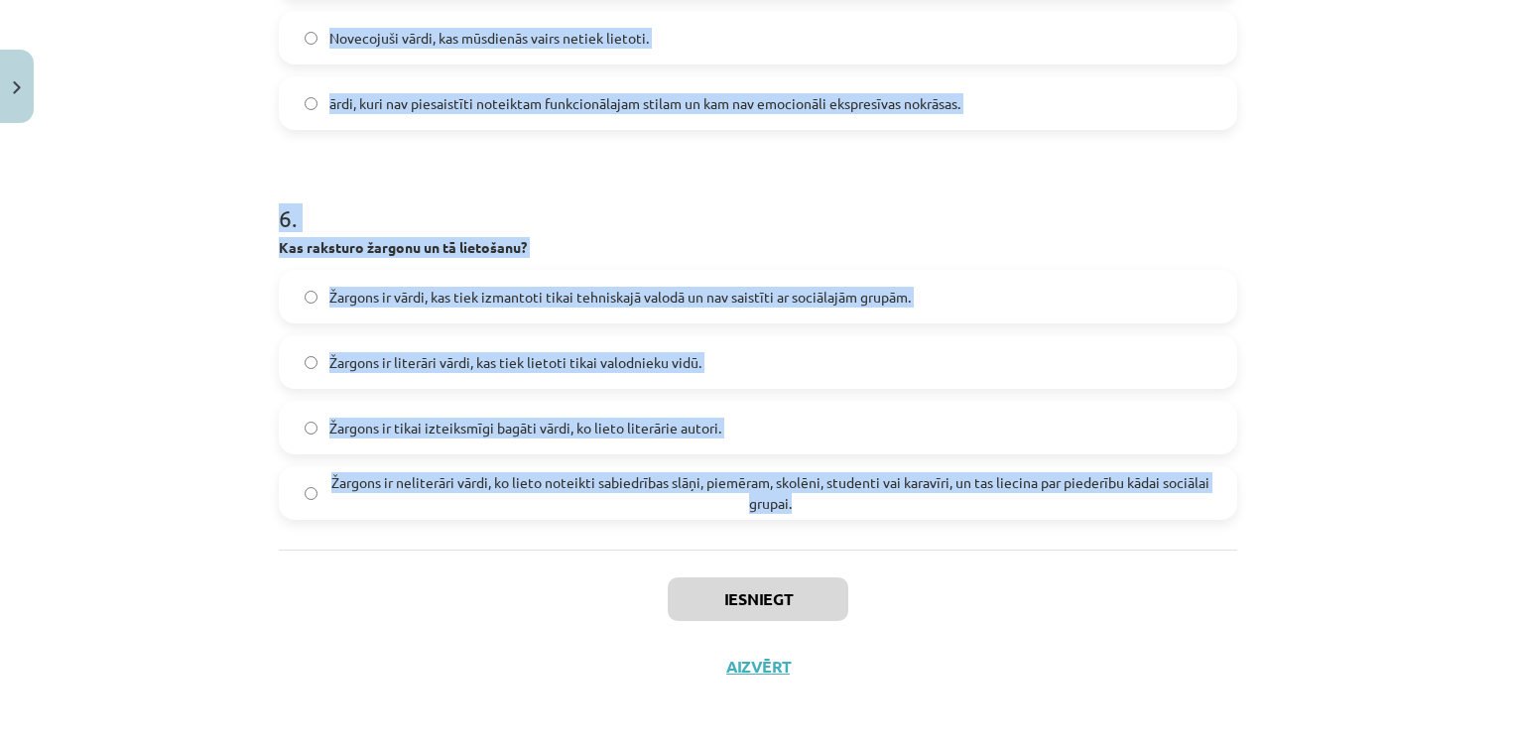
drag, startPoint x: 250, startPoint y: 81, endPoint x: 907, endPoint y: 534, distance: 797.5
click at [907, 534] on div "Mācību tēma: Latviešu valodas i - 10. klases 3. ieskaites mācību materiāls #3 2…" at bounding box center [758, 374] width 1516 height 749
copy form "6 . Lore ipsumdo: sitamet consec, adipisci elits doeiusmod tempor incid 9 . Ut …"
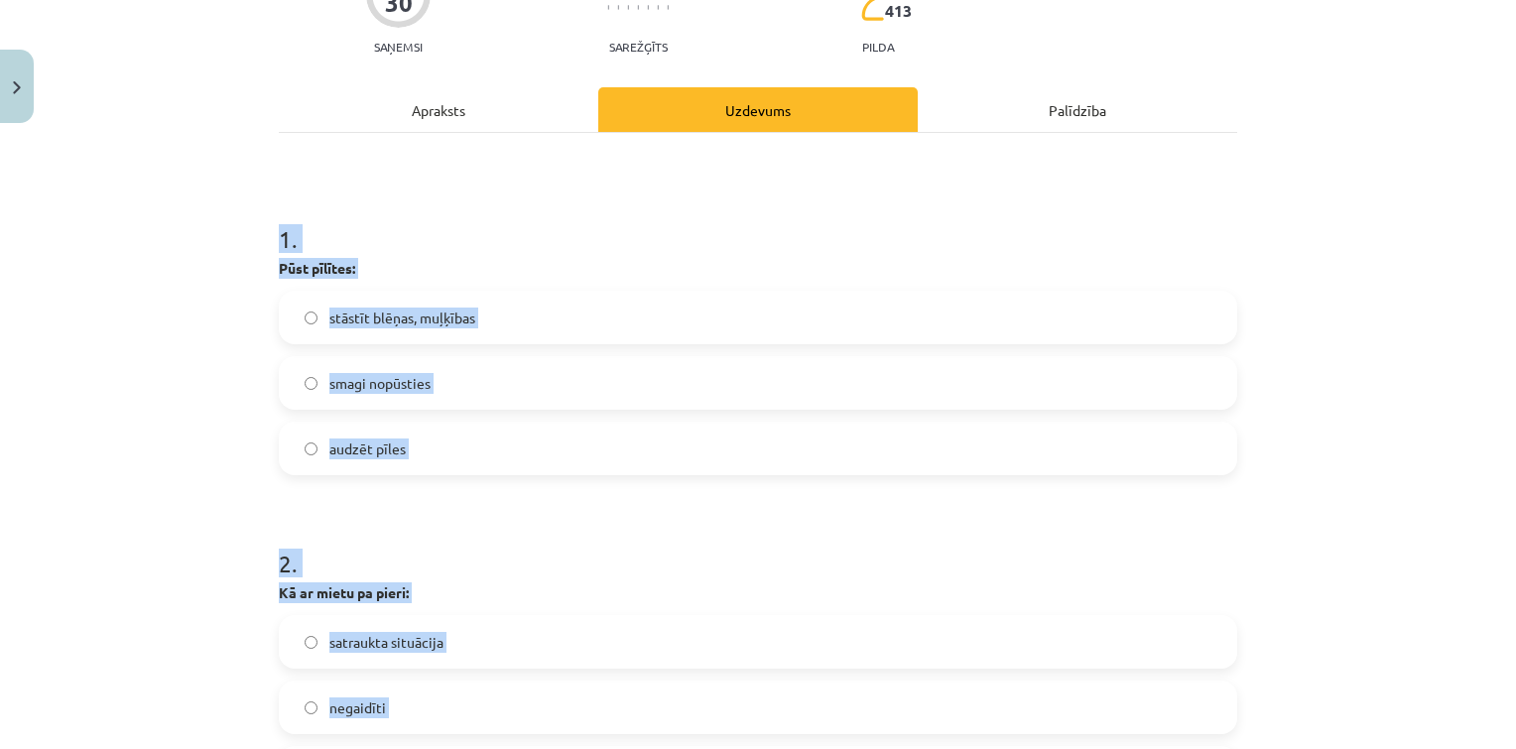
click at [504, 321] on label "stāstīt blēņas, muļķības" at bounding box center [758, 318] width 954 height 50
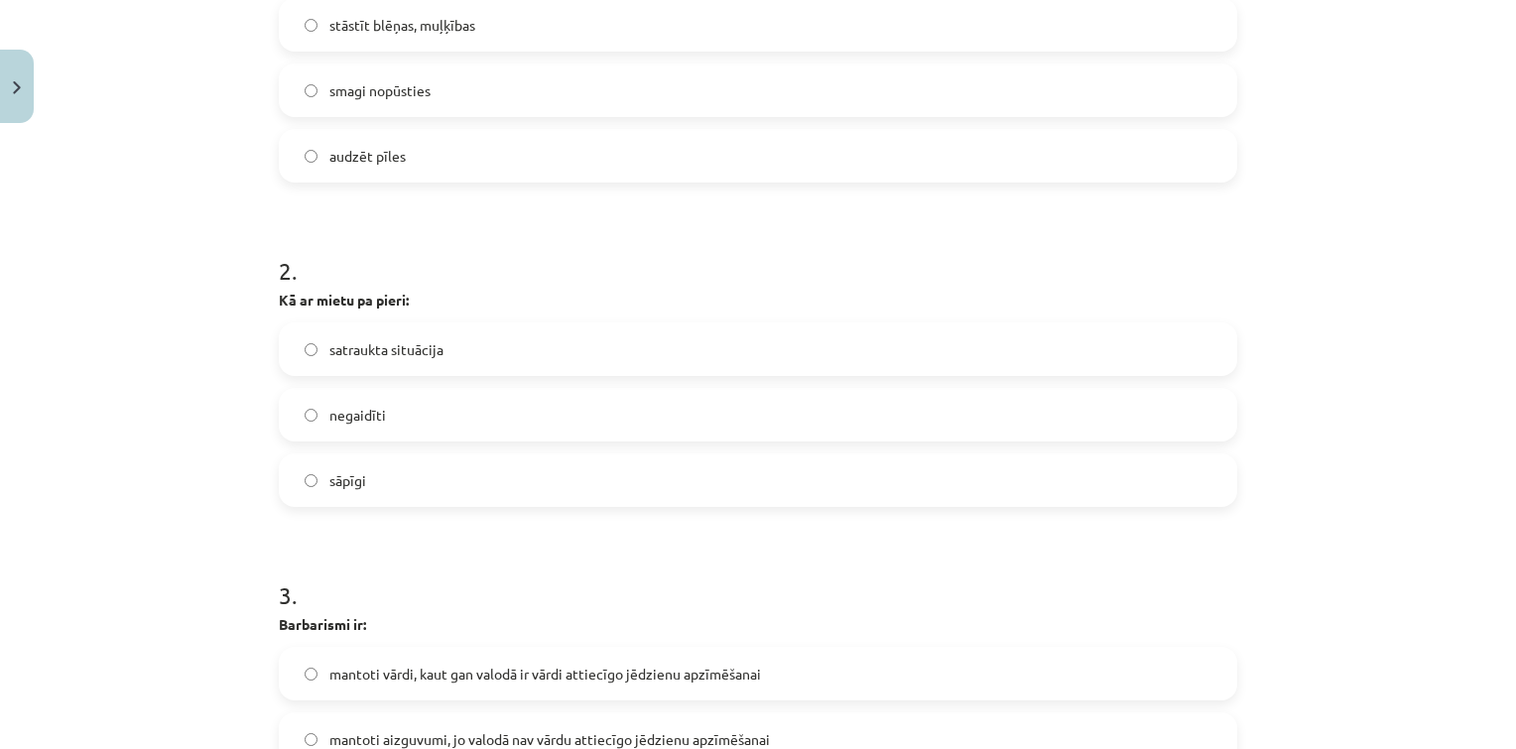
scroll to position [554, 0]
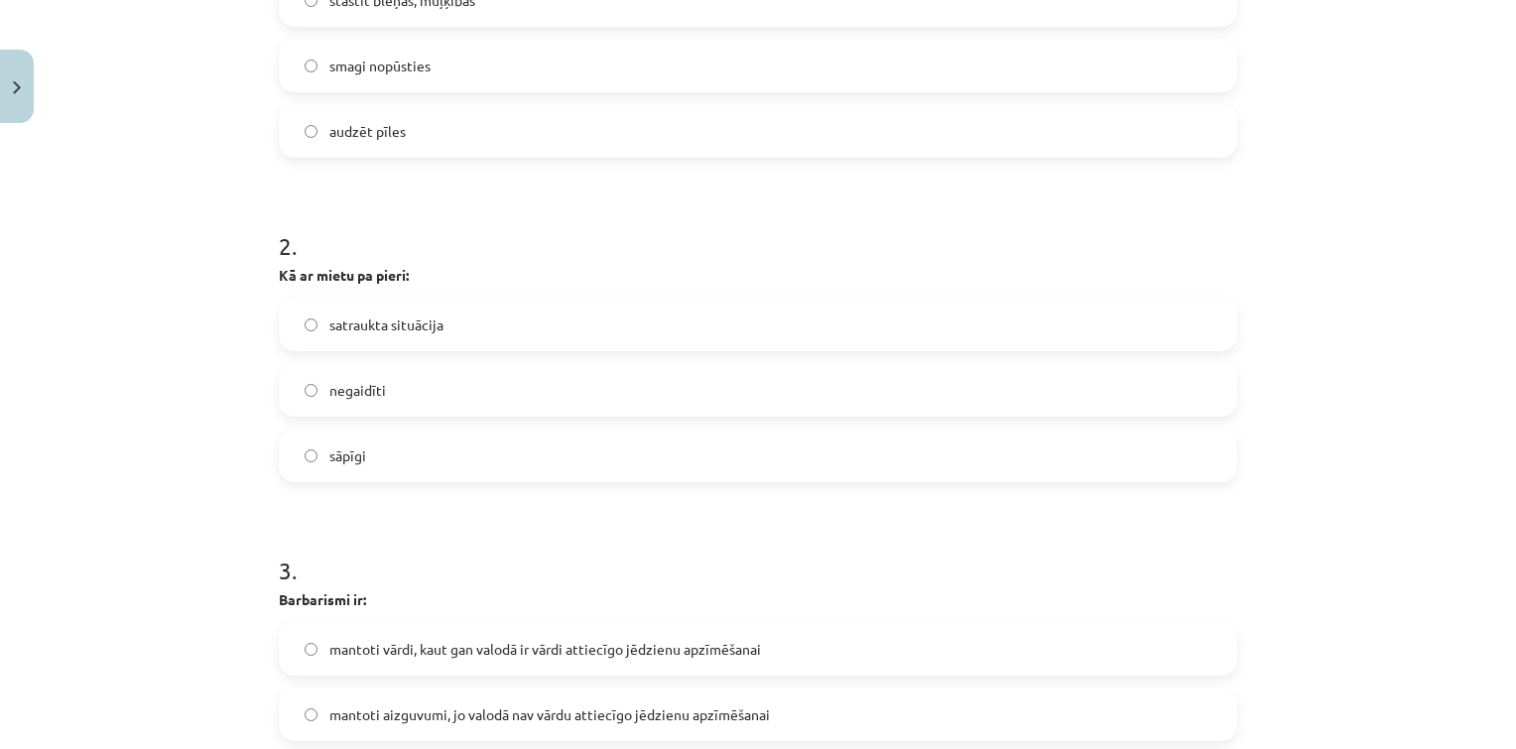
click at [398, 457] on label "sāpīgi" at bounding box center [758, 456] width 954 height 50
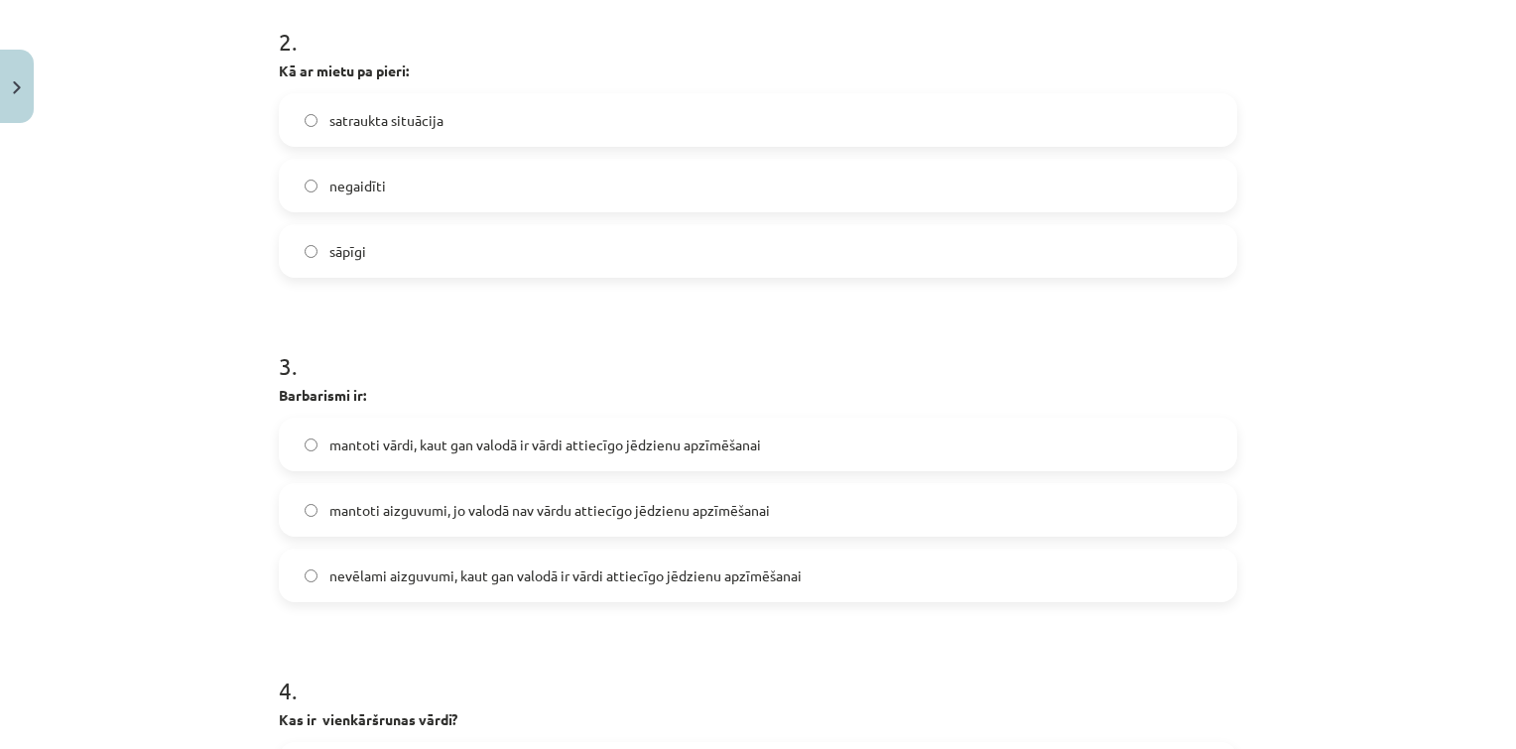
scroll to position [760, 0]
click at [467, 601] on form "1 . Pūst pīlītes: stāstīt blēņas, muļķības smagi nopūsties audzēt pīles 2 . Kā …" at bounding box center [758, 718] width 958 height 2103
click at [451, 576] on span "nevēlami aizguvumi, kaut gan valodā ir vārdi attiecīgo jēdzienu apzīmēšanai" at bounding box center [565, 574] width 472 height 21
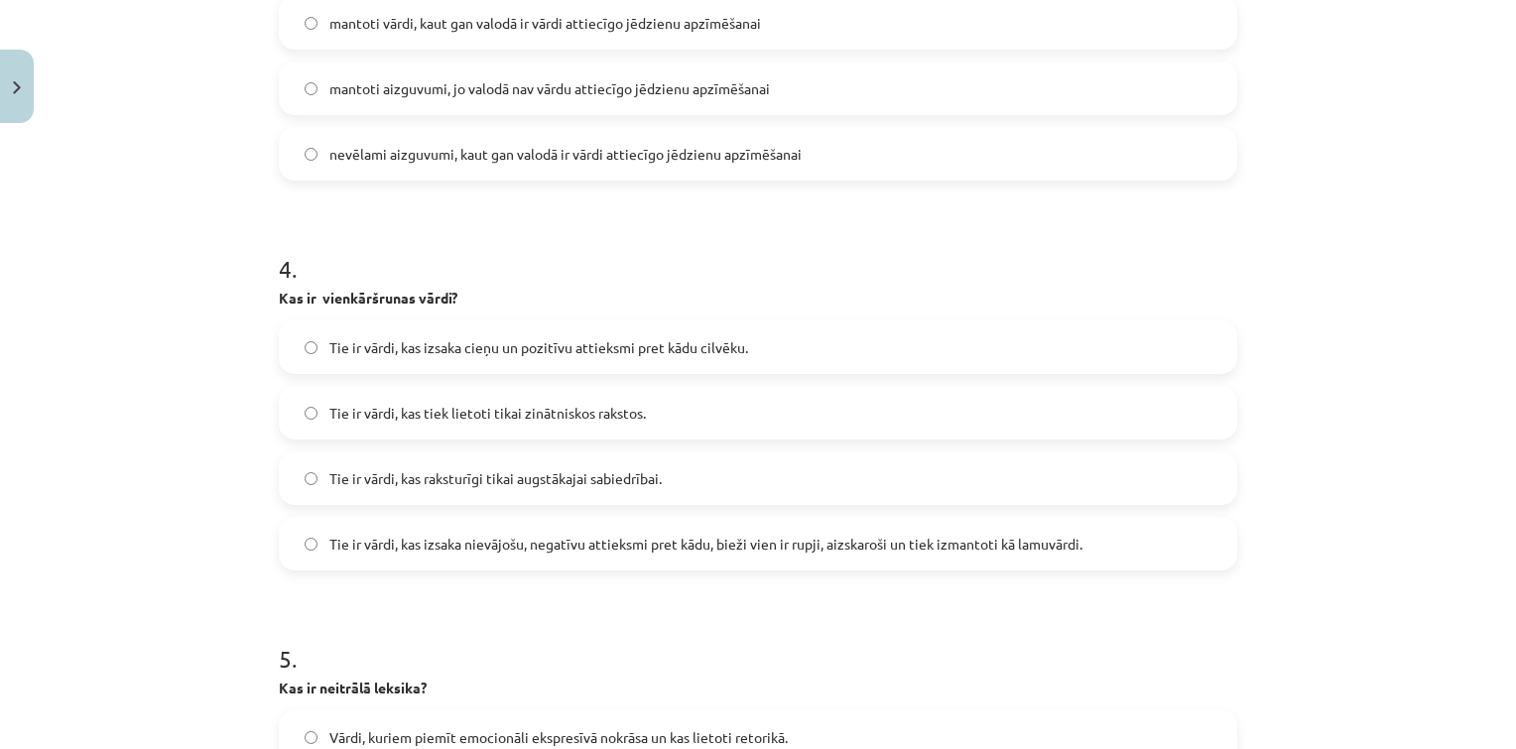
scroll to position [1181, 0]
click at [871, 557] on label "Tie ir vārdi, kas izsaka nievājošu, negatīvu attieksmi pret kādu, bieži vien ir…" at bounding box center [758, 543] width 954 height 50
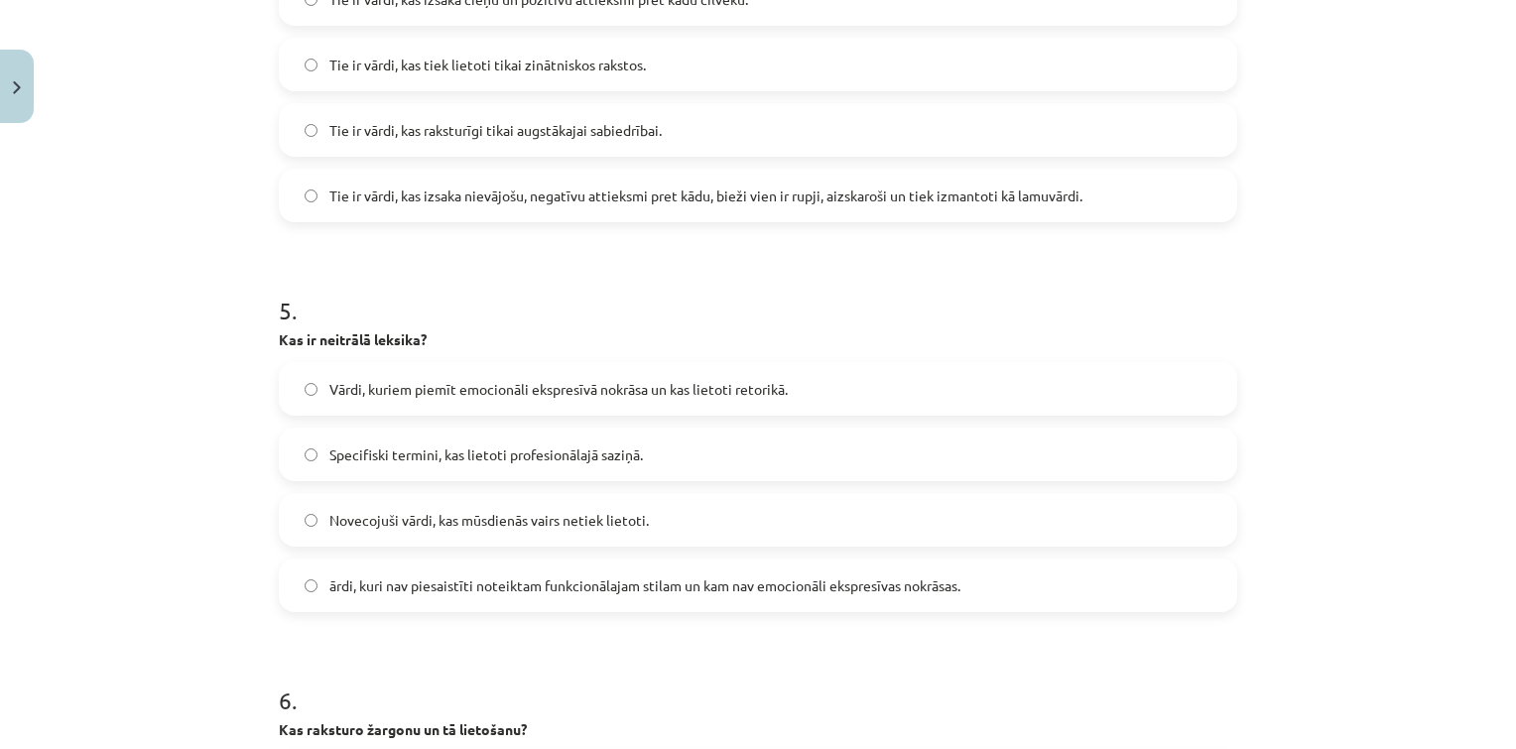
scroll to position [1529, 0]
click at [408, 381] on span "Vārdi, kuriem piemīt emocionāli ekspresīvā nokrāsa un kas lietoti retorikā." at bounding box center [558, 388] width 458 height 21
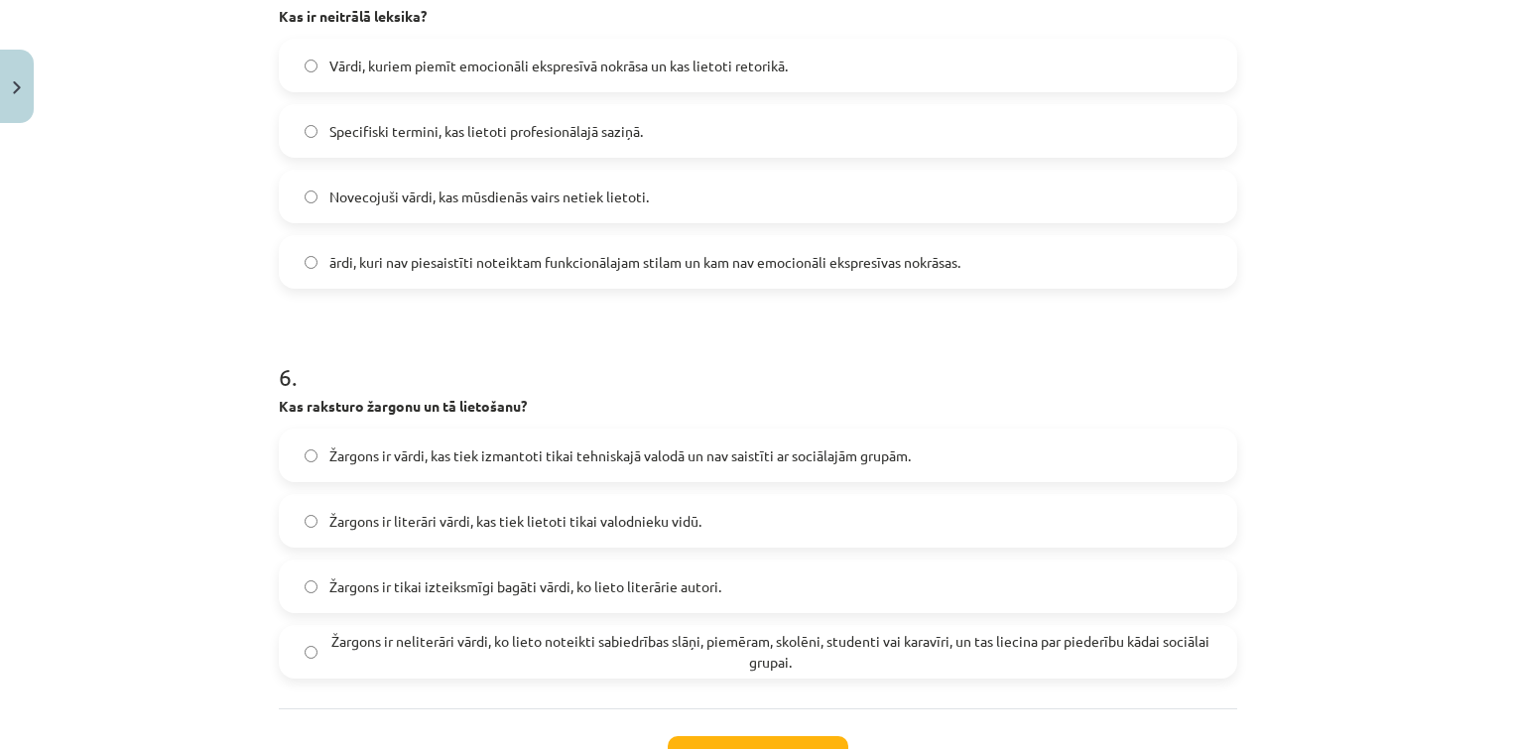
scroll to position [1854, 0]
click at [724, 659] on span "Žargons ir neliterāri vārdi, ko lieto noteikti sabiedrības slāņi, piemēram, sko…" at bounding box center [770, 649] width 882 height 42
click at [738, 740] on button "Iesniegt" at bounding box center [758, 755] width 181 height 44
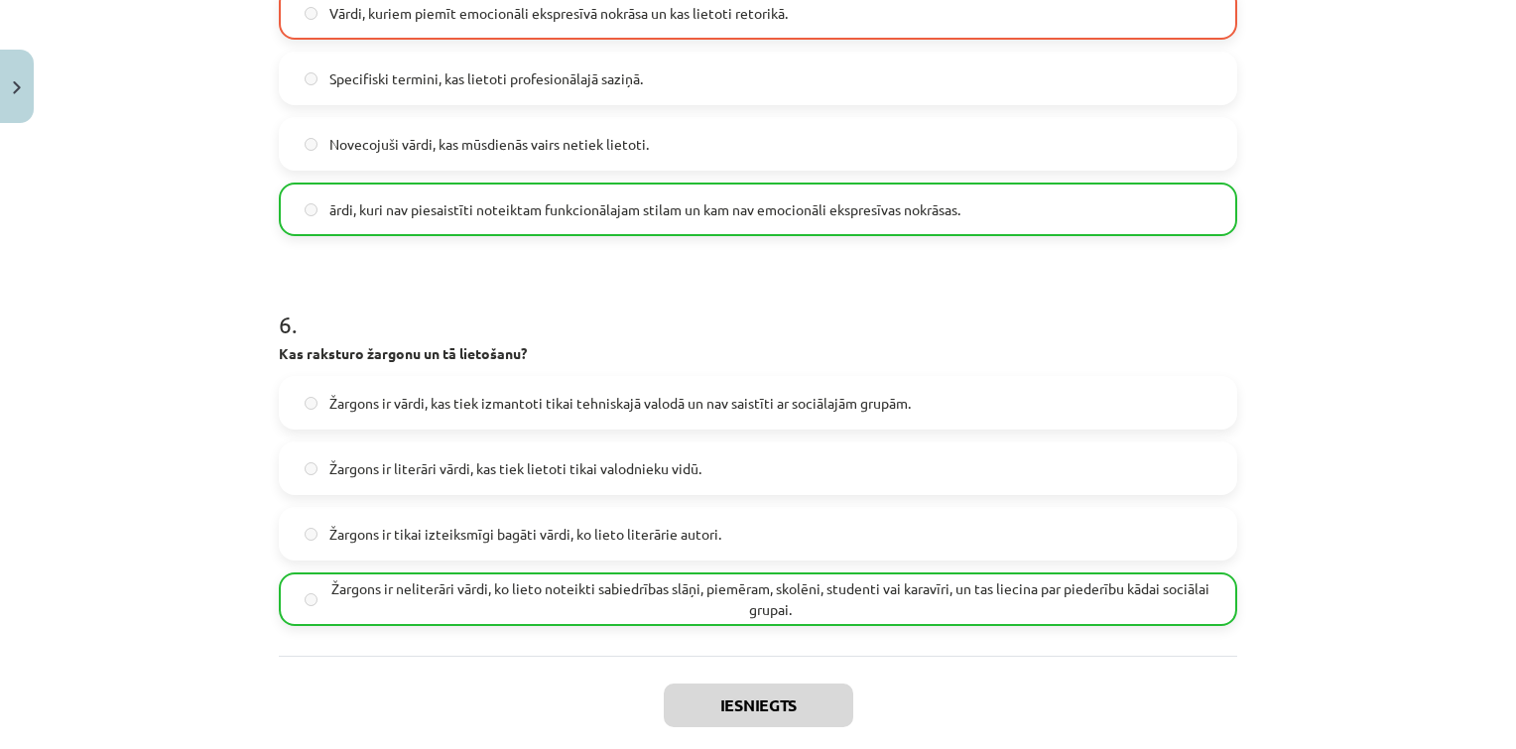
scroll to position [2020, 0]
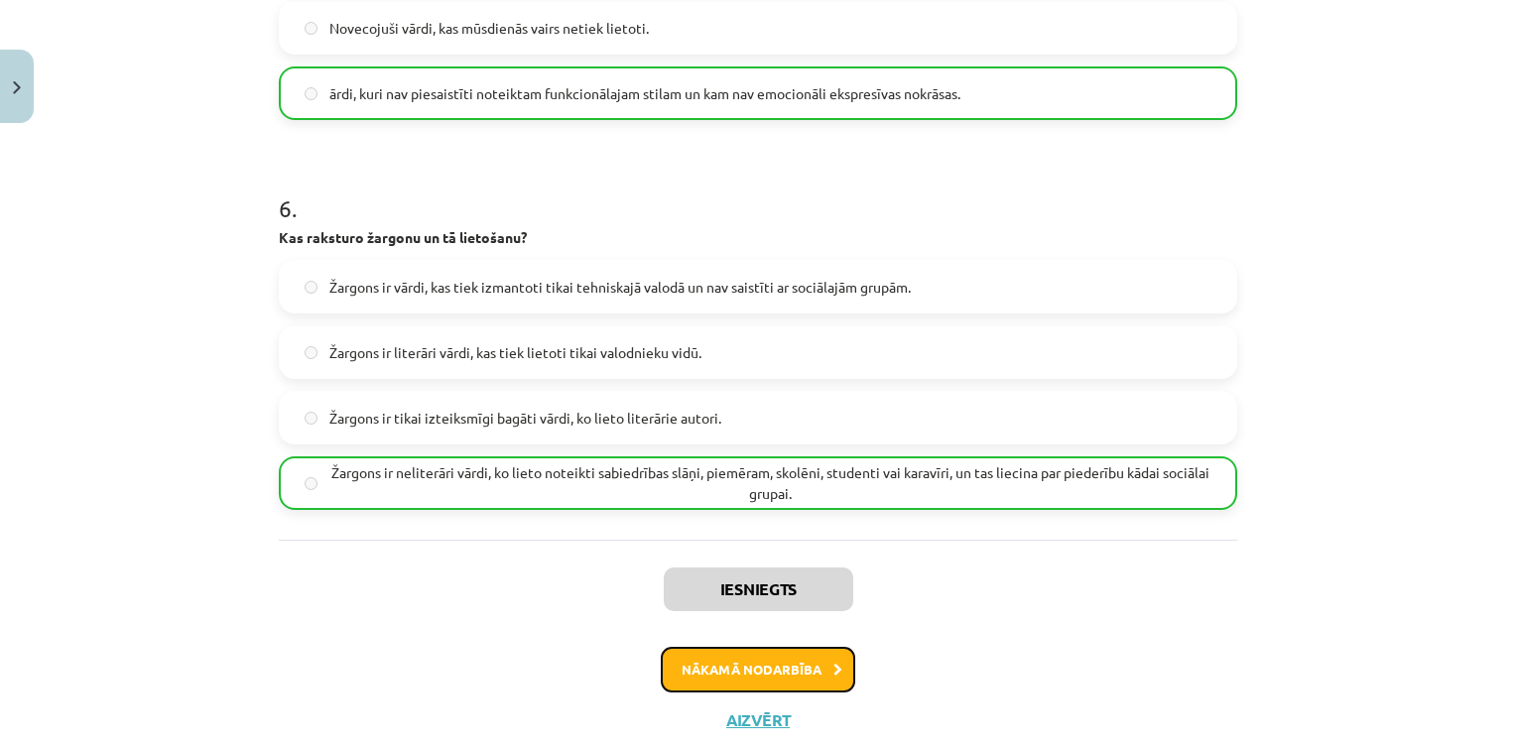
click at [738, 656] on button "Nākamā nodarbība" at bounding box center [758, 670] width 194 height 46
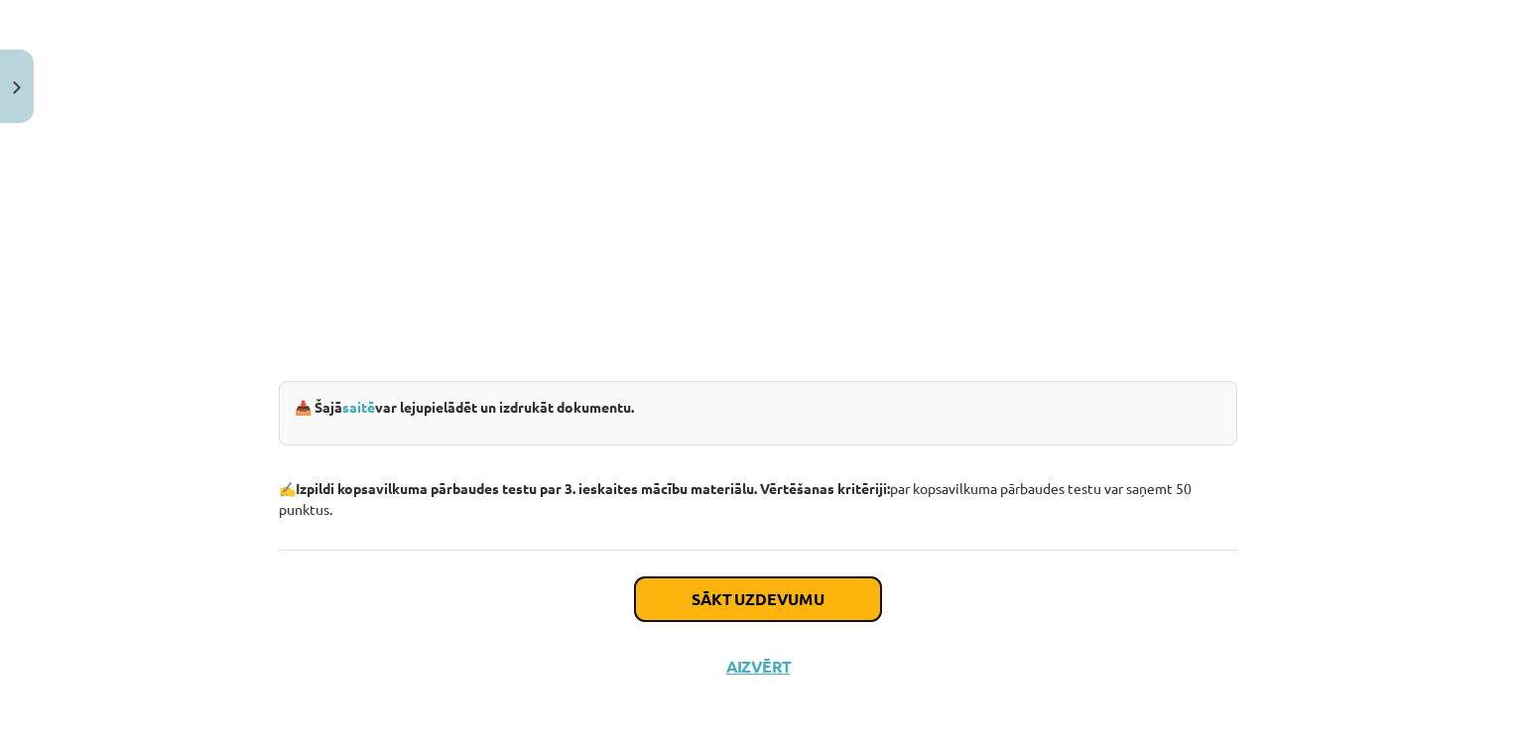
click at [707, 578] on button "Sākt uzdevumu" at bounding box center [758, 599] width 246 height 44
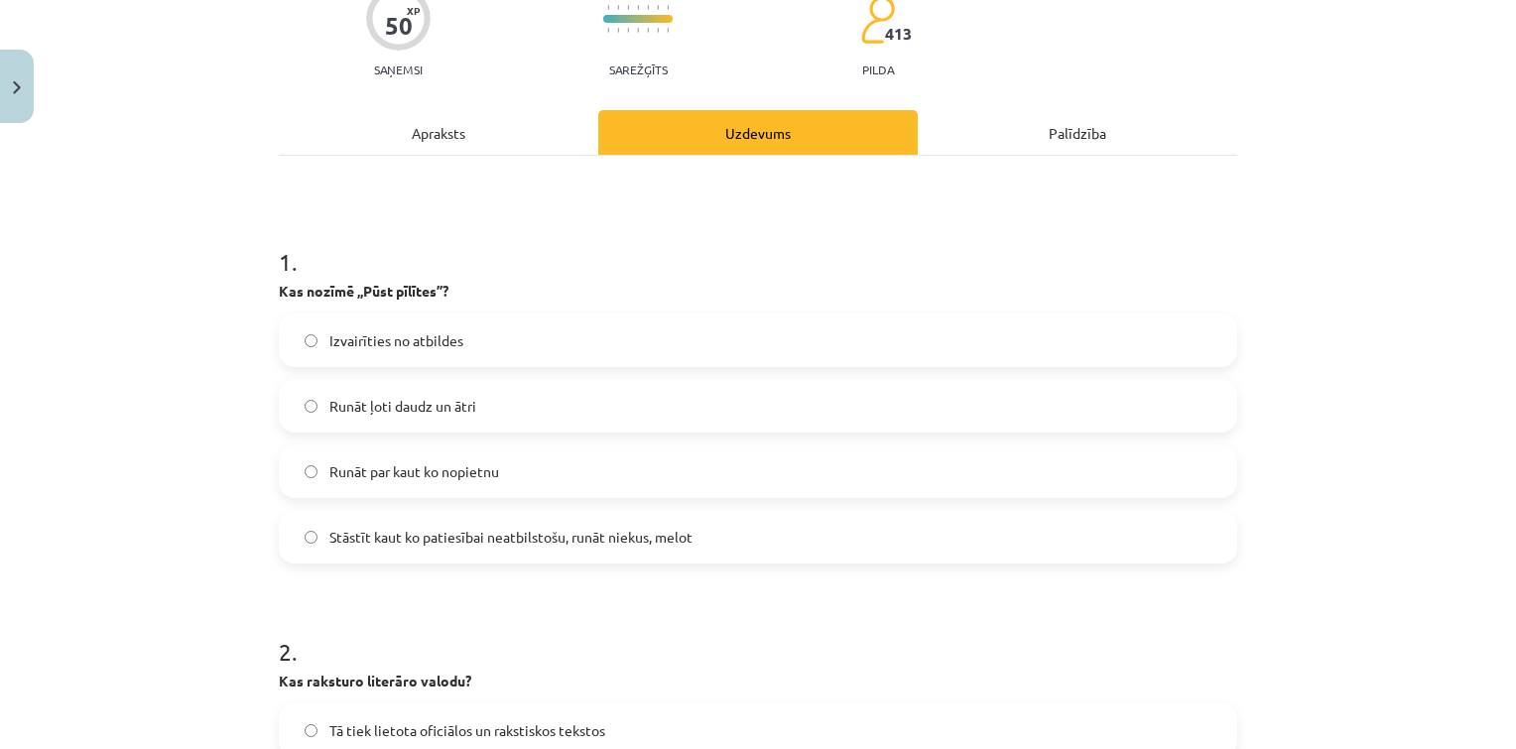
scroll to position [50, 0]
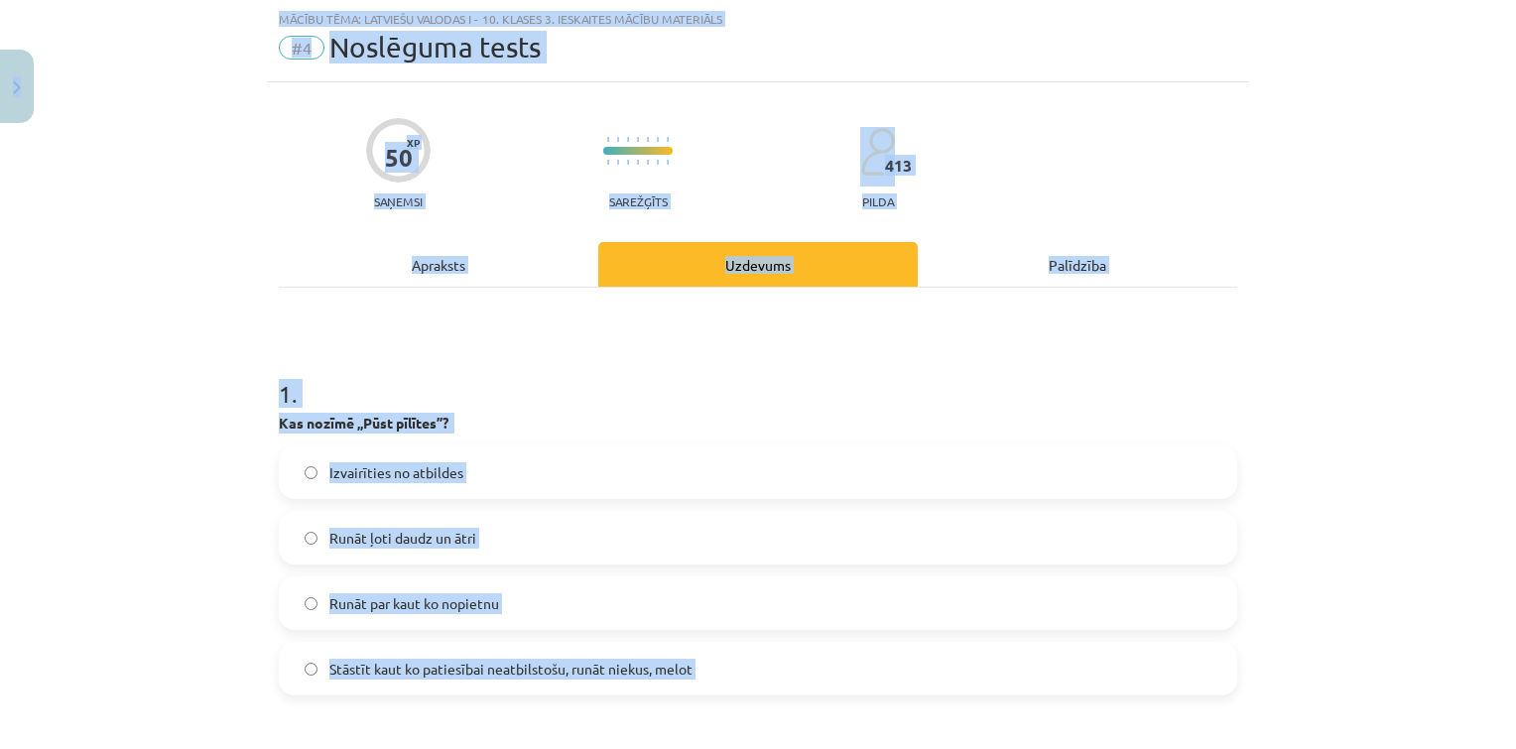
copy div "2 Loremip 00 dO 753 si Ametcons Adipis Elitse Doeiusm Te incididu uTLABO Etdolo…"
click at [631, 674] on span "Stāstīt kaut ko patiesībai neatbilstošu, runāt niekus, melot" at bounding box center [510, 669] width 363 height 21
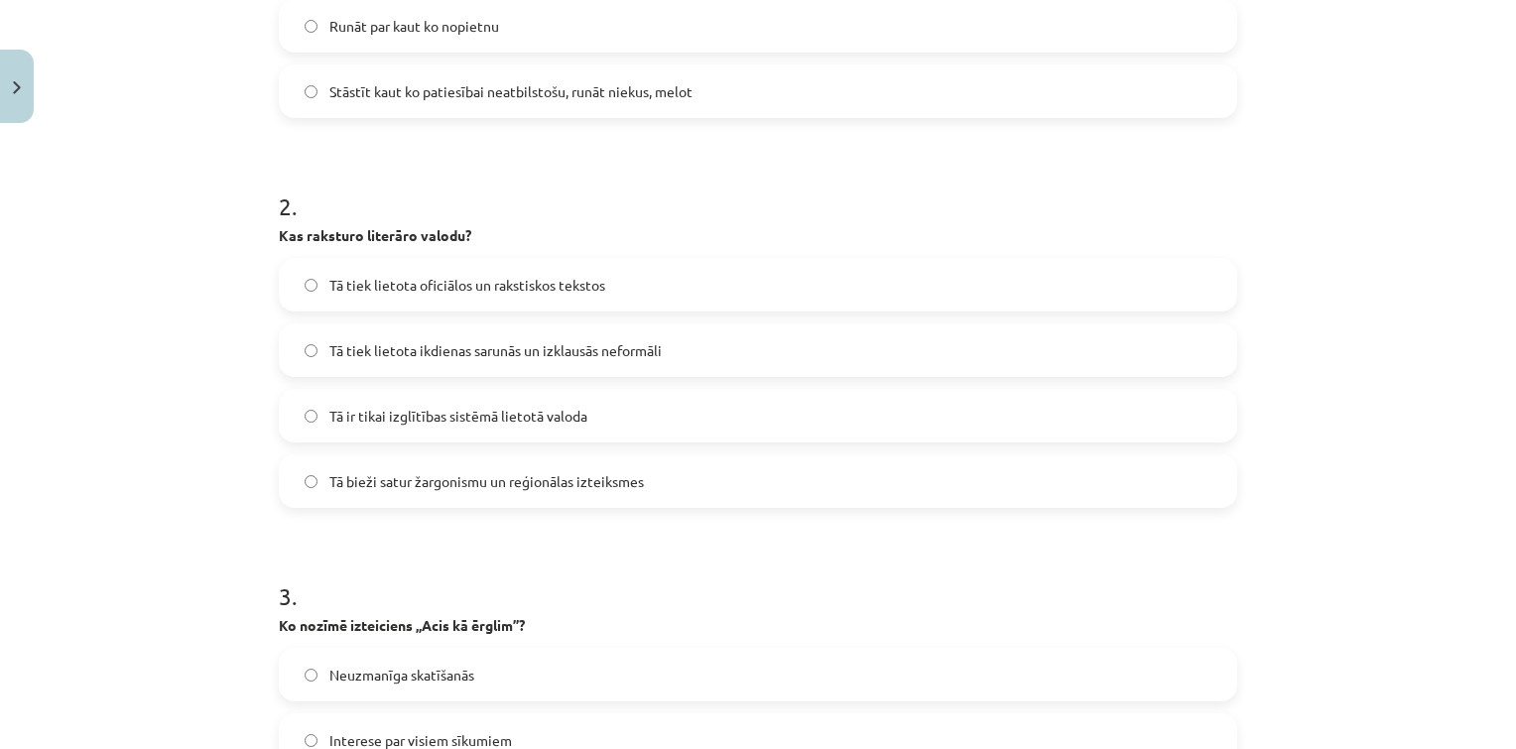
scroll to position [638, 0]
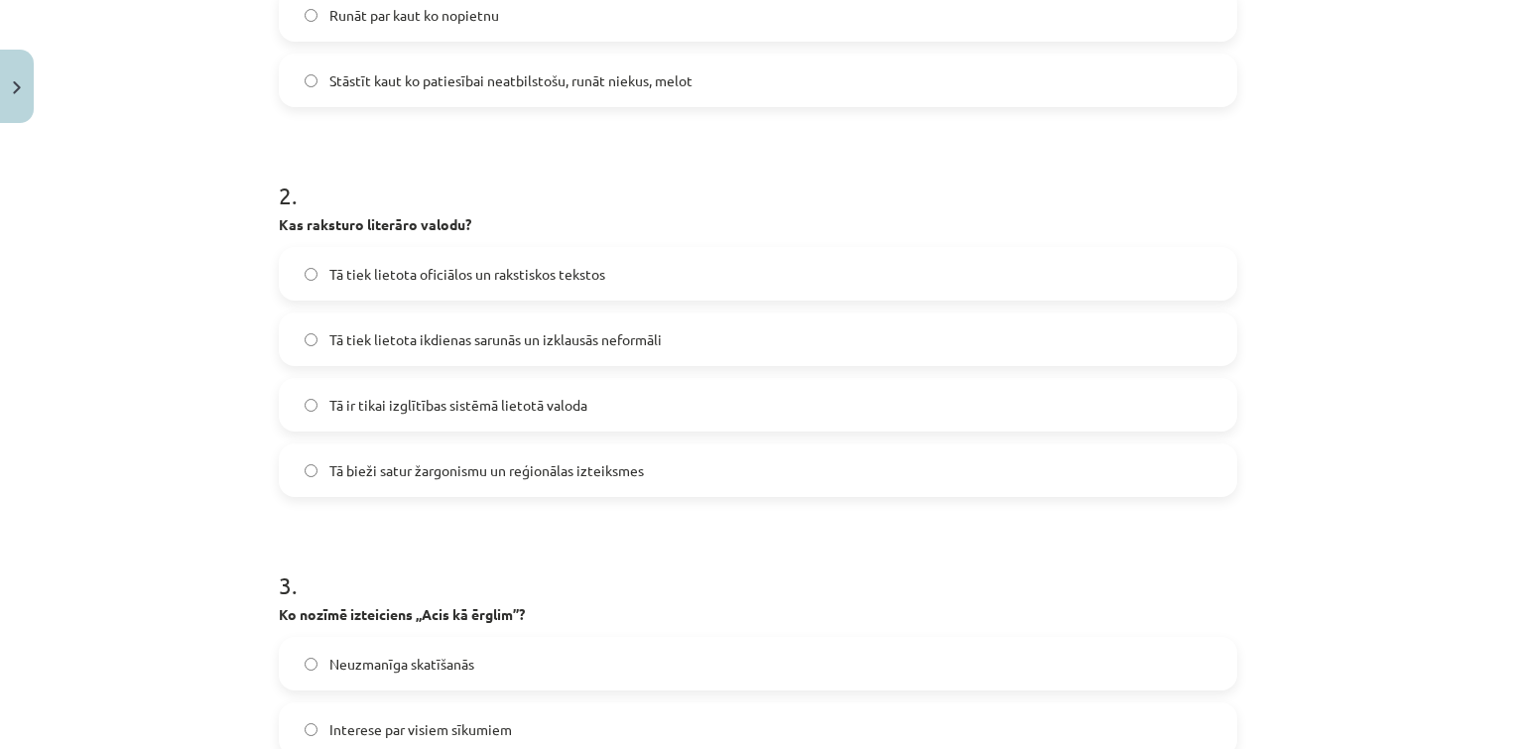
click at [615, 266] on label "Tā tiek lietota oficiālos un rakstiskos tekstos" at bounding box center [758, 274] width 954 height 50
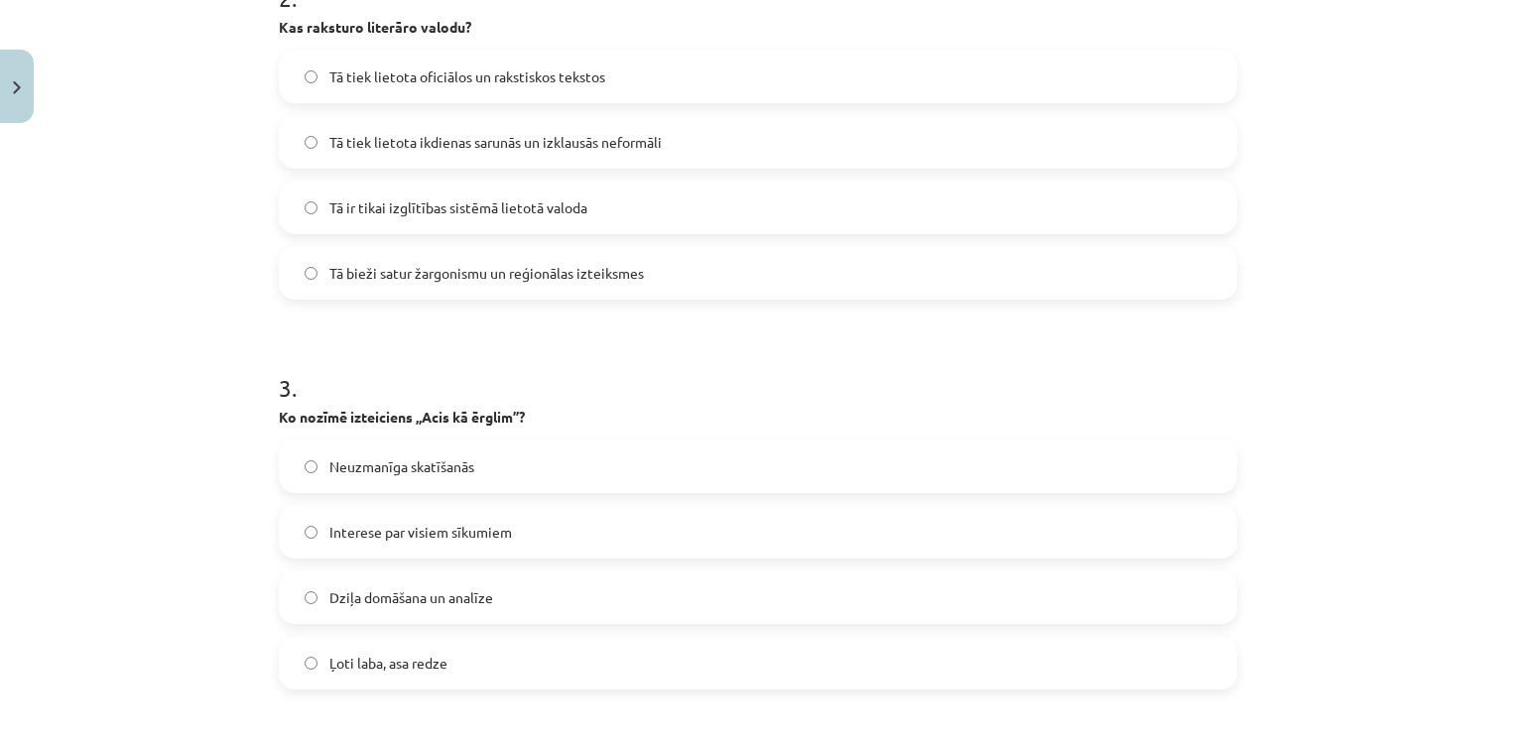
scroll to position [836, 0]
click at [505, 663] on label "Ļoti laba, asa redze" at bounding box center [758, 662] width 954 height 50
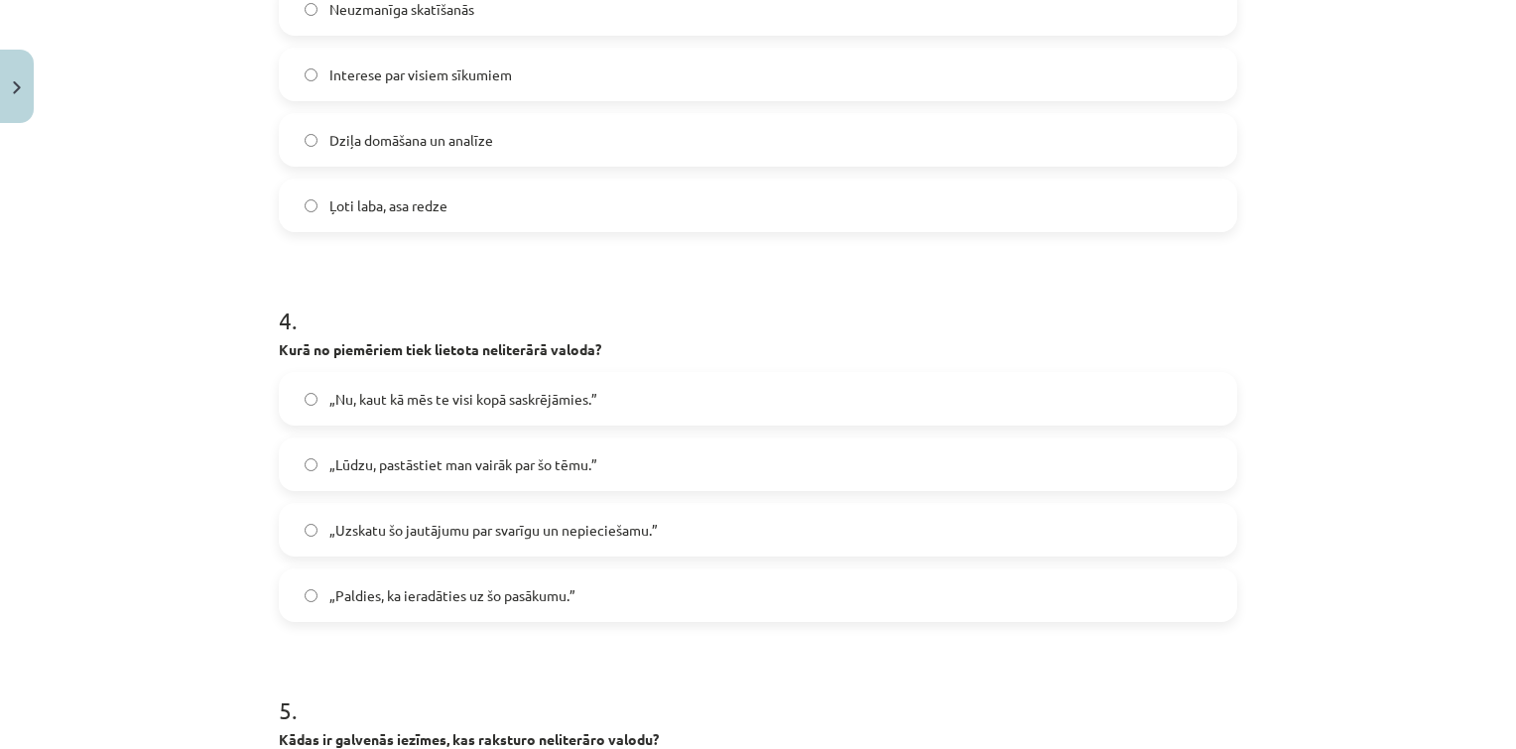
scroll to position [1297, 0]
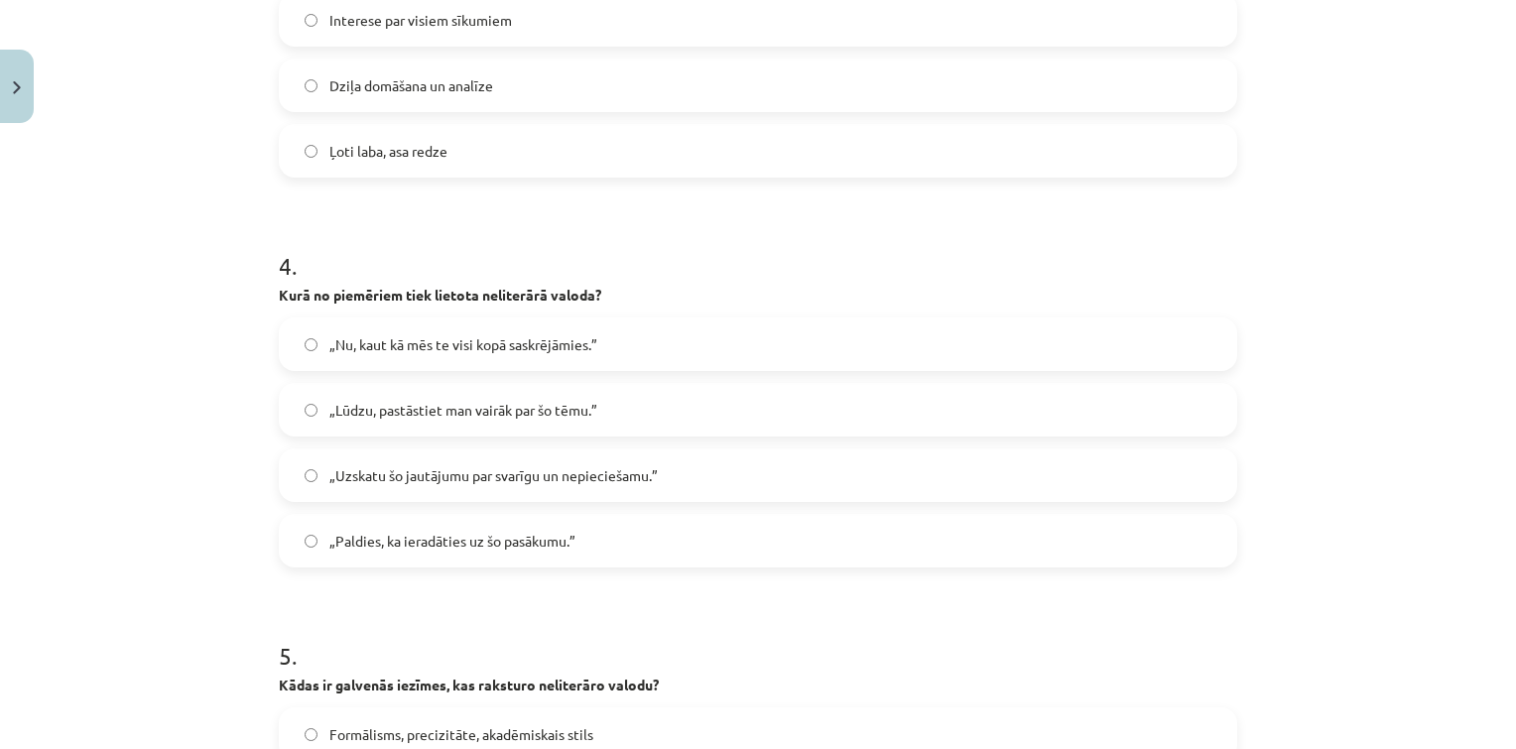
click at [380, 327] on label "„Nu, kaut kā mēs te visi kopā saskrējāmies.”" at bounding box center [758, 344] width 954 height 50
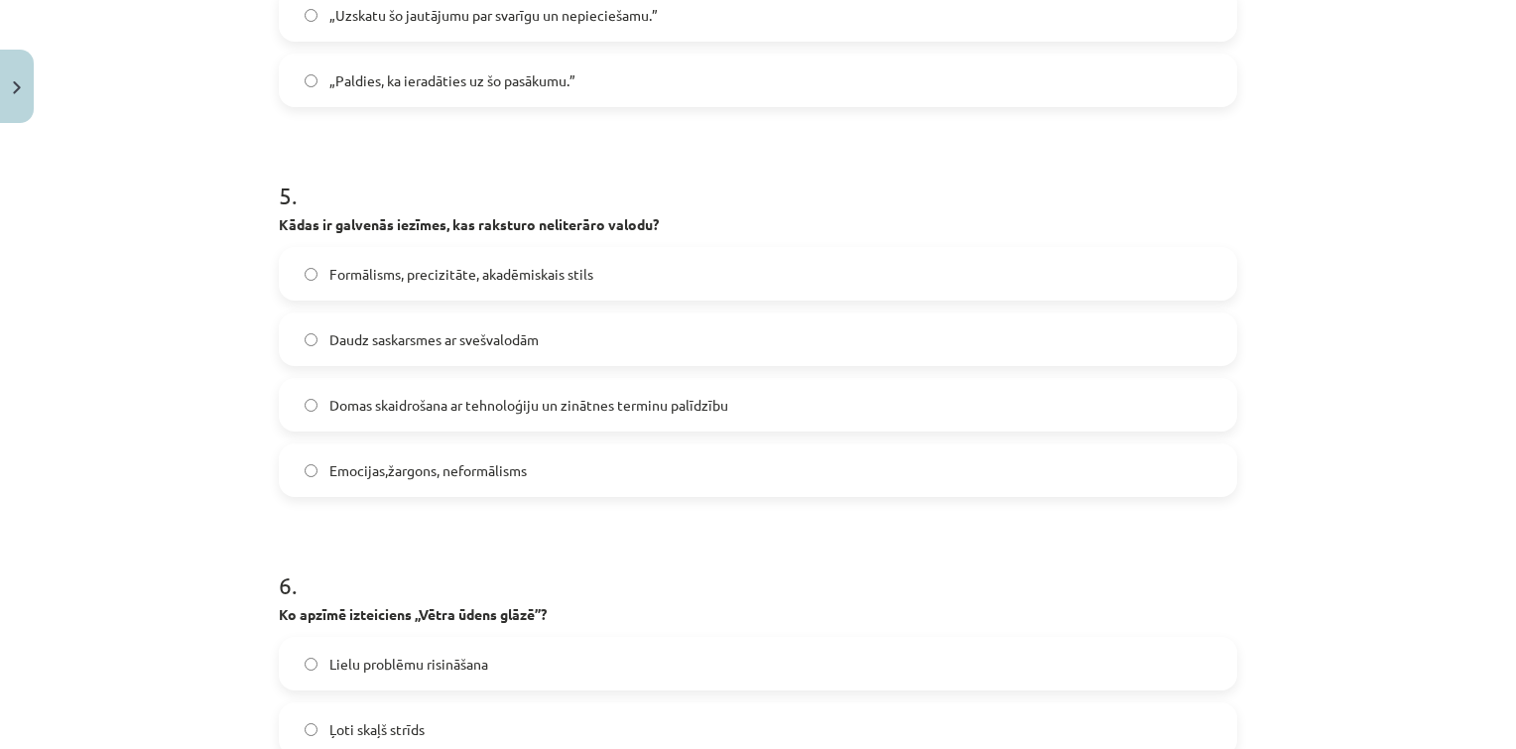
scroll to position [1820, 0]
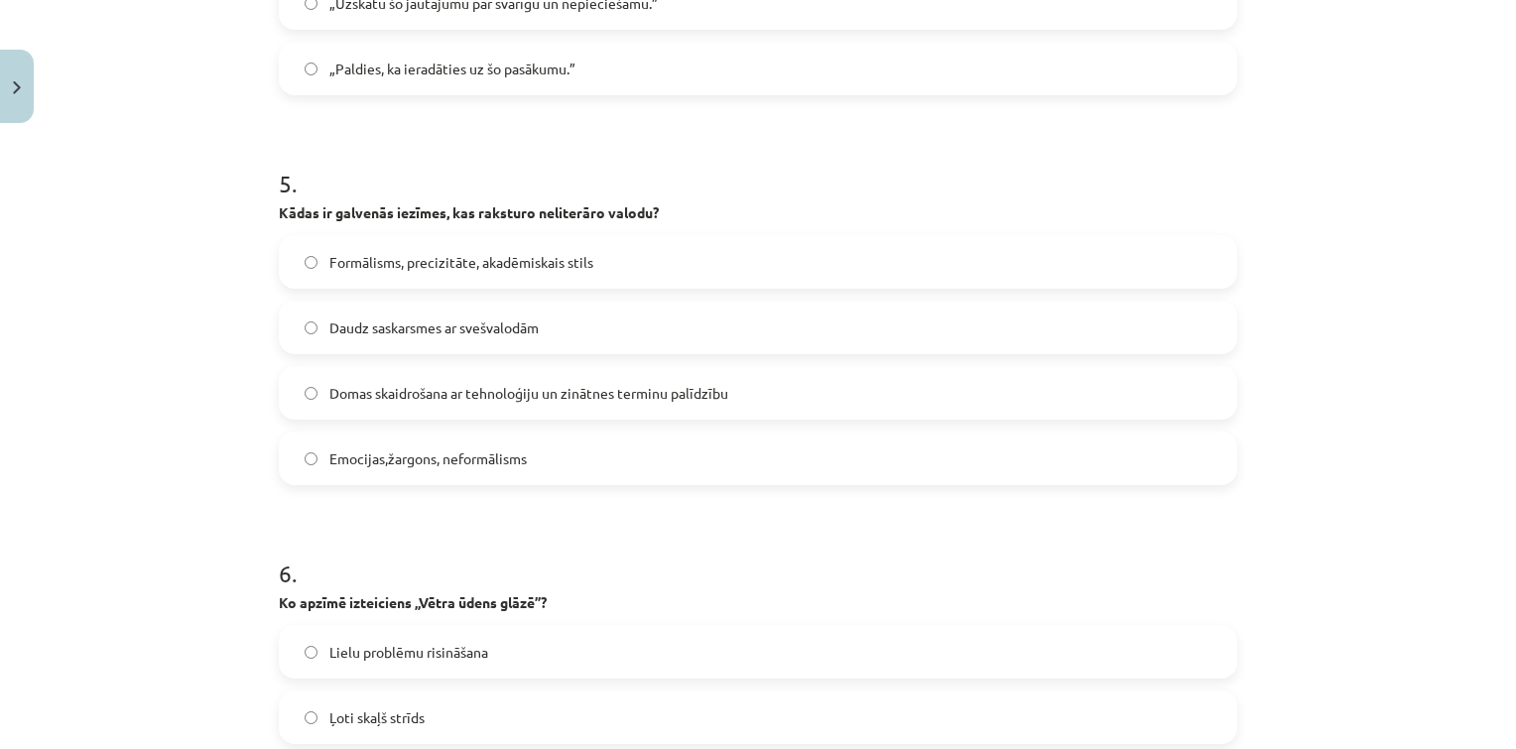
click at [364, 461] on span "Emocijas,žargons, neformālisms" at bounding box center [427, 458] width 197 height 21
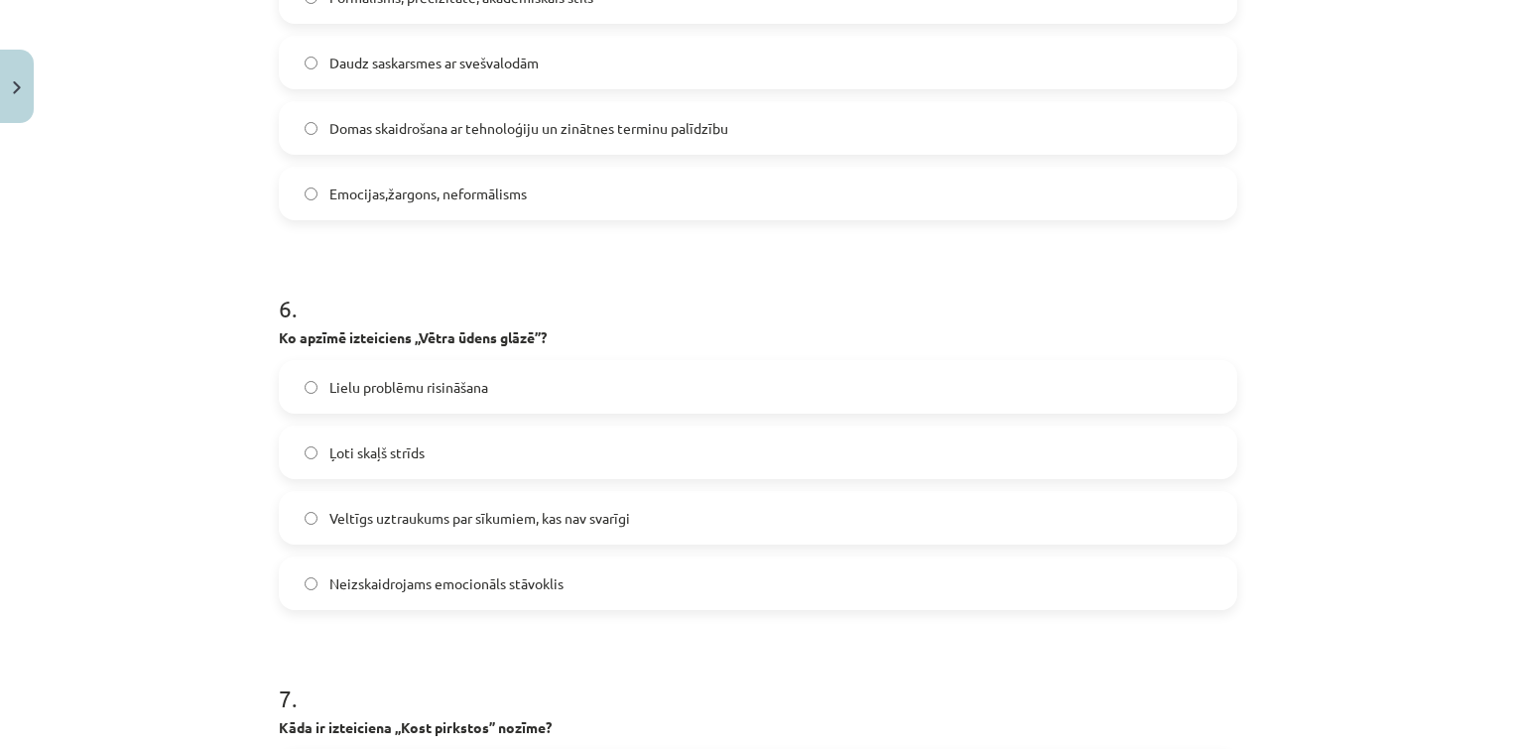
scroll to position [2085, 0]
click at [476, 501] on label "Veltīgs uztraukums par sīkumiem, kas nav svarīgi" at bounding box center [758, 517] width 954 height 50
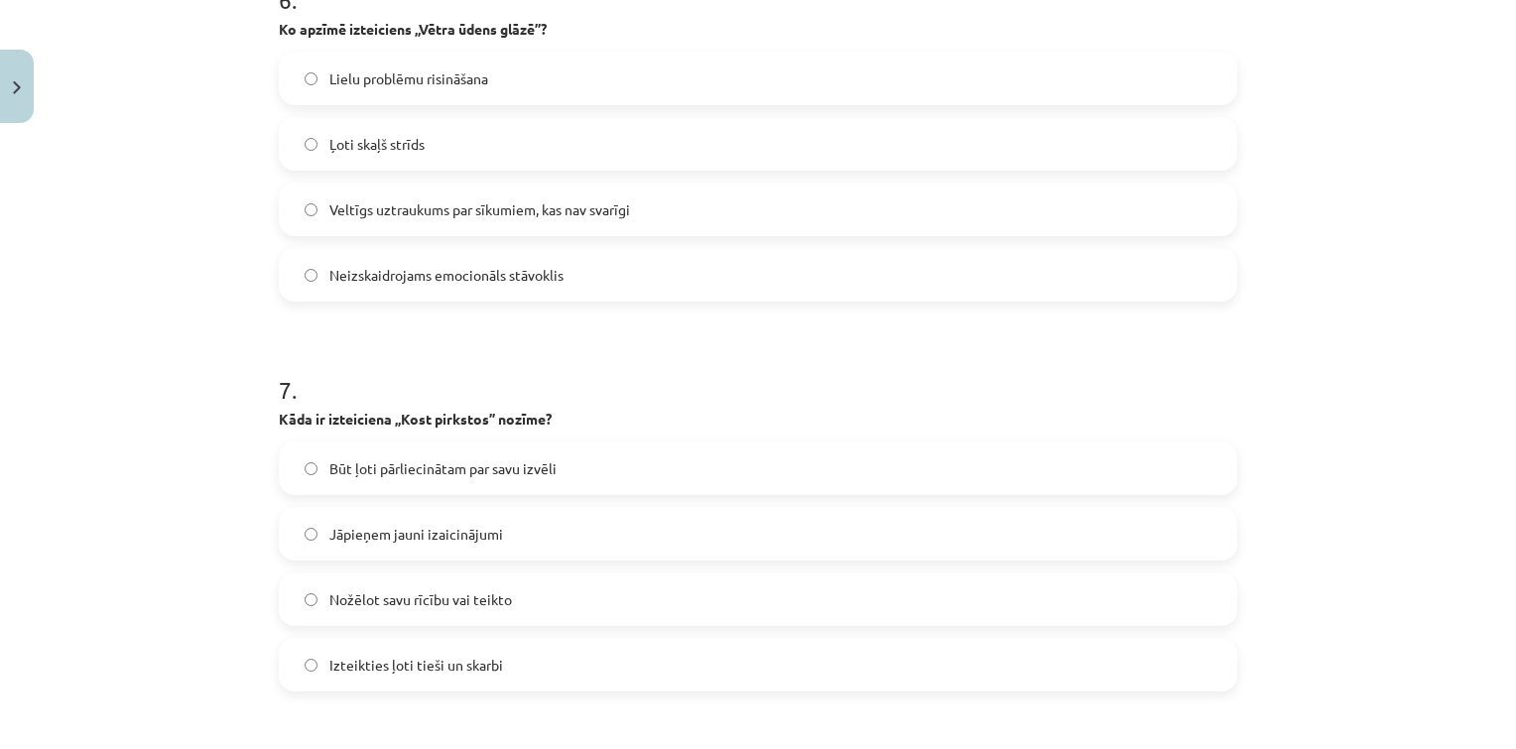
click at [548, 588] on label "Nožēlot savu rīcību vai teikto" at bounding box center [758, 599] width 954 height 50
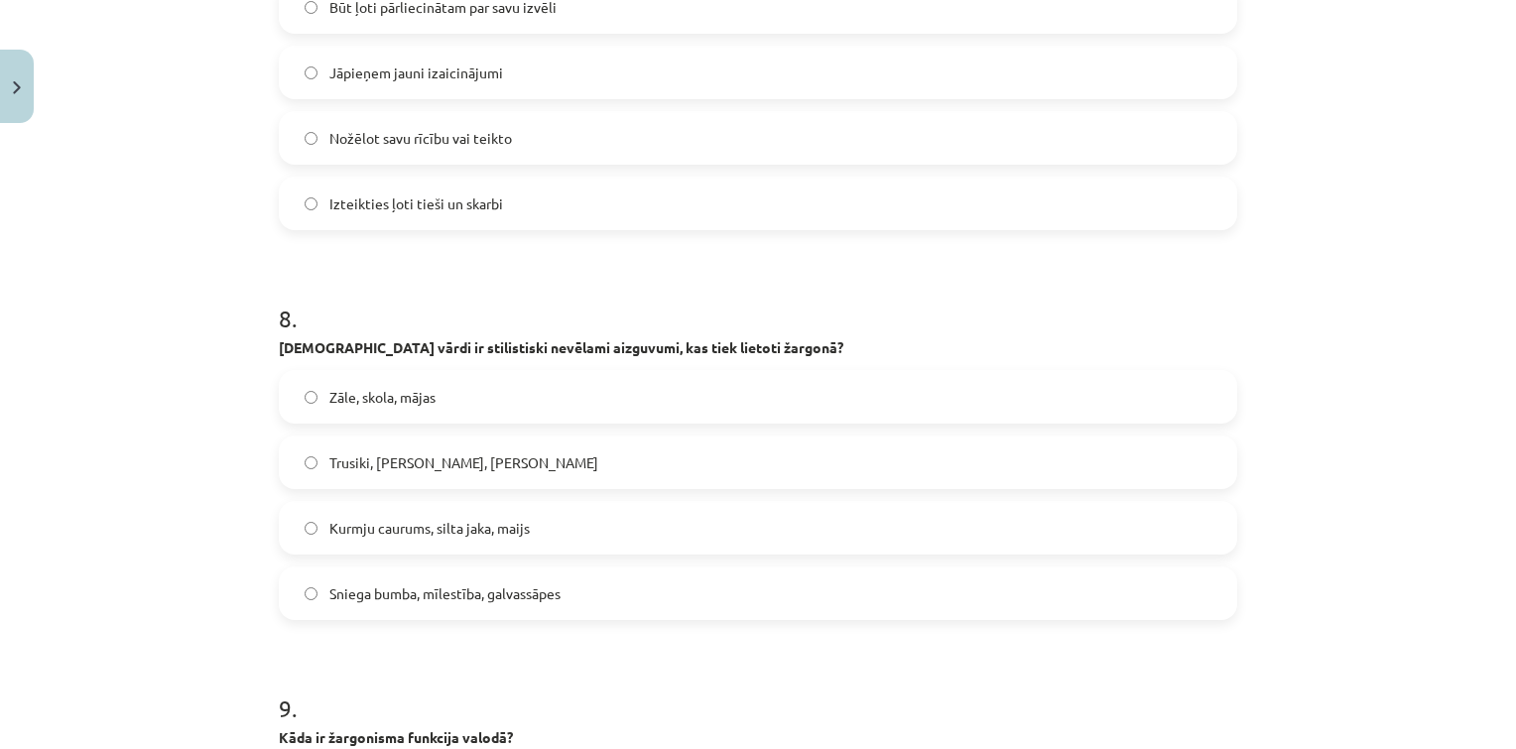
scroll to position [2859, 0]
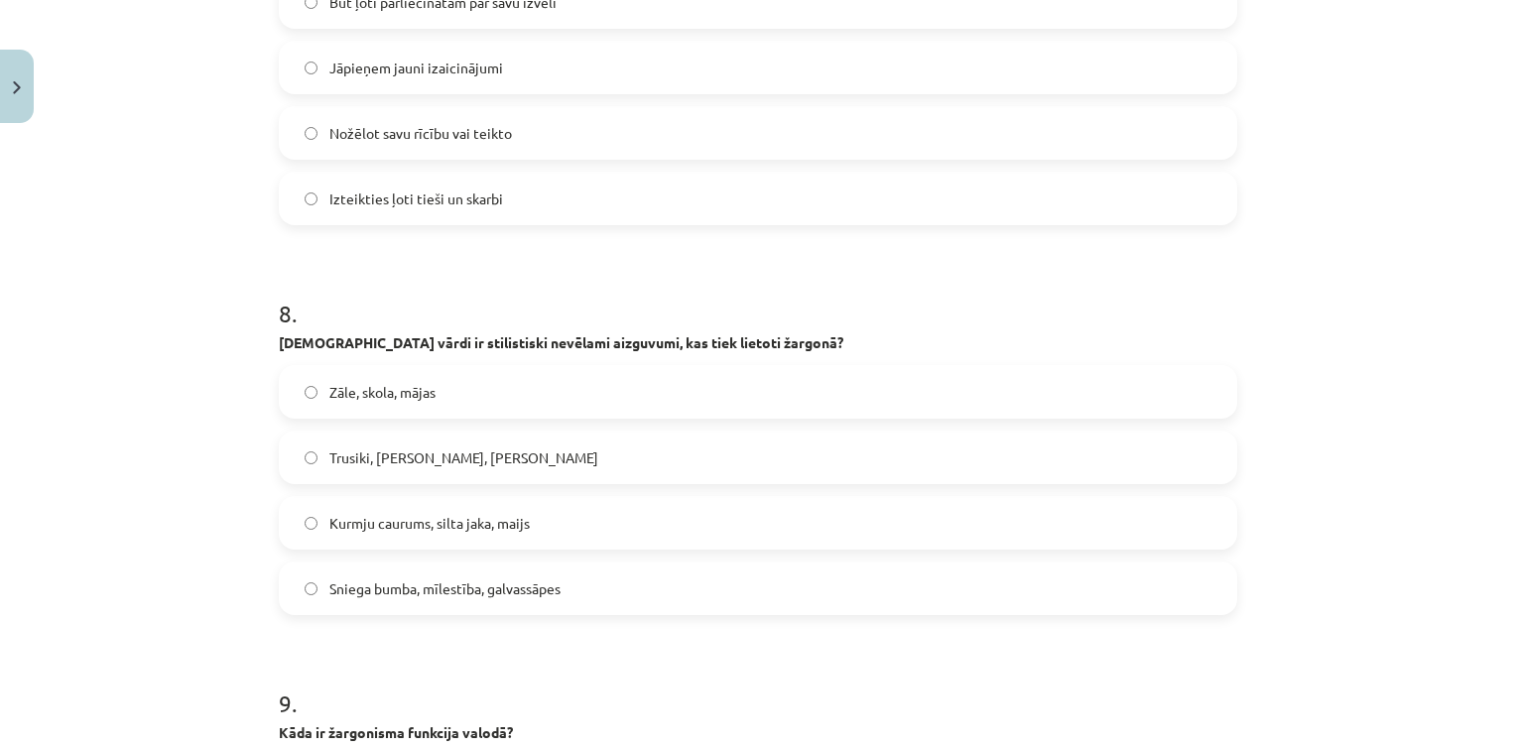
click at [420, 437] on label "Trusiki, [PERSON_NAME], [PERSON_NAME]" at bounding box center [758, 458] width 954 height 50
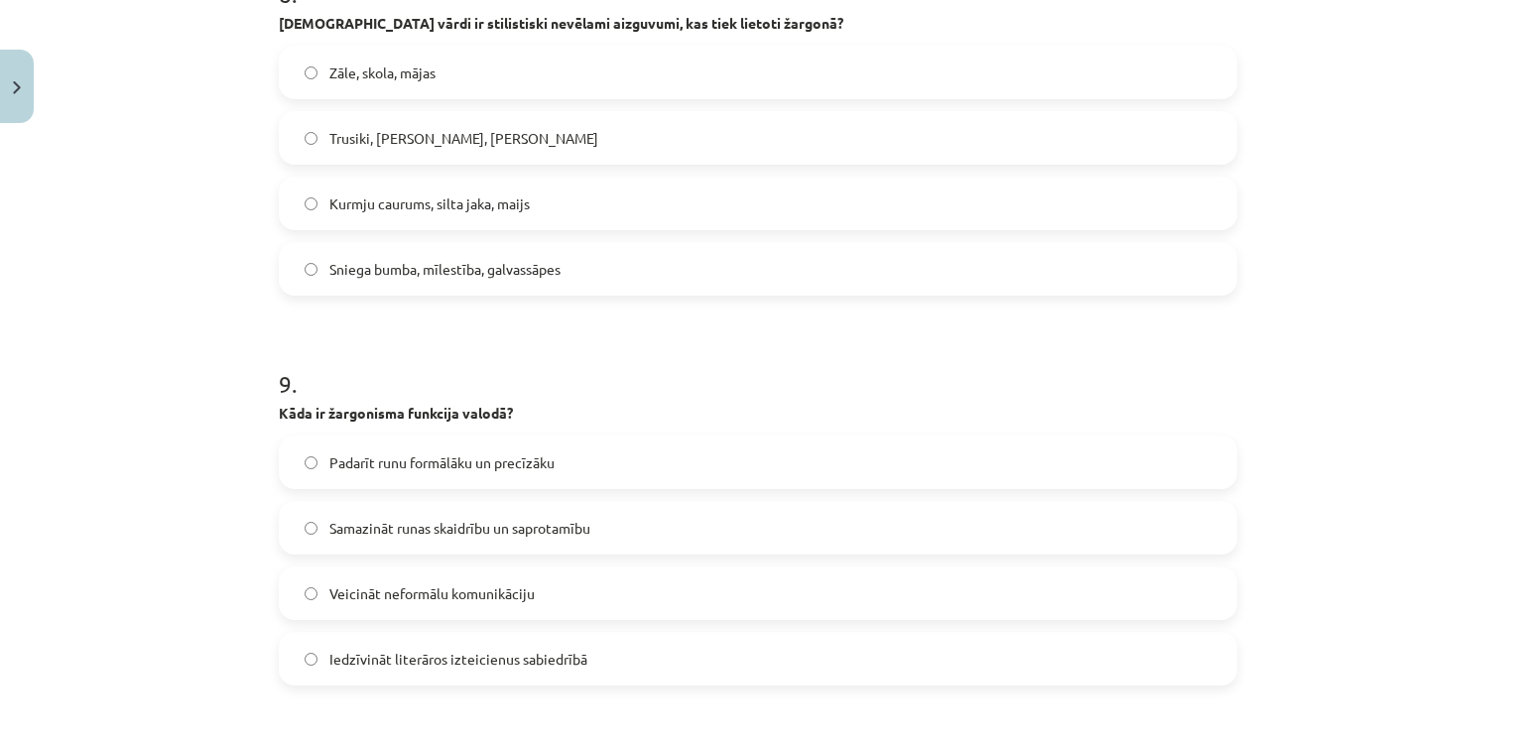
click at [449, 608] on label "Veicināt neformālu komunikāciju" at bounding box center [758, 593] width 954 height 50
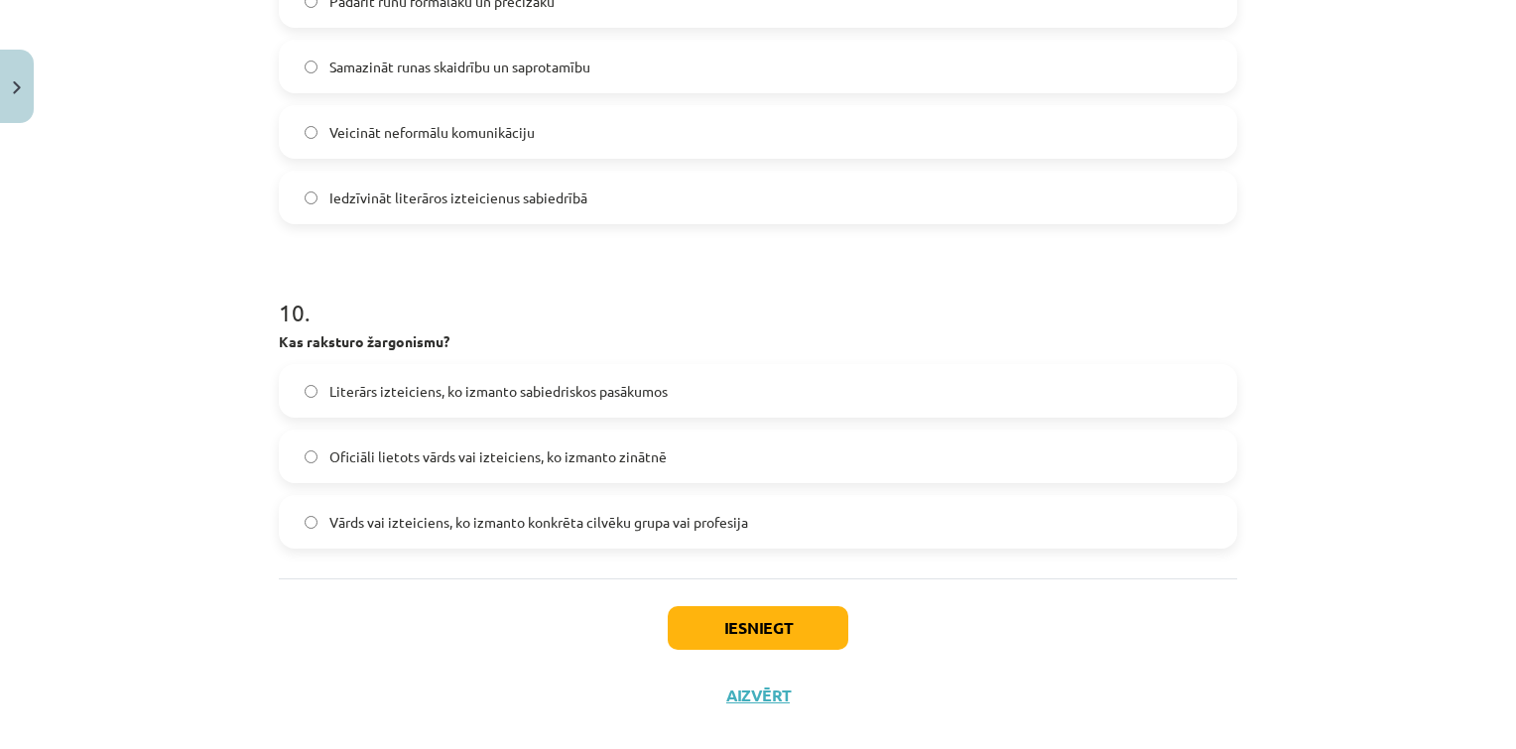
scroll to position [3647, 0]
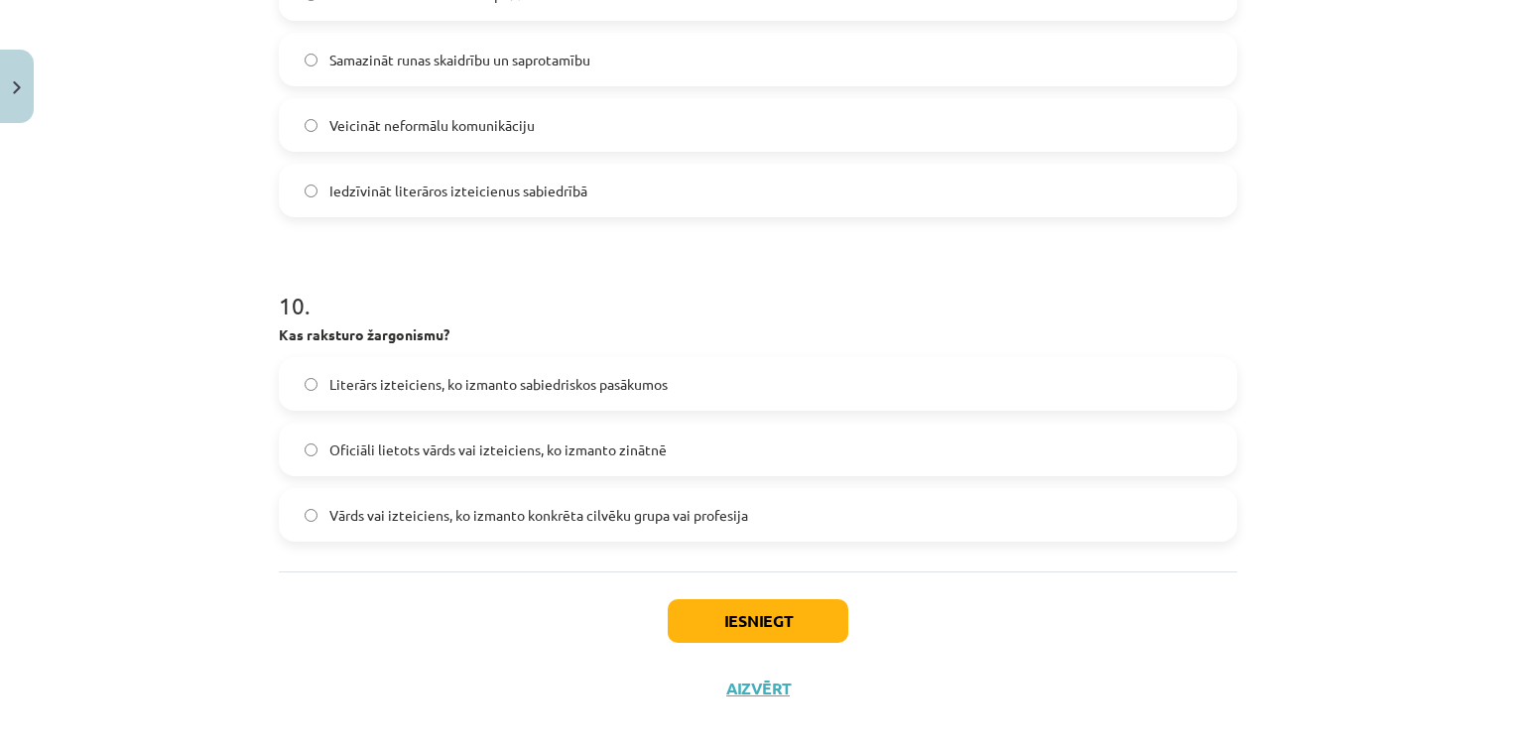
click at [411, 519] on span "Vārds vai izteiciens, ko izmanto konkrēta cilvēku grupa vai profesija" at bounding box center [538, 515] width 419 height 21
click at [706, 607] on button "Iesniegt" at bounding box center [758, 621] width 181 height 44
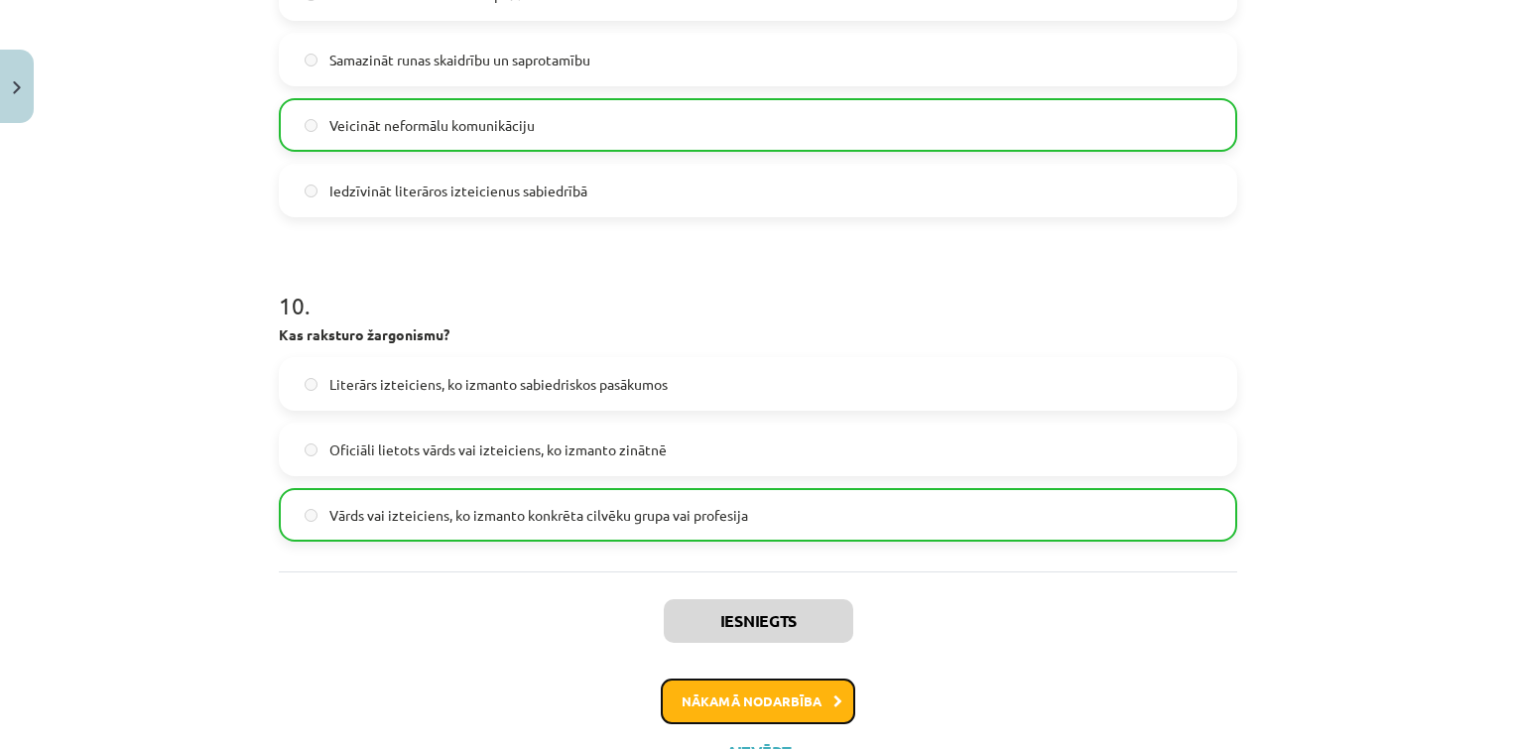
click at [706, 706] on button "Nākamā nodarbība" at bounding box center [758, 702] width 194 height 46
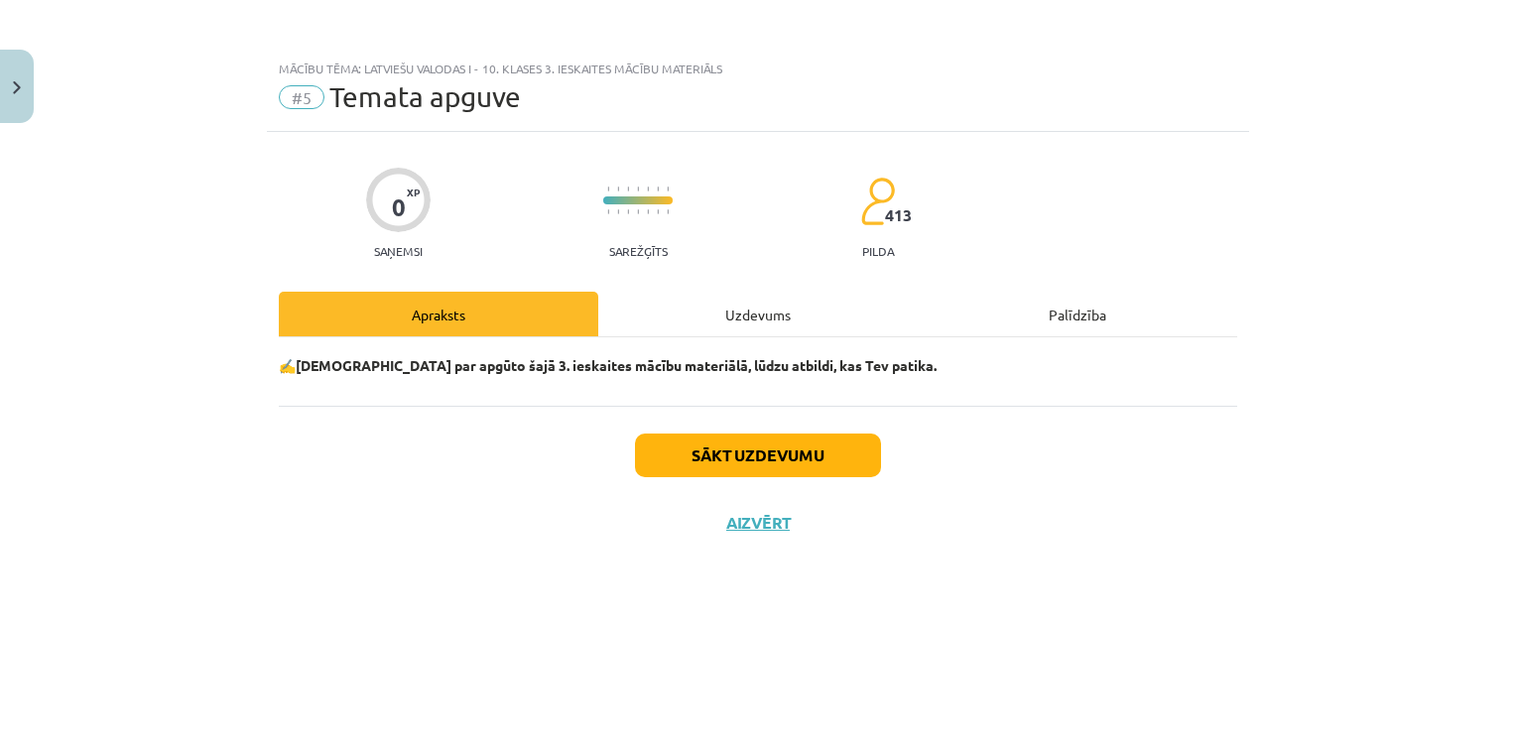
click at [758, 430] on div "Sākt uzdevumu Aizvērt" at bounding box center [758, 475] width 958 height 139
click at [758, 443] on button "Sākt uzdevumu" at bounding box center [758, 456] width 246 height 44
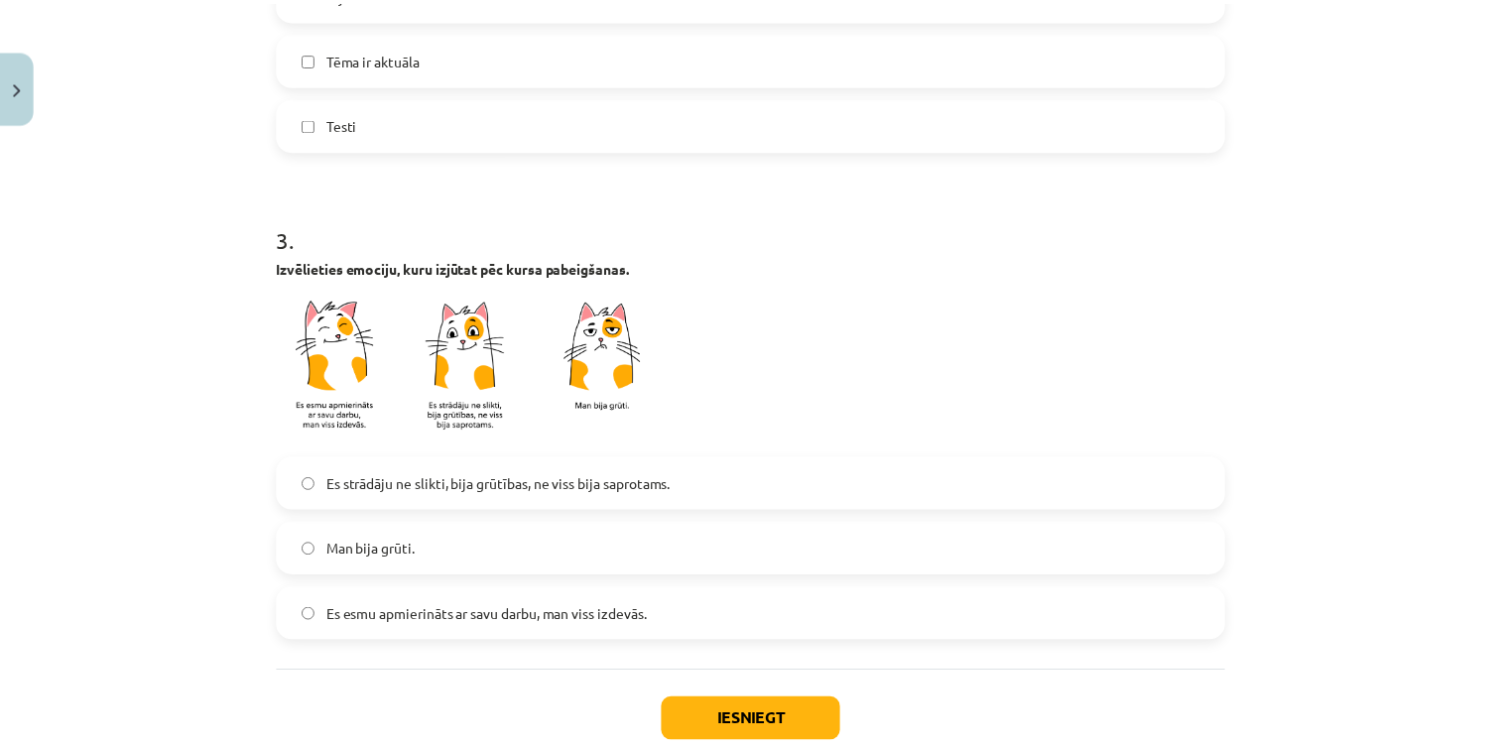
scroll to position [1369, 0]
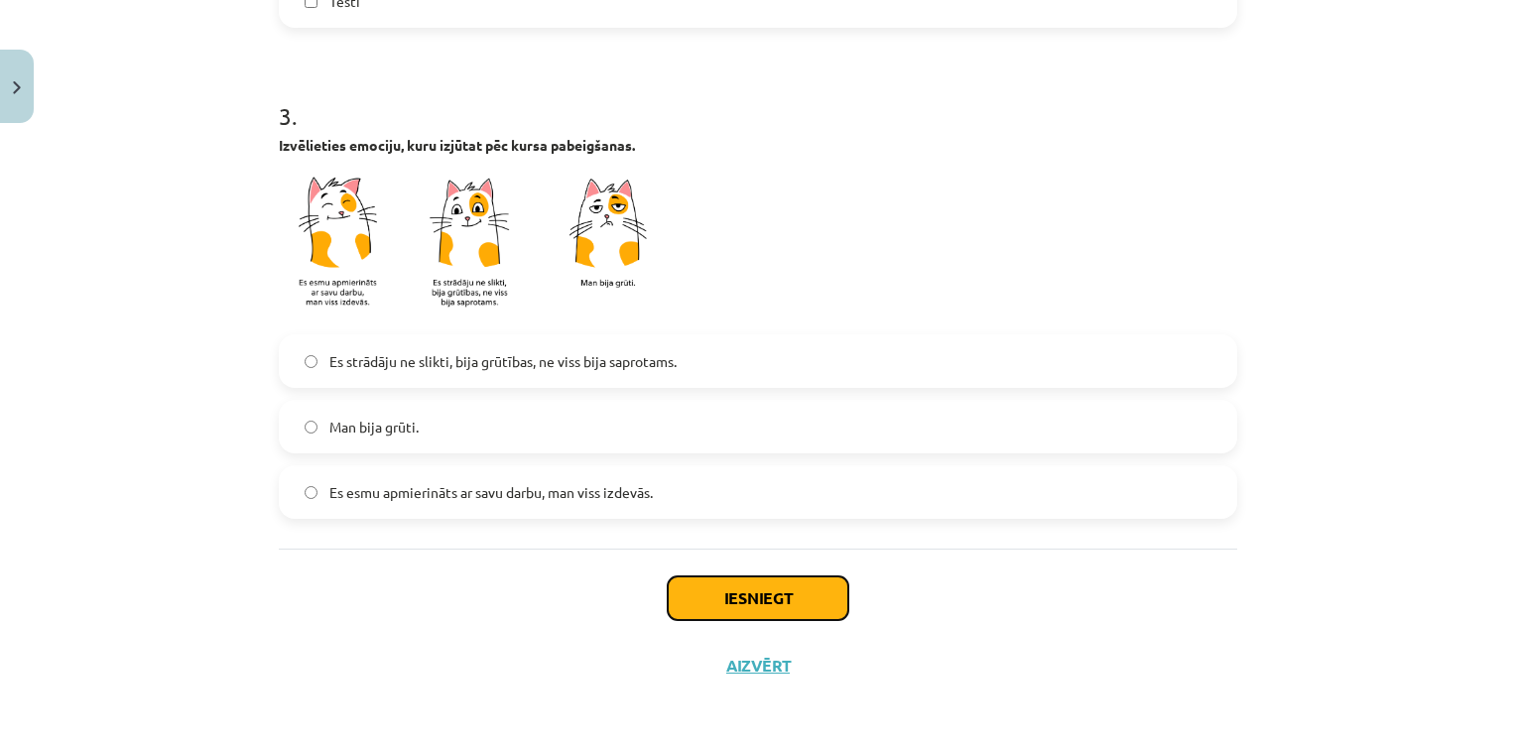
click at [735, 588] on button "Iesniegt" at bounding box center [758, 598] width 181 height 44
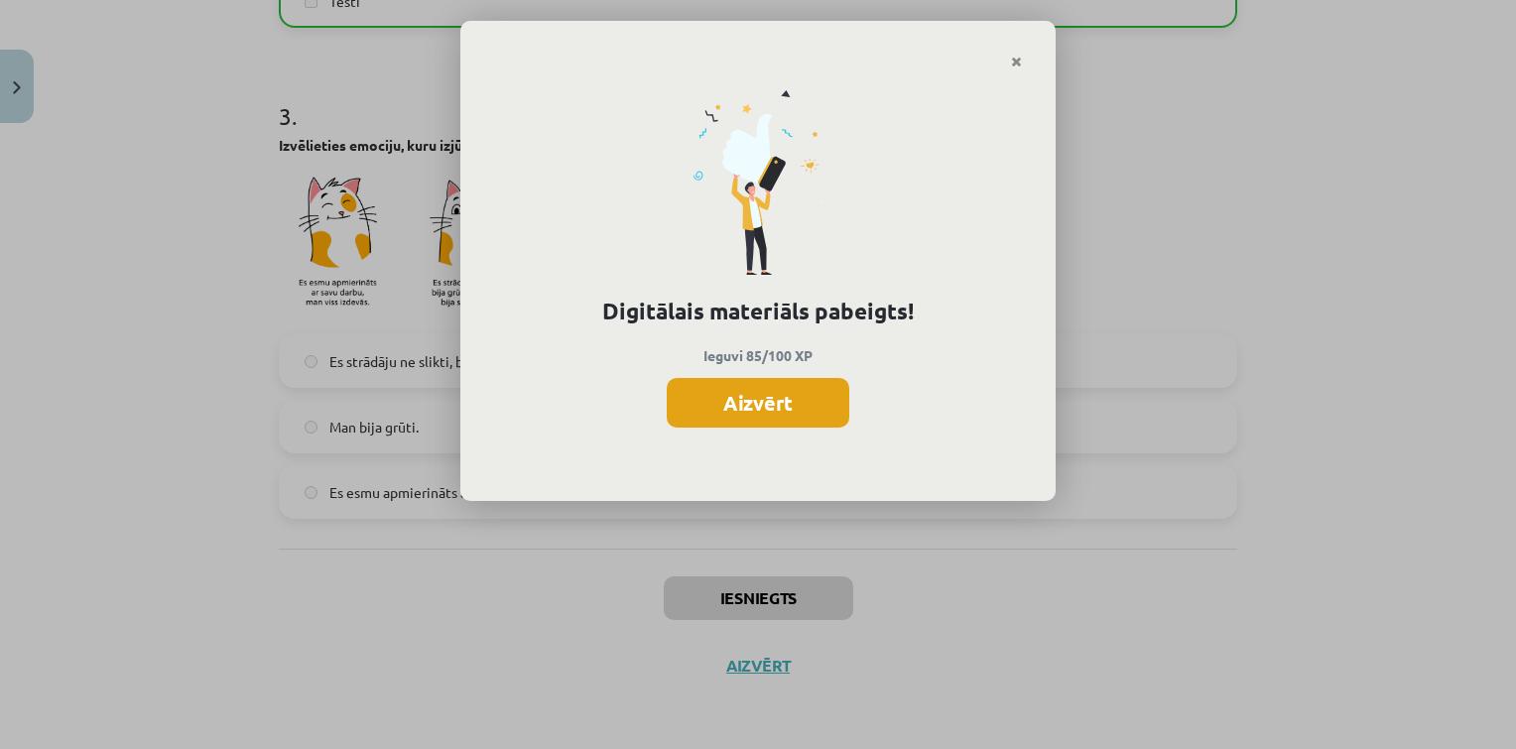
click at [756, 379] on button "Aizvērt" at bounding box center [758, 403] width 183 height 50
